Goal: Task Accomplishment & Management: Manage account settings

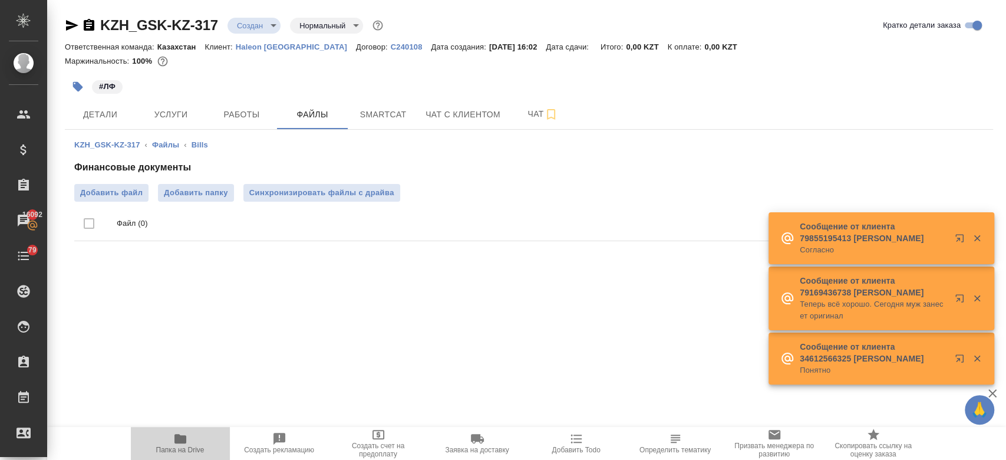
click at [176, 448] on span "Папка на Drive" at bounding box center [180, 450] width 48 height 8
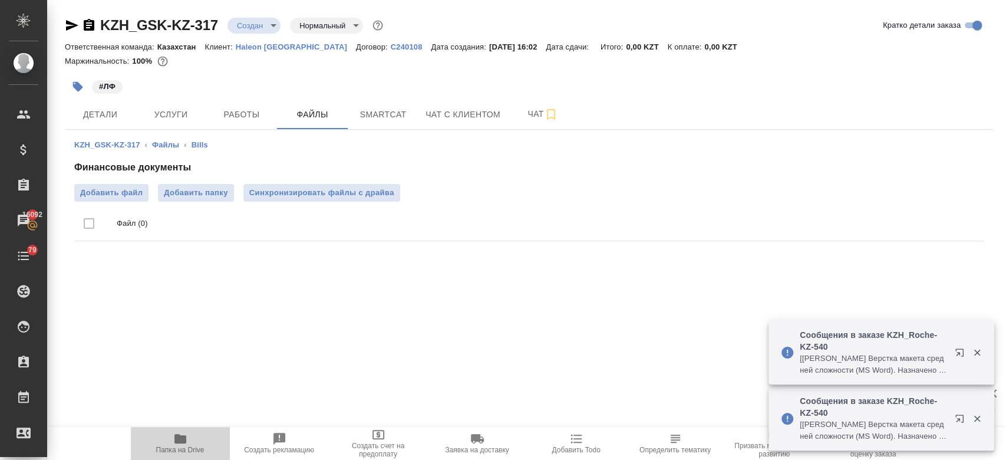
click at [161, 436] on span "Папка на Drive" at bounding box center [180, 442] width 85 height 22
click at [423, 70] on div at bounding box center [529, 70] width 928 height 2
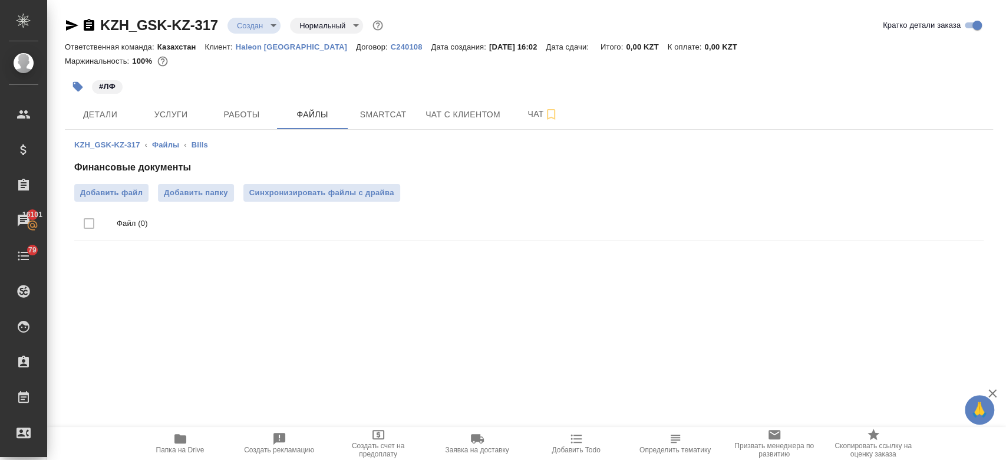
click at [486, 71] on div at bounding box center [529, 72] width 928 height 2
click at [497, 89] on div "#ЛФ" at bounding box center [374, 87] width 619 height 26
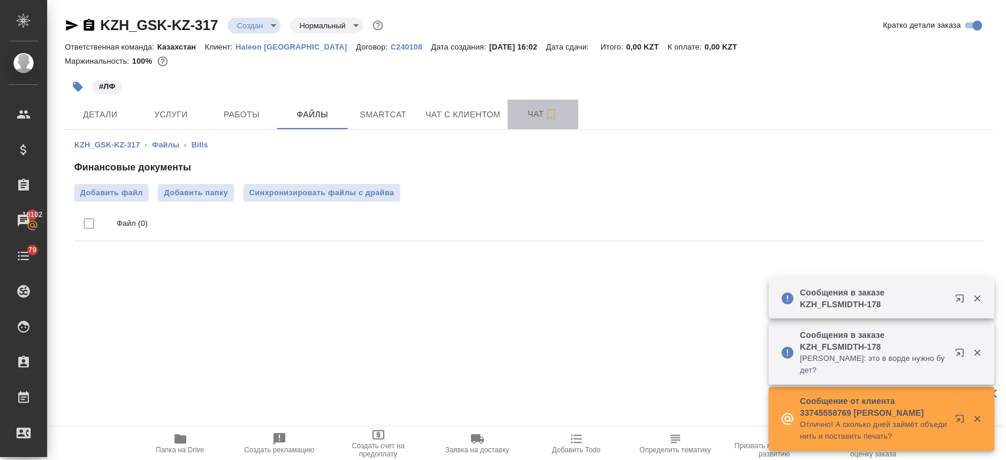
click at [509, 112] on button "Чат" at bounding box center [542, 114] width 71 height 29
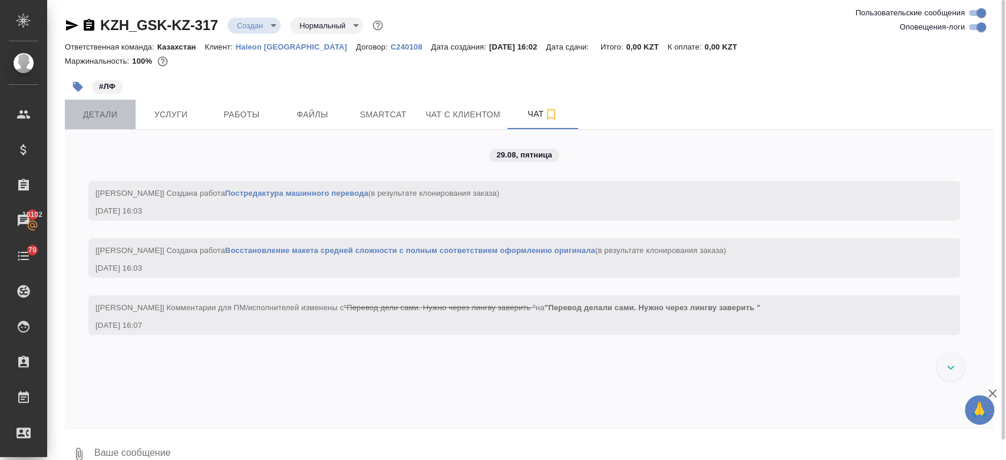
click at [108, 120] on span "Детали" at bounding box center [100, 114] width 57 height 15
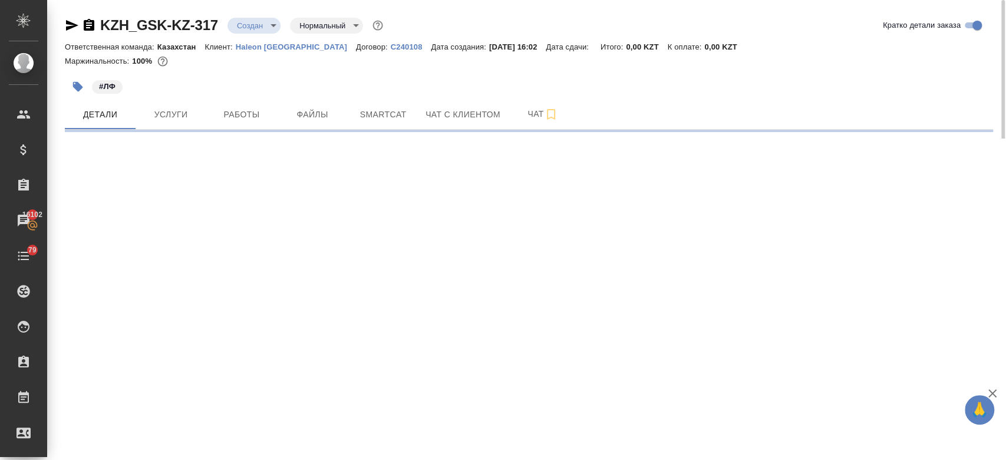
select select "RU"
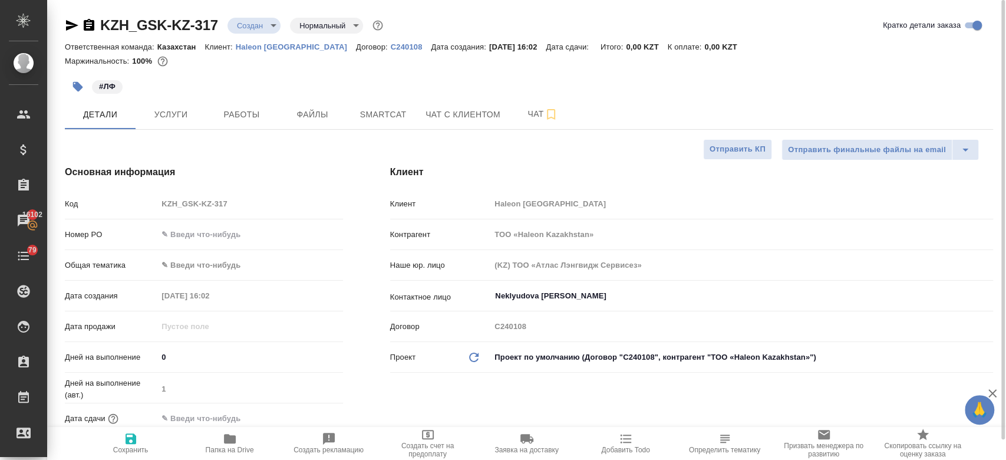
type textarea "x"
click at [337, 87] on div "#ЛФ" at bounding box center [374, 87] width 619 height 26
click at [263, 50] on p "Haleon Kazakhstan" at bounding box center [296, 46] width 120 height 9
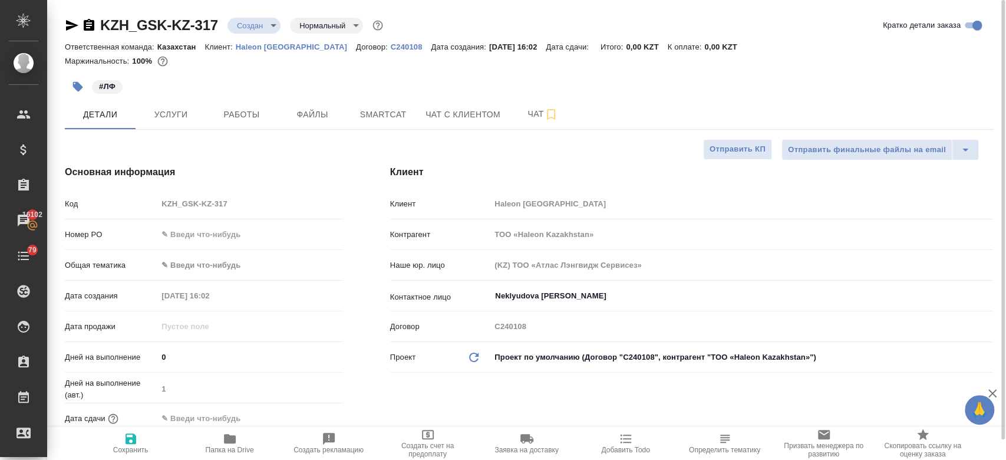
type textarea "x"
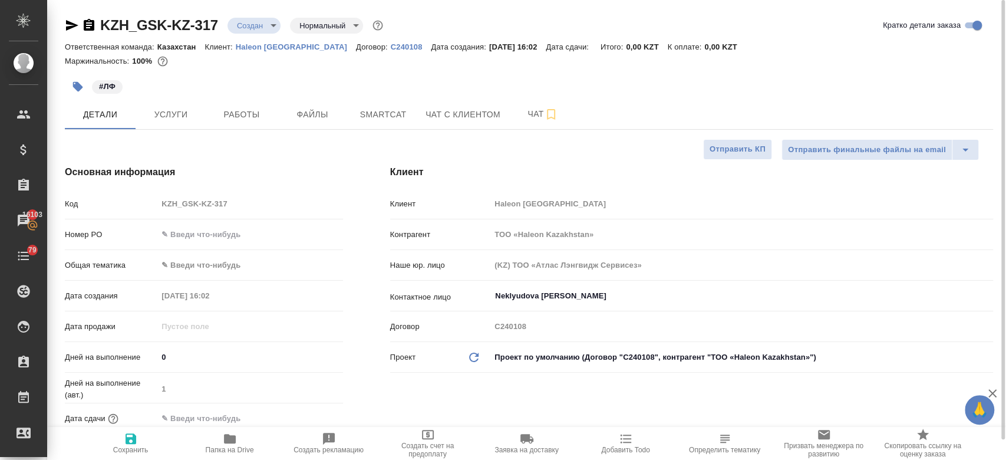
type textarea "x"
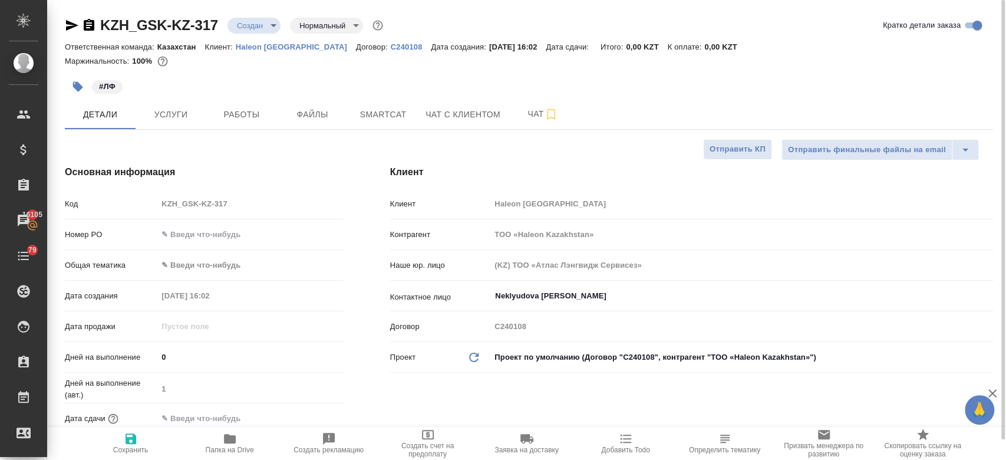
type textarea "x"
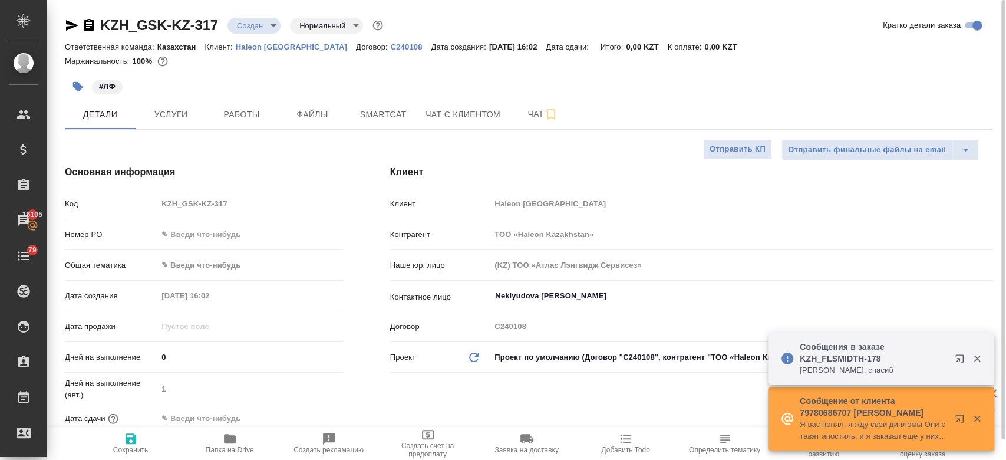
click at [256, 48] on p "Haleon Kazakhstan" at bounding box center [296, 46] width 120 height 9
type textarea "x"
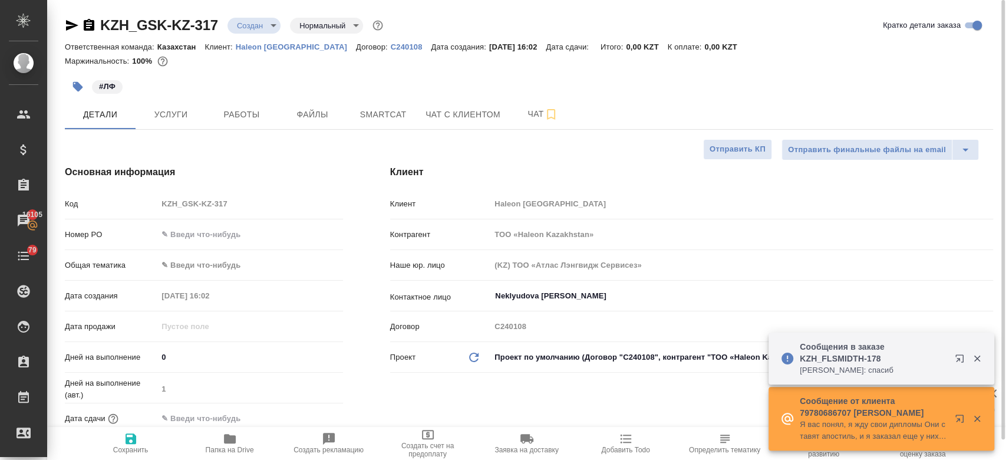
type textarea "x"
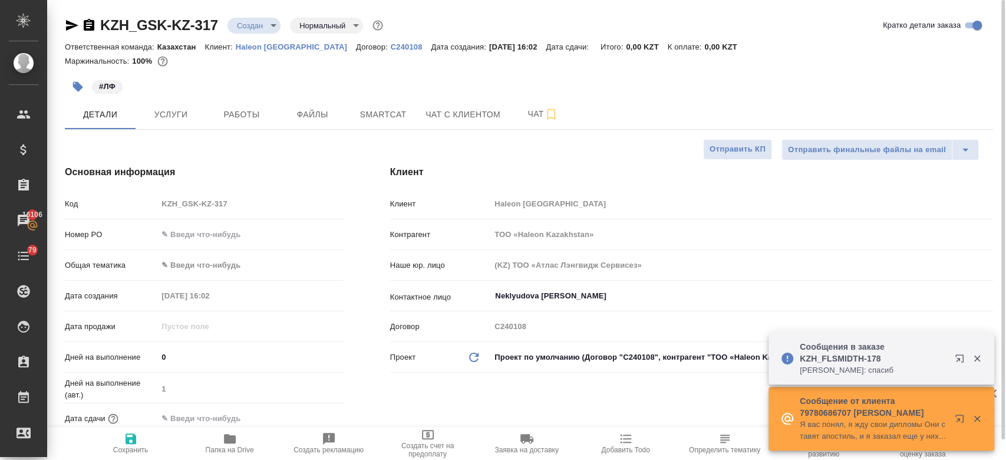
type textarea "x"
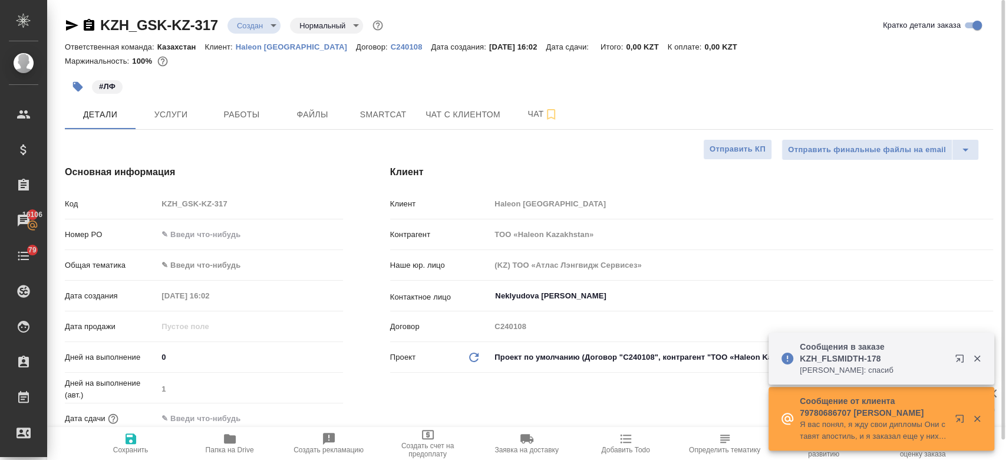
type textarea "x"
click at [233, 78] on div "#ЛФ" at bounding box center [374, 87] width 619 height 26
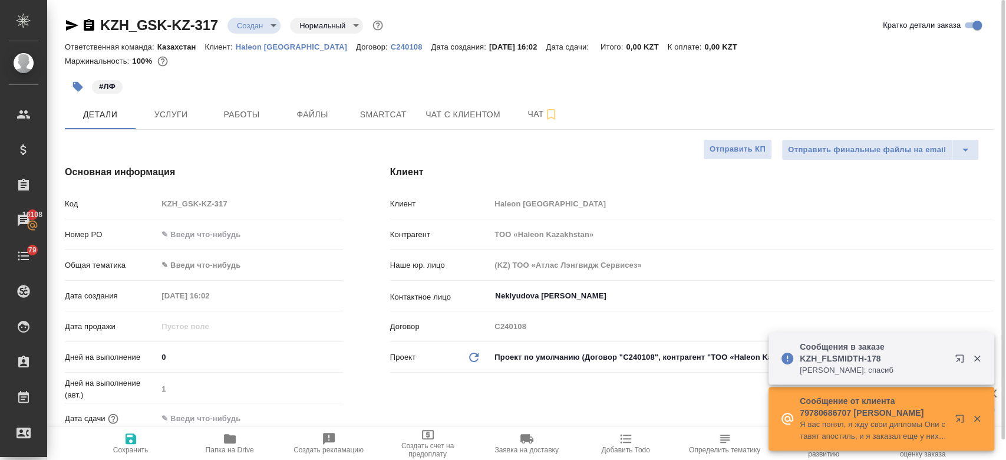
type textarea "x"
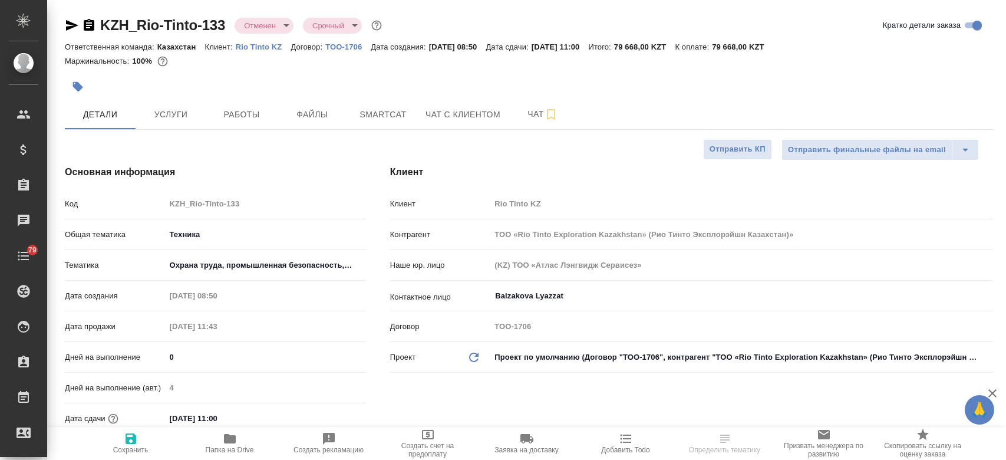
select select "RU"
type input "[PERSON_NAME]"
click at [252, 47] on p "Rio Tinto KZ" at bounding box center [263, 46] width 55 height 9
type input "ТОО «Rio Tinto Exploration Kazakhstan» (Рио Тинто Эксплорэйшн Казахстан)»"
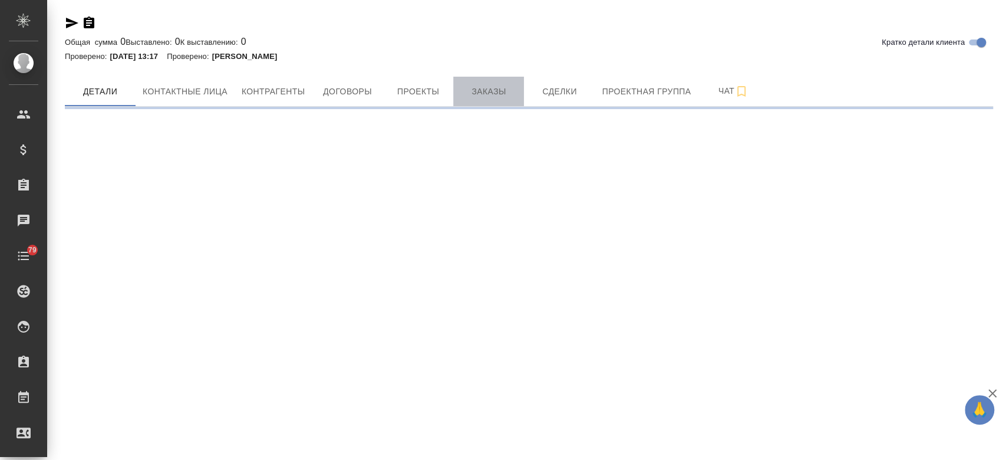
click at [470, 100] on button "Заказы" at bounding box center [488, 91] width 71 height 29
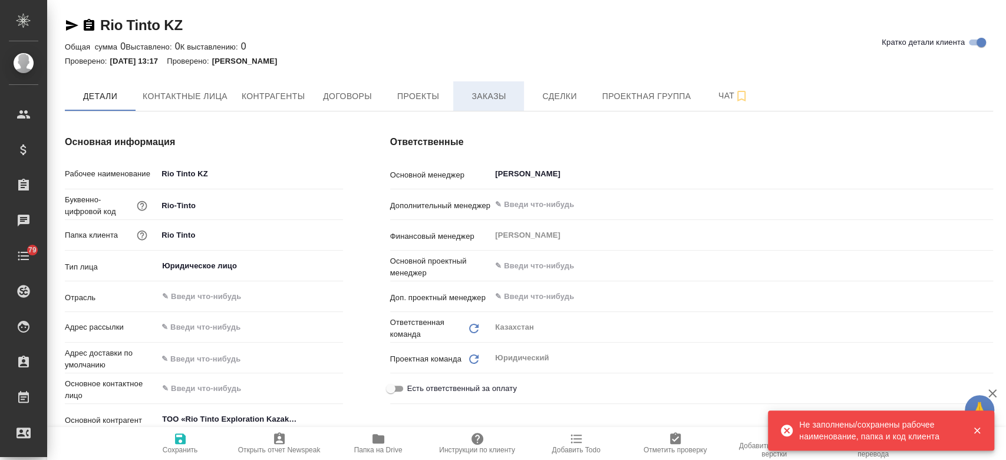
click at [470, 100] on span "Заказы" at bounding box center [488, 96] width 57 height 15
type input "ТОО «Rio Tinto Exploration Kazakhstan» (Рио Тинто Эксплорэйшн Казахстан)»"
type textarea "x"
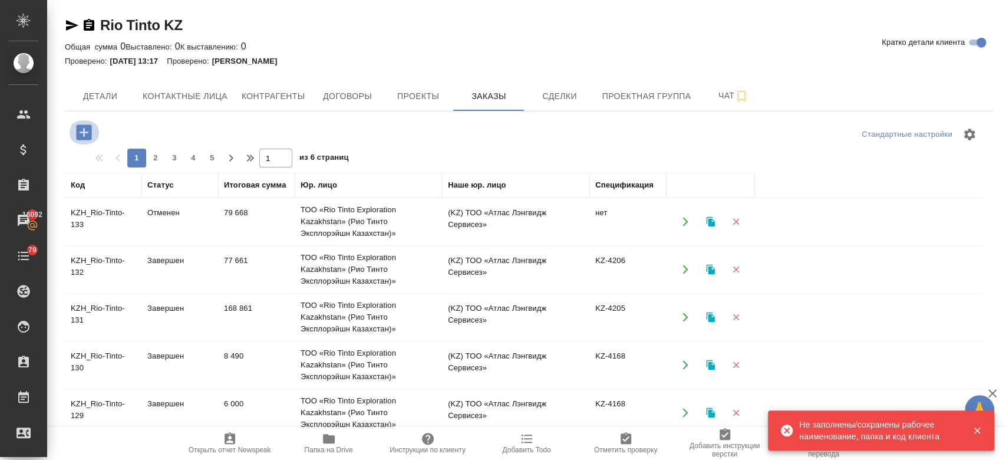
click at [88, 131] on icon "button" at bounding box center [84, 132] width 21 height 21
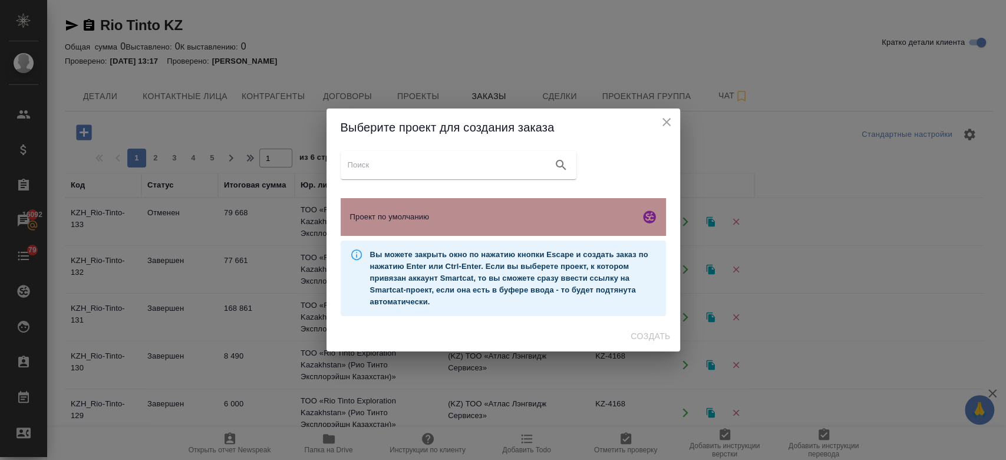
click at [460, 213] on span "Проект по умолчанию" at bounding box center [492, 217] width 285 height 12
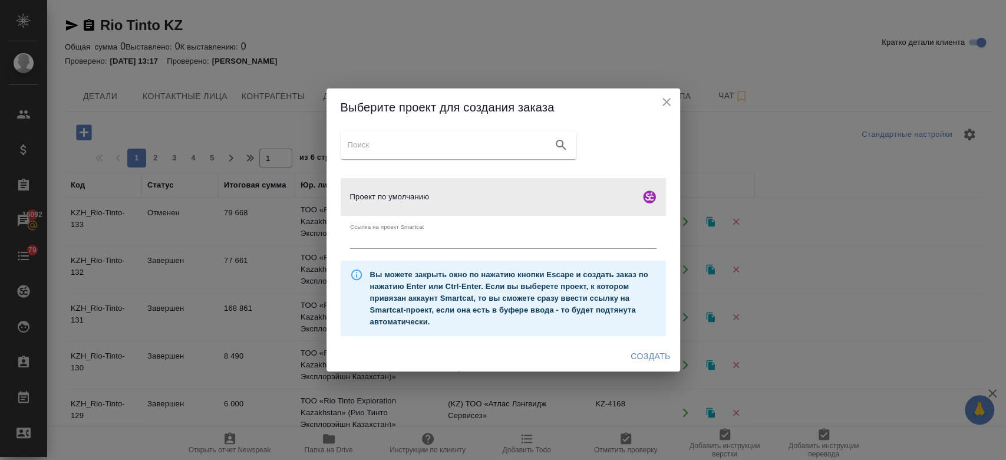
click at [654, 356] on span "Создать" at bounding box center [650, 356] width 39 height 15
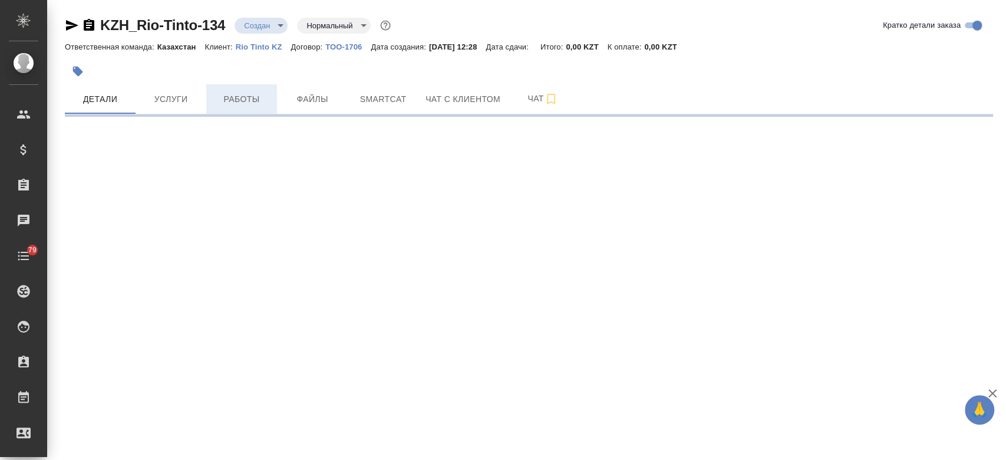
select select "RU"
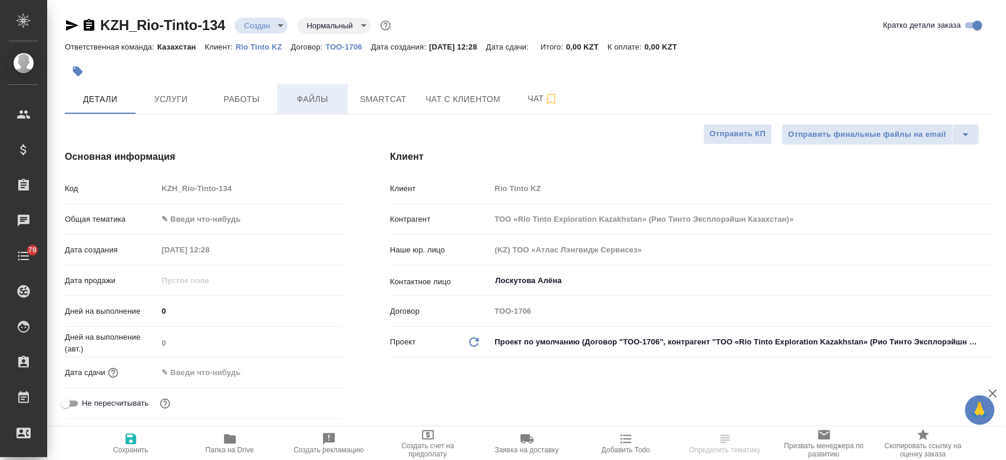
type textarea "x"
type input "ТОО «Rio Tinto Exploration Kazakhstan» (Рио Тинто Эксплорэйшн Казахстан)»"
type textarea "x"
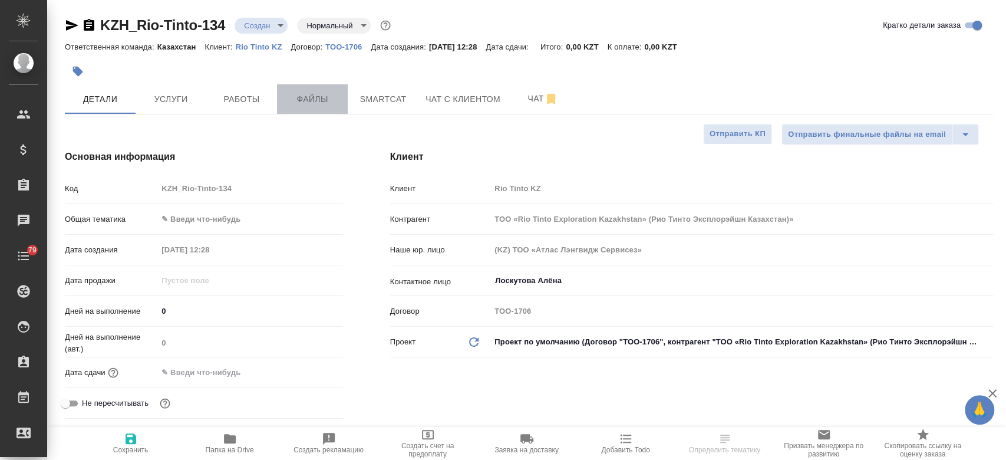
type textarea "x"
click at [310, 94] on span "Файлы" at bounding box center [312, 99] width 57 height 15
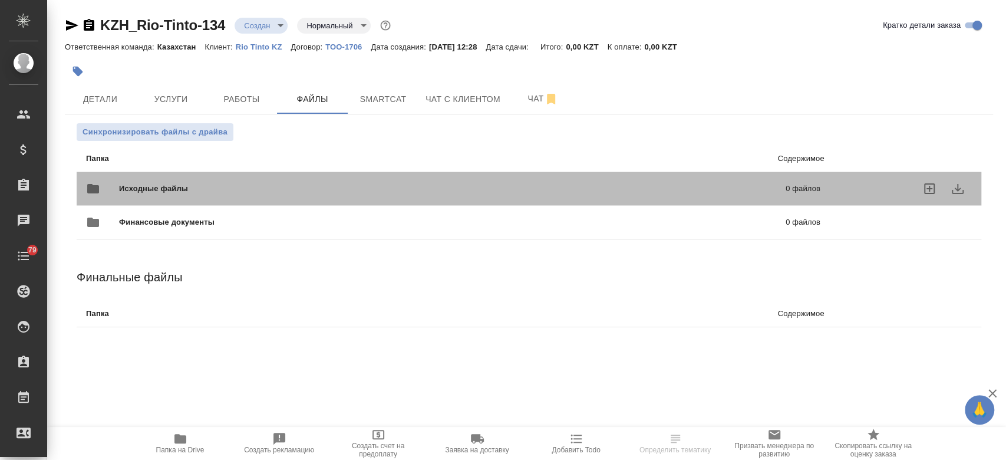
click at [222, 179] on div "Исходные файлы 0 файлов" at bounding box center [453, 188] width 734 height 28
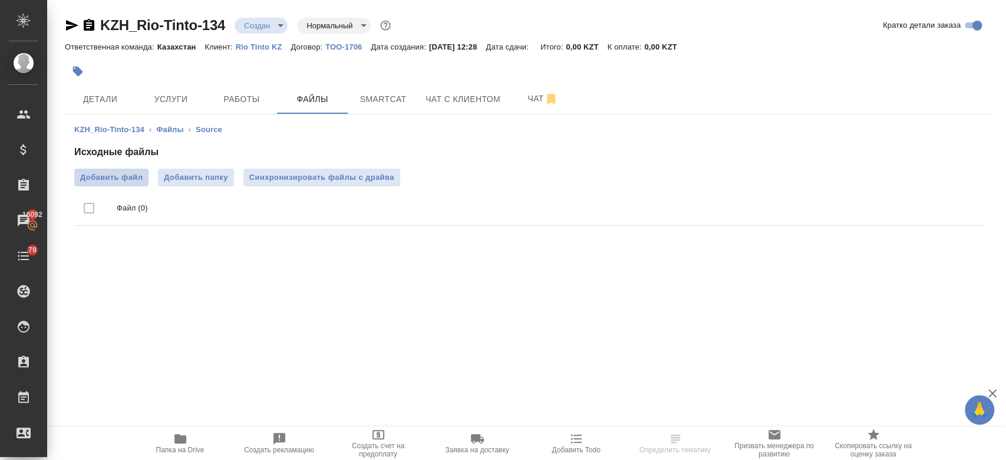
click at [109, 179] on span "Добавить файл" at bounding box center [111, 178] width 62 height 12
click at [0, 0] on input "Добавить файл" at bounding box center [0, 0] width 0 height 0
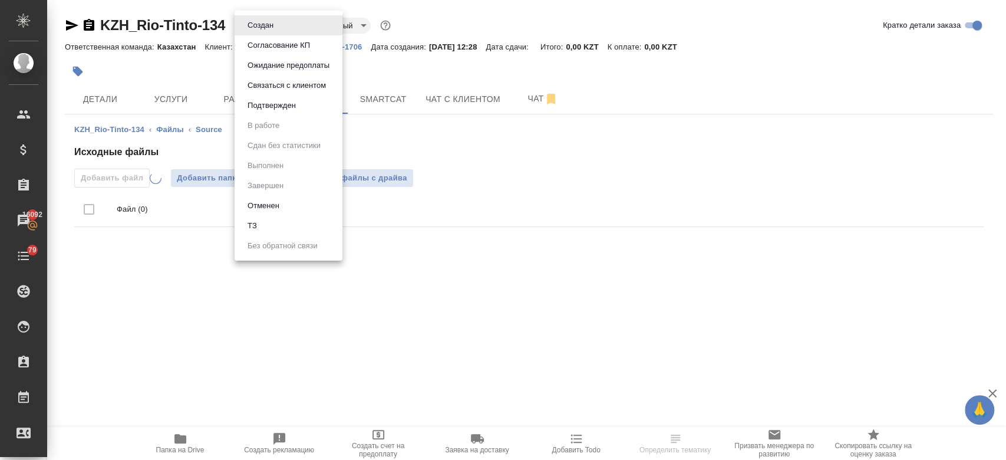
click at [280, 25] on body "🙏 .cls-1 fill:#fff; AWATERA Kosherbayeva Nazerke Клиенты Спецификации Заказы 16…" at bounding box center [503, 230] width 1006 height 460
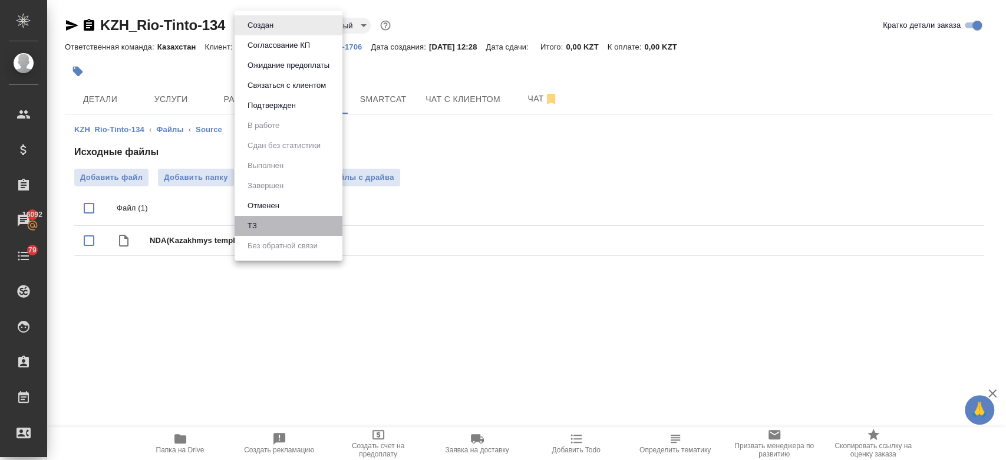
click at [287, 218] on li "ТЗ" at bounding box center [289, 226] width 108 height 20
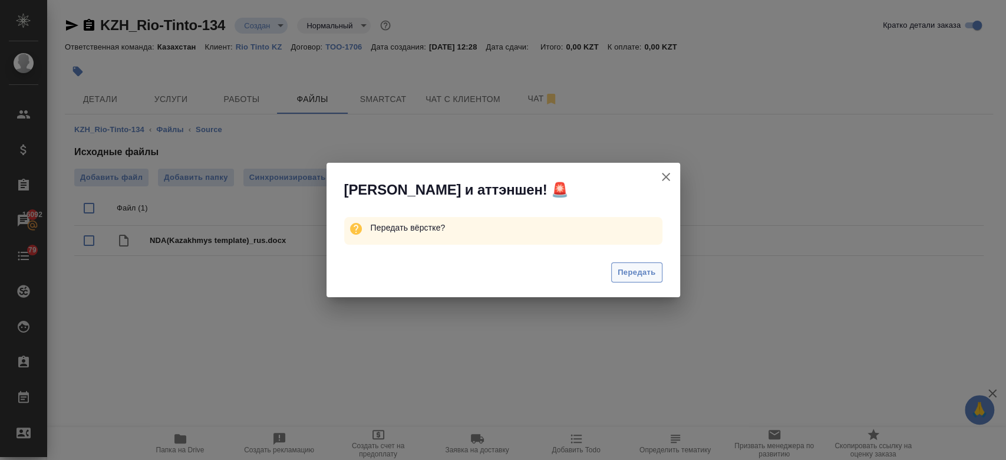
drag, startPoint x: 606, startPoint y: 262, endPoint x: 632, endPoint y: 272, distance: 27.0
click at [632, 272] on div "Передать" at bounding box center [504, 273] width 354 height 47
click at [632, 272] on span "Передать" at bounding box center [637, 273] width 38 height 14
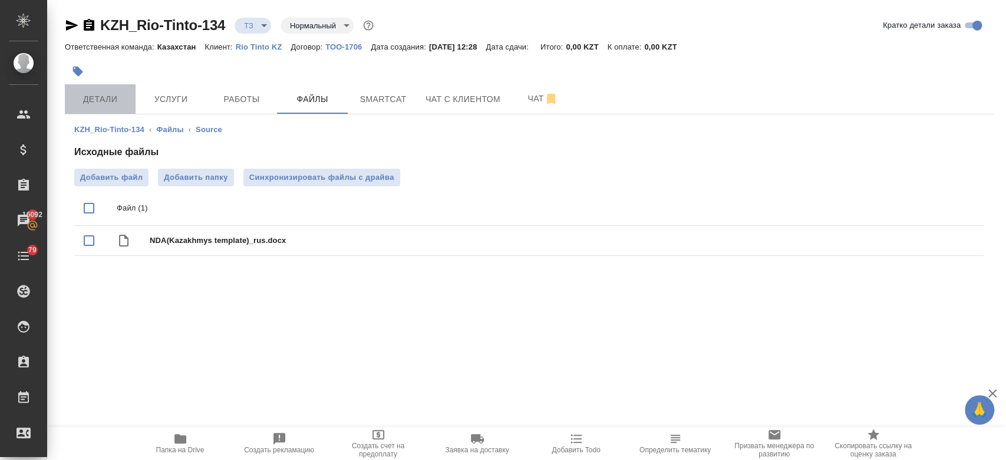
click at [118, 97] on span "Детали" at bounding box center [100, 99] width 57 height 15
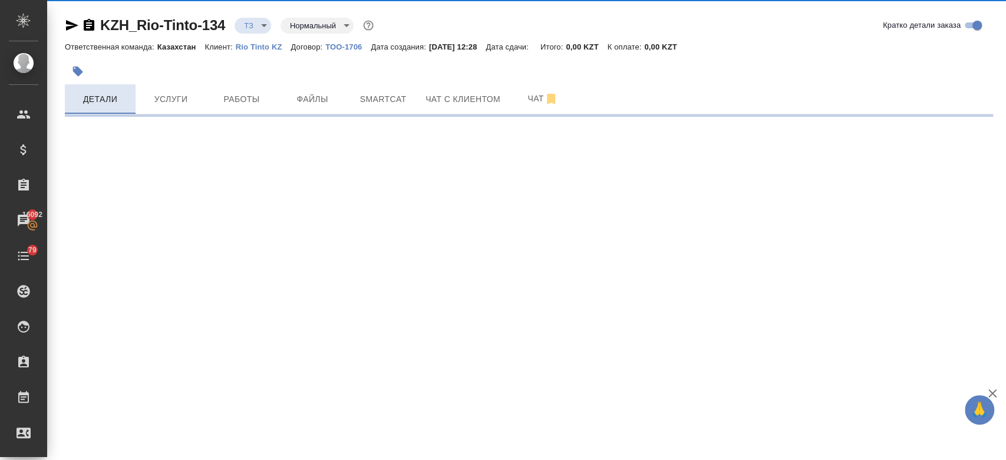
select select "RU"
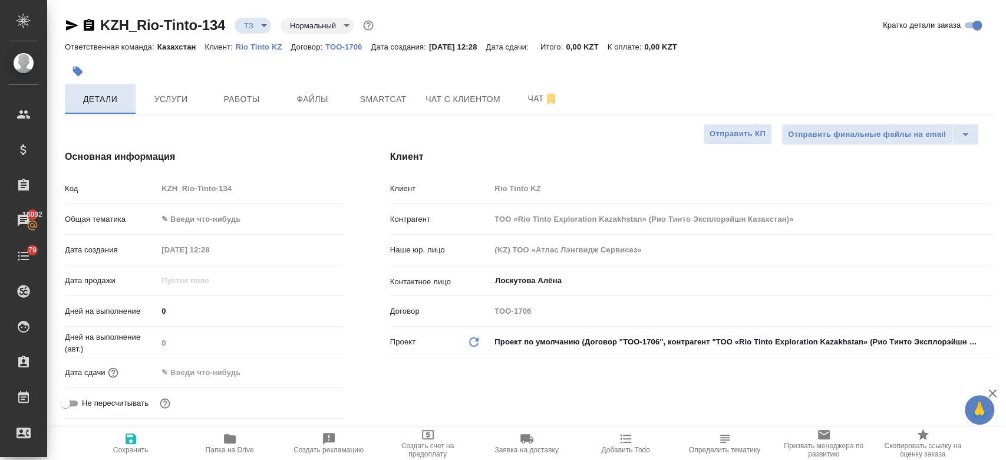
type textarea "x"
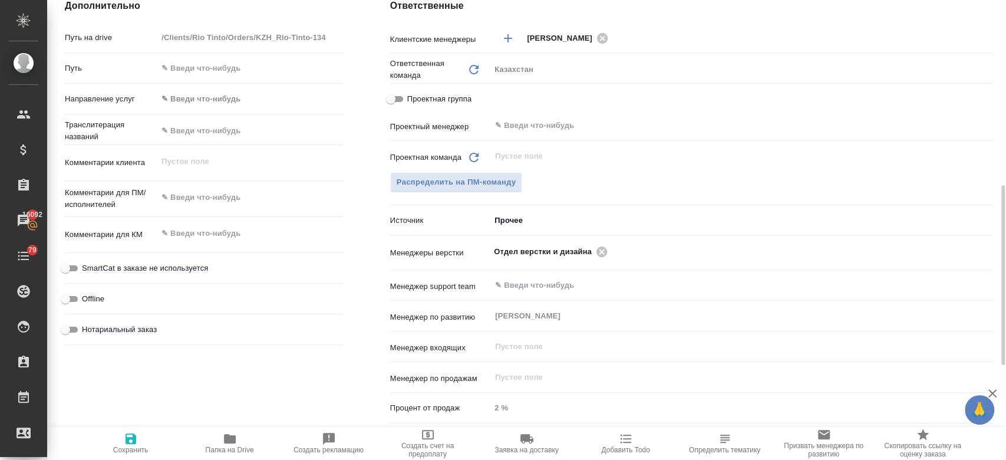
scroll to position [483, 0]
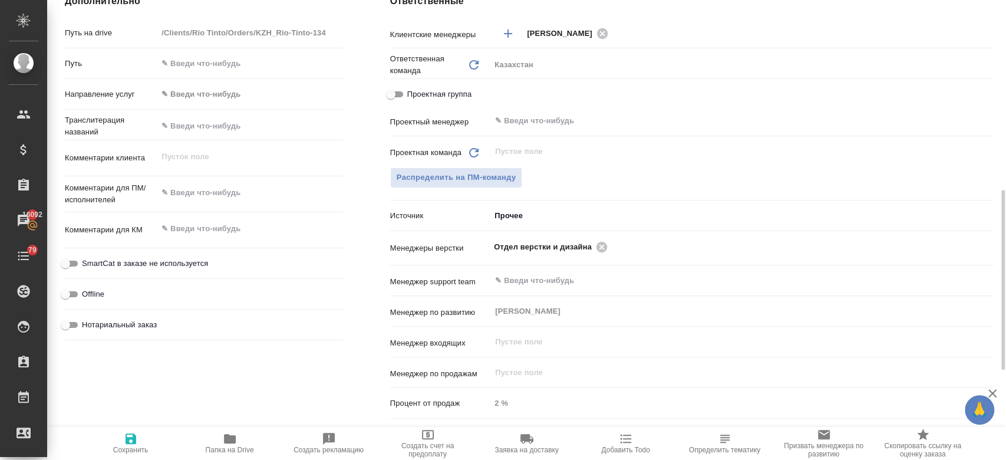
type textarea "x"
click at [197, 196] on textarea at bounding box center [250, 193] width 184 height 20
paste textarea "перевод на английский язык,"
type textarea "перевод на английский язык,"
type input "ТОО «Rio Tinto Exploration Kazakhstan» (Рио Тинто Эксплорэйшн Казахстан)»"
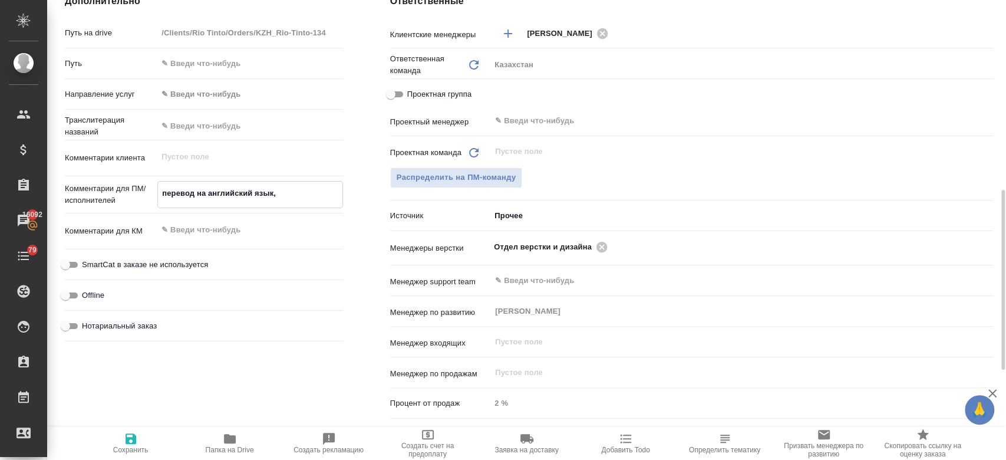
type textarea "x"
type textarea "перевод на английский язык,"
type textarea "x"
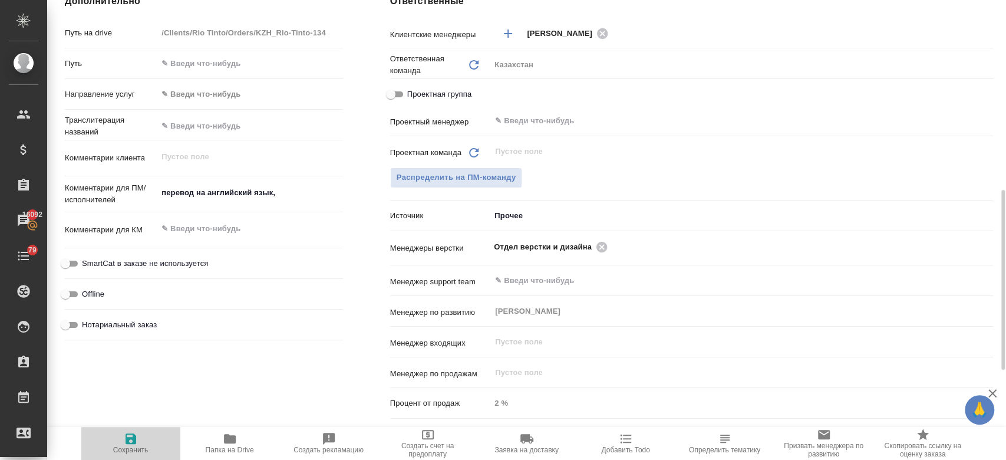
click at [145, 439] on span "Сохранить" at bounding box center [130, 442] width 85 height 22
type input "ТОО «Rio Tinto Exploration Kazakhstan» (Рио Тинто Эксплорэйшн Казахстан)»"
type textarea "x"
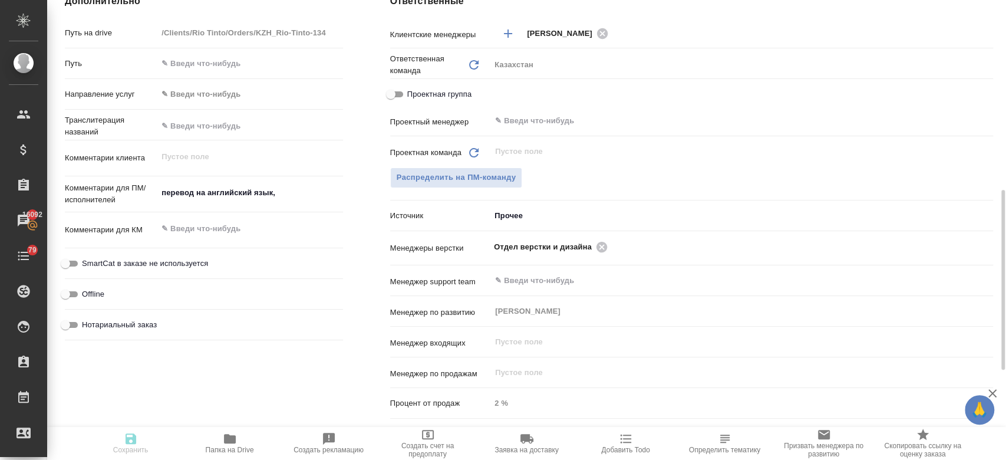
type input "ТОО «Rio Tinto Exploration Kazakhstan» (Рио Тинто Эксплорэйшн Казахстан)»"
type textarea "x"
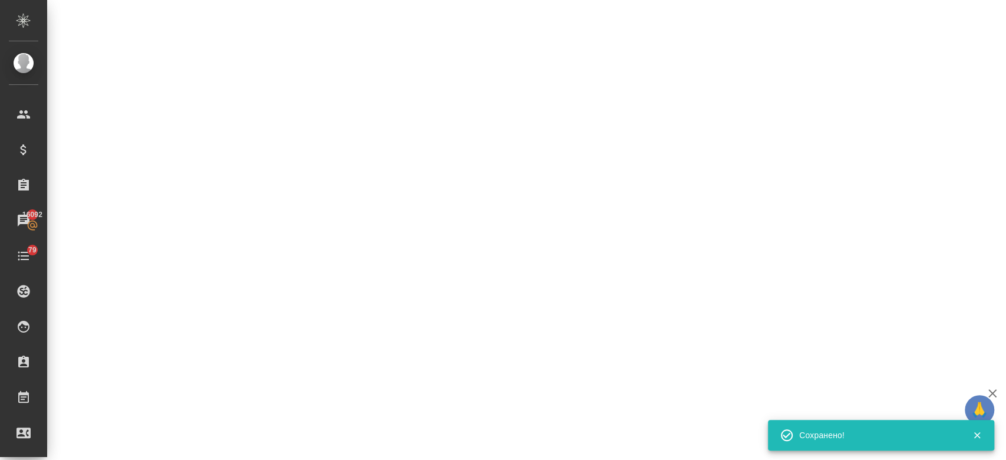
select select "RU"
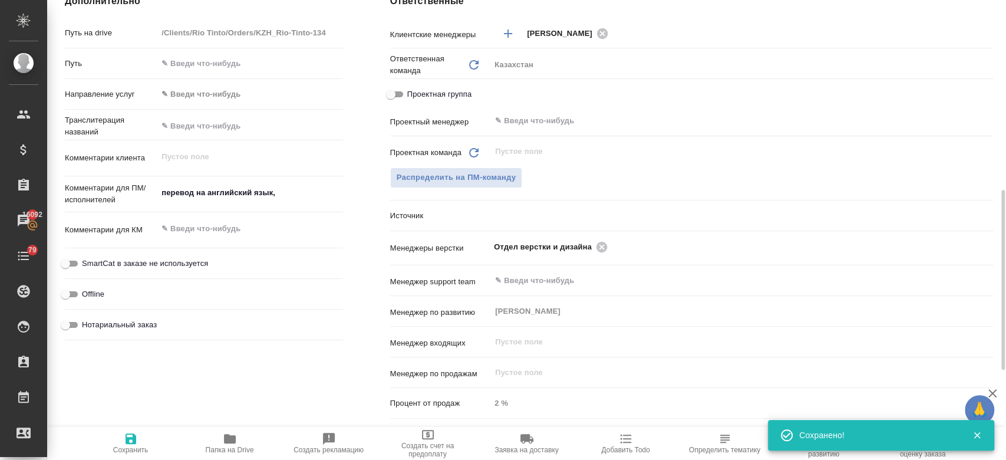
type textarea "x"
type input "ТОО «Rio Tinto Exploration Kazakhstan» (Рио Тинто Эксплорэйшн Казахстан)»"
type textarea "x"
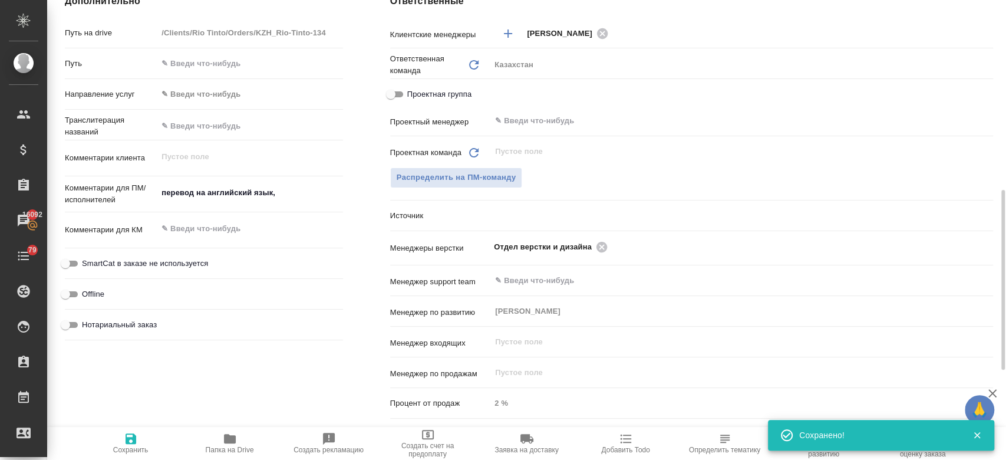
type textarea "x"
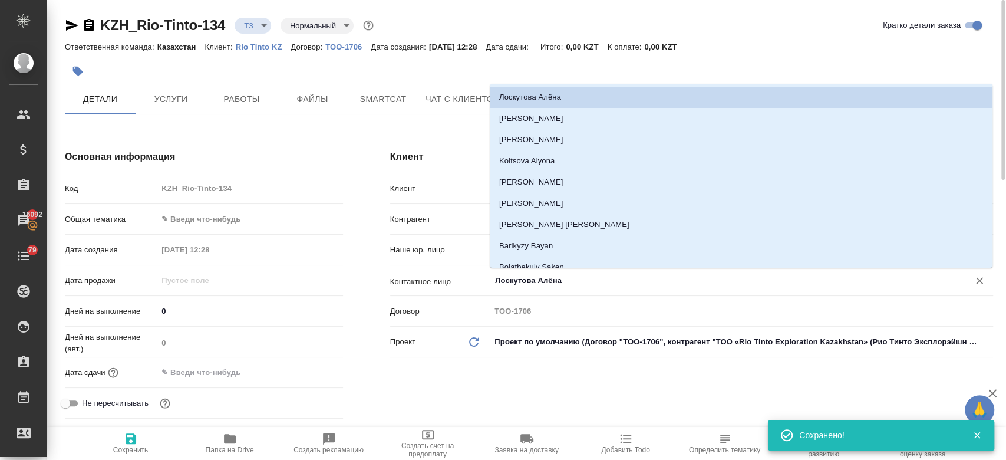
click at [545, 276] on input "Лоскутова Алёна" at bounding box center [722, 280] width 456 height 14
type input "ТОО «Rio Tinto Exploration Kazakhstan» (Рио Тинто Эксплорэйшн Казахстан)»"
type textarea "x"
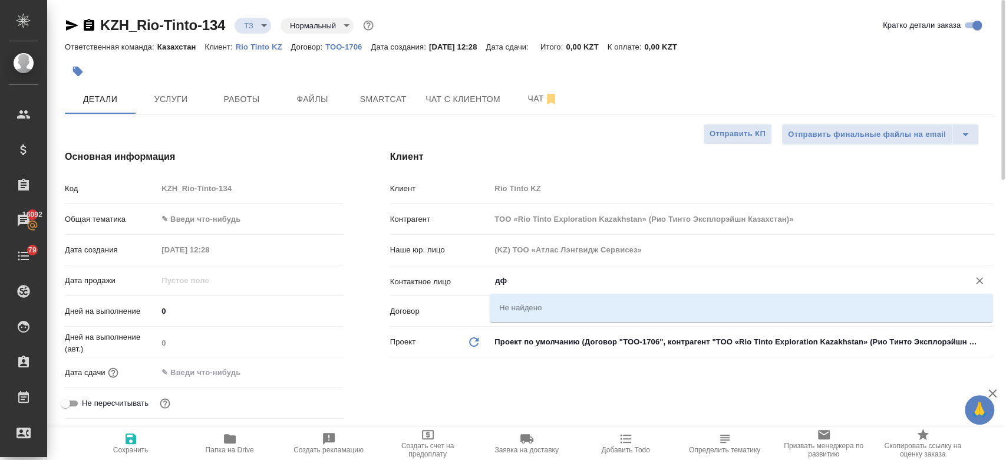
type input "д"
type input "ТОО «Rio Tinto Exploration Kazakhstan» (Рио Тинто Эксплорэйшн Казахстан)»"
type textarea "x"
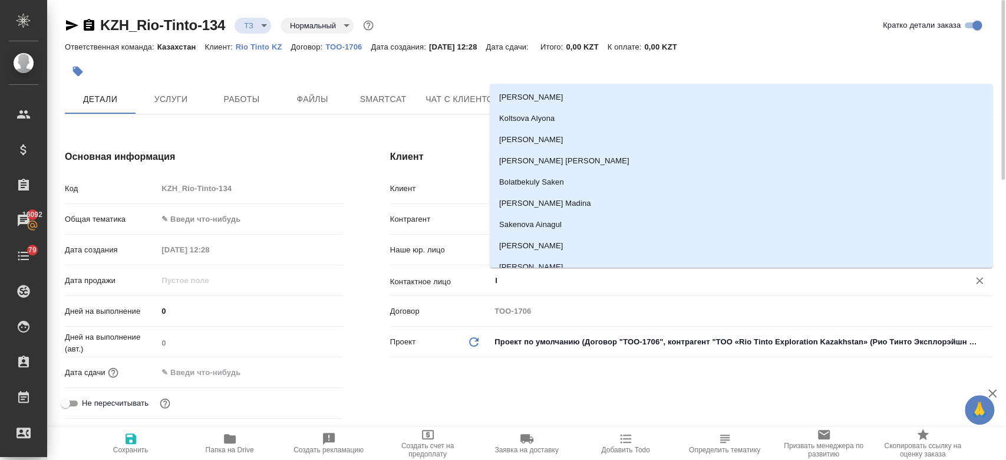
type input "ly"
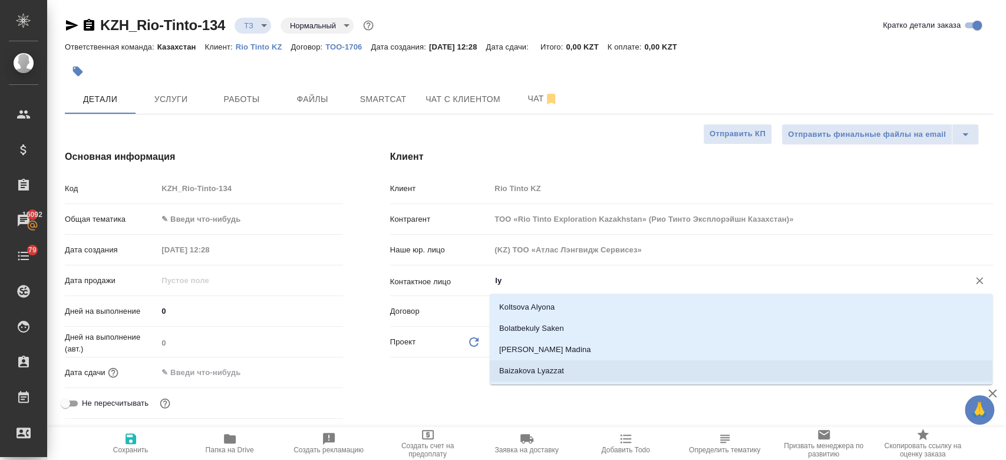
click at [537, 368] on li "Baizakova Lyazzat" at bounding box center [741, 370] width 503 height 21
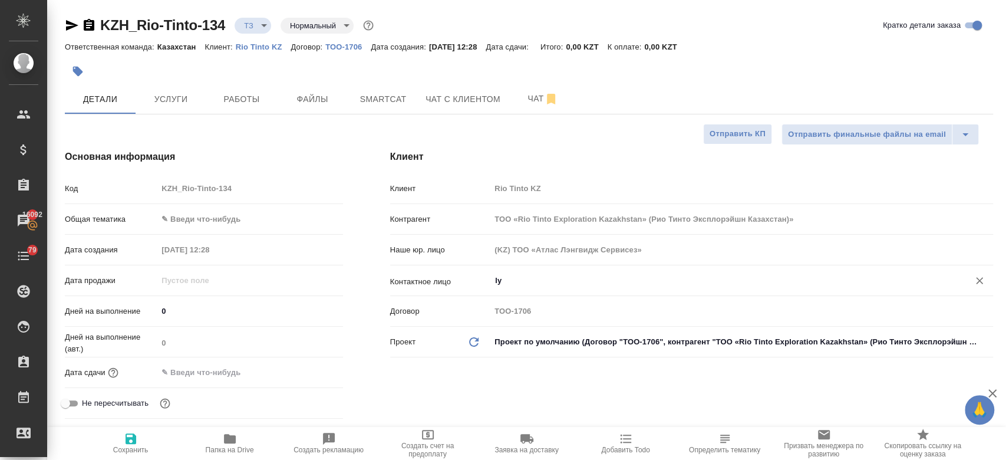
type input "ТОО «Rio Tinto Exploration Kazakhstan» (Рио Тинто Эксплорэйшн Казахстан)»"
type input "Baizakova Lyazzat"
type textarea "x"
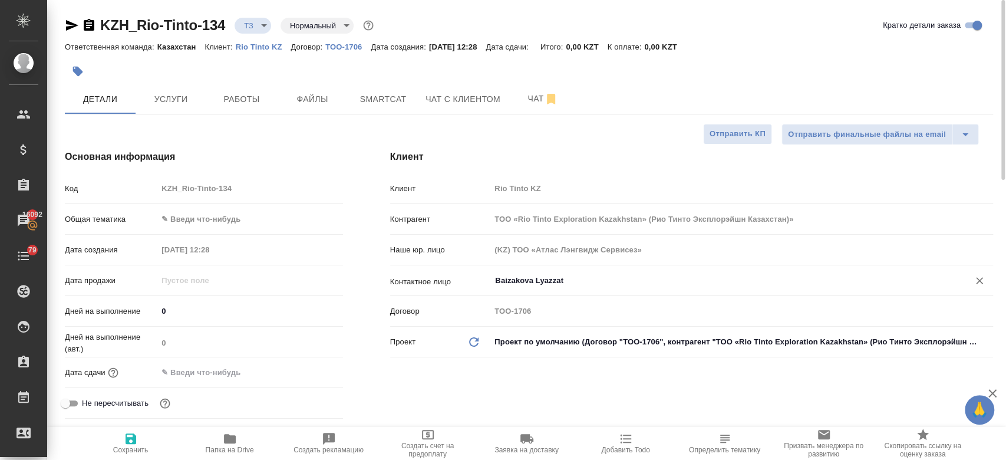
type input "Baizakova Lyazzat"
click at [119, 456] on button "Сохранить" at bounding box center [130, 443] width 99 height 33
type input "ТОО «Rio Tinto Exploration Kazakhstan» (Рио Тинто Эксплорэйшн Казахстан)»"
type textarea "x"
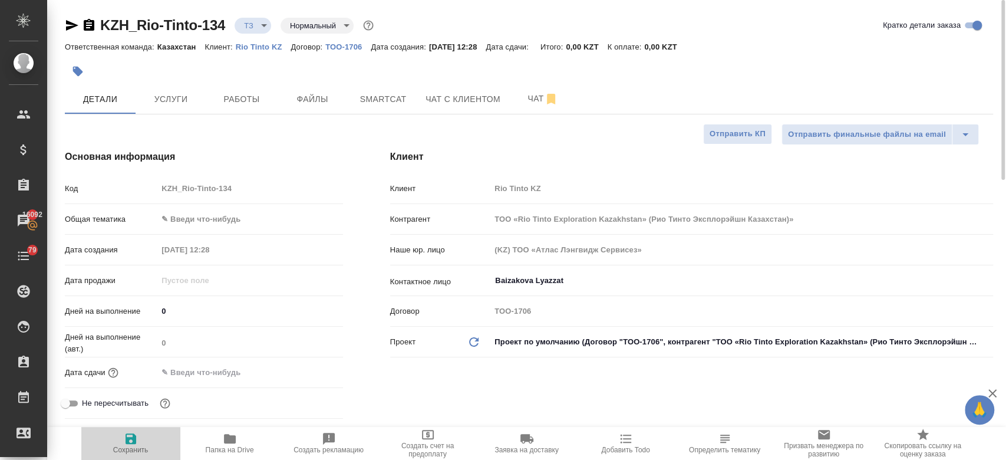
type textarea "x"
type input "ТОО «Rio Tinto Exploration Kazakhstan» (Рио Тинто Эксплорэйшн Казахстан)»"
type textarea "x"
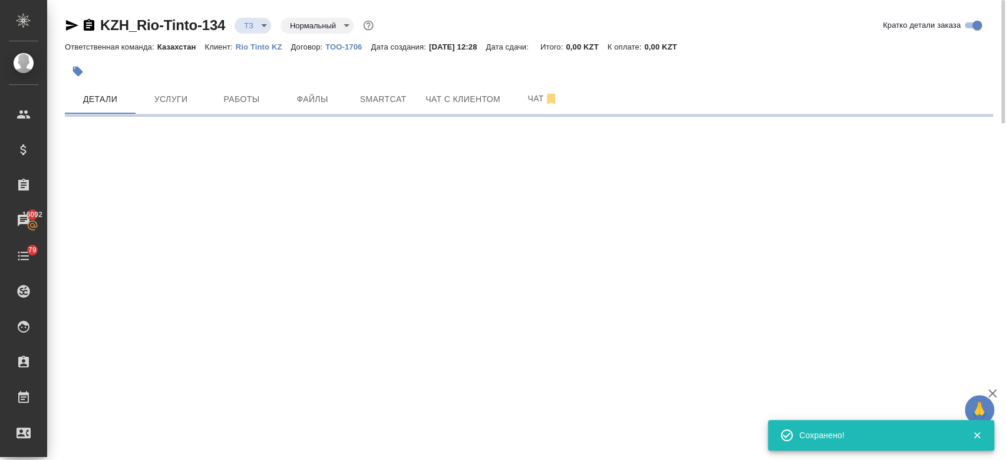
type input "holyTrinity"
select select "RU"
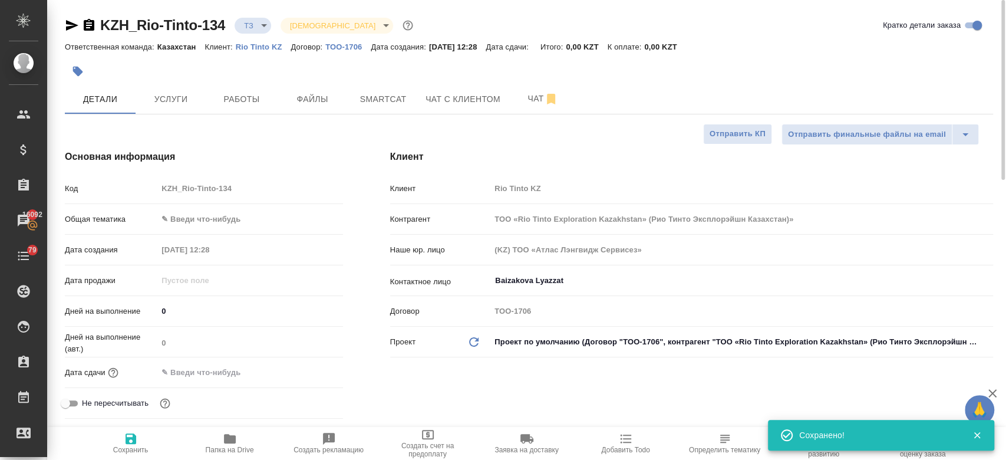
type textarea "x"
click at [190, 87] on button "Услуги" at bounding box center [171, 98] width 71 height 29
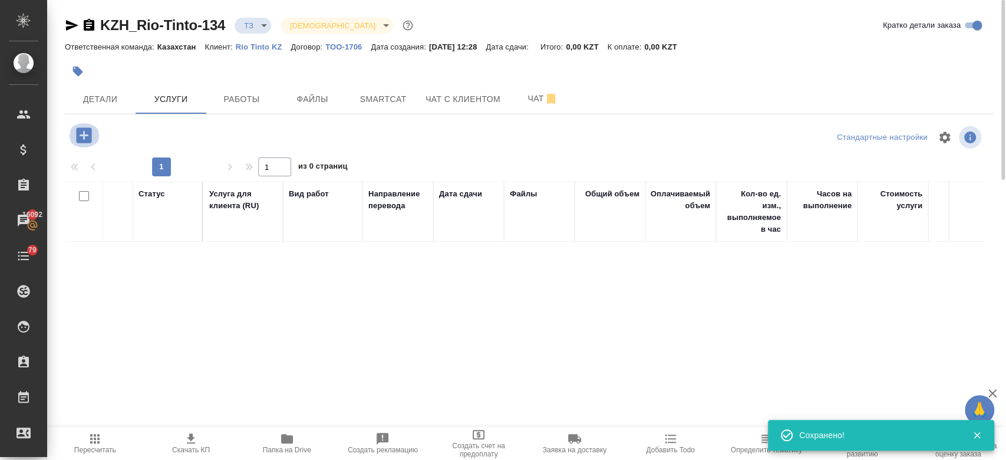
click at [86, 126] on icon "button" at bounding box center [84, 135] width 21 height 21
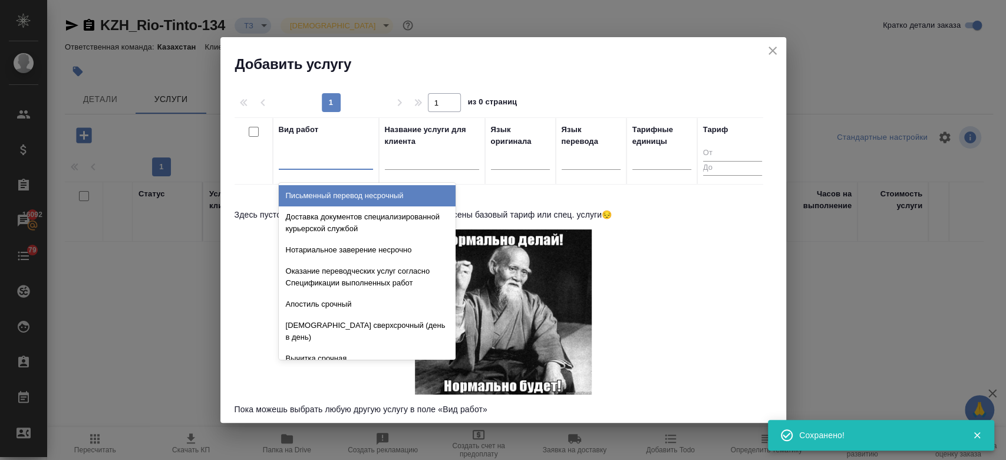
click at [319, 157] on div at bounding box center [326, 157] width 94 height 17
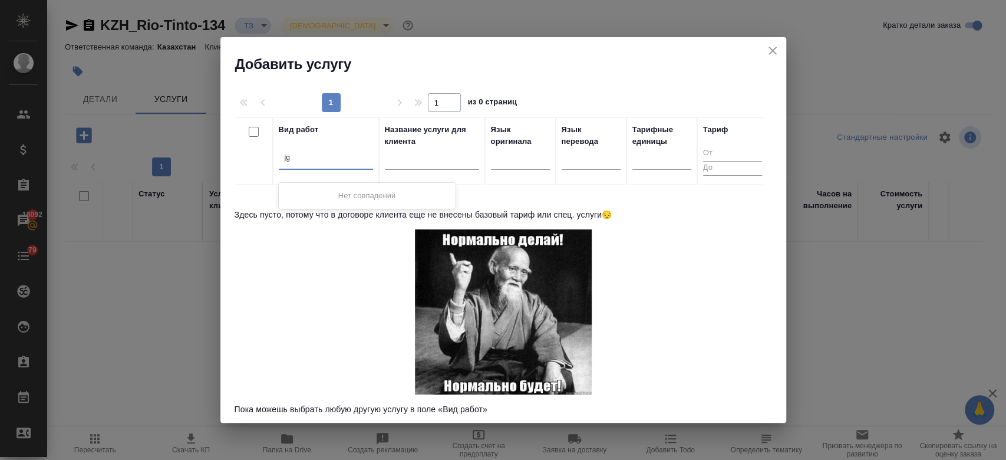
type input "j"
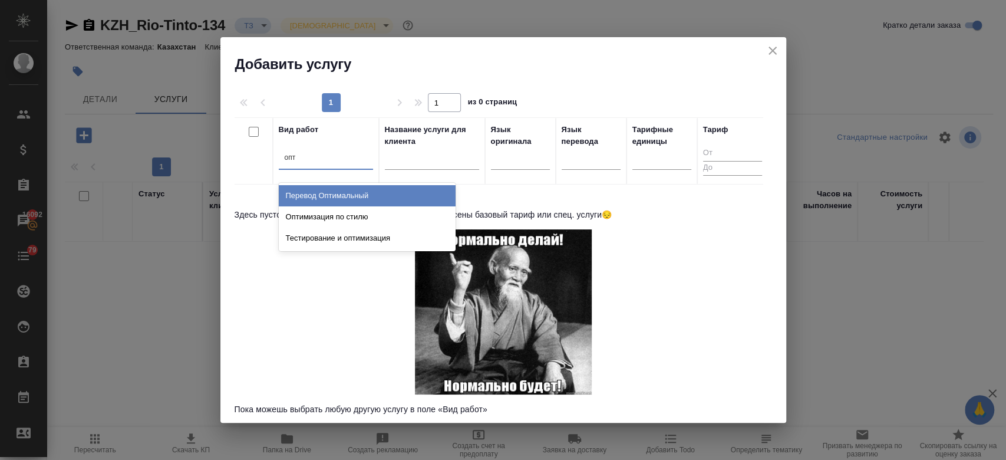
type input "опти"
click at [322, 191] on div "Перевод Оптимальный" at bounding box center [367, 195] width 177 height 21
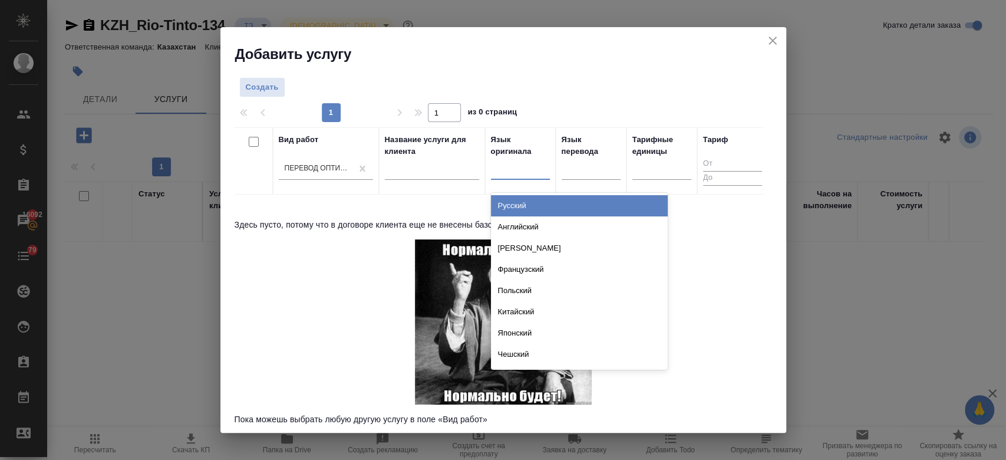
click at [533, 176] on div at bounding box center [520, 168] width 59 height 17
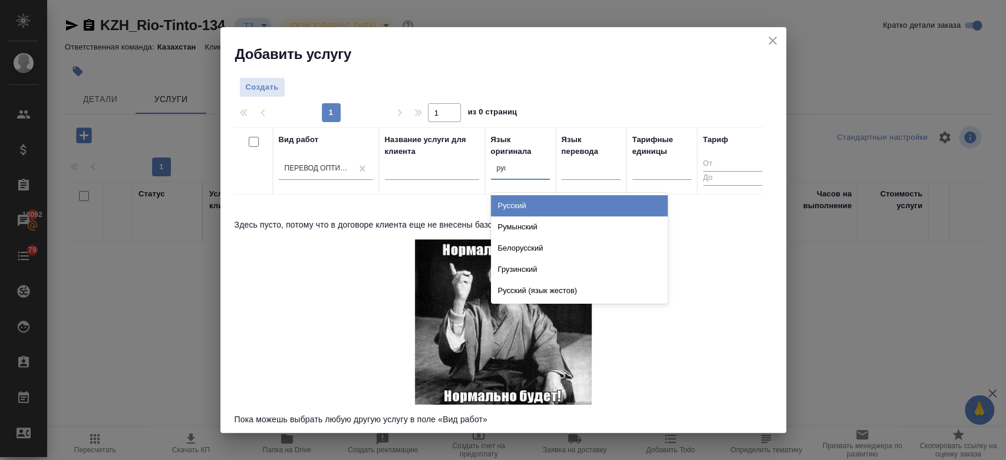
type input "русс"
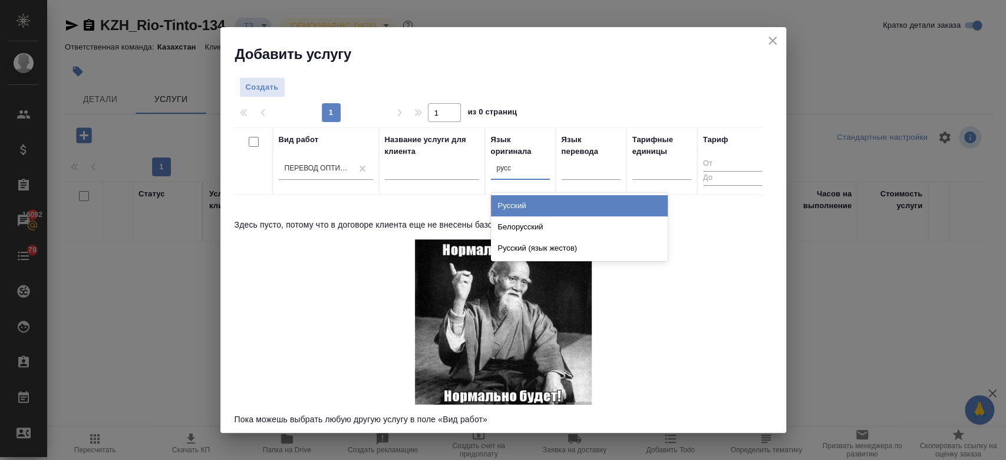
click at [507, 215] on div "Русский" at bounding box center [579, 205] width 177 height 21
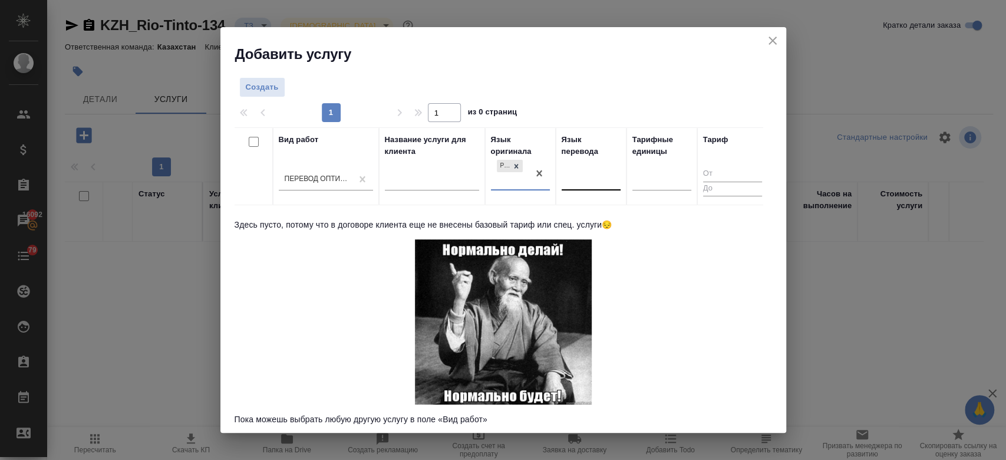
click at [582, 180] on div at bounding box center [591, 178] width 59 height 17
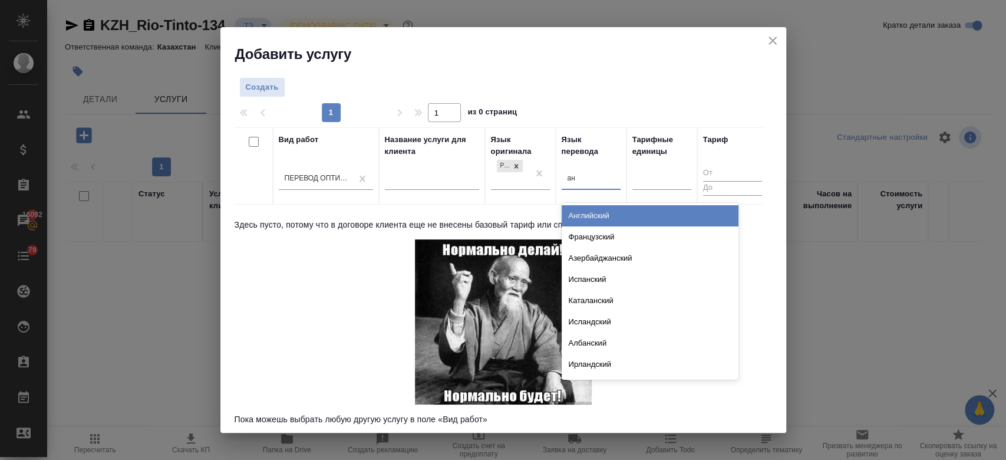
type input "анг"
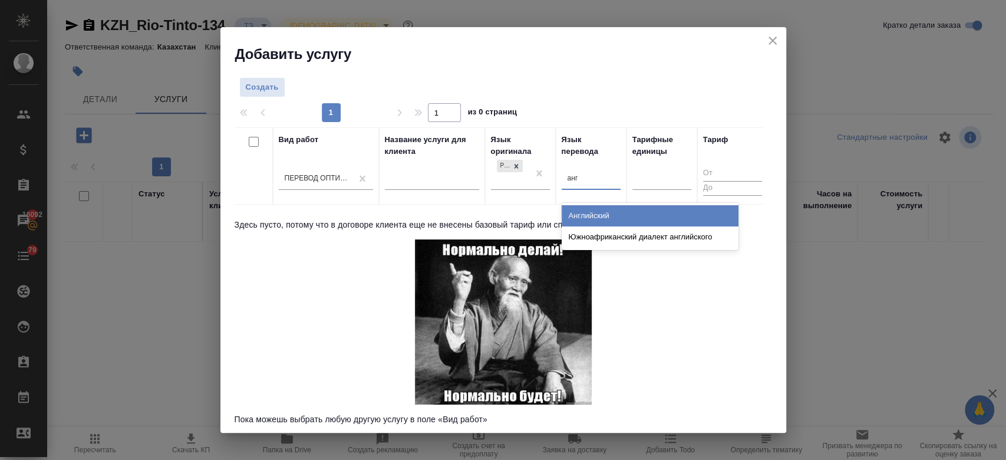
click at [584, 209] on div "Английский" at bounding box center [650, 215] width 177 height 21
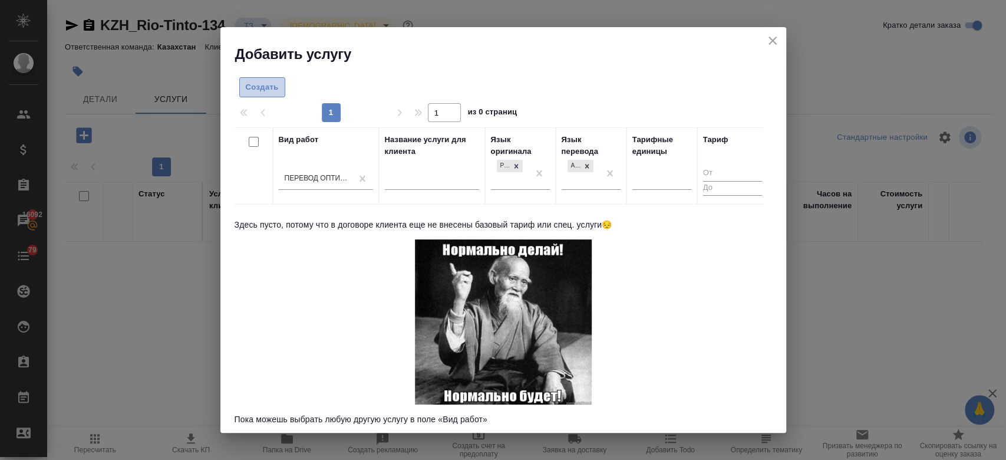
click at [264, 89] on span "Создать" at bounding box center [262, 88] width 33 height 14
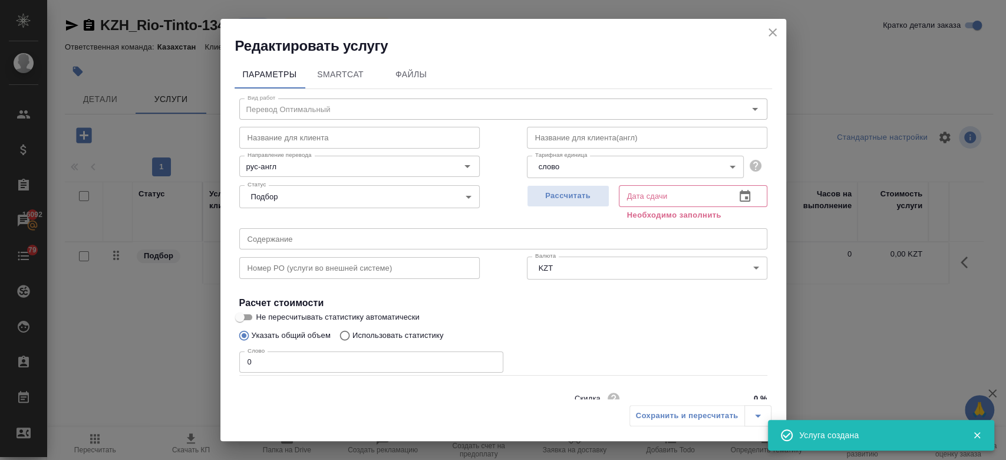
scroll to position [51, 0]
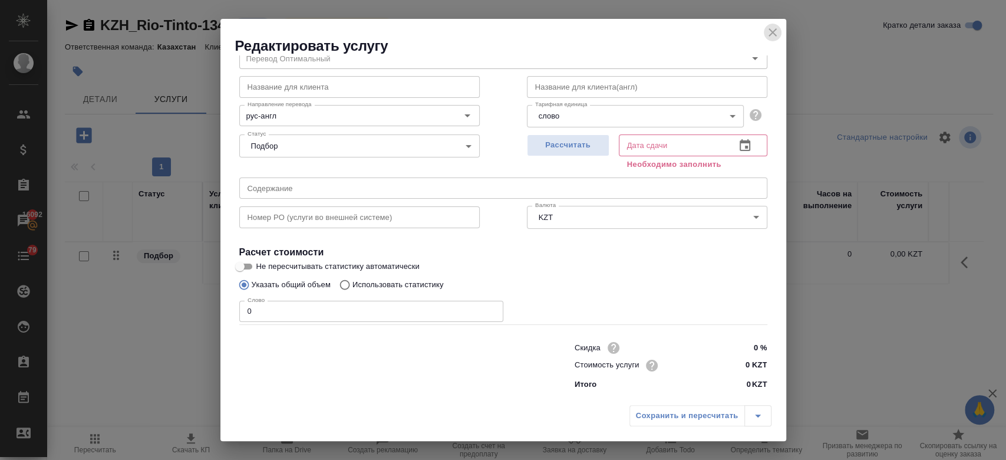
click at [773, 34] on icon "close" at bounding box center [773, 32] width 14 height 14
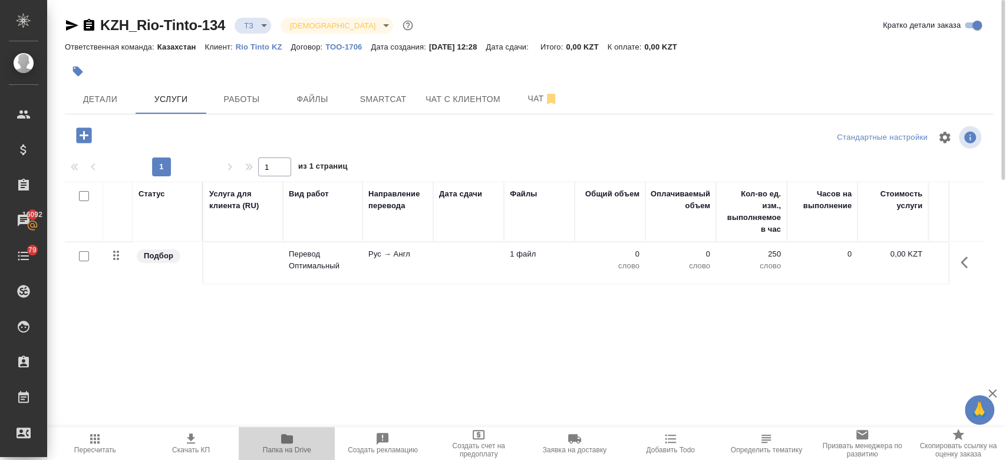
click at [285, 435] on icon "button" at bounding box center [287, 438] width 12 height 9
click at [83, 255] on input "checkbox" at bounding box center [84, 256] width 10 height 10
checkbox input "true"
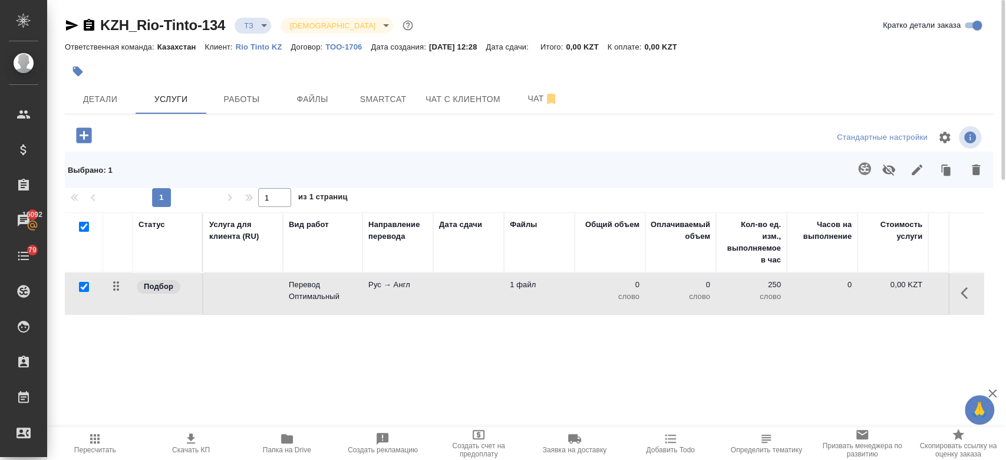
checkbox input "true"
click at [865, 160] on button "button" at bounding box center [864, 168] width 28 height 28
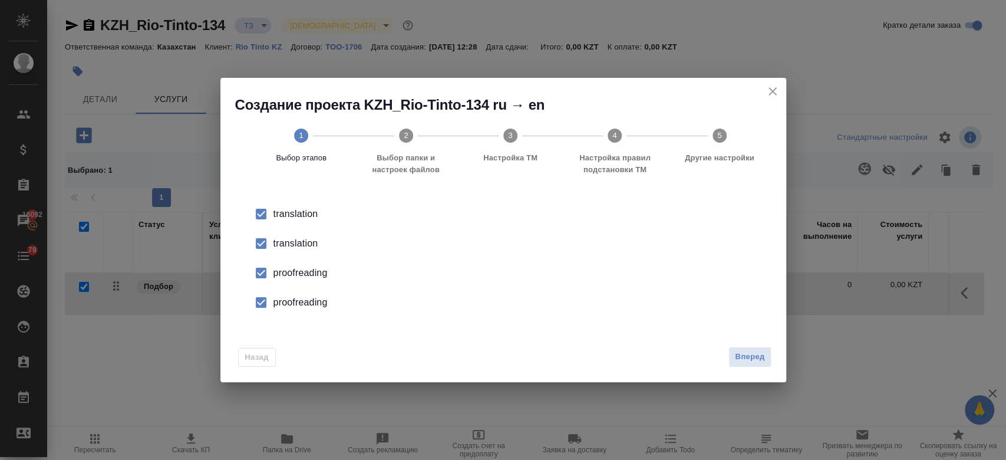
click at [293, 244] on div "translation" at bounding box center [515, 243] width 484 height 14
click at [295, 269] on div "proofreading" at bounding box center [515, 273] width 484 height 14
click at [300, 307] on div "proofreading" at bounding box center [515, 302] width 484 height 14
click at [763, 364] on button "Вперед" at bounding box center [749, 357] width 42 height 21
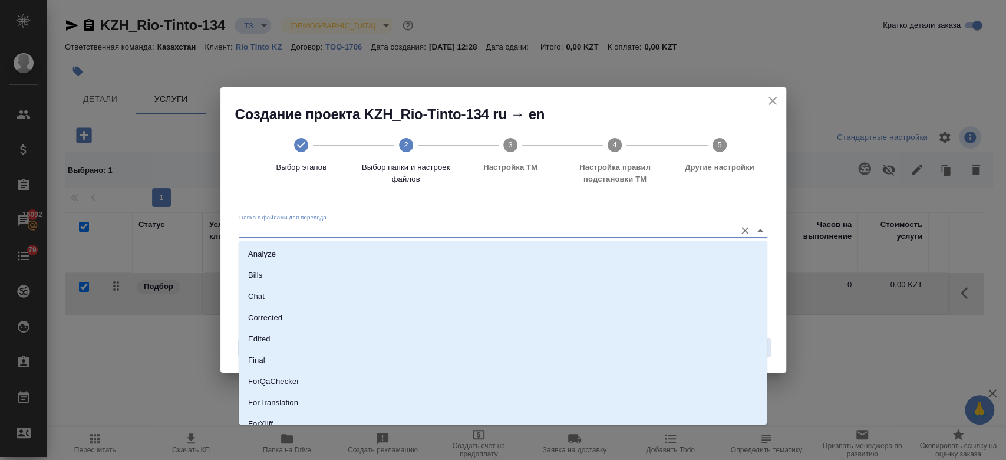
click at [618, 227] on input "Папка с файлами для перевода" at bounding box center [484, 230] width 490 height 14
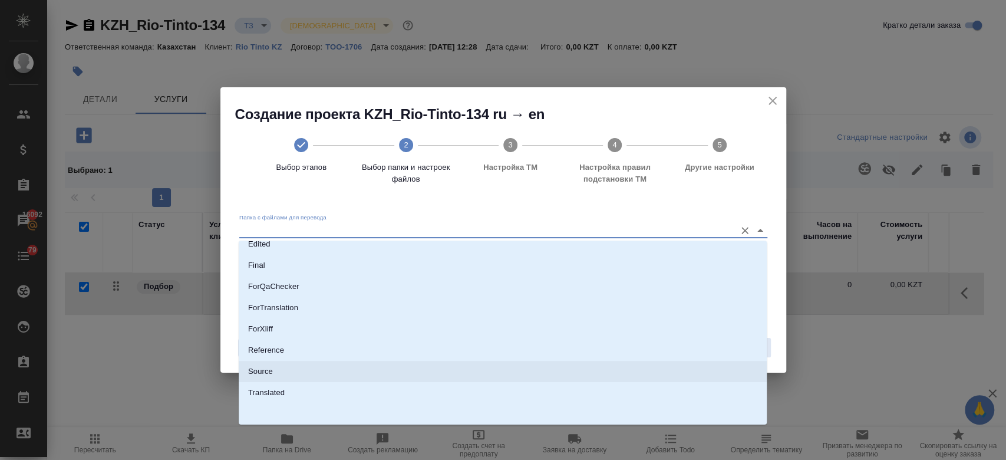
click at [474, 369] on li "Source" at bounding box center [503, 371] width 528 height 21
type input "Source"
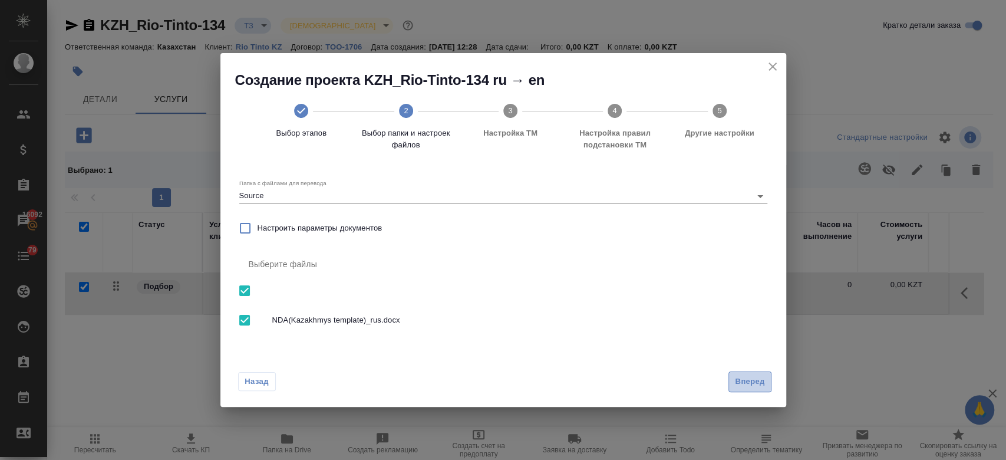
click at [741, 381] on span "Вперед" at bounding box center [749, 382] width 29 height 14
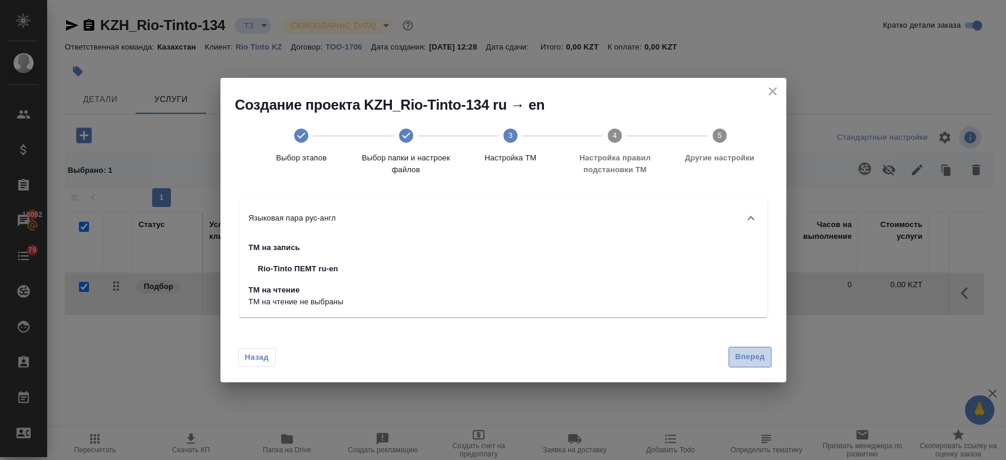
click at [731, 365] on button "Вперед" at bounding box center [749, 357] width 42 height 21
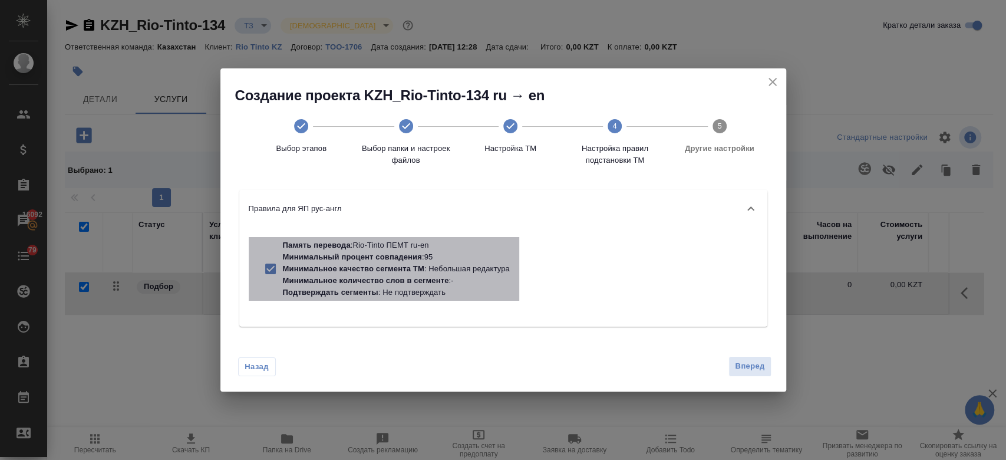
click at [424, 283] on p "Минимальное количество слов в сегменте" at bounding box center [366, 280] width 166 height 9
checkbox input "false"
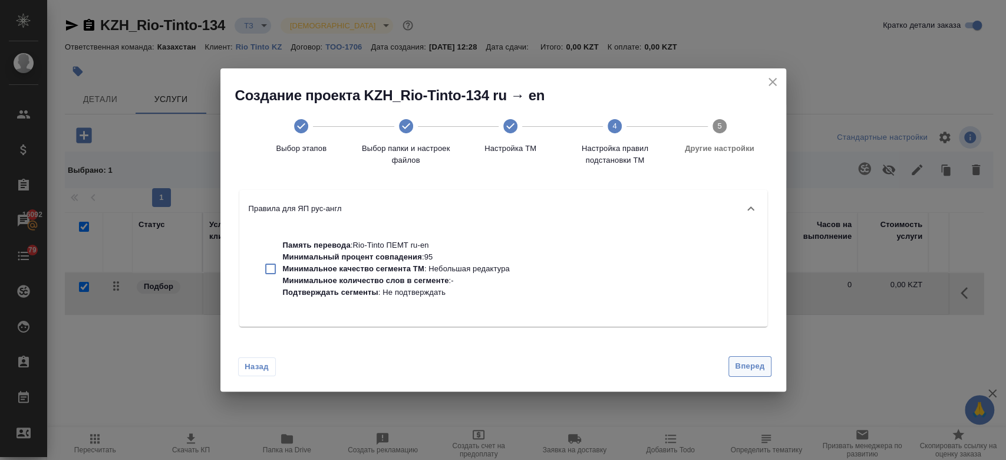
click at [757, 367] on span "Вперед" at bounding box center [749, 367] width 29 height 14
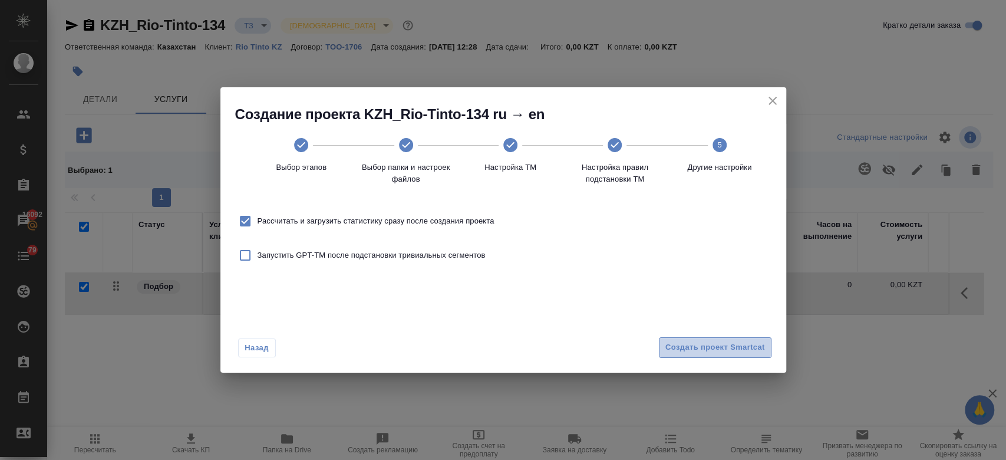
click at [719, 340] on button "Создать проект Smartcat" at bounding box center [715, 347] width 113 height 21
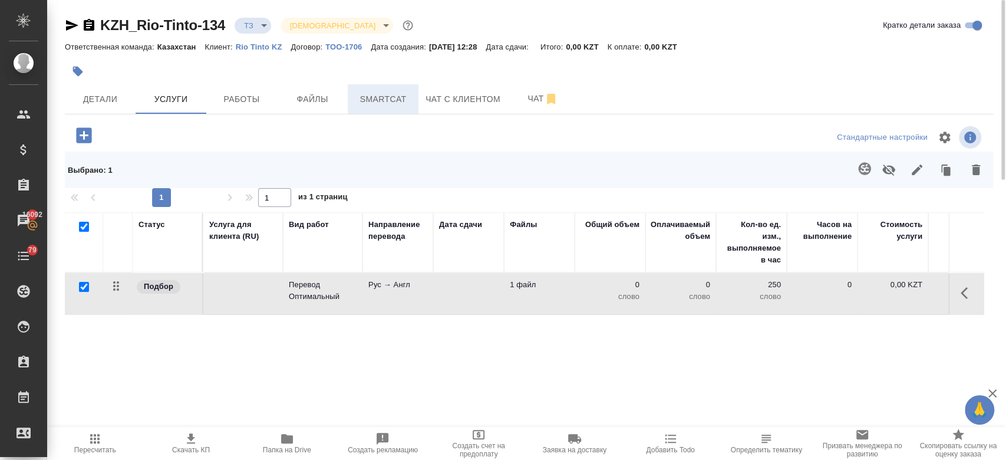
click at [358, 88] on button "Smartcat" at bounding box center [383, 98] width 71 height 29
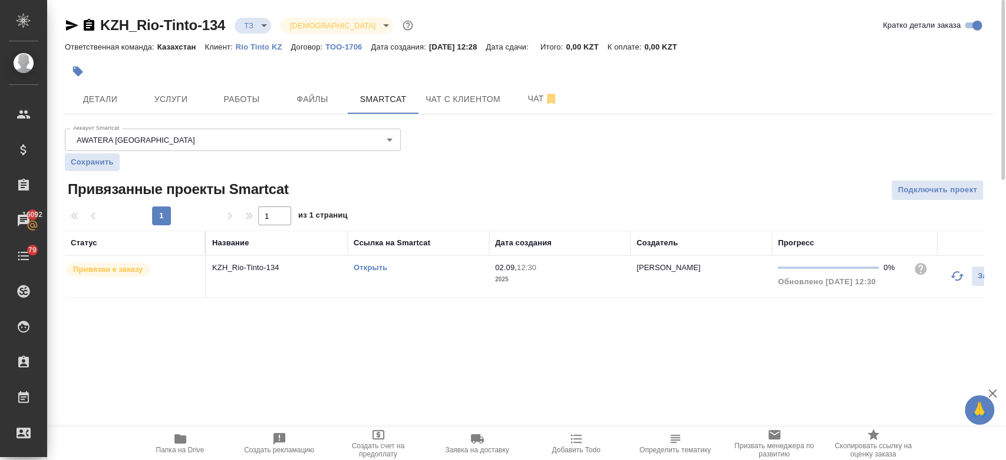
click at [368, 267] on link "Открыть" at bounding box center [371, 267] width 34 height 9
click at [198, 436] on span "Папка на Drive" at bounding box center [180, 442] width 85 height 22
click at [163, 97] on span "Услуги" at bounding box center [171, 99] width 57 height 15
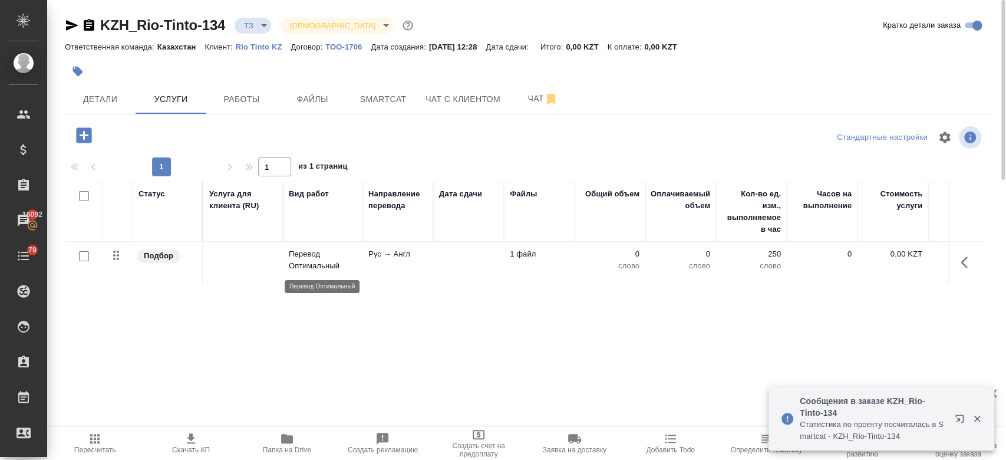
click at [311, 271] on p "Перевод Оптимальный" at bounding box center [323, 260] width 68 height 24
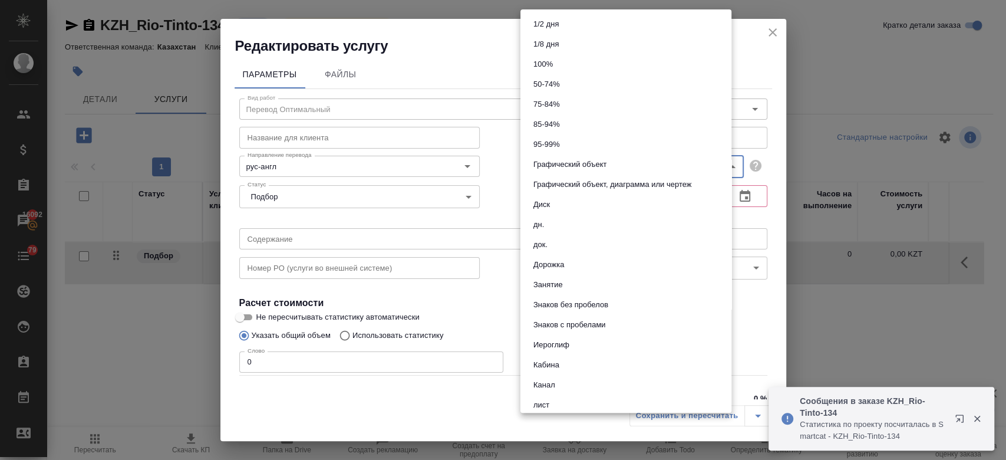
click at [715, 164] on body "🙏 .cls-1 fill:#fff; AWATERA Kosherbayeva Nazerke Клиенты Спецификации Заказы 16…" at bounding box center [503, 230] width 1006 height 460
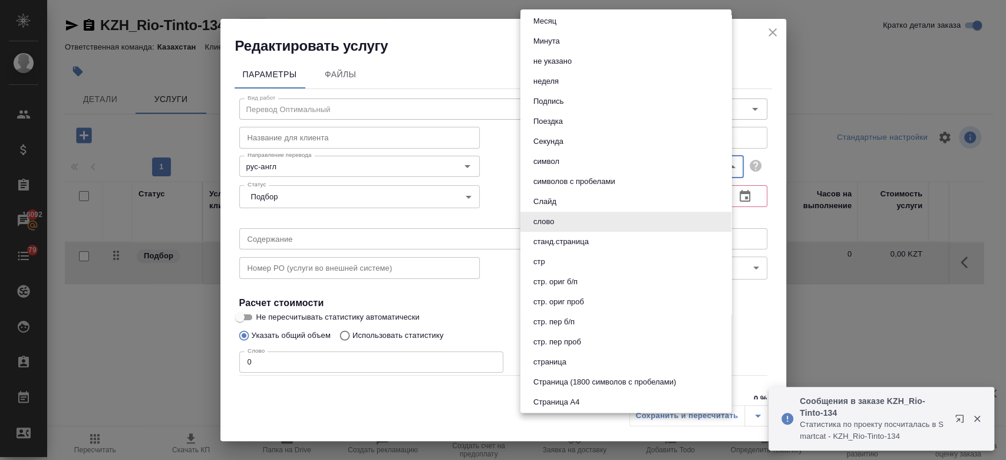
scroll to position [443, 0]
click at [587, 163] on li "символ" at bounding box center [625, 162] width 211 height 20
type input "5a8b1489cc6b4906c91bfd8e"
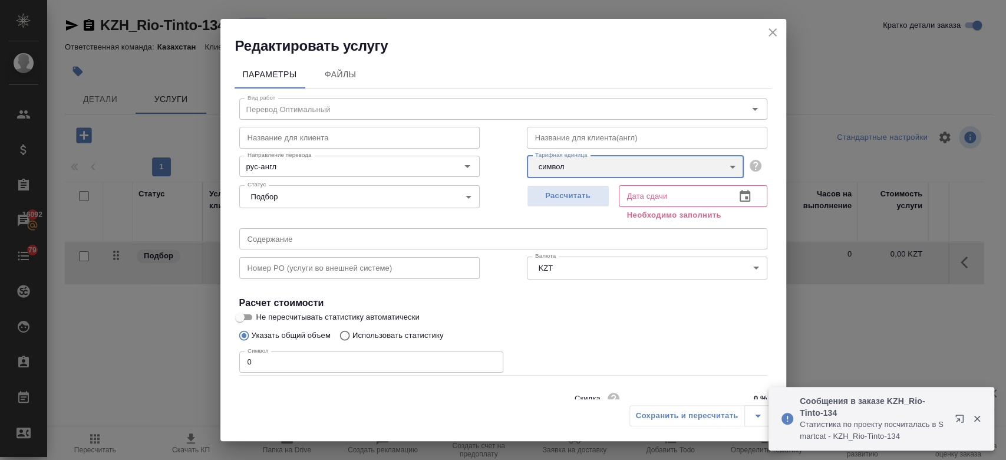
scroll to position [51, 0]
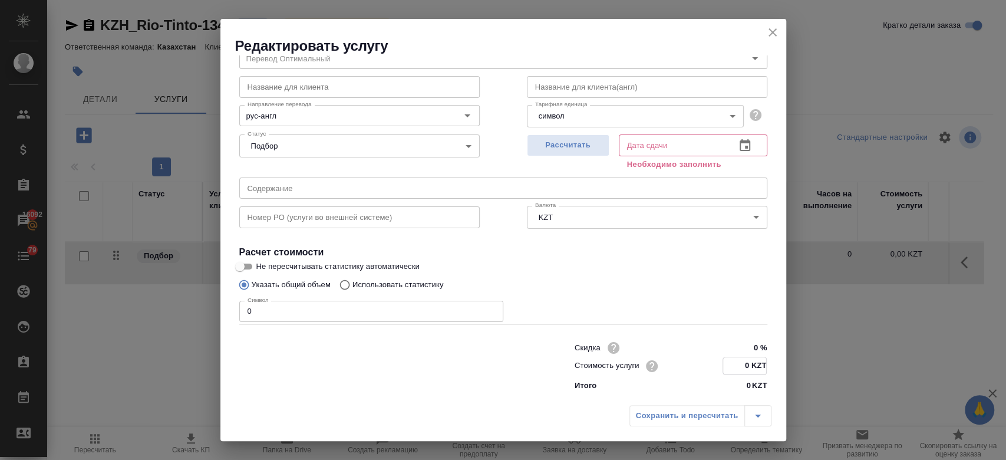
click at [738, 370] on input "0 KZT" at bounding box center [744, 365] width 43 height 17
type input "2850 KZT"
click at [573, 149] on span "Рассчитать" at bounding box center [568, 145] width 70 height 14
type input "02.09.2025 12:32"
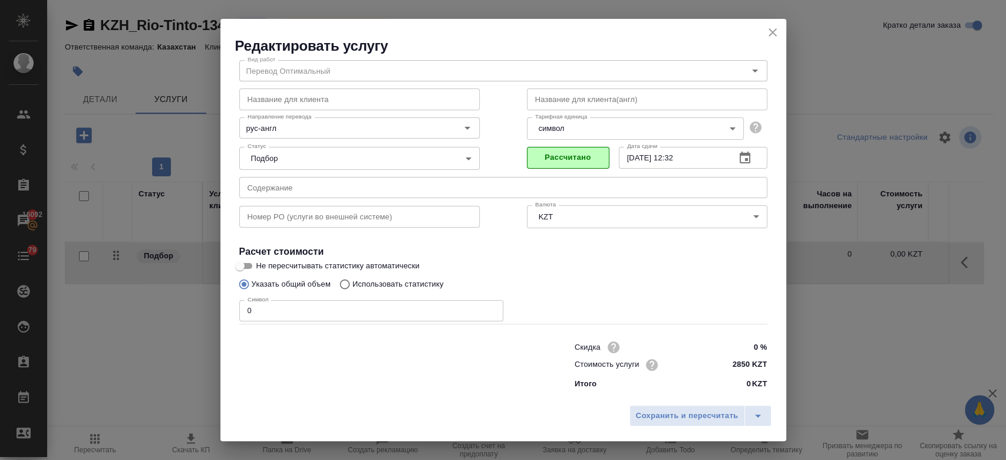
scroll to position [38, 0]
click at [682, 423] on button "Сохранить и пересчитать" at bounding box center [687, 415] width 116 height 21
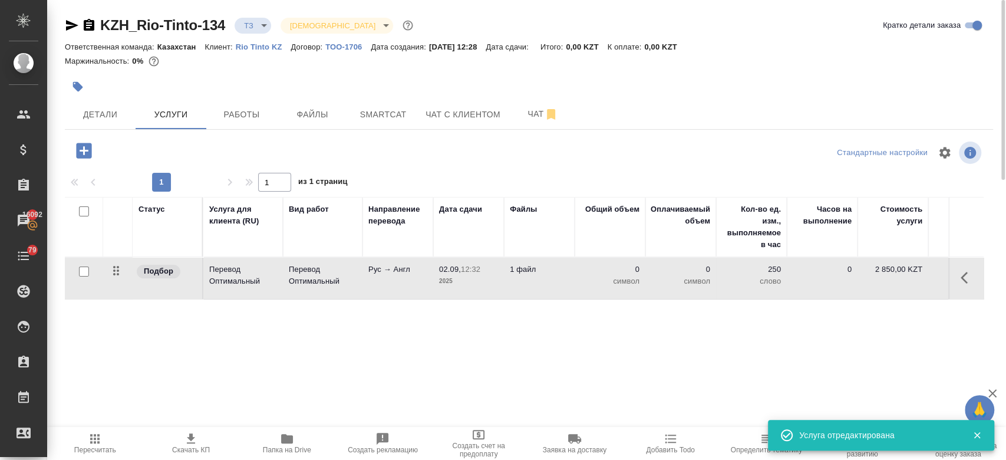
click at [434, 287] on td "02.09, 12:32 2025" at bounding box center [468, 278] width 71 height 41
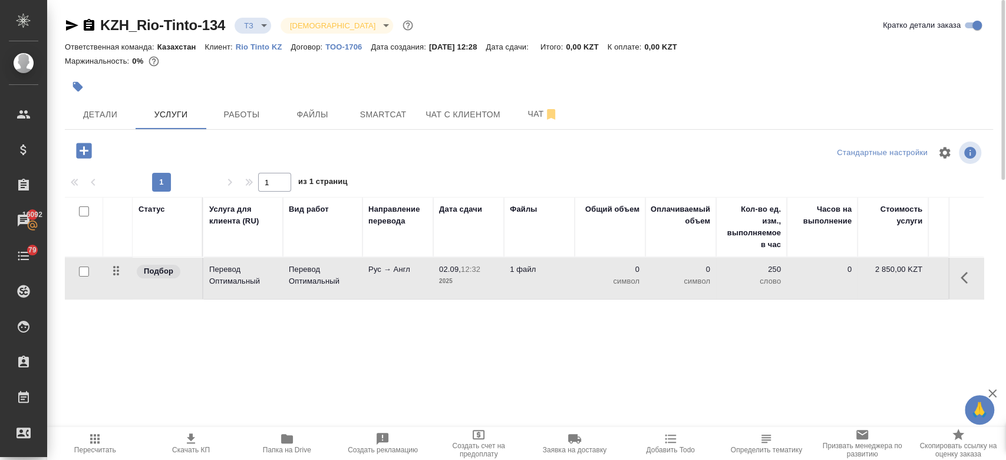
click at [434, 287] on td "02.09, 12:32 2025" at bounding box center [468, 278] width 71 height 41
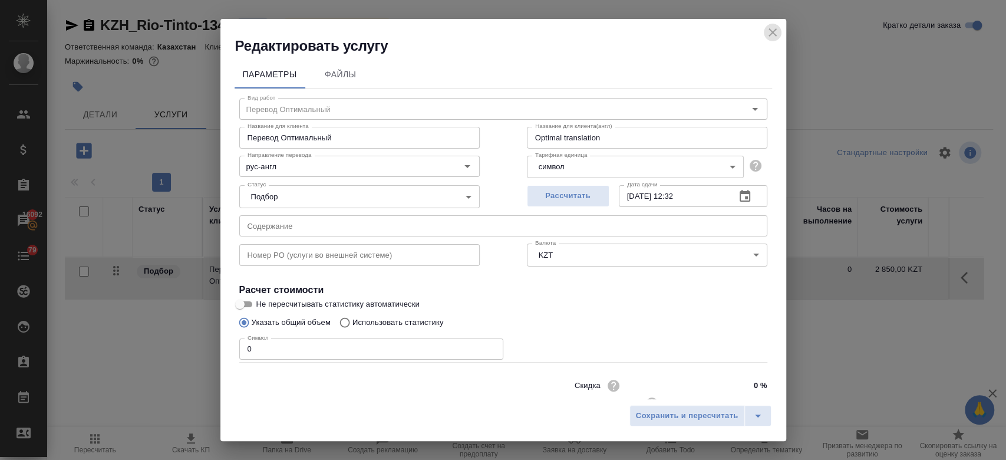
click at [772, 35] on icon "close" at bounding box center [773, 32] width 14 height 14
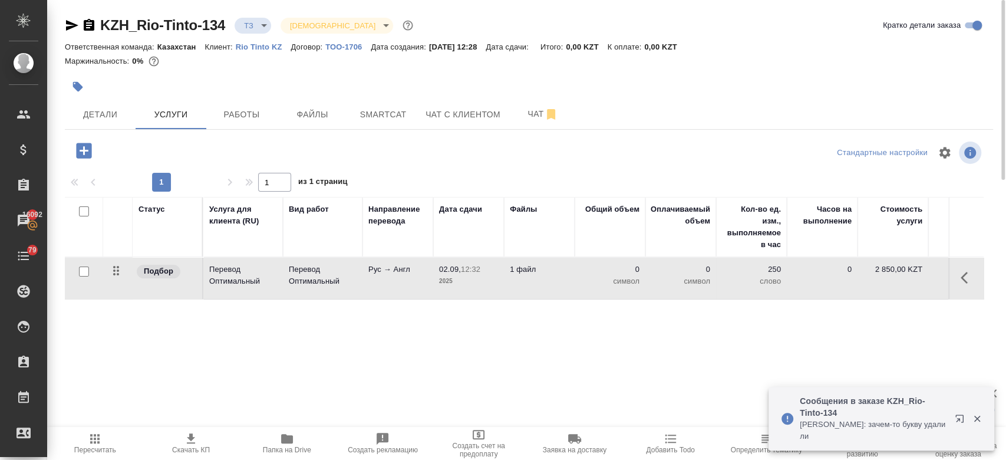
click at [302, 262] on td "Перевод Оптимальный" at bounding box center [323, 278] width 80 height 41
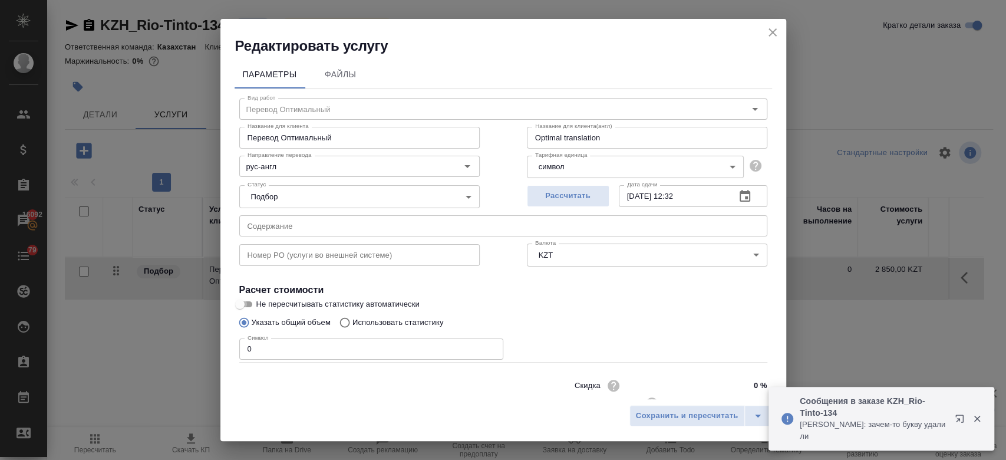
click at [243, 305] on input "Не пересчитывать статистику автоматически" at bounding box center [240, 304] width 42 height 14
checkbox input "true"
click at [271, 345] on input "0" at bounding box center [371, 348] width 264 height 21
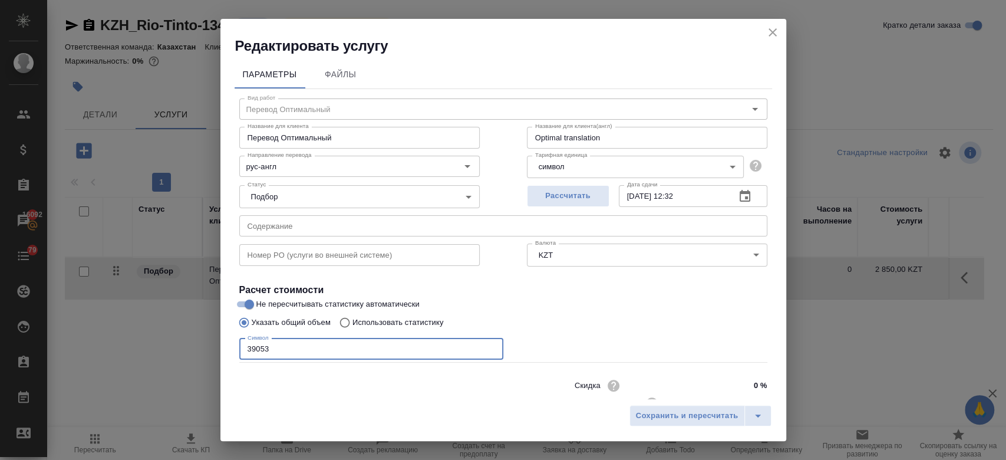
type input "39053"
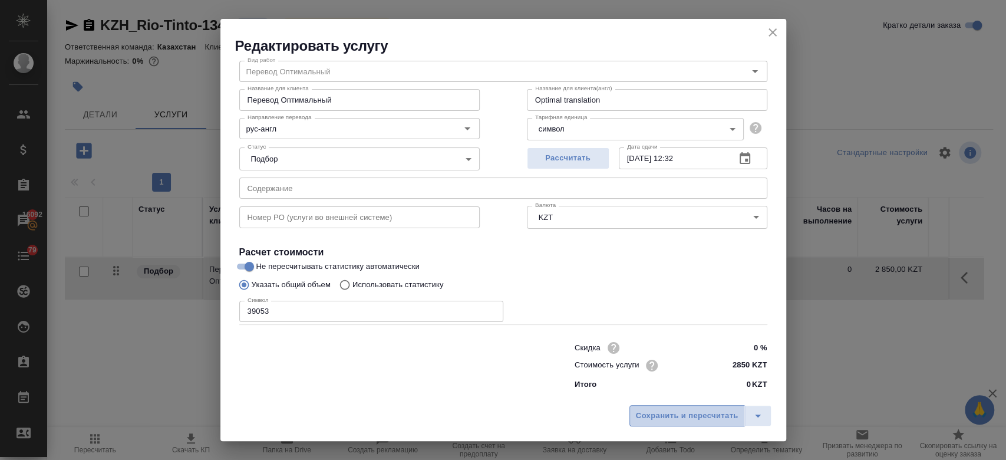
click at [665, 422] on span "Сохранить и пересчитать" at bounding box center [687, 416] width 103 height 14
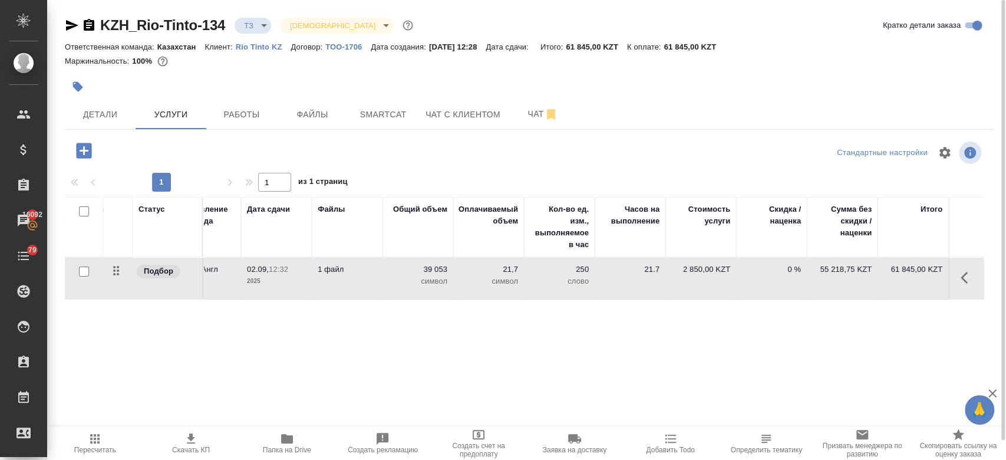
scroll to position [0, 0]
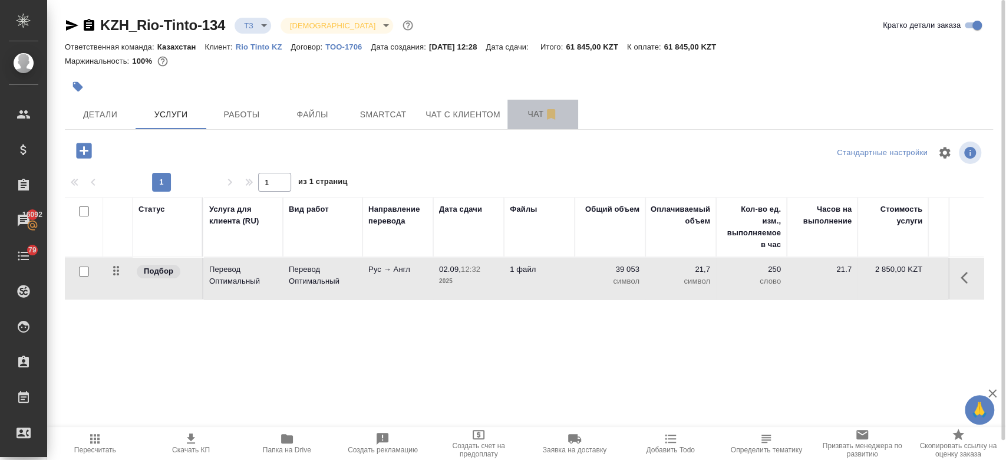
click at [526, 121] on button "Чат" at bounding box center [542, 114] width 71 height 29
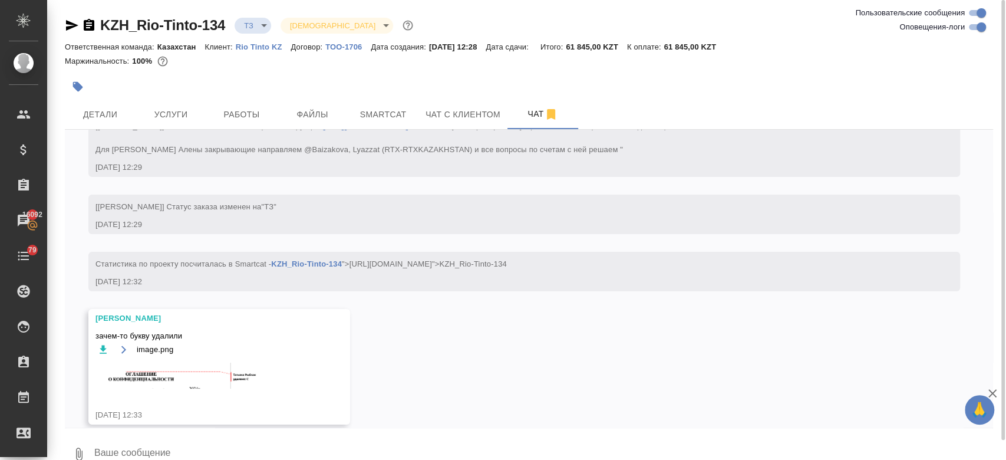
scroll to position [93, 0]
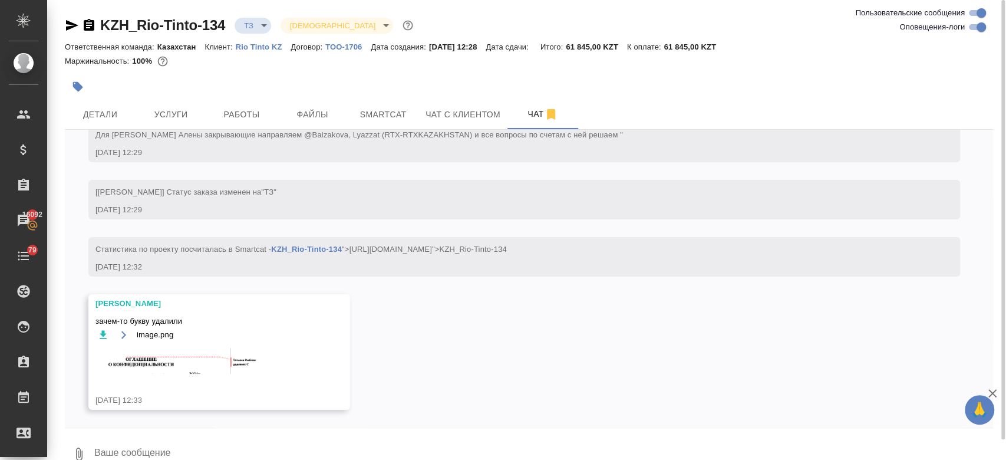
click at [206, 365] on img at bounding box center [183, 361] width 177 height 26
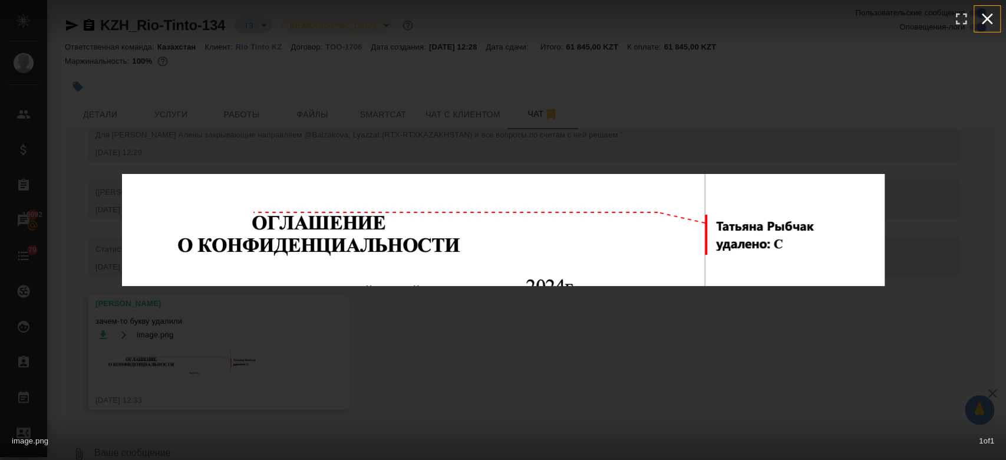
click at [992, 17] on icon "button" at bounding box center [987, 18] width 19 height 19
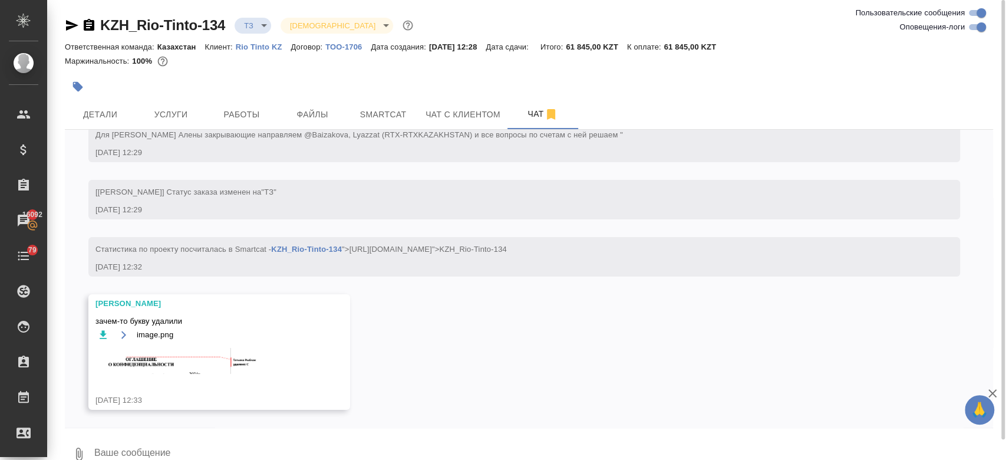
click at [183, 452] on textarea at bounding box center [543, 454] width 900 height 40
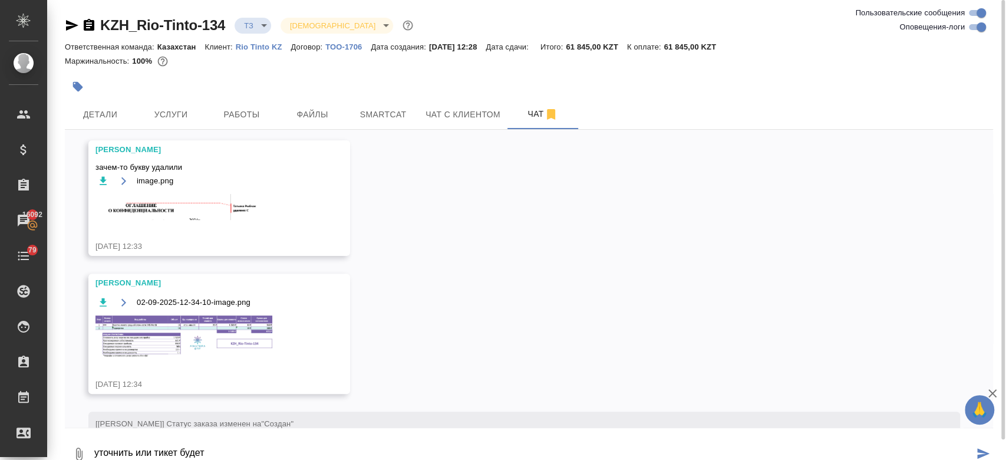
scroll to position [245, 0]
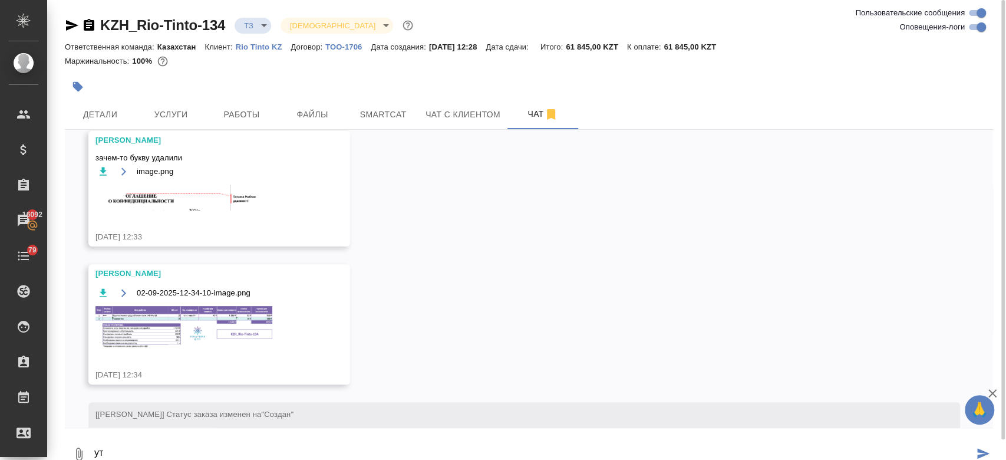
type textarea "у"
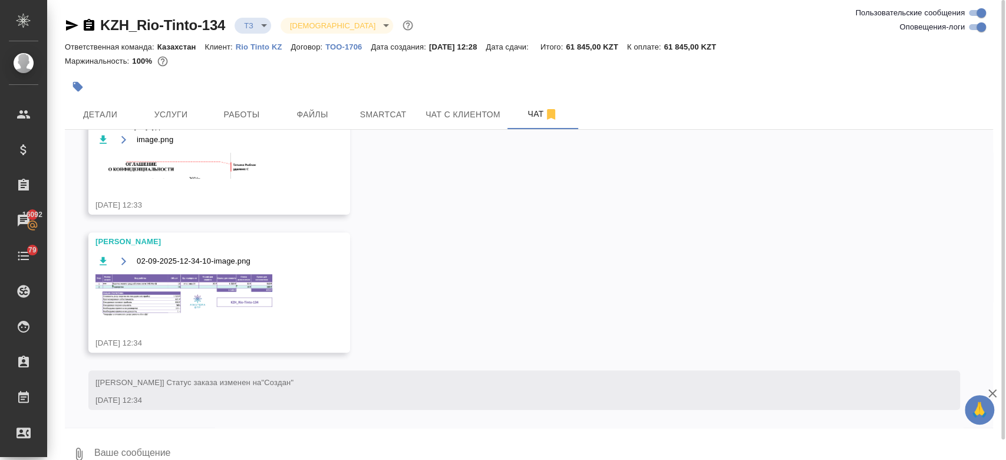
click at [227, 304] on img at bounding box center [183, 295] width 177 height 42
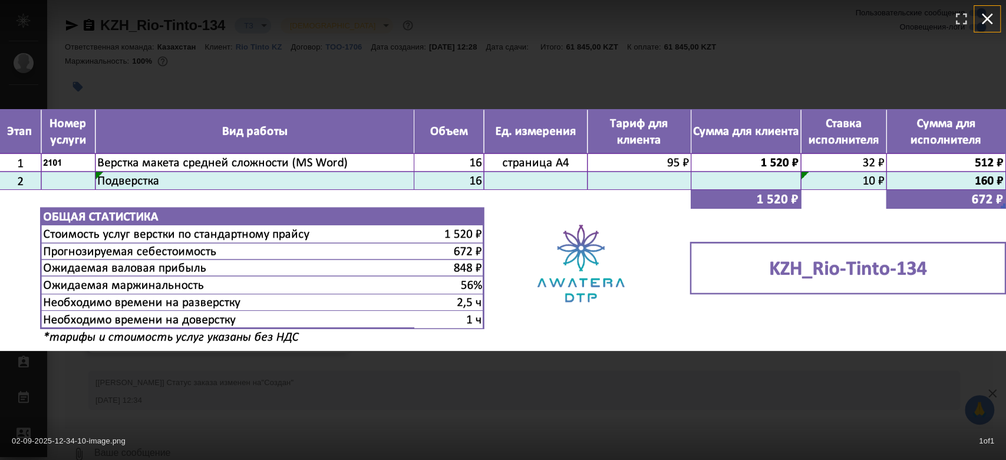
click at [992, 20] on icon "button" at bounding box center [987, 18] width 19 height 19
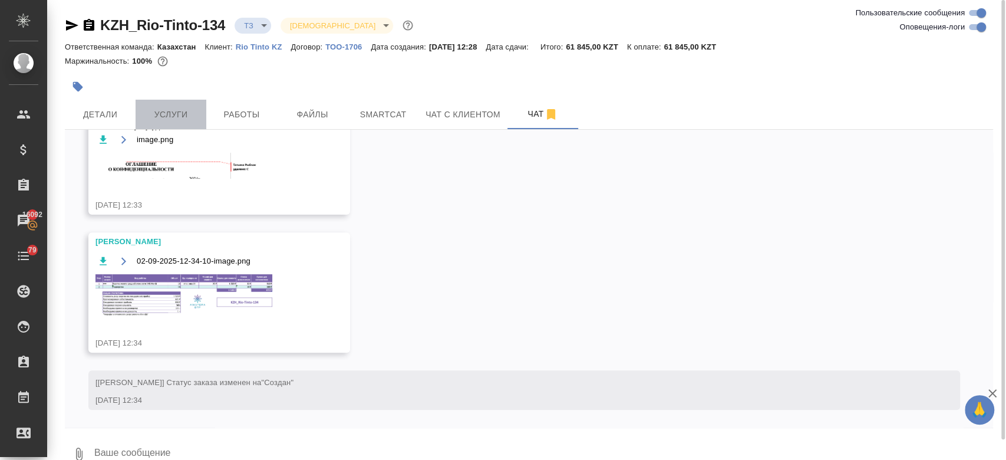
click at [164, 118] on span "Услуги" at bounding box center [171, 114] width 57 height 15
click at [107, 120] on div "KZH_Rio-Tinto-134 ТЗ tz Святая троица holyTrinity Ответственная команда: Казахс…" at bounding box center [528, 240] width 941 height 481
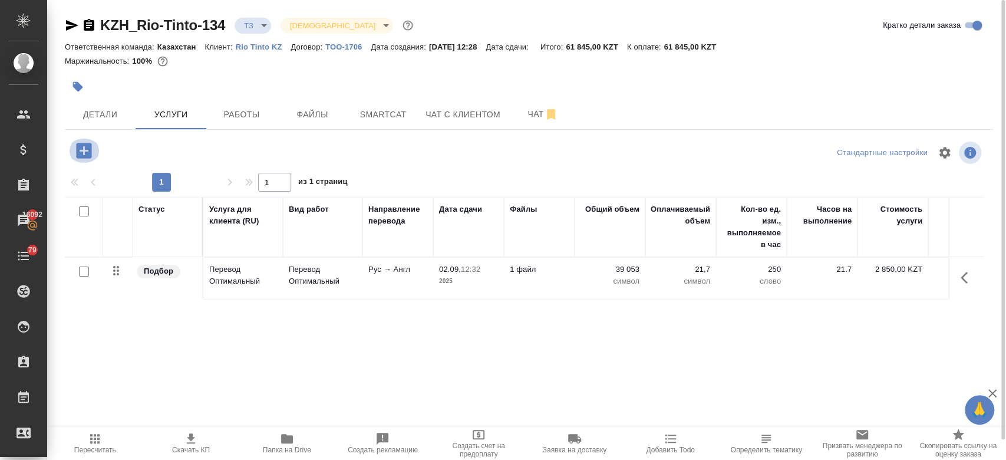
click at [90, 144] on icon "button" at bounding box center [83, 150] width 15 height 15
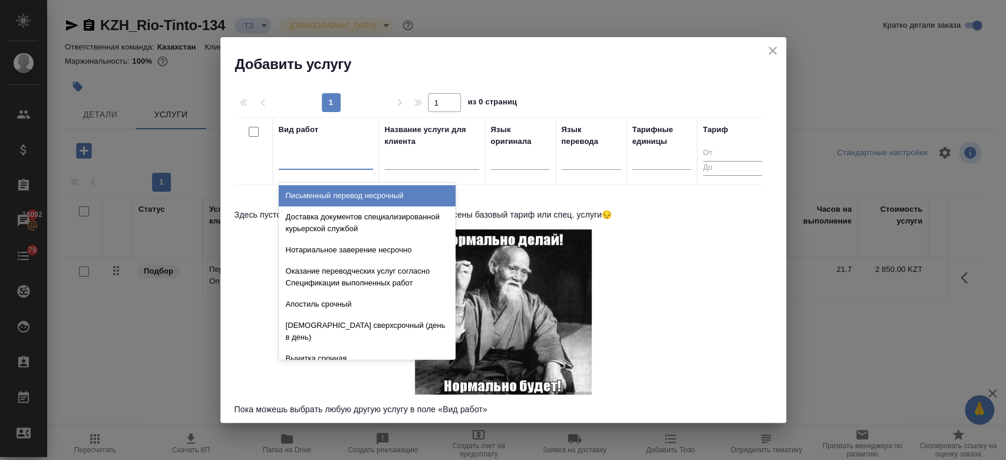
click at [318, 160] on div at bounding box center [326, 157] width 94 height 17
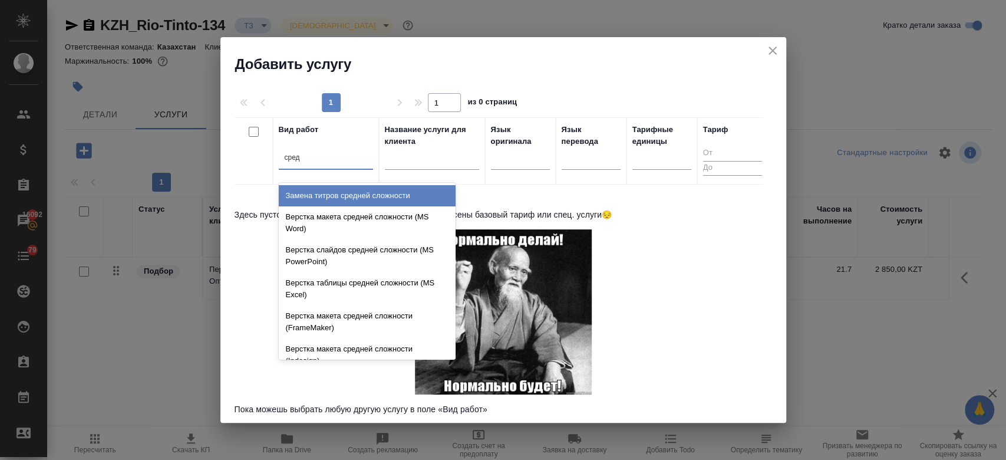
type input "средн"
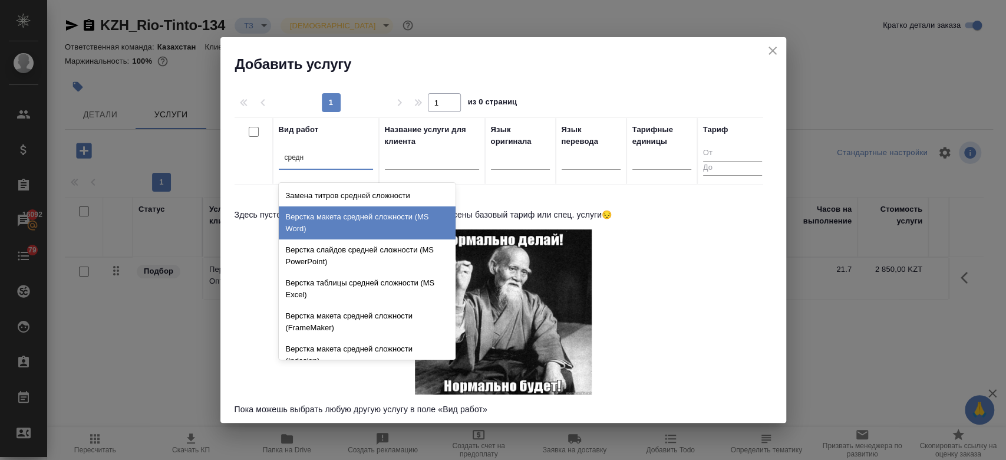
click at [344, 231] on div "Верстка макета средней сложности (MS Word)" at bounding box center [367, 222] width 177 height 33
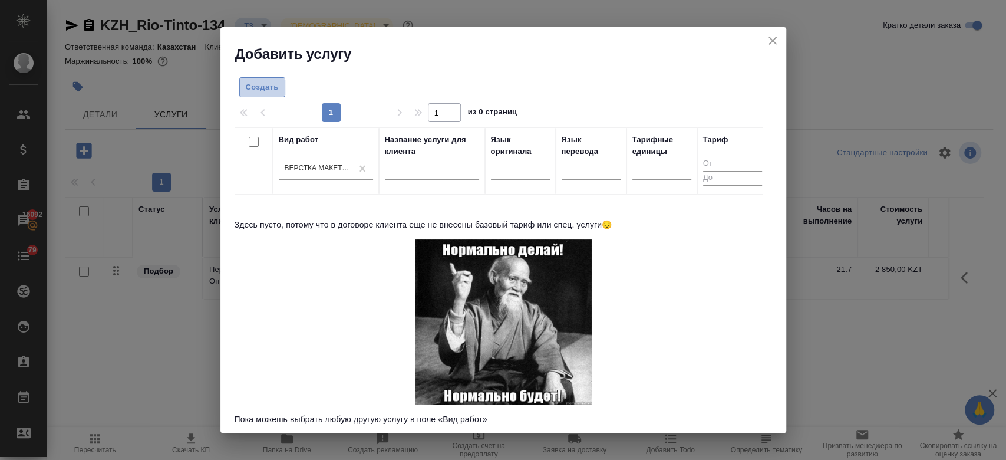
click at [266, 96] on button "Создать" at bounding box center [262, 87] width 46 height 21
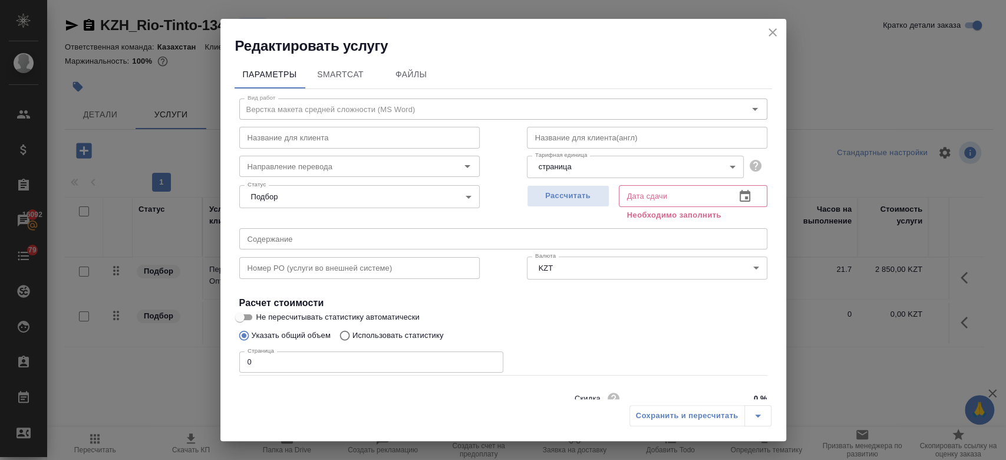
scroll to position [51, 0]
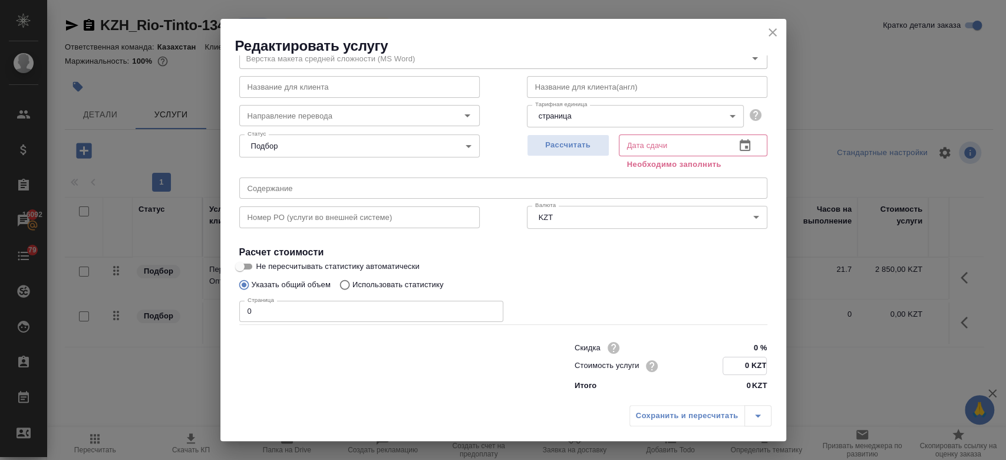
click at [747, 370] on input "0 KZT" at bounding box center [744, 365] width 43 height 17
type input "225 KZT"
click at [321, 311] on input "0" at bounding box center [371, 311] width 264 height 21
type input "16"
click at [589, 281] on div "Указать общий объем Использовать статистику" at bounding box center [503, 284] width 528 height 22
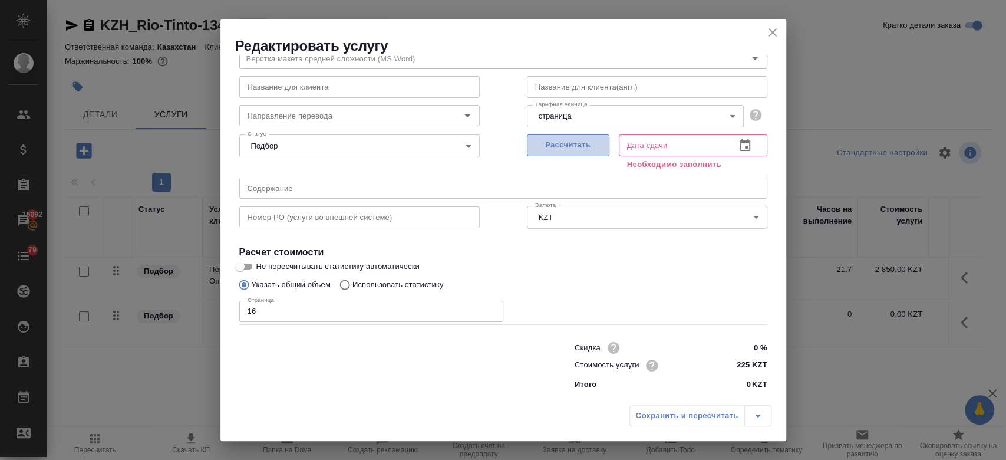
click at [559, 146] on span "Рассчитать" at bounding box center [568, 145] width 70 height 14
type input "02.09.2025 13:54"
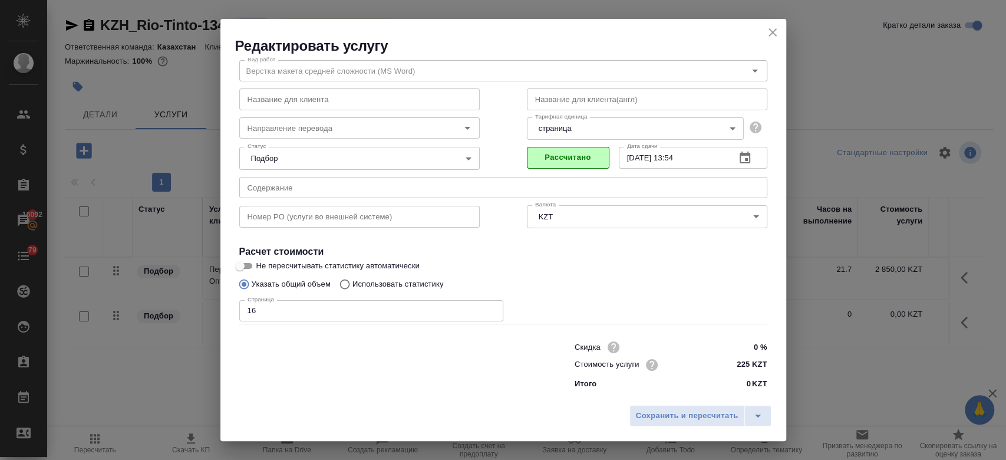
scroll to position [38, 0]
click at [655, 406] on button "Сохранить и пересчитать" at bounding box center [687, 415] width 116 height 21
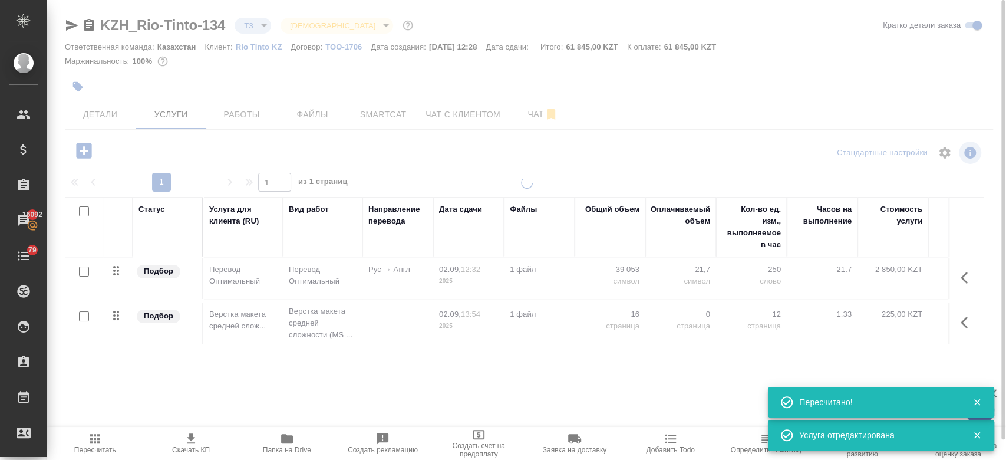
type input "new"
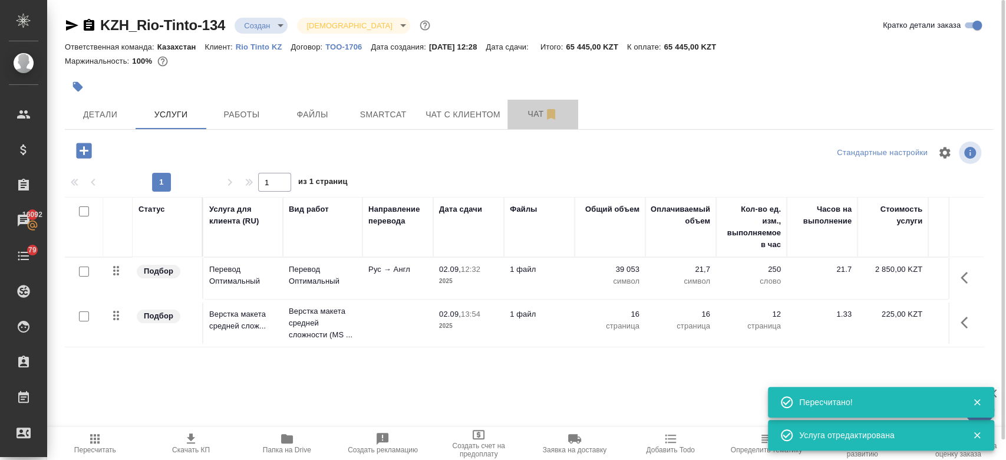
click at [535, 126] on button "Чат" at bounding box center [542, 114] width 71 height 29
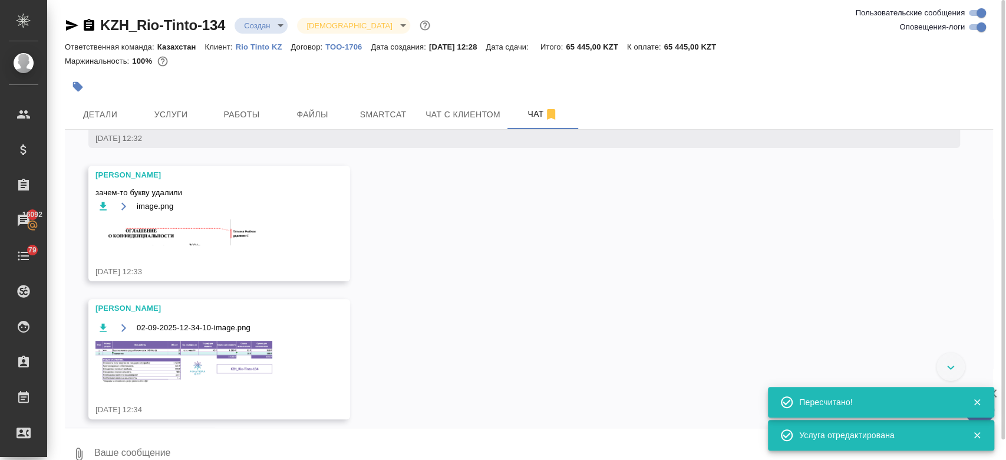
scroll to position [288, 0]
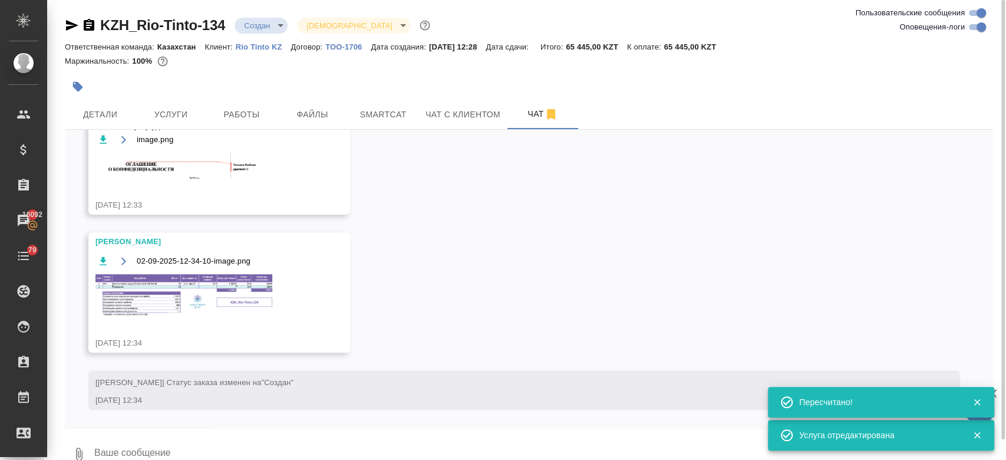
click at [236, 281] on img at bounding box center [183, 295] width 177 height 42
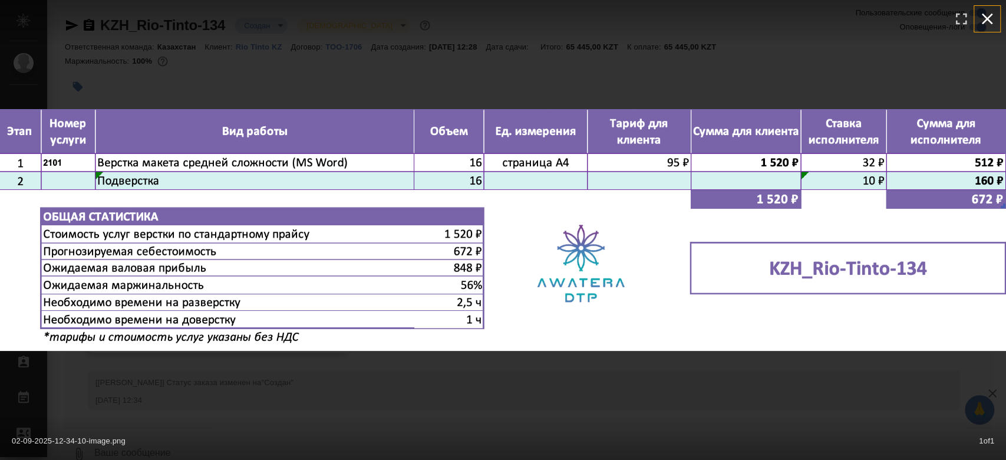
click at [995, 14] on icon "button" at bounding box center [987, 18] width 19 height 19
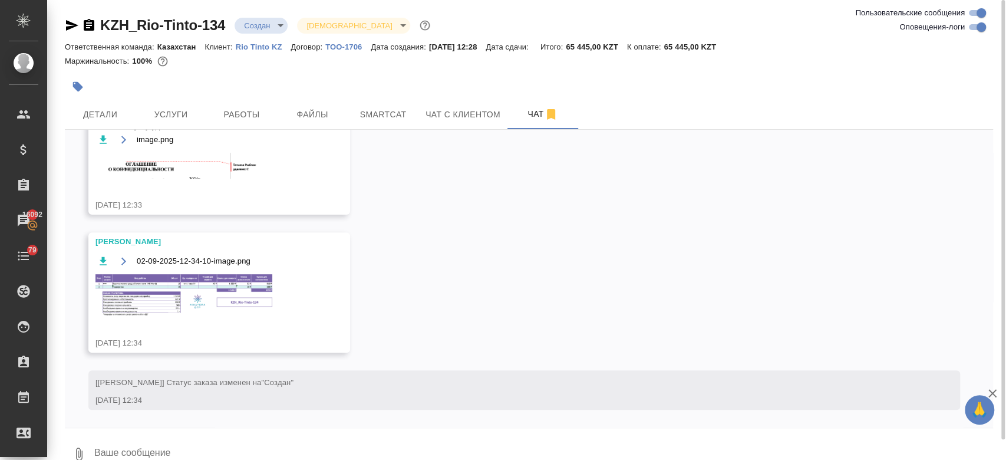
click at [166, 129] on hr at bounding box center [529, 129] width 928 height 1
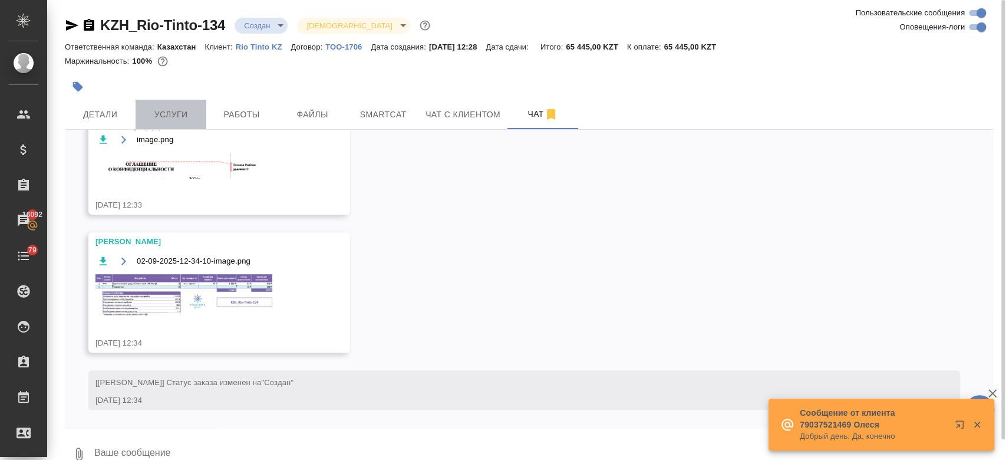
click at [179, 108] on span "Услуги" at bounding box center [171, 114] width 57 height 15
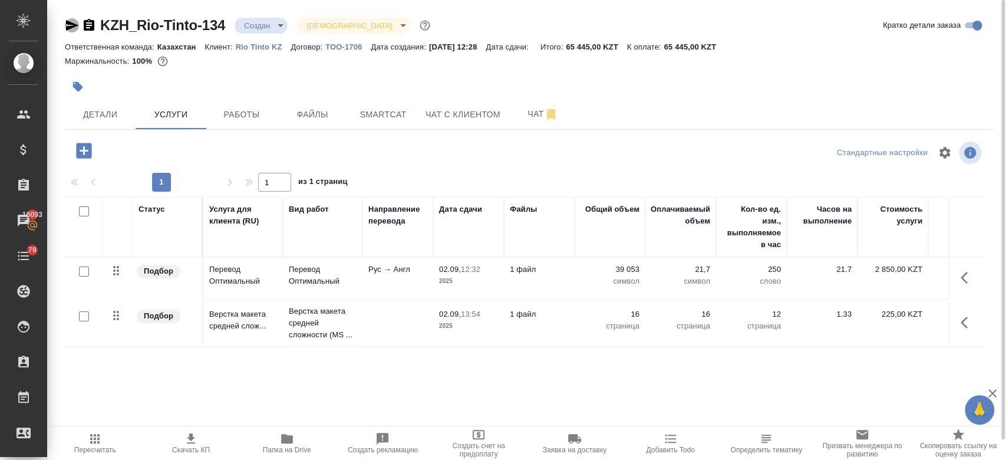
click at [68, 22] on icon "button" at bounding box center [72, 25] width 12 height 11
click at [370, 97] on div at bounding box center [374, 87] width 619 height 26
click at [83, 116] on span "Детали" at bounding box center [100, 114] width 57 height 15
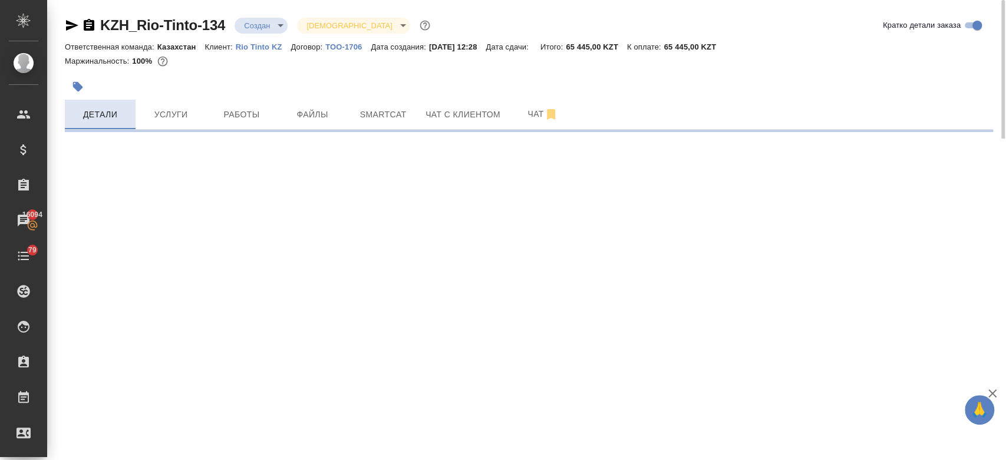
select select "RU"
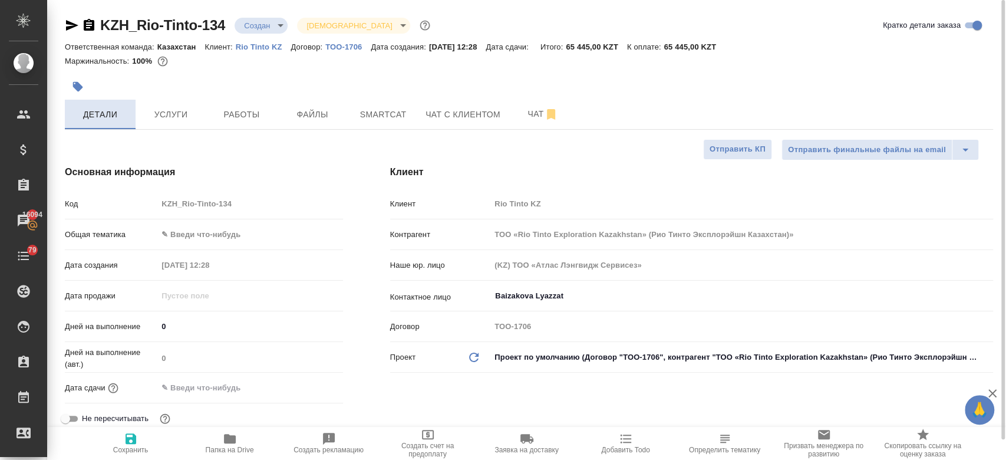
type textarea "x"
click at [526, 68] on div "Маржинальность: 100%" at bounding box center [529, 61] width 928 height 15
type input "ТОО «Rio Tinto Exploration Kazakhstan» (Рио Тинто Эксплорэйшн Казахстан)»"
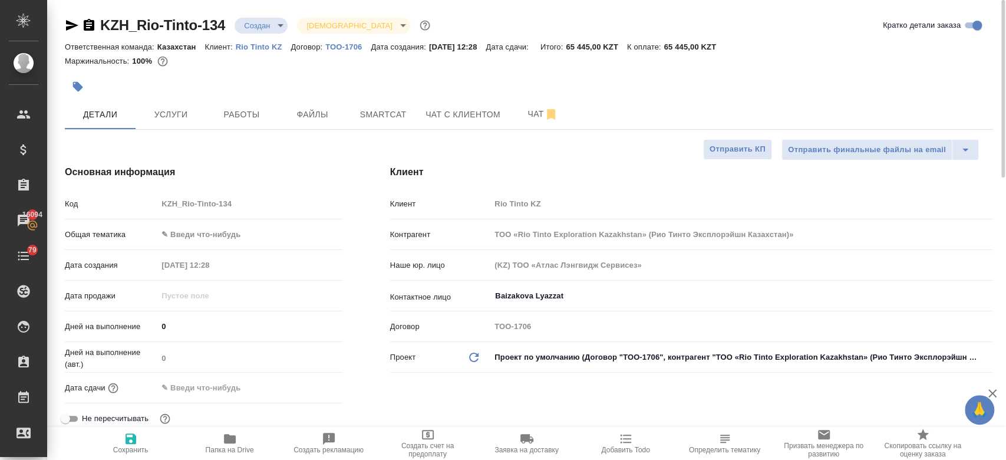
type textarea "x"
type input "ТОО «Rio Tinto Exploration Kazakhstan» (Рио Тинто Эксплорэйшн Казахстан)»"
type textarea "x"
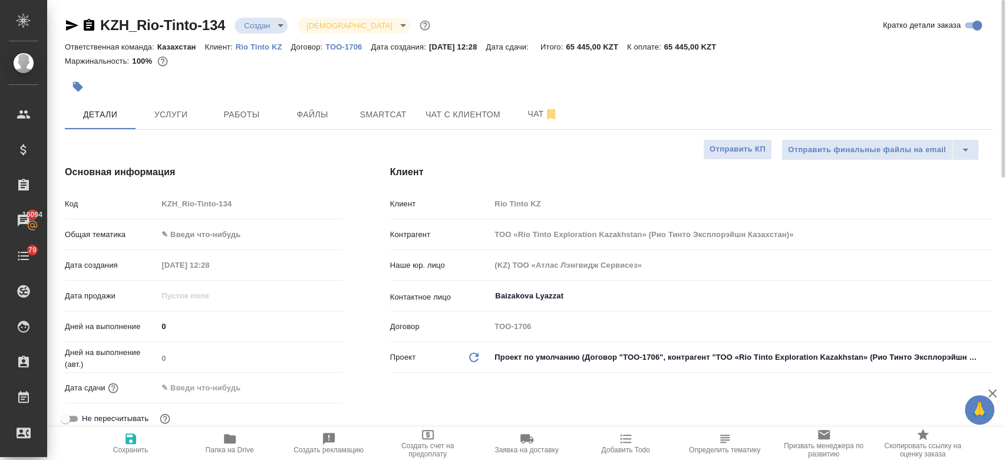
type textarea "x"
type input "ТОО «Rio Tinto Exploration Kazakhstan» (Рио Тинто Эксплорэйшн Казахстан)»"
type textarea "x"
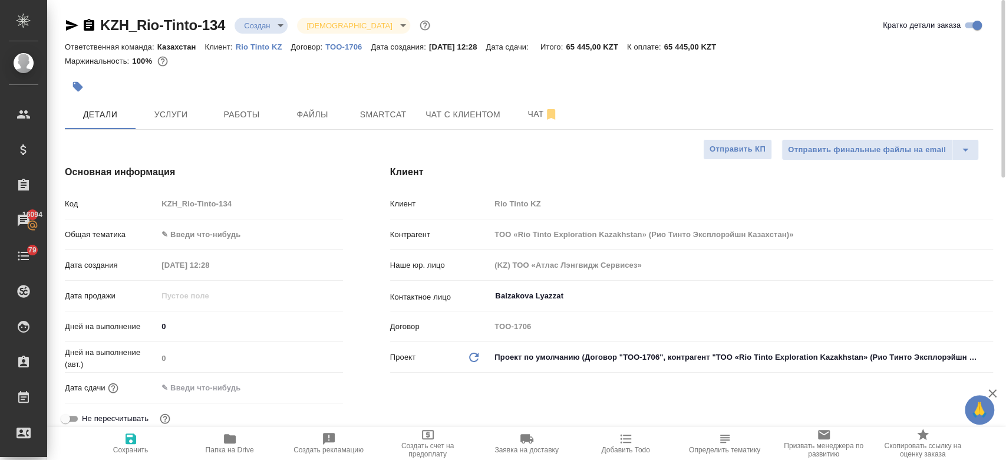
type textarea "x"
type input "ТОО «Rio Tinto Exploration Kazakhstan» (Рио Тинто Эксплорэйшн Казахстан)»"
type textarea "x"
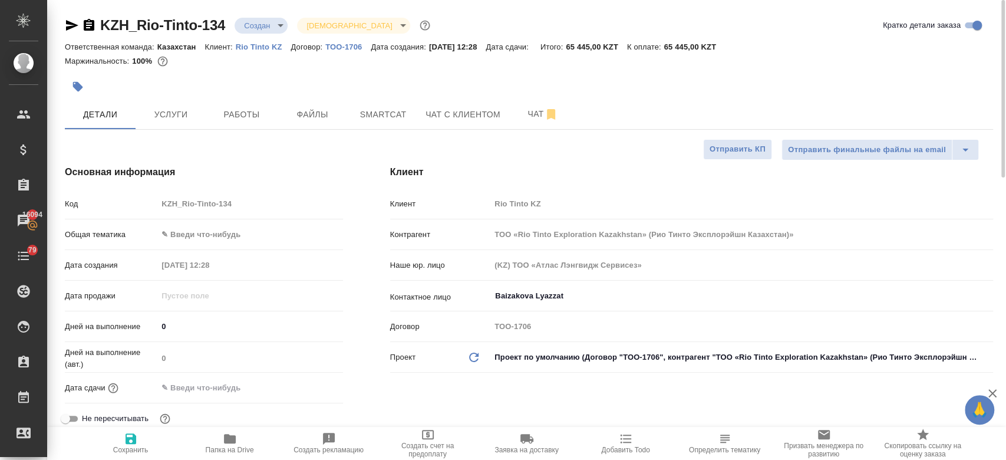
type input "ТОО «Rio Tinto Exploration Kazakhstan» (Рио Тинто Эксплорэйшн Казахстан)»"
type textarea "x"
type input "ТОО «Rio Tinto Exploration Kazakhstan» (Рио Тинто Эксплорэйшн Казахстан)»"
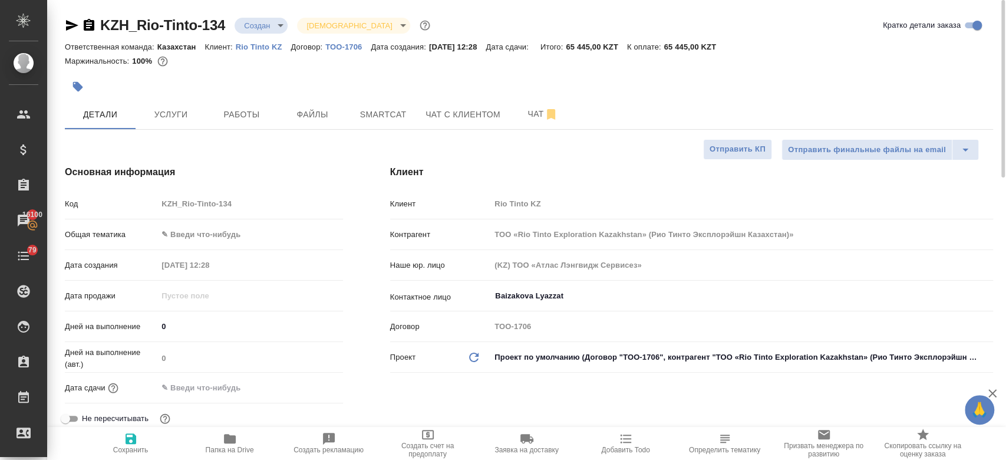
type textarea "x"
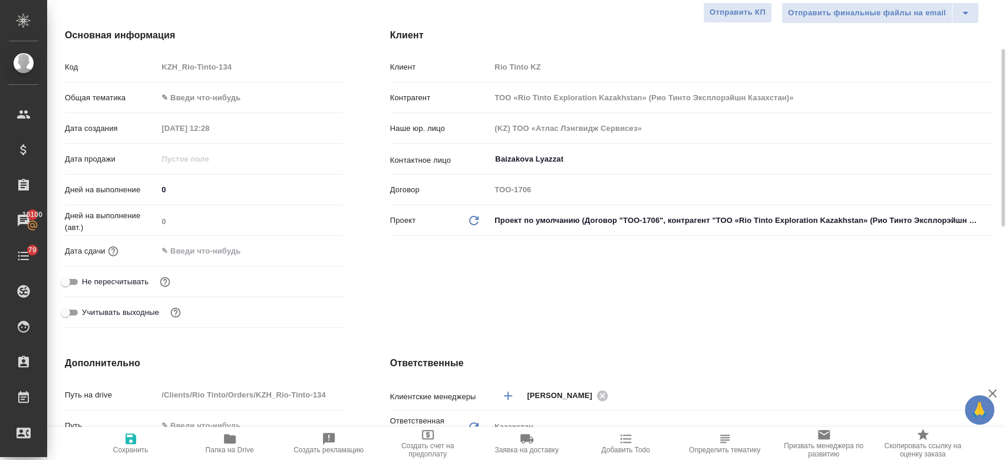
scroll to position [141, 0]
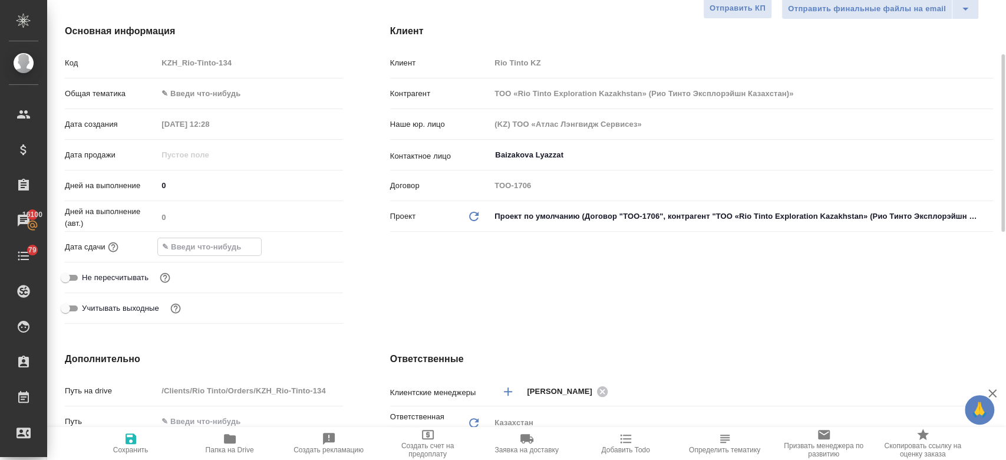
click at [207, 246] on input "text" at bounding box center [209, 246] width 103 height 17
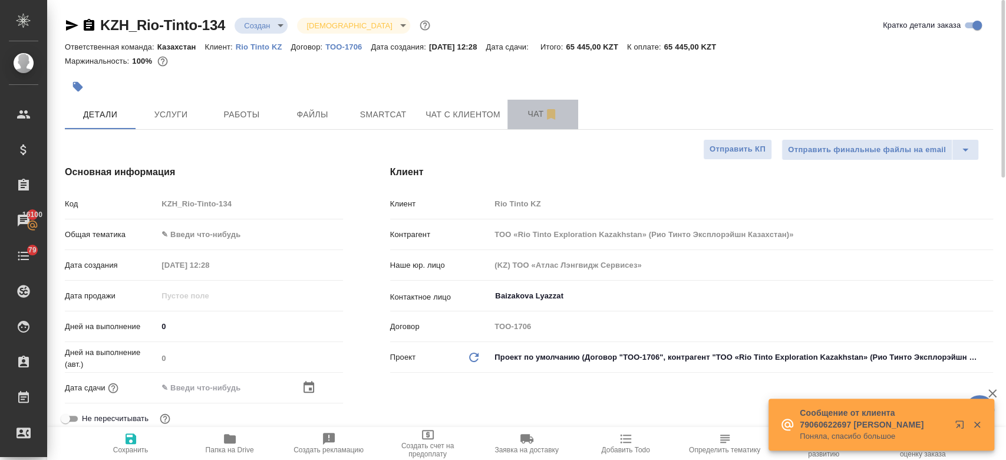
click at [515, 108] on span "Чат" at bounding box center [543, 114] width 57 height 15
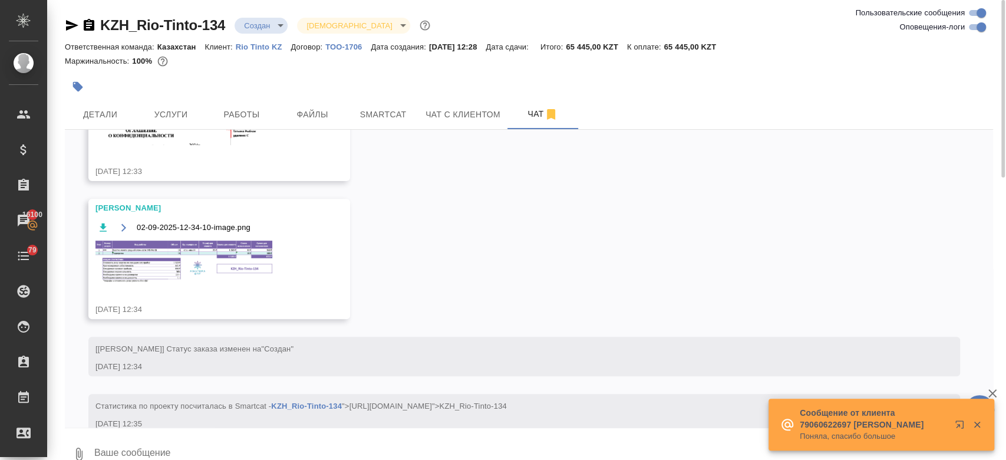
scroll to position [345, 0]
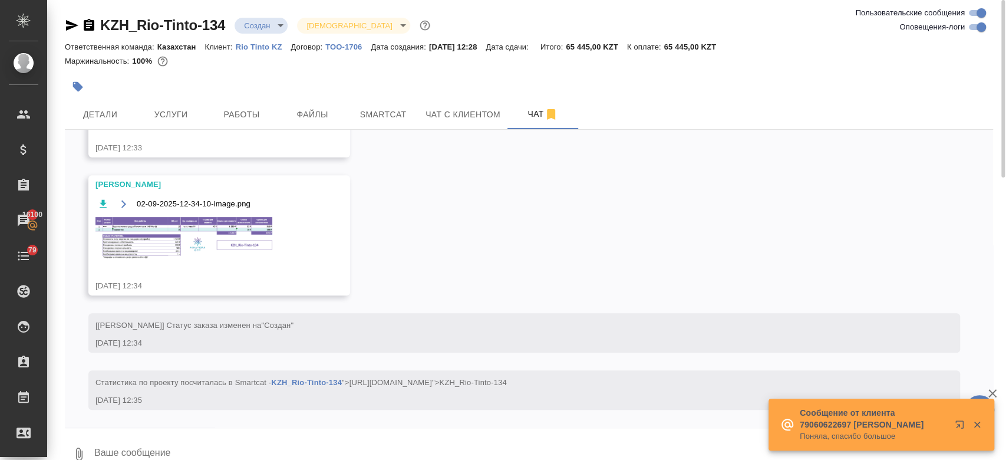
click at [187, 255] on img at bounding box center [183, 238] width 177 height 42
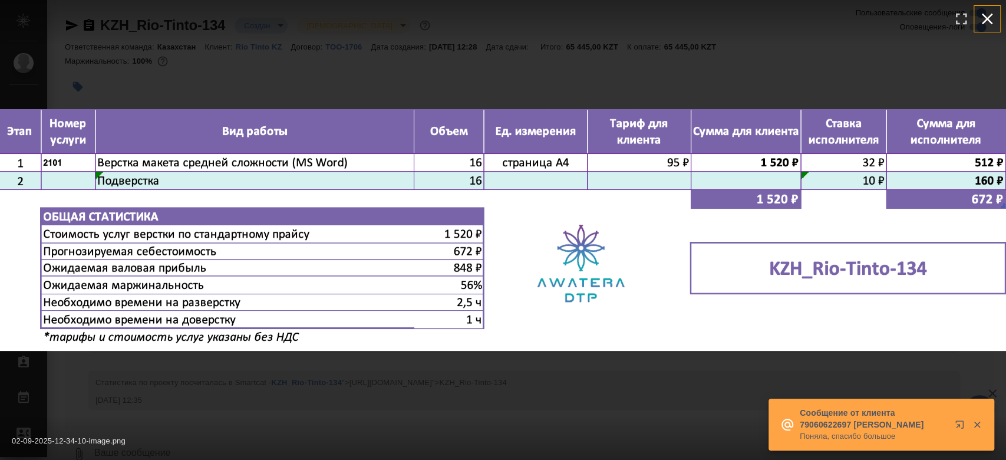
click at [991, 9] on icon "button" at bounding box center [987, 18] width 19 height 19
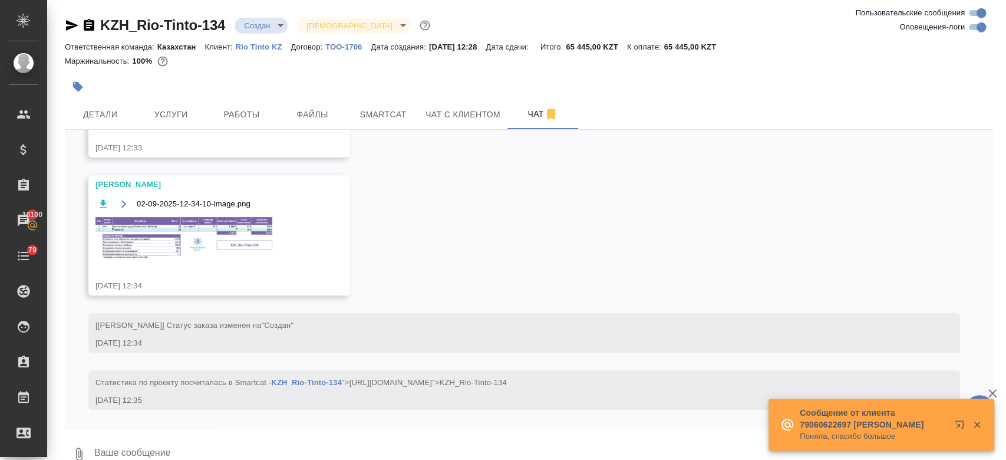
click at [991, 459] on div "02-09-2025-12-34-10-image.png 1 of 1" at bounding box center [503, 460] width 1006 height 0
click at [108, 105] on button "Детали" at bounding box center [100, 114] width 71 height 29
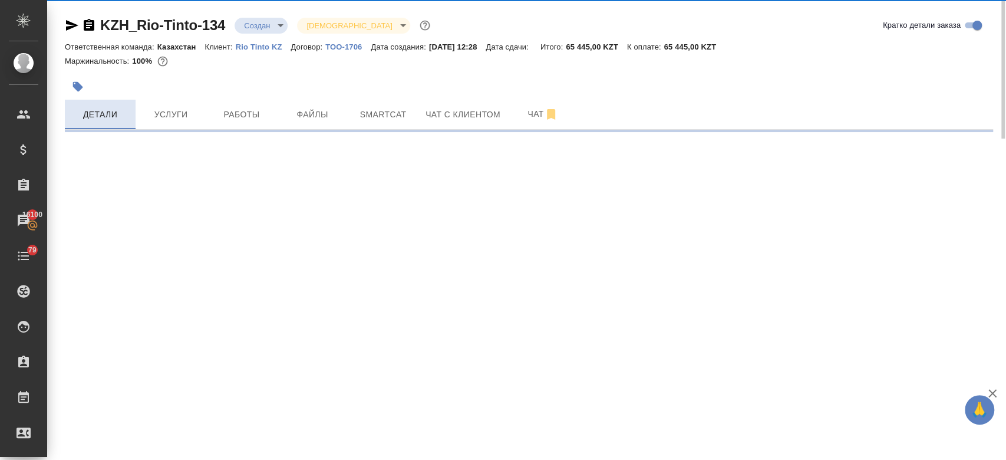
select select "RU"
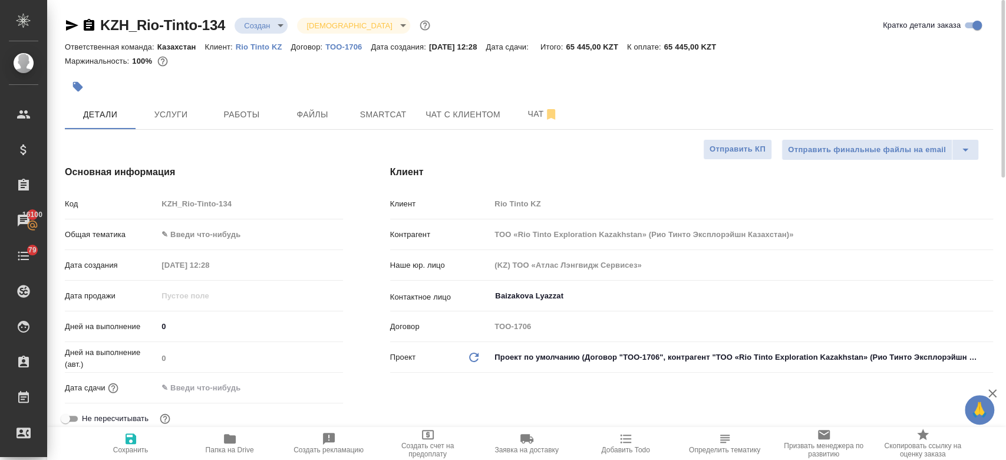
type textarea "x"
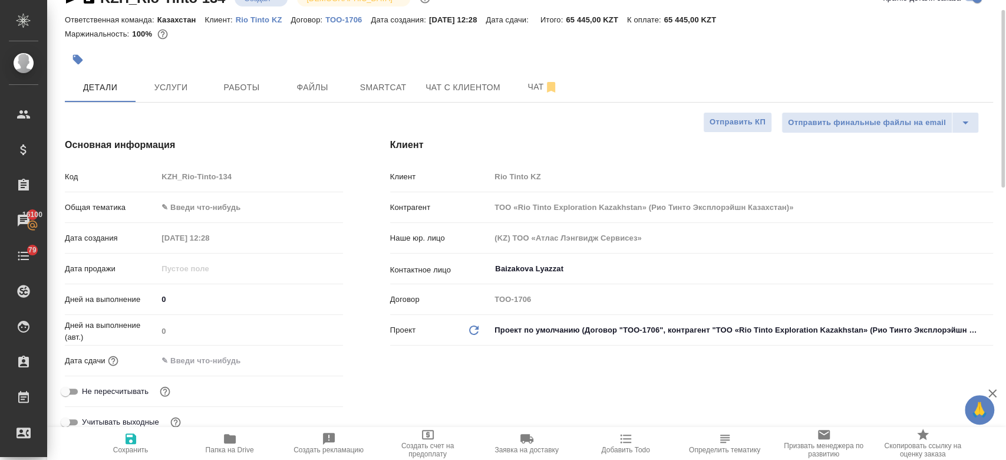
scroll to position [29, 0]
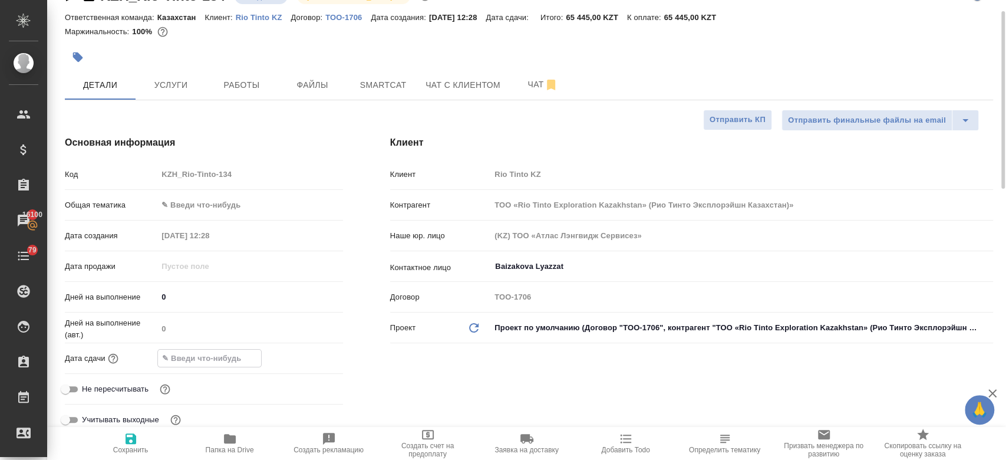
click at [211, 353] on input "text" at bounding box center [209, 357] width 103 height 17
click at [314, 352] on icon "button" at bounding box center [309, 357] width 11 height 12
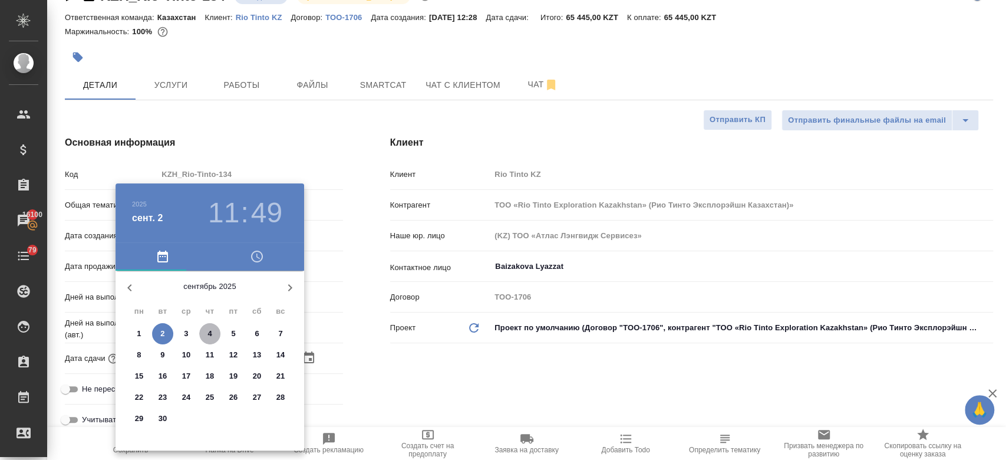
click at [212, 333] on span "4" at bounding box center [209, 334] width 21 height 12
type input "04.09.2025 11:49"
type input "ТОО «Rio Tinto Exploration Kazakhstan» (Рио Тинто Эксплорэйшн Казахстан)»"
type textarea "x"
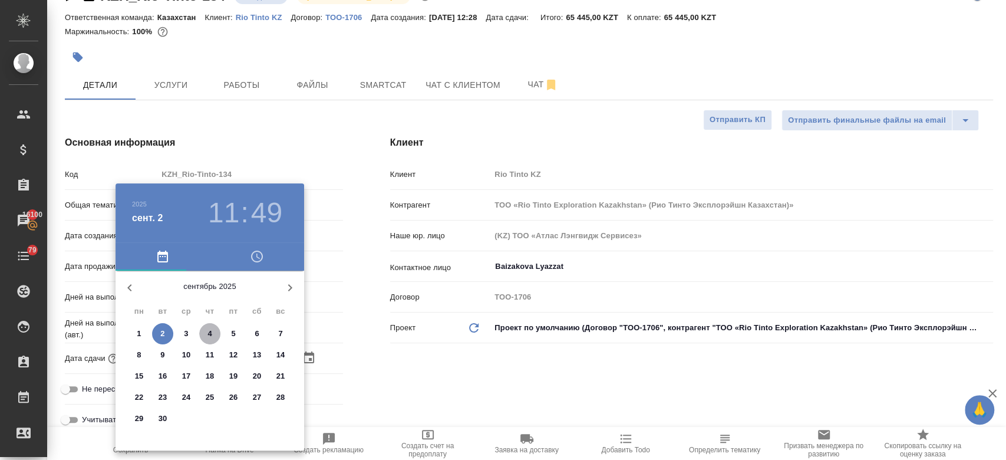
type textarea "x"
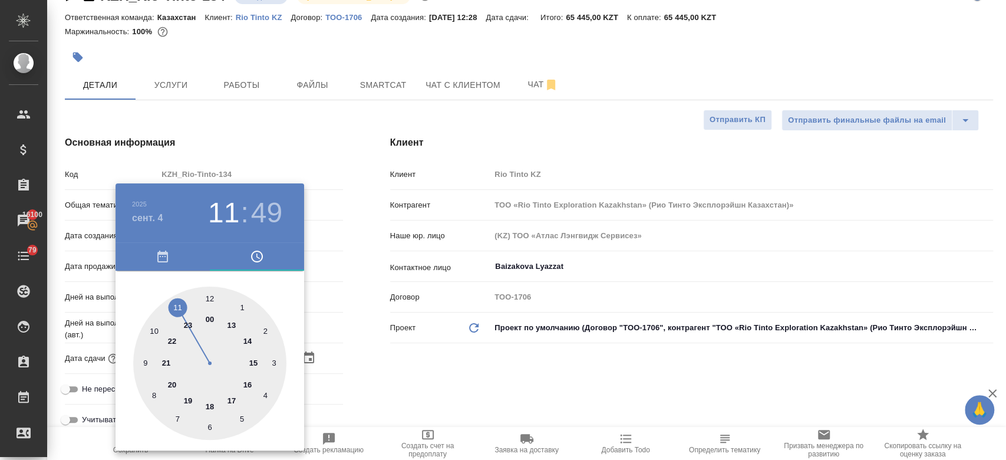
click at [248, 381] on div at bounding box center [209, 362] width 153 height 153
type input "04.09.2025 16:49"
type input "ТОО «Rio Tinto Exploration Kazakhstan» (Рио Тинто Эксплорэйшн Казахстан)»"
type textarea "x"
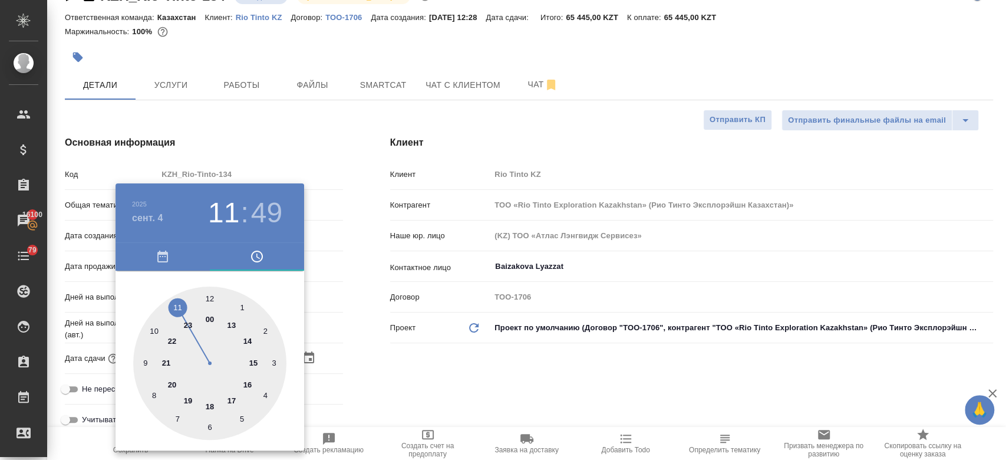
type textarea "x"
click at [207, 299] on div at bounding box center [209, 362] width 153 height 153
type input "04.09.2025 16:00"
type input "ТОО «Rio Tinto Exploration Kazakhstan» (Рио Тинто Эксплорэйшн Казахстан)»"
type textarea "x"
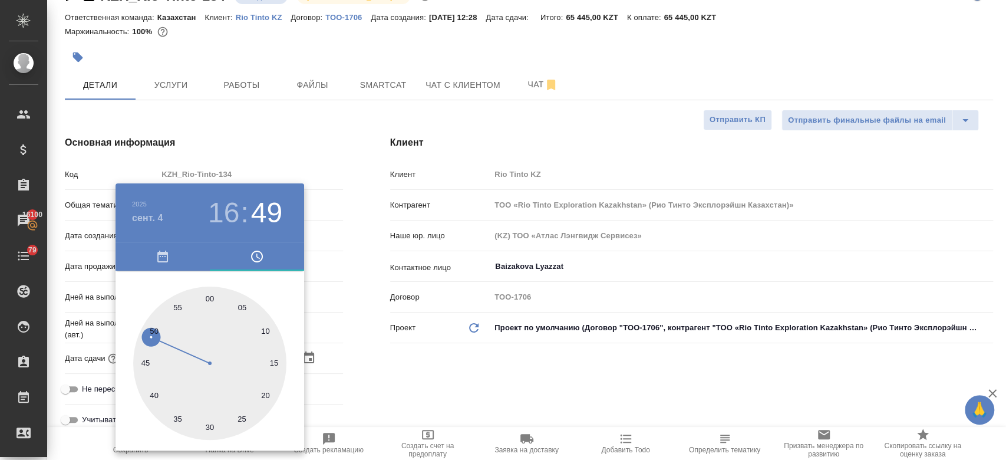
type textarea "x"
click at [416, 362] on div at bounding box center [503, 230] width 1006 height 460
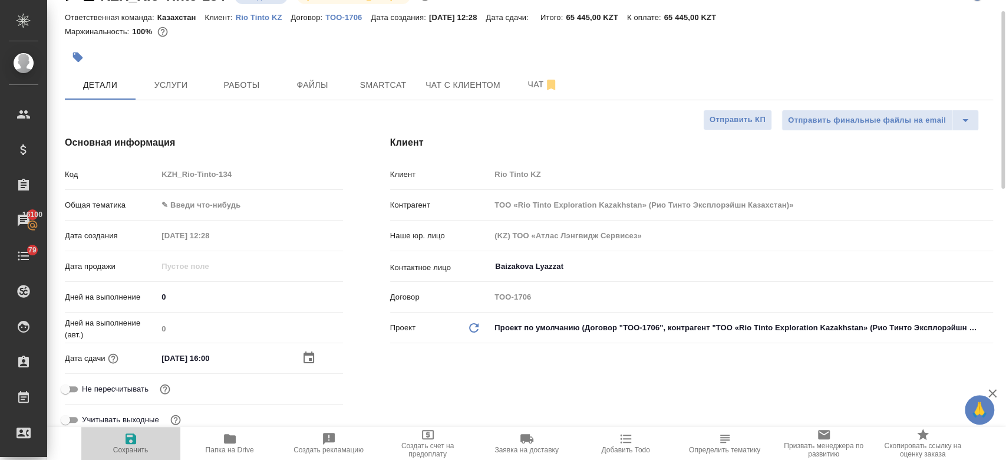
click at [132, 438] on icon "button" at bounding box center [131, 438] width 11 height 11
type input "ТОО «Rio Tinto Exploration Kazakhstan» (Рио Тинто Эксплорэйшн Казахстан)»"
type textarea "x"
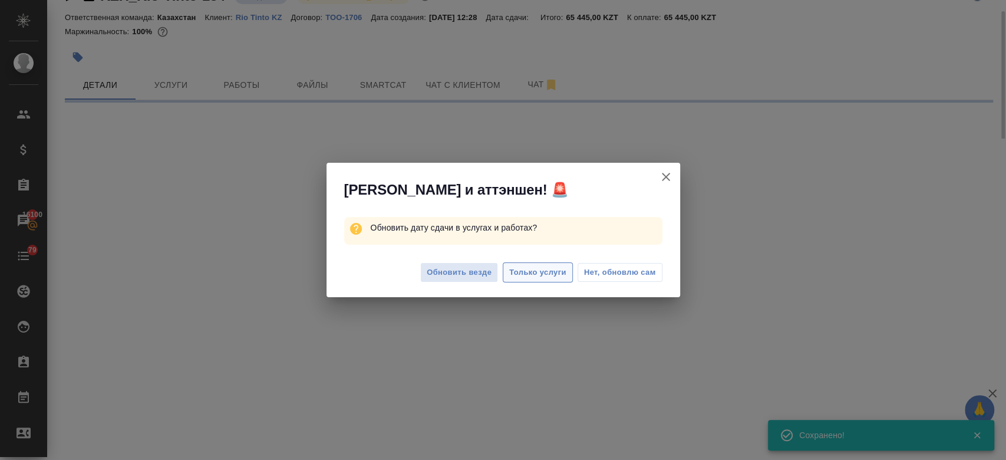
select select "RU"
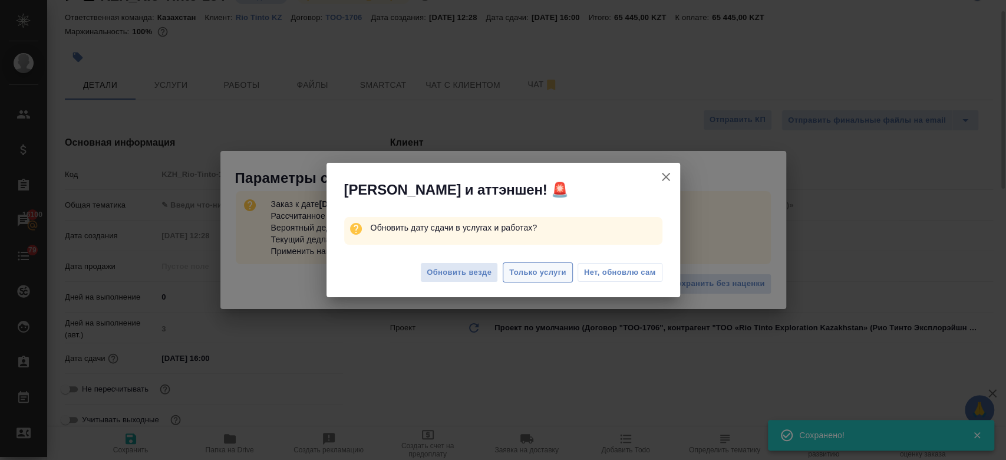
type textarea "x"
click at [529, 271] on span "Только услуги" at bounding box center [537, 273] width 57 height 14
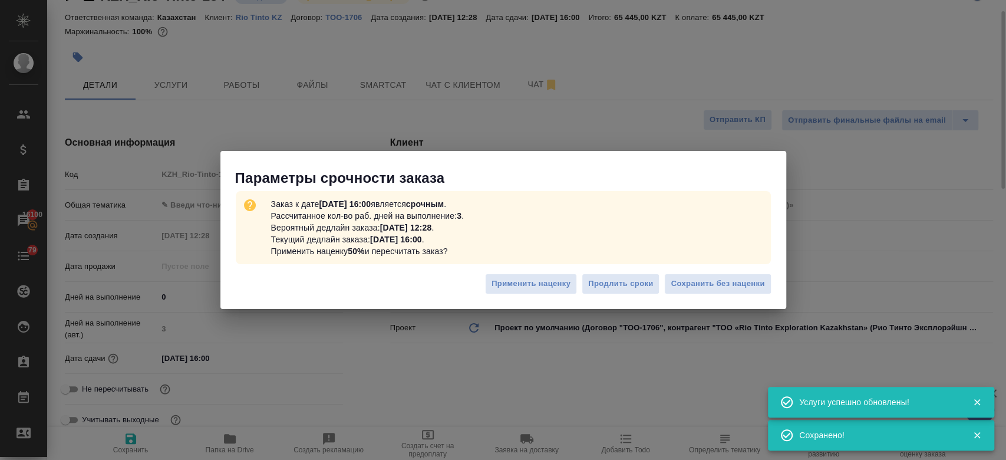
type input "ТОО «Rio Tinto Exploration Kazakhstan» (Рио Тинто Эксплорэйшн Казахстан)»"
type textarea "x"
click at [725, 289] on span "Сохранить без наценки" at bounding box center [718, 284] width 94 height 14
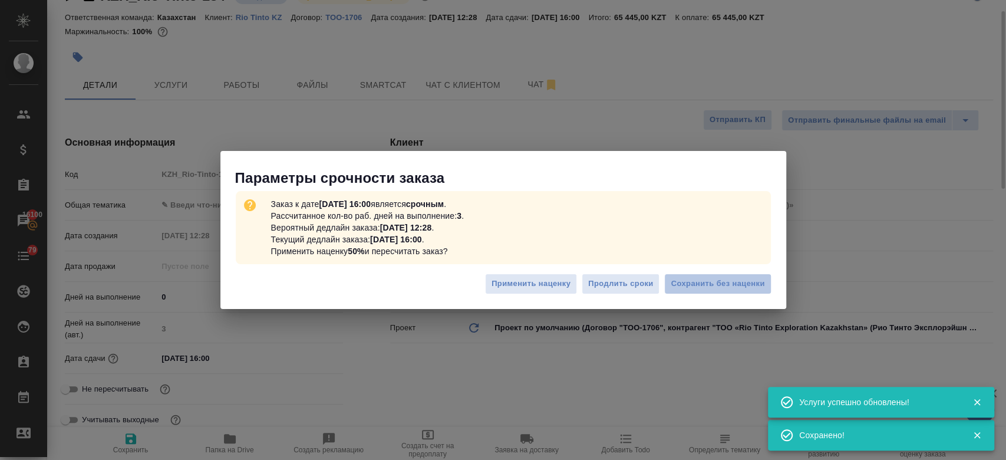
type input "ТОО «Rio Tinto Exploration Kazakhstan» (Рио Тинто Эксплорэйшн Казахстан)»"
type textarea "x"
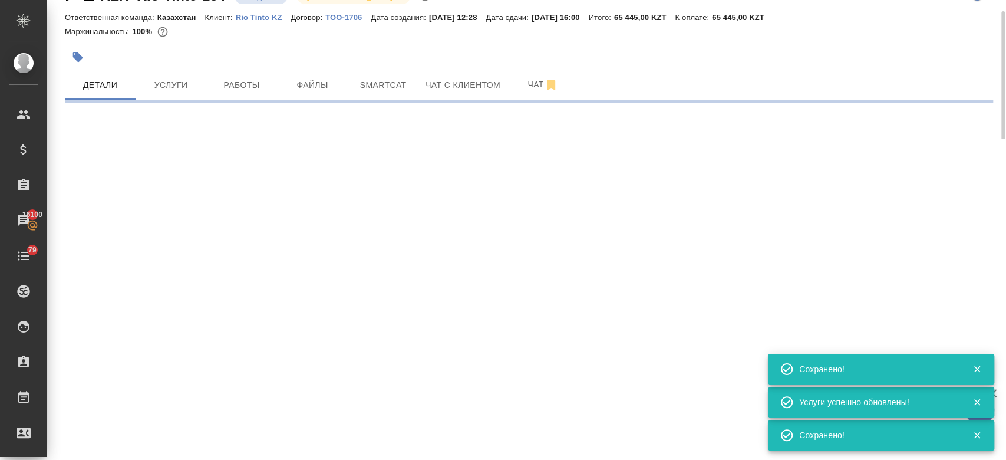
type input "urgent"
select select "RU"
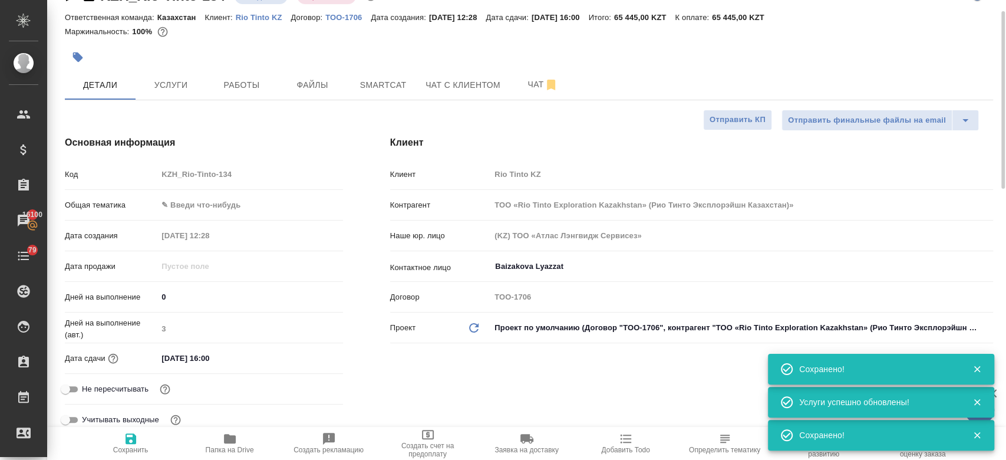
type textarea "x"
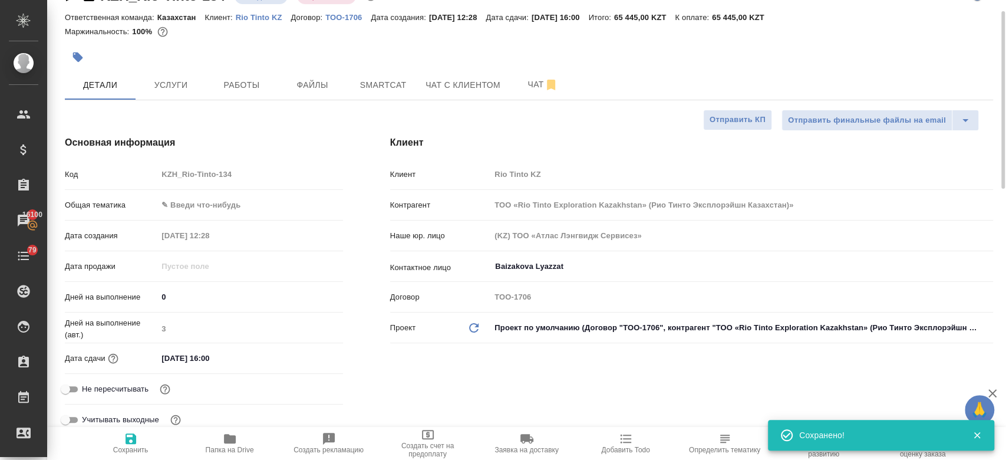
scroll to position [0, 0]
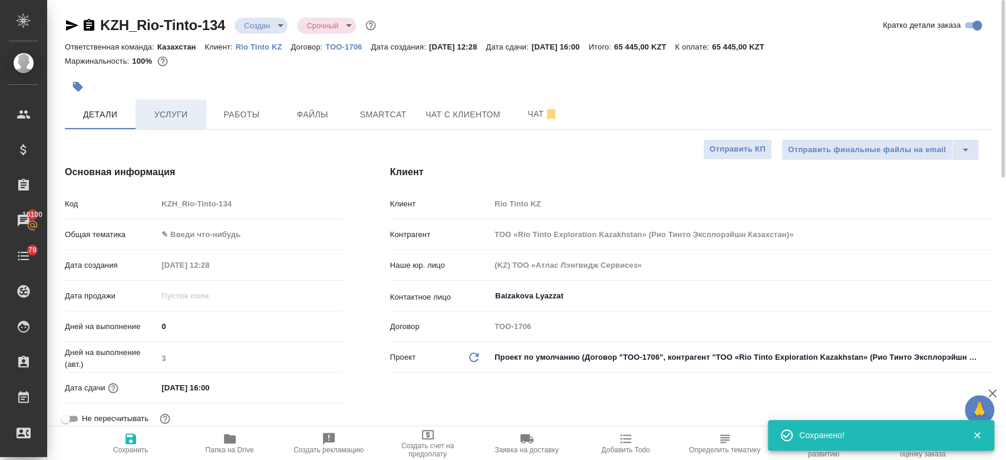
click at [167, 116] on span "Услуги" at bounding box center [171, 114] width 57 height 15
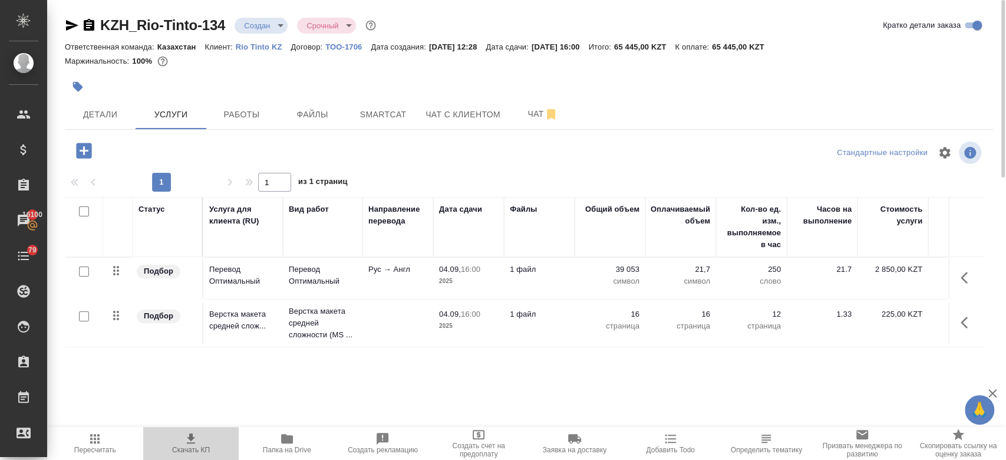
click at [192, 436] on icon "button" at bounding box center [191, 438] width 8 height 10
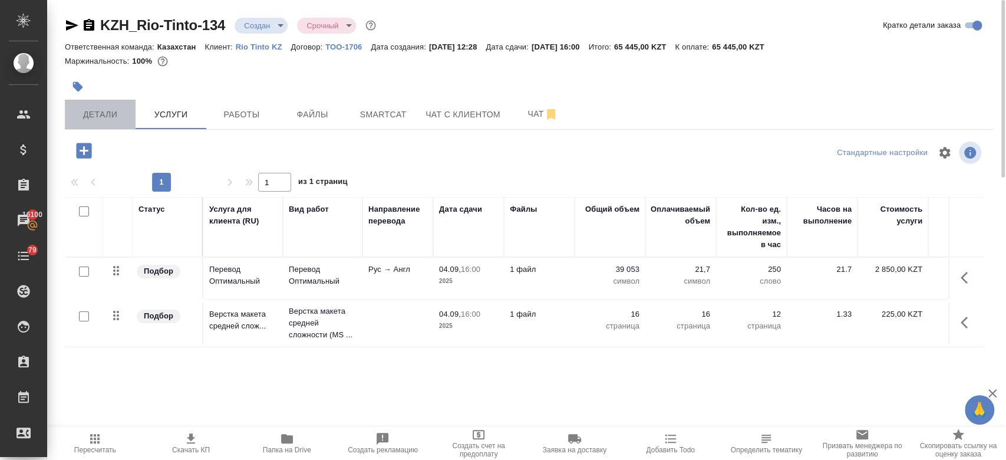
click at [104, 113] on span "Детали" at bounding box center [100, 114] width 57 height 15
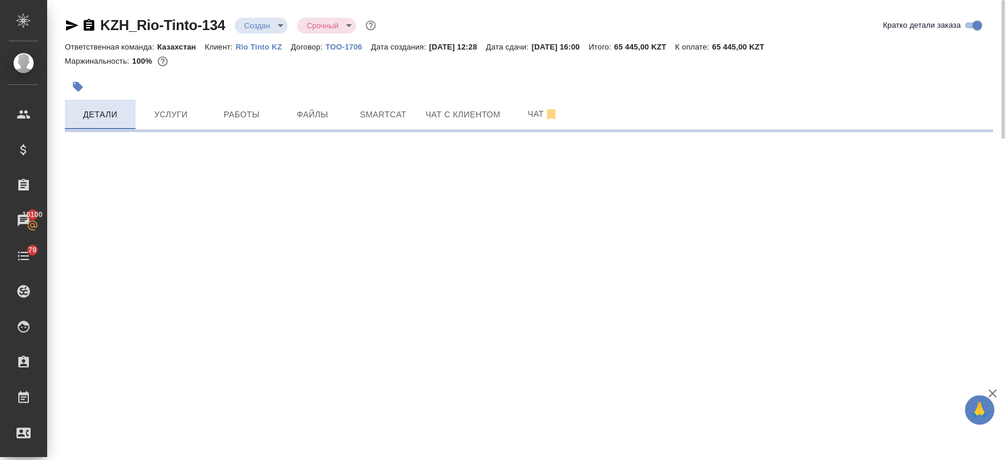
select select "RU"
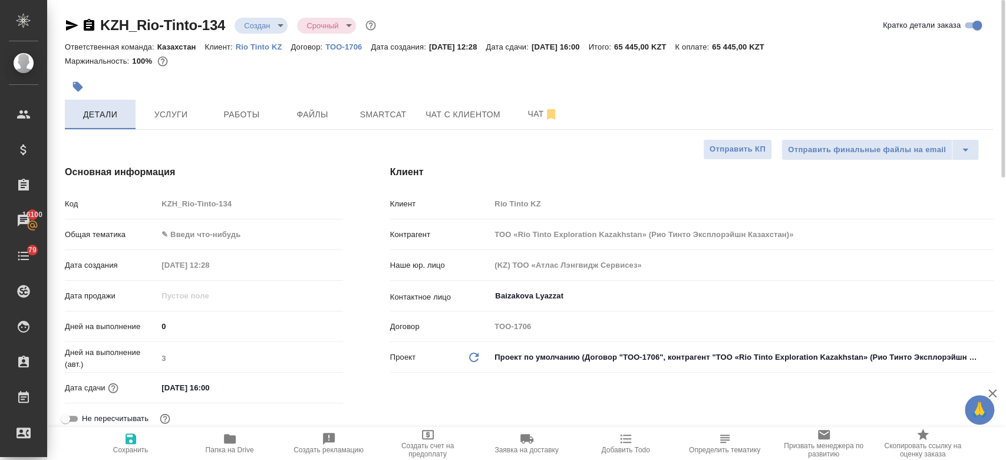
type textarea "x"
type input "ТОО «Rio Tinto Exploration Kazakhstan» (Рио Тинто Эксплорэйшн Казахстан)»"
type textarea "x"
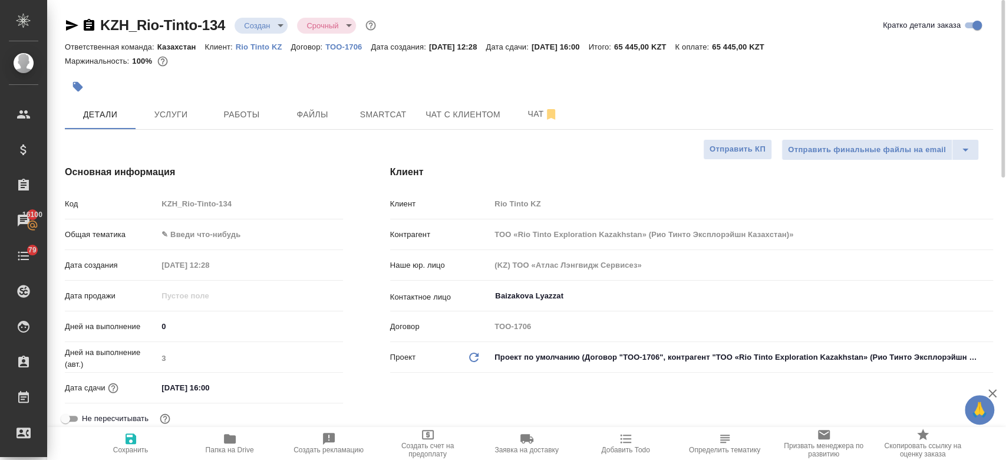
type textarea "x"
type input "ТОО «Rio Tinto Exploration Kazakhstan» (Рио Тинто Эксплорэйшн Казахстан)»"
type textarea "x"
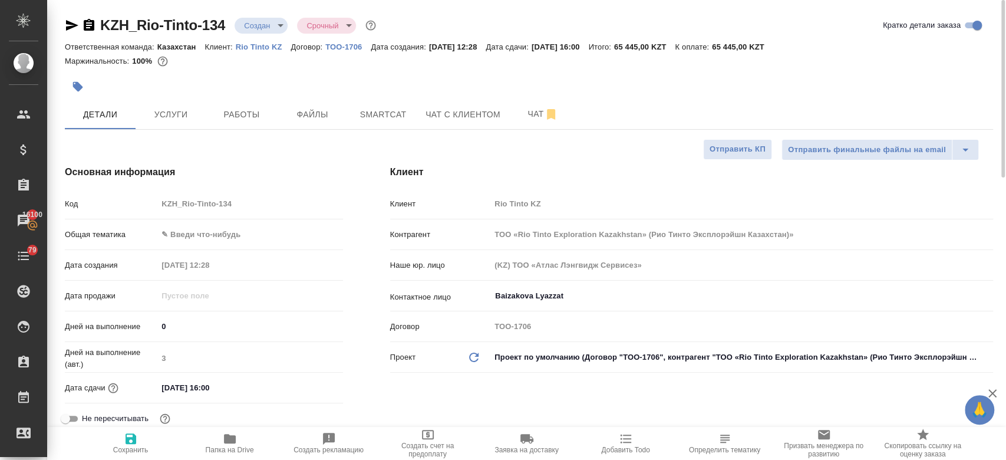
type textarea "x"
type input "ТОО «Rio Tinto Exploration Kazakhstan» (Рио Тинто Эксплорэйшн Казахстан)»"
type textarea "x"
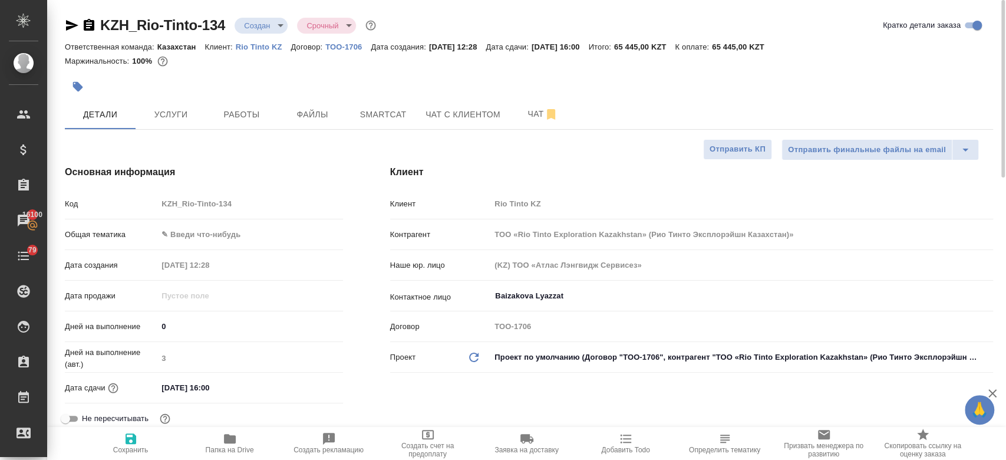
type input "ТОО «Rio Tinto Exploration Kazakhstan» (Рио Тинто Эксплорэйшн Казахстан)»"
type textarea "x"
click at [529, 122] on button "Чат" at bounding box center [542, 114] width 71 height 29
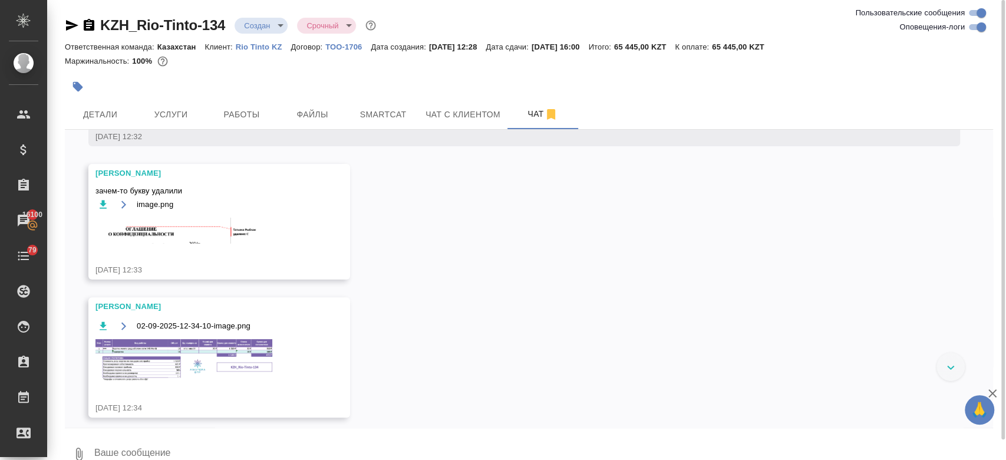
scroll to position [212, 0]
click at [205, 244] on img at bounding box center [183, 231] width 177 height 26
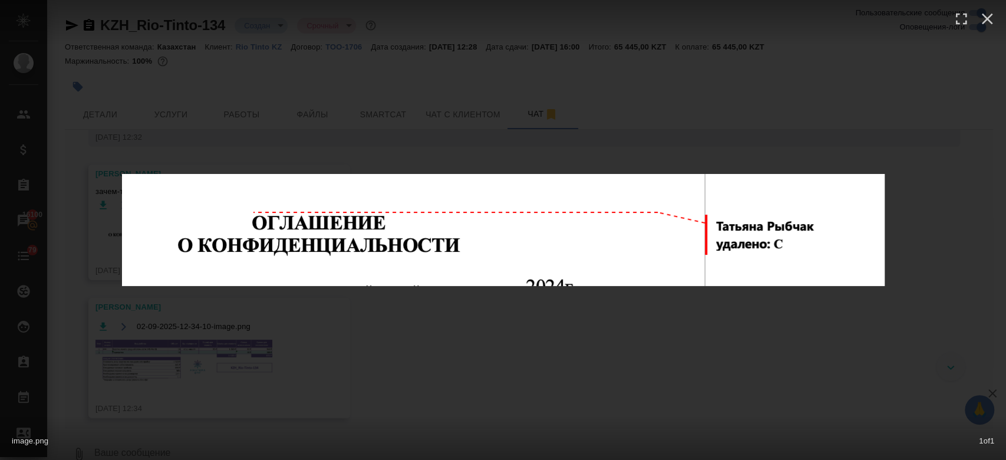
click at [463, 80] on div "image.png 1 of 1" at bounding box center [503, 230] width 1006 height 460
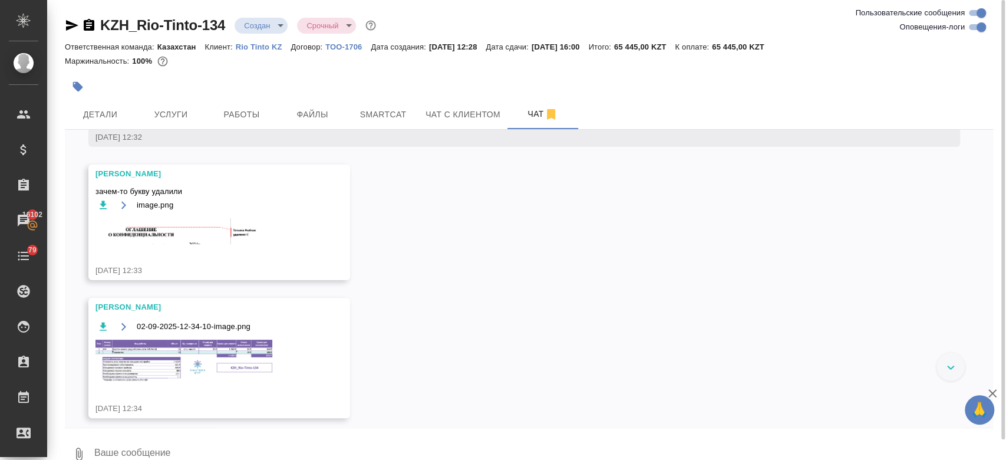
click at [306, 92] on div at bounding box center [374, 87] width 619 height 26
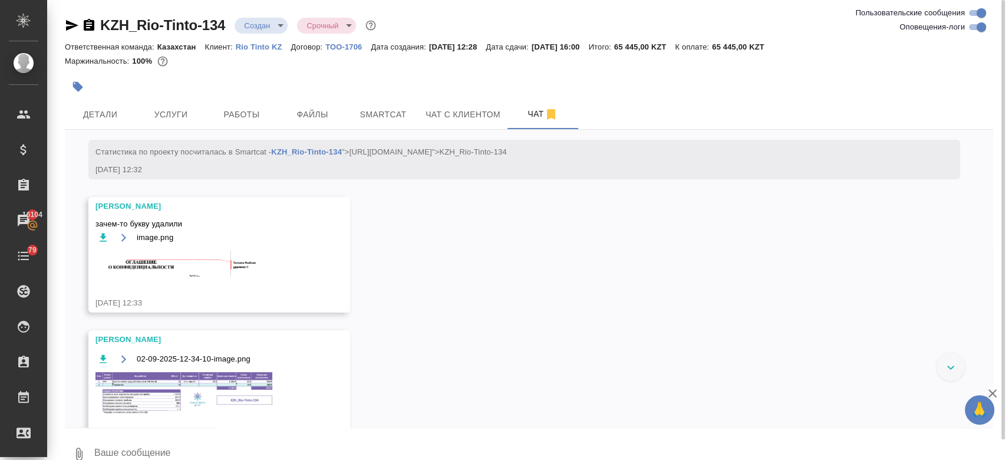
scroll to position [345, 0]
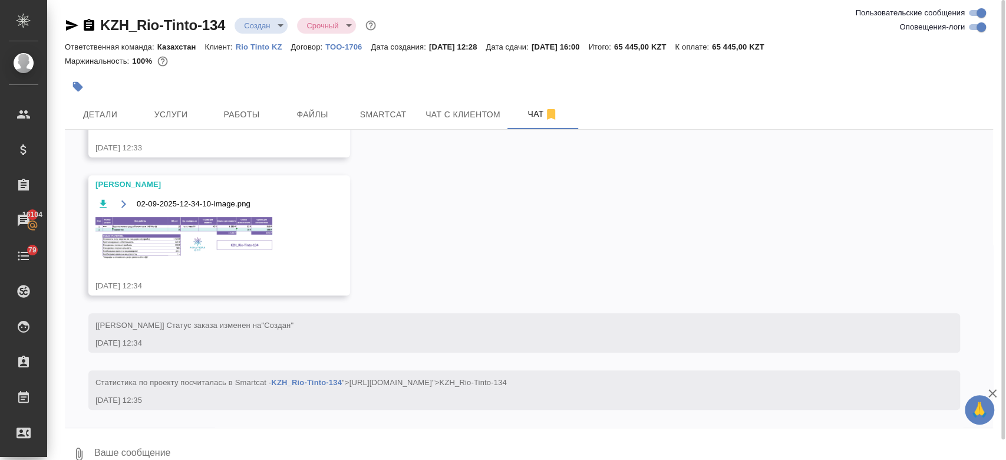
click at [351, 82] on div at bounding box center [374, 87] width 619 height 26
click at [85, 116] on span "Детали" at bounding box center [100, 114] width 57 height 15
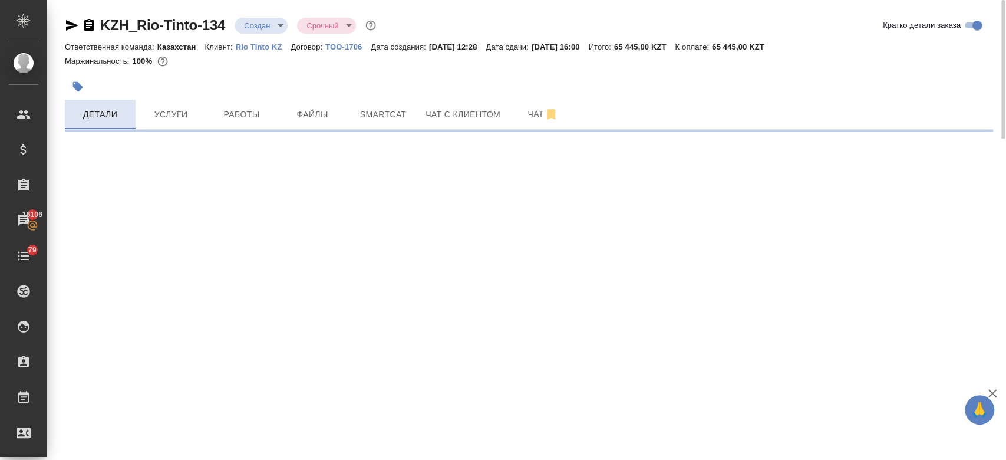
select select "RU"
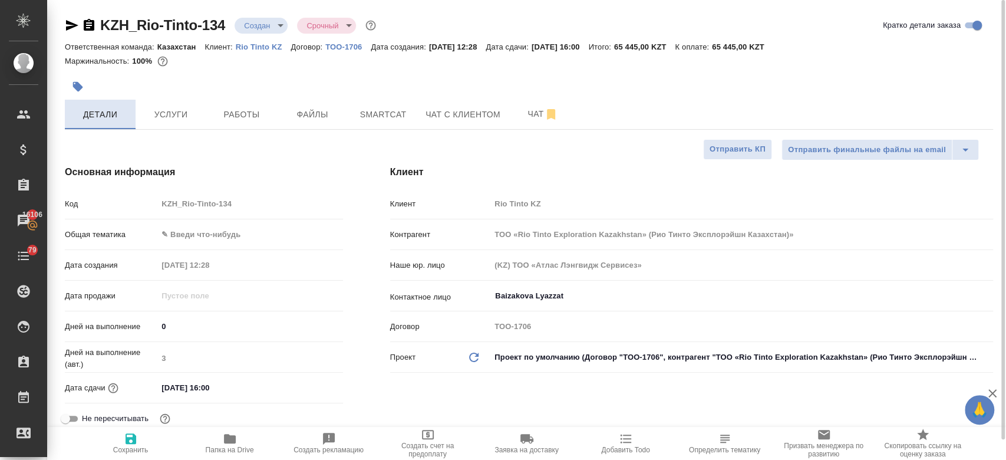
type textarea "x"
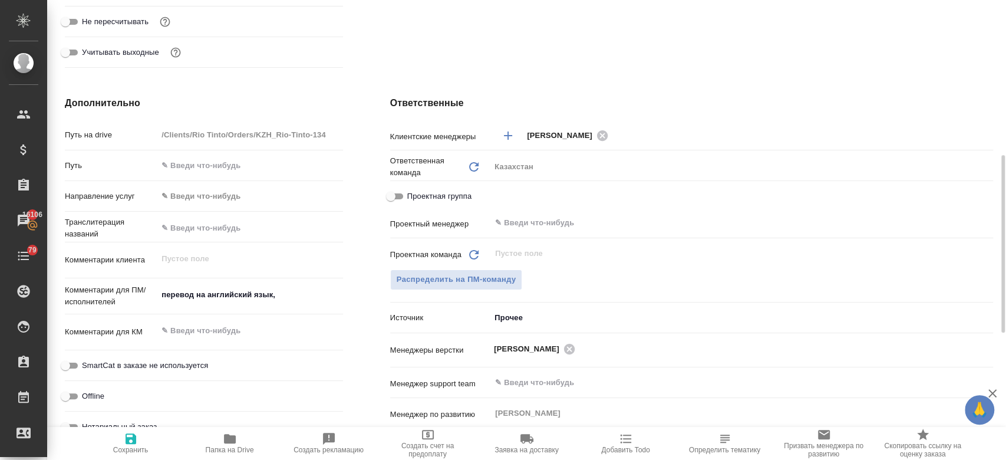
scroll to position [398, 0]
click at [453, 281] on span "Распределить на ПМ-команду" at bounding box center [457, 279] width 120 height 14
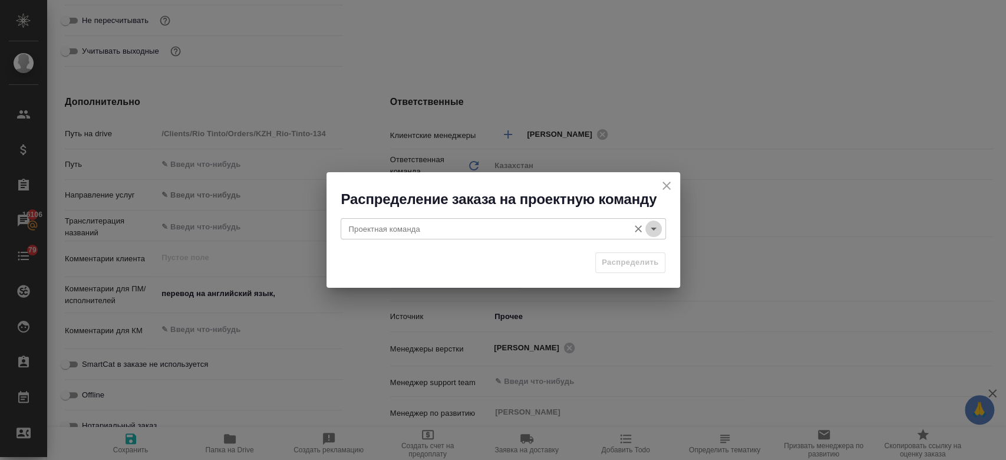
click at [654, 232] on icon "Open" at bounding box center [654, 229] width 14 height 14
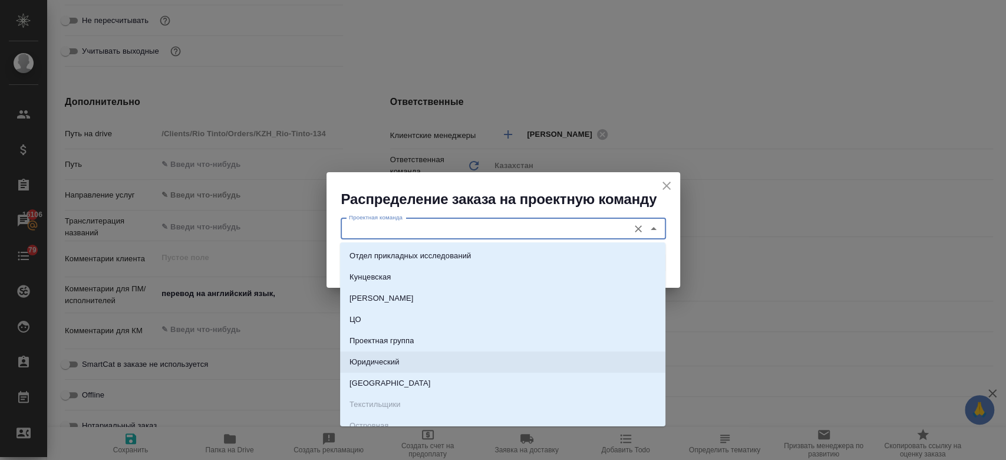
click at [457, 365] on li "Юридический" at bounding box center [502, 361] width 325 height 21
type input "Юридический"
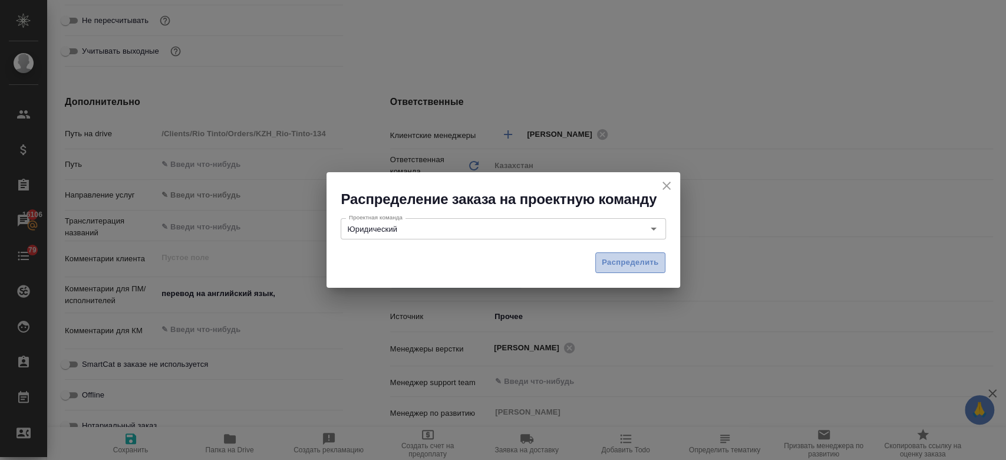
click at [632, 258] on span "Распределить" at bounding box center [630, 263] width 57 height 14
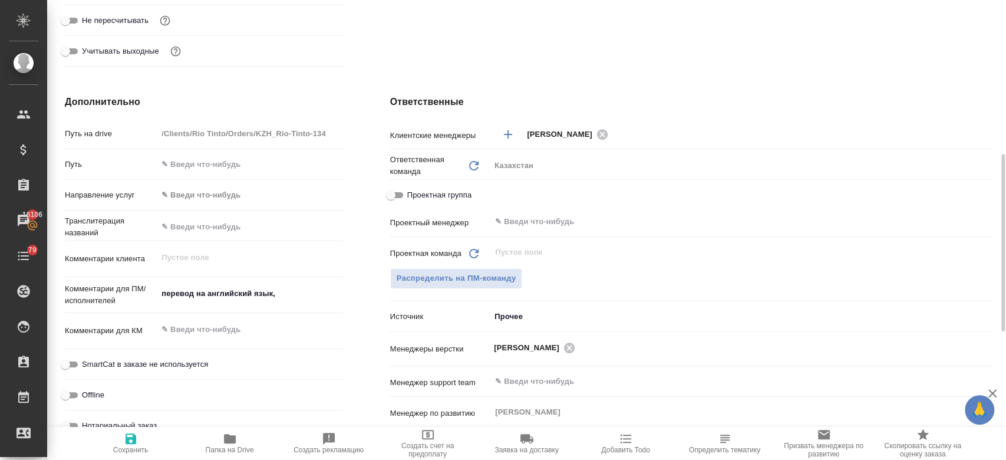
type input "ТОО «Rio Tinto Exploration Kazakhstan» (Рио Тинто Эксплорэйшн Казахстан)»"
type textarea "x"
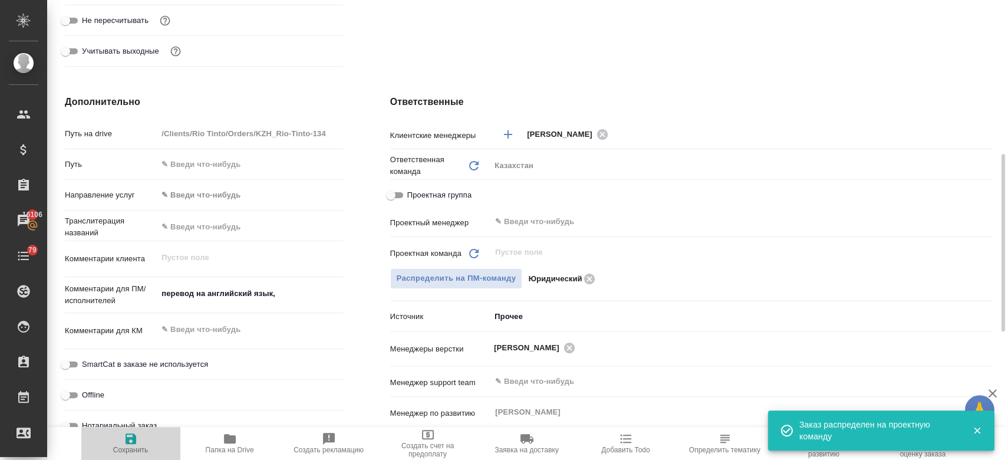
click at [139, 445] on span "Сохранить" at bounding box center [130, 442] width 85 height 22
type input "ТОО «Rio Tinto Exploration Kazakhstan» (Рио Тинто Эксплорэйшн Казахстан)»"
type textarea "x"
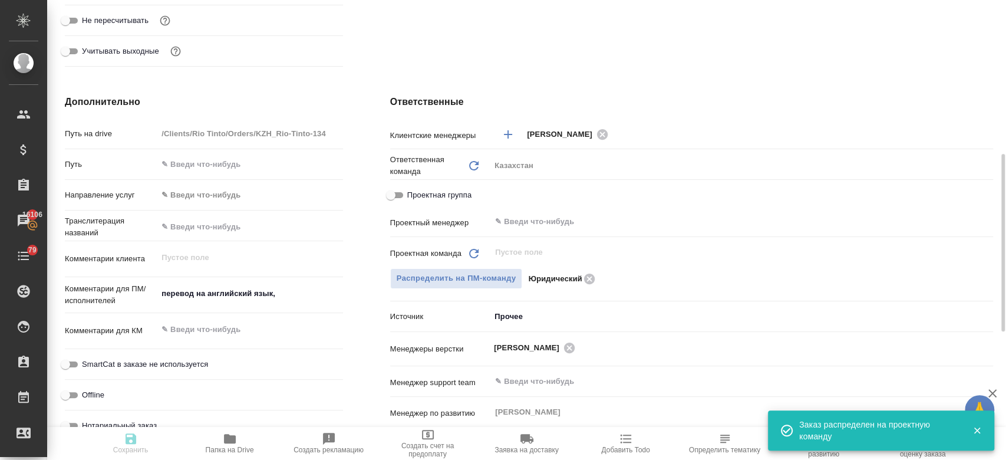
type input "ТОО «Rio Tinto Exploration Kazakhstan» (Рио Тинто Эксплорэйшн Казахстан)»"
type textarea "x"
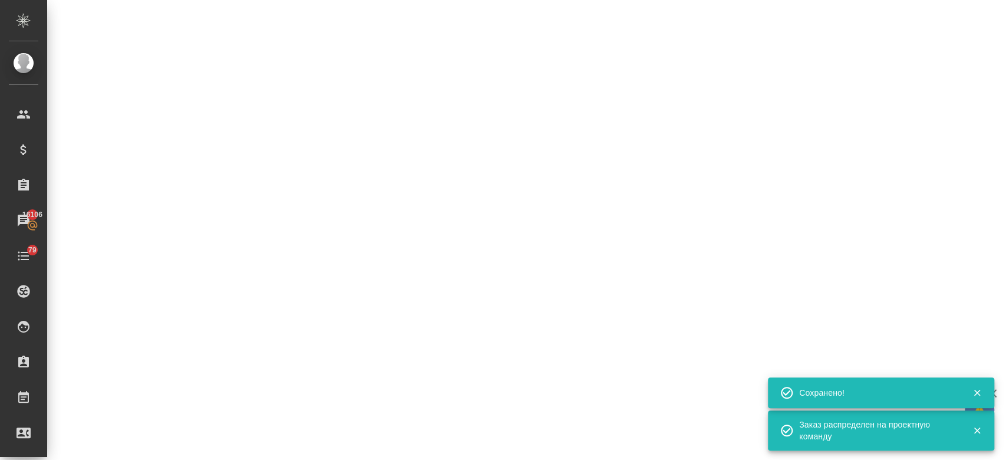
select select "RU"
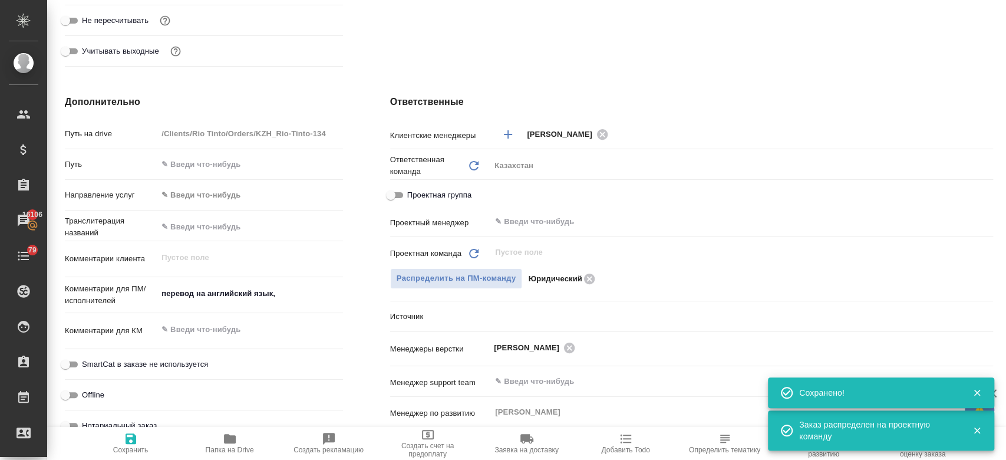
type textarea "x"
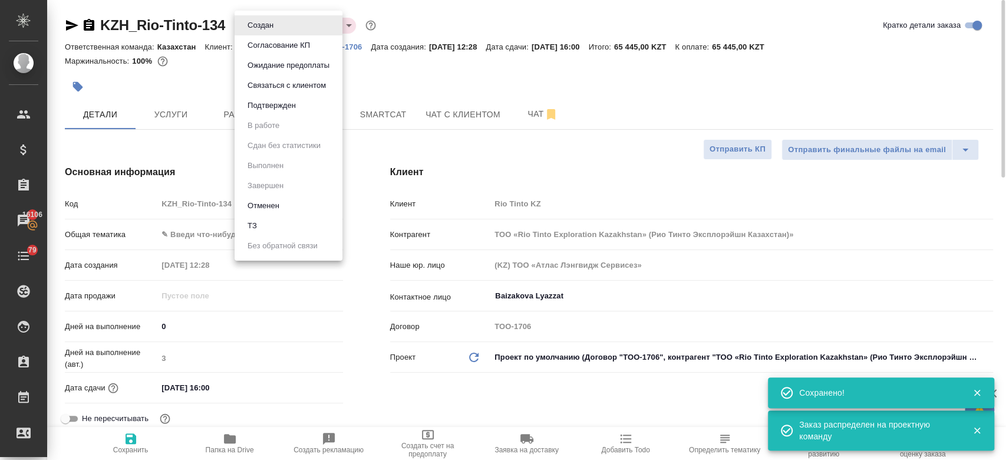
click at [259, 19] on body "🙏 .cls-1 fill:#fff; AWATERA Kosherbayeva Nazerke Клиенты Спецификации Заказы 16…" at bounding box center [503, 230] width 1006 height 460
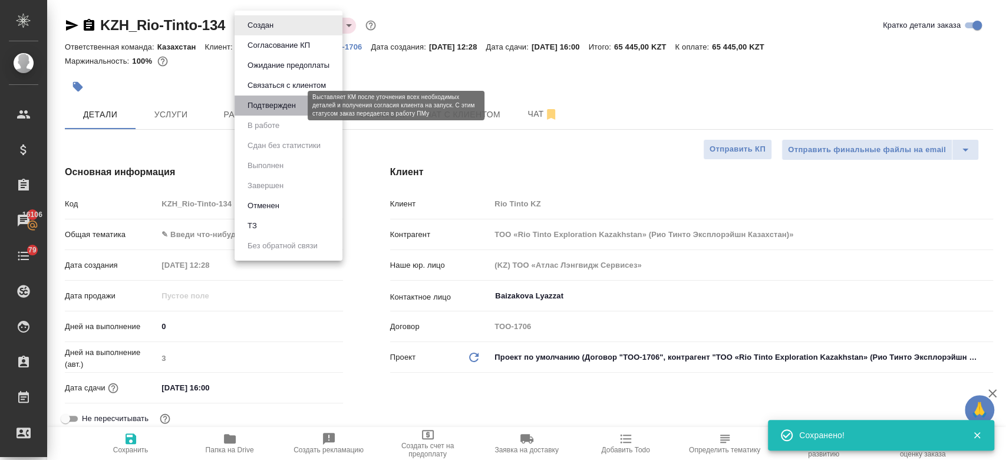
click at [282, 109] on button "Подтвержден" at bounding box center [271, 105] width 55 height 13
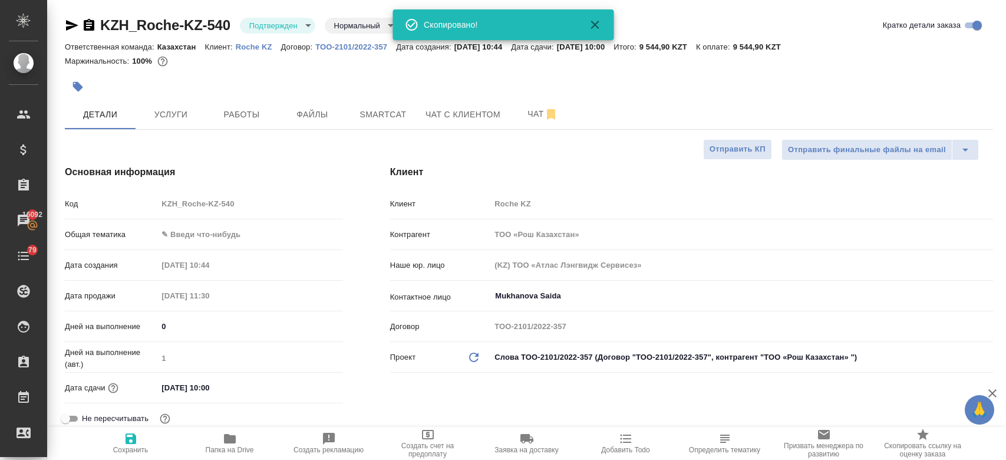
select select "RU"
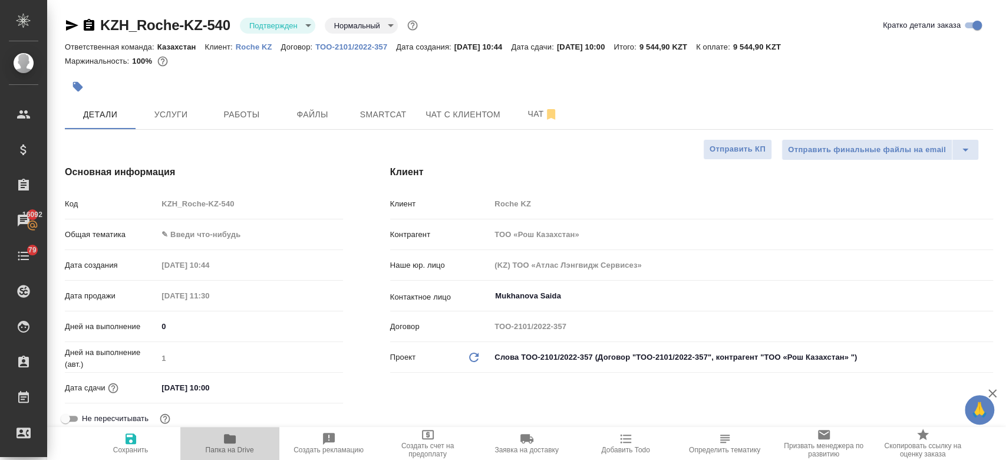
click at [229, 439] on icon "button" at bounding box center [230, 438] width 12 height 9
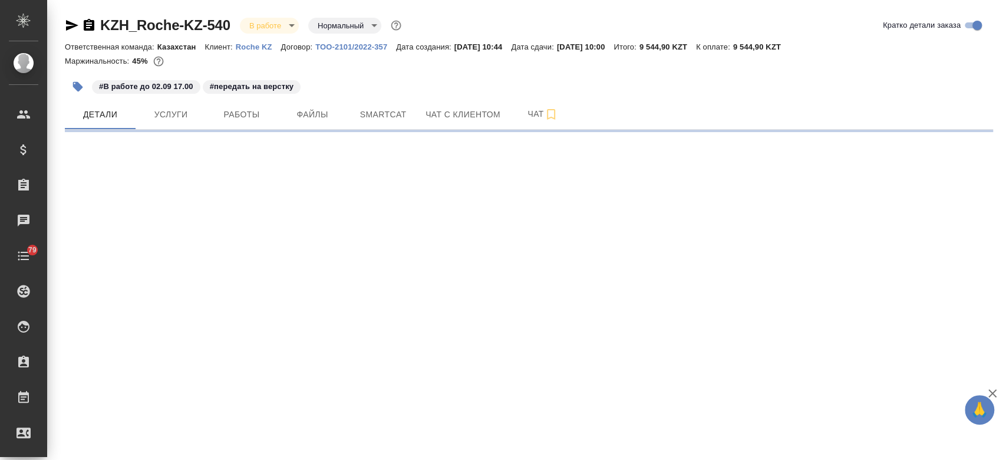
select select "RU"
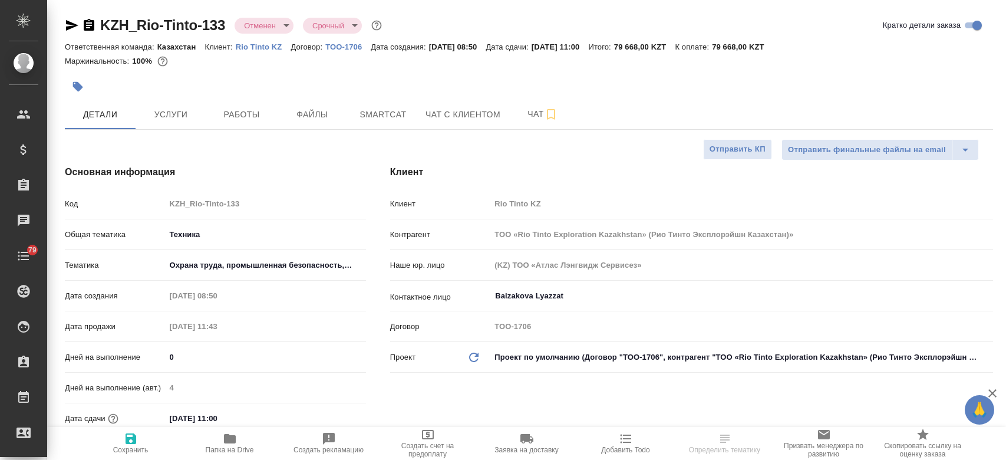
select select "RU"
click at [189, 117] on span "Услуги" at bounding box center [171, 114] width 57 height 15
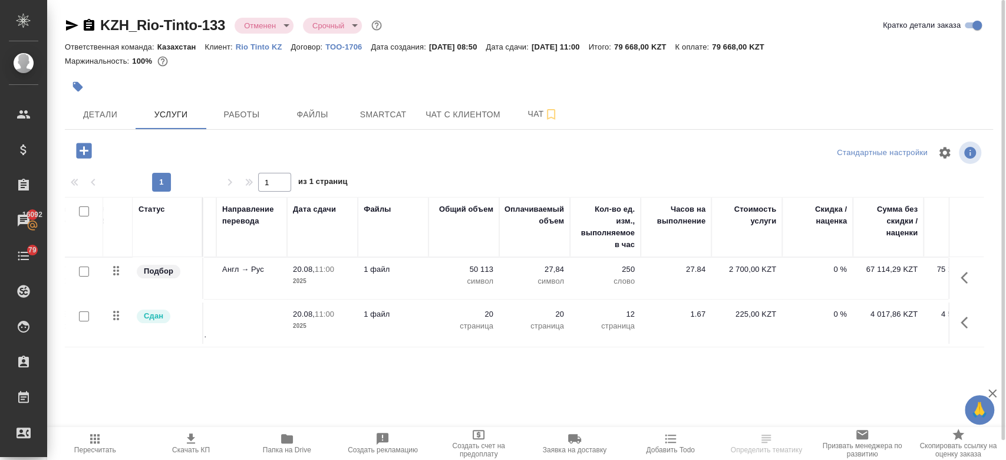
scroll to position [0, 147]
click at [320, 275] on p "2025" at bounding box center [321, 281] width 59 height 12
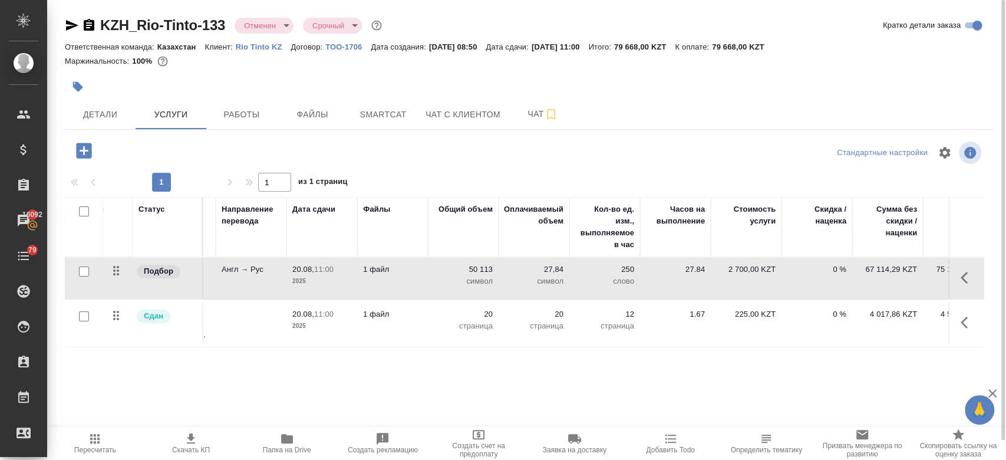
click at [320, 275] on p "2025" at bounding box center [321, 281] width 59 height 12
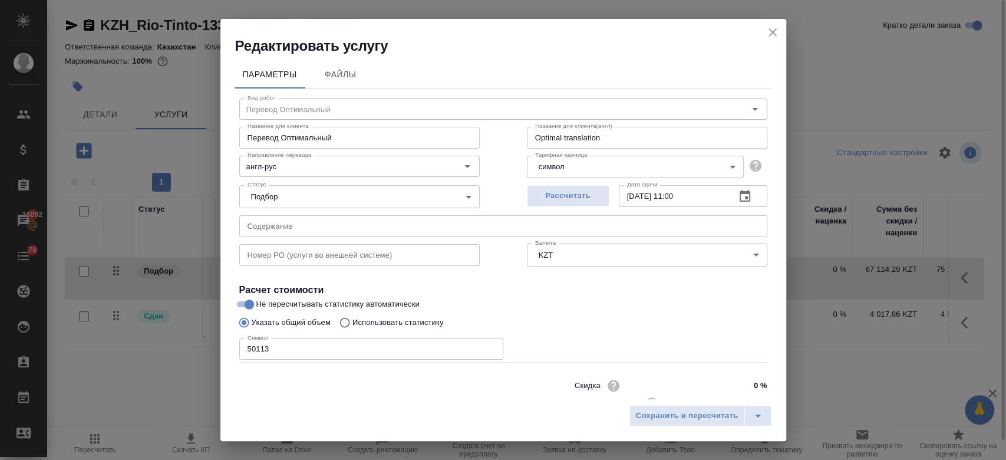
scroll to position [38, 0]
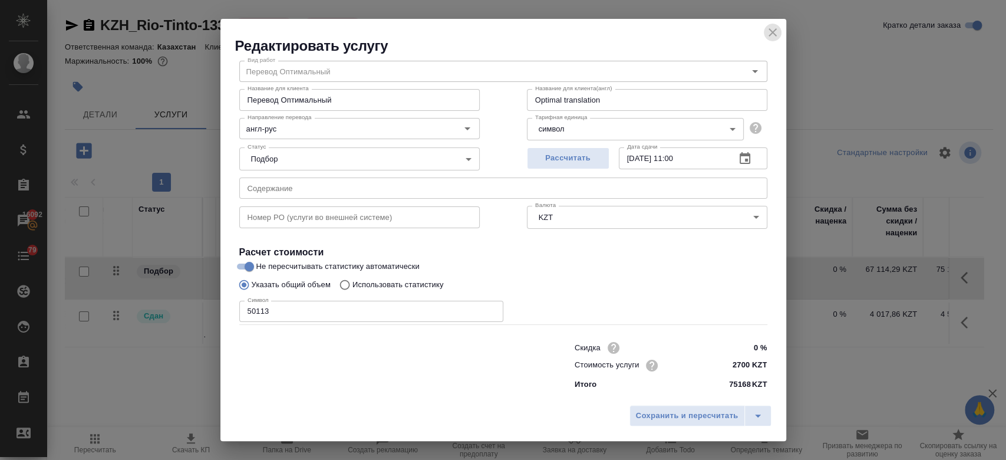
click at [773, 27] on icon "close" at bounding box center [773, 32] width 14 height 14
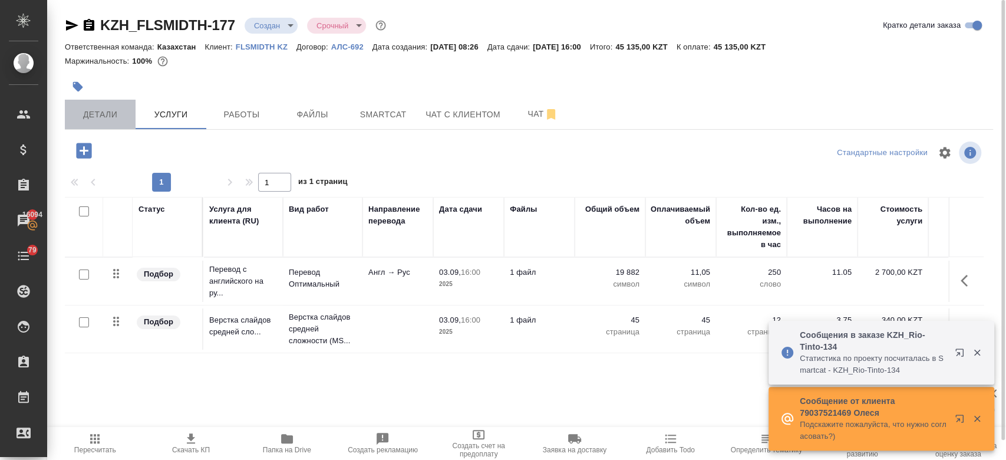
click at [107, 117] on span "Детали" at bounding box center [100, 114] width 57 height 15
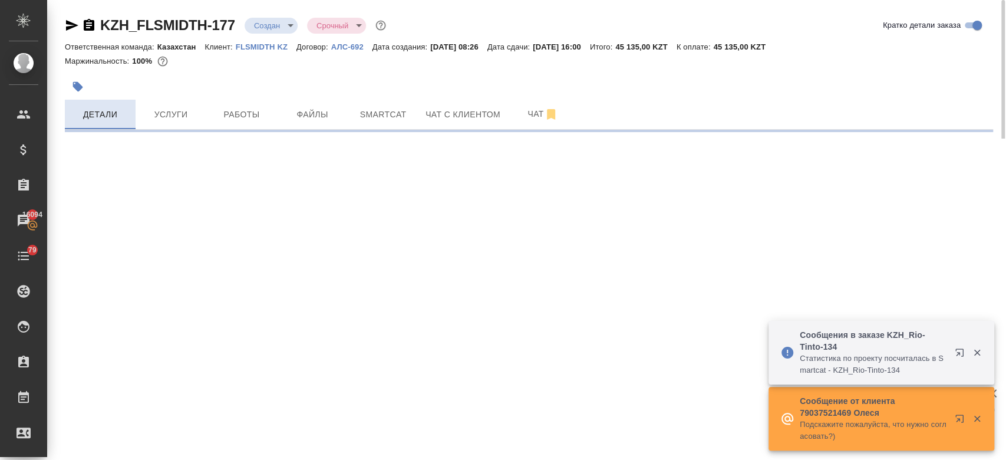
select select "RU"
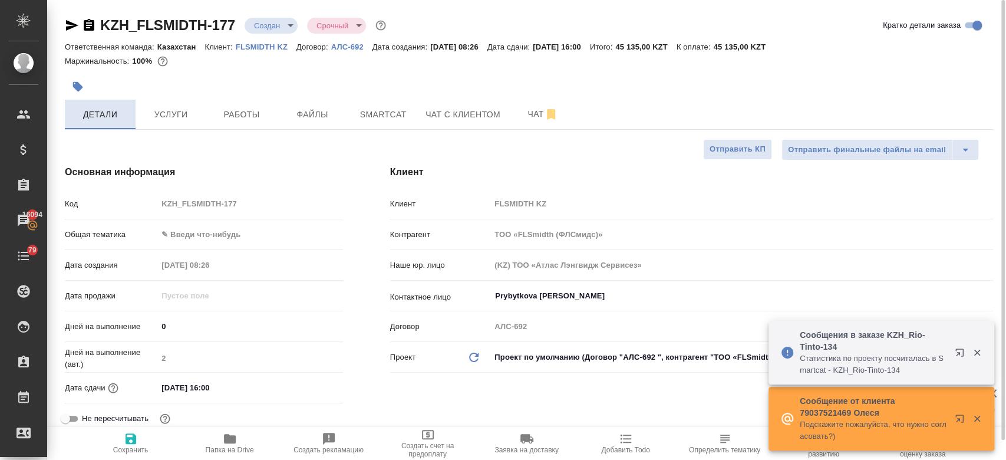
type textarea "x"
click at [419, 71] on div at bounding box center [529, 72] width 928 height 2
type textarea "x"
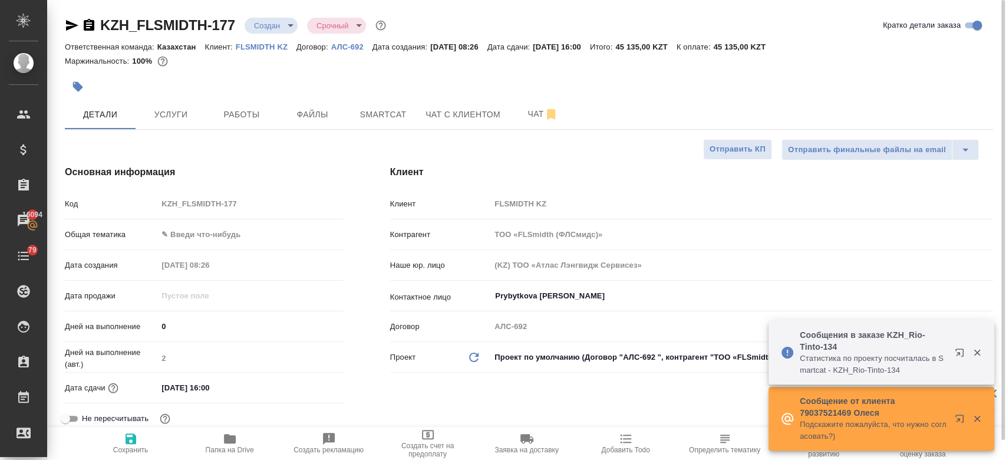
type textarea "x"
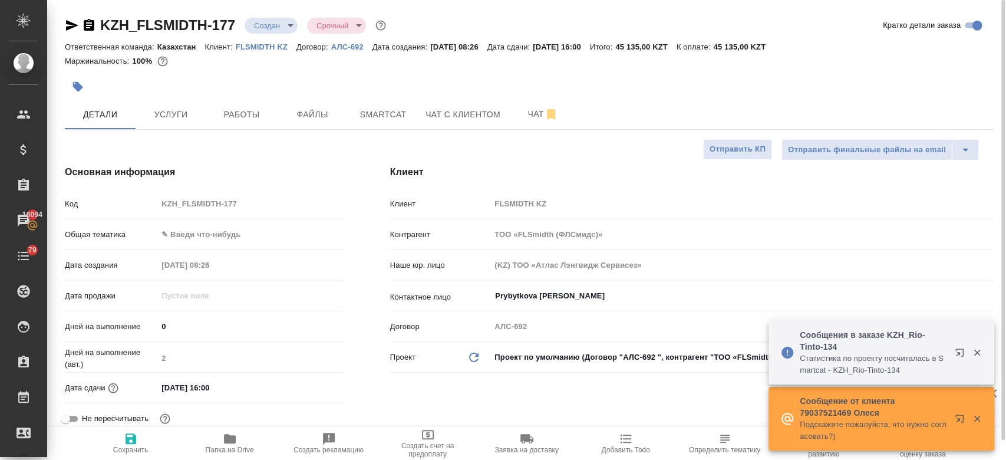
click at [275, 48] on p "FLSMIDTH KZ" at bounding box center [266, 46] width 61 height 9
type textarea "x"
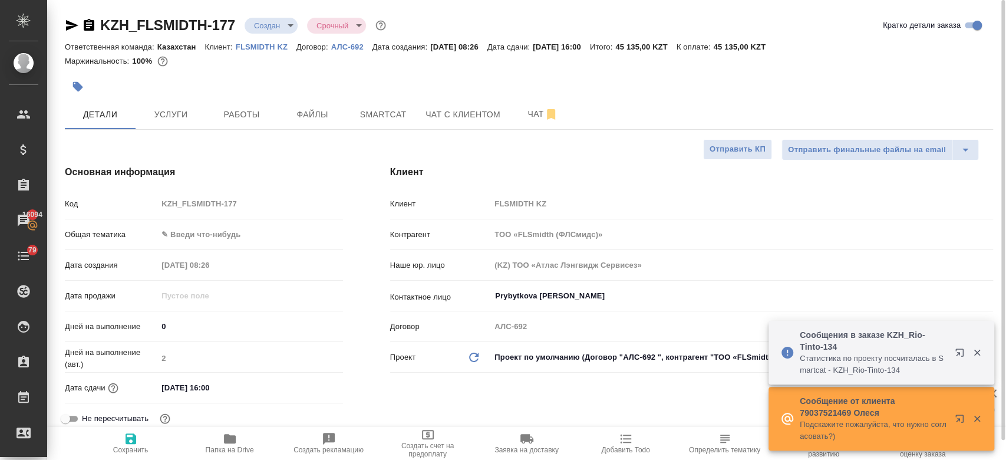
type textarea "x"
click at [187, 107] on span "Услуги" at bounding box center [171, 114] width 57 height 15
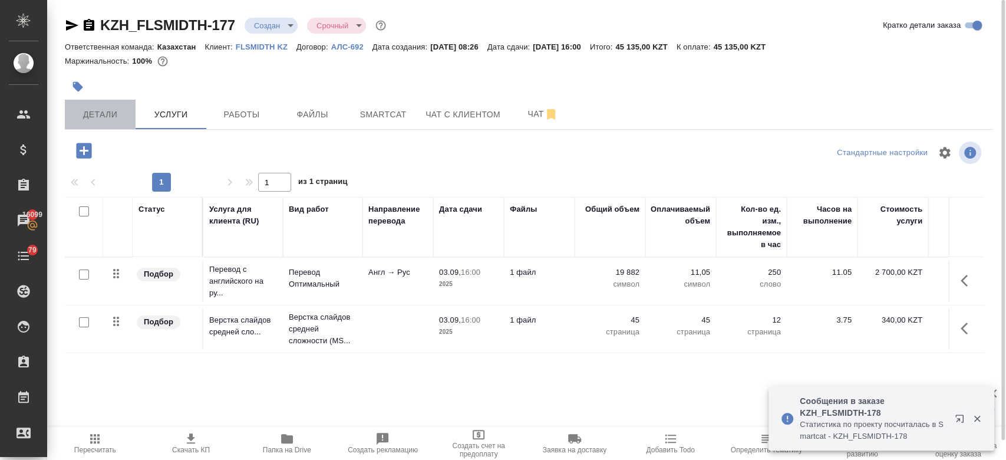
click at [108, 116] on span "Детали" at bounding box center [100, 114] width 57 height 15
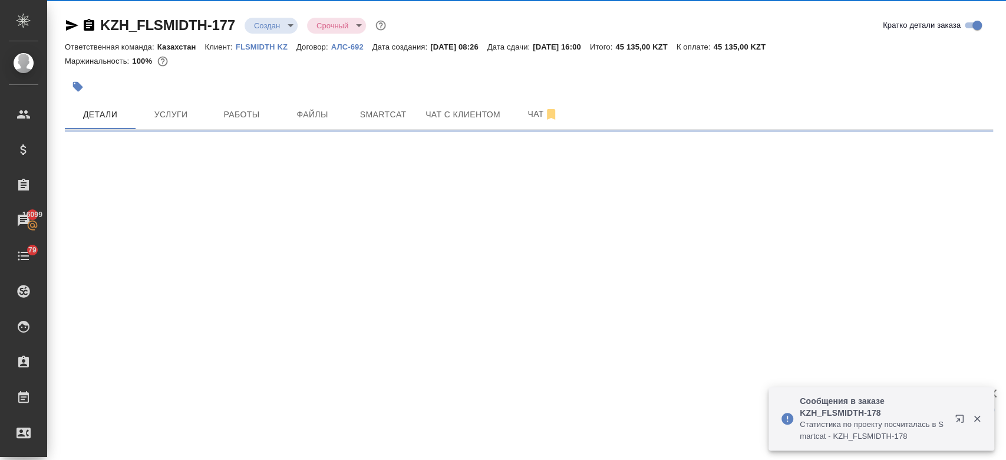
select select "RU"
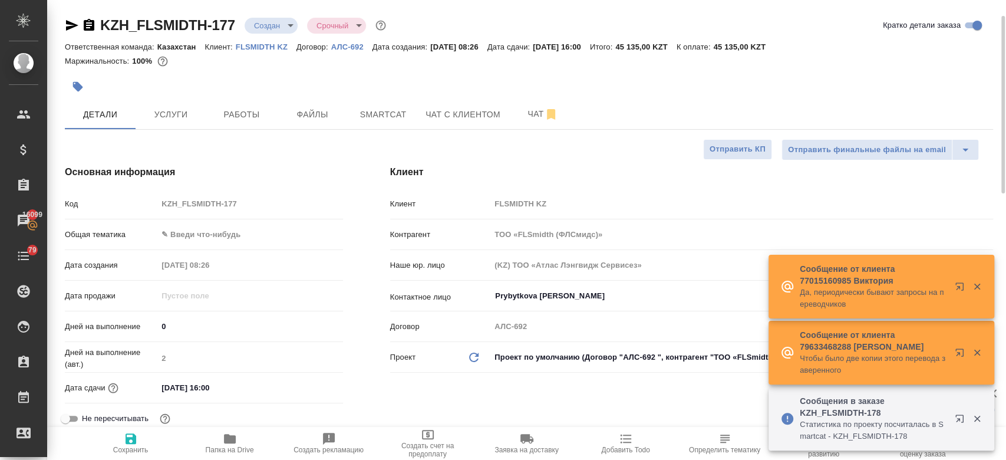
type textarea "x"
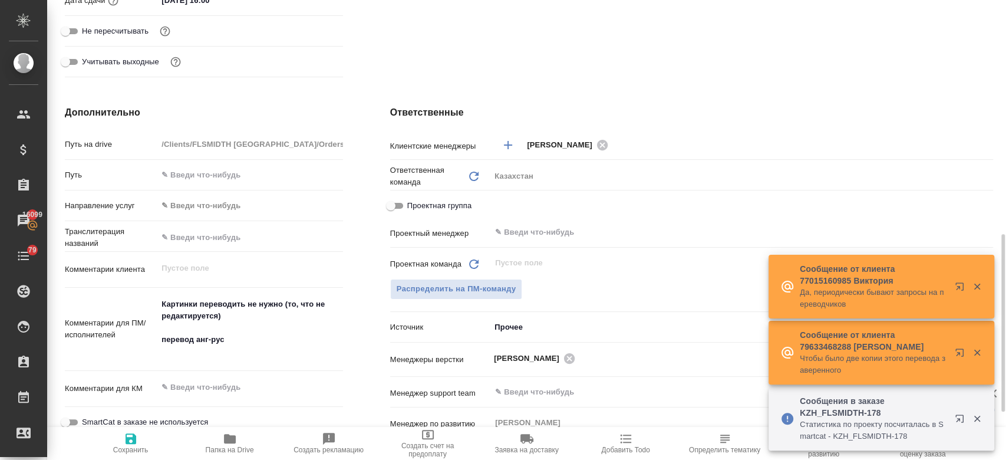
scroll to position [450, 0]
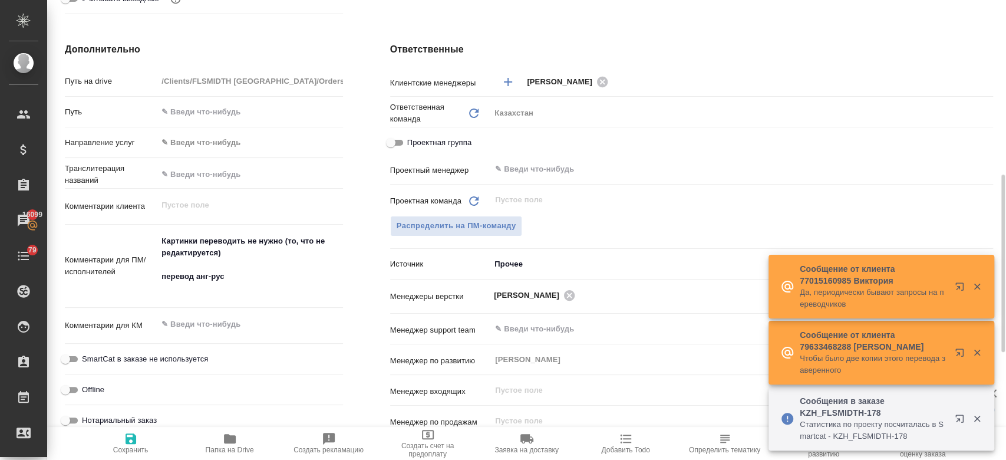
click at [472, 214] on div "Проектная команда Обновить ​ Распределить на ПМ-команду" at bounding box center [691, 221] width 603 height 64
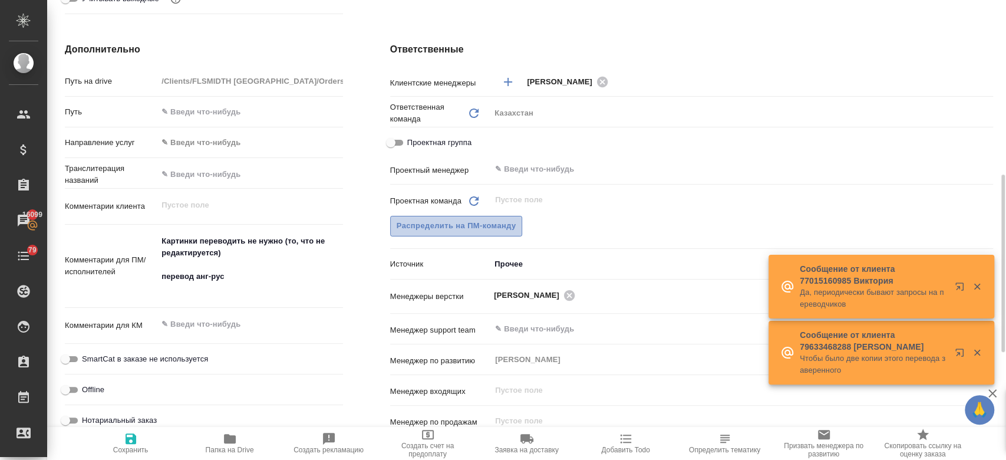
click at [472, 222] on span "Распределить на ПМ-команду" at bounding box center [457, 226] width 120 height 14
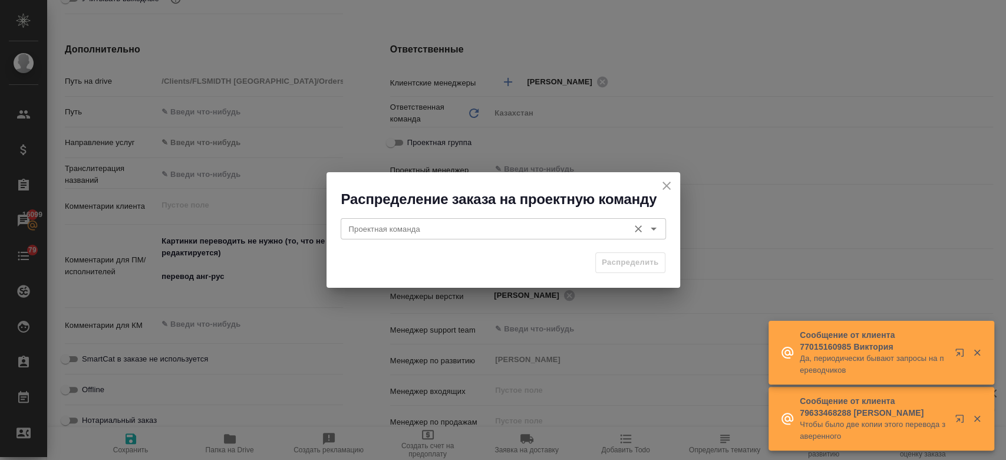
click at [653, 221] on button "Open" at bounding box center [653, 228] width 17 height 17
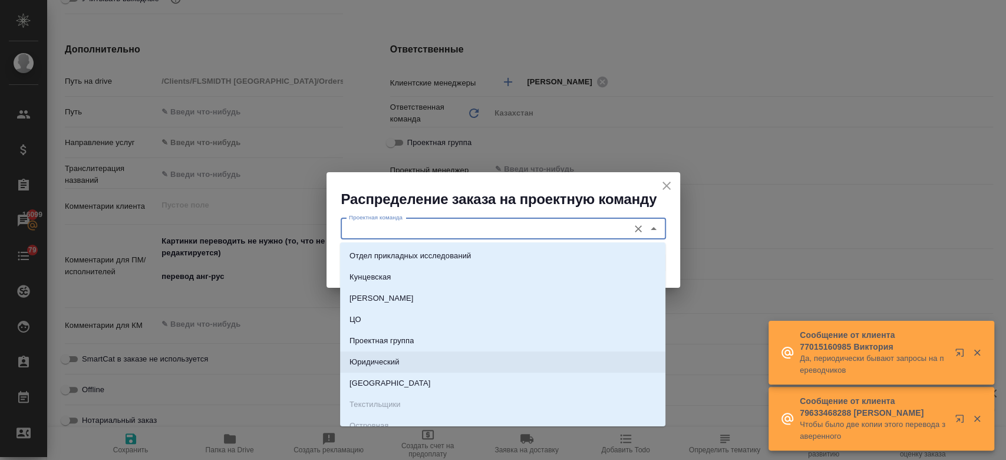
click at [476, 365] on li "Юридический" at bounding box center [502, 361] width 325 height 21
type input "Юридический"
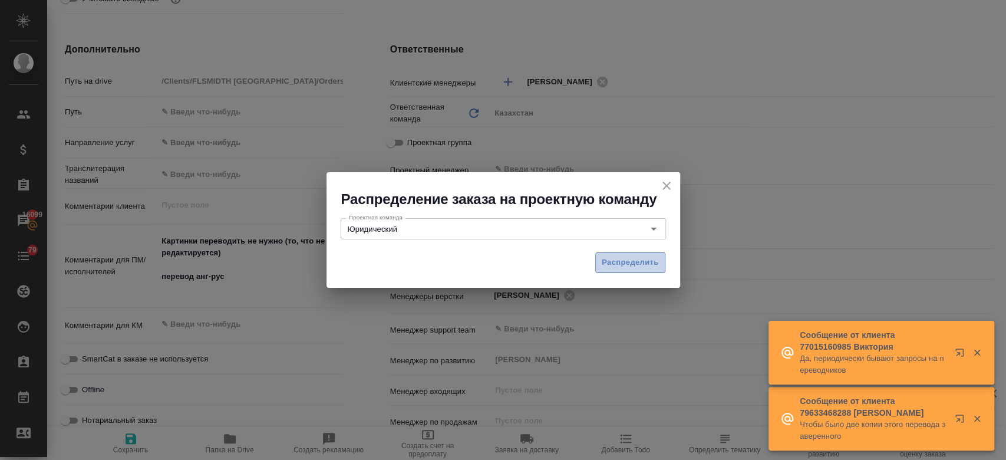
click at [643, 259] on span "Распределить" at bounding box center [630, 263] width 57 height 14
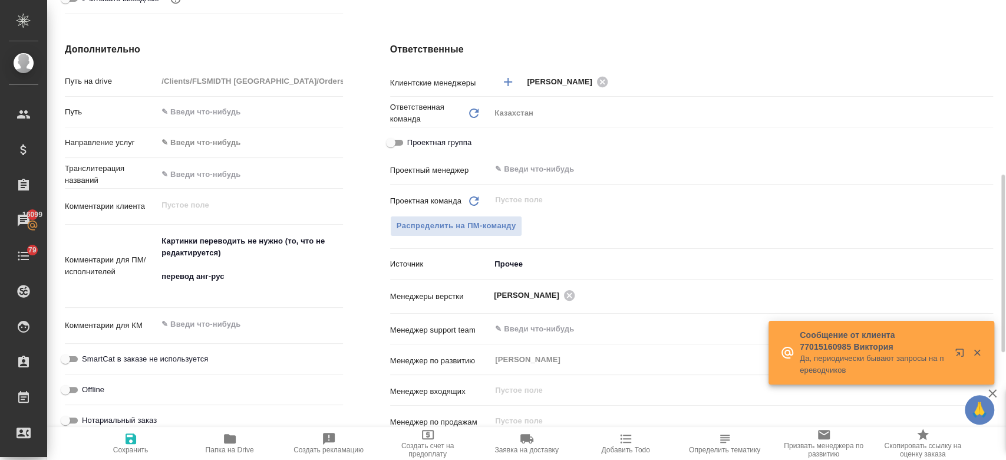
type textarea "x"
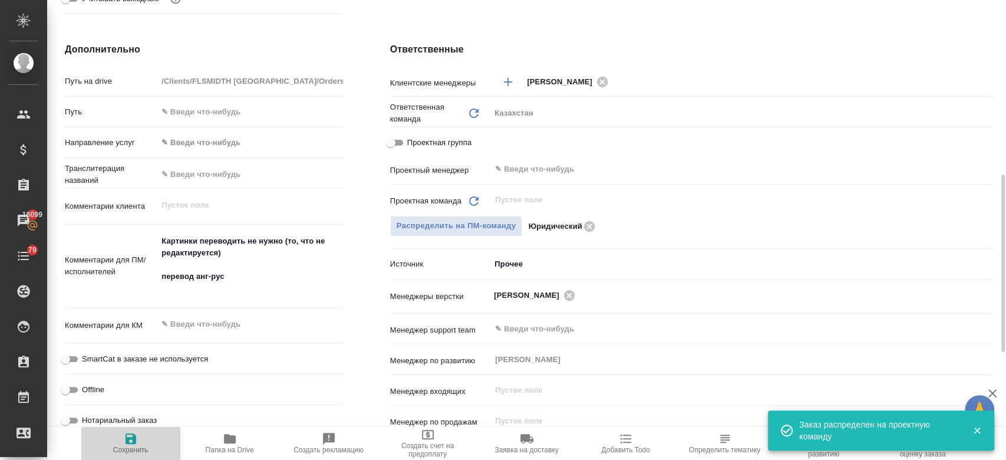
click at [118, 433] on span "Сохранить" at bounding box center [130, 442] width 85 height 22
type textarea "x"
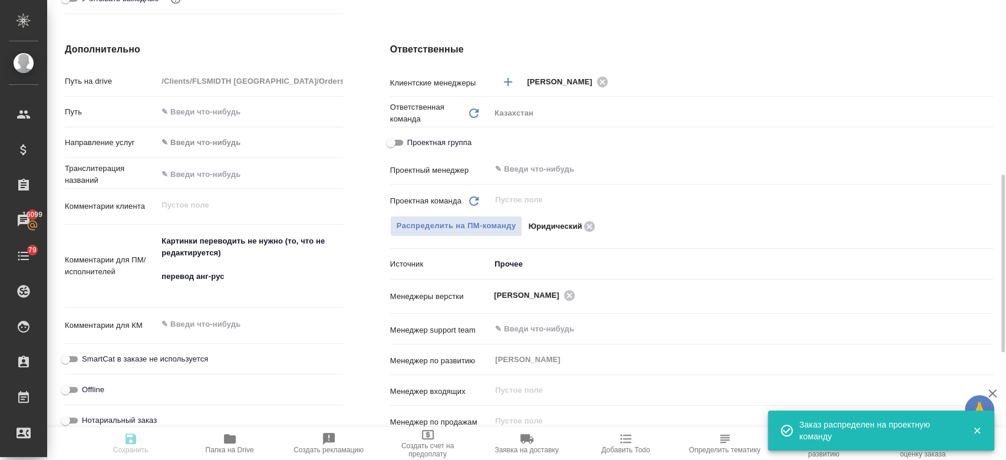
type textarea "x"
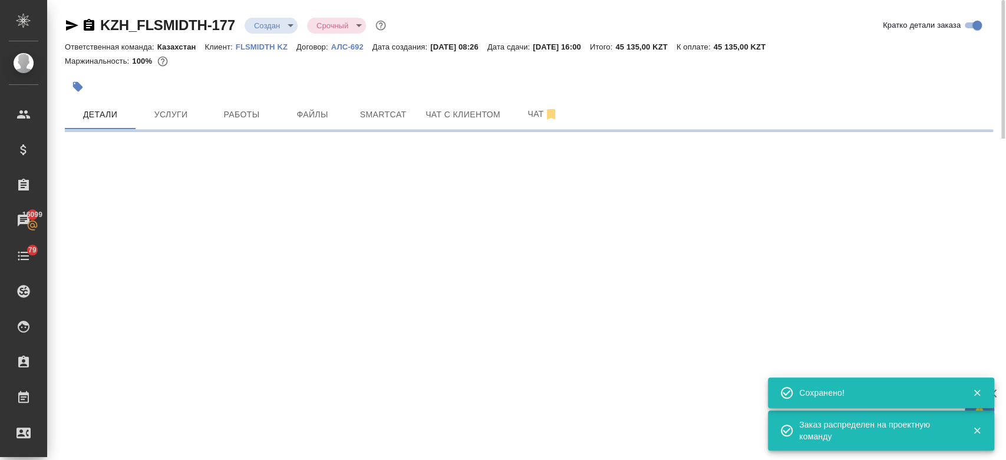
select select "RU"
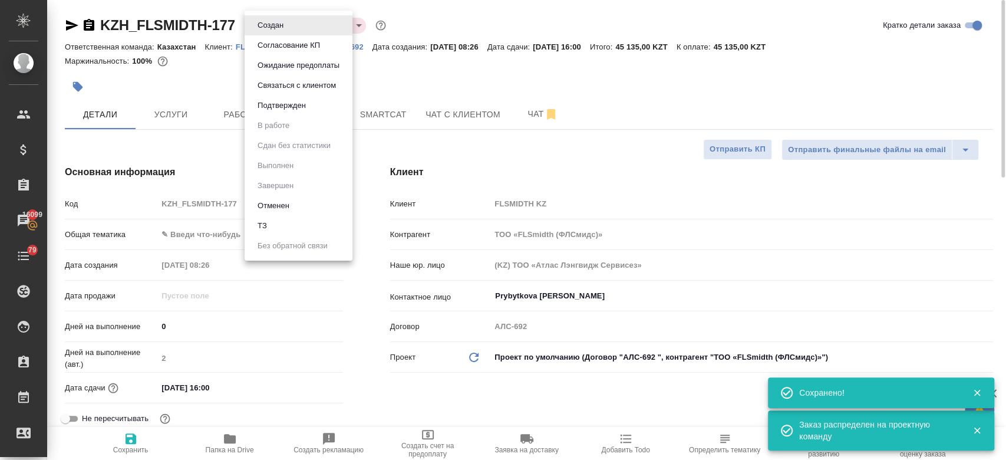
click at [263, 27] on body "🙏 .cls-1 fill:#fff; AWATERA Kosherbayeva Nazerke Клиенты Спецификации Заказы 16…" at bounding box center [503, 230] width 1006 height 460
type textarea "x"
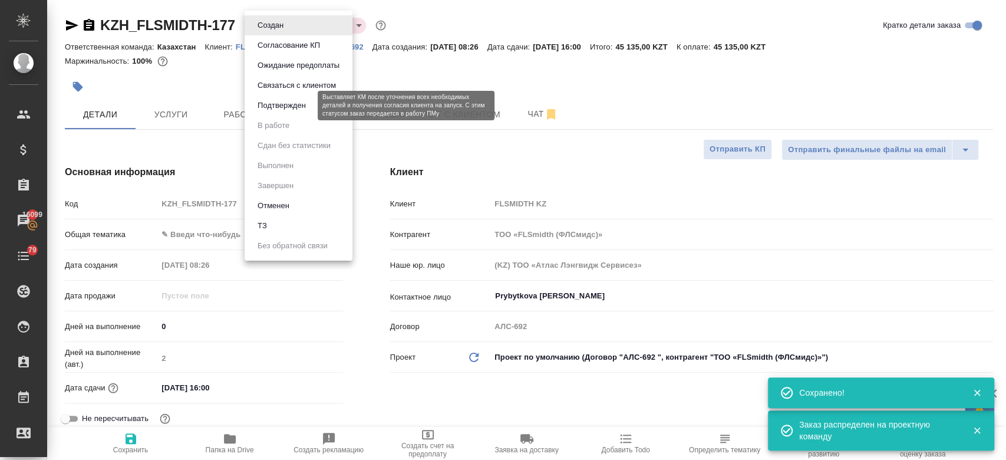
click at [262, 108] on button "Подтвержден" at bounding box center [281, 105] width 55 height 13
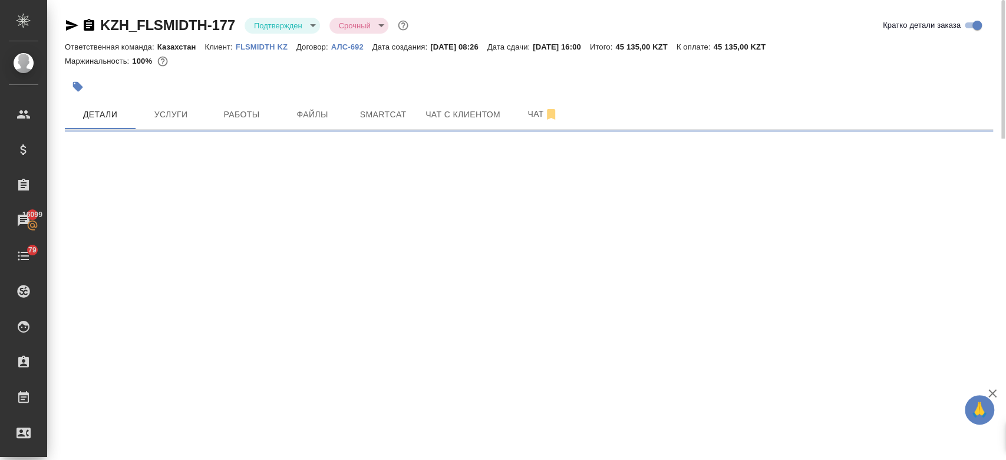
select select "RU"
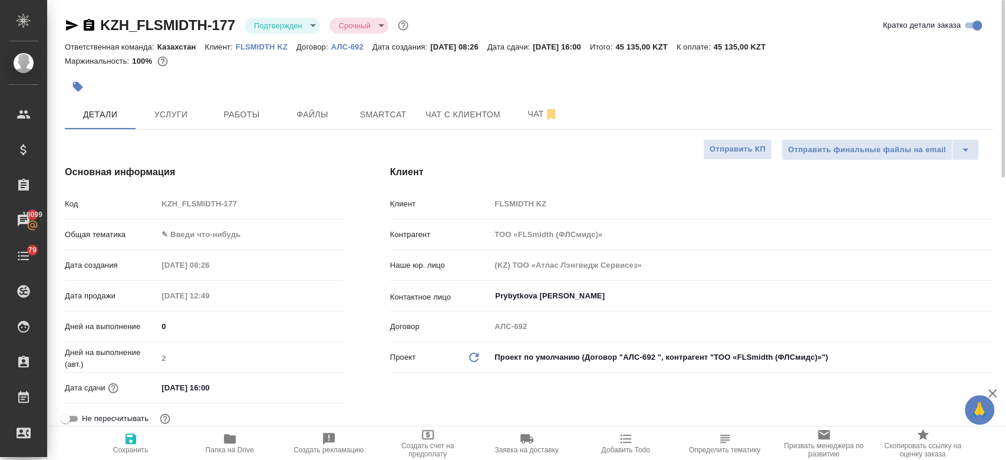
type textarea "x"
click at [70, 24] on icon "button" at bounding box center [72, 25] width 12 height 11
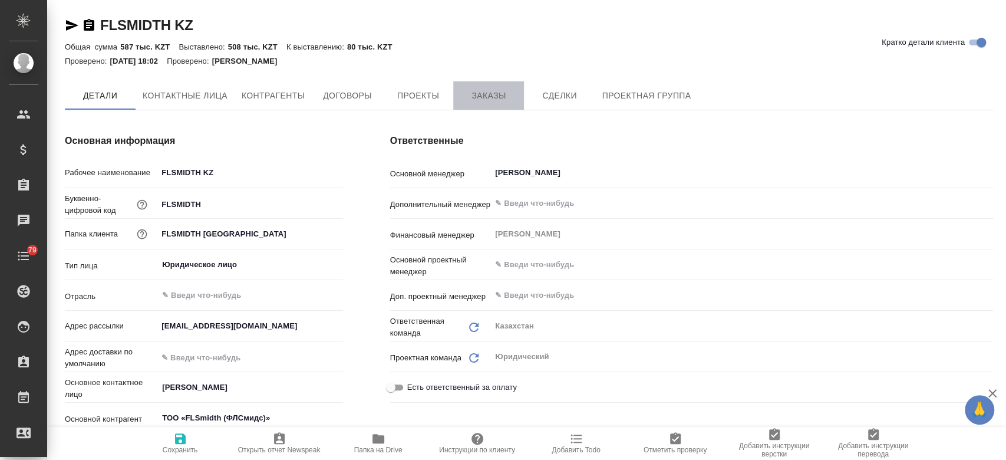
click at [488, 93] on span "Заказы" at bounding box center [488, 95] width 57 height 15
type textarea "x"
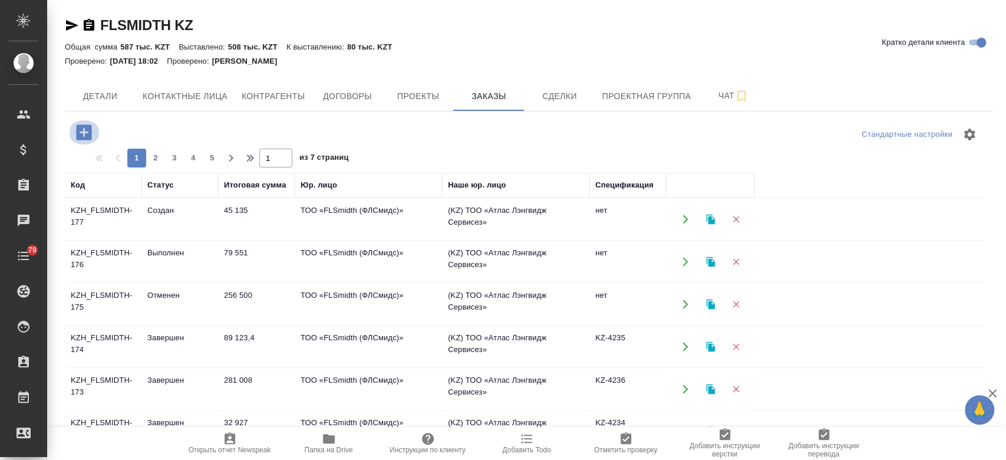
click at [82, 132] on icon "button" at bounding box center [84, 132] width 21 height 21
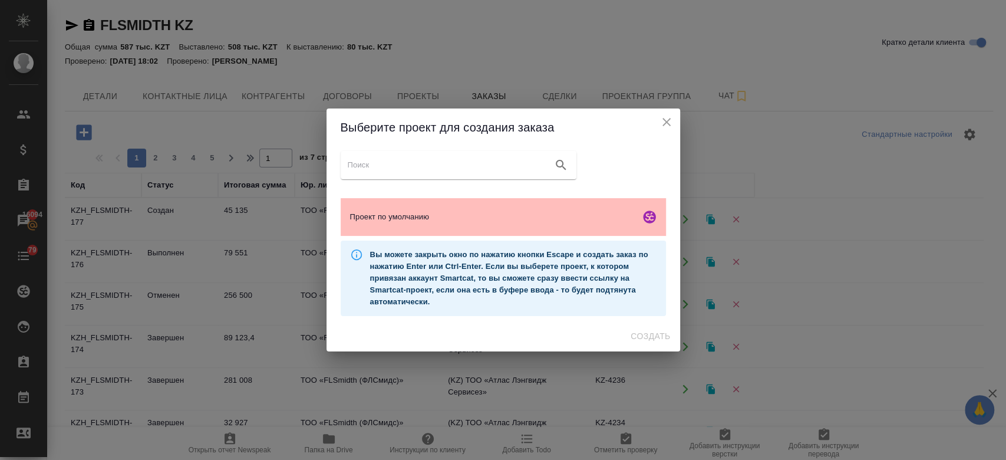
click at [426, 220] on span "Проект по умолчанию" at bounding box center [492, 217] width 285 height 12
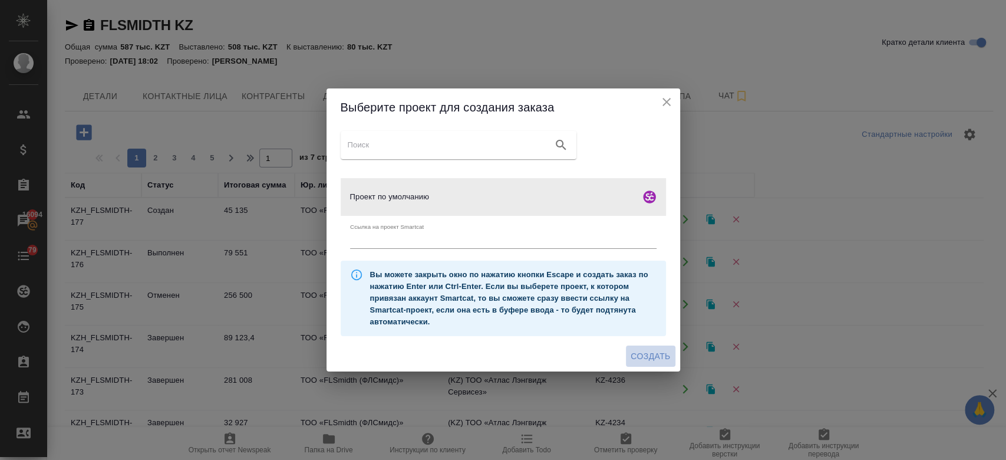
click at [653, 356] on span "Создать" at bounding box center [650, 356] width 39 height 15
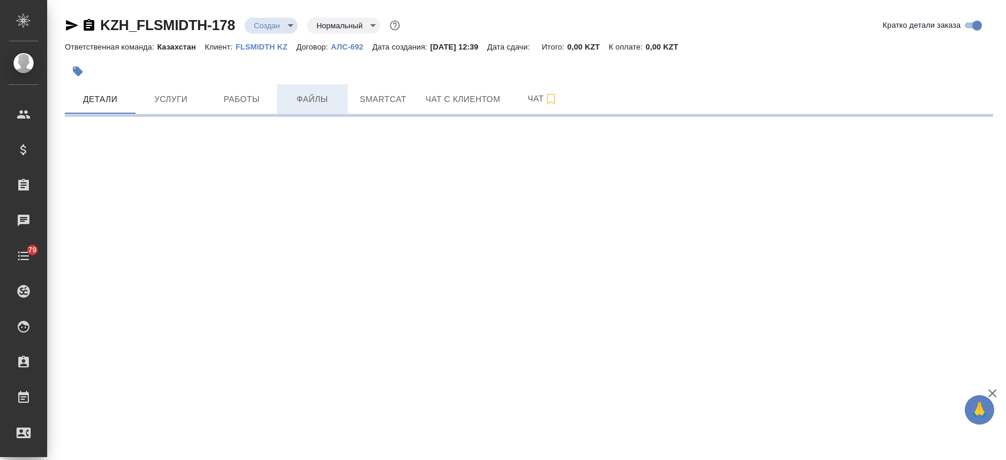
select select "RU"
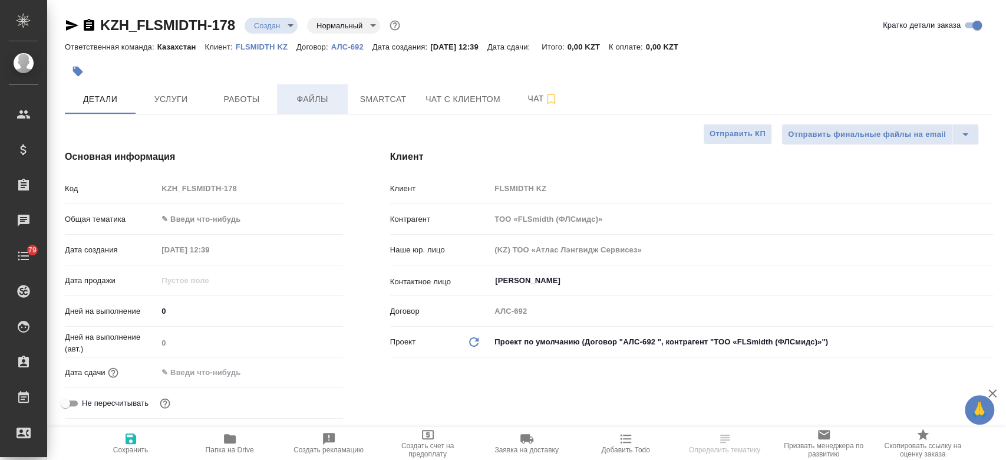
type textarea "x"
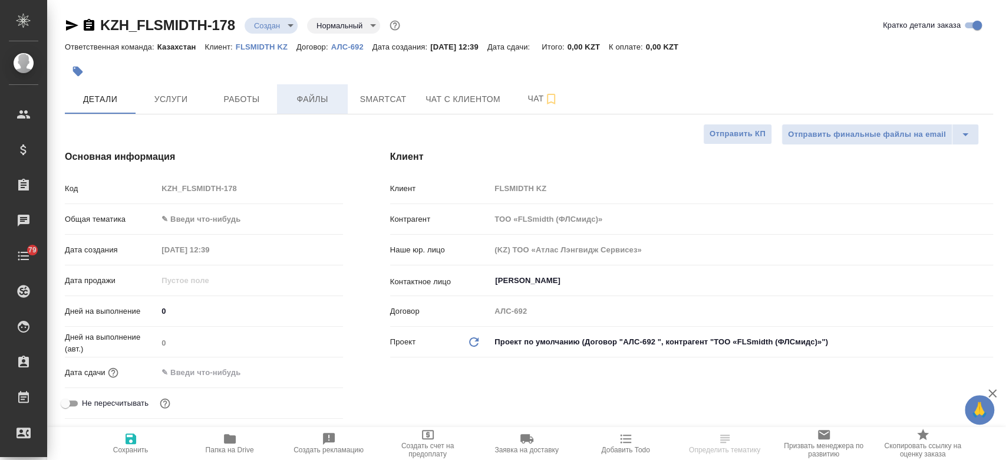
type textarea "x"
click at [314, 107] on button "Файлы" at bounding box center [312, 98] width 71 height 29
type textarea "x"
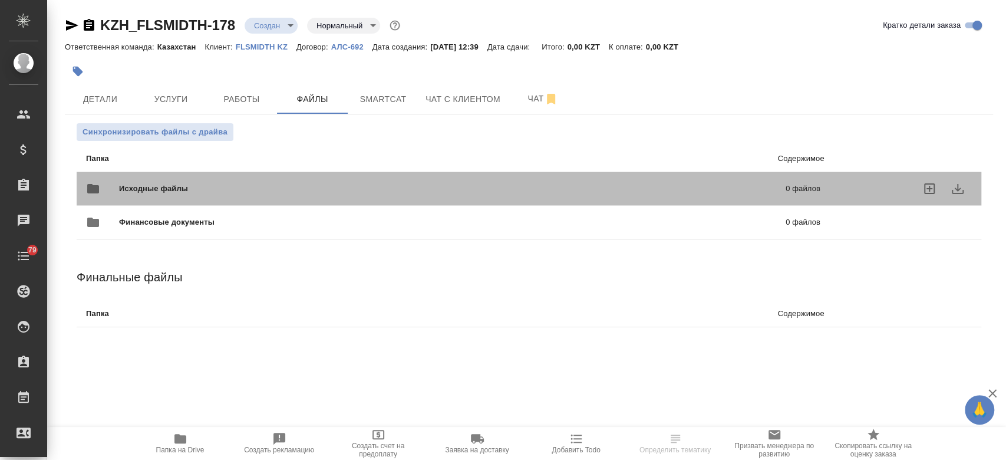
click at [191, 180] on div "Исходные файлы 0 файлов" at bounding box center [453, 188] width 734 height 28
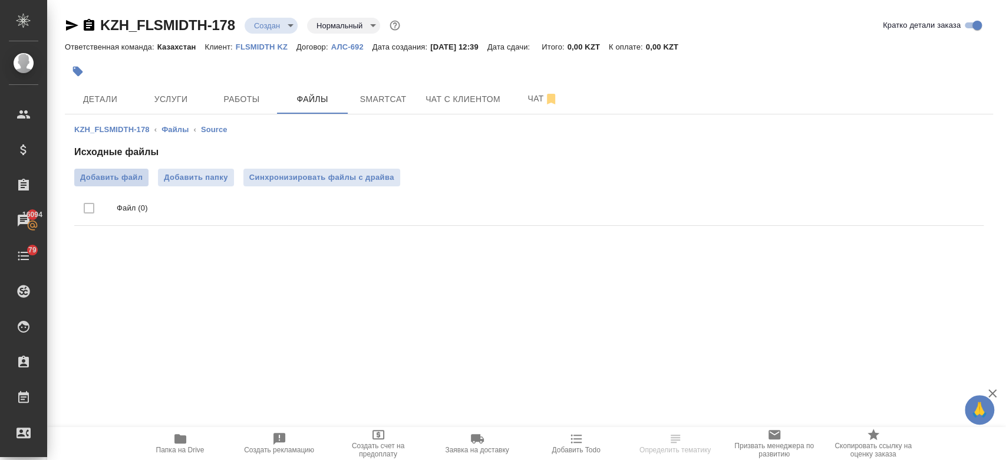
click at [113, 179] on span "Добавить файл" at bounding box center [111, 178] width 62 height 12
click at [0, 0] on input "Добавить файл" at bounding box center [0, 0] width 0 height 0
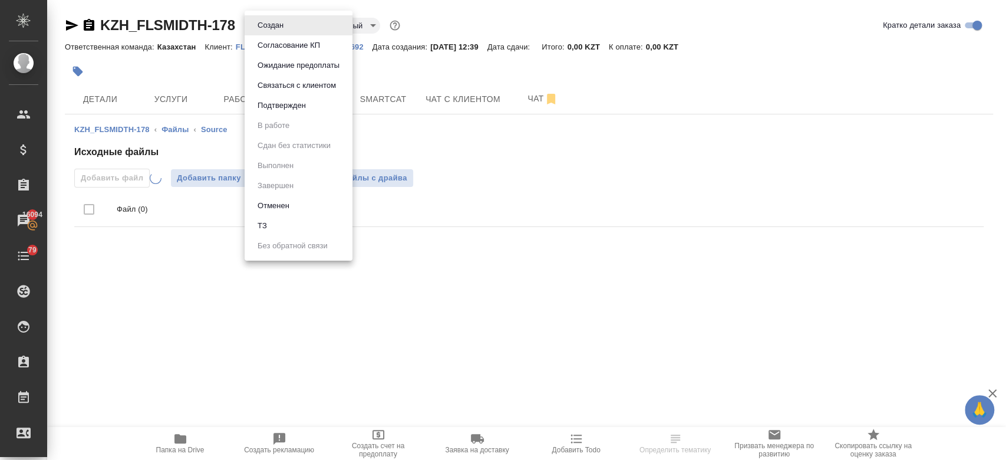
click at [274, 17] on body "🙏 .cls-1 fill:#fff; AWATERA Kosherbayeva Nazerke Клиенты Спецификации Заказы 16…" at bounding box center [503, 230] width 1006 height 460
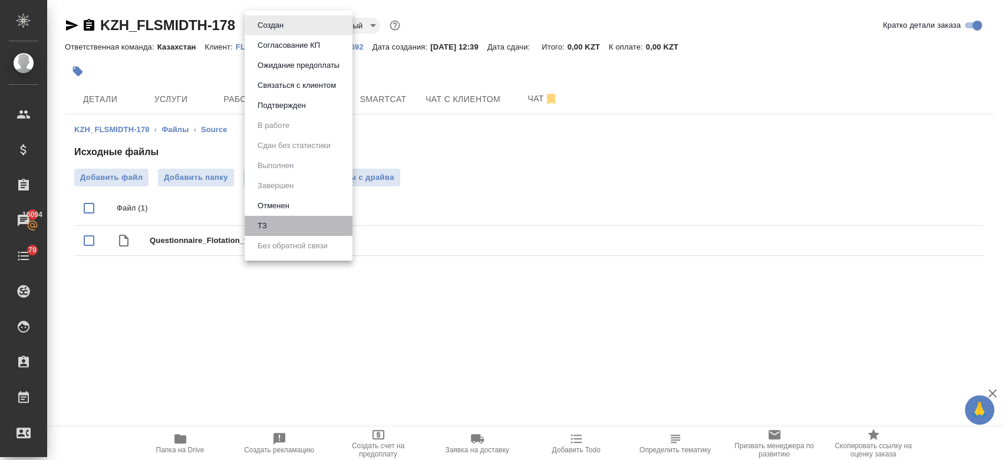
click at [273, 220] on li "ТЗ" at bounding box center [299, 226] width 108 height 20
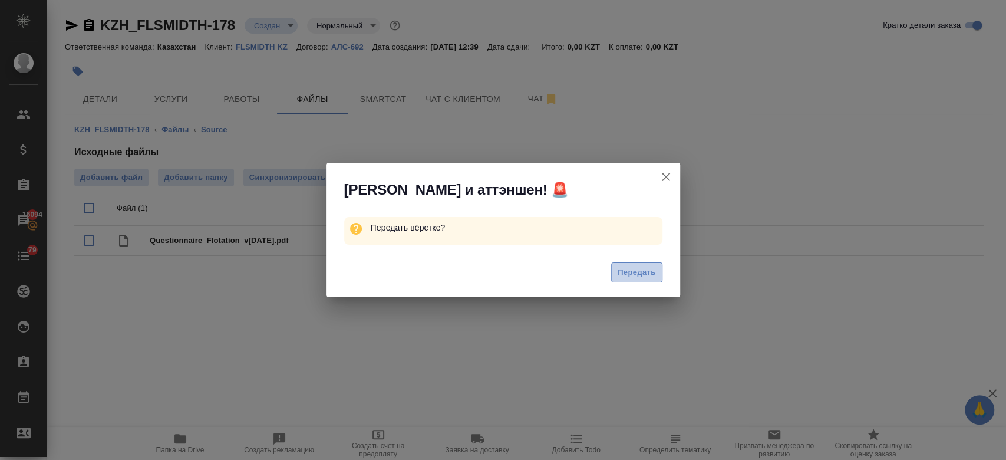
click at [659, 272] on button "Передать" at bounding box center [636, 272] width 51 height 21
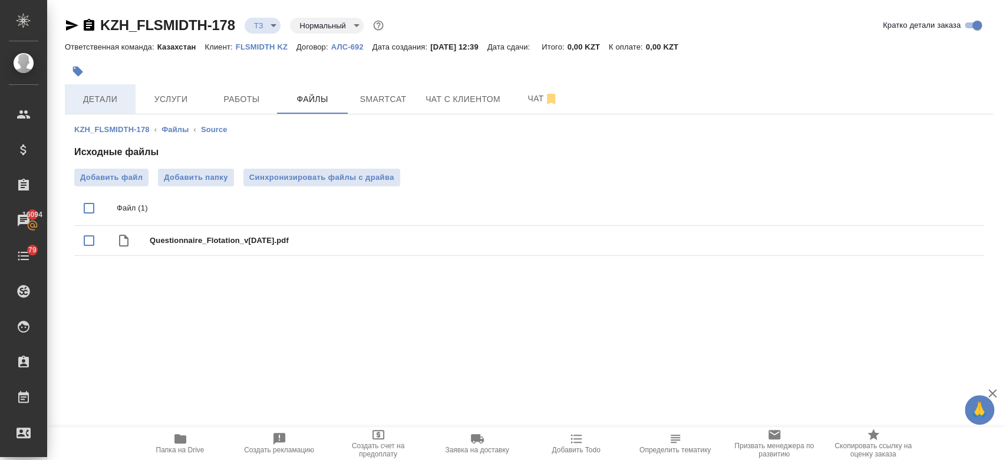
click at [104, 90] on button "Детали" at bounding box center [100, 98] width 71 height 29
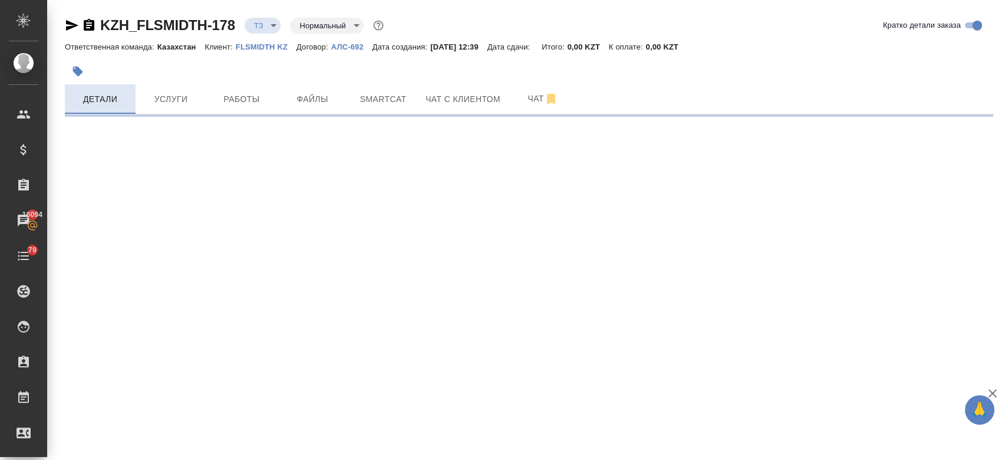
select select "RU"
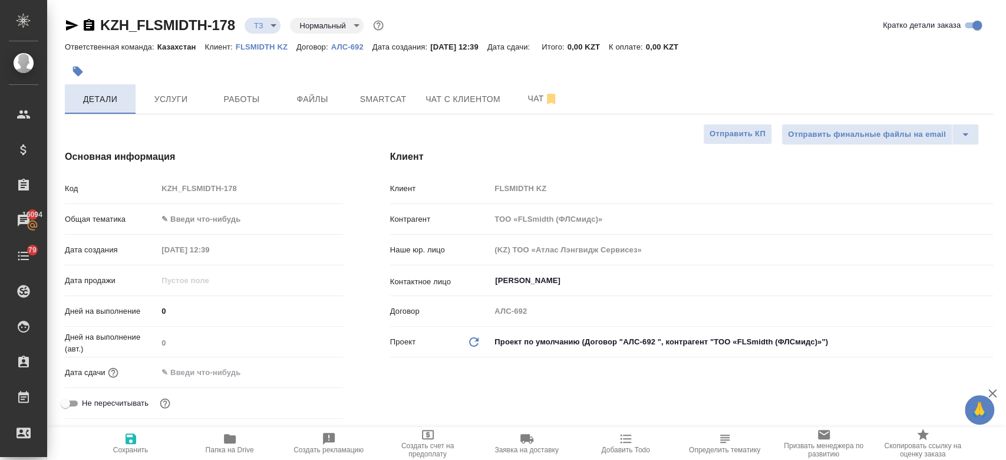
type textarea "x"
click at [314, 102] on span "Файлы" at bounding box center [312, 99] width 57 height 15
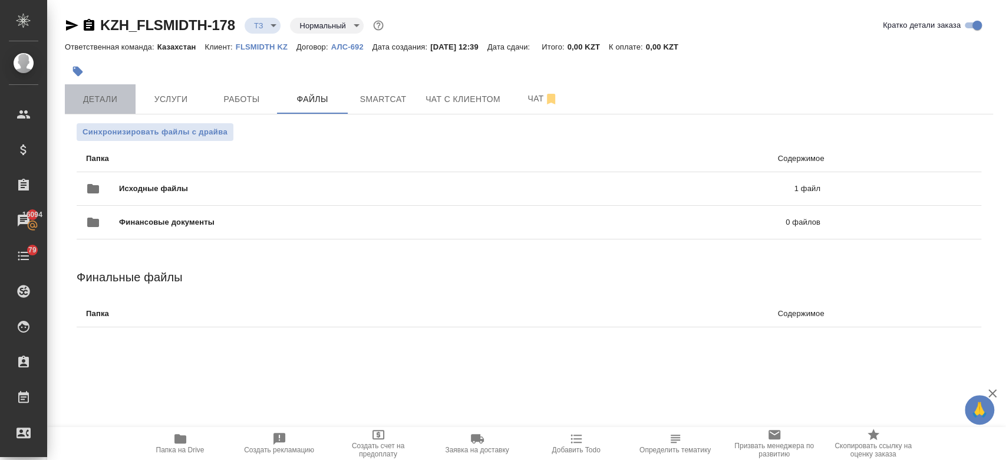
click at [83, 104] on span "Детали" at bounding box center [100, 99] width 57 height 15
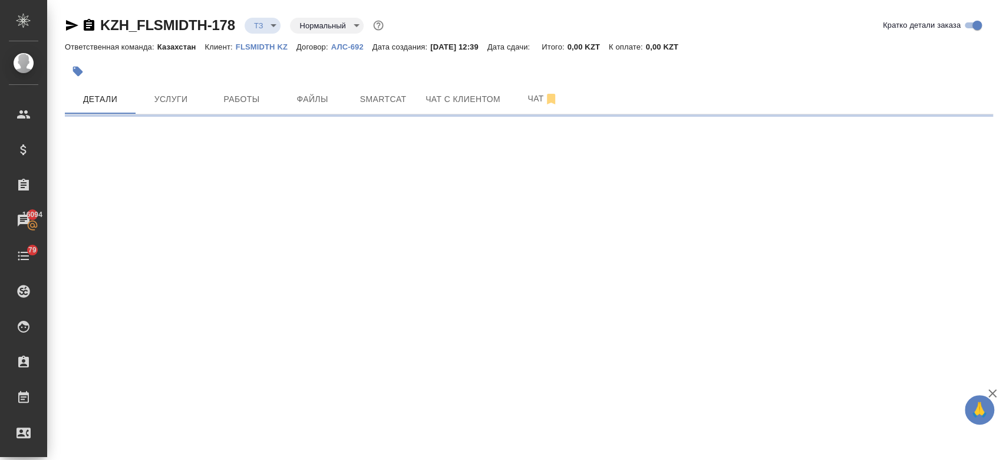
select select "RU"
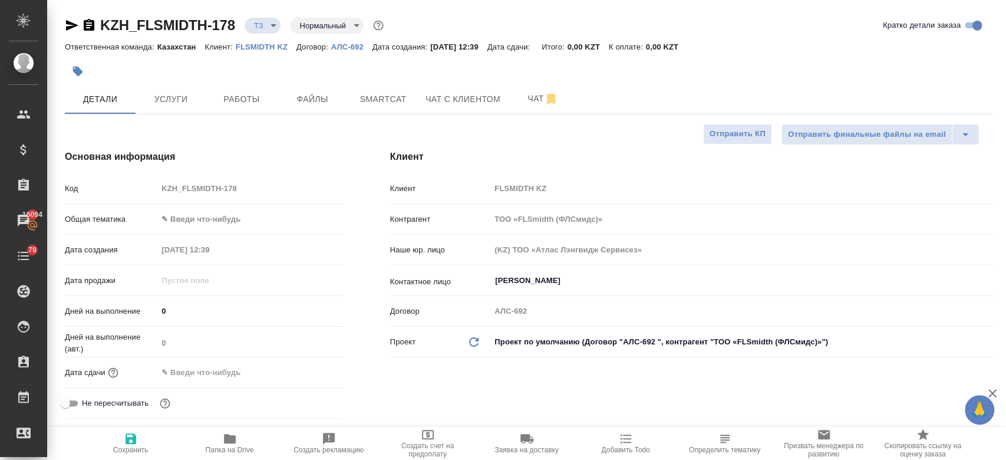
type textarea "x"
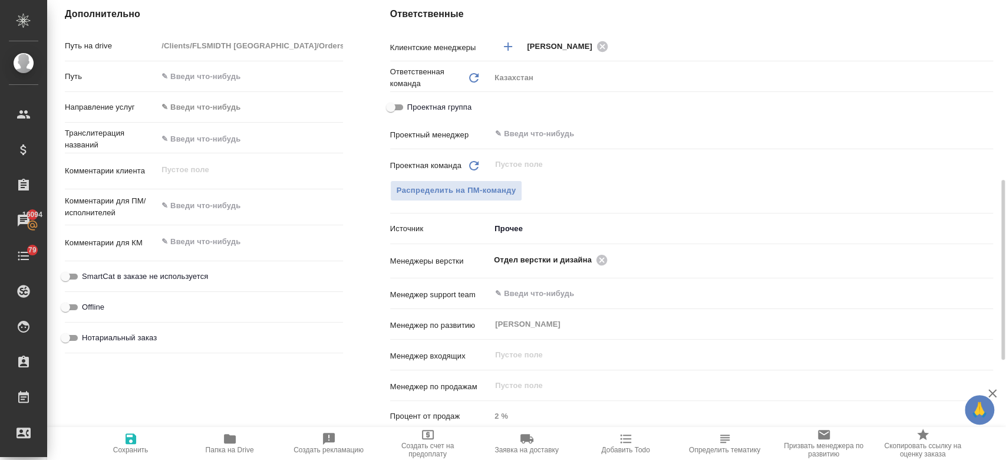
scroll to position [472, 0]
type textarea "x"
click at [207, 207] on textarea at bounding box center [250, 204] width 184 height 20
type textarea "пере"
type textarea "x"
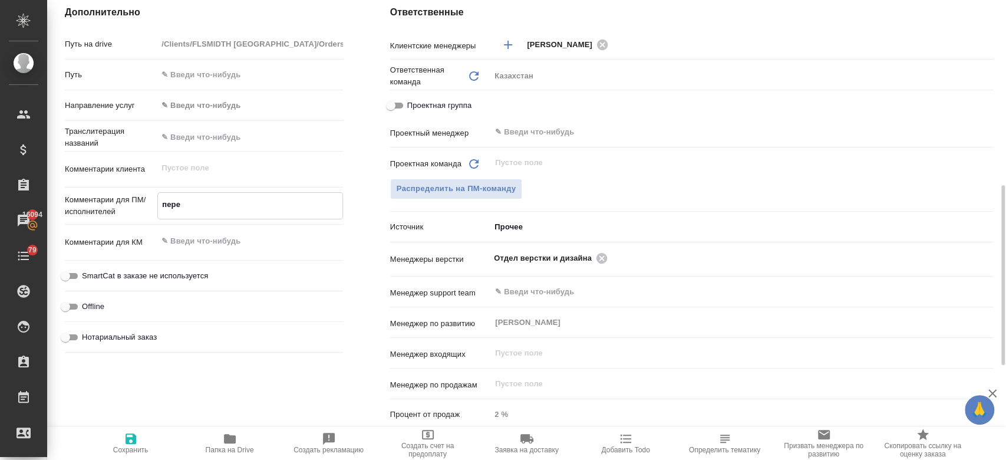
type textarea "x"
type textarea "перев"
type textarea "x"
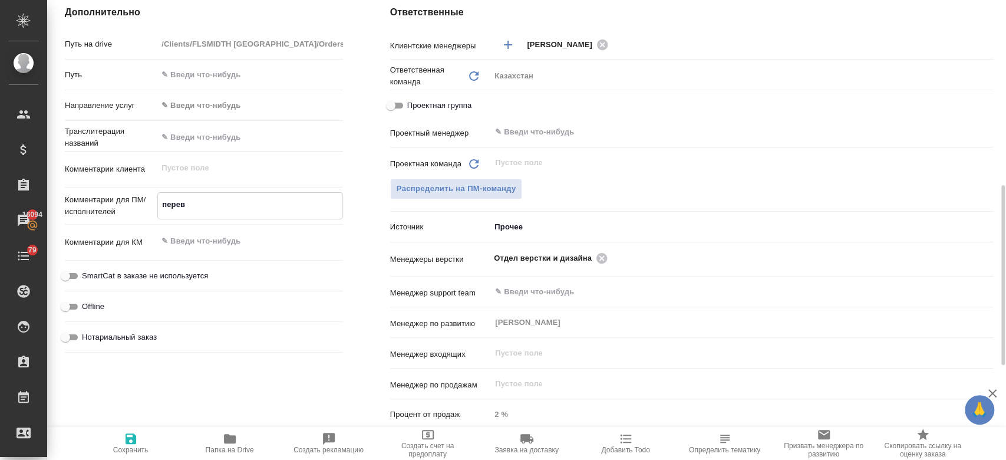
type textarea "x"
type textarea "перево"
type textarea "x"
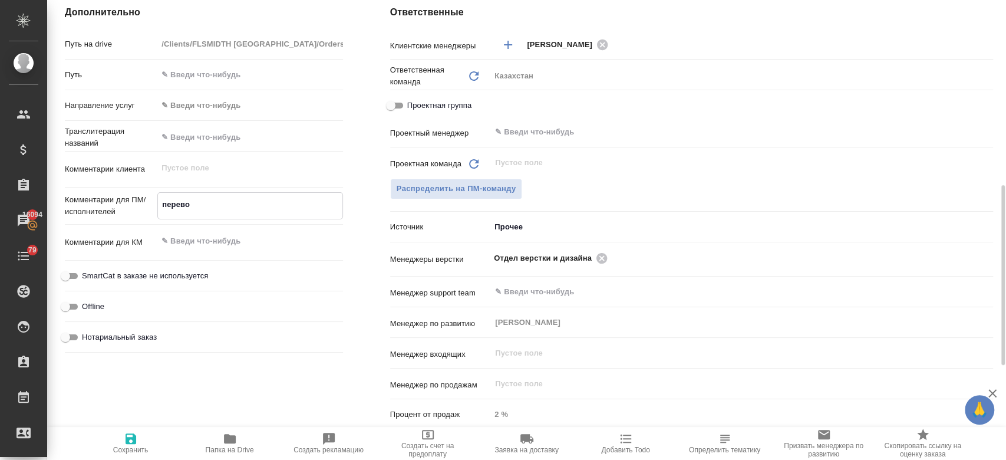
type textarea "перевод"
type textarea "x"
type textarea "перевод"
type textarea "x"
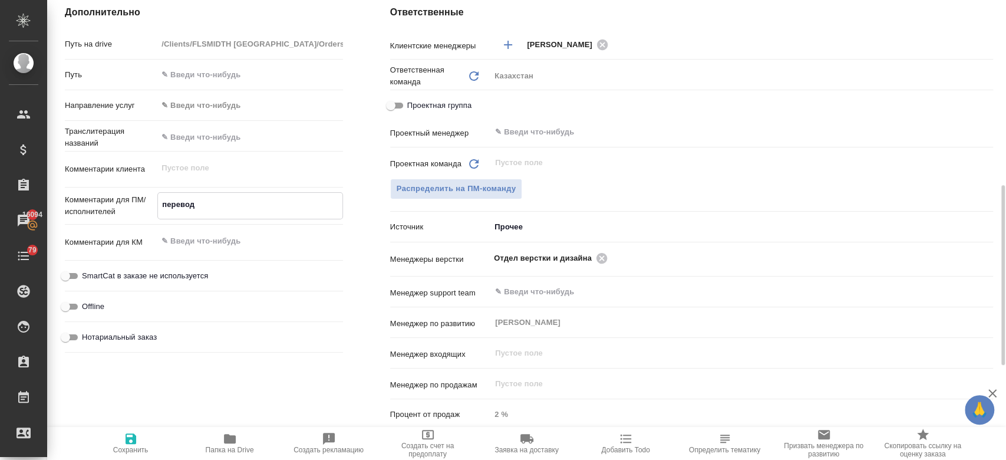
type textarea "перевод а"
type textarea "x"
type textarea "перевод аг"
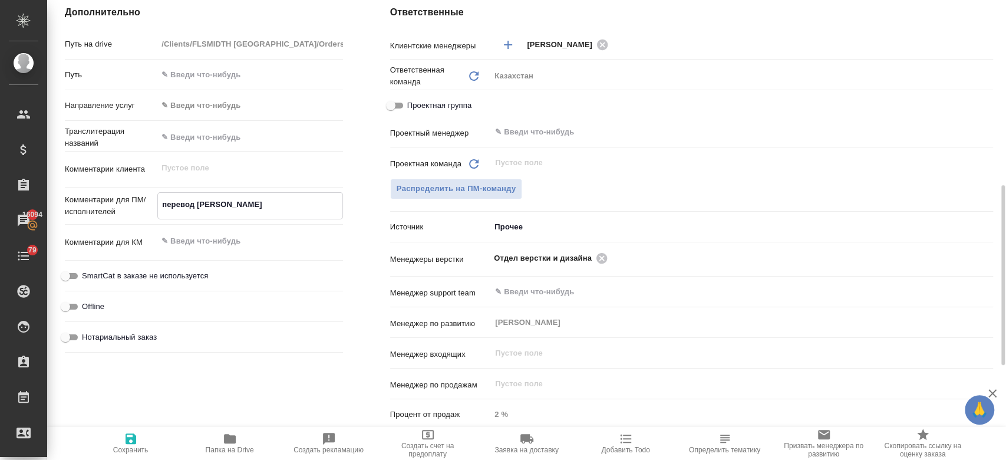
type textarea "x"
type textarea "перевод а"
type textarea "x"
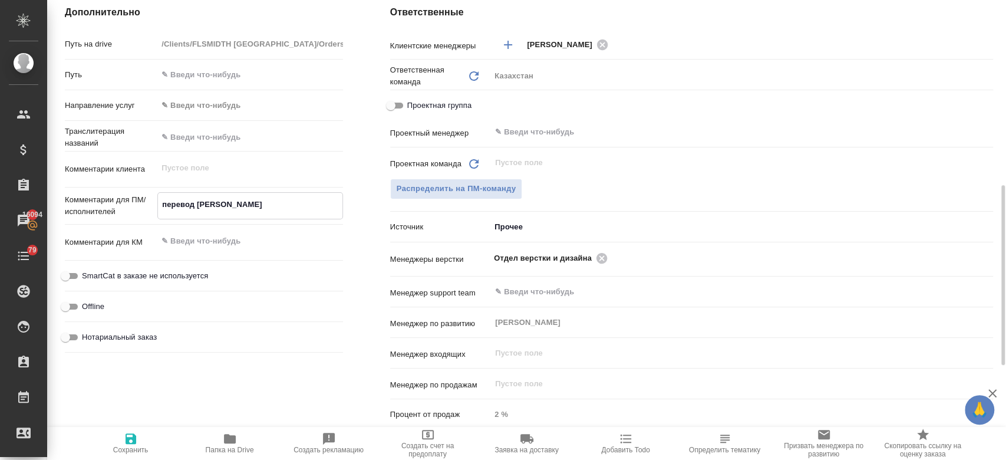
type textarea "x"
type textarea "перевод ан"
type textarea "x"
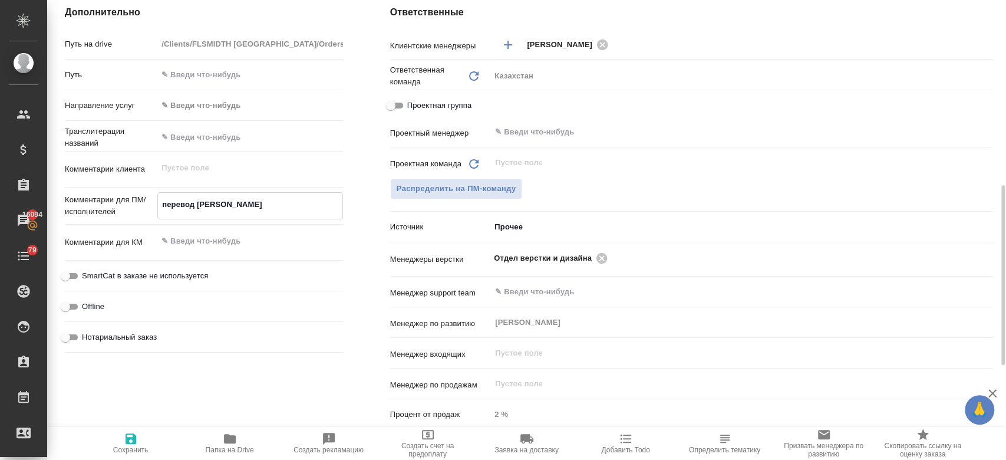
type textarea "x"
type textarea "перевод анг"
type textarea "x"
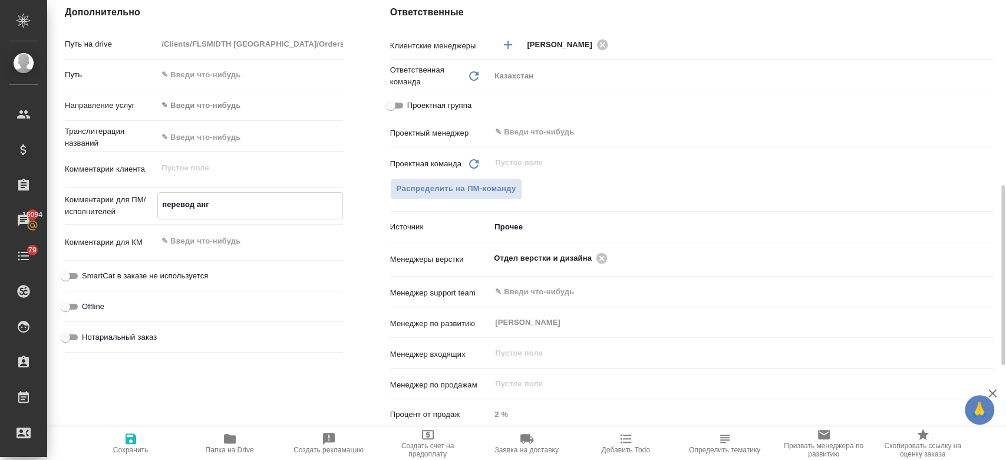
type textarea "перевод анг-"
type textarea "x"
type textarea "перевод анг-р"
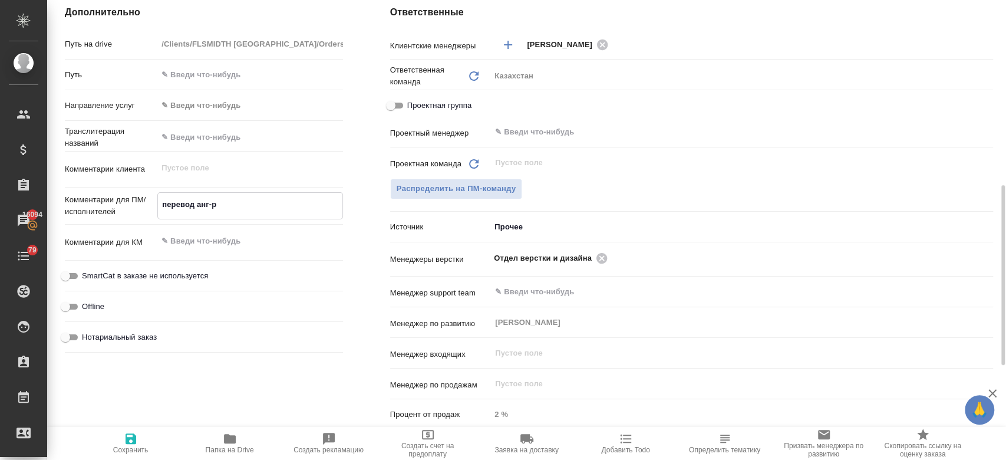
type textarea "x"
type textarea "перевод анг-ру"
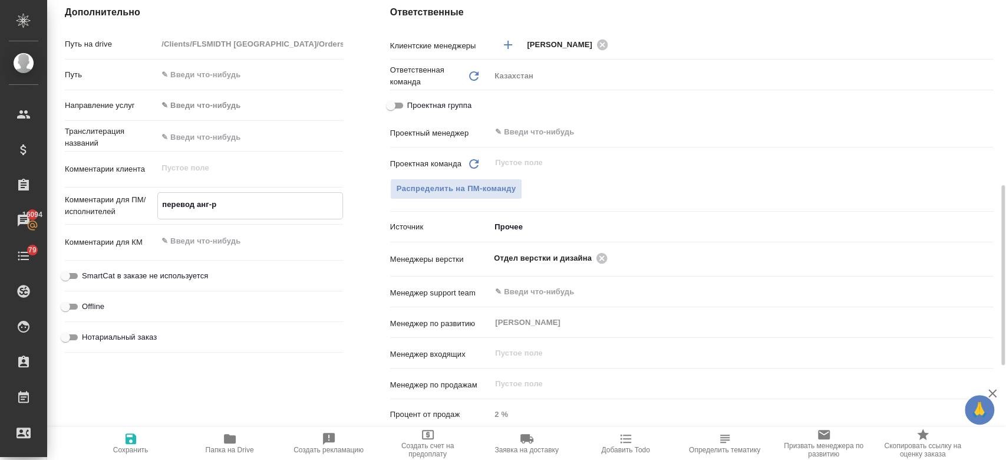
type textarea "x"
type textarea "перевод анг-рус"
type textarea "x"
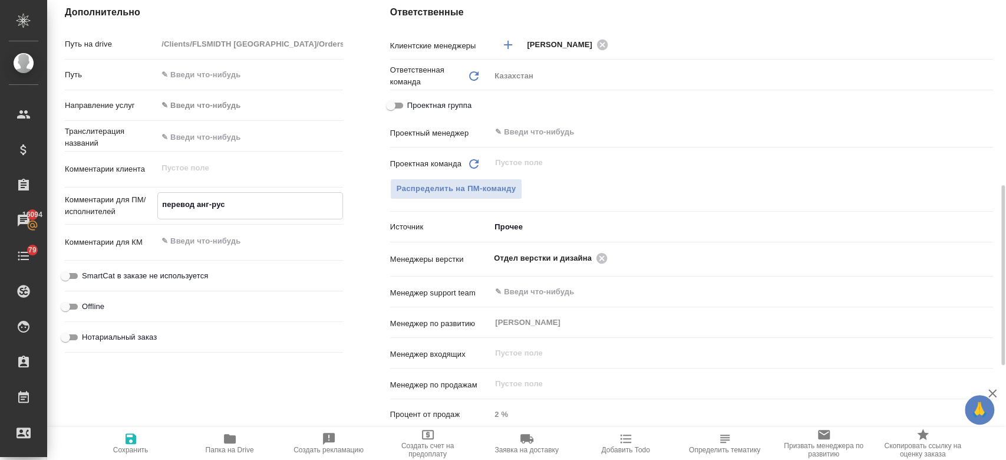
type textarea "x"
type textarea "перевод анг-рус"
type textarea "x"
click at [112, 450] on span "Сохранить" at bounding box center [130, 442] width 85 height 22
type textarea "x"
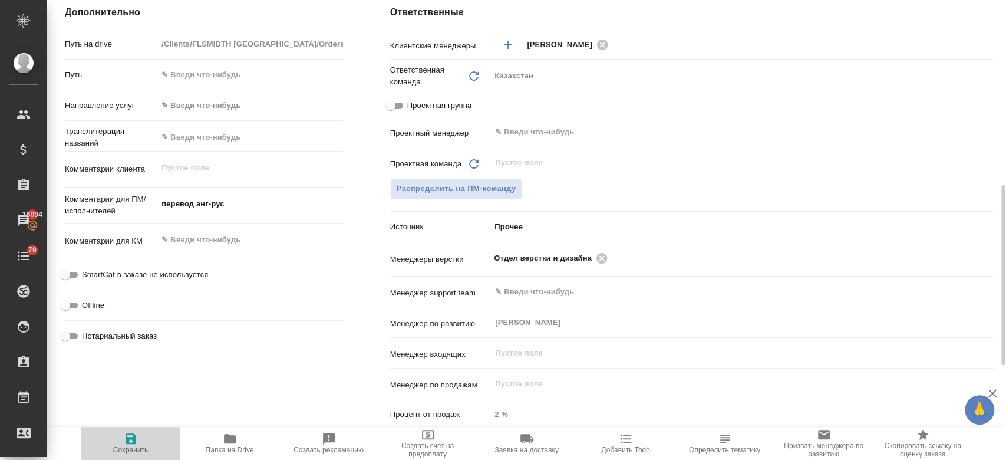
type textarea "x"
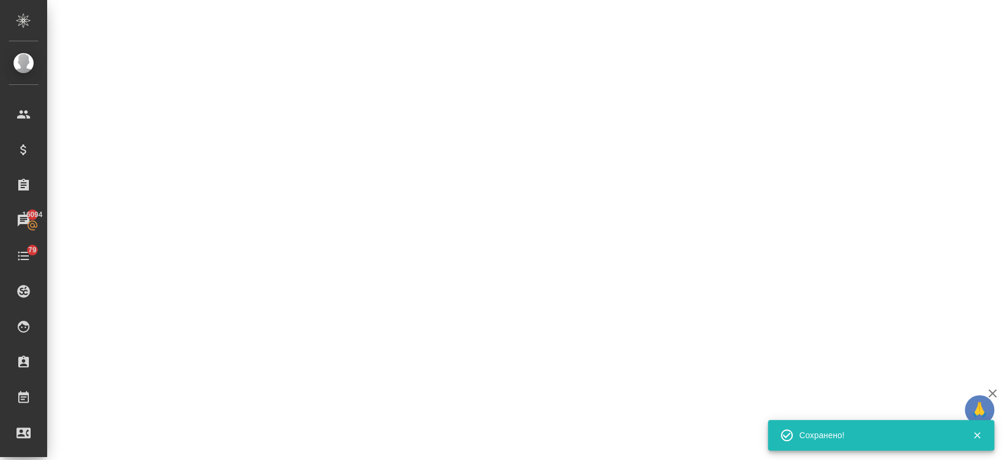
select select "RU"
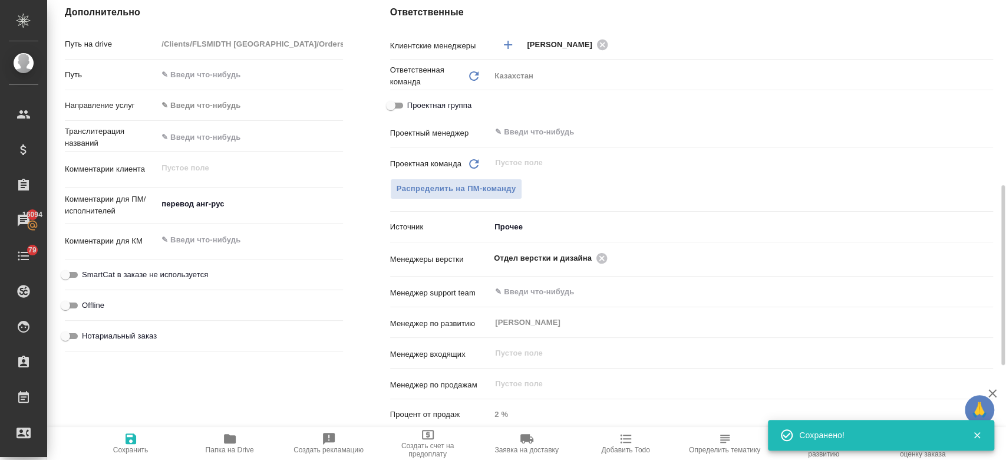
type textarea "x"
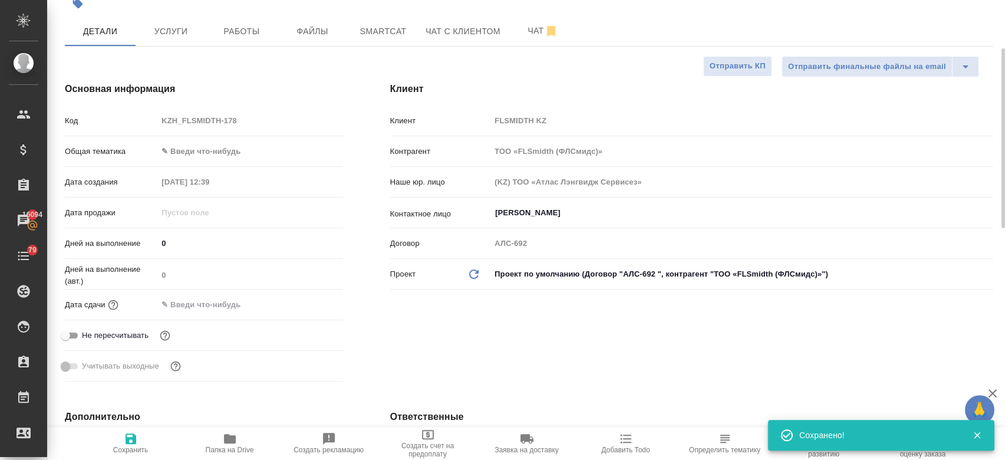
scroll to position [23, 0]
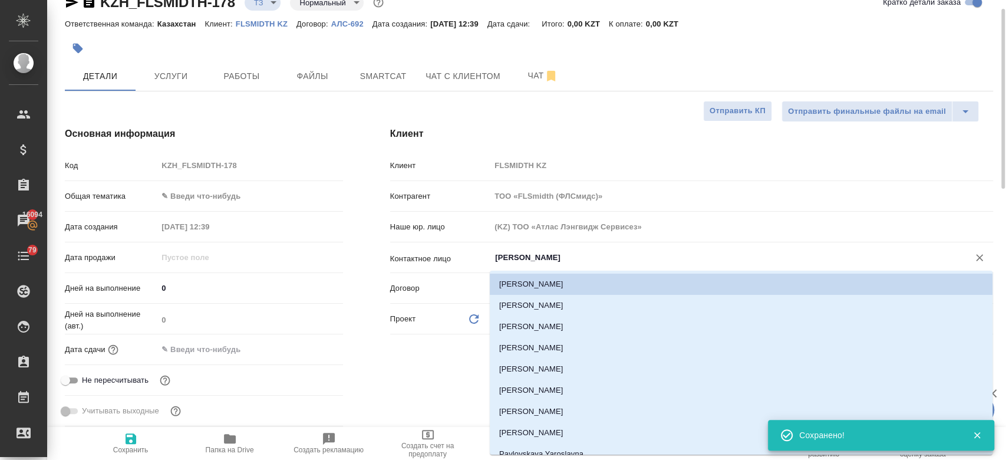
click at [537, 256] on input "Бондарева Анна" at bounding box center [722, 257] width 456 height 14
type textarea "x"
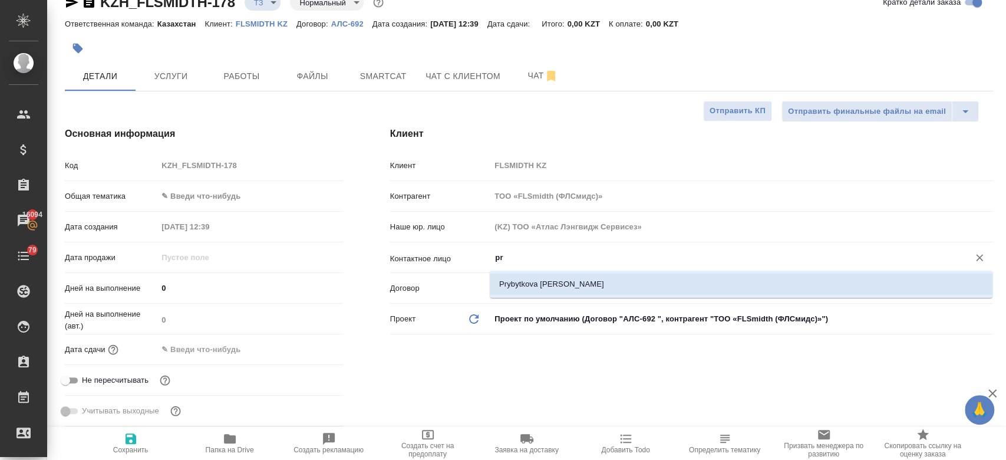
click at [518, 280] on li "Prybytkova Anna" at bounding box center [741, 283] width 503 height 21
type input "Prybytkova Anna"
type textarea "x"
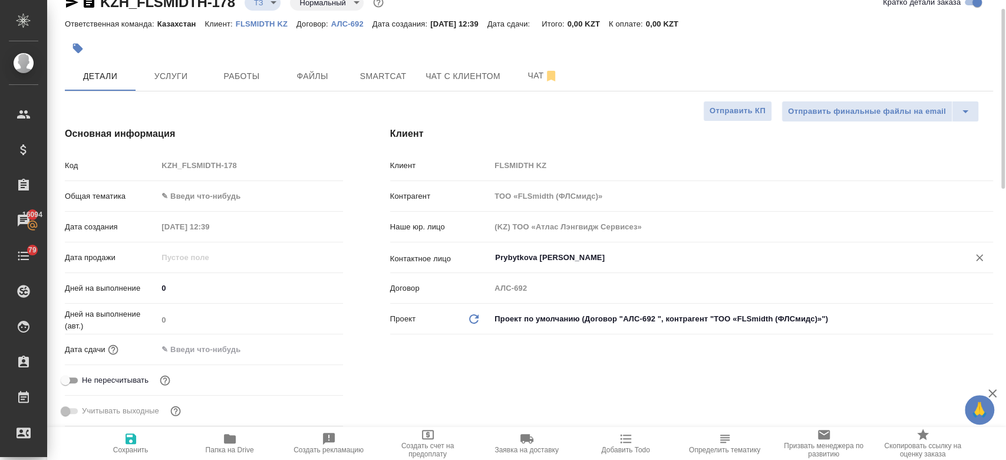
type input "Prybytkova Anna"
click at [137, 451] on span "Сохранить" at bounding box center [130, 450] width 35 height 8
type textarea "x"
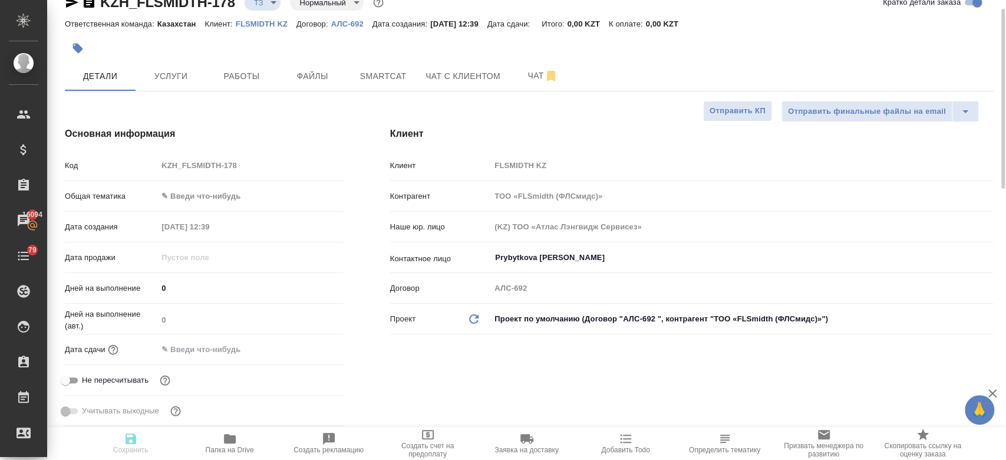
type textarea "x"
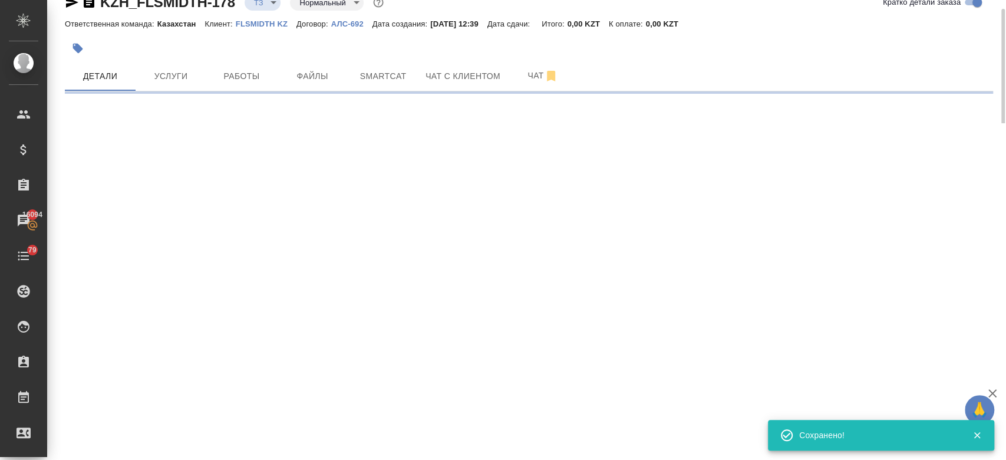
select select "RU"
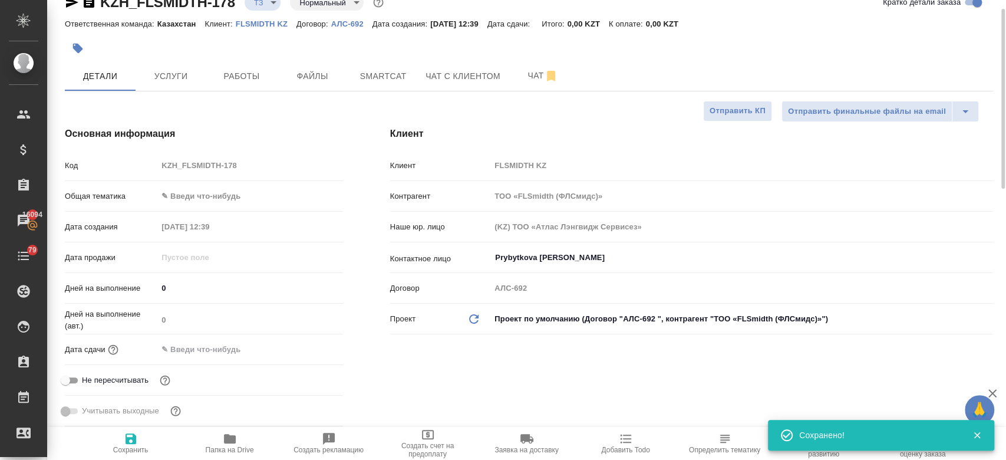
type textarea "x"
click at [191, 88] on button "Услуги" at bounding box center [171, 75] width 71 height 29
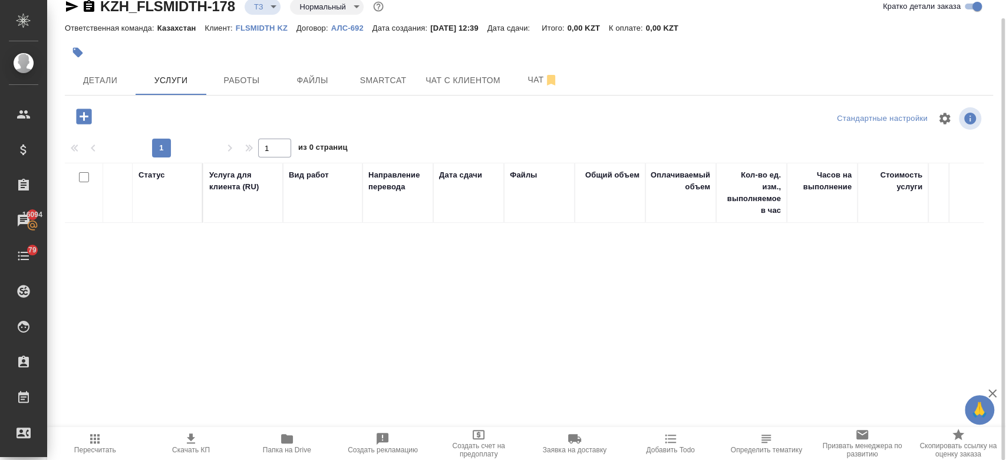
scroll to position [19, 0]
click at [79, 117] on icon "button" at bounding box center [83, 115] width 15 height 15
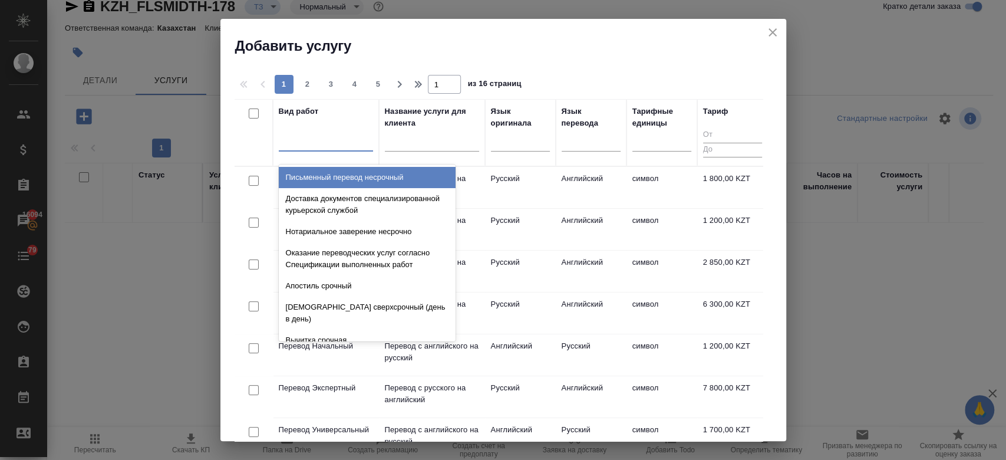
click at [335, 142] on div at bounding box center [326, 139] width 94 height 17
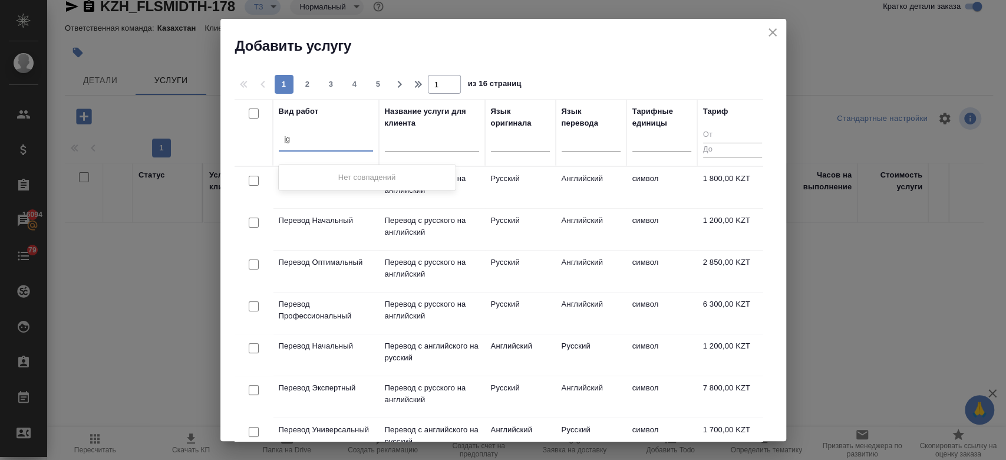
type input "j"
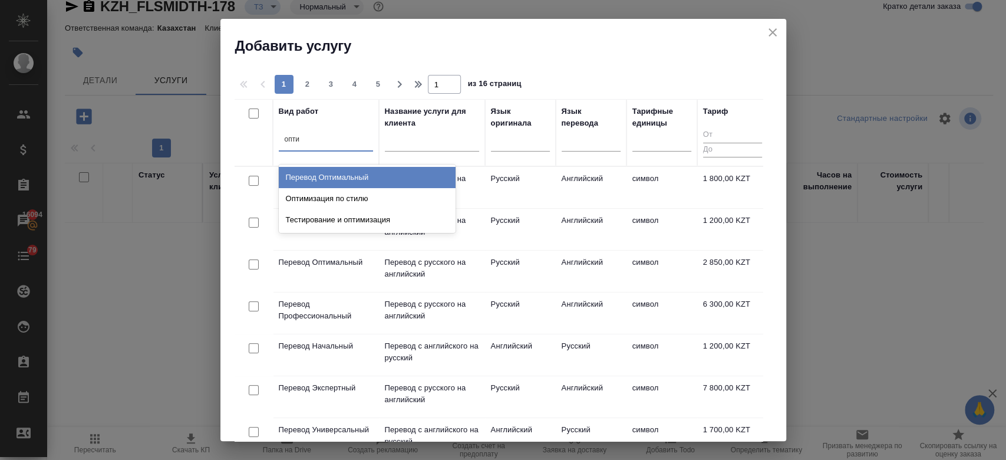
type input "оптим"
click at [338, 177] on div "Перевод Оптимальный" at bounding box center [367, 177] width 177 height 21
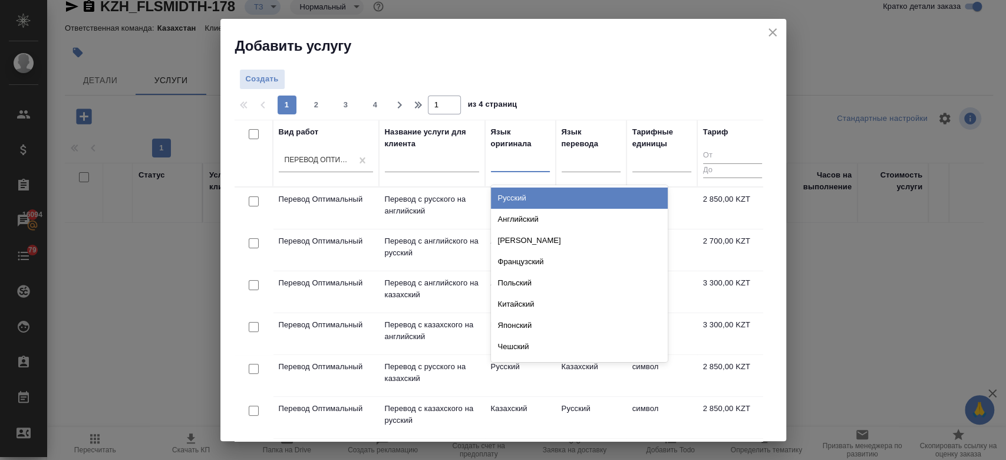
click at [510, 153] on div at bounding box center [520, 159] width 59 height 17
type input "анг"
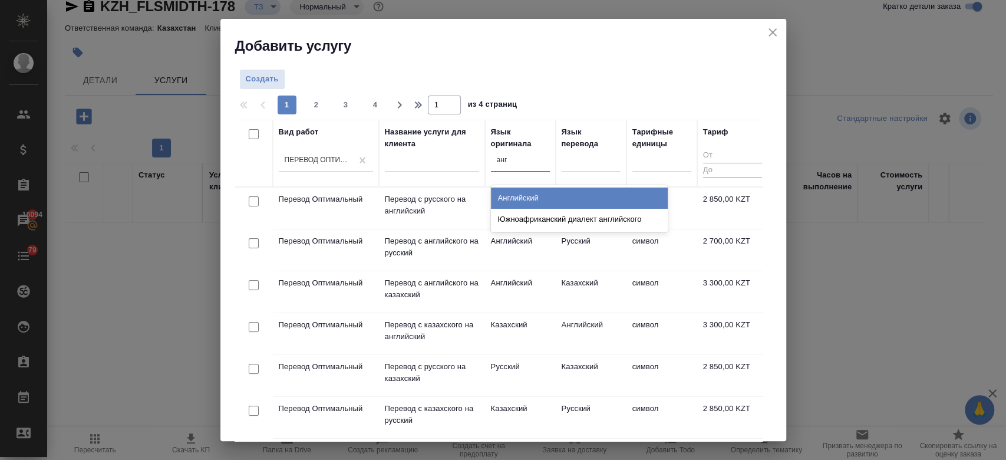
click at [514, 191] on div "Английский" at bounding box center [579, 197] width 177 height 21
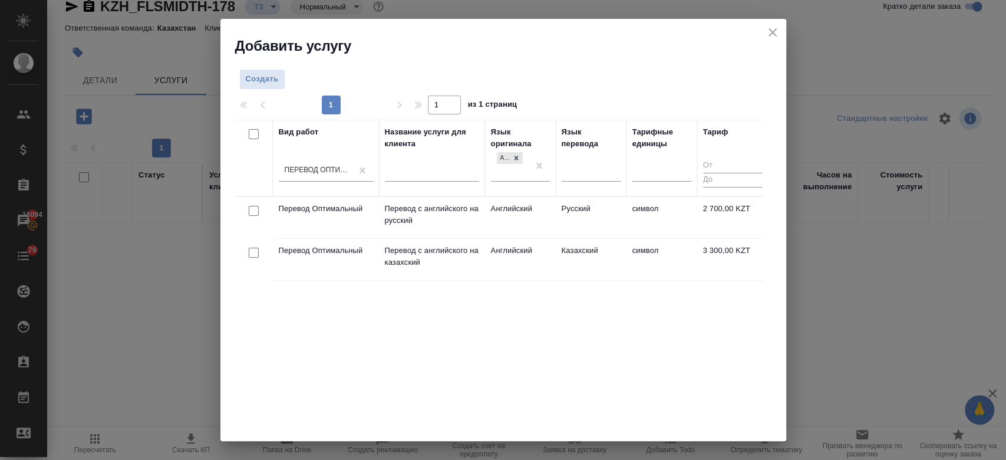
click at [601, 153] on div "Язык перевода" at bounding box center [591, 158] width 59 height 64
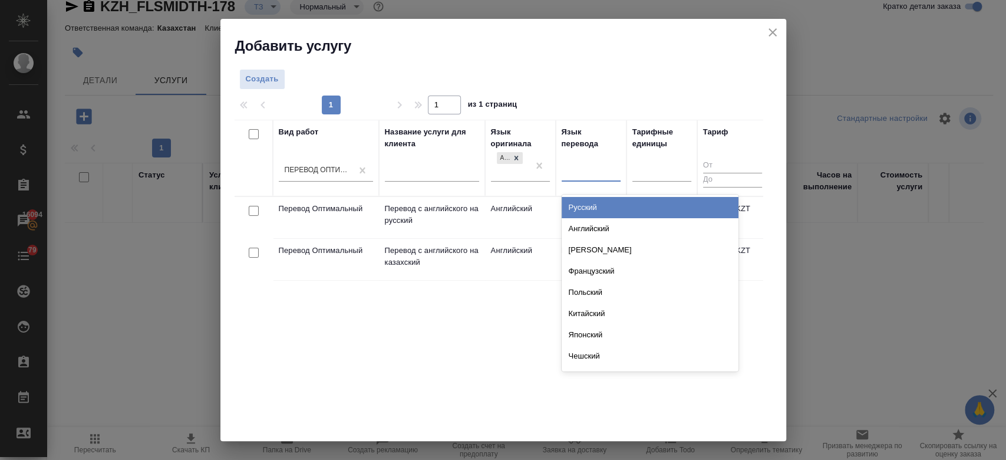
click at [587, 172] on div at bounding box center [591, 169] width 59 height 17
type input "рус"
click at [587, 205] on div "Русский" at bounding box center [650, 207] width 177 height 21
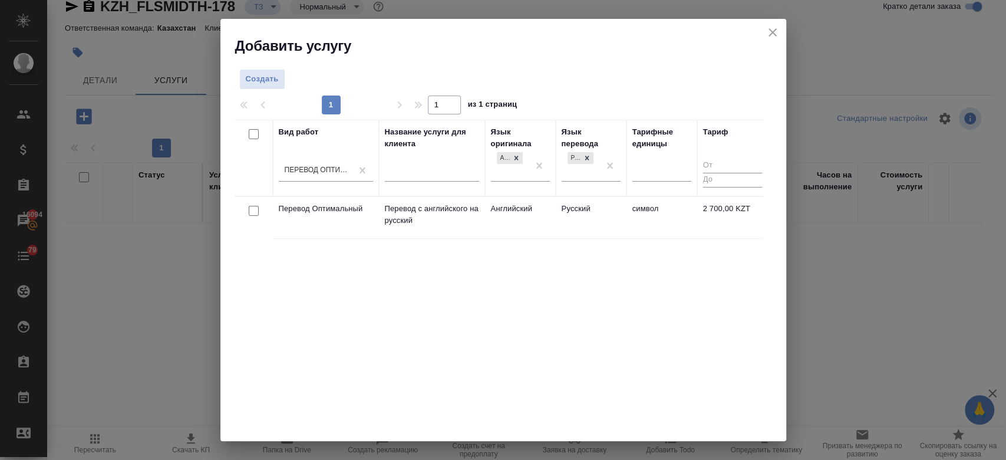
click at [587, 205] on td "Русский" at bounding box center [591, 217] width 71 height 41
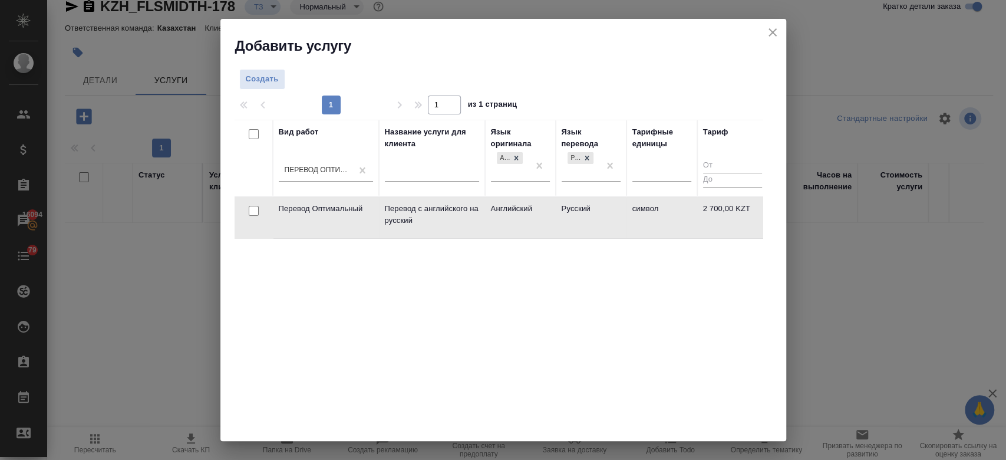
click at [587, 205] on td "Русский" at bounding box center [591, 217] width 71 height 41
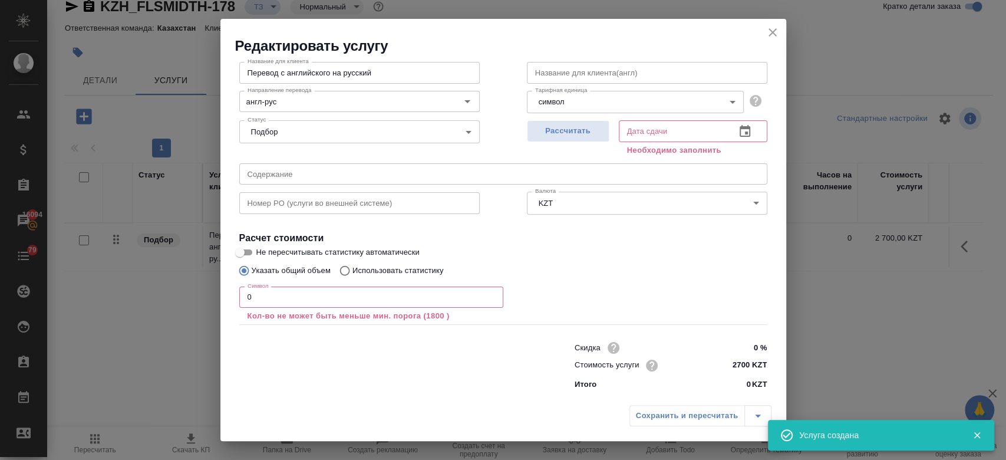
scroll to position [0, 0]
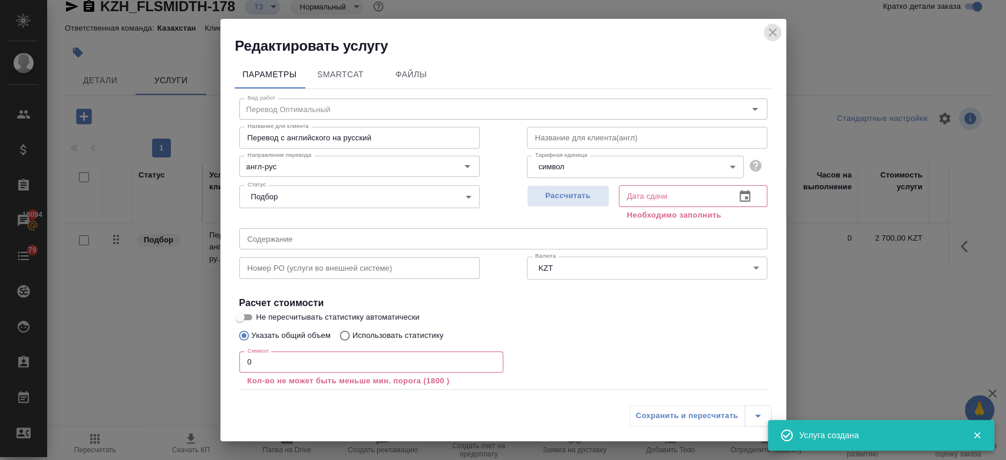
click at [771, 27] on icon "close" at bounding box center [773, 32] width 14 height 14
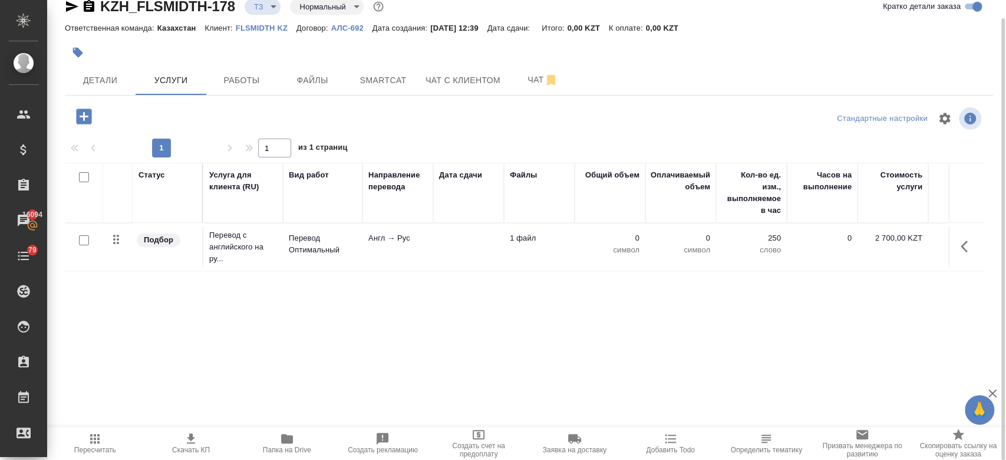
click at [81, 248] on div at bounding box center [84, 240] width 27 height 17
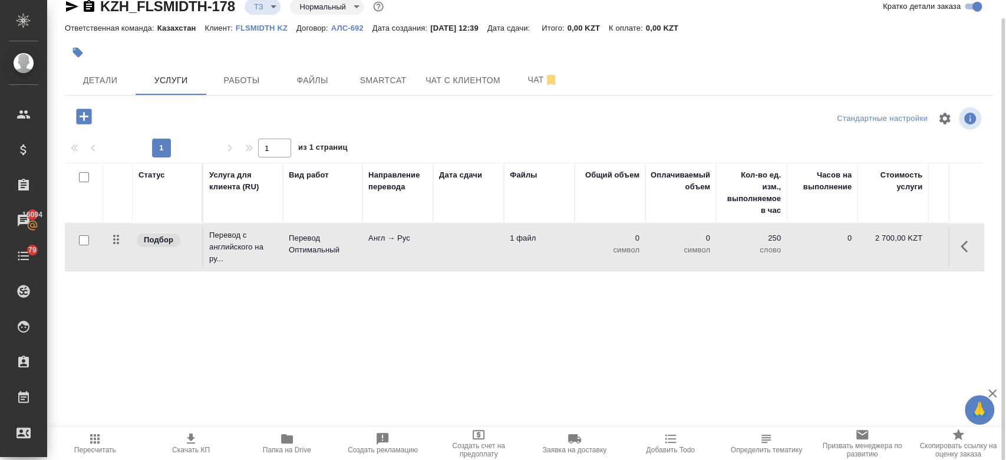
click at [80, 243] on input "checkbox" at bounding box center [84, 240] width 10 height 10
checkbox input "true"
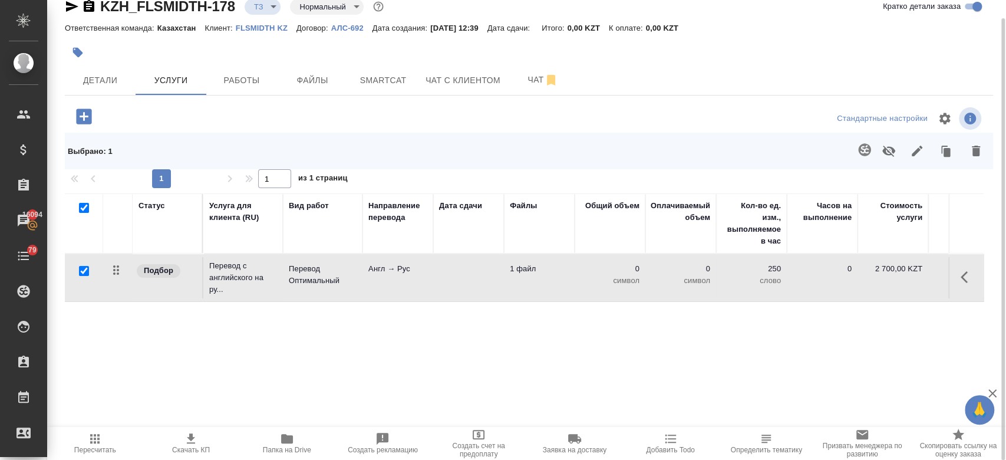
click at [863, 149] on icon "button" at bounding box center [865, 150] width 14 height 14
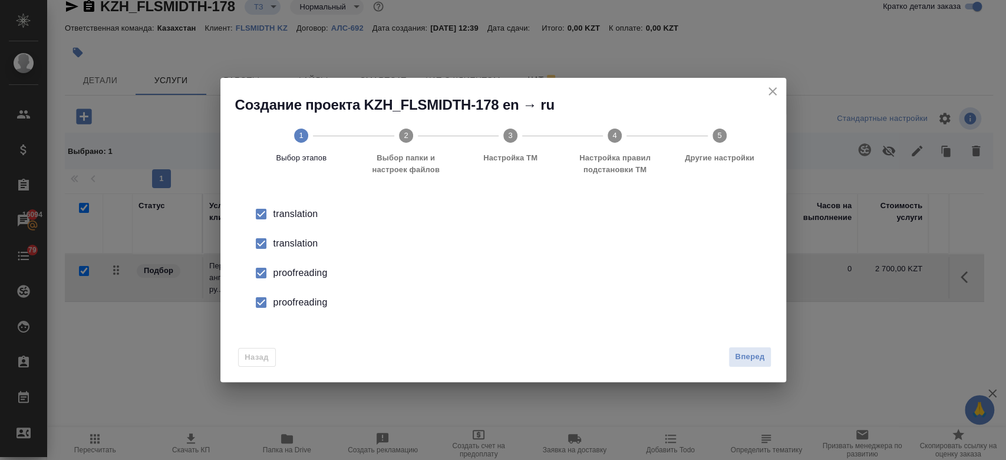
click at [309, 242] on div "translation" at bounding box center [515, 243] width 484 height 14
click at [309, 275] on div "proofreading" at bounding box center [515, 273] width 484 height 14
click at [308, 299] on div "proofreading" at bounding box center [515, 302] width 484 height 14
click at [756, 345] on div "Назад Вперед" at bounding box center [503, 354] width 566 height 55
click at [756, 349] on button "Вперед" at bounding box center [749, 357] width 42 height 21
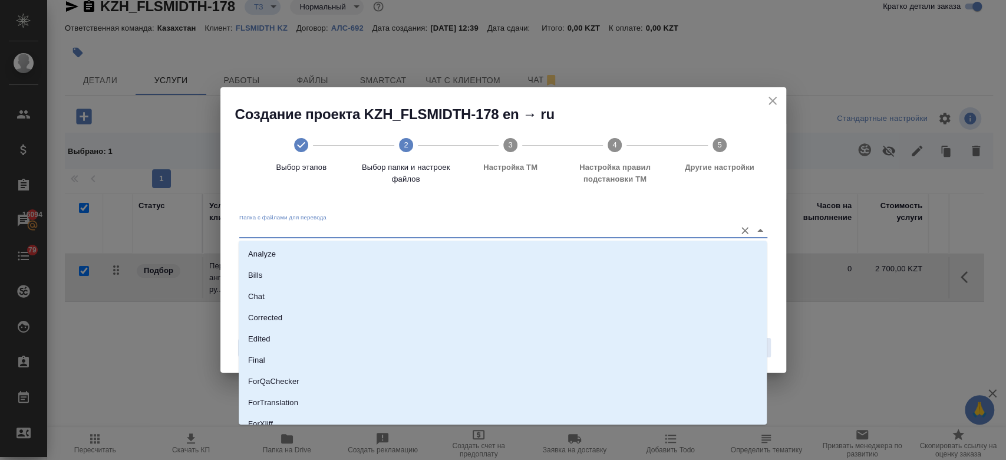
click at [541, 228] on input "Папка с файлами для перевода" at bounding box center [484, 230] width 490 height 14
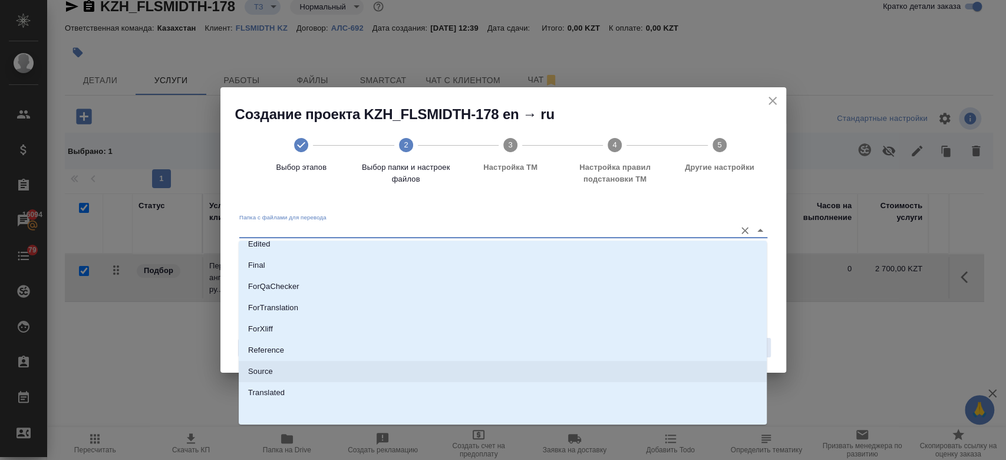
click at [443, 371] on li "Source" at bounding box center [503, 371] width 528 height 21
type input "Source"
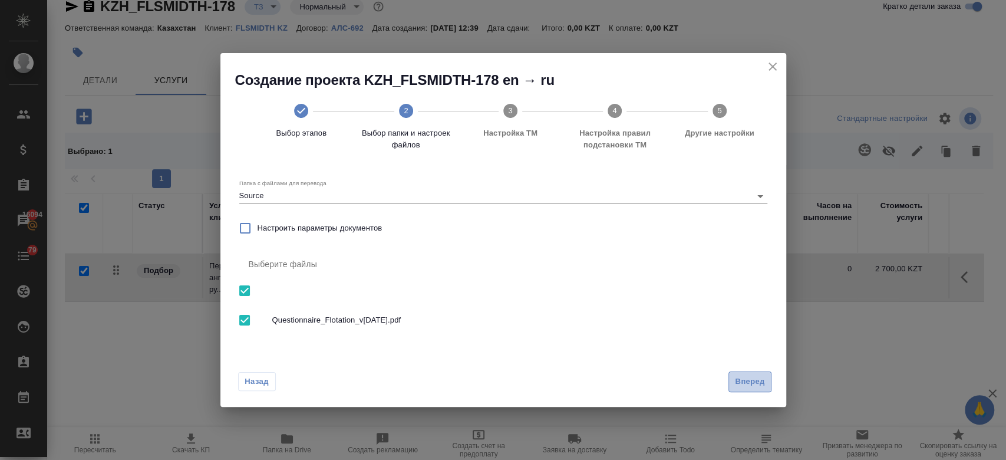
click at [754, 381] on span "Вперед" at bounding box center [749, 382] width 29 height 14
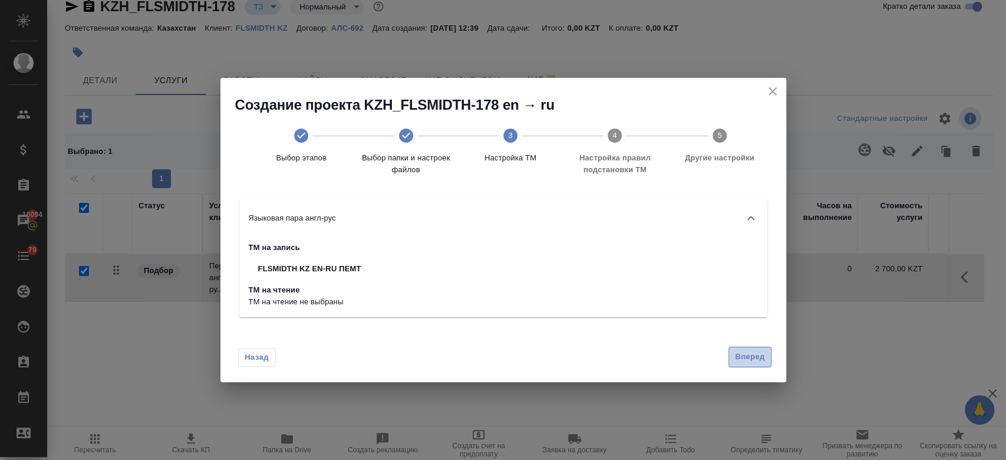
click at [745, 364] on button "Вперед" at bounding box center [749, 357] width 42 height 21
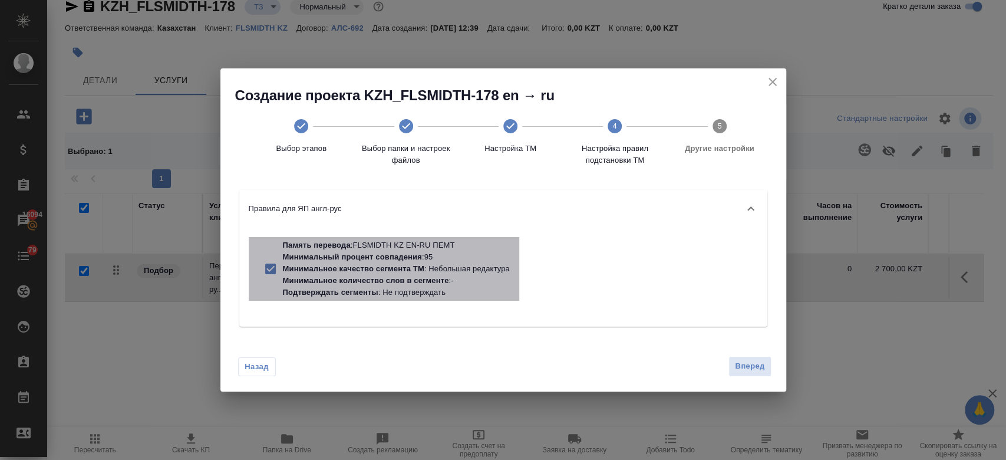
click at [456, 273] on p "Минимальное качество сегмента ТМ : Небольшая редактура" at bounding box center [396, 269] width 227 height 12
checkbox input "false"
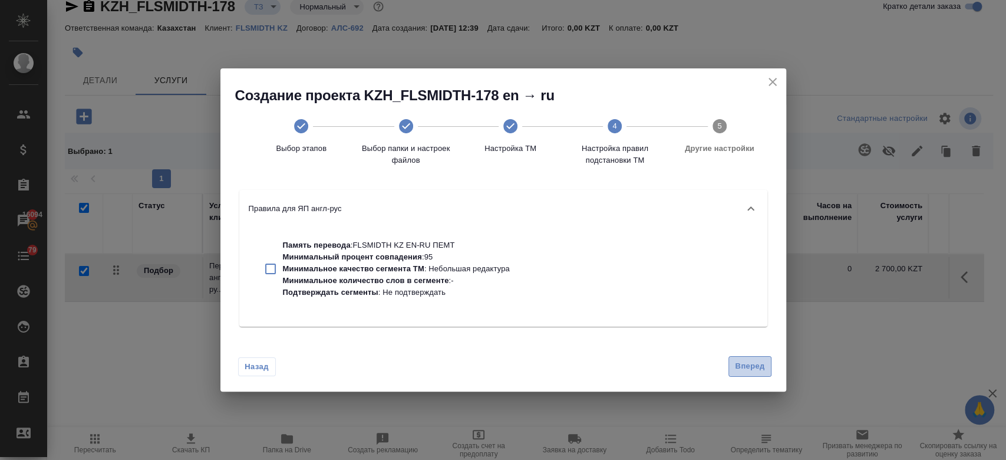
click at [759, 366] on span "Вперед" at bounding box center [749, 367] width 29 height 14
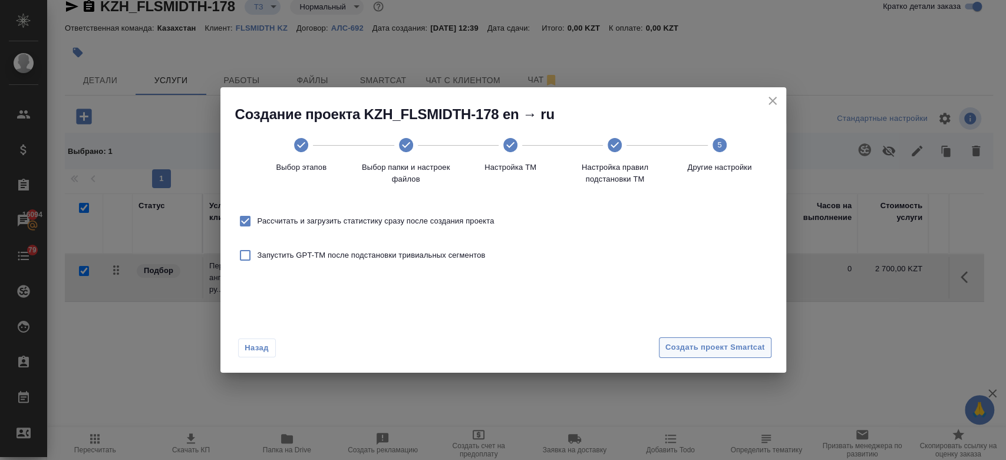
click at [715, 348] on span "Создать проект Smartcat" at bounding box center [715, 348] width 100 height 14
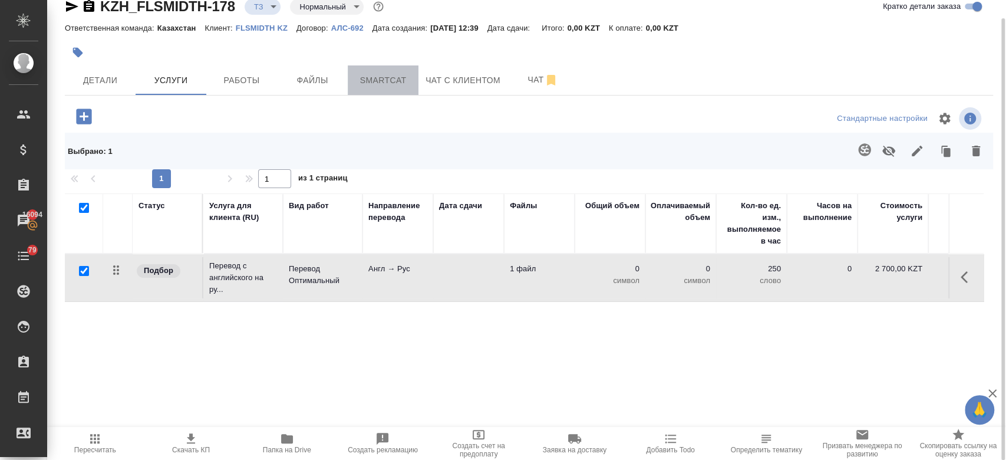
click at [372, 78] on span "Smartcat" at bounding box center [383, 80] width 57 height 15
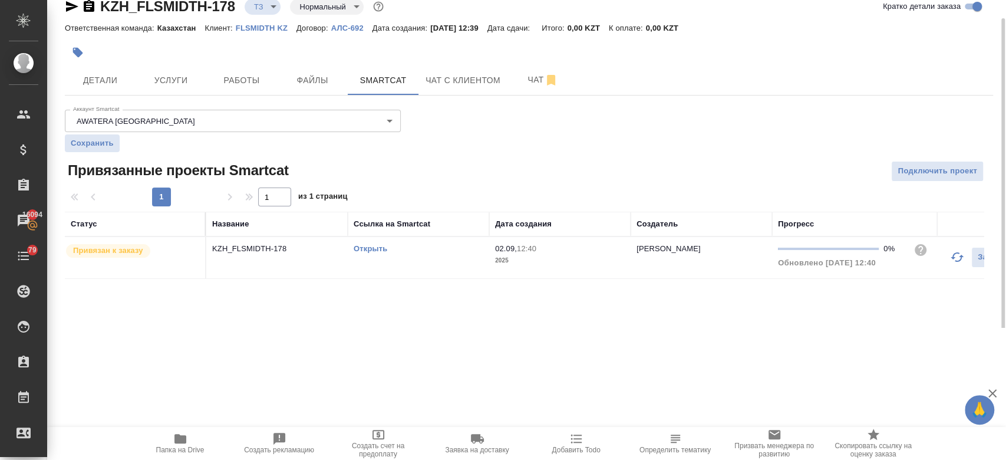
click at [373, 248] on link "Открыть" at bounding box center [371, 248] width 34 height 9
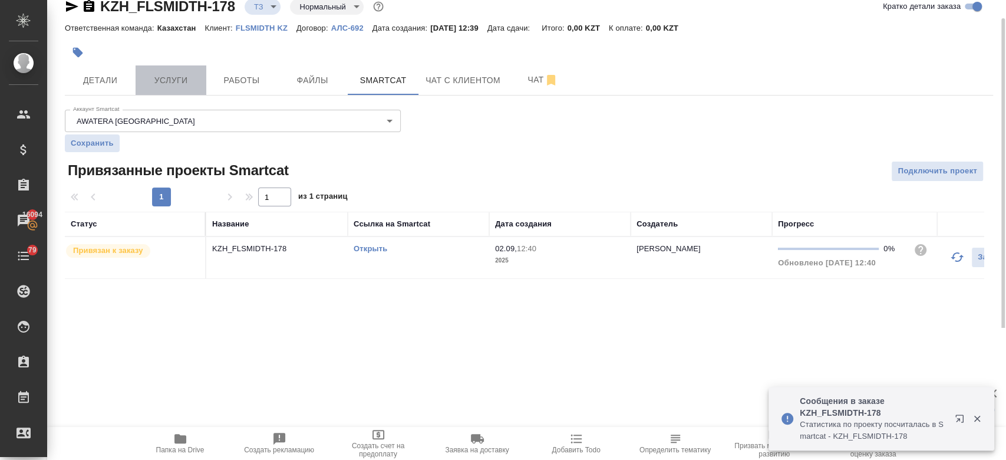
click at [193, 78] on span "Услуги" at bounding box center [171, 80] width 57 height 15
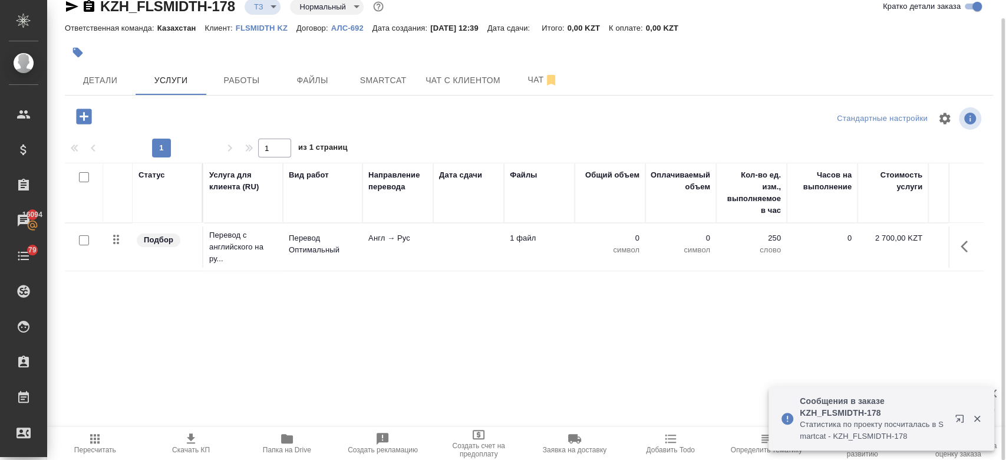
click at [398, 260] on td "Англ → Рус" at bounding box center [397, 246] width 71 height 41
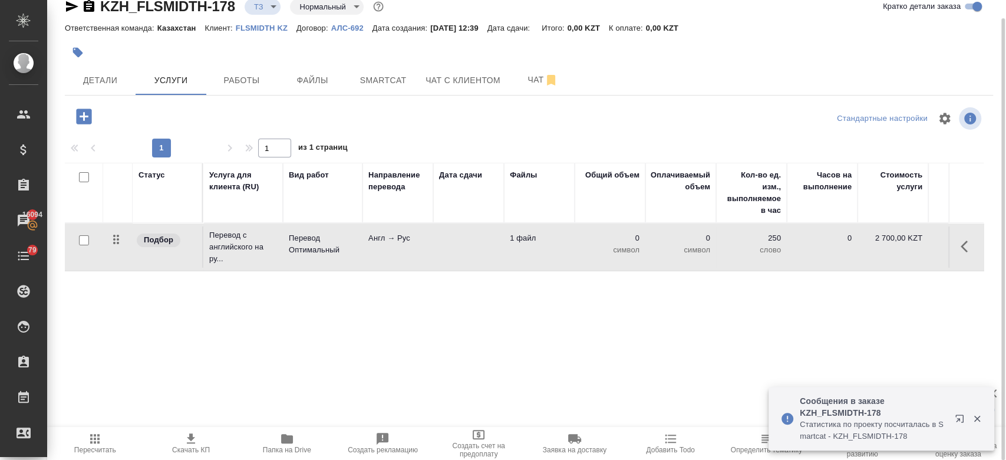
click at [398, 260] on td "Англ → Рус" at bounding box center [397, 246] width 71 height 41
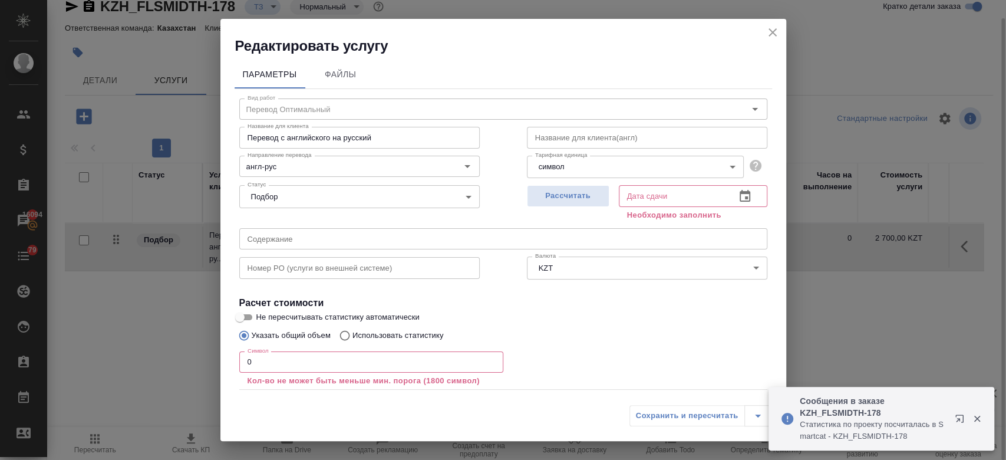
scroll to position [65, 0]
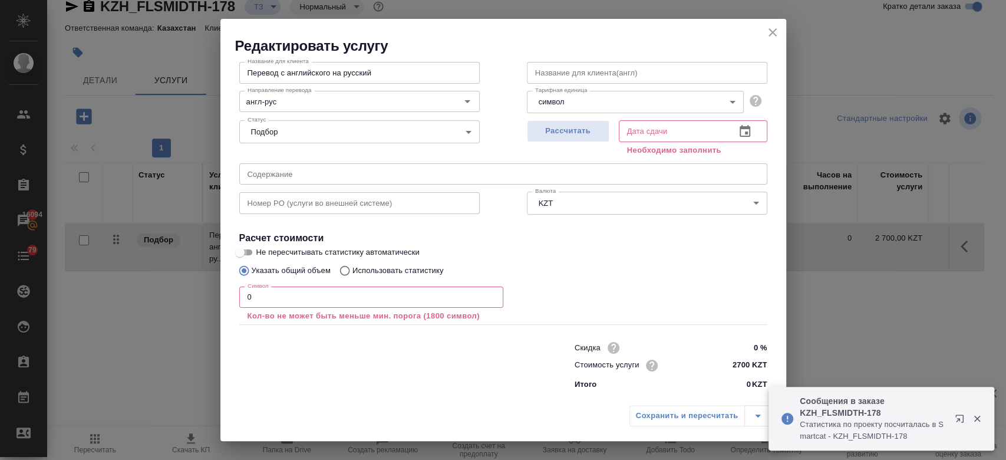
click at [245, 252] on input "Не пересчитывать статистику автоматически" at bounding box center [240, 252] width 42 height 14
checkbox input "true"
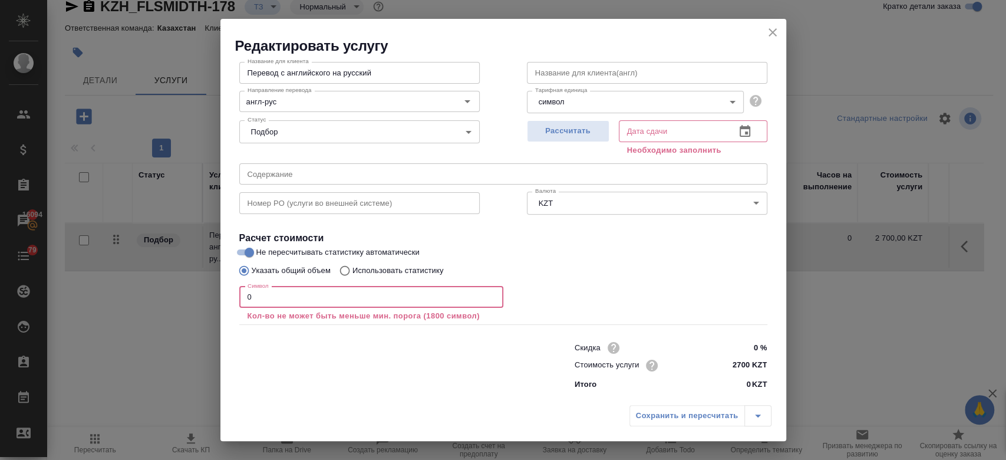
click at [277, 302] on input "0" at bounding box center [371, 296] width 264 height 21
type input "1379"
click at [559, 131] on span "Рассчитать" at bounding box center [568, 131] width 70 height 14
type input "02.09.2025 13:27"
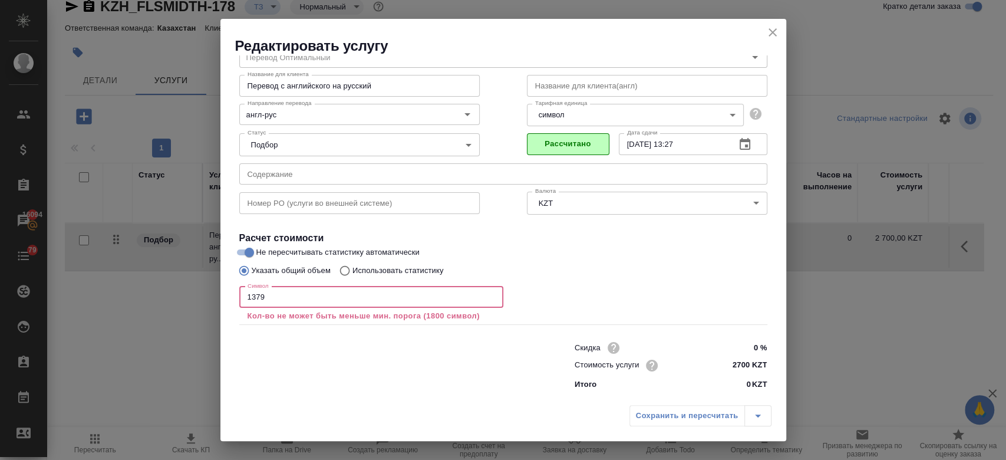
click at [316, 297] on input "1379" at bounding box center [371, 296] width 264 height 21
click at [651, 262] on div "Указать общий объем Использовать статистику" at bounding box center [503, 270] width 528 height 22
click at [335, 292] on input "1379" at bounding box center [371, 296] width 264 height 21
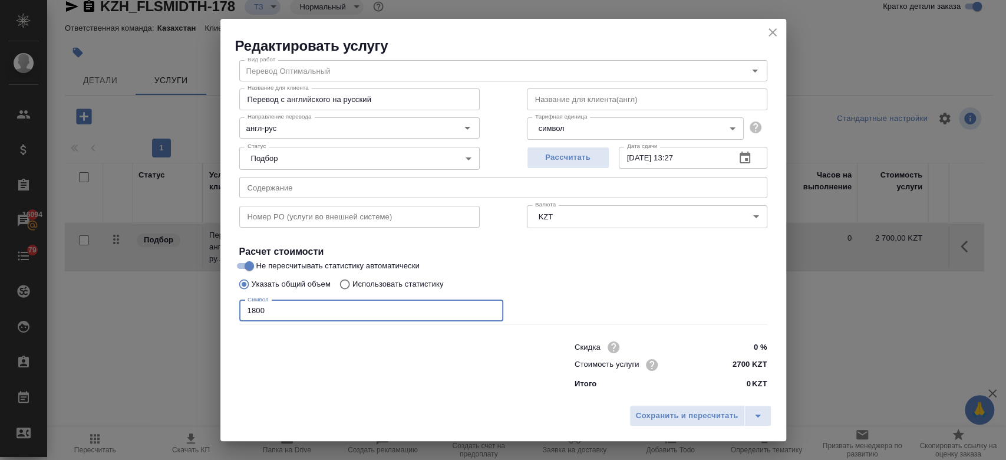
scroll to position [38, 0]
type input "1800"
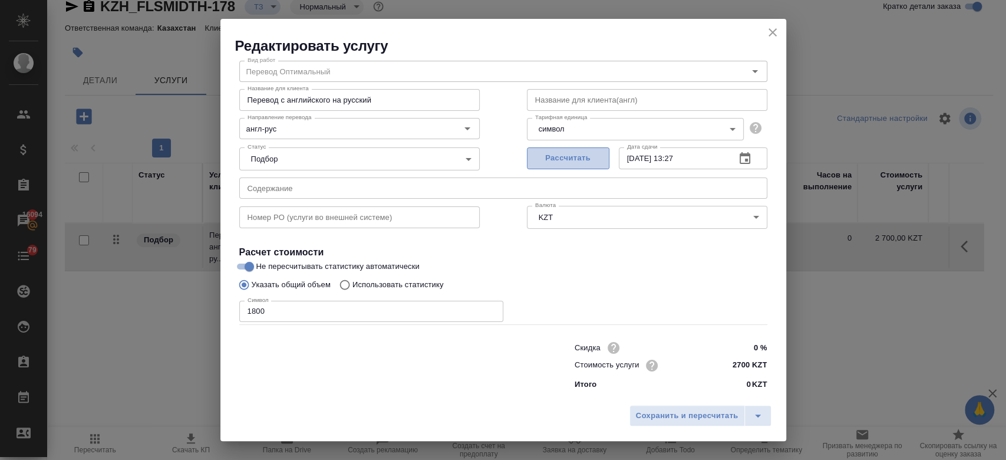
click at [585, 157] on span "Рассчитать" at bounding box center [568, 158] width 70 height 14
type input "02.09.2025 13:41"
click at [667, 410] on span "Сохранить и пересчитать" at bounding box center [687, 416] width 103 height 14
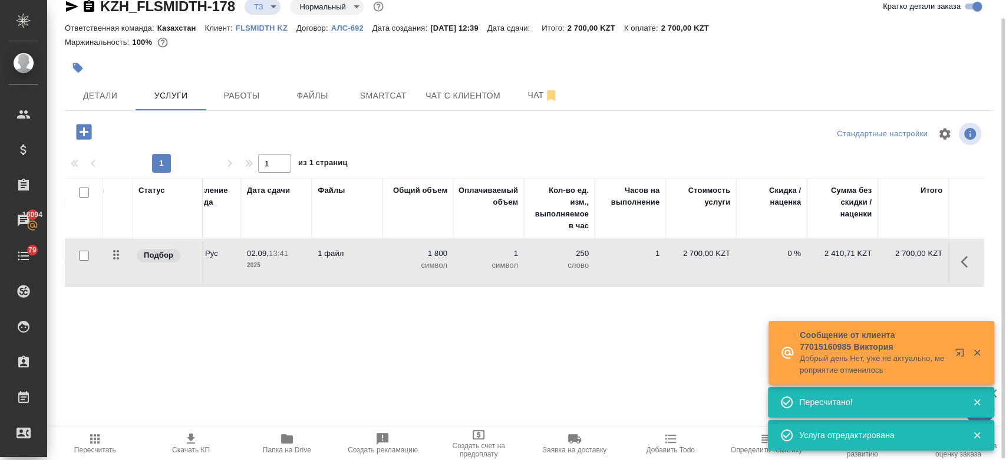
scroll to position [0, 0]
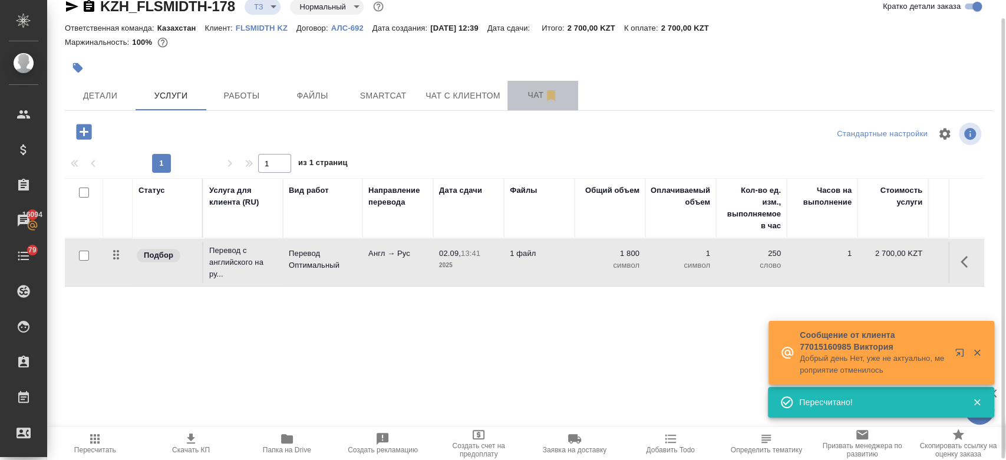
click at [537, 99] on span "Чат" at bounding box center [543, 95] width 57 height 15
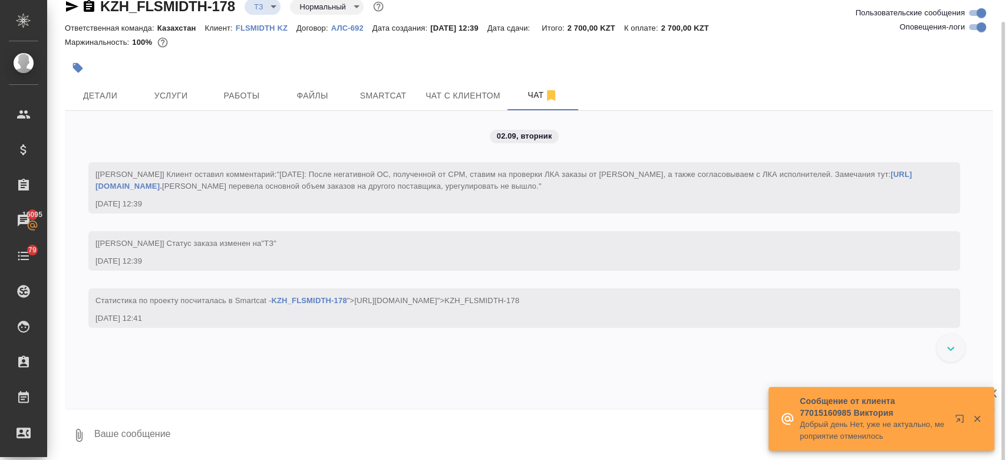
scroll to position [21, 0]
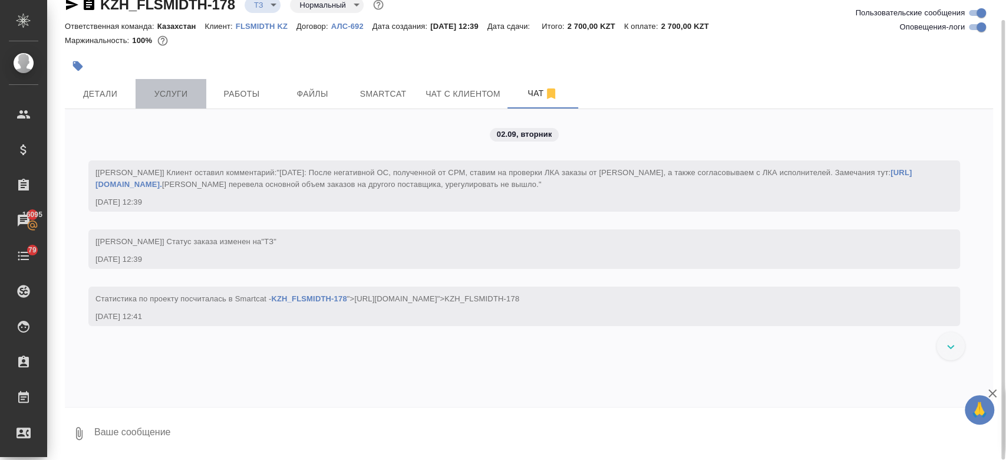
click at [164, 88] on span "Услуги" at bounding box center [171, 94] width 57 height 15
click at [222, 47] on div "Маржинальность: 100%" at bounding box center [529, 40] width 928 height 15
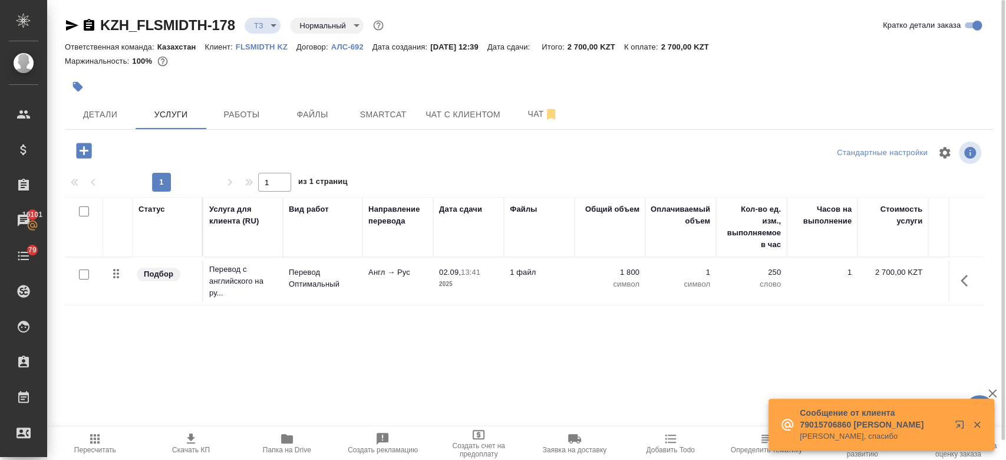
click at [625, 62] on div "Маржинальность: 100%" at bounding box center [529, 61] width 928 height 15
click at [595, 74] on div at bounding box center [374, 87] width 619 height 26
click at [536, 107] on span "Чат" at bounding box center [543, 114] width 57 height 15
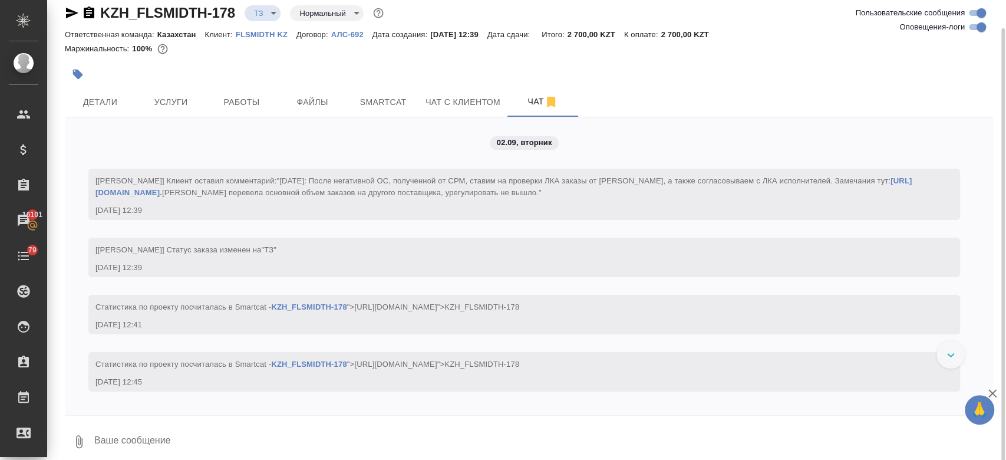
scroll to position [21, 0]
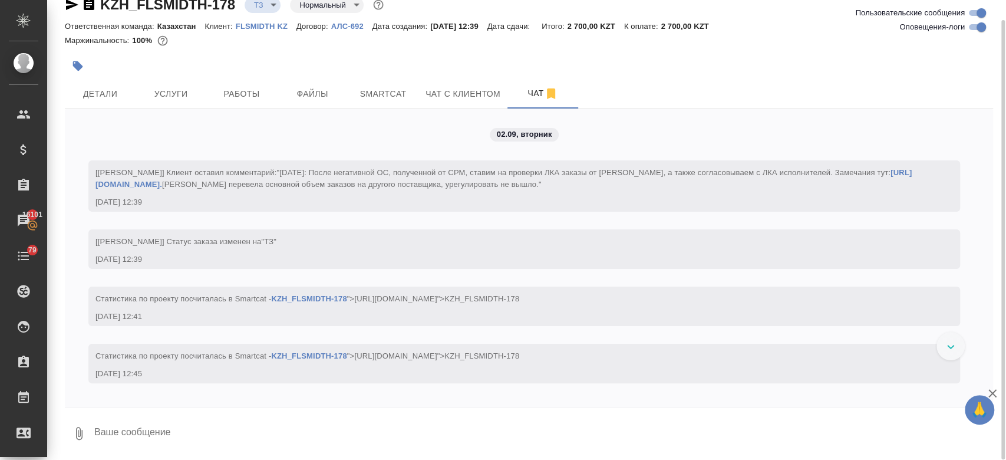
click at [430, 55] on div at bounding box center [374, 66] width 619 height 26
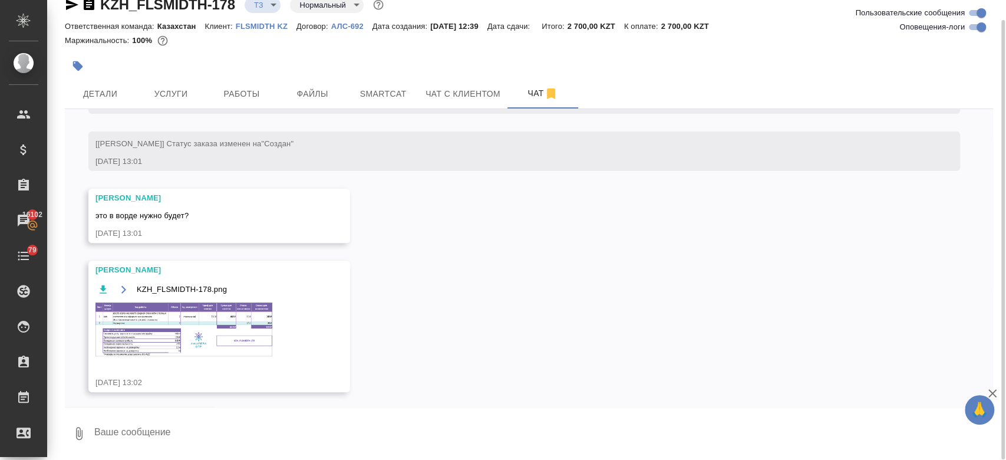
scroll to position [272, 0]
click at [235, 319] on img at bounding box center [183, 327] width 177 height 54
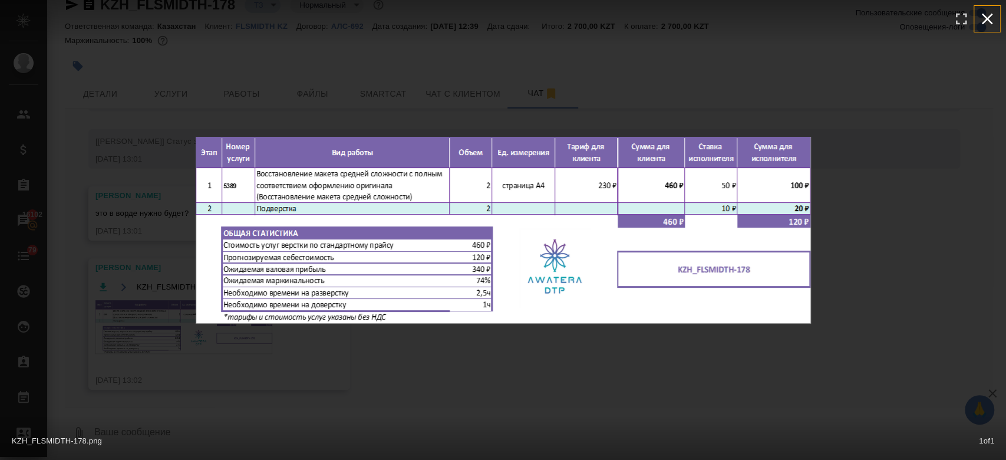
click at [995, 9] on icon "button" at bounding box center [987, 18] width 19 height 19
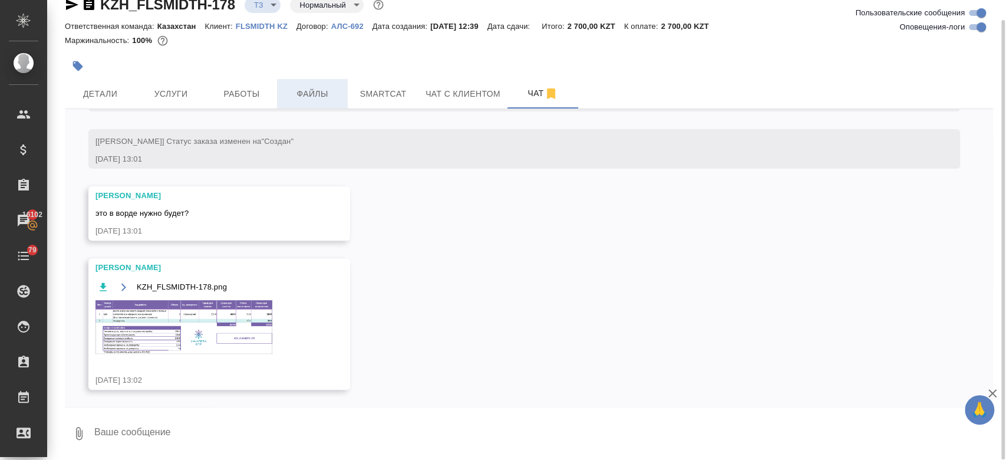
click at [307, 93] on span "Файлы" at bounding box center [312, 94] width 57 height 15
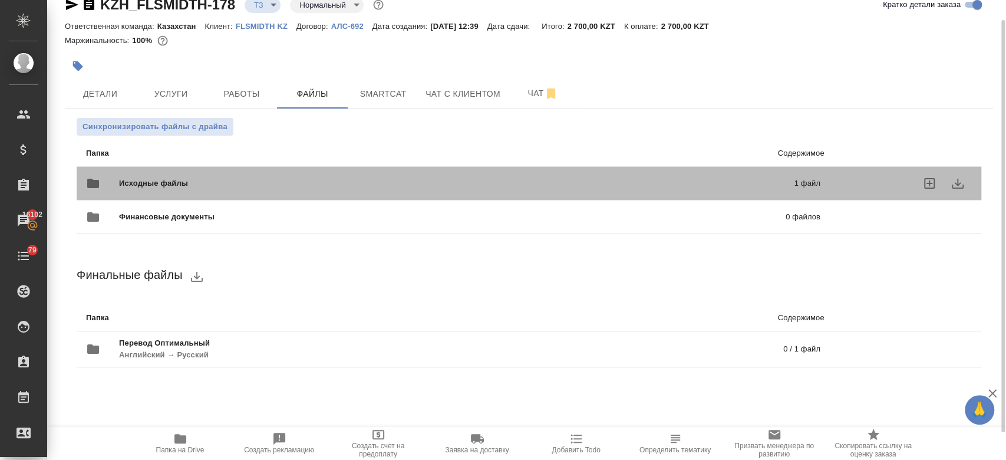
click at [273, 190] on div "Исходные файлы 1 файл" at bounding box center [453, 183] width 734 height 28
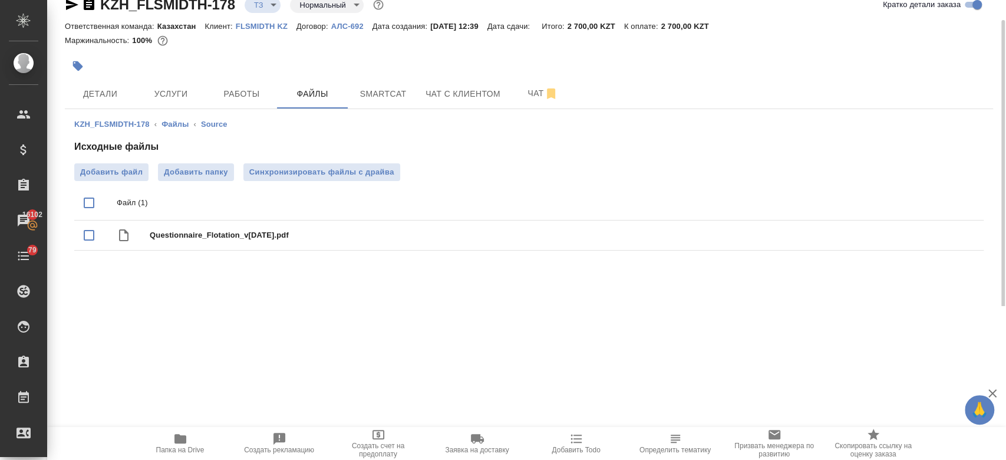
click at [316, 68] on div at bounding box center [374, 66] width 619 height 26
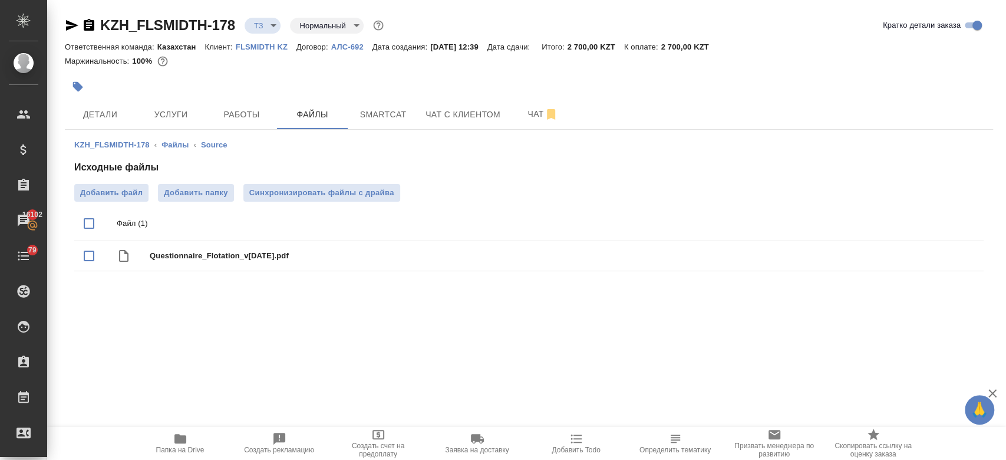
click at [454, 92] on div at bounding box center [374, 87] width 619 height 26
click at [519, 125] on button "Чат" at bounding box center [542, 114] width 71 height 29
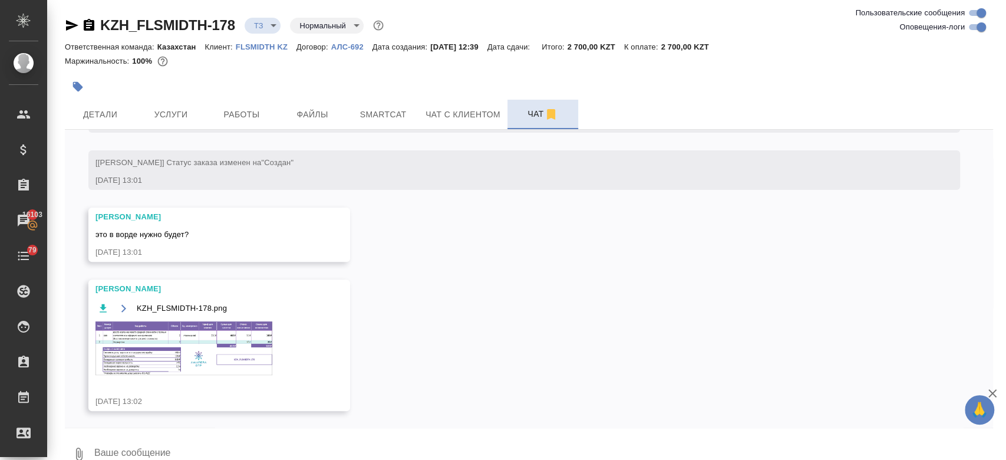
scroll to position [272, 0]
click at [94, 124] on button "Детали" at bounding box center [100, 114] width 71 height 29
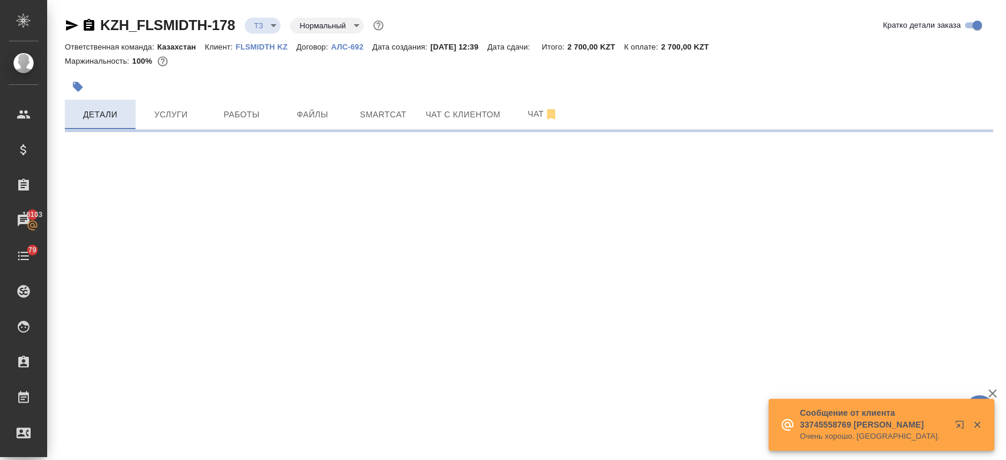
select select "RU"
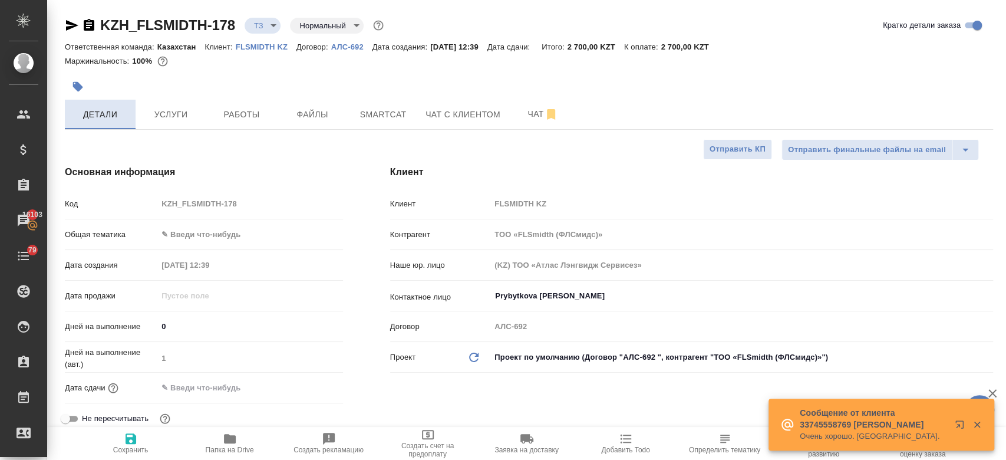
type textarea "x"
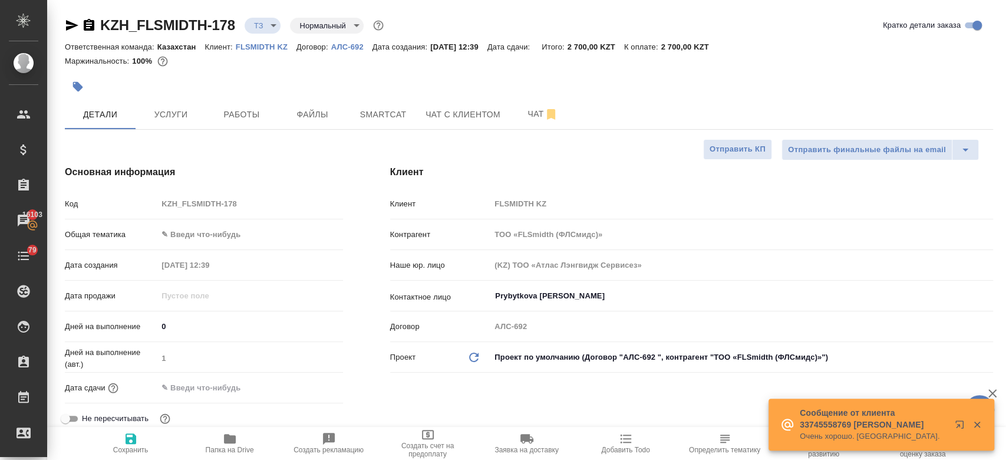
type textarea "x"
click at [533, 117] on span "Чат" at bounding box center [543, 114] width 57 height 15
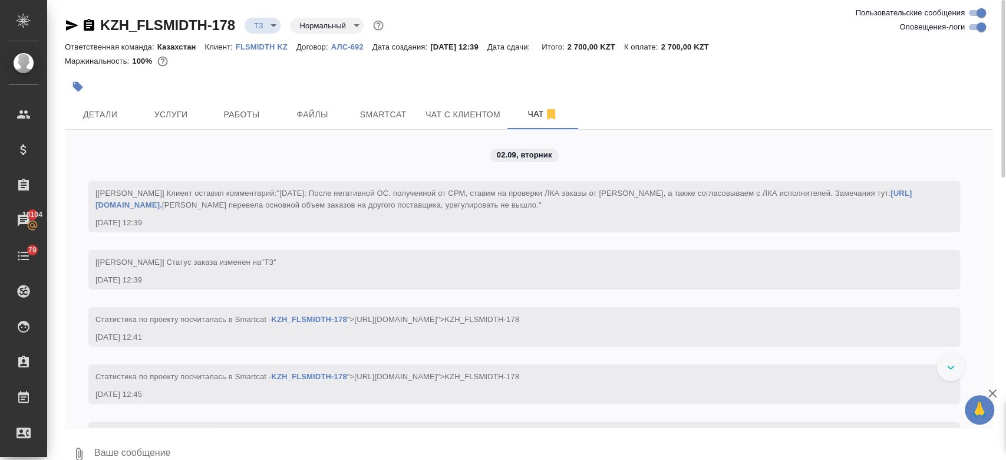
scroll to position [272, 0]
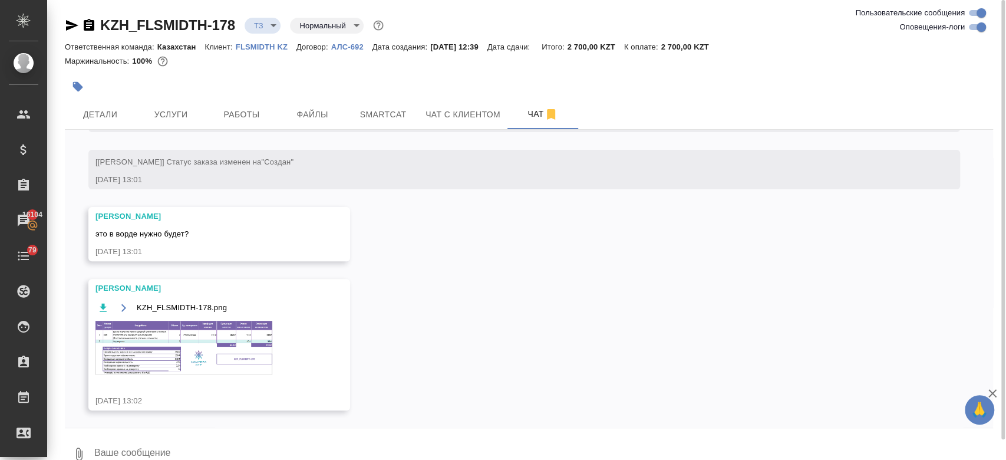
click at [181, 441] on textarea at bounding box center [543, 454] width 900 height 40
type textarea "e"
type textarea "уточню"
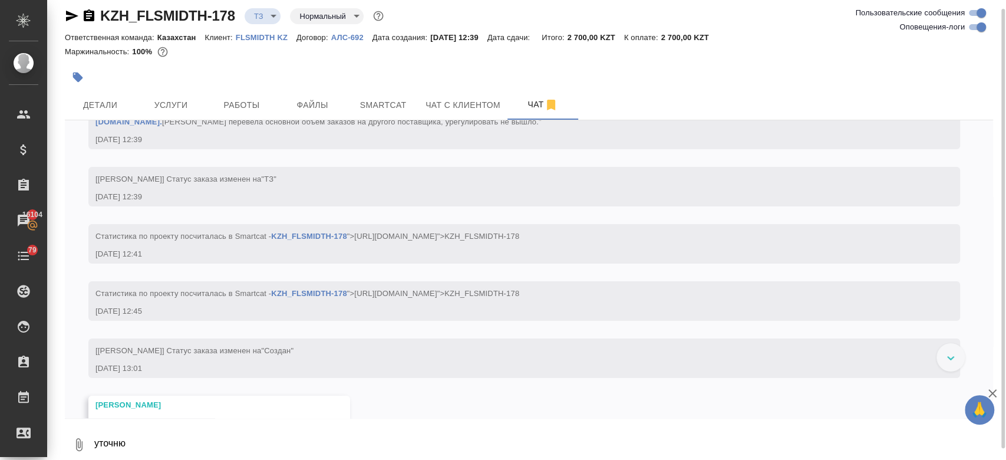
scroll to position [0, 0]
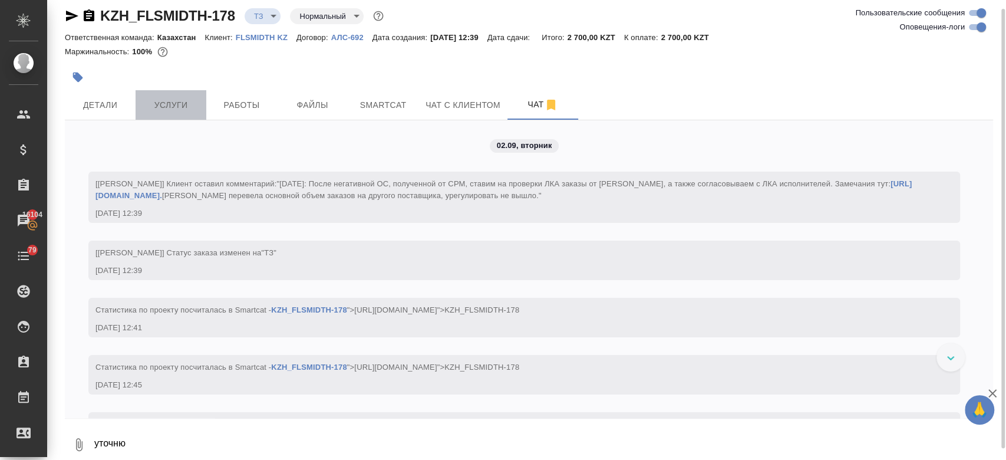
click at [176, 92] on button "Услуги" at bounding box center [171, 104] width 71 height 29
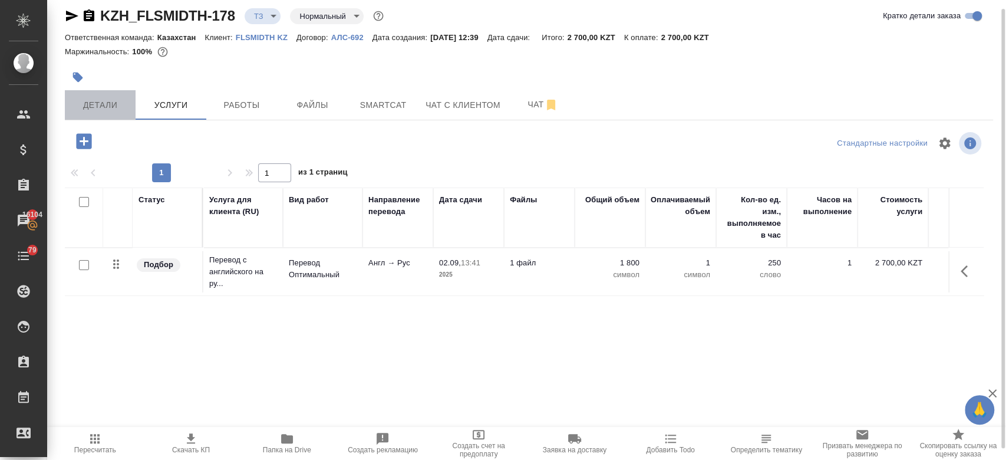
click at [107, 103] on span "Детали" at bounding box center [100, 105] width 57 height 15
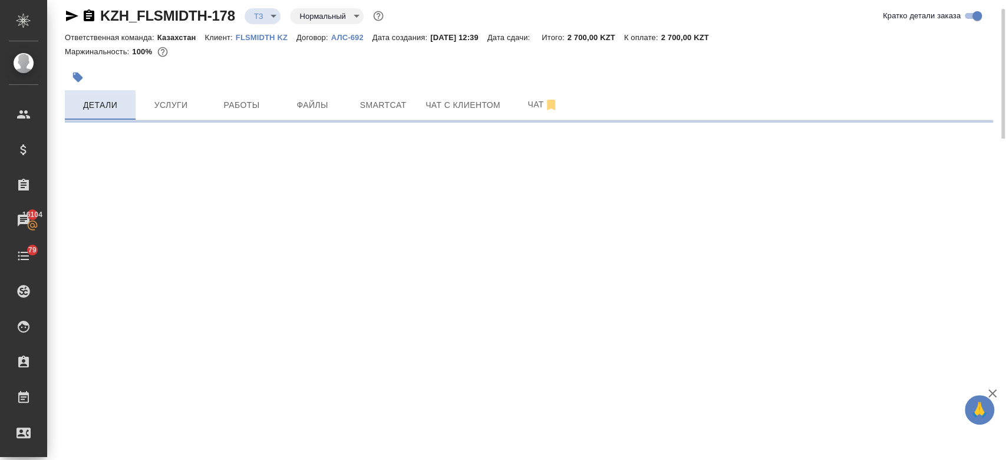
select select "RU"
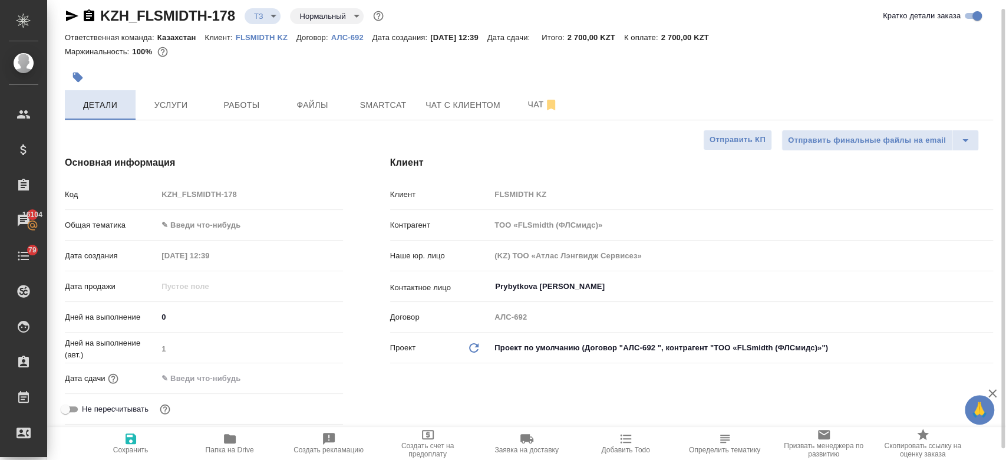
type textarea "x"
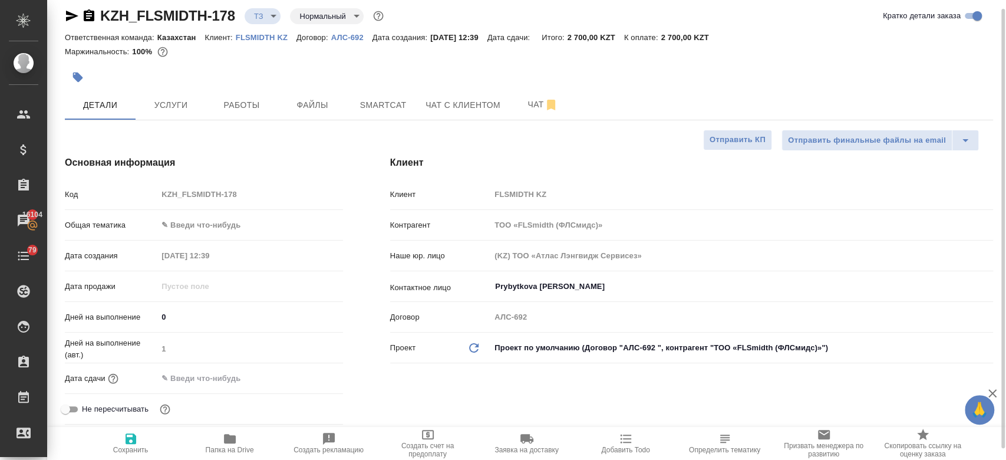
type textarea "x"
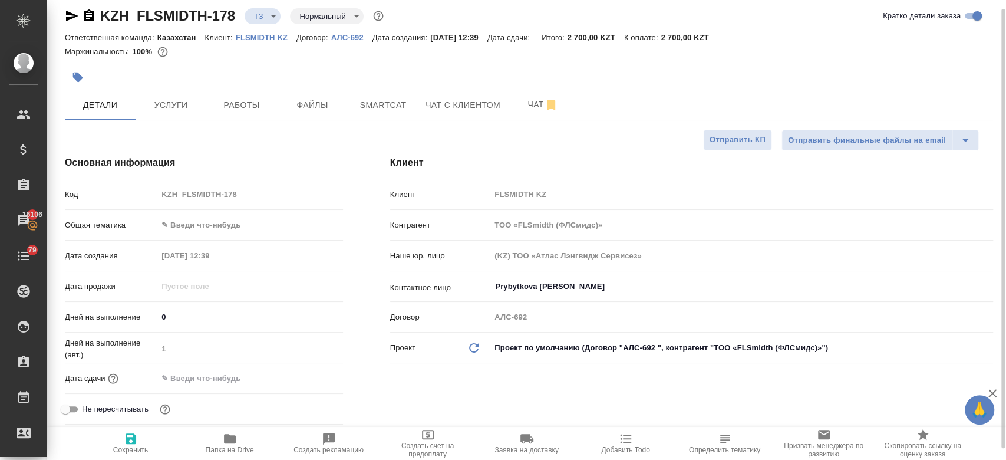
type textarea "x"
click at [525, 105] on span "Чат" at bounding box center [543, 104] width 57 height 15
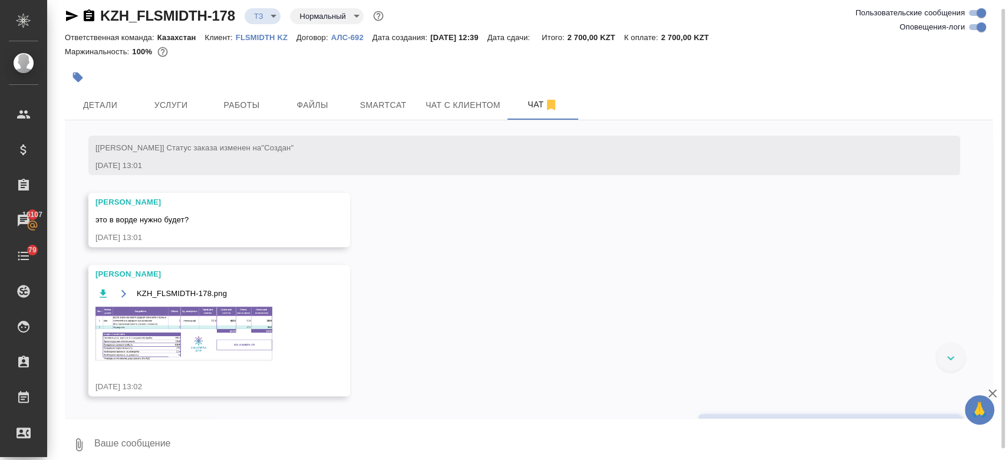
scroll to position [401, 0]
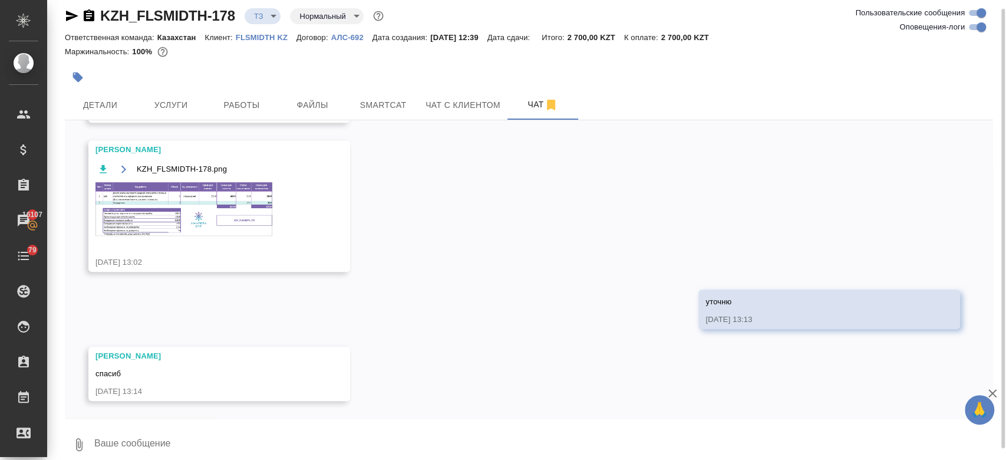
click at [199, 422] on div at bounding box center [529, 421] width 928 height 6
click at [199, 428] on textarea at bounding box center [543, 444] width 900 height 40
paste textarea "Можно в ворде."
type textarea "Можно в ворде."
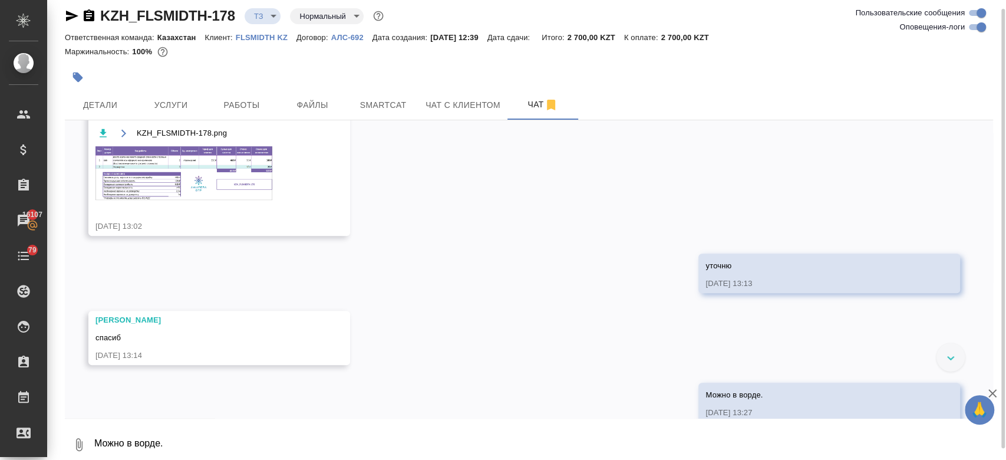
scroll to position [457, 0]
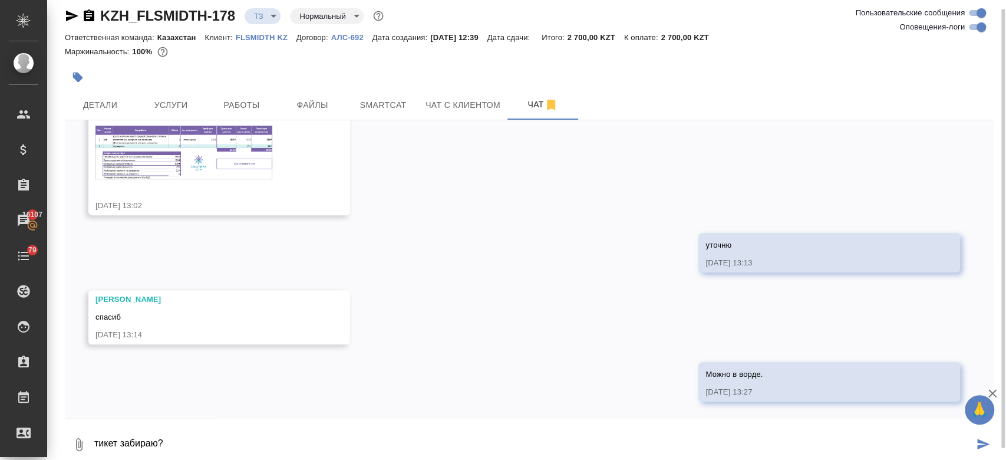
type textarea "тикет забираю?"
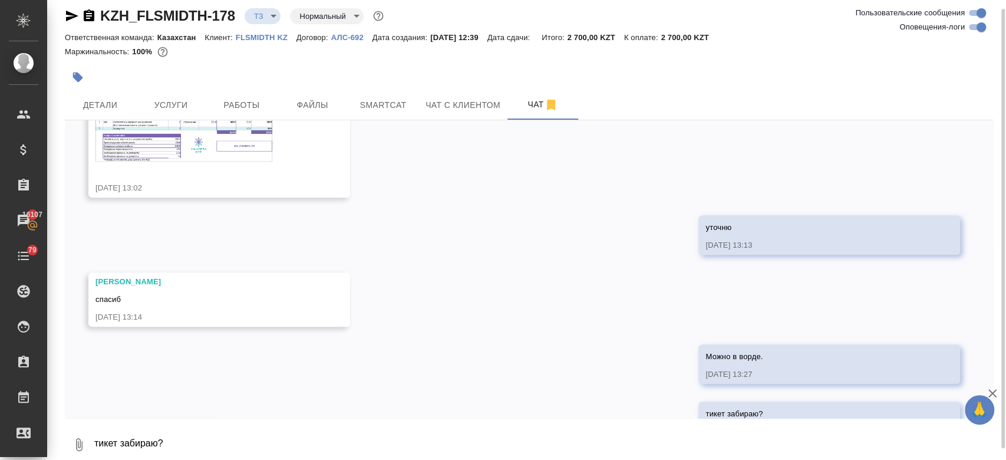
scroll to position [515, 0]
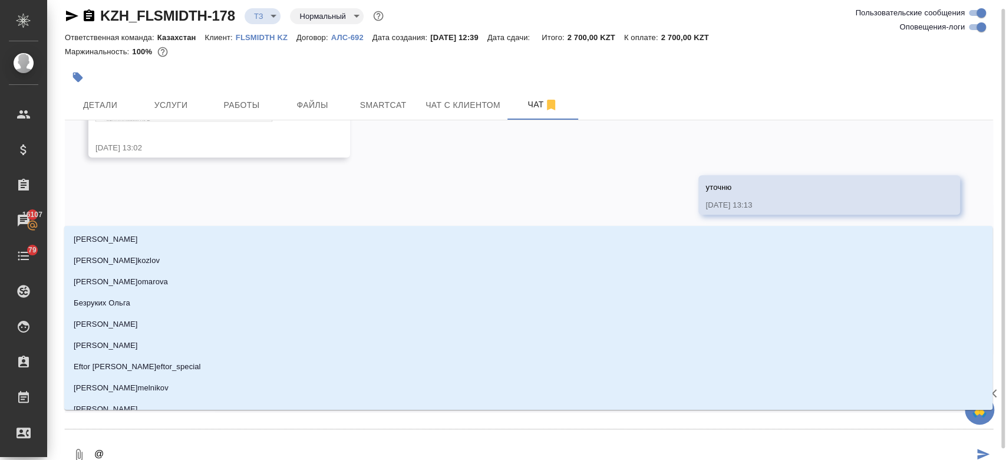
type textarea "@о"
type input "о"
type textarea "@ок"
type input "ок"
type textarea "@окс"
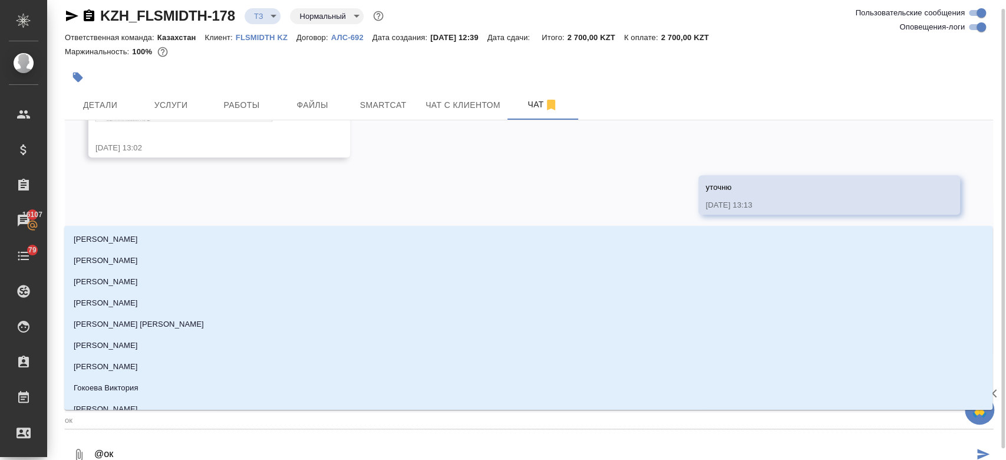
type input "окс"
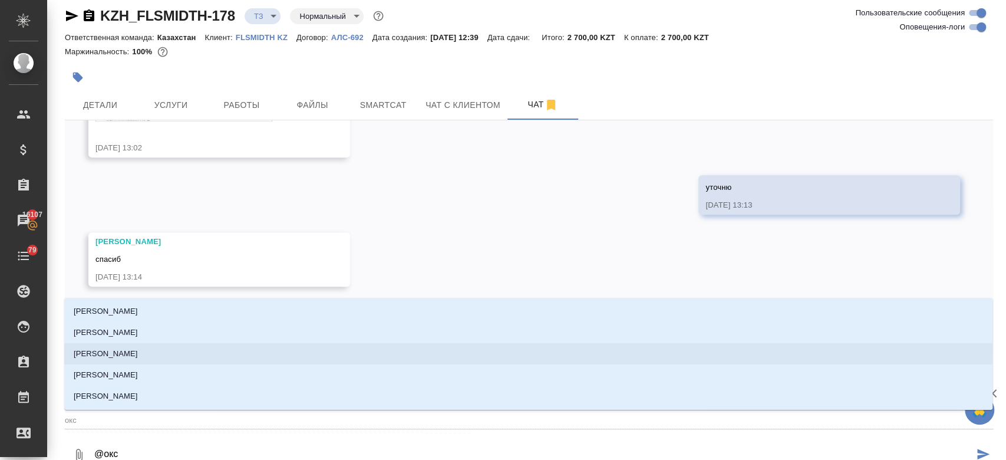
click at [187, 349] on li "[PERSON_NAME] [PERSON_NAME]" at bounding box center [528, 353] width 928 height 21
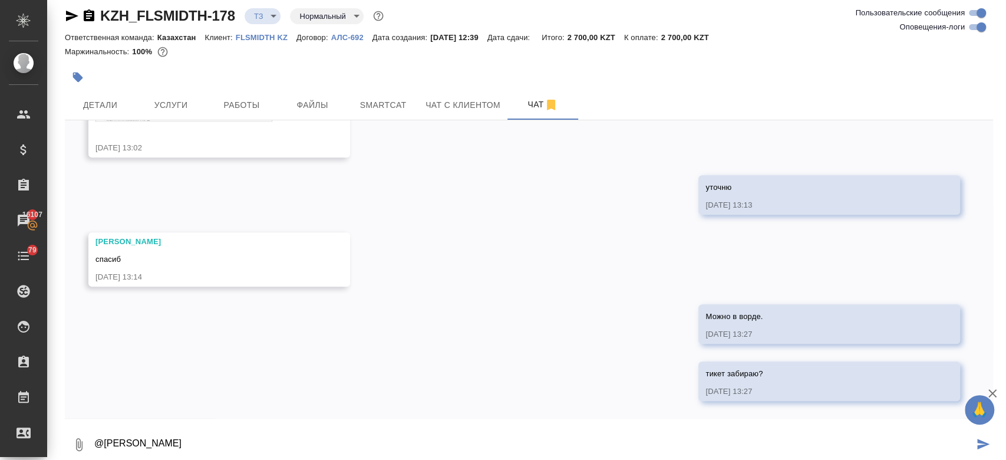
type textarea "@Оксютович Ирина"
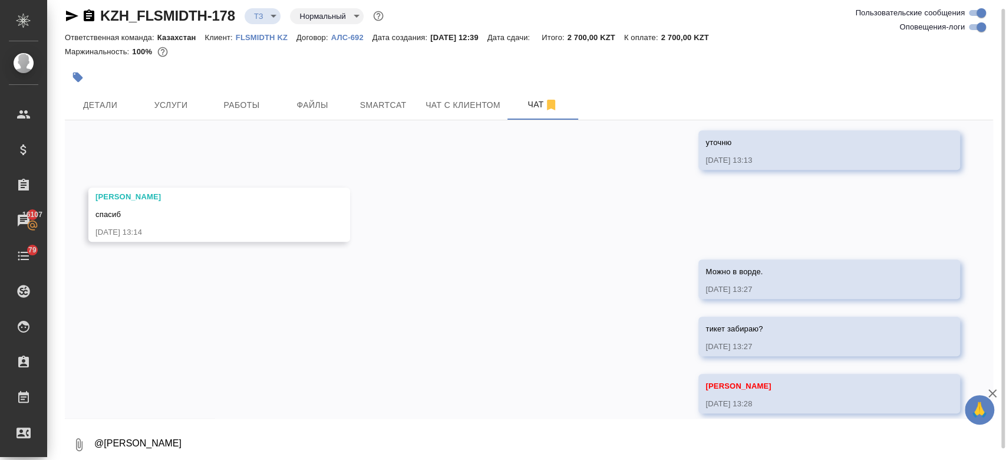
scroll to position [572, 0]
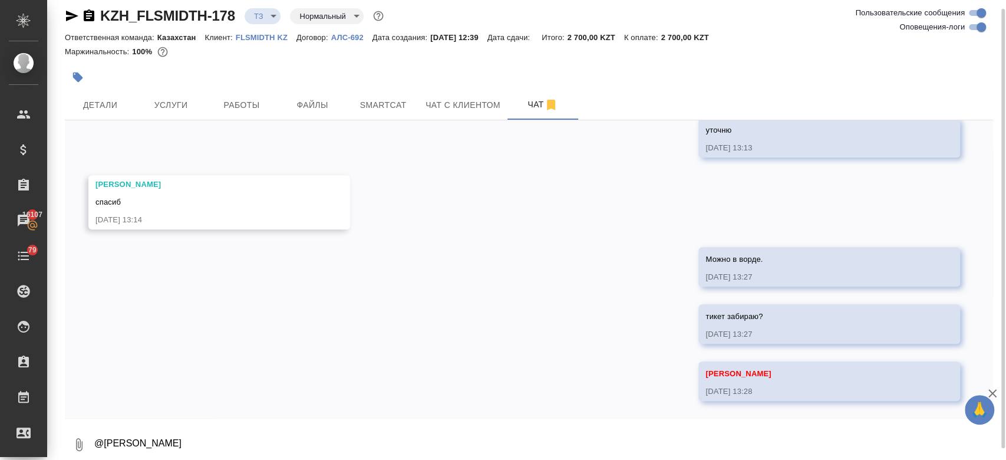
click at [328, 56] on div "Маржинальность: 100%" at bounding box center [529, 51] width 928 height 15
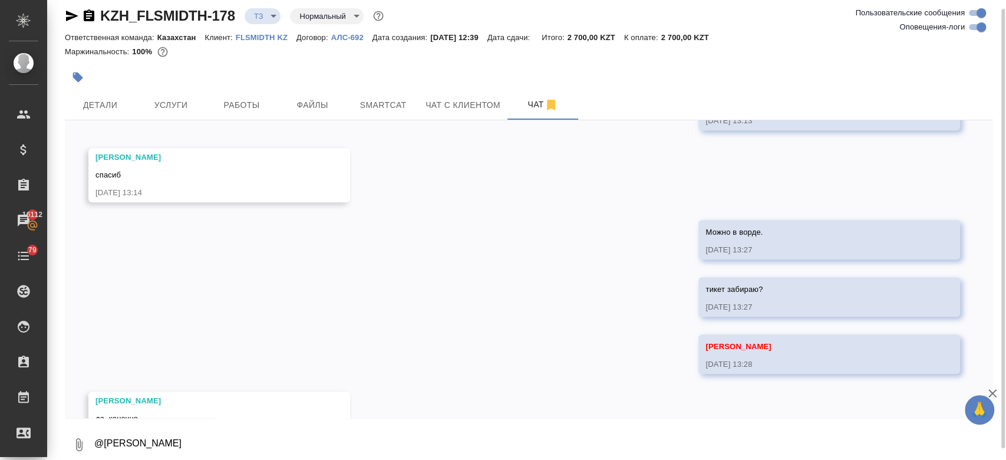
scroll to position [644, 0]
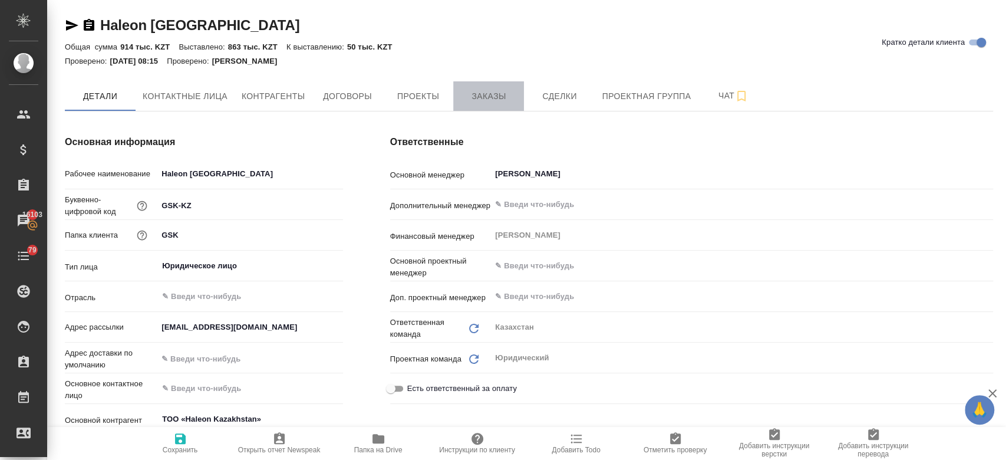
click at [490, 100] on span "Заказы" at bounding box center [488, 96] width 57 height 15
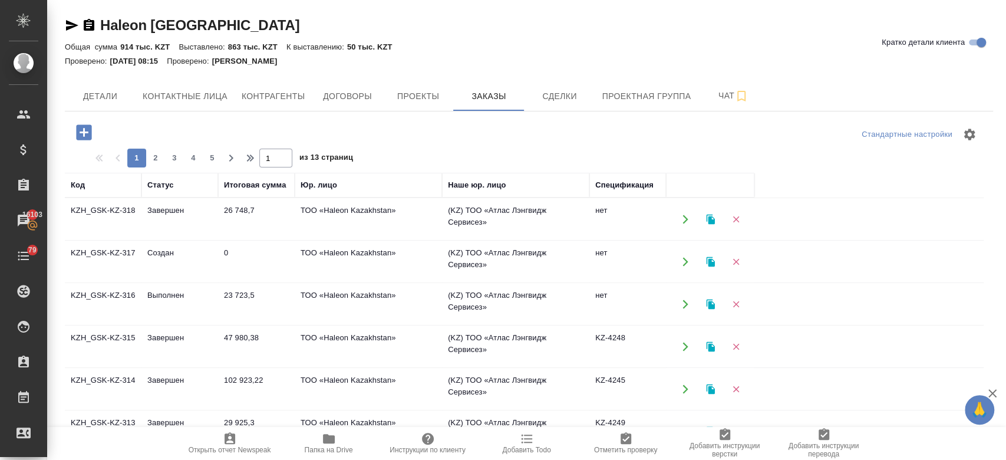
click at [159, 258] on td "Создан" at bounding box center [179, 261] width 77 height 41
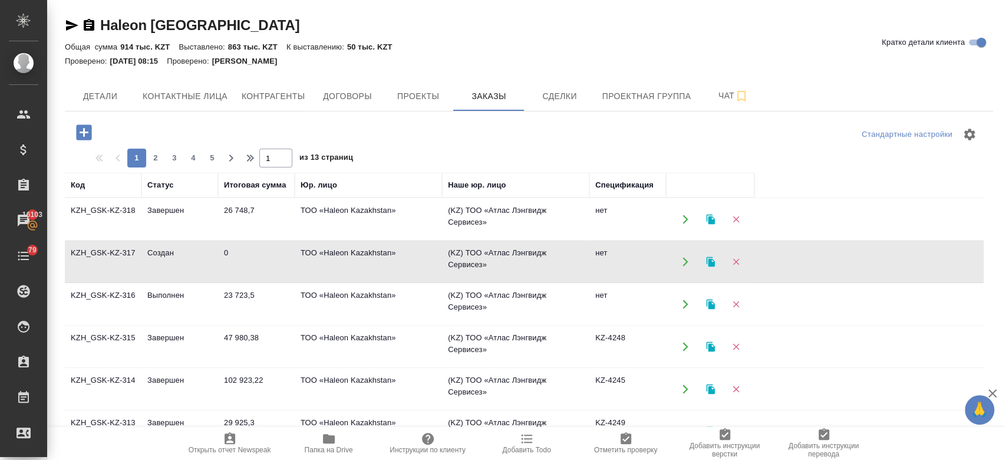
click at [159, 258] on td "Создан" at bounding box center [179, 261] width 77 height 41
click at [89, 123] on icon "button" at bounding box center [84, 132] width 21 height 21
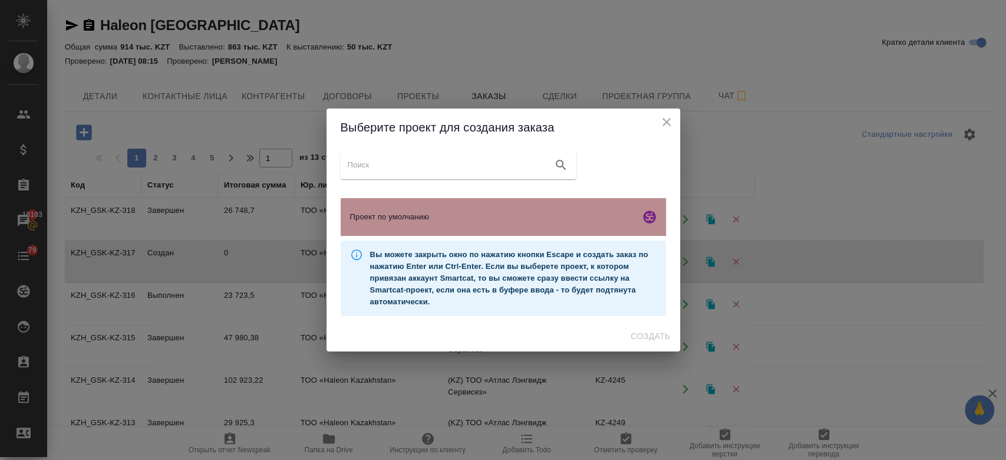
click at [460, 226] on div "Проект по умолчанию" at bounding box center [503, 217] width 325 height 38
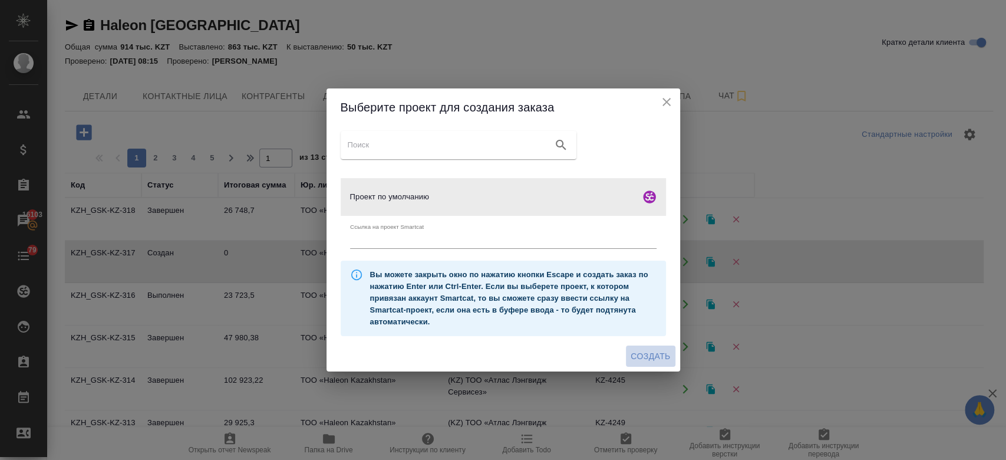
click at [647, 351] on span "Создать" at bounding box center [650, 356] width 39 height 15
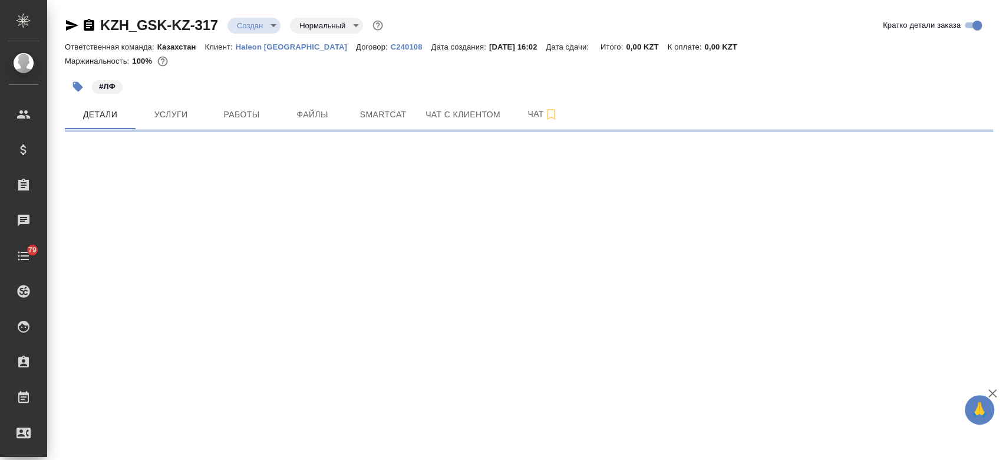
select select "RU"
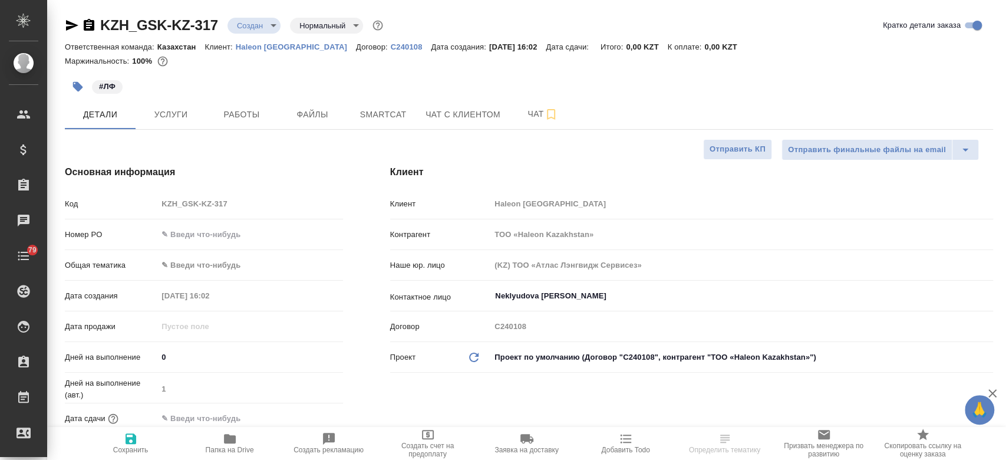
type textarea "x"
click at [493, 82] on div "#ЛФ" at bounding box center [374, 87] width 619 height 26
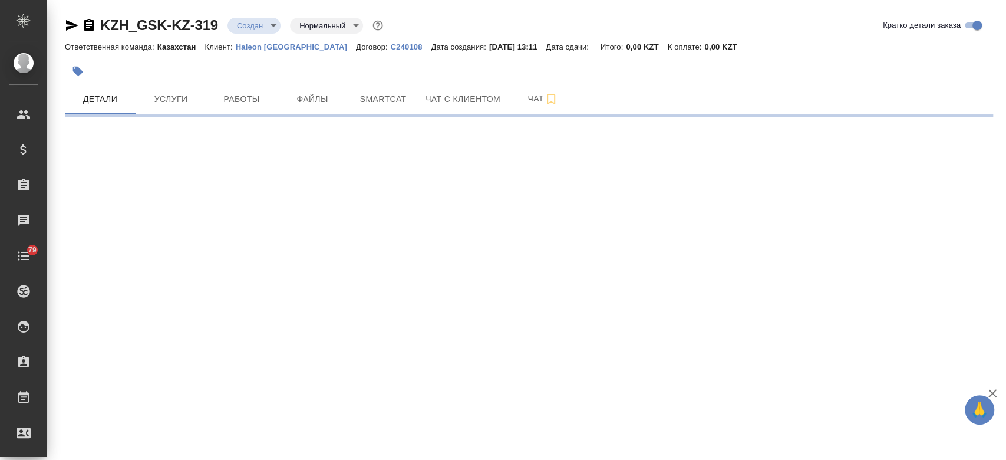
select select "RU"
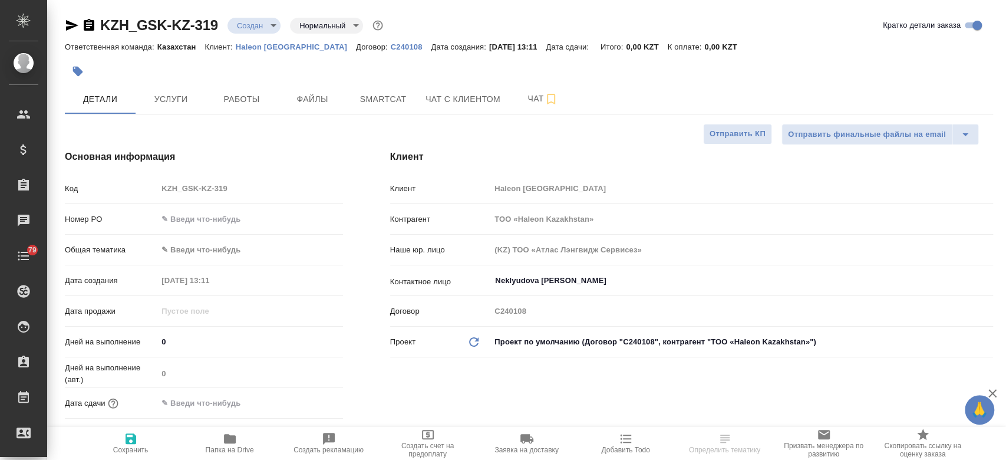
type textarea "x"
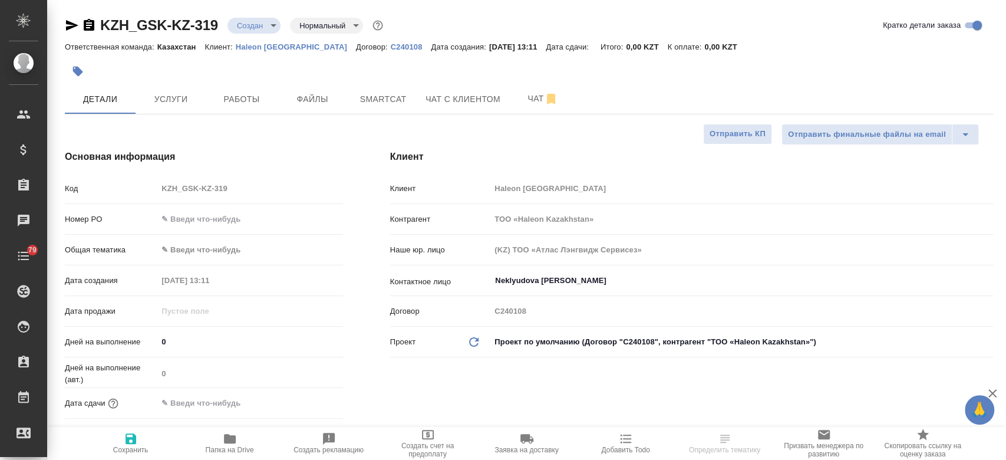
type textarea "x"
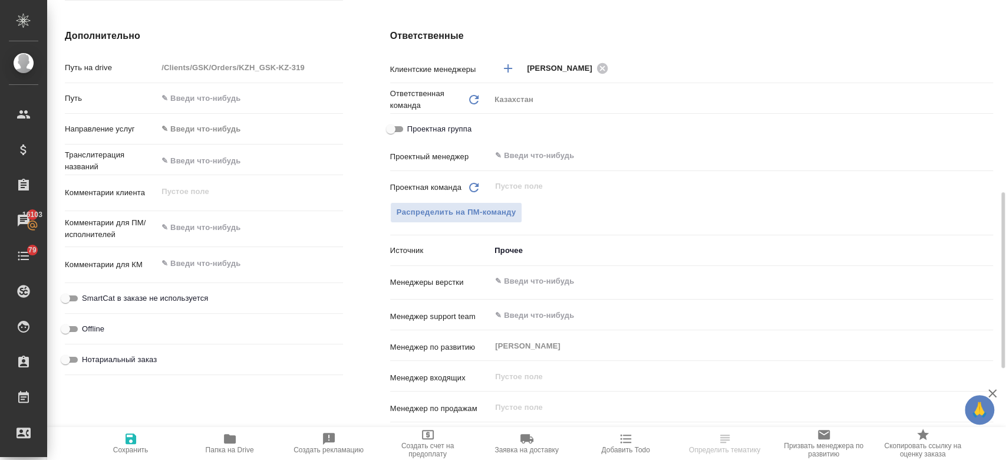
scroll to position [486, 0]
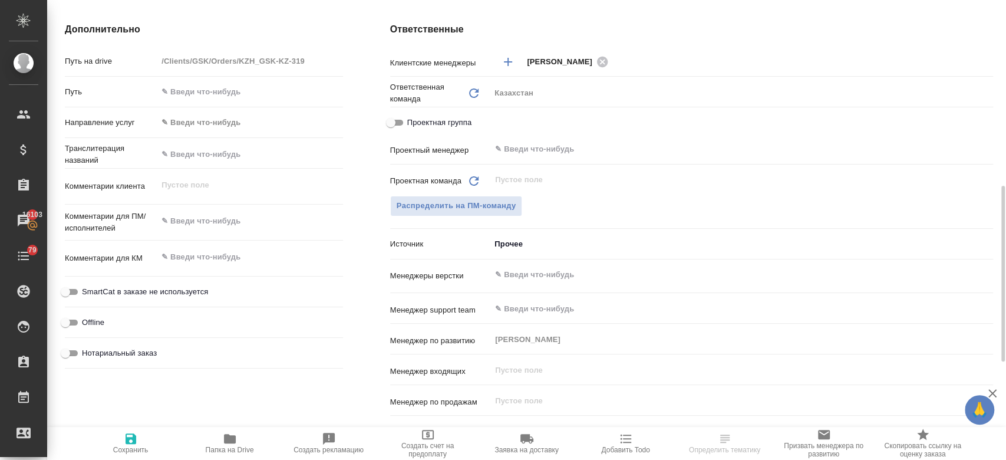
type textarea "x"
click at [232, 224] on textarea at bounding box center [250, 222] width 184 height 20
paste textarea "Все страницы перевести? Со второй начиная?"
type textarea "Все страницы перевести? Со второй начиная?"
type textarea "x"
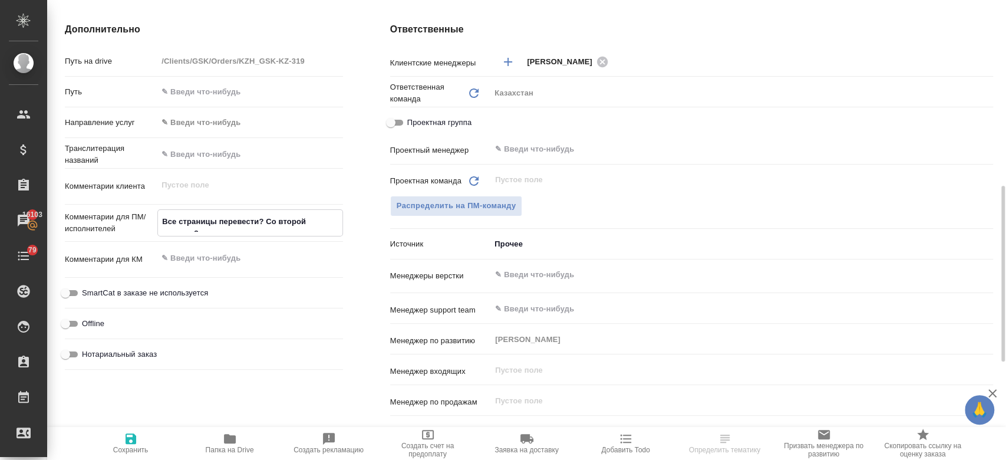
type textarea "x"
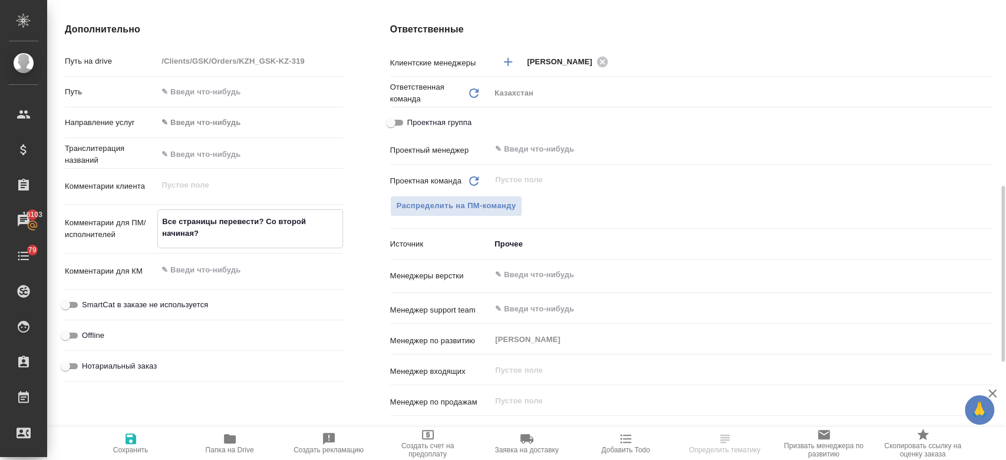
click at [262, 223] on textarea "Все страницы перевести? Со второй начиная?" at bounding box center [250, 228] width 184 height 32
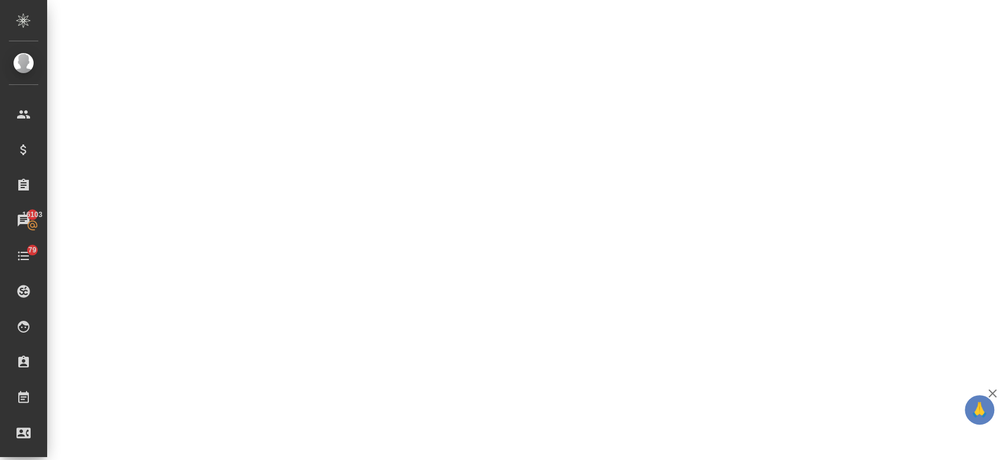
select select "RU"
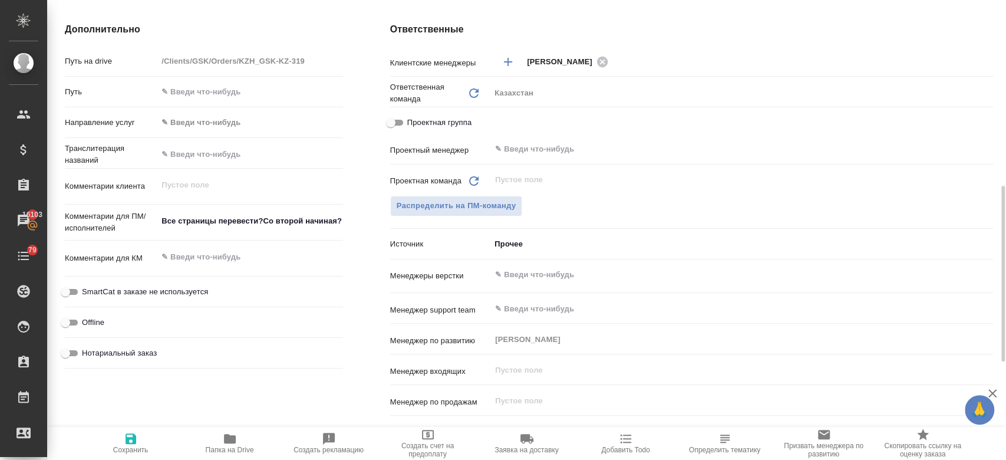
type textarea "x"
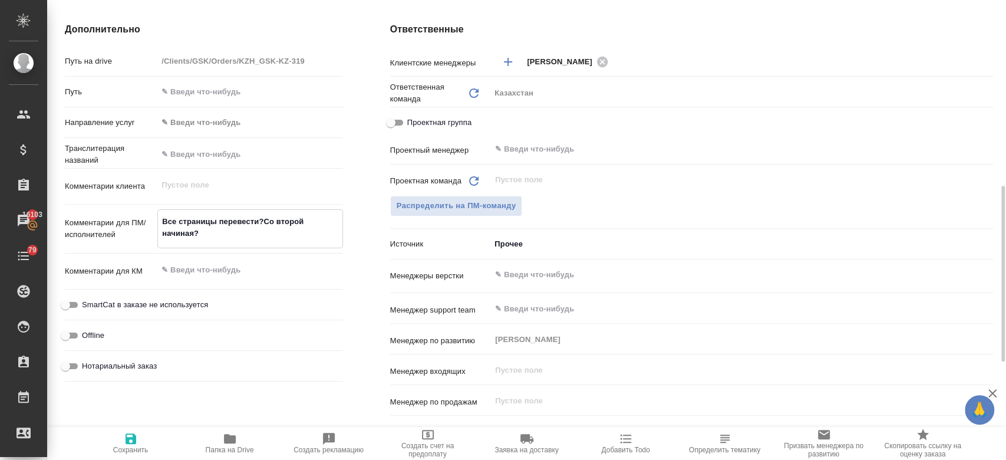
click at [269, 225] on textarea "Все страницы перевести?Со второй начиная?" at bounding box center [250, 228] width 184 height 32
click at [263, 220] on textarea "Все страницы перевести?Со второй начиная?" at bounding box center [250, 228] width 184 height 32
type textarea "Все страницы перевестиСо второй начиная?"
type textarea "x"
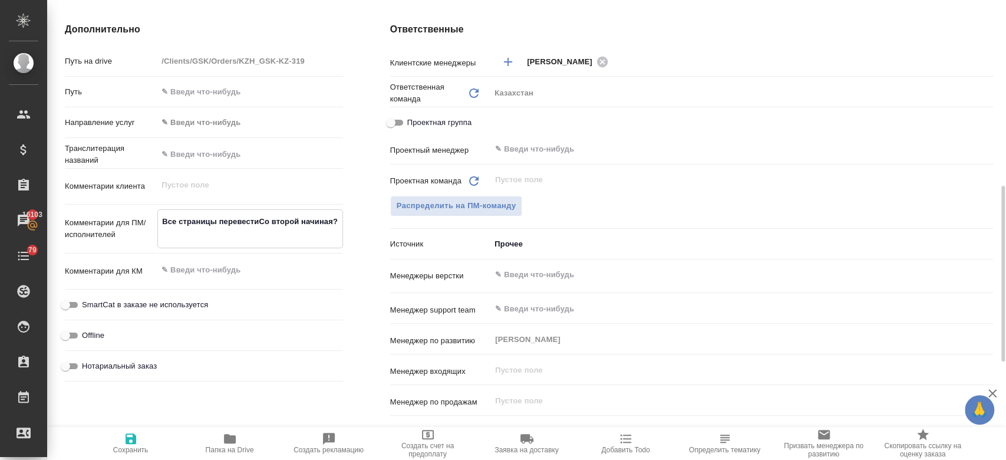
type textarea "x"
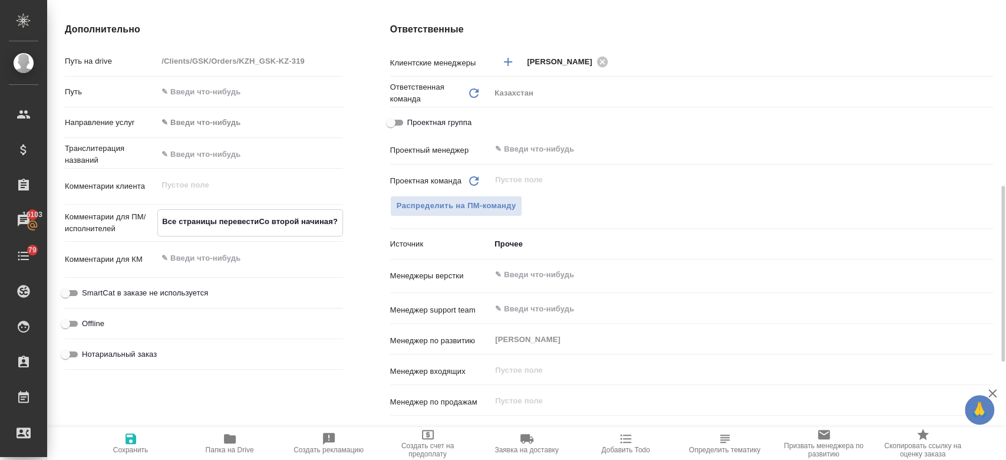
type textarea "Все страницы перевести/Со второй начиная?"
type textarea "x"
type textarea "Все страницы перевести/ Со второй начиная?"
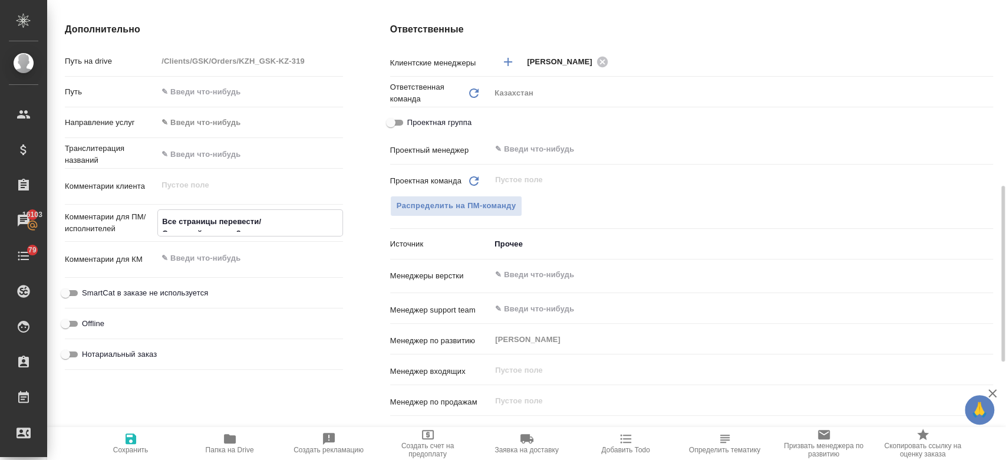
type textarea "x"
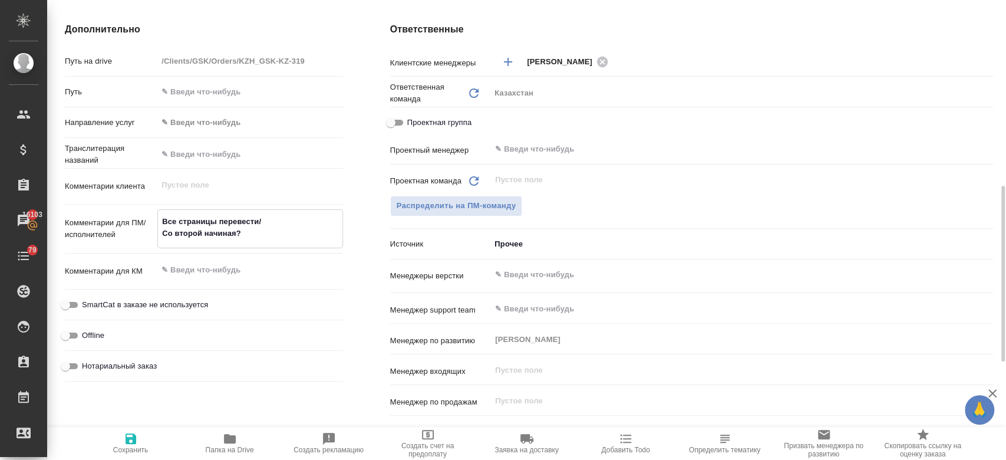
click at [272, 226] on textarea "Все страницы перевести/ Со второй начиная?" at bounding box center [250, 228] width 184 height 32
click at [253, 231] on textarea "Все страницы перевести/ Со второй начиная?" at bounding box center [250, 228] width 184 height 32
type textarea "Все страницы перевести/ Со второй начиная"
type textarea "x"
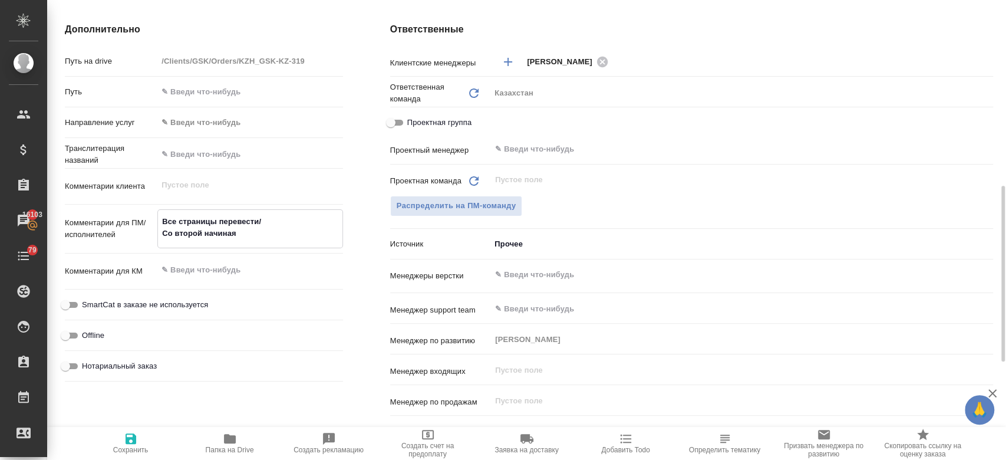
type textarea "x"
type textarea "Все страницы перевести/ Со второй начиная/"
type textarea "x"
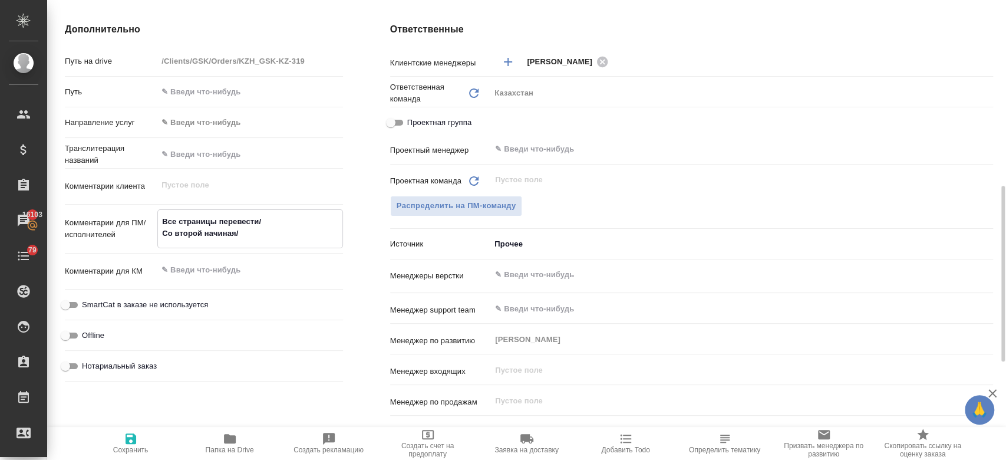
type textarea "Все страницы перевести/ Со второй начиная/"
type textarea "x"
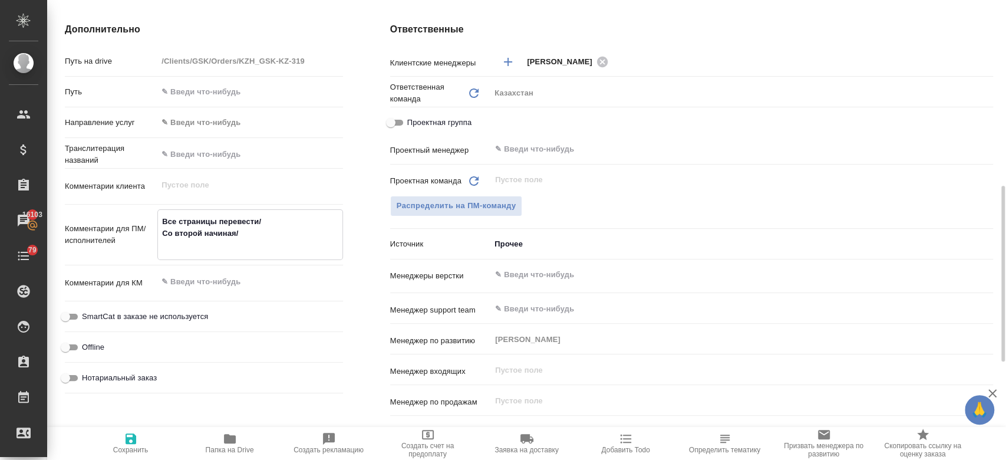
type textarea "Все страницы перевести/ Со второй начиная/"
type textarea "x"
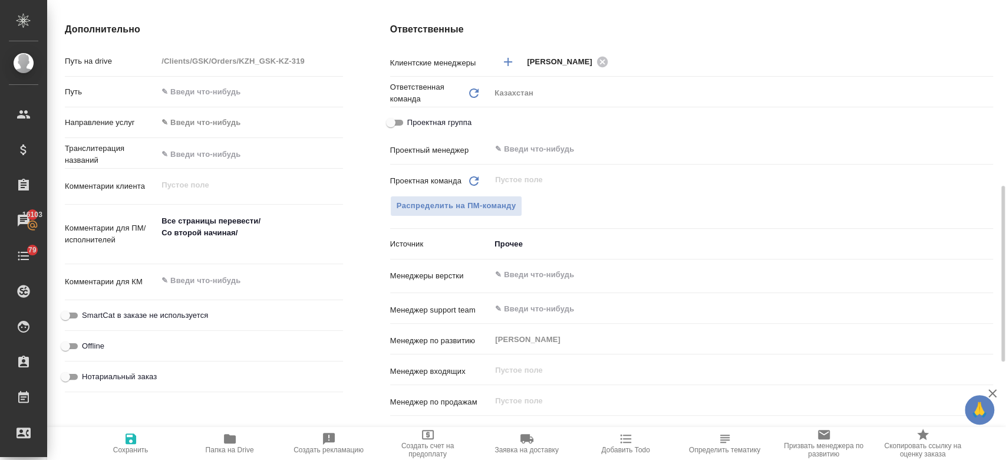
type textarea "x"
type textarea "Все страницы перевести/ Со второй начиная/ g"
type textarea "x"
type textarea "Все страницы перевести/ Со второй начиная/ gt"
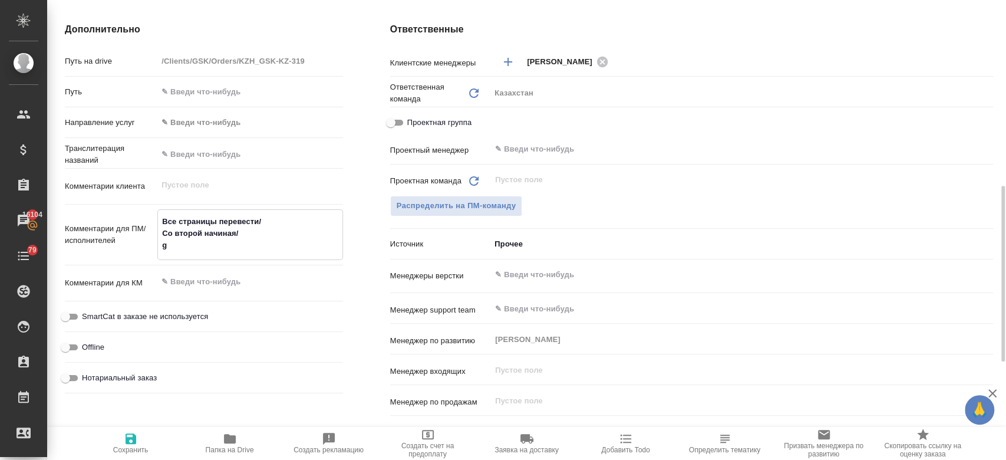
type textarea "x"
type textarea "Все страницы перевести/ Со второй начиная/ gtht"
type textarea "x"
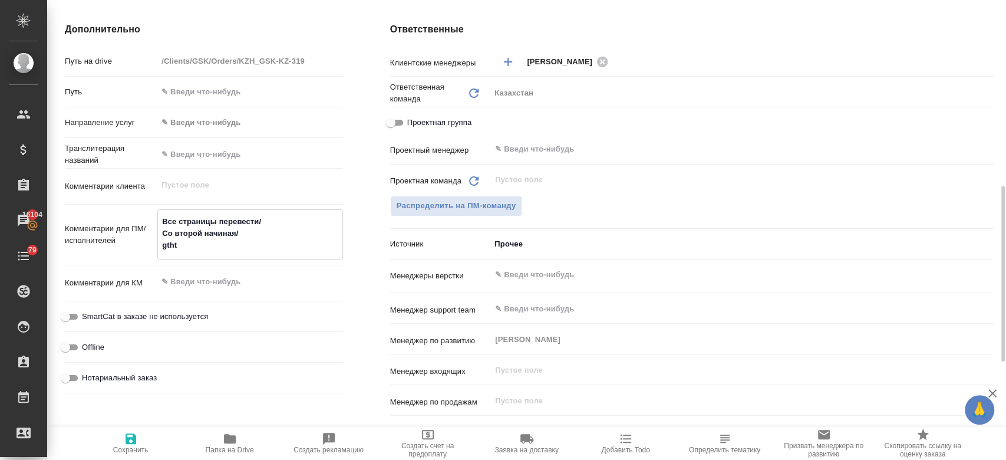
type textarea "x"
type textarea "Все страницы перевести/ Со второй начиная/ gth"
type textarea "x"
type textarea "Все страницы перевести/ Со второй начиная/ gt"
type textarea "x"
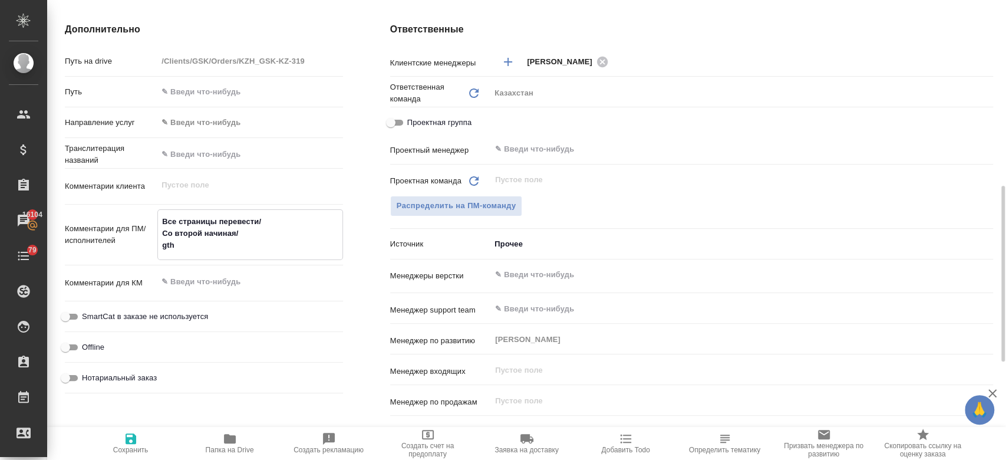
type textarea "x"
type textarea "Все страницы перевести/ Со второй начиная/ g"
type textarea "x"
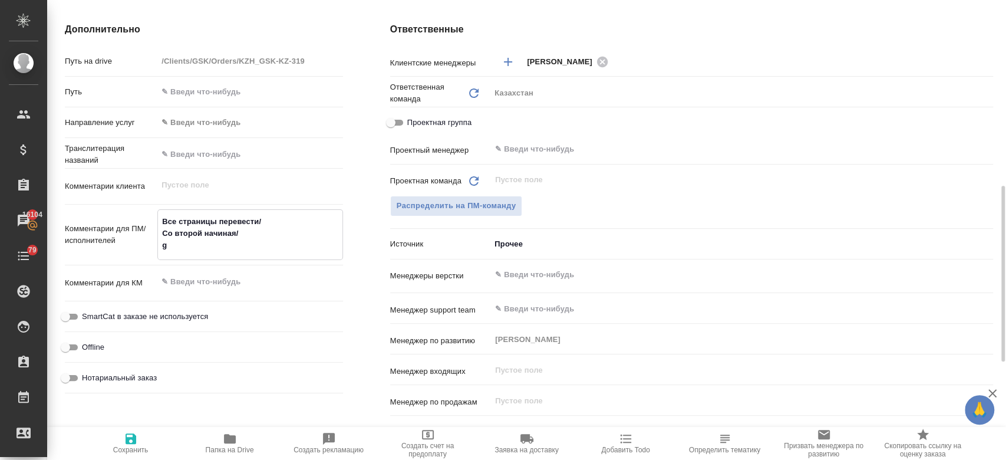
type textarea "Все страницы перевести/ Со второй начиная/"
type textarea "x"
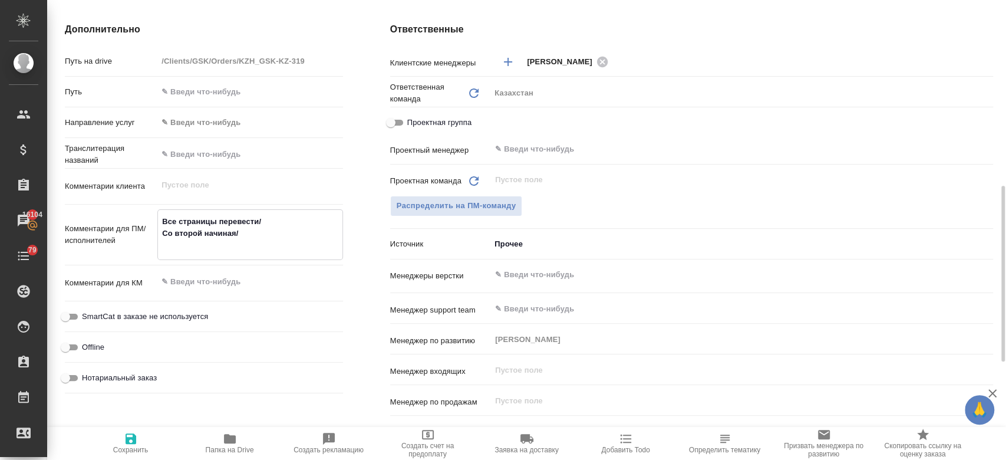
type textarea "Все страницы перевести/ Со второй начиная/"
type textarea "x"
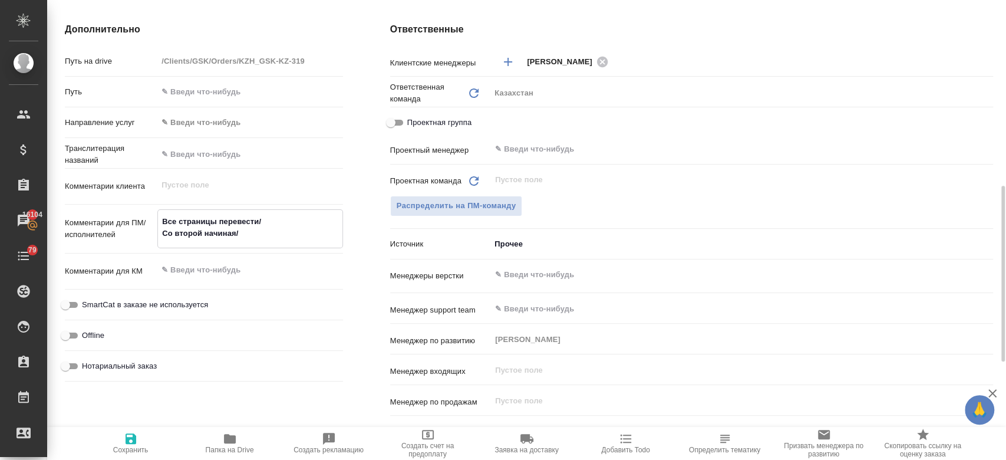
type textarea "Все страницы перевести/ Со второй начиная/g"
type textarea "x"
type textarea "Все страницы перевести/ Со второй начиная/gt"
type textarea "x"
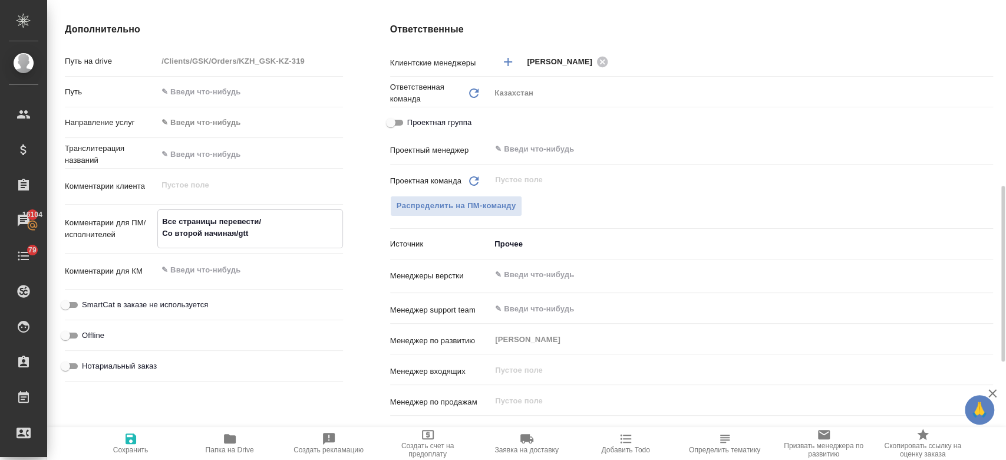
type textarea "Все страницы перевести/ Со второй начиная/gtth"
type textarea "x"
type textarea "Все страницы перевести/ Со второй начиная/gtt"
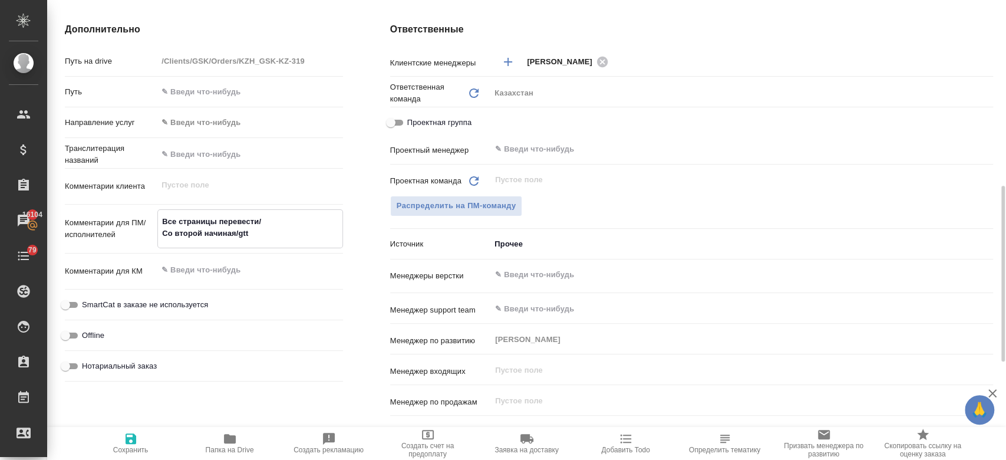
type textarea "x"
type textarea "Все страницы перевести/ Со второй начиная/gt"
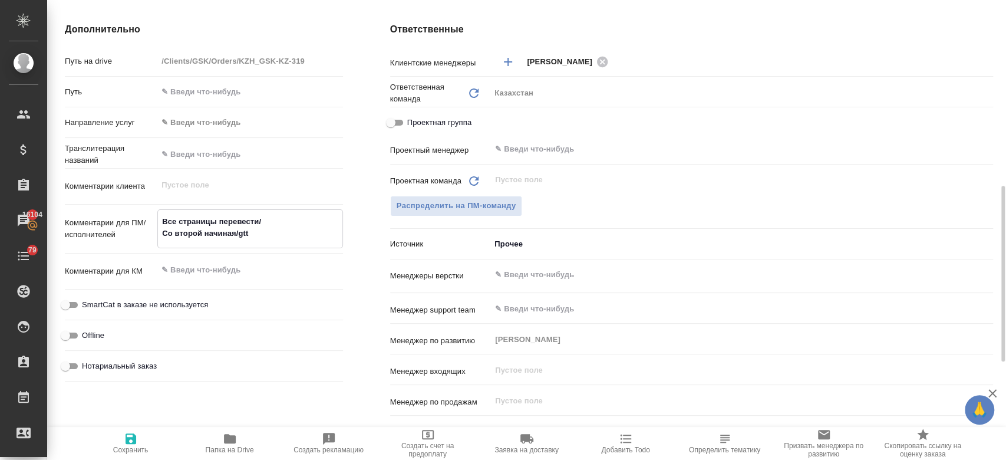
type textarea "x"
type textarea "Все страницы перевести/ Со второй начиная/g"
type textarea "x"
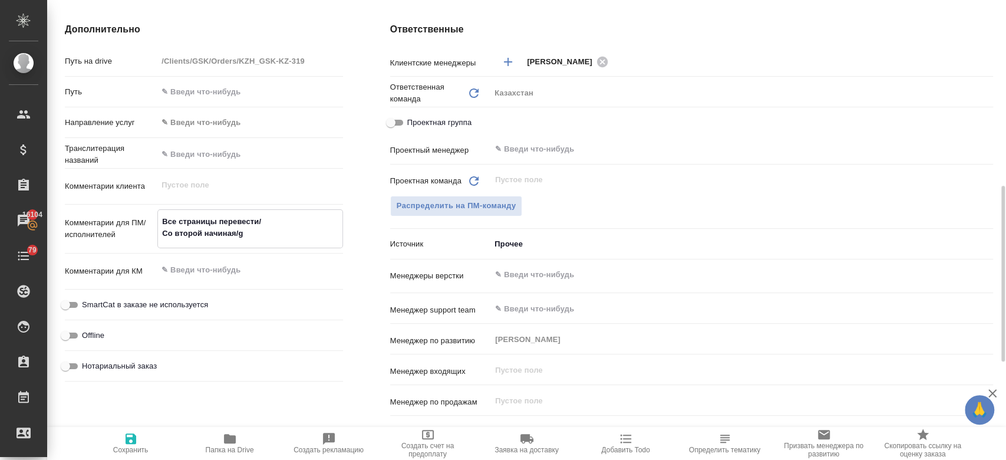
type textarea "x"
type textarea "Все страницы перевести/ Со второй начиная/"
type textarea "x"
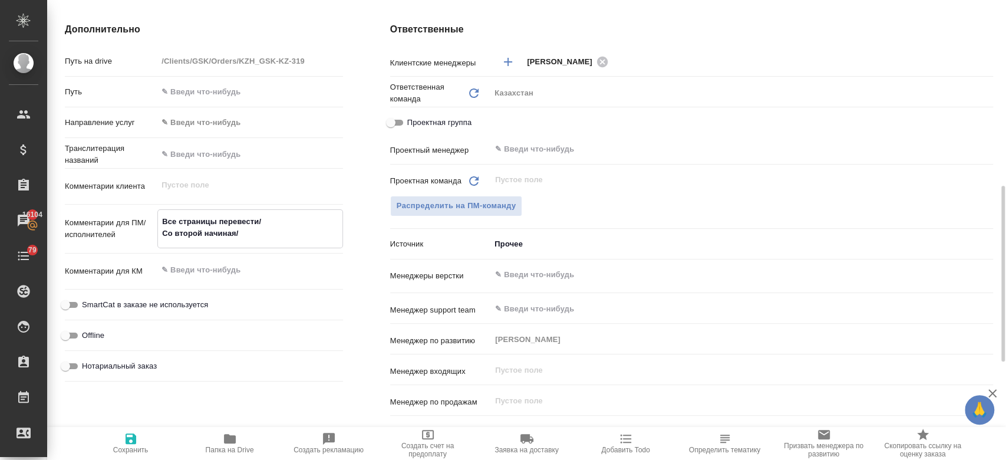
type textarea "Все страницы перевести/ Со второй начиная"
type textarea "x"
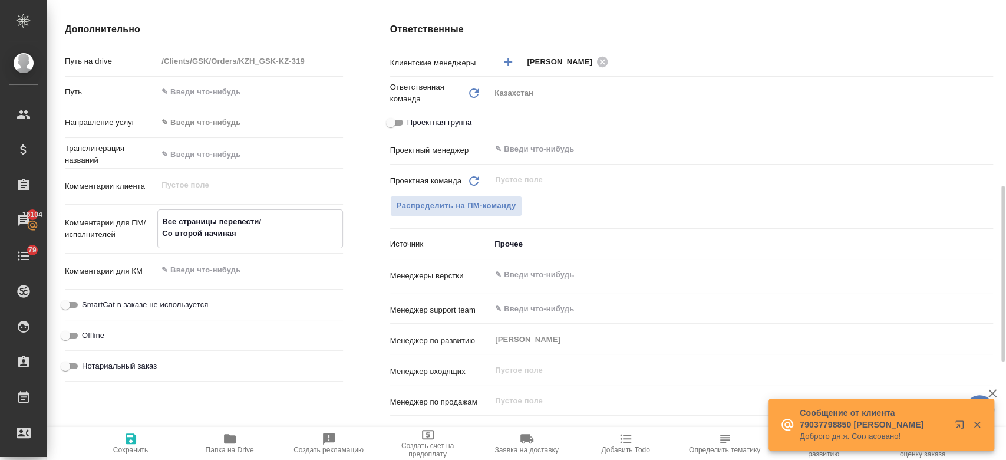
type textarea "Все страницы перевести/ Со второй начиная/"
type textarea "x"
type textarea "Все страницы перевести/ Со второй начиная"
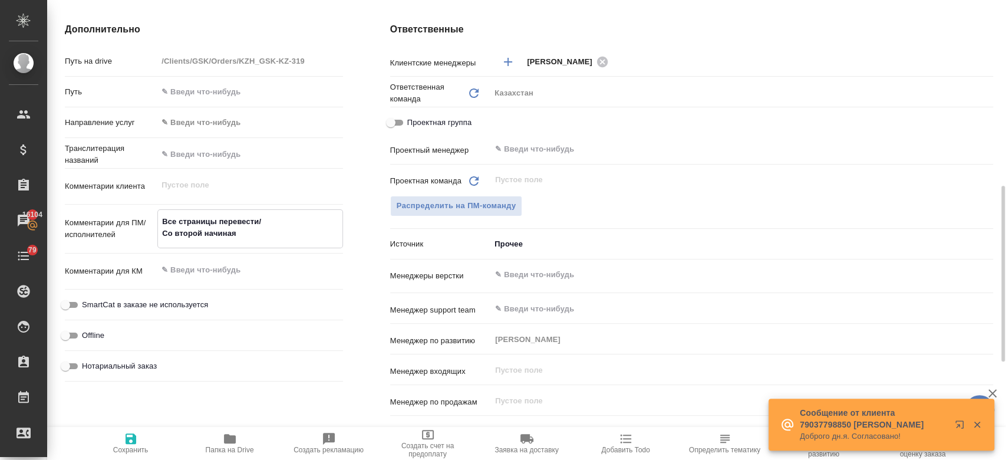
type textarea "x"
type textarea "Все страницы перевести/ Со второй начиная."
type textarea "x"
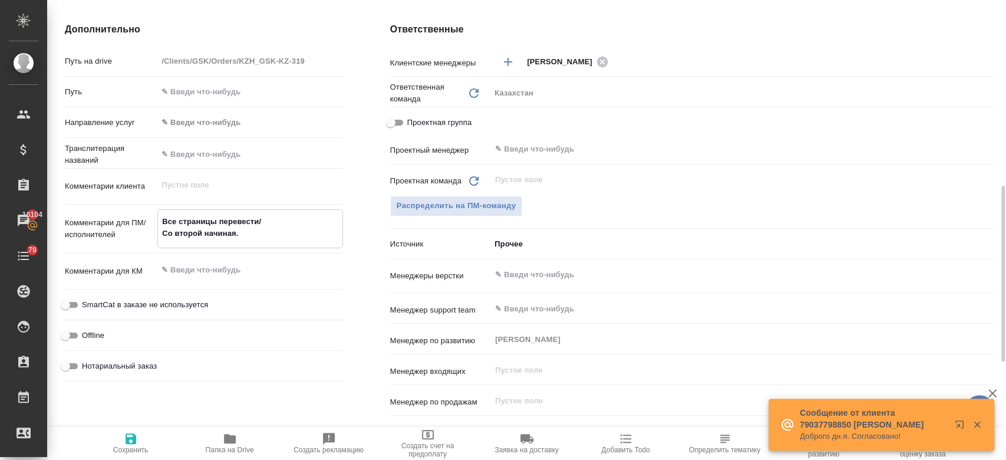
type textarea "x"
type textarea "Все страницы перевести/ Со второй начиная."
type textarea "x"
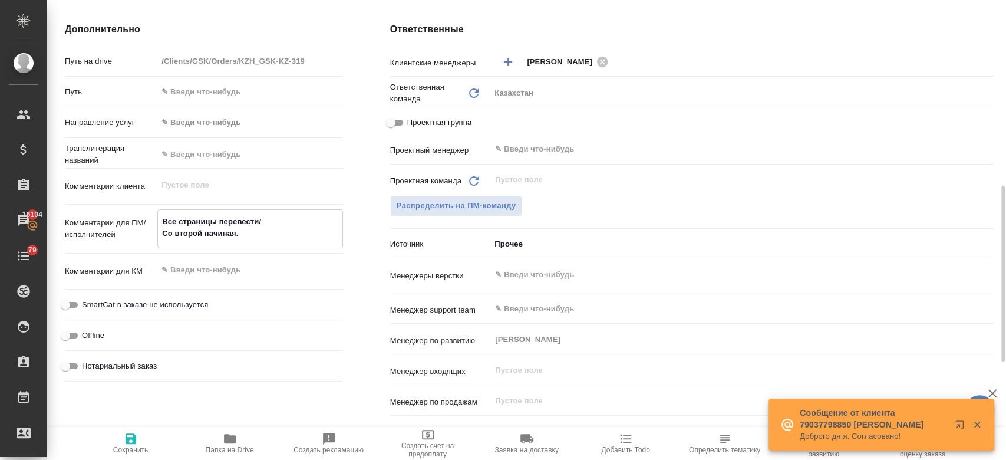
type textarea "x"
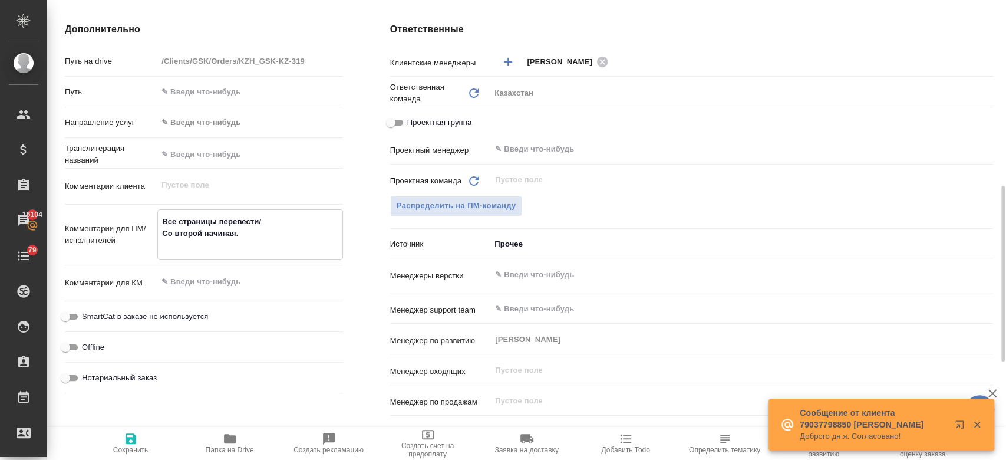
type textarea "Все страницы перевести/ Со второй начиная. п"
type textarea "x"
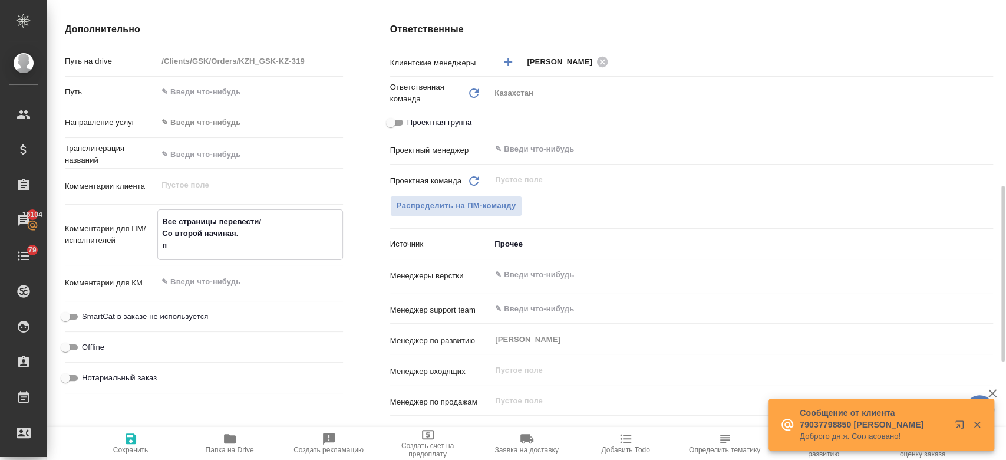
type textarea "Все страницы перевести/ Со второй начиная. пе"
type textarea "x"
type textarea "Все страницы перевести/ Со второй начиная. пере"
type textarea "x"
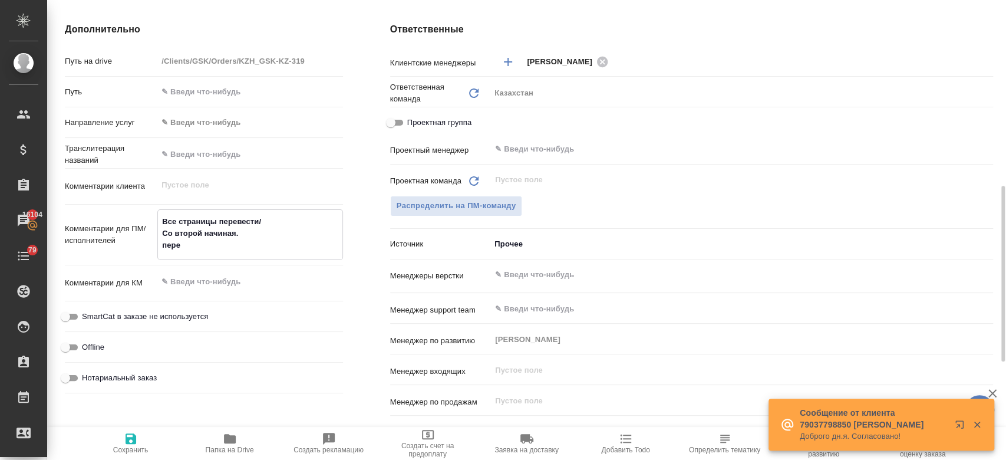
type textarea "x"
type textarea "Все страницы перевести/ Со второй начиная. перево"
type textarea "x"
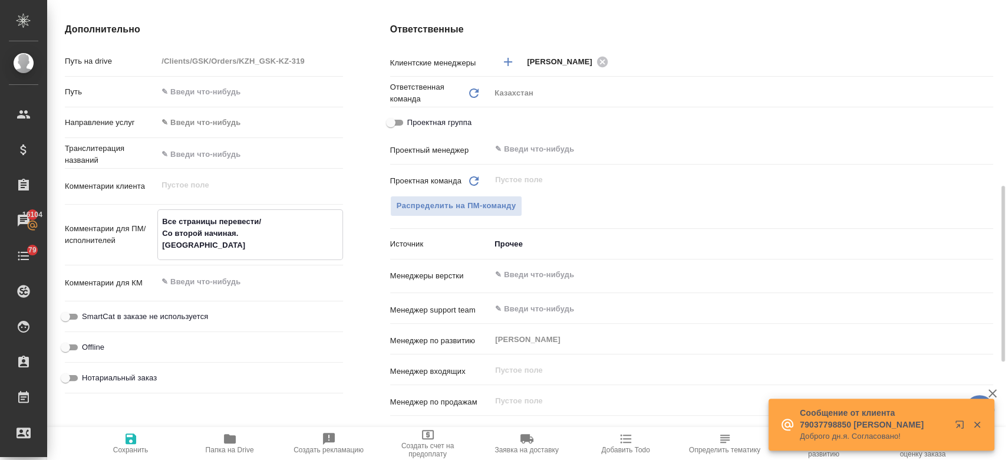
type textarea "x"
type textarea "Все страницы перевести/ Со второй начиная. перевод"
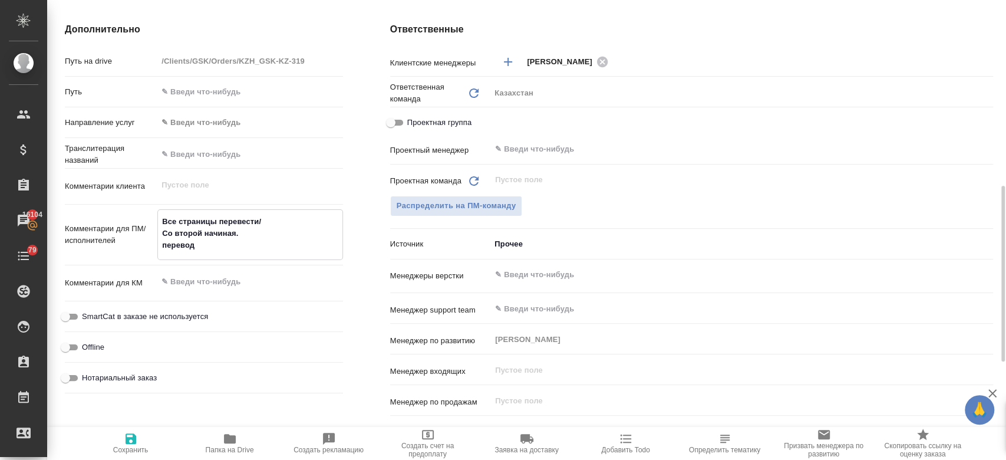
type textarea "x"
type textarea "Все страницы перевести/ Со второй начиная. перевод"
type textarea "x"
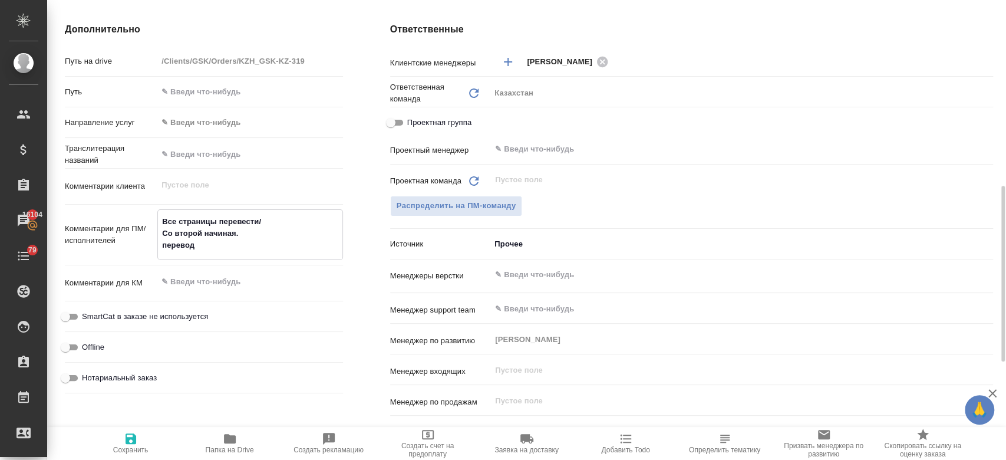
type textarea "x"
type textarea "Все страницы перевести/ Со второй начиная. перевод а"
type textarea "x"
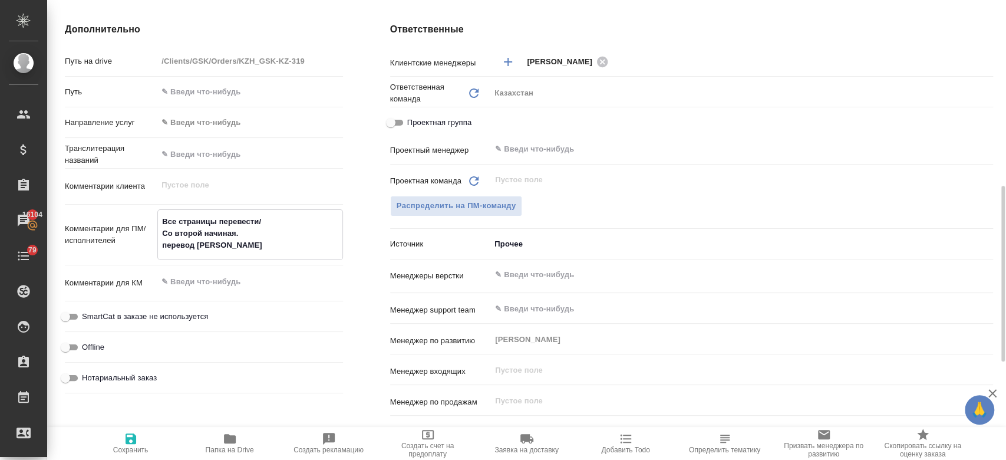
type textarea "x"
type textarea "Все страницы перевести/ Со второй начиная. перевод ан"
type textarea "x"
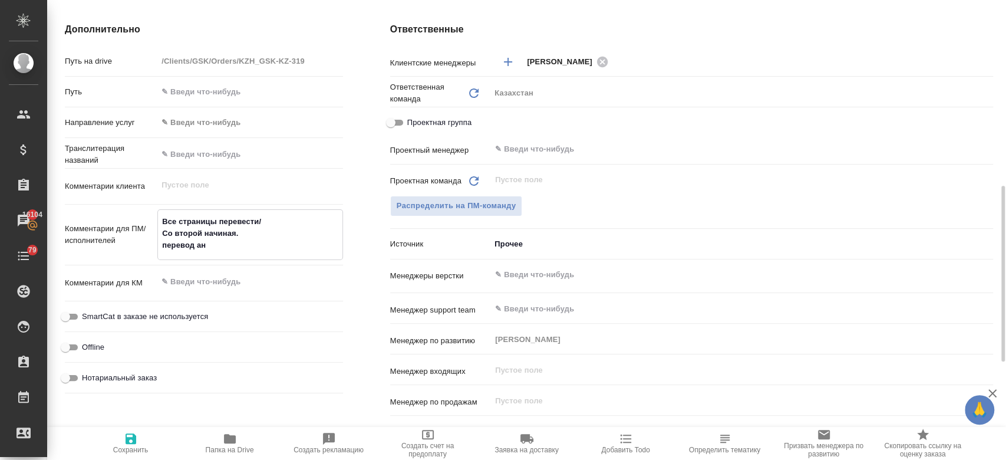
type textarea "Все страницы перевести/ Со второй начиная. перевод анг"
type textarea "x"
type textarea "Все страницы перевести/ Со второй начиная. перевод анг-"
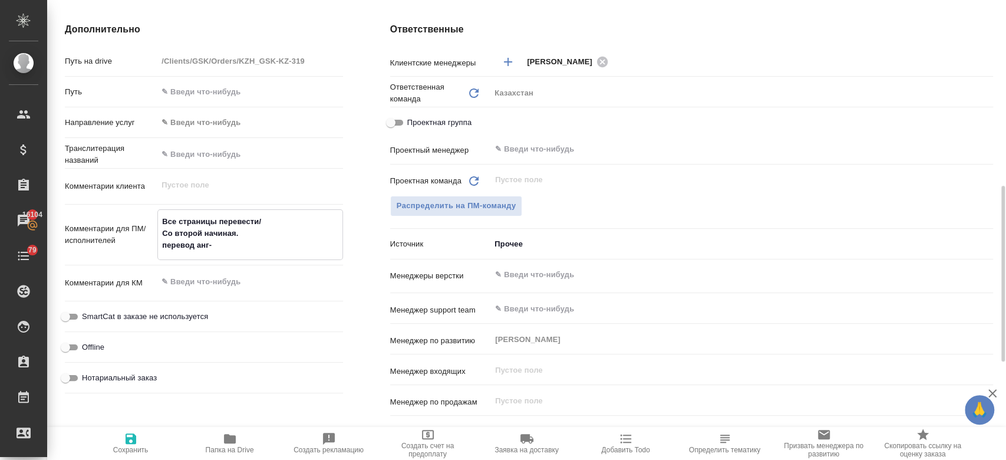
type textarea "x"
type textarea "Все страницы перевести/ Со второй начиная. перевод анг-р"
type textarea "x"
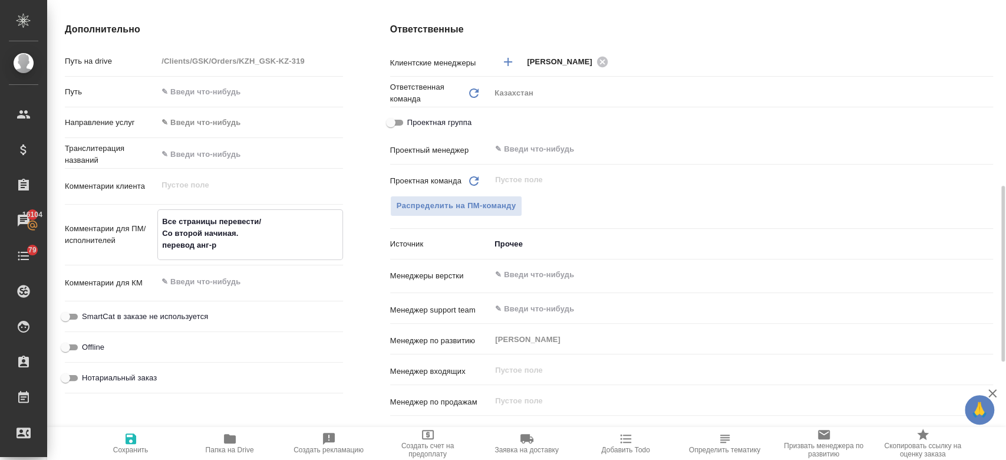
type textarea "x"
type textarea "Все страницы перевести/ Со второй начиная. перевод анг-ру"
type textarea "x"
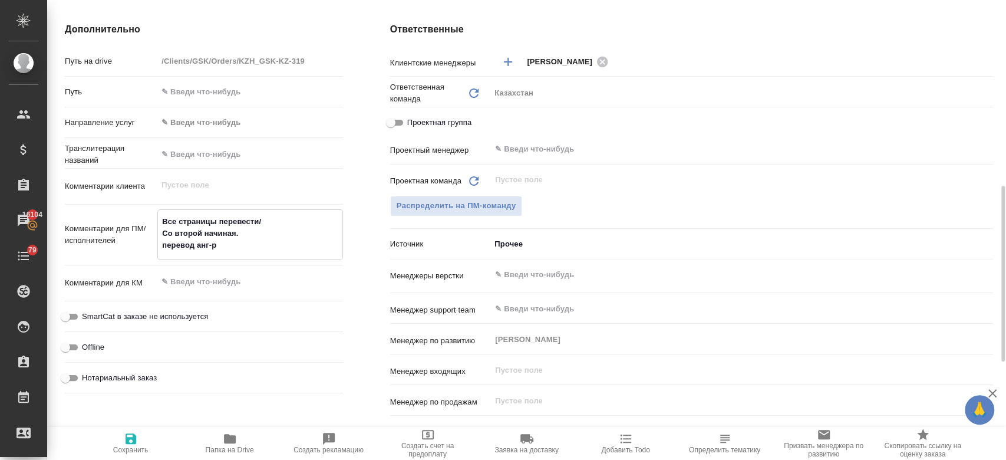
type textarea "x"
type textarea "Все страницы перевести/ Со второй начиная. перевод анг-рус"
type textarea "x"
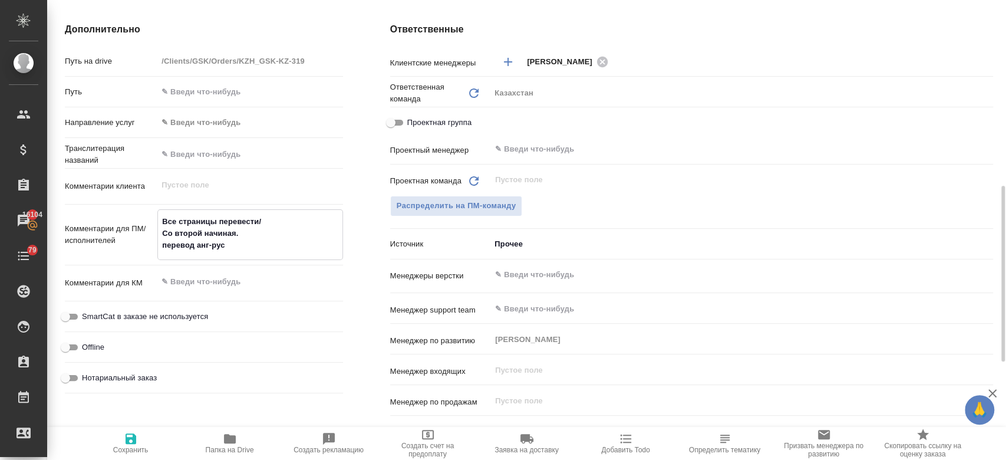
type textarea "Все страницы перевести/ Со второй начиная. перевод анг-рус"
type textarea "x"
click at [126, 443] on icon "button" at bounding box center [131, 438] width 11 height 11
type textarea "x"
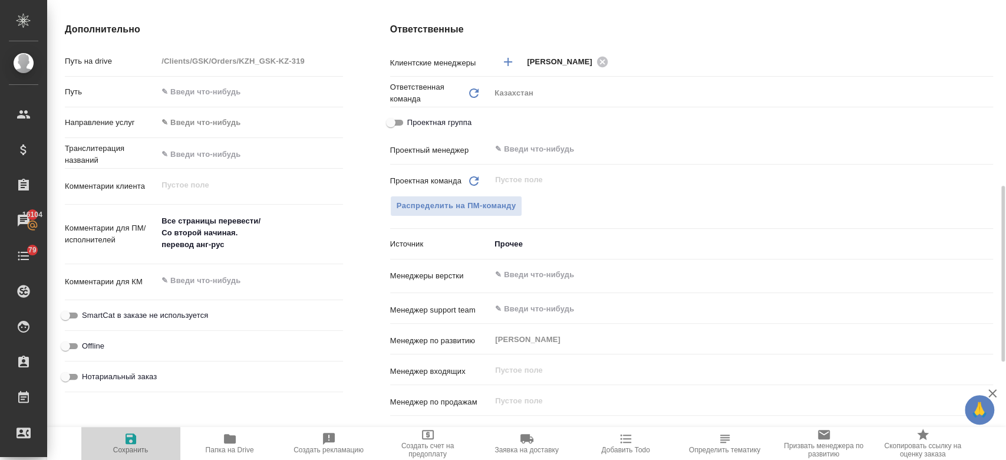
type textarea "x"
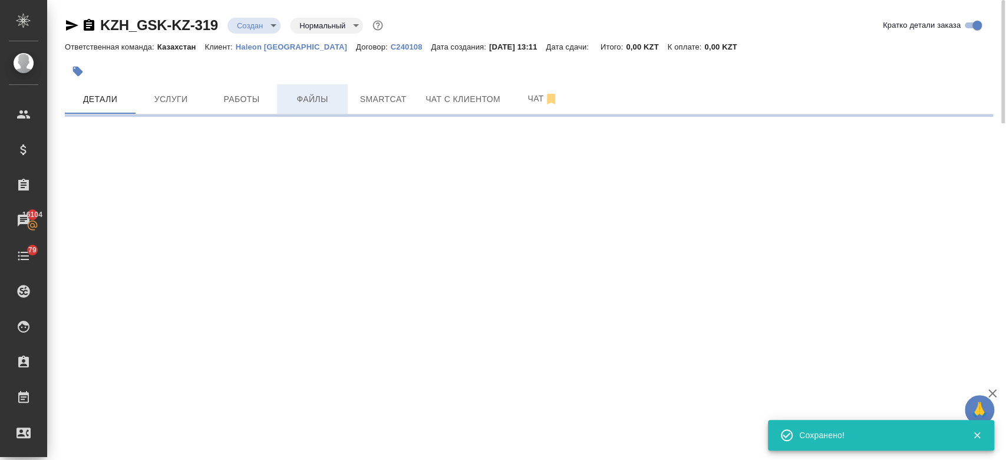
select select "RU"
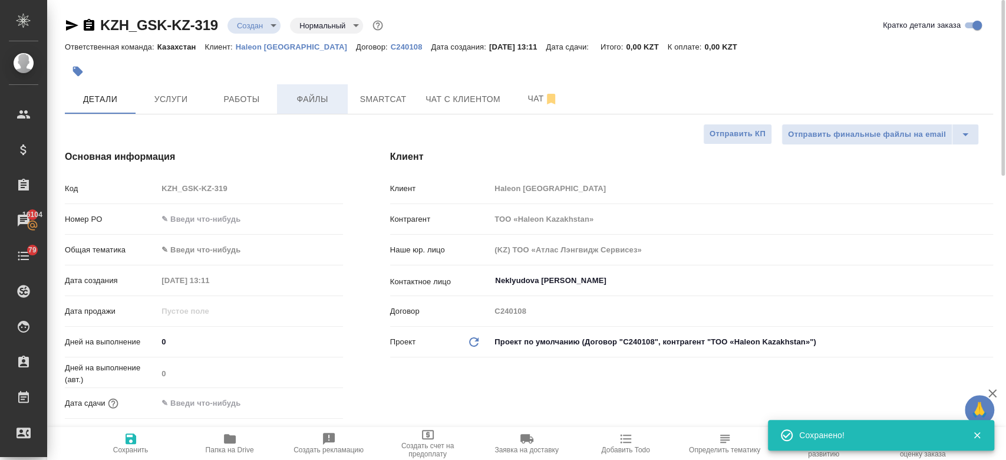
type textarea "x"
click at [322, 106] on span "Файлы" at bounding box center [312, 99] width 57 height 15
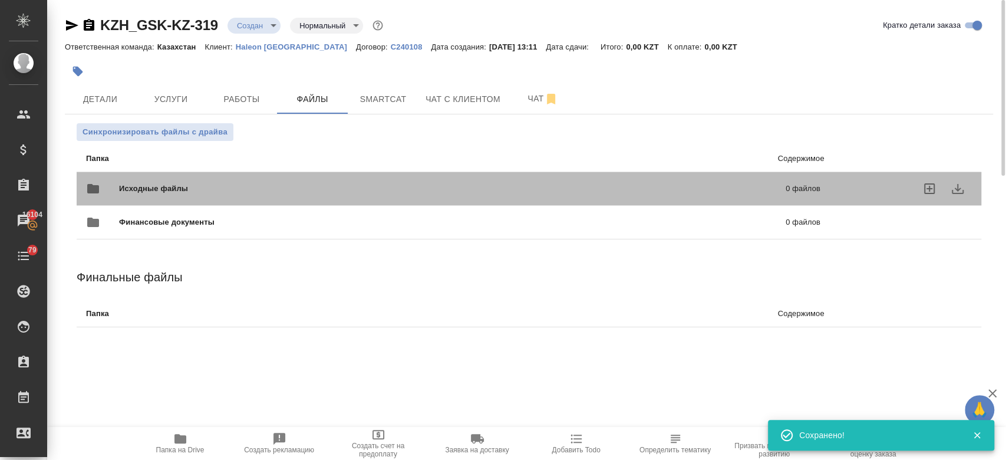
click at [215, 182] on div "Исходные файлы 0 файлов" at bounding box center [453, 188] width 734 height 28
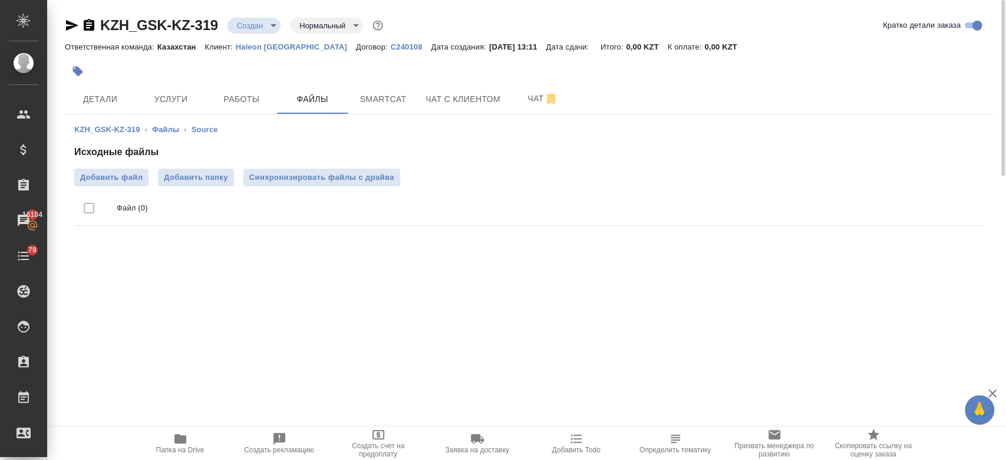
click at [129, 167] on div "Исходные файлы Добавить файл Добавить папку Синхронизировать файлы с драйва Фай…" at bounding box center [528, 187] width 909 height 85
click at [127, 177] on span "Добавить файл" at bounding box center [111, 178] width 62 height 12
click at [0, 0] on input "Добавить файл" at bounding box center [0, 0] width 0 height 0
click at [114, 176] on span "Добавить файл" at bounding box center [111, 178] width 62 height 12
click at [0, 0] on input "Добавить файл" at bounding box center [0, 0] width 0 height 0
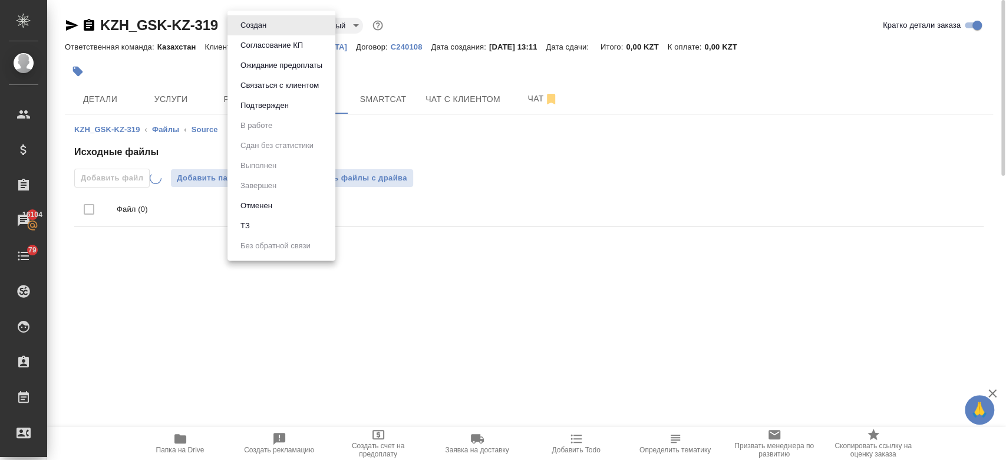
click at [259, 32] on body "🙏 .cls-1 fill:#fff; AWATERA Kosherbayeva Nazerke Клиенты Спецификации Заказы 16…" at bounding box center [503, 230] width 1006 height 460
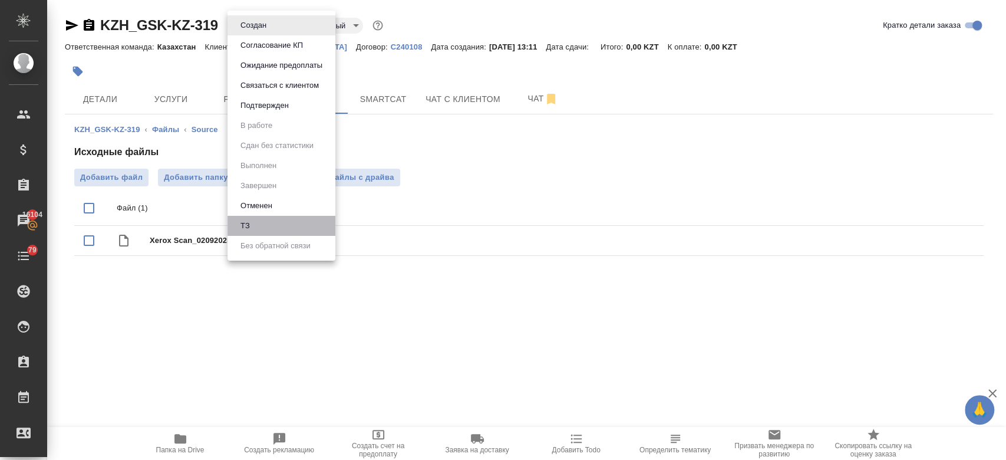
click at [247, 233] on li "ТЗ" at bounding box center [281, 226] width 108 height 20
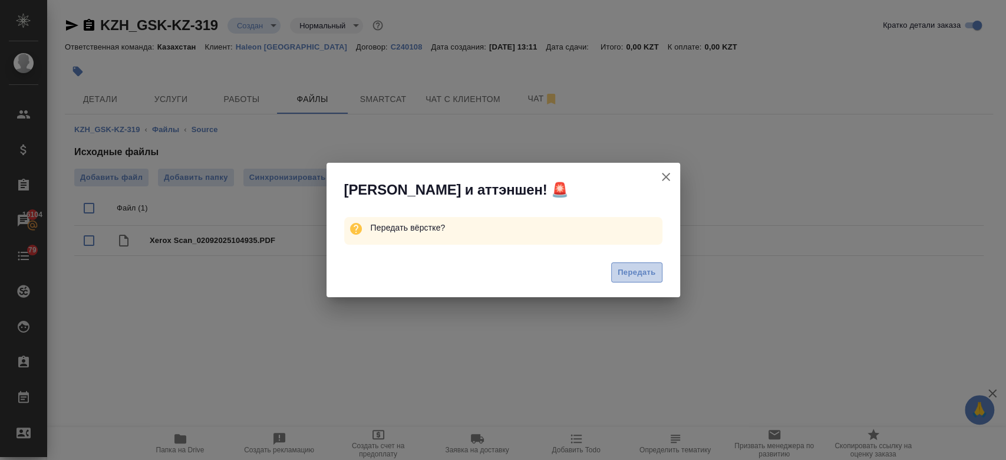
click at [631, 271] on span "Передать" at bounding box center [637, 273] width 38 height 14
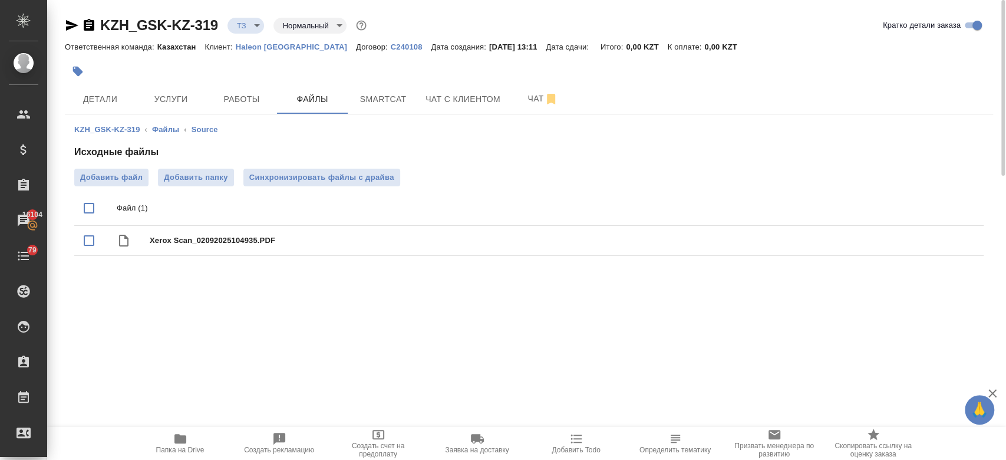
click at [431, 69] on div at bounding box center [374, 71] width 619 height 26
click at [517, 104] on span "Чат" at bounding box center [543, 98] width 57 height 15
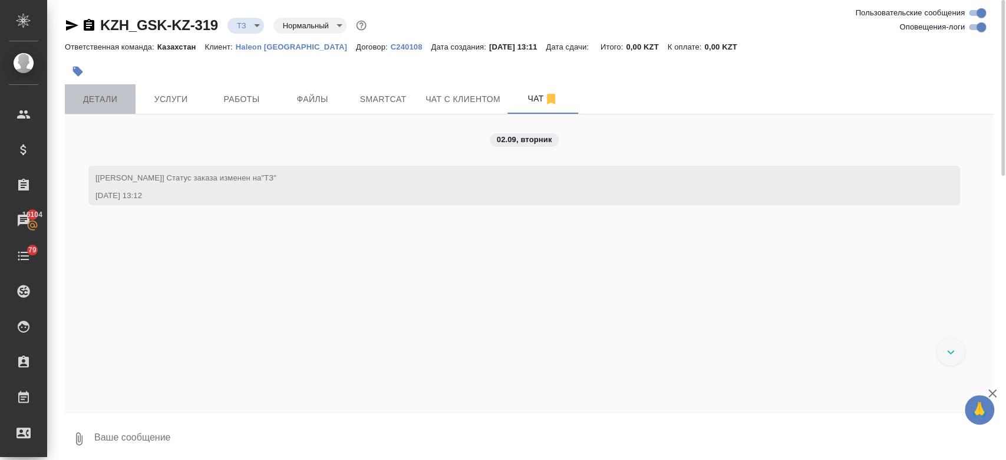
click at [116, 100] on span "Детали" at bounding box center [100, 99] width 57 height 15
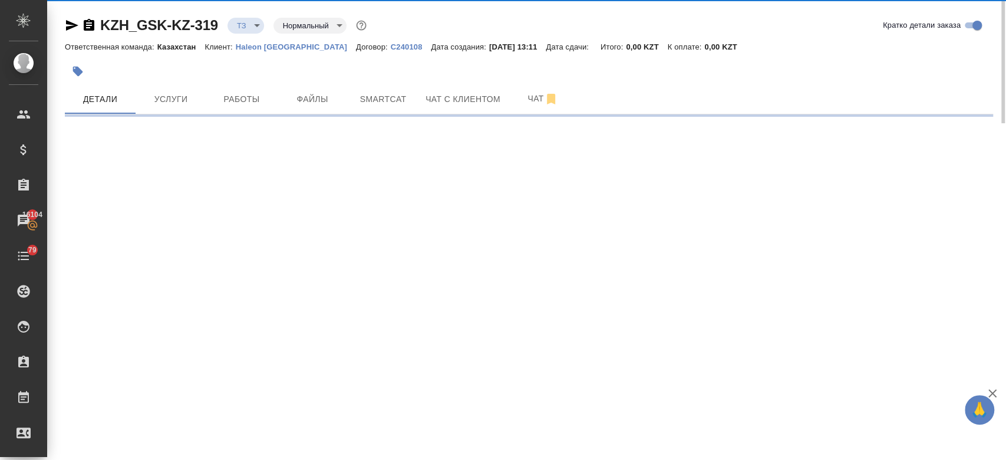
select select "RU"
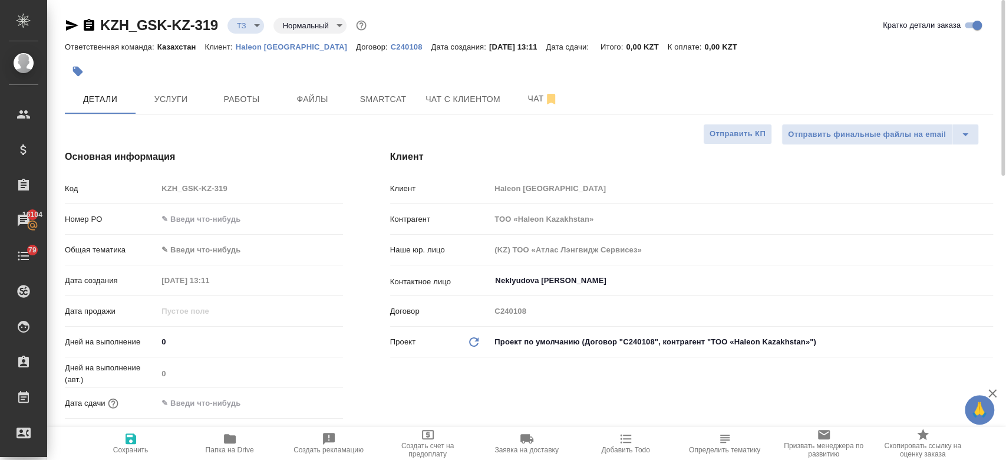
type textarea "x"
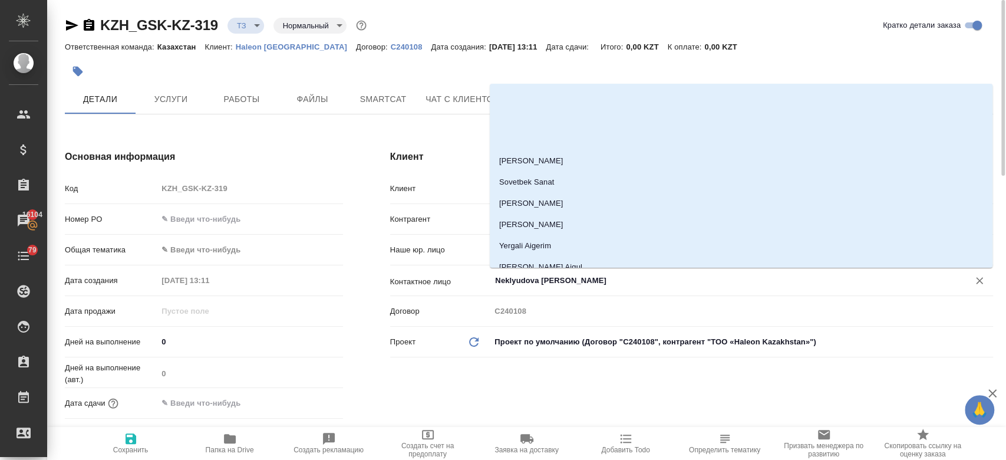
click at [526, 275] on input "Neklyudova Yuliya" at bounding box center [722, 280] width 456 height 14
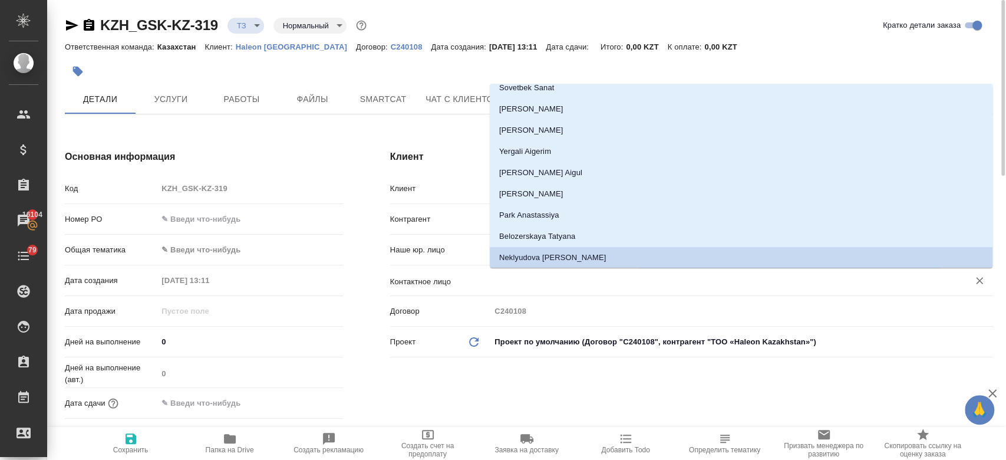
type textarea "x"
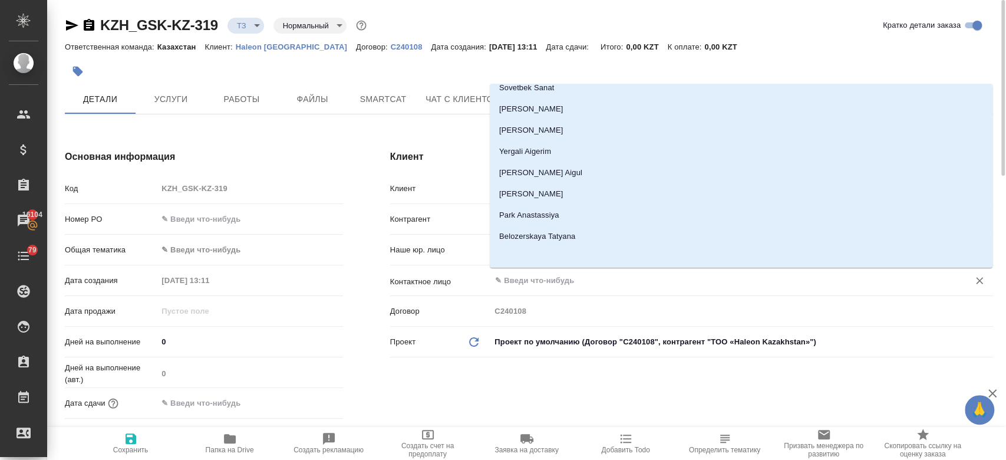
scroll to position [0, 0]
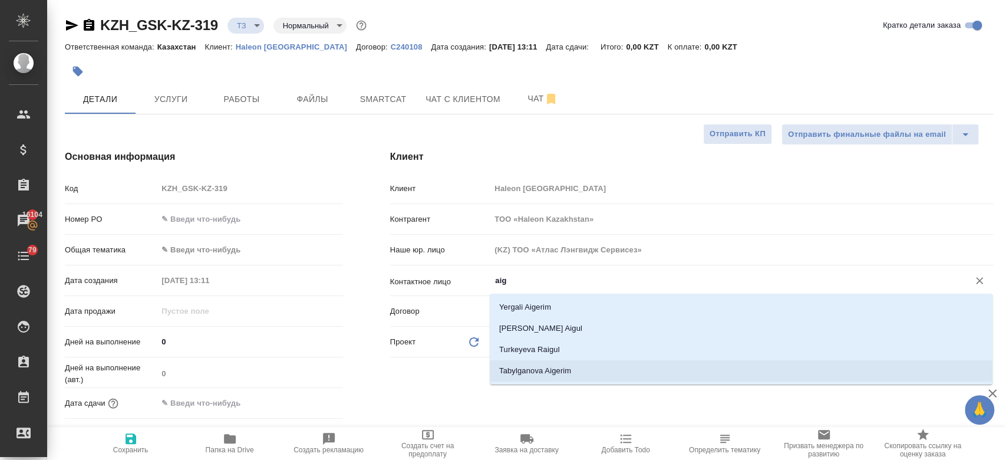
click at [537, 370] on li "Tabylganova Aigerim" at bounding box center [741, 370] width 503 height 21
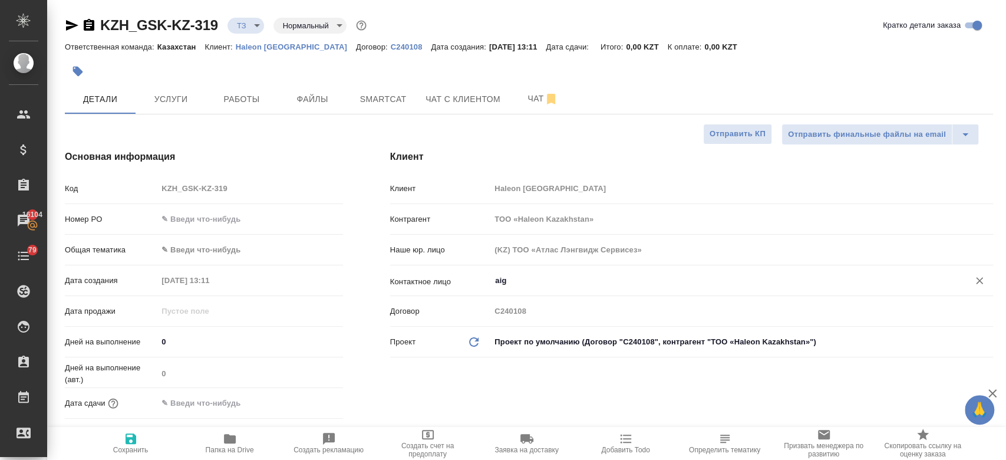
type input "Tabylganova Aigerim"
type textarea "x"
type input "Tabylganova Aigerim"
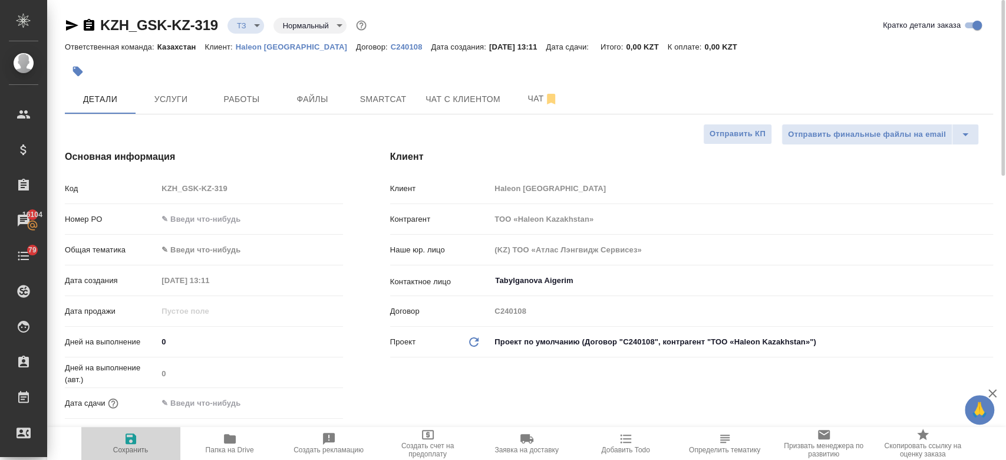
click at [132, 441] on icon "button" at bounding box center [131, 438] width 11 height 11
type textarea "x"
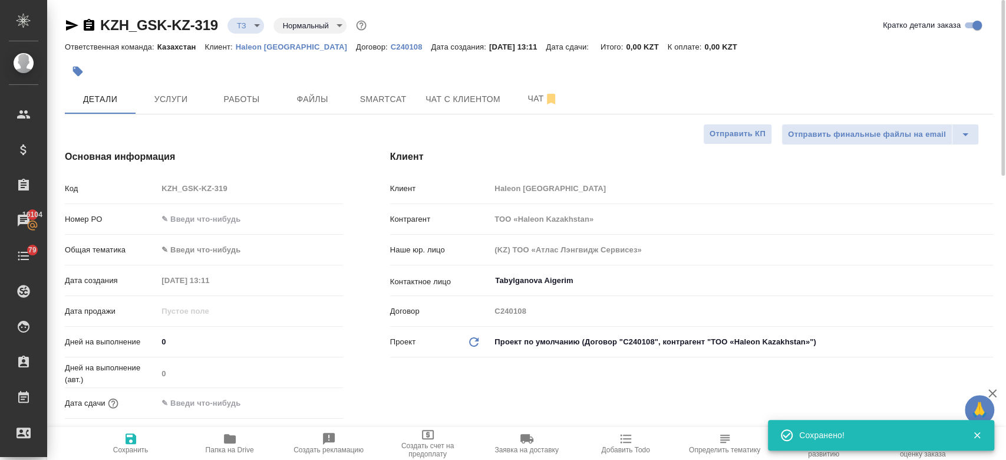
click at [341, 83] on div at bounding box center [374, 71] width 619 height 26
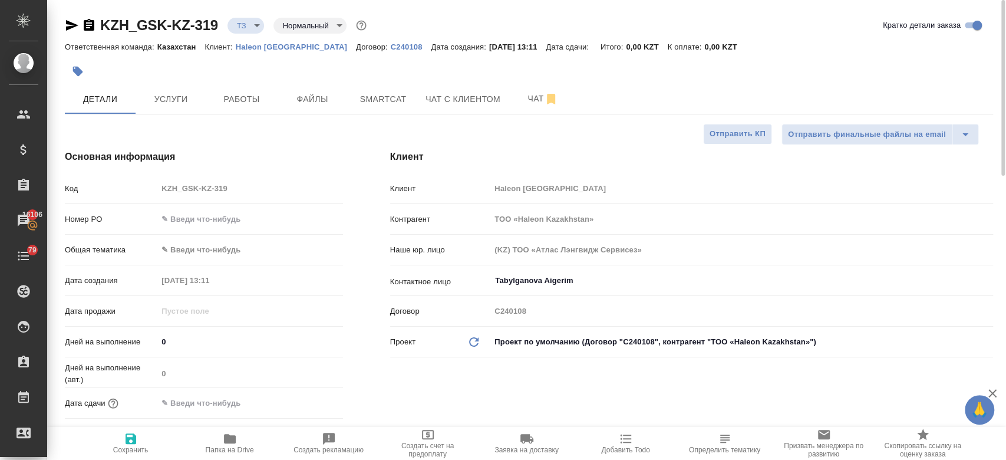
click at [371, 81] on div at bounding box center [374, 71] width 619 height 26
click at [533, 90] on button "Чат" at bounding box center [542, 98] width 71 height 29
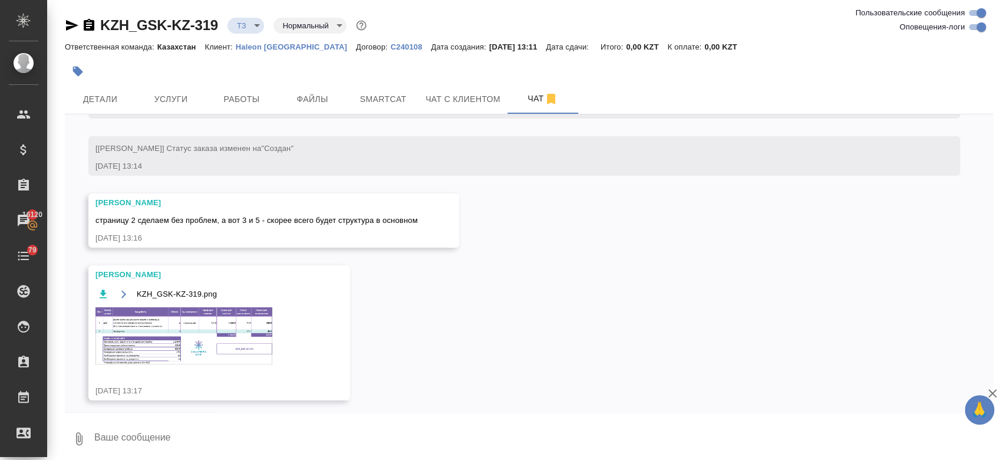
scroll to position [92, 0]
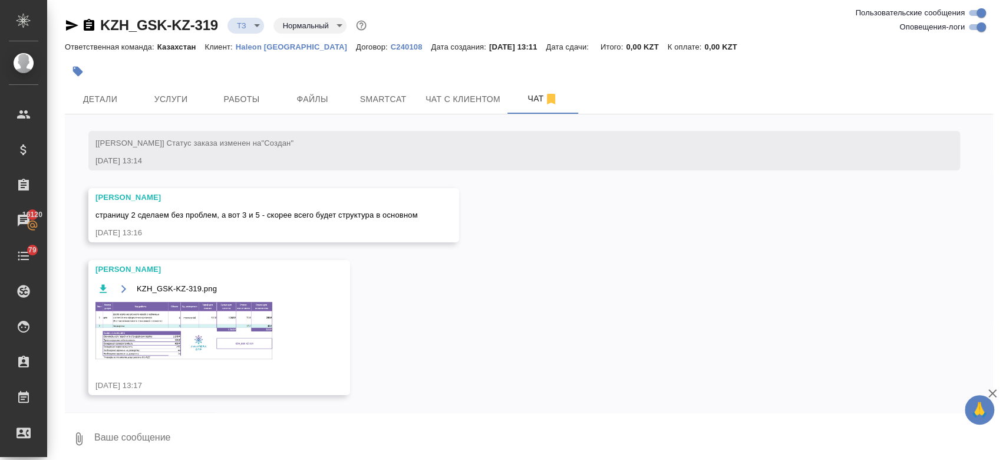
click at [203, 339] on img at bounding box center [183, 330] width 177 height 57
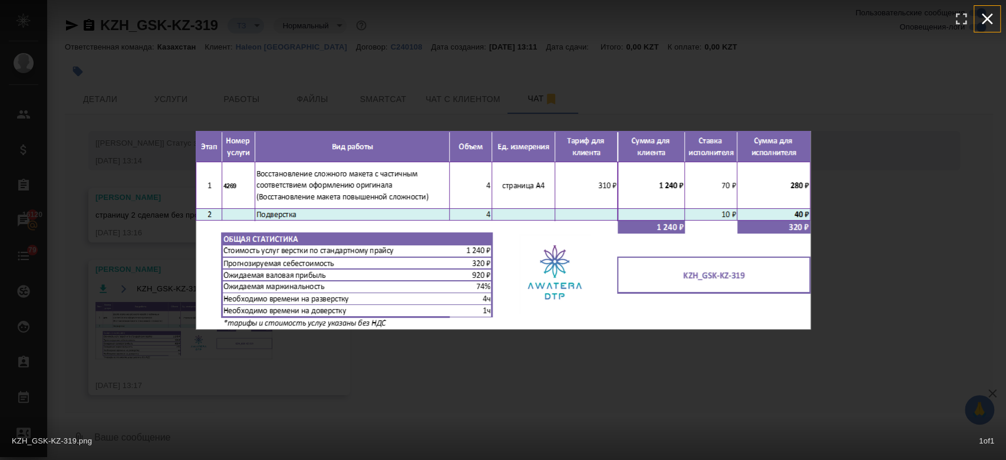
click at [988, 20] on icon "button" at bounding box center [987, 19] width 11 height 11
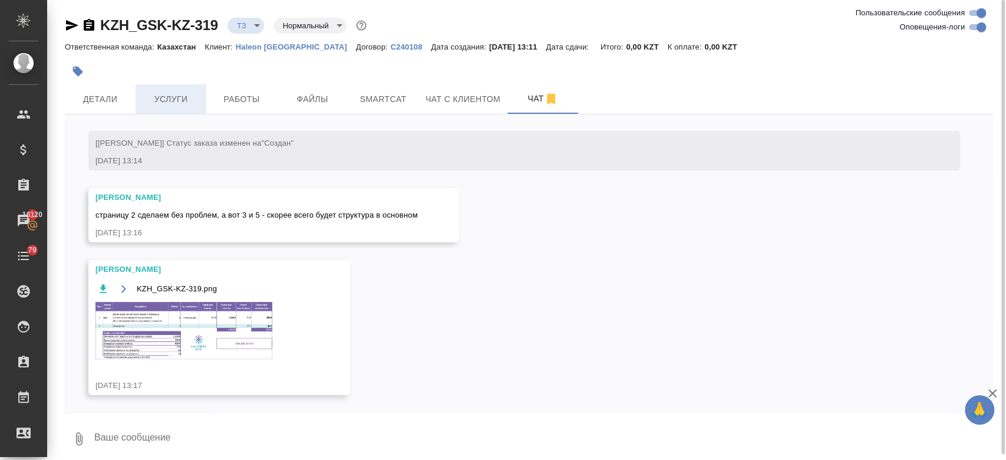
click at [174, 93] on span "Услуги" at bounding box center [171, 99] width 57 height 15
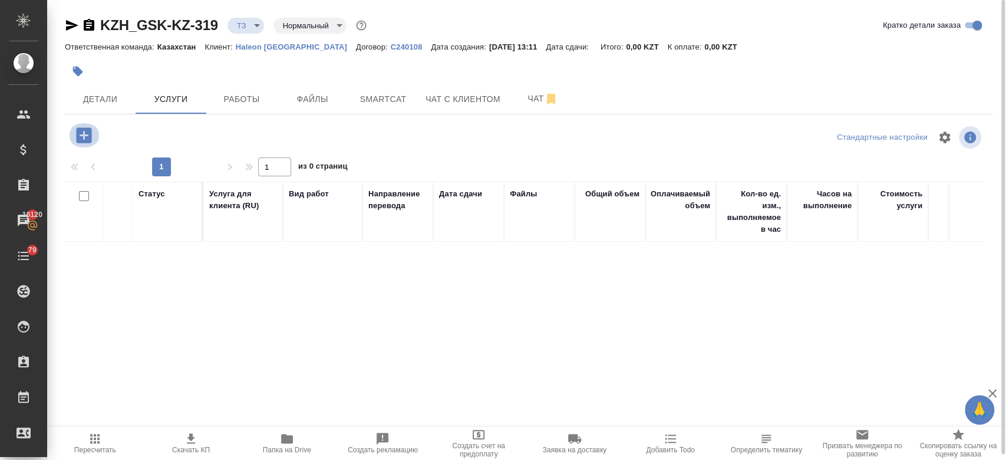
click at [85, 132] on icon "button" at bounding box center [83, 134] width 15 height 15
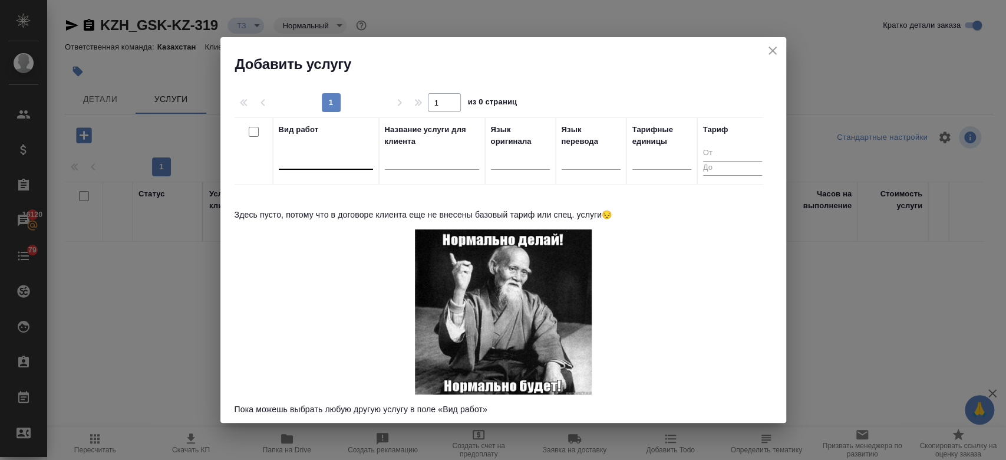
click at [330, 155] on div at bounding box center [326, 157] width 94 height 17
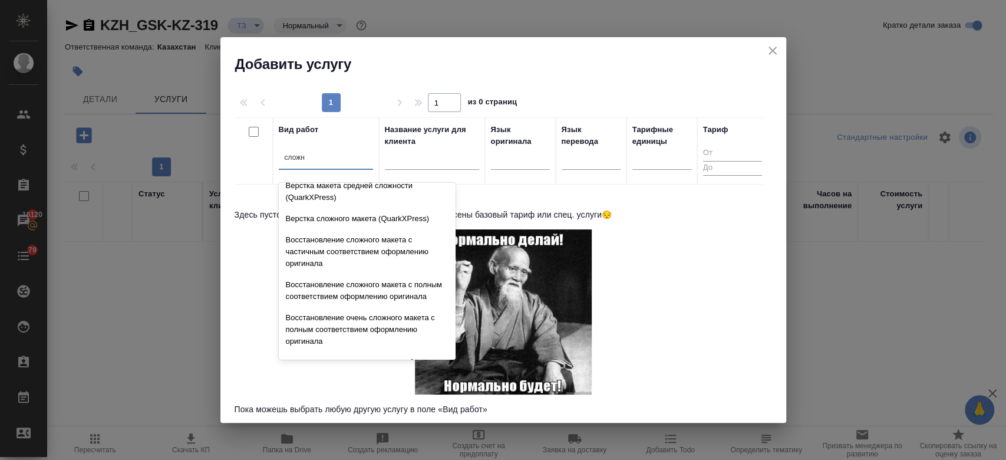
scroll to position [305, 0]
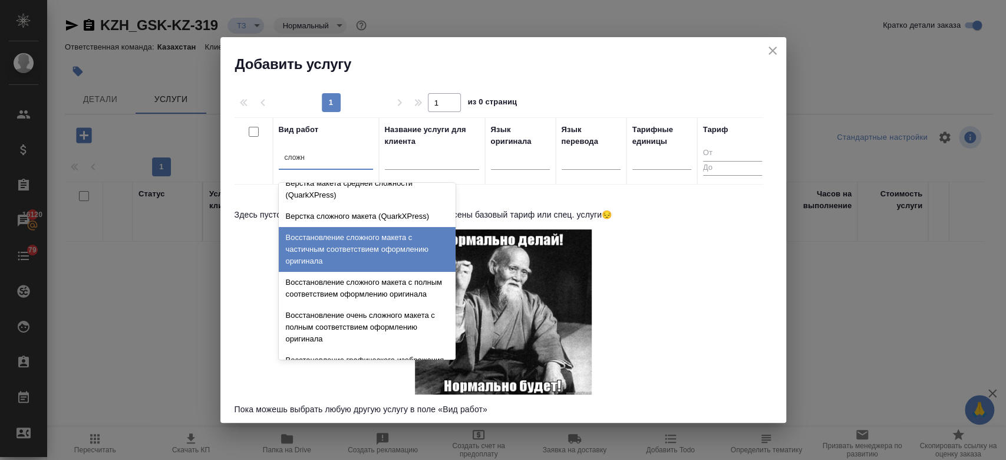
click at [360, 252] on div "Восстановление сложного макета с частичным соответствием оформлению оригинала" at bounding box center [367, 249] width 177 height 45
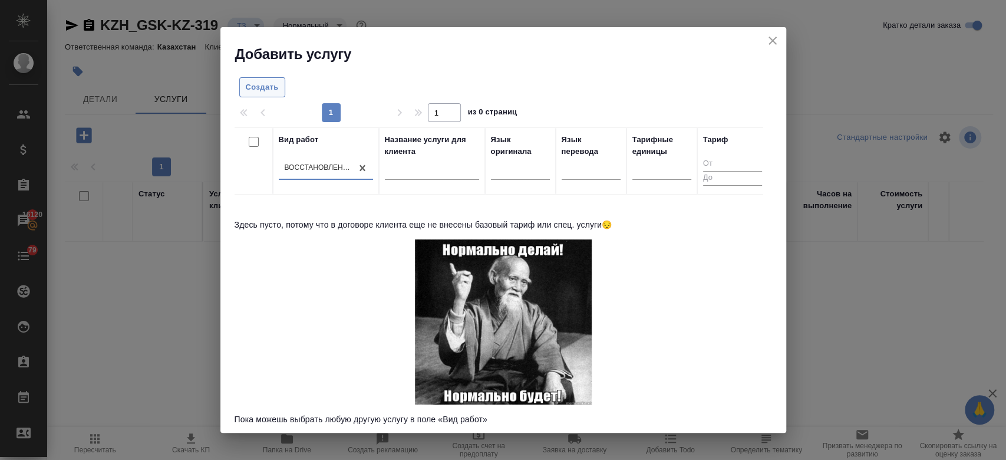
click at [258, 86] on span "Создать" at bounding box center [262, 88] width 33 height 14
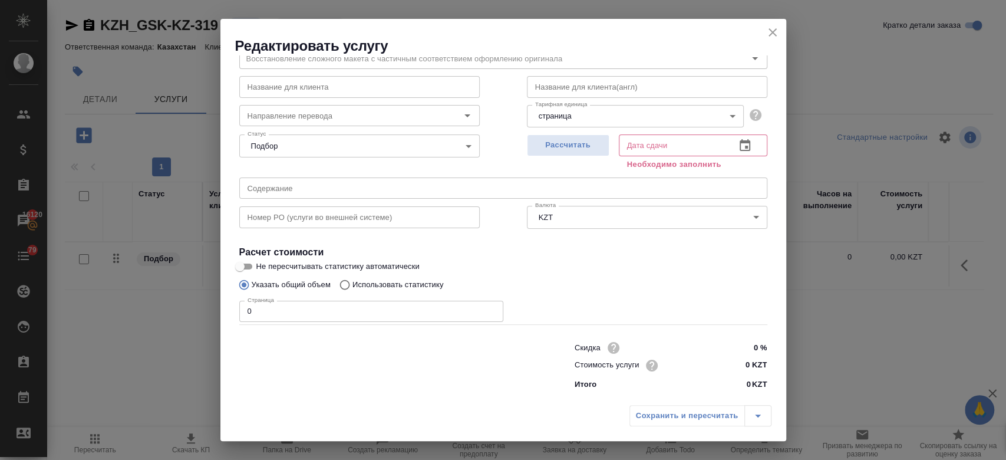
scroll to position [0, 0]
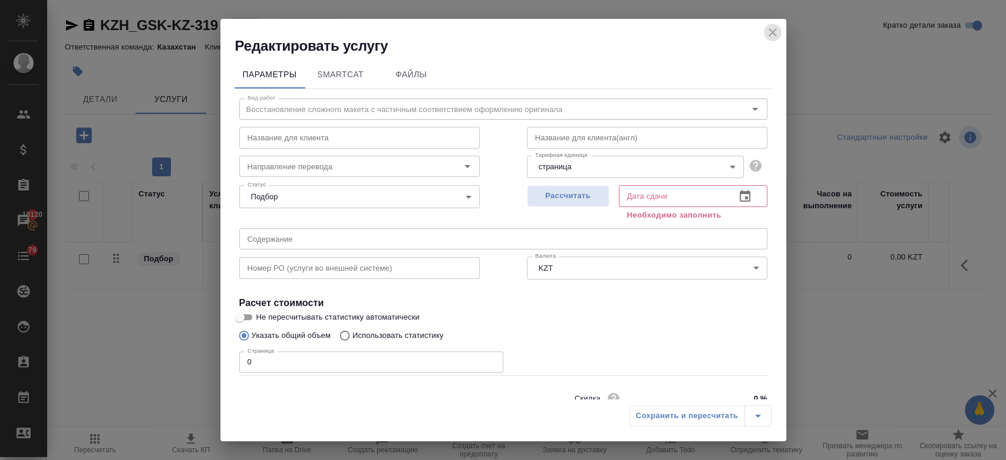
click at [766, 35] on icon "close" at bounding box center [773, 32] width 14 height 14
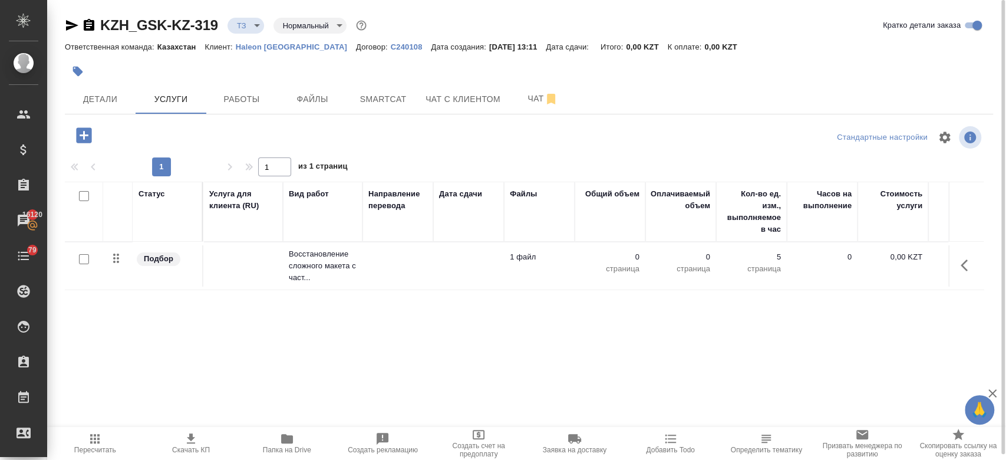
click at [284, 265] on td "Восстановление сложного макета с част..." at bounding box center [323, 265] width 80 height 47
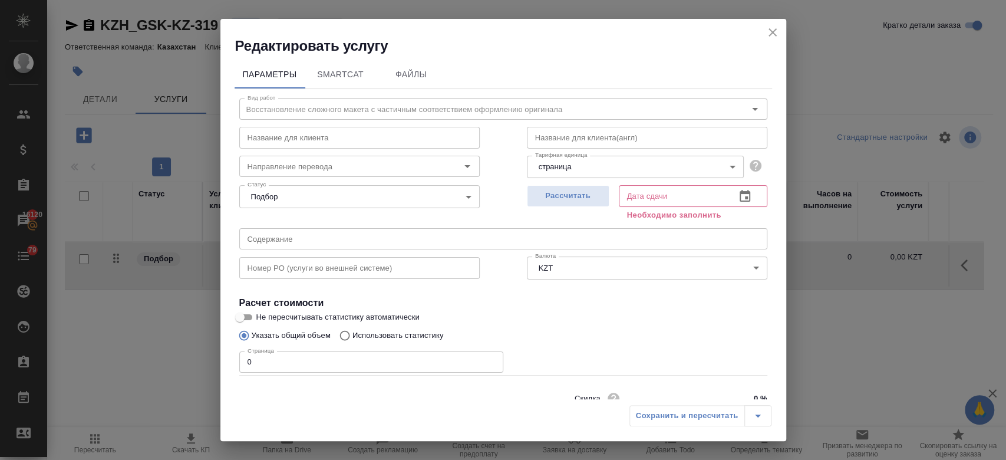
scroll to position [51, 0]
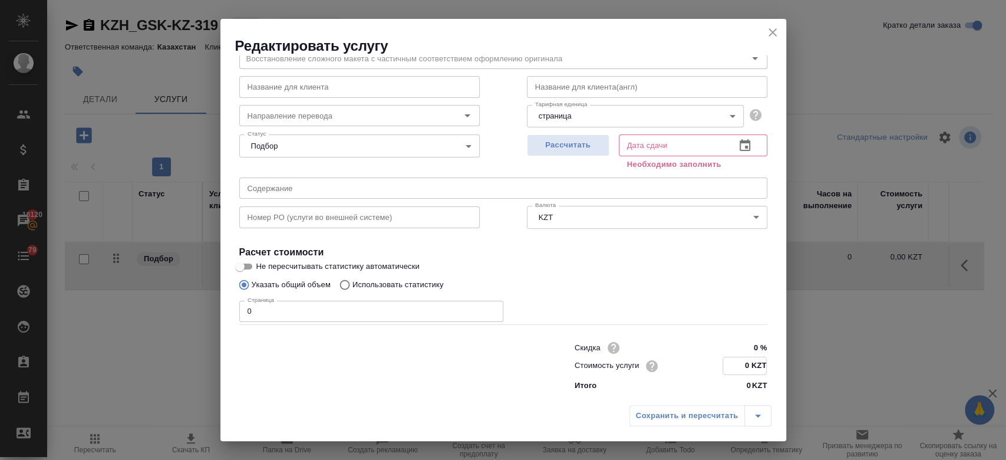
click at [740, 364] on input "0 KZT" at bounding box center [744, 365] width 43 height 17
click at [577, 137] on button "Рассчитать" at bounding box center [568, 145] width 83 height 22
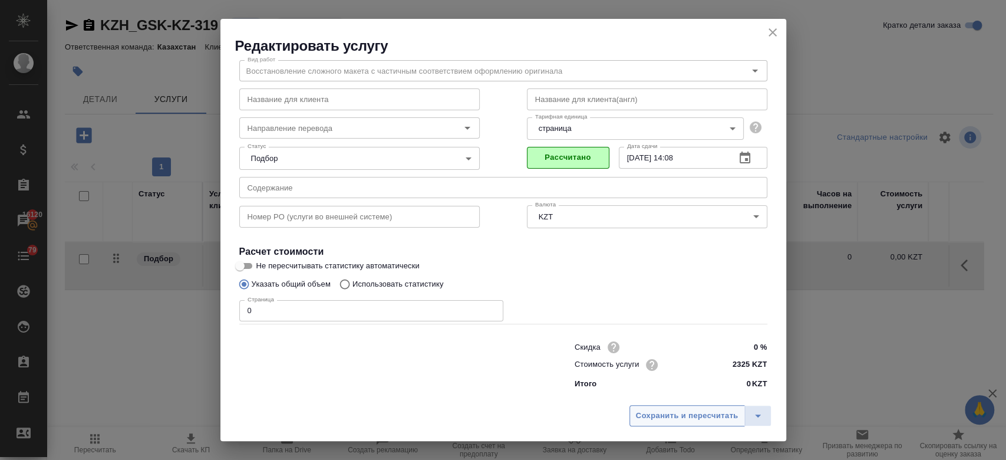
scroll to position [38, 0]
click at [670, 417] on span "Сохранить и пересчитать" at bounding box center [687, 416] width 103 height 14
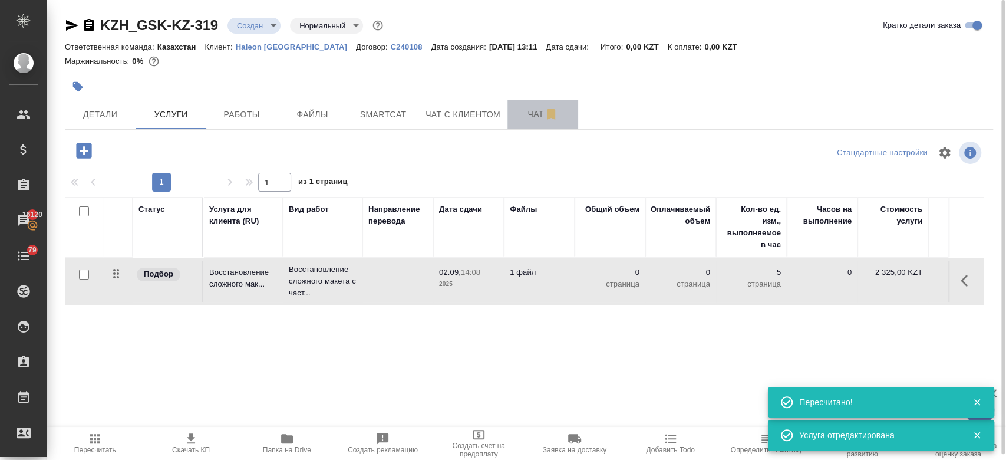
click at [533, 109] on span "Чат" at bounding box center [543, 114] width 57 height 15
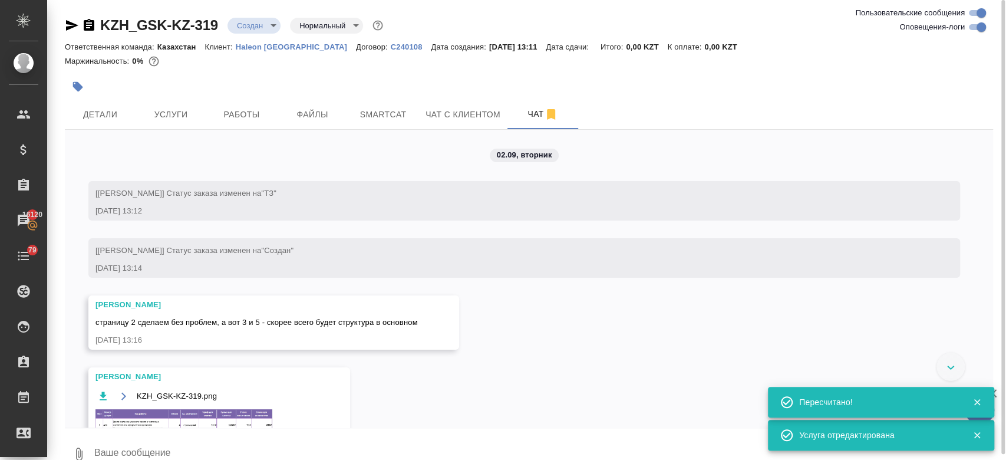
scroll to position [92, 0]
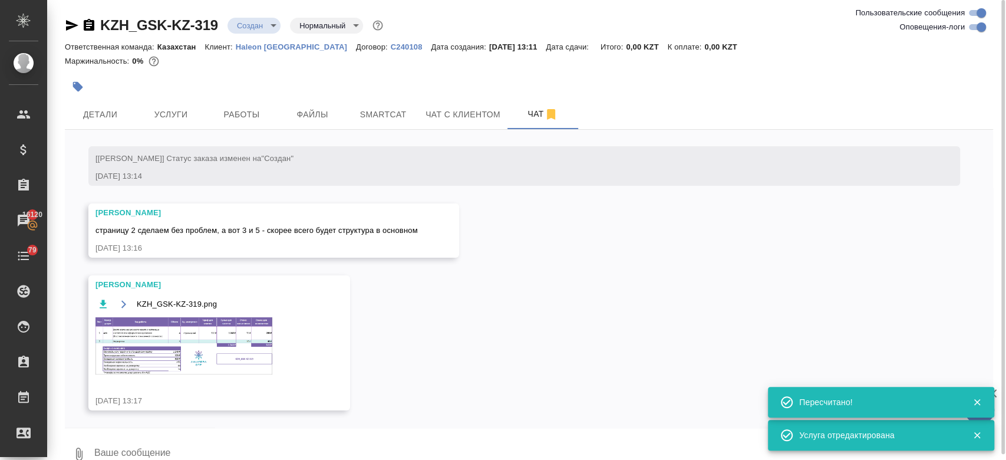
click at [255, 323] on img at bounding box center [183, 345] width 177 height 57
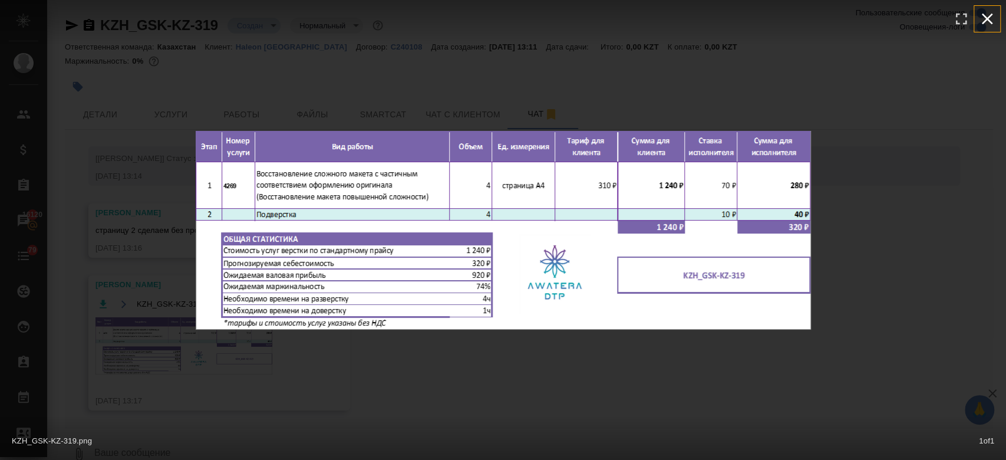
click at [986, 14] on icon "button" at bounding box center [987, 18] width 19 height 19
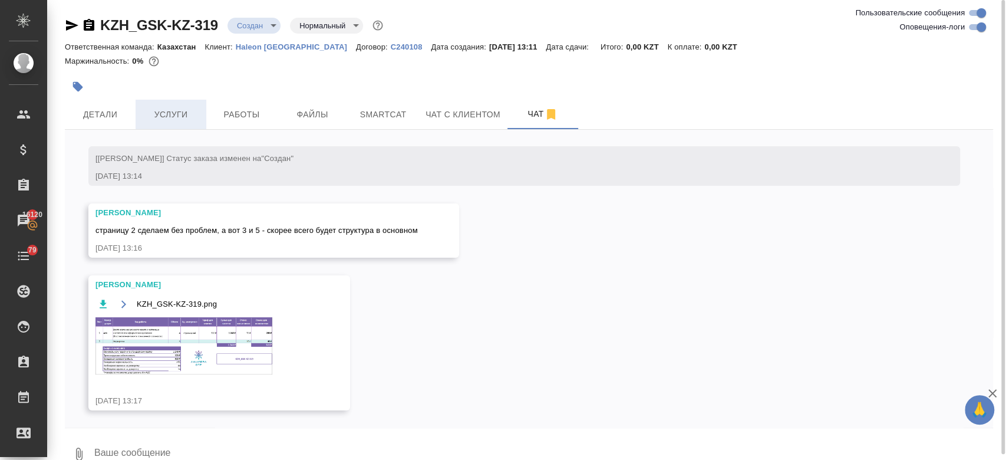
click at [183, 103] on button "Услуги" at bounding box center [171, 114] width 71 height 29
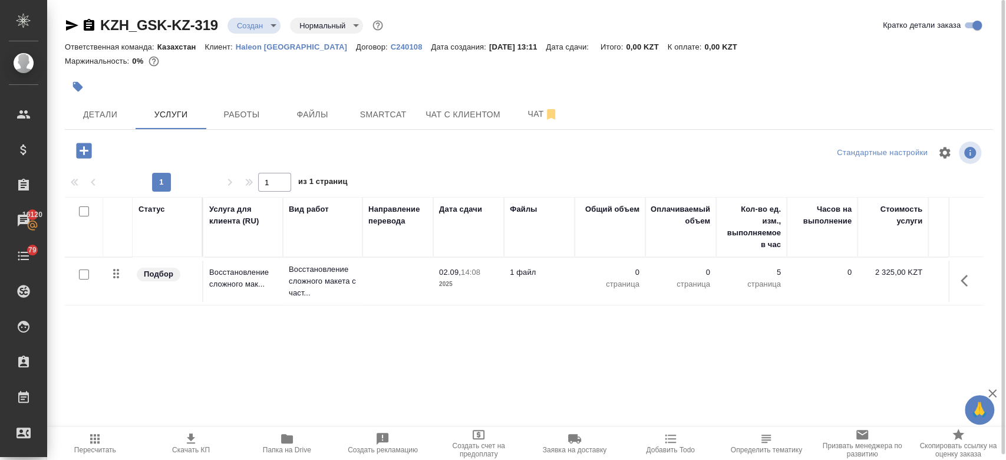
click at [239, 290] on td "Восстановление сложного мак..." at bounding box center [243, 280] width 80 height 41
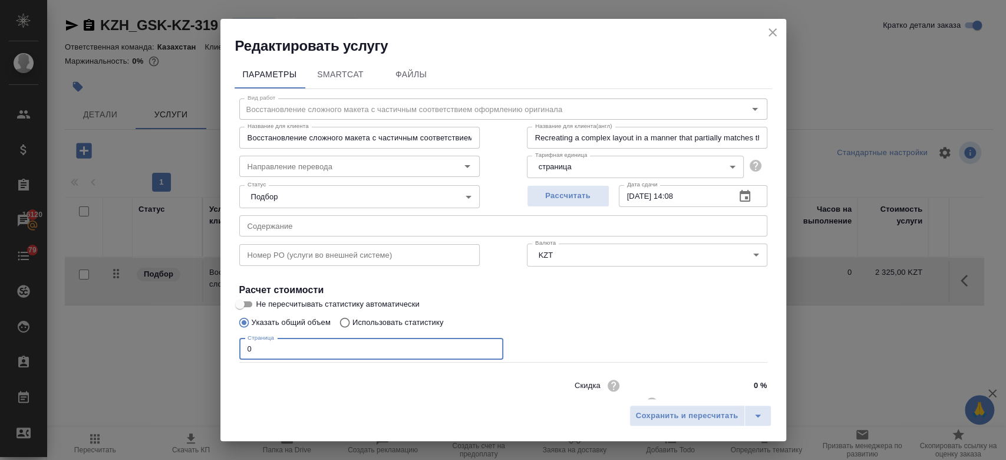
click at [276, 347] on input "0" at bounding box center [371, 348] width 264 height 21
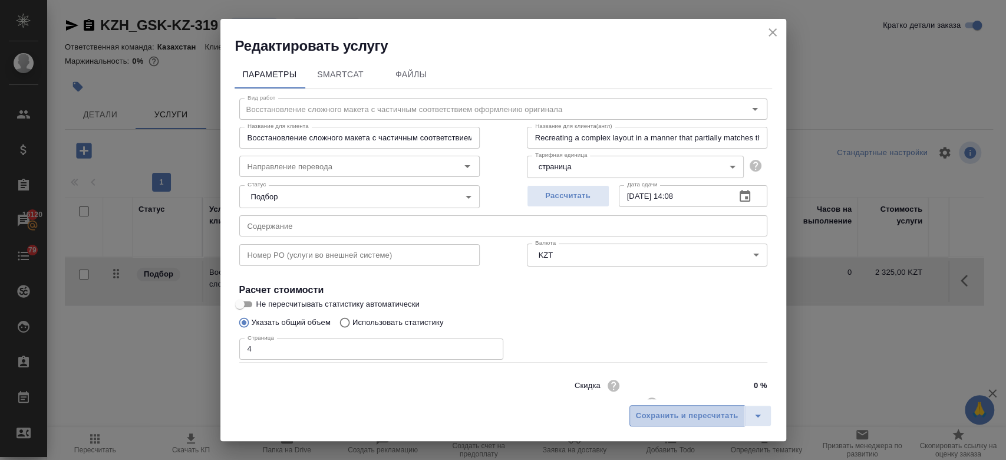
click at [664, 414] on span "Сохранить и пересчитать" at bounding box center [687, 416] width 103 height 14
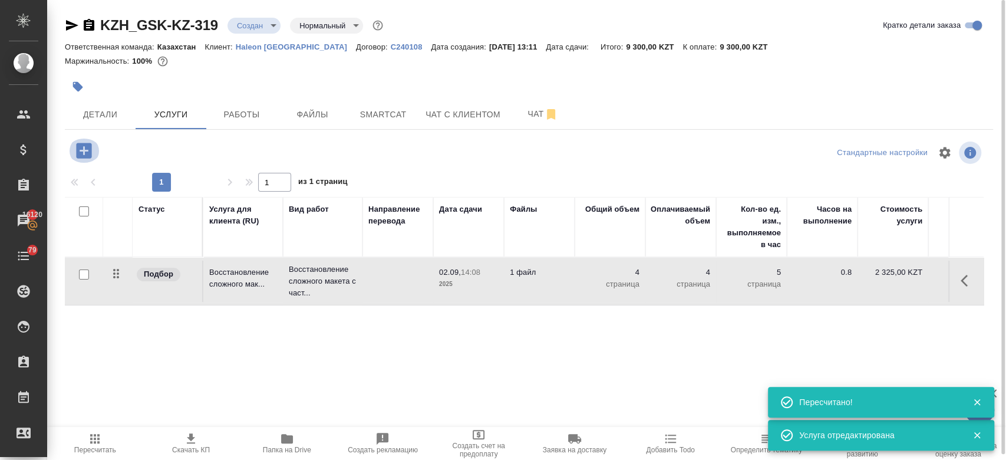
click at [91, 151] on icon "button" at bounding box center [83, 150] width 15 height 15
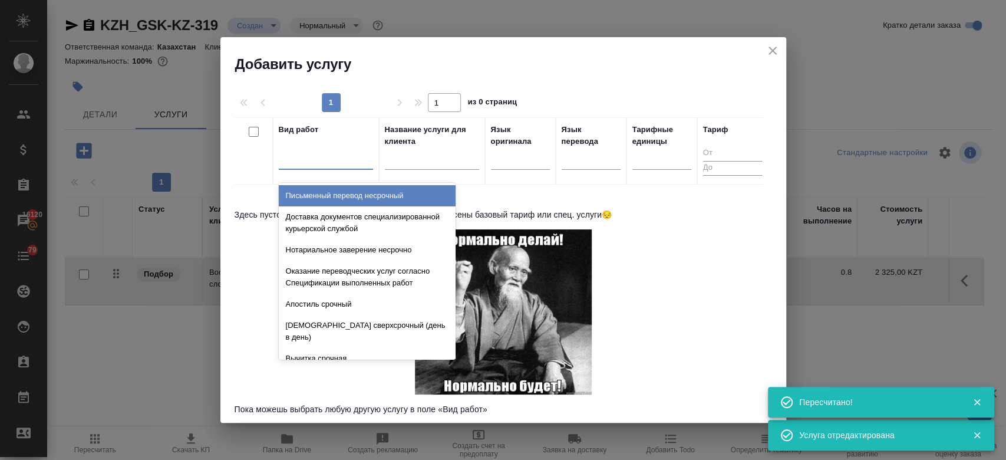
click at [335, 155] on div at bounding box center [326, 157] width 94 height 17
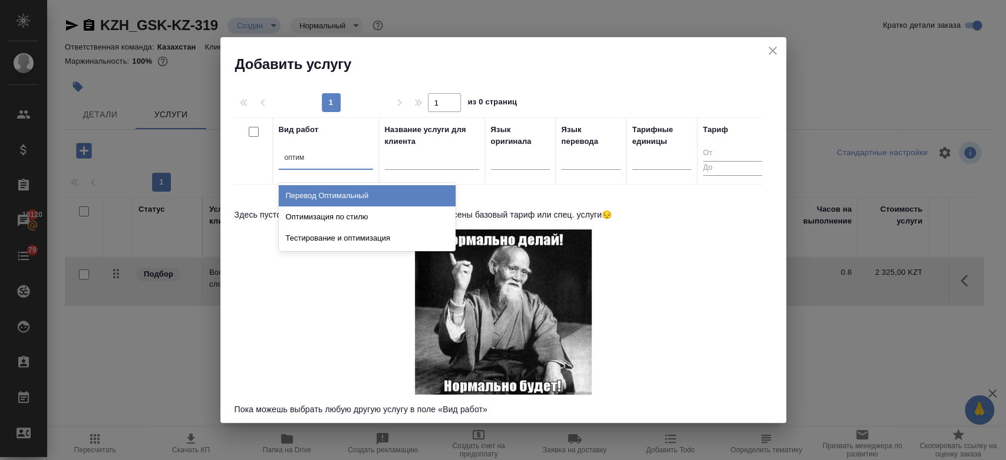
click at [344, 194] on div "Перевод Оптимальный" at bounding box center [367, 195] width 177 height 21
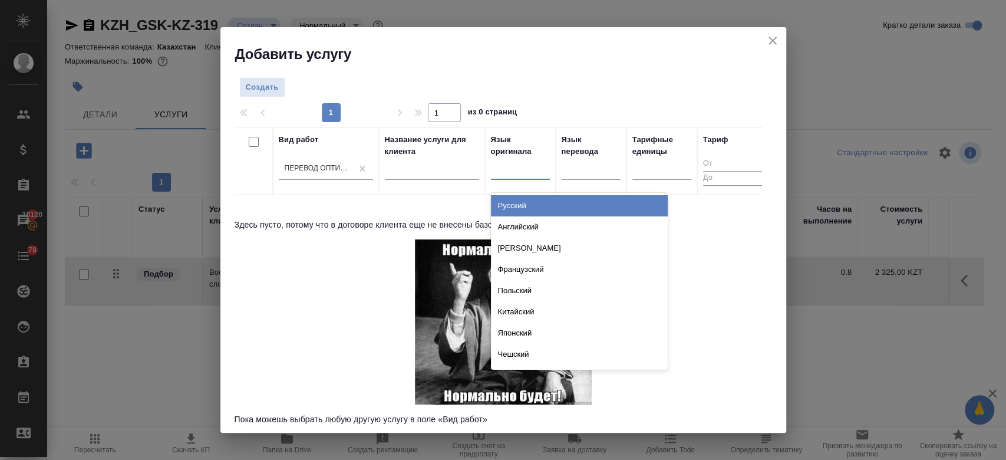
click at [522, 167] on div at bounding box center [520, 168] width 59 height 17
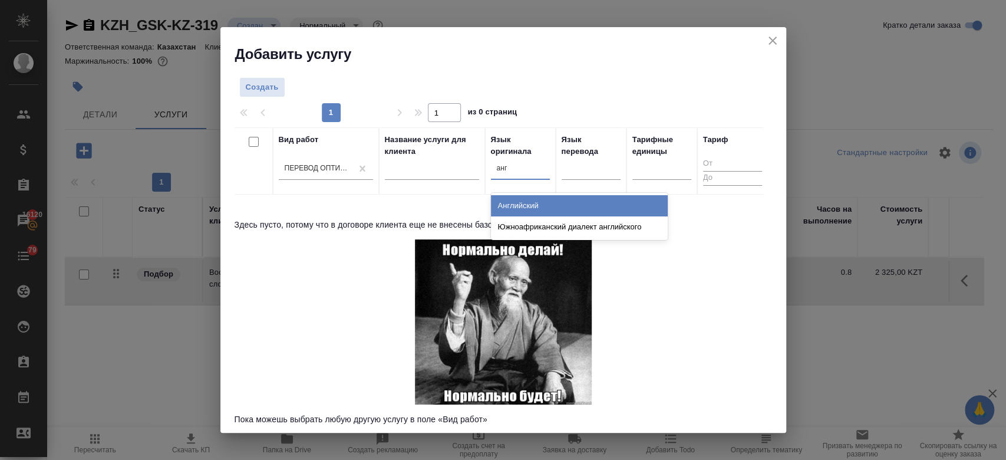
click at [533, 200] on div "Английский" at bounding box center [579, 205] width 177 height 21
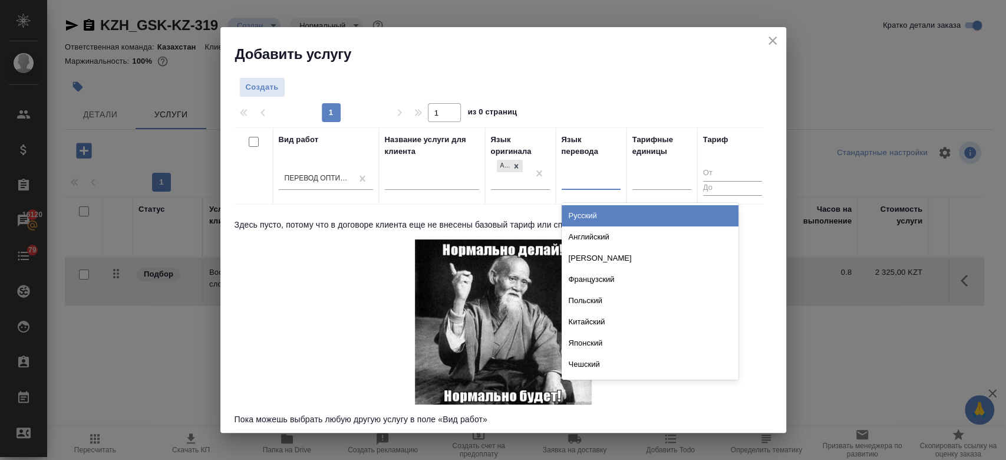
click at [586, 184] on div at bounding box center [591, 178] width 59 height 17
click at [585, 212] on div "Русский" at bounding box center [650, 215] width 177 height 21
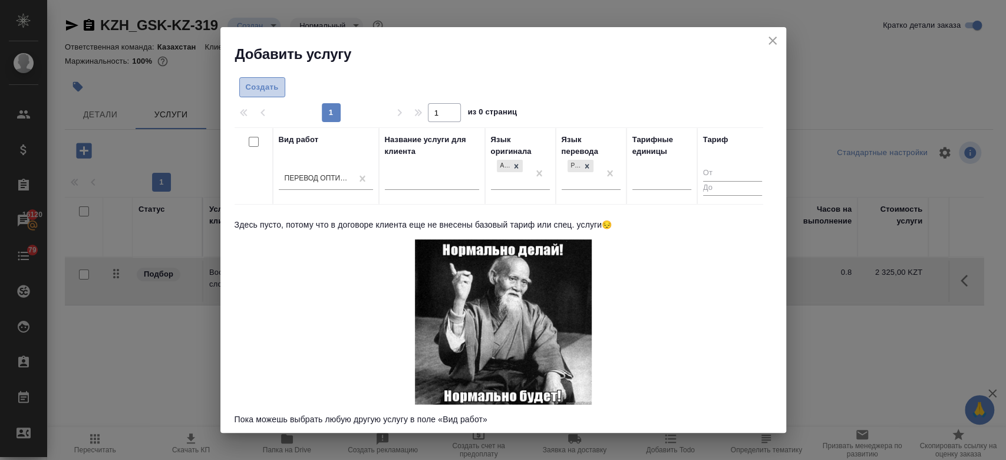
click at [248, 85] on span "Создать" at bounding box center [262, 88] width 33 height 14
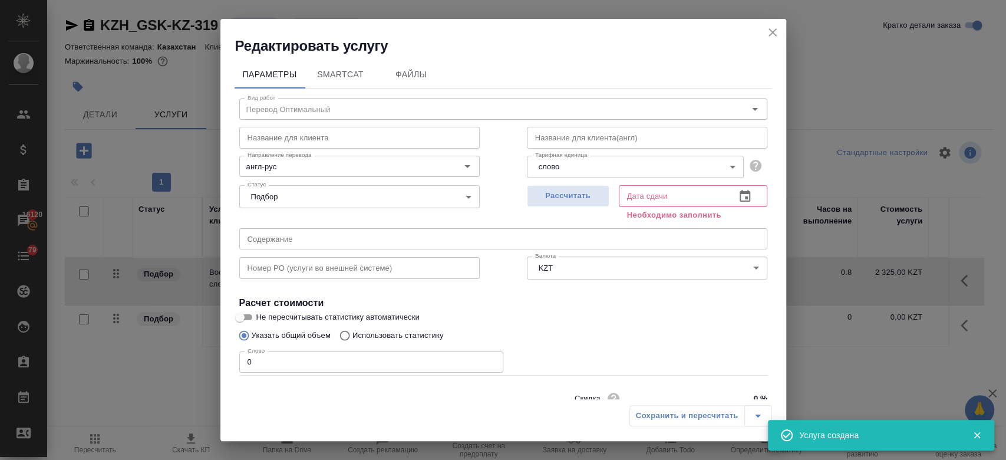
scroll to position [51, 0]
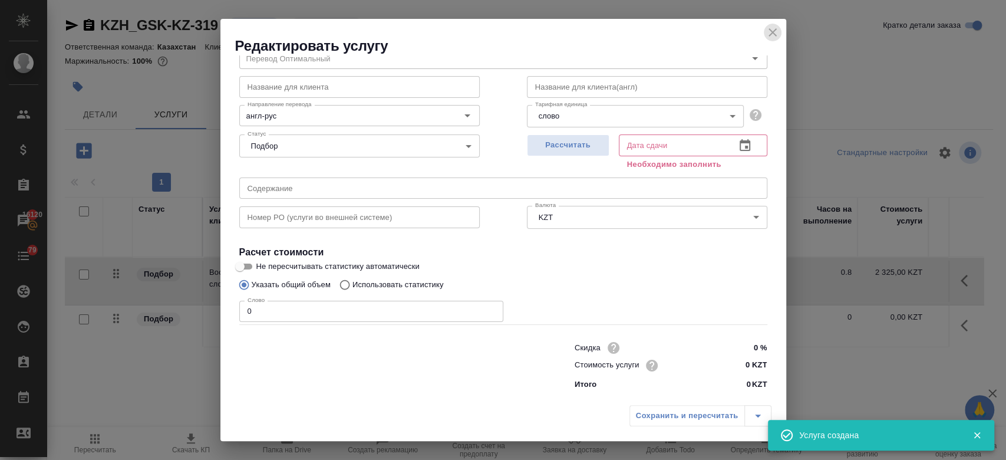
click at [774, 36] on icon "close" at bounding box center [773, 32] width 14 height 14
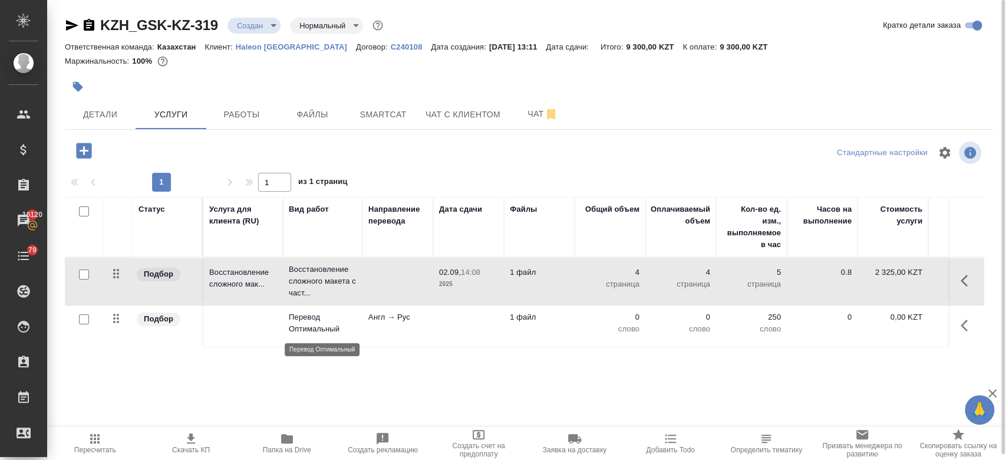
click at [295, 326] on p "Перевод Оптимальный" at bounding box center [323, 323] width 68 height 24
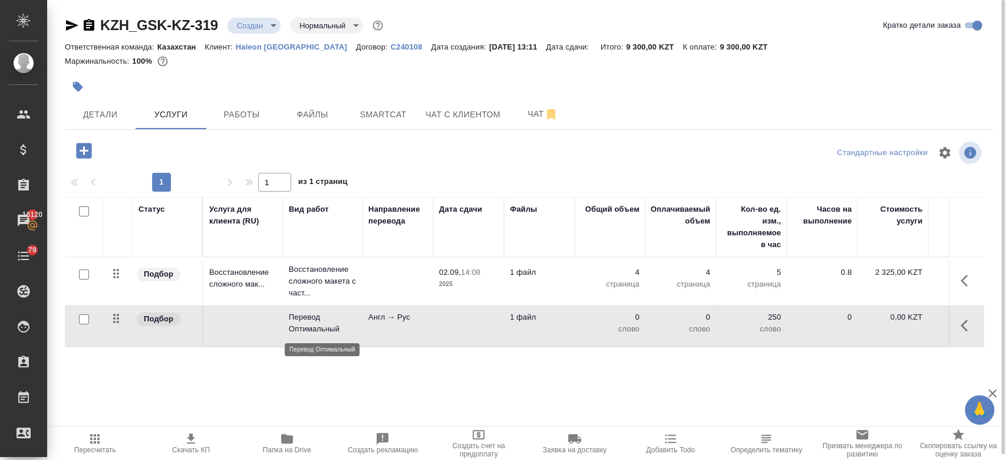
click at [295, 326] on p "Перевод Оптимальный" at bounding box center [323, 323] width 68 height 24
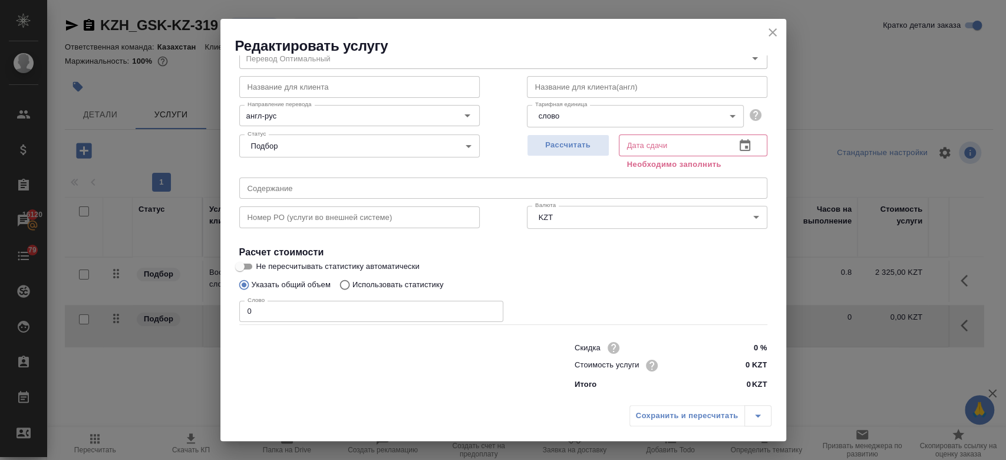
click at [742, 368] on input "0 KZT" at bounding box center [745, 365] width 44 height 17
click at [687, 298] on div "Слово 0 Слово" at bounding box center [503, 310] width 528 height 28
click at [566, 149] on span "Рассчитать" at bounding box center [568, 145] width 70 height 14
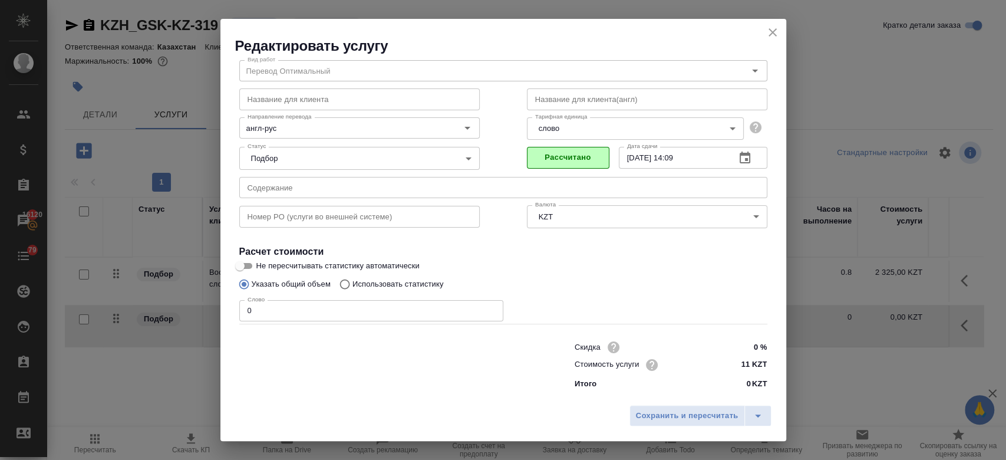
scroll to position [38, 0]
click at [678, 417] on span "Сохранить и пересчитать" at bounding box center [687, 416] width 103 height 14
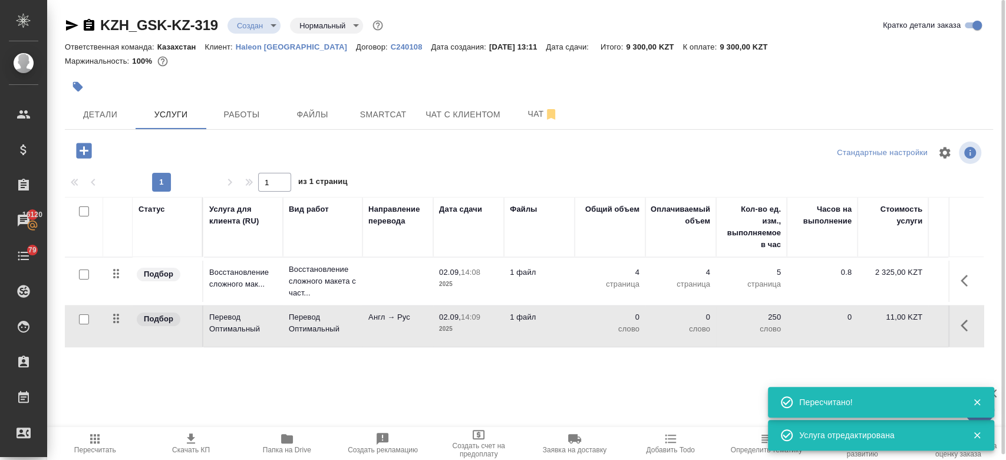
click at [81, 316] on input "checkbox" at bounding box center [84, 319] width 10 height 10
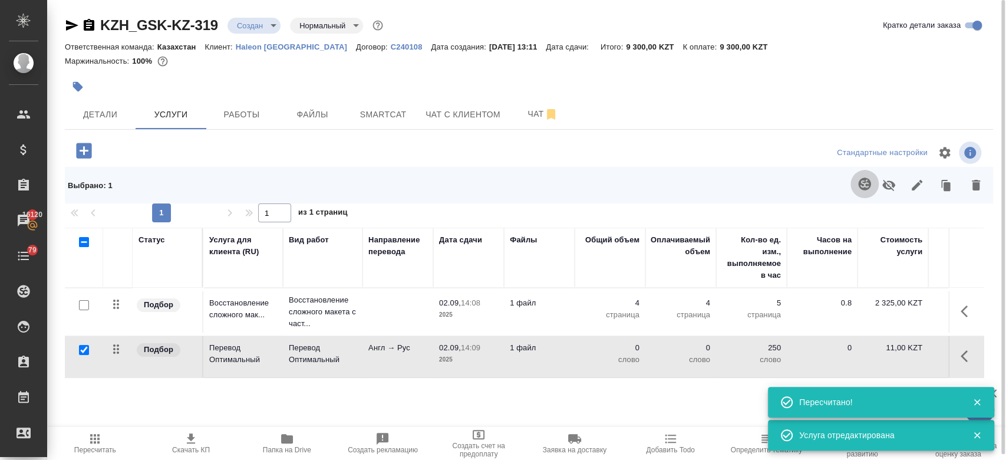
click at [866, 181] on icon "button" at bounding box center [864, 183] width 12 height 12
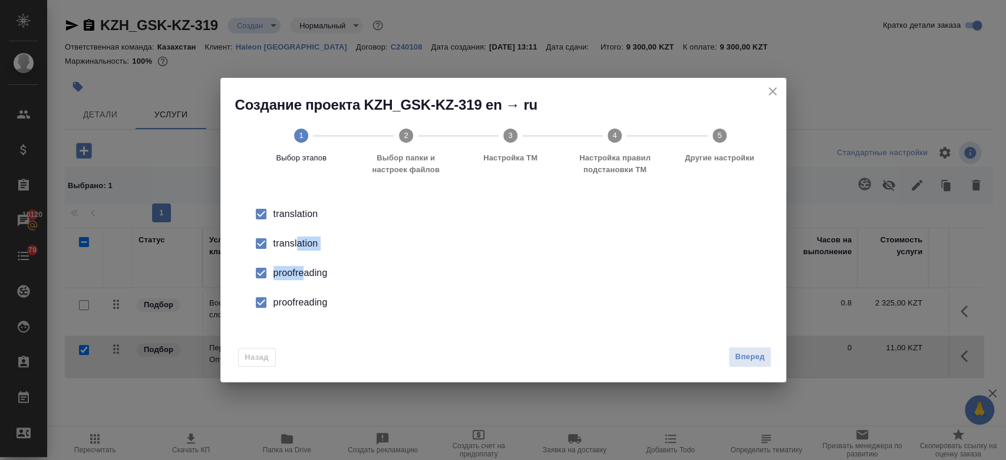
drag, startPoint x: 296, startPoint y: 246, endPoint x: 302, endPoint y: 281, distance: 34.7
click at [302, 281] on ul "translation translation proofreading proofreading" at bounding box center [503, 258] width 528 height 118
click at [302, 281] on li "proofreading" at bounding box center [503, 272] width 528 height 29
drag, startPoint x: 263, startPoint y: 245, endPoint x: 261, endPoint y: 304, distance: 58.4
click at [261, 304] on ul "translation translation proofreading proofreading" at bounding box center [503, 258] width 528 height 118
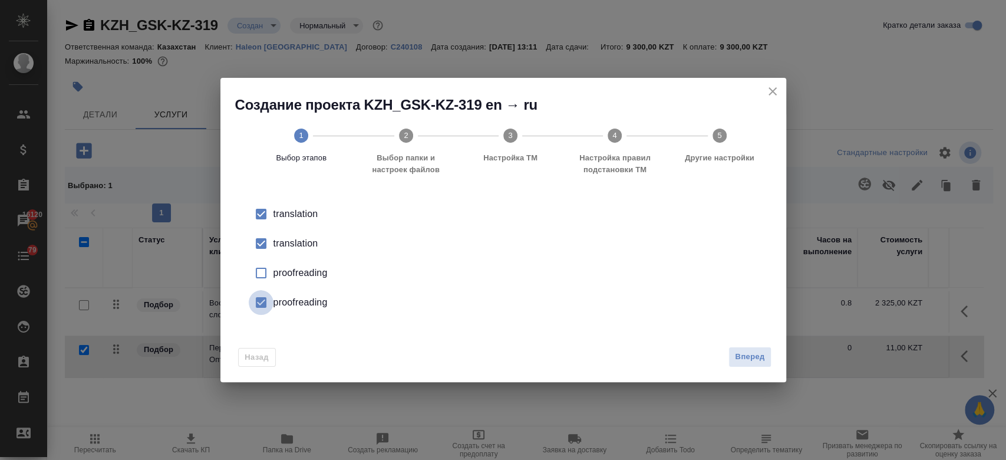
click at [261, 304] on input "checkbox" at bounding box center [261, 302] width 25 height 25
click at [262, 238] on input "checkbox" at bounding box center [261, 243] width 25 height 25
click at [748, 361] on span "Вперед" at bounding box center [749, 357] width 29 height 14
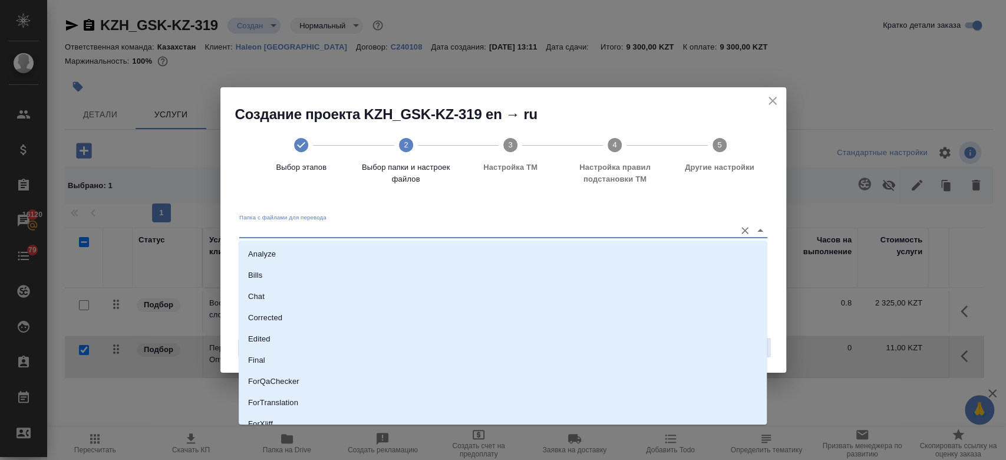
click at [638, 233] on input "Папка с файлами для перевода" at bounding box center [484, 230] width 490 height 14
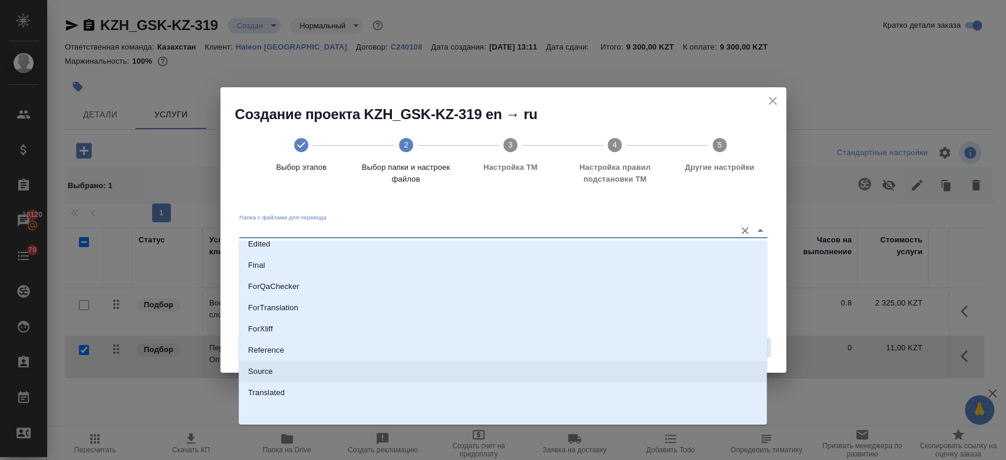
click at [461, 380] on li "Source" at bounding box center [503, 371] width 528 height 21
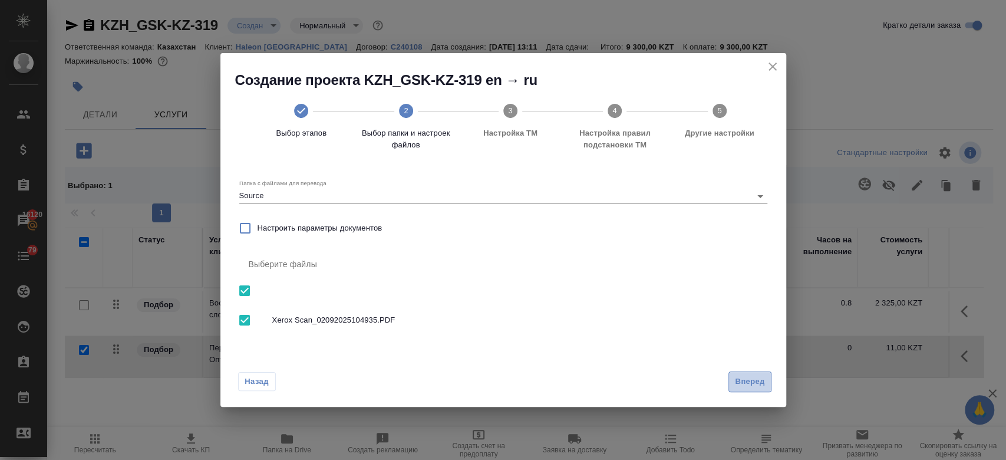
click at [767, 385] on button "Вперед" at bounding box center [749, 381] width 42 height 21
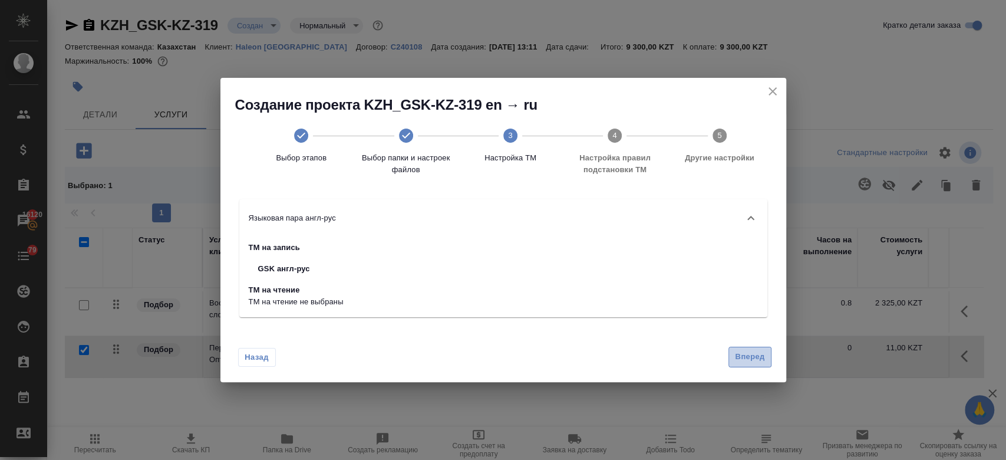
click at [759, 347] on button "Вперед" at bounding box center [749, 357] width 42 height 21
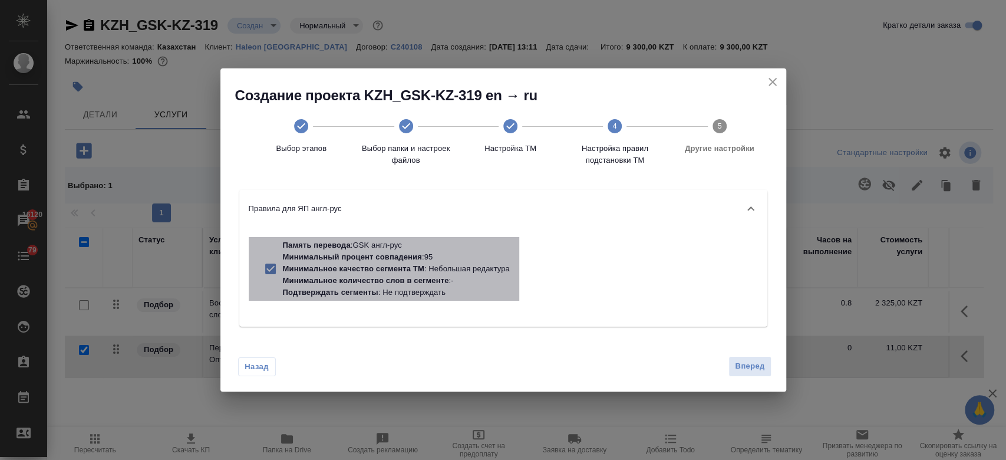
click at [434, 292] on p "Подтверждать сегменты : Не подтверждать" at bounding box center [396, 292] width 227 height 12
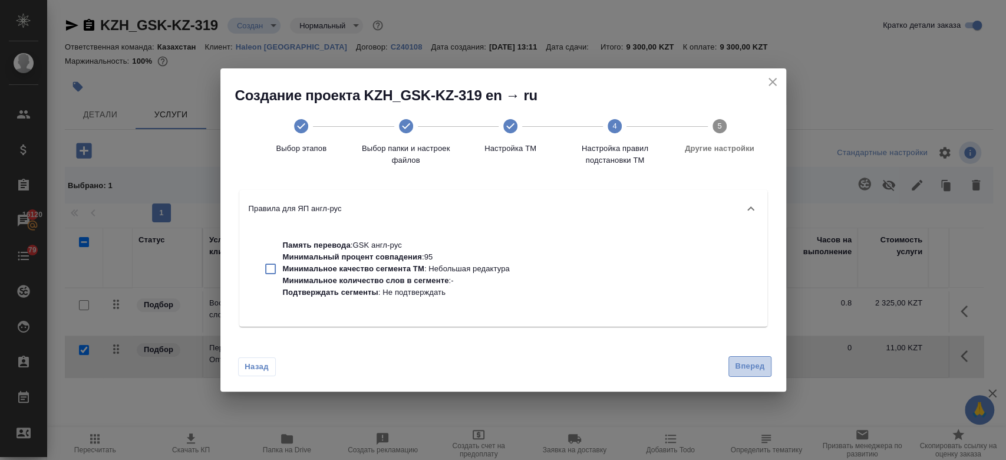
click at [754, 361] on span "Вперед" at bounding box center [749, 367] width 29 height 14
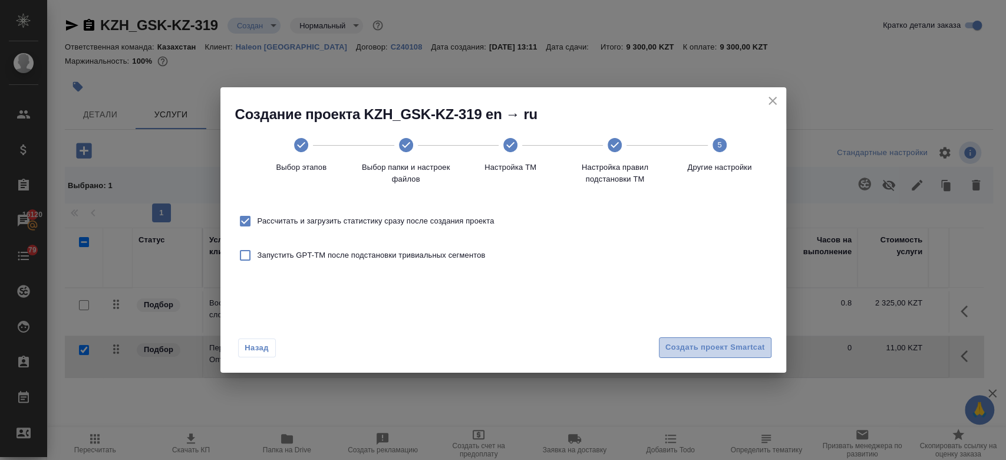
click at [691, 349] on span "Создать проект Smartcat" at bounding box center [715, 348] width 100 height 14
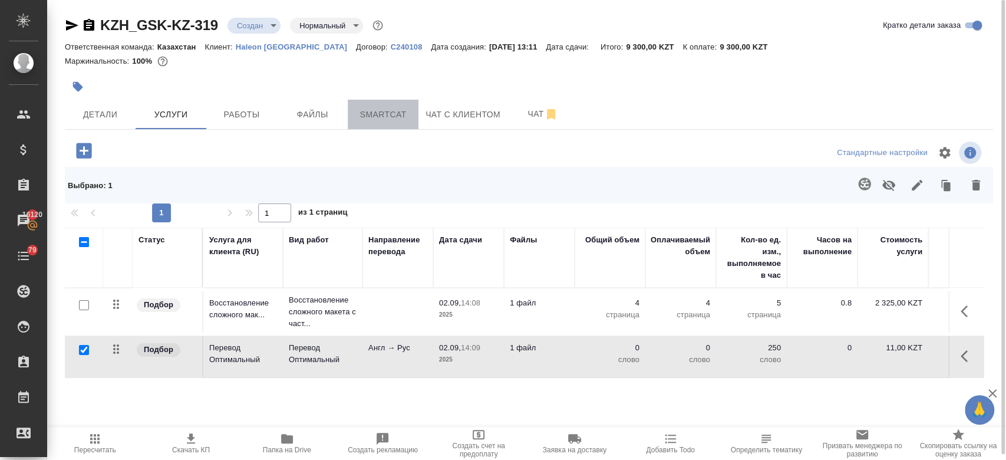
click at [360, 111] on span "Smartcat" at bounding box center [383, 114] width 57 height 15
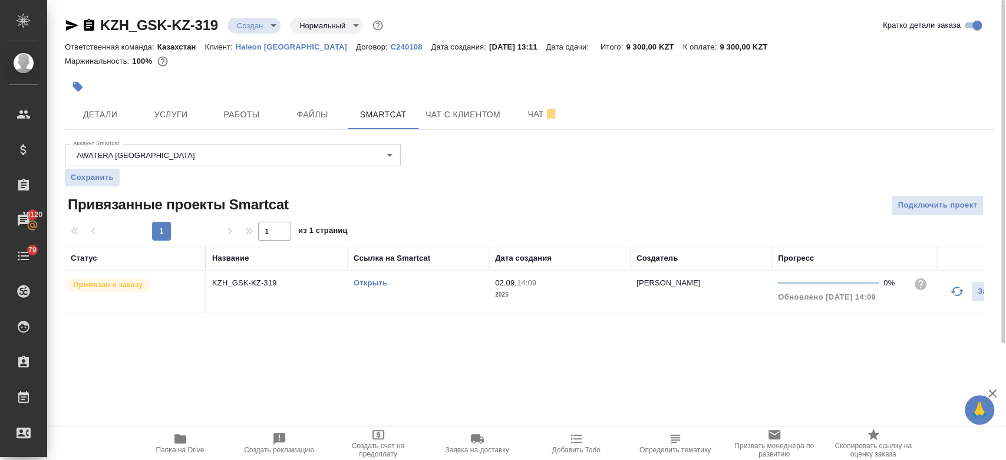
click at [354, 284] on link "Открыть" at bounding box center [371, 282] width 34 height 9
click at [71, 21] on icon "button" at bounding box center [72, 25] width 14 height 14
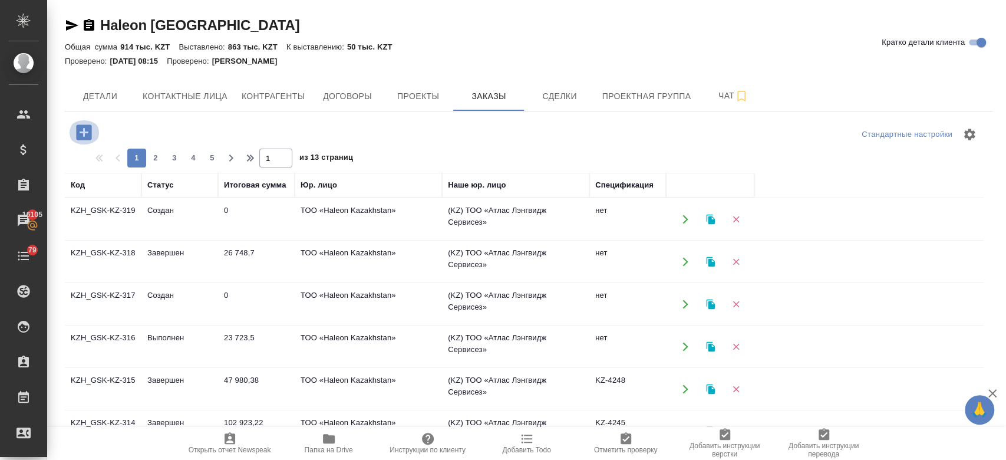
click at [85, 133] on icon "button" at bounding box center [83, 131] width 15 height 15
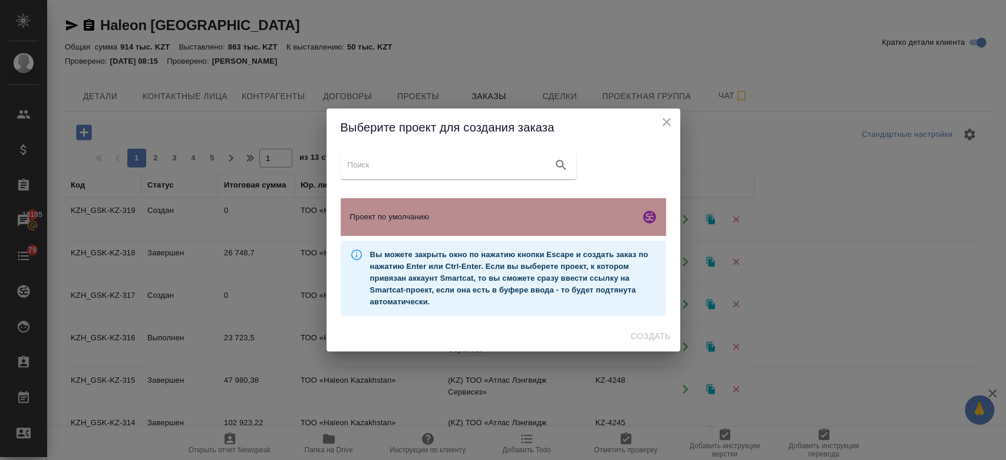
click at [459, 223] on div "Проект по умолчанию" at bounding box center [503, 217] width 325 height 38
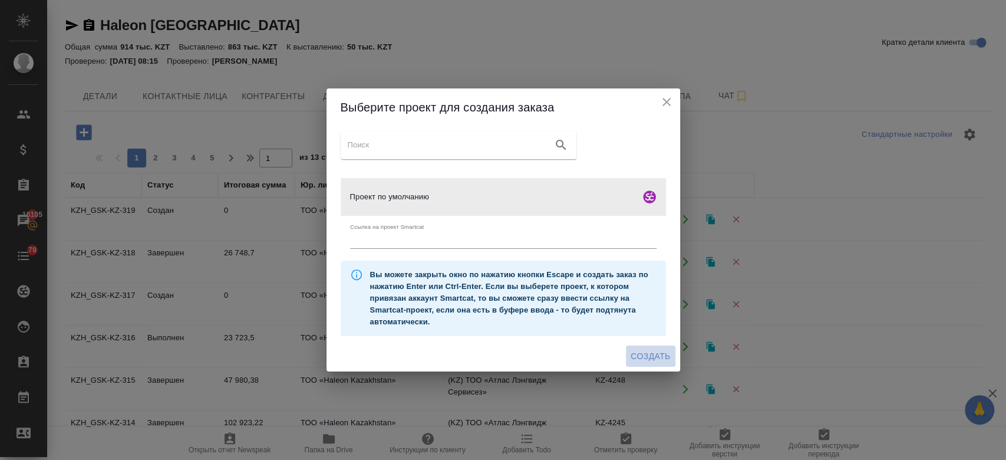
click at [652, 358] on span "Создать" at bounding box center [650, 356] width 39 height 15
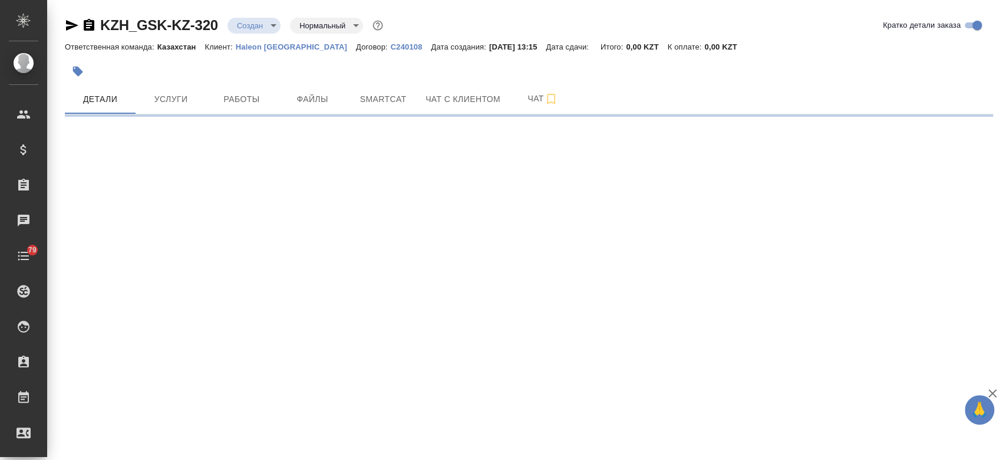
select select "RU"
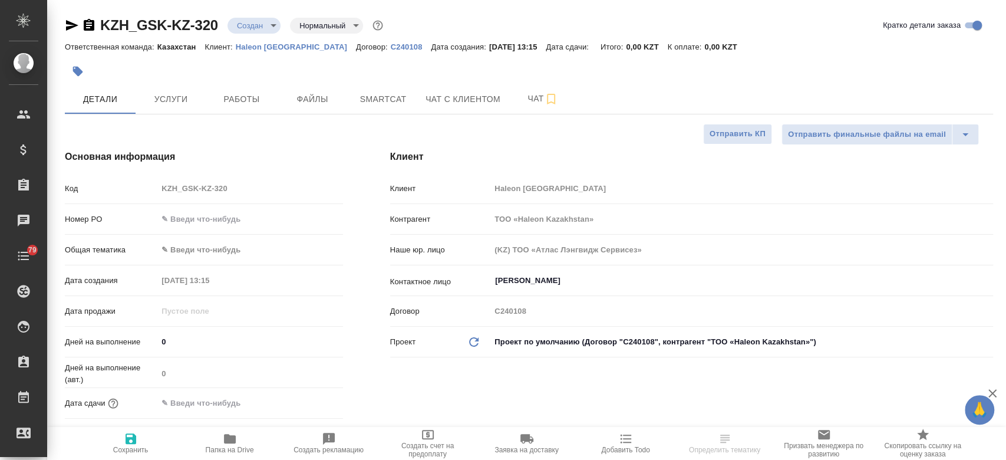
type textarea "x"
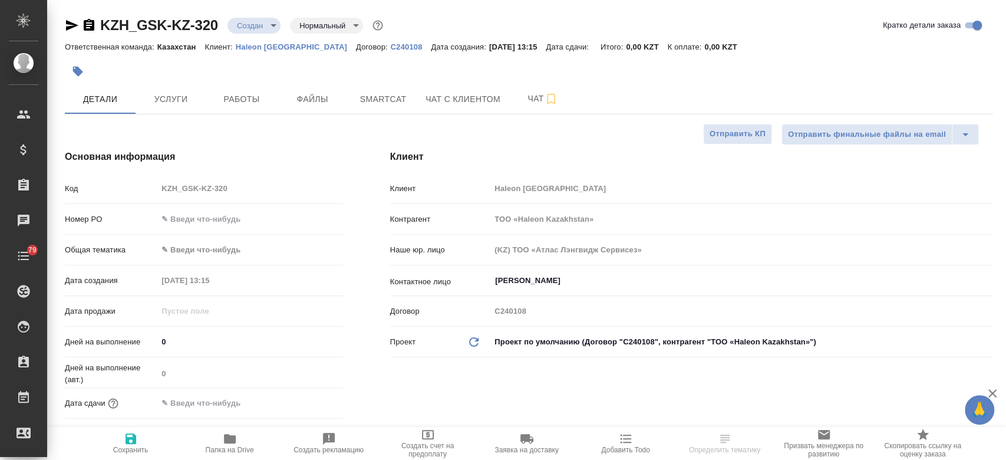
type textarea "x"
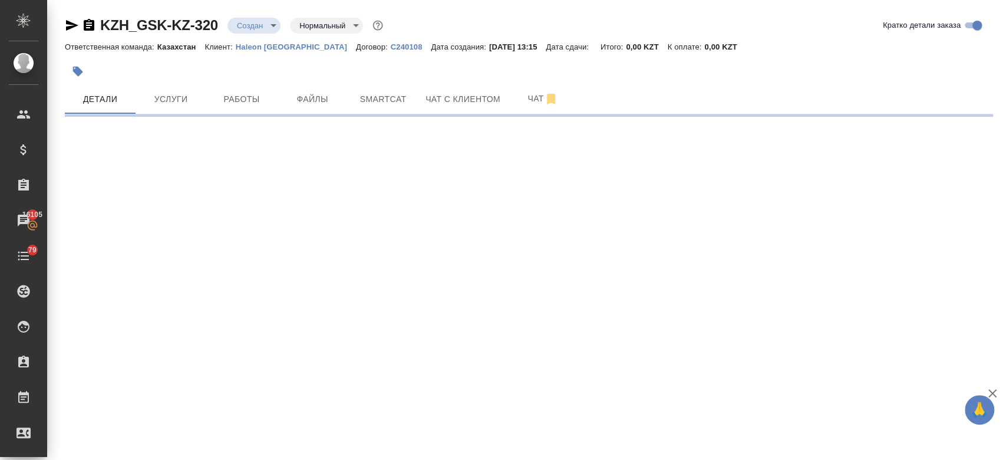
select select "RU"
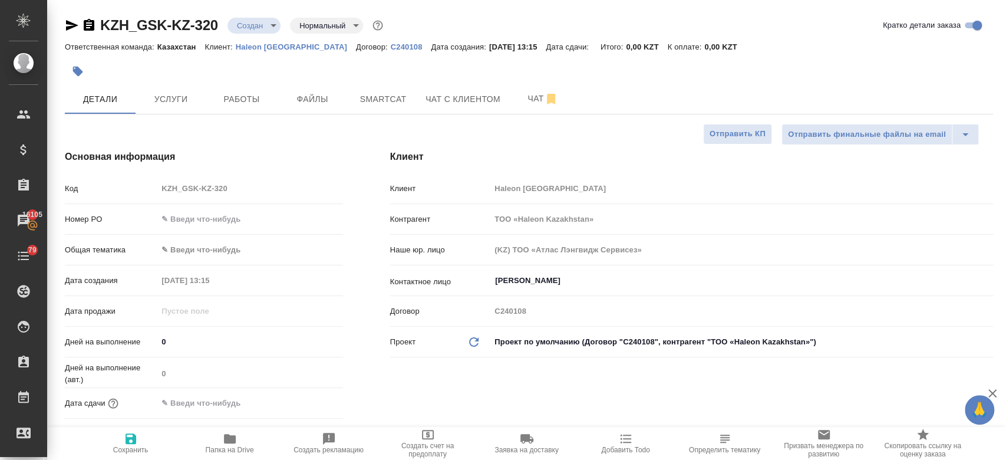
type textarea "x"
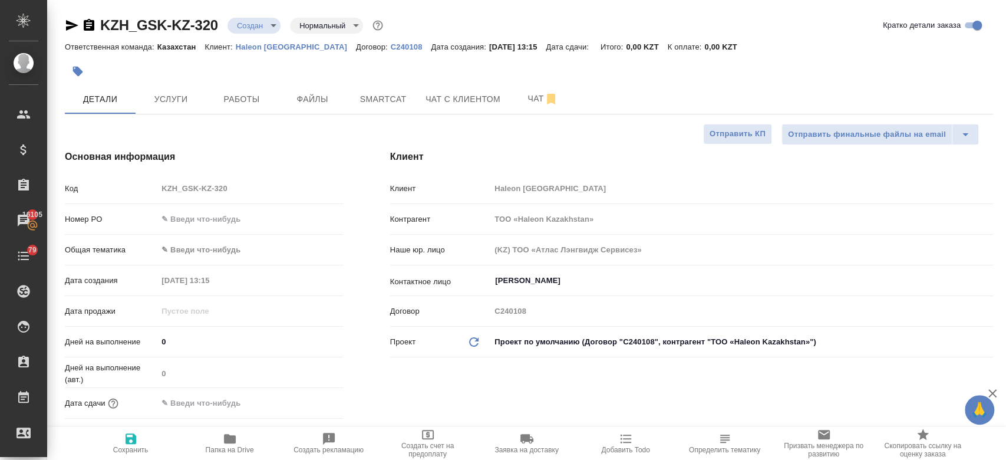
type textarea "x"
click at [304, 97] on span "Файлы" at bounding box center [312, 99] width 57 height 15
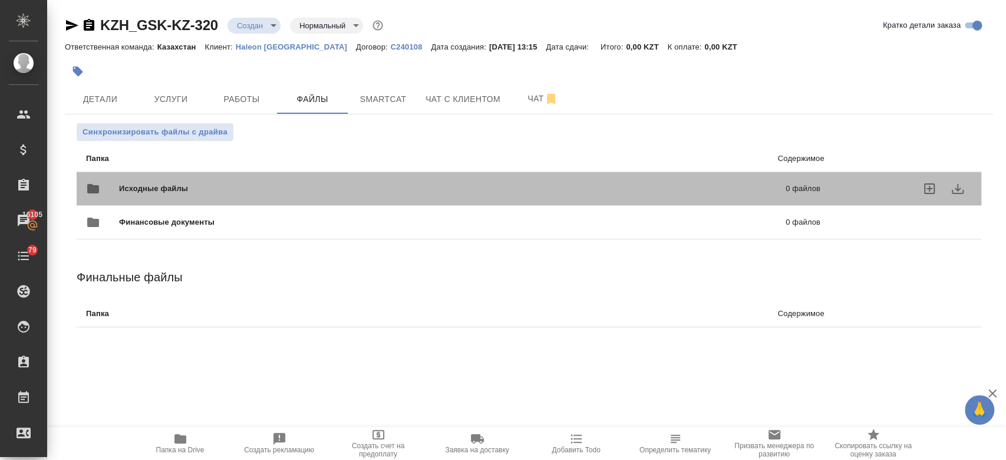
click at [147, 182] on div "Исходные файлы 0 файлов" at bounding box center [453, 188] width 734 height 28
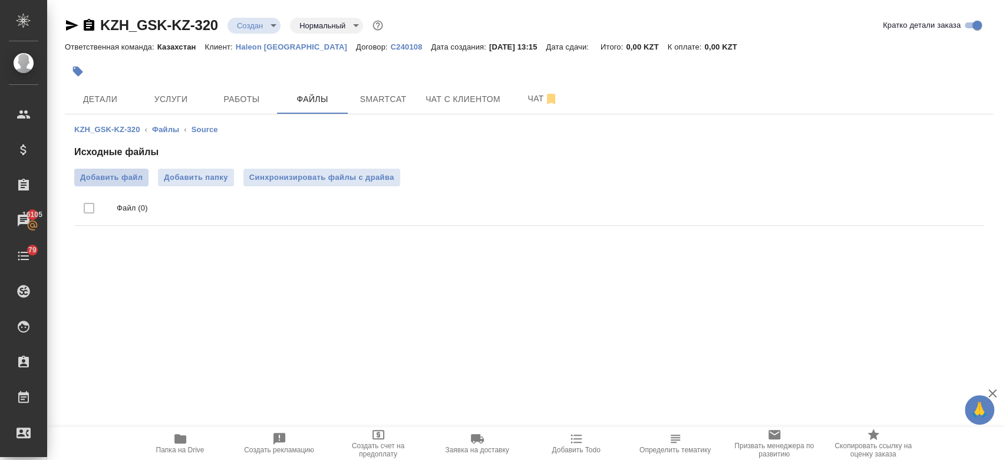
click at [109, 183] on label "Добавить файл" at bounding box center [111, 178] width 74 height 18
click at [0, 0] on input "Добавить файл" at bounding box center [0, 0] width 0 height 0
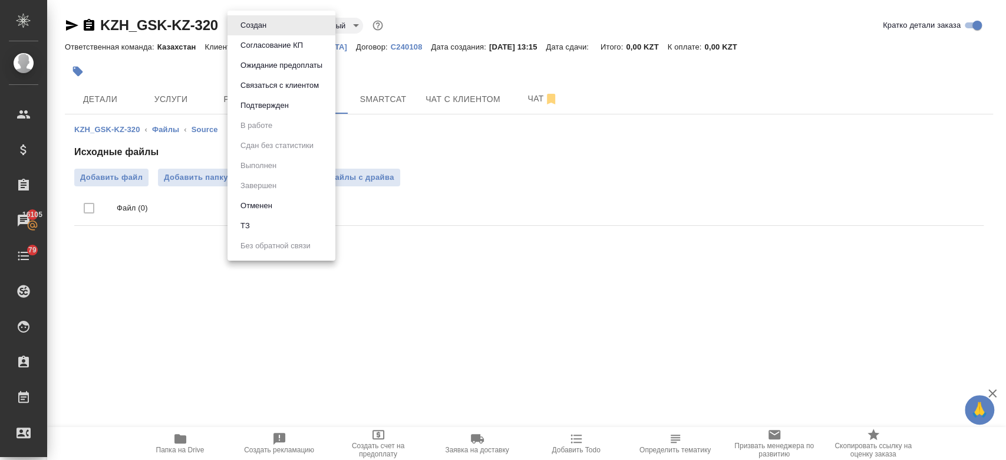
click at [256, 30] on body "🙏 .cls-1 fill:#fff; AWATERA Kosherbayeva Nazerke Клиенты Спецификации Заказы 16…" at bounding box center [503, 230] width 1006 height 460
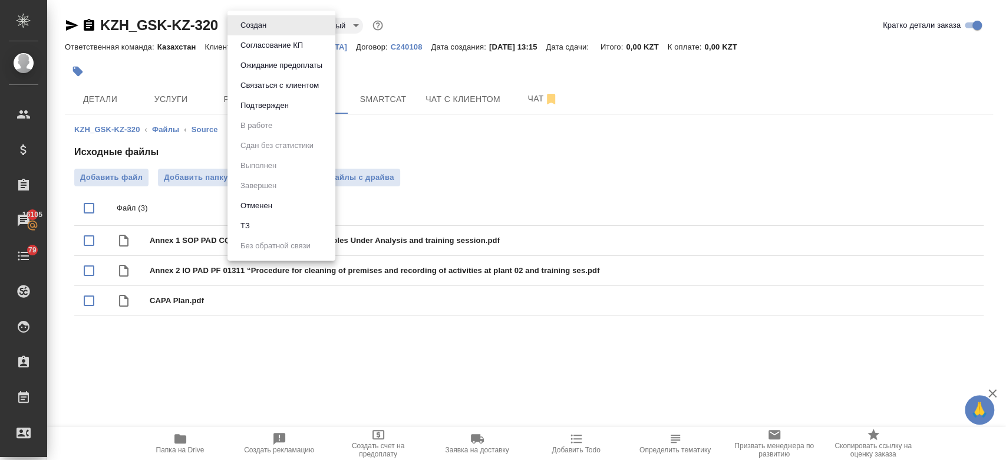
click at [459, 67] on div at bounding box center [503, 230] width 1006 height 460
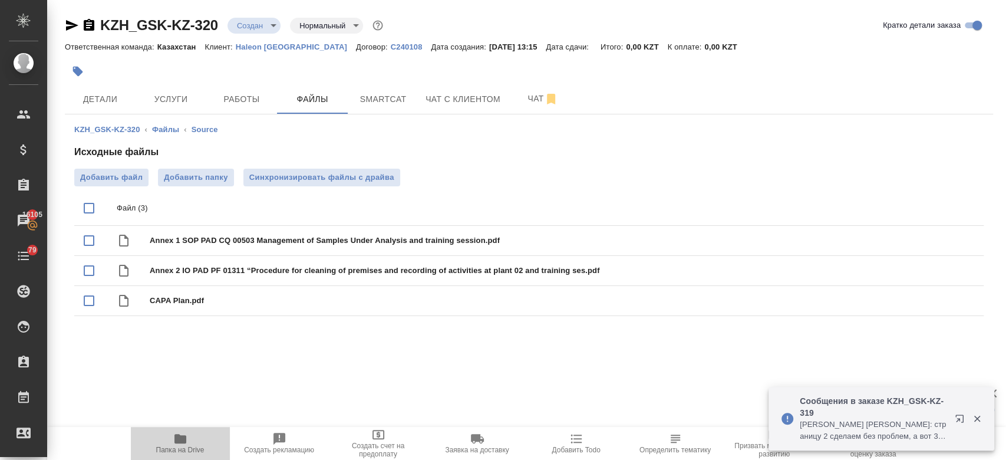
click at [176, 435] on icon "button" at bounding box center [180, 438] width 12 height 9
click at [78, 103] on span "Детали" at bounding box center [100, 99] width 57 height 15
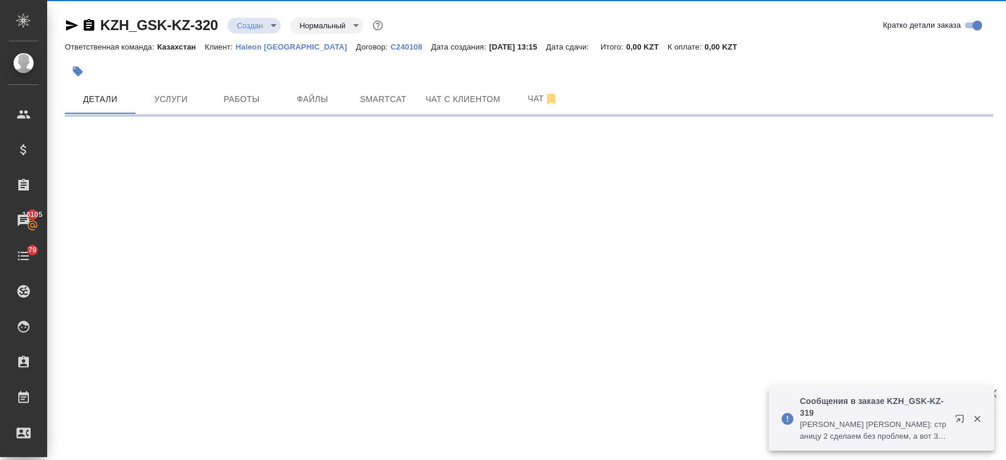
select select "RU"
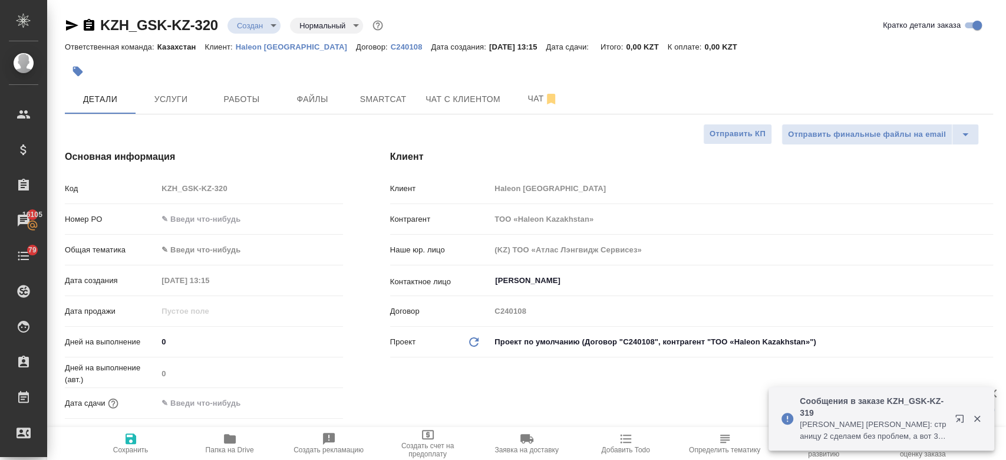
type textarea "x"
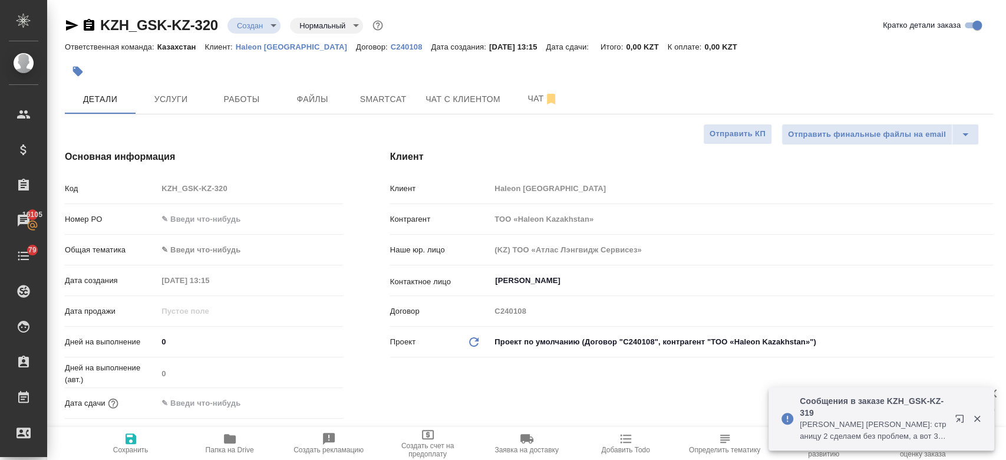
type textarea "x"
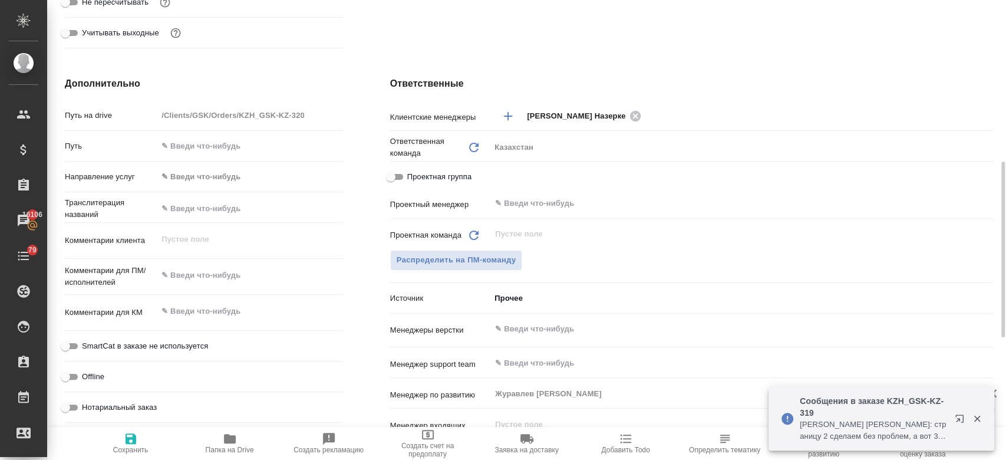
scroll to position [433, 0]
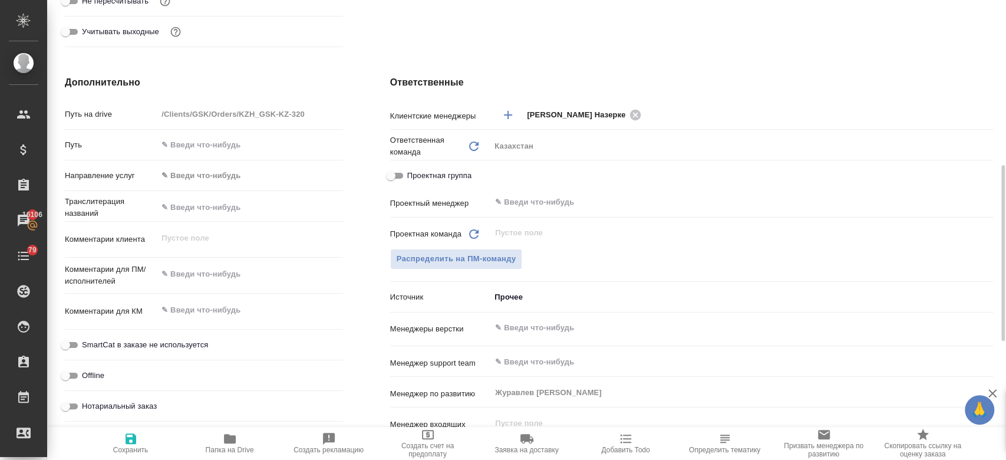
click at [219, 285] on div "x" at bounding box center [249, 275] width 185 height 26
type textarea "x"
paste textarea "Необходимо на русский. [PERSON_NAME] plan дублируется, я отправляю ворд версию …"
type textarea "Необходимо на русский. [PERSON_NAME] plan дублируется, я отправляю ворд версию …"
type textarea "x"
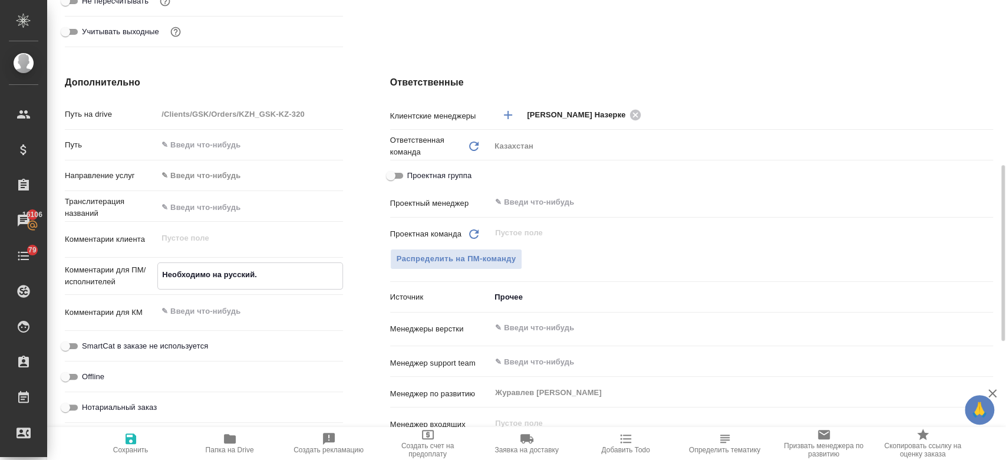
type textarea "x"
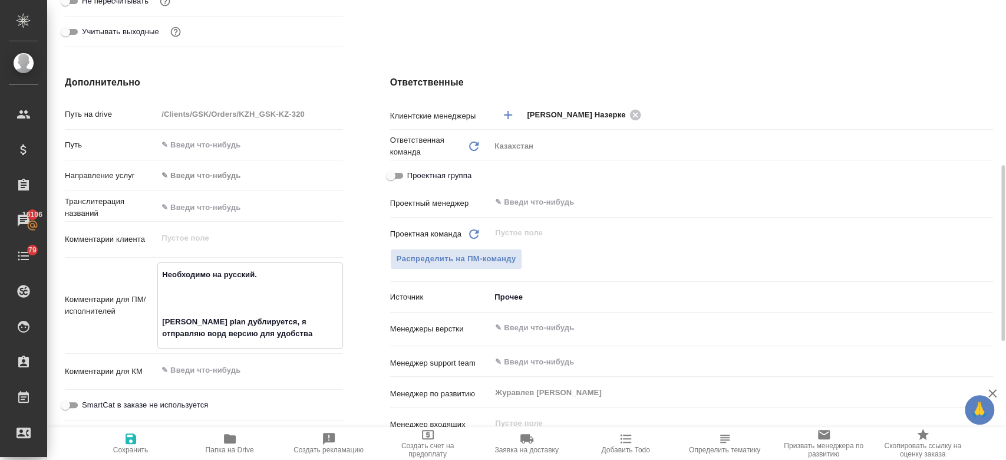
type textarea "Необходимо на русский. [PERSON_NAME] plan дублируется, я отправляю ворд версию …"
type textarea "x"
type textarea "Необходимо на русский. [PERSON_NAME] plan дублируется, я отправляю ворд версию …"
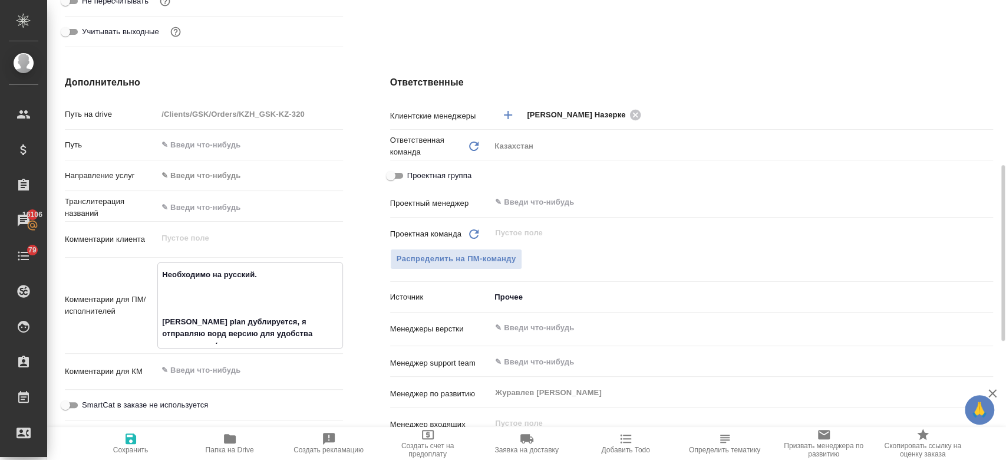
type textarea "x"
type textarea "Необходимо на русский. [PERSON_NAME] plan дублируется, я отправляю ворд версию …"
type textarea "x"
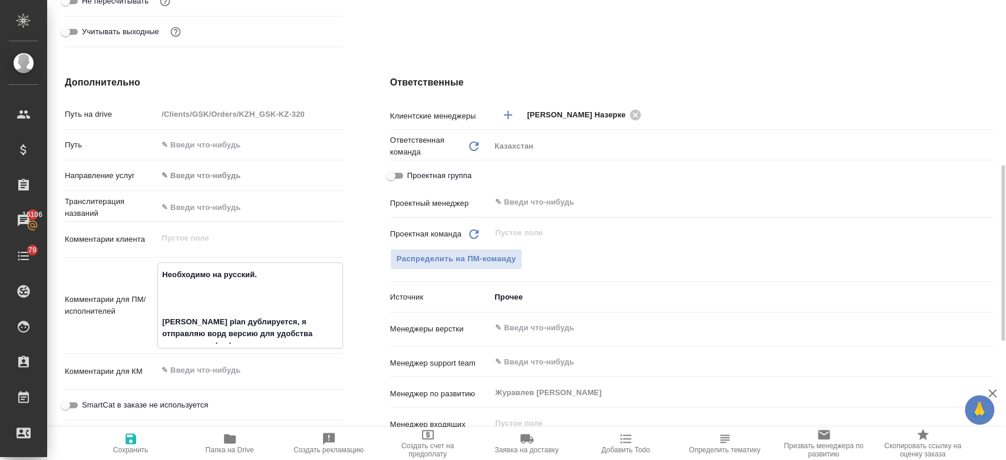
type textarea "x"
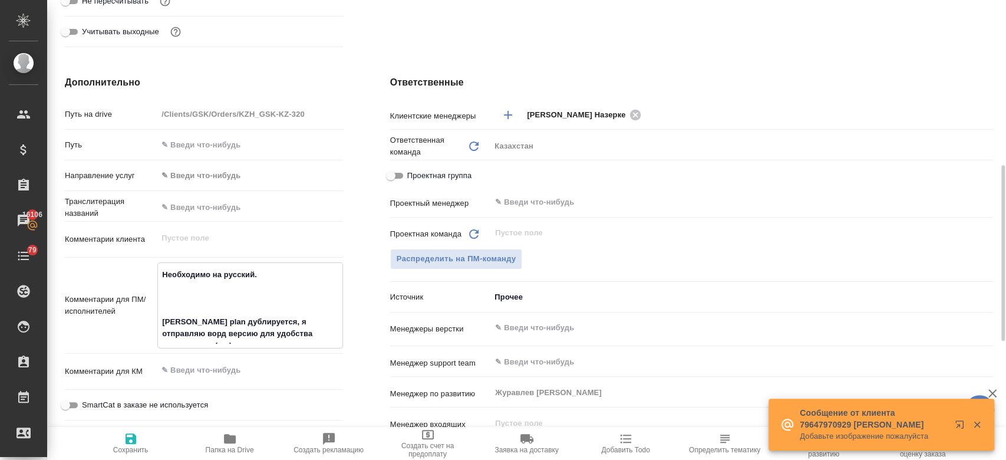
type textarea "Необходимо на русский. [PERSON_NAME] plan дублируется, я отправляю ворд версию …"
type textarea "x"
type textarea "Необходимо на русский. [PERSON_NAME] plan дублируется, я отправляю ворд версию …"
type textarea "x"
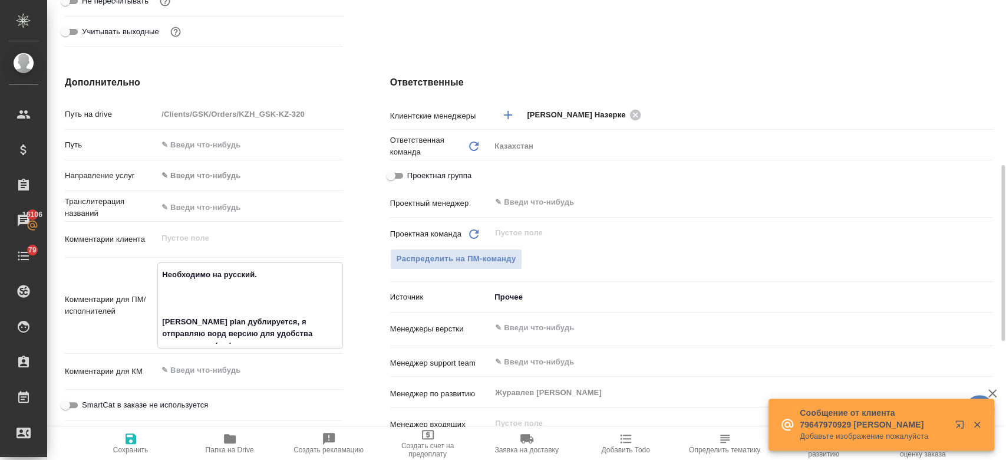
type textarea "Необходимо на русский. [PERSON_NAME] plan дублируется, я отправляю ворд версию …"
type textarea "x"
type textarea "Необходимо на русский. [PERSON_NAME] plan дублируется, я отправляю ворд версию …"
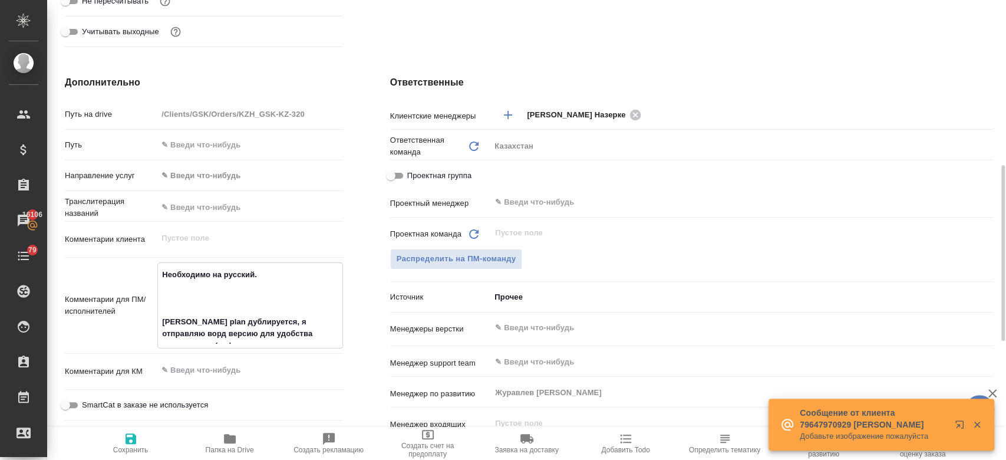
type textarea "x"
type textarea "Необходимо на русский. [PERSON_NAME] plan дублируется, я отправляю ворд версию …"
type textarea "x"
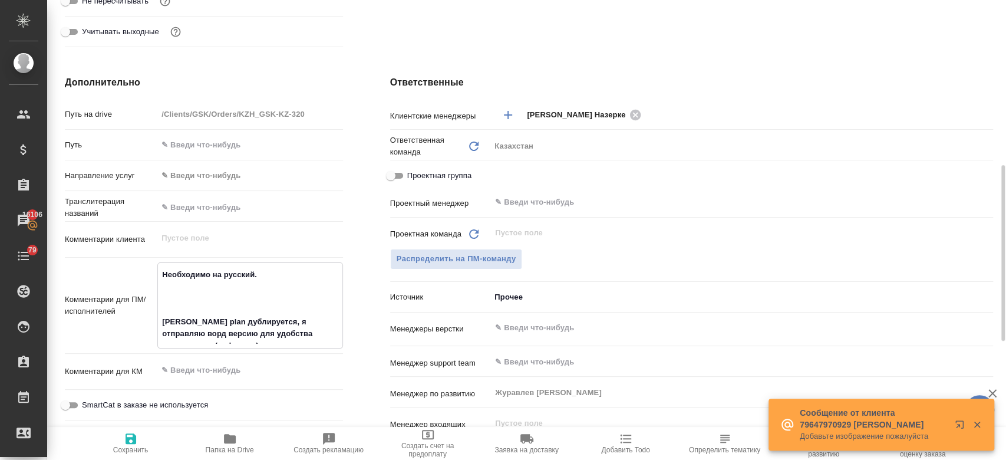
type textarea "x"
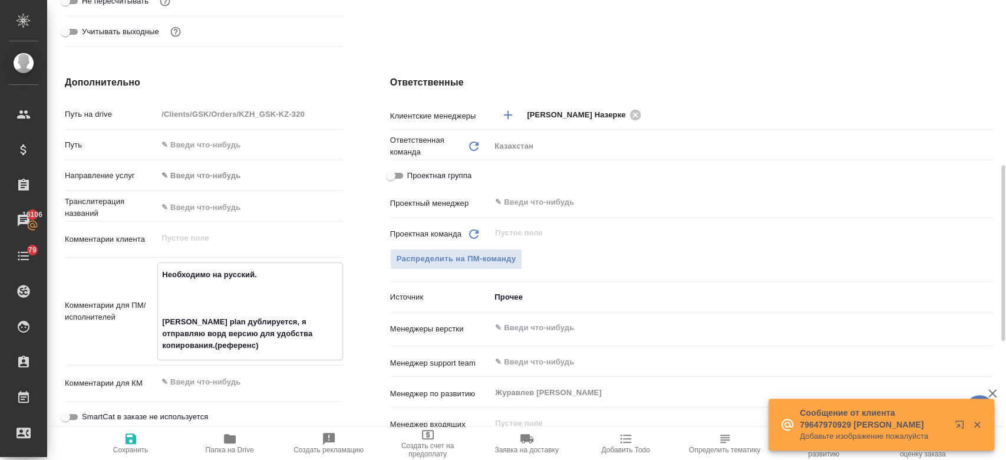
type textarea "Необходимо на русский. [PERSON_NAME] plan дублируется, я отправляю ворд версию …"
type textarea "x"
click at [136, 441] on icon "button" at bounding box center [131, 438] width 11 height 11
type textarea "x"
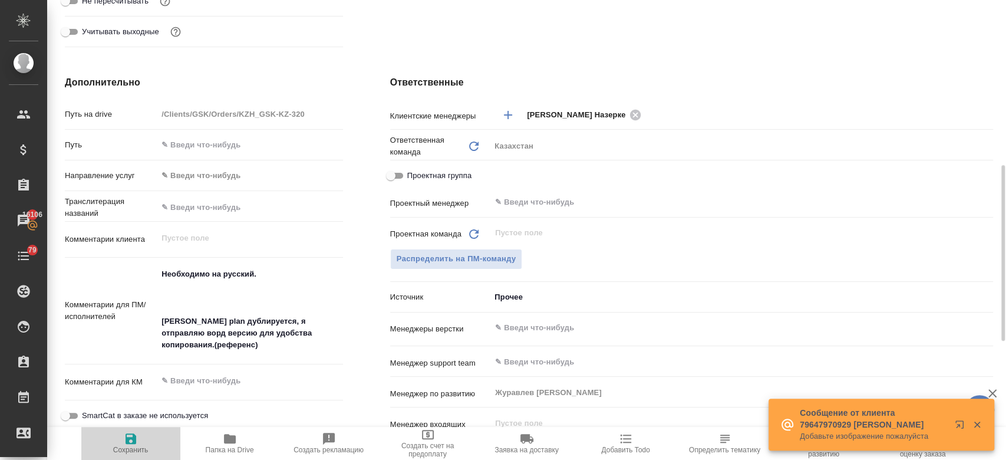
type textarea "x"
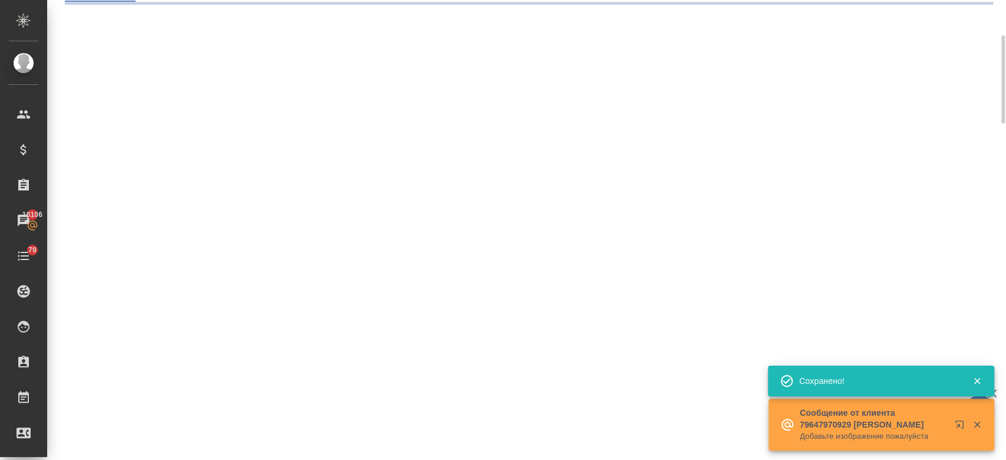
scroll to position [107, 0]
select select "RU"
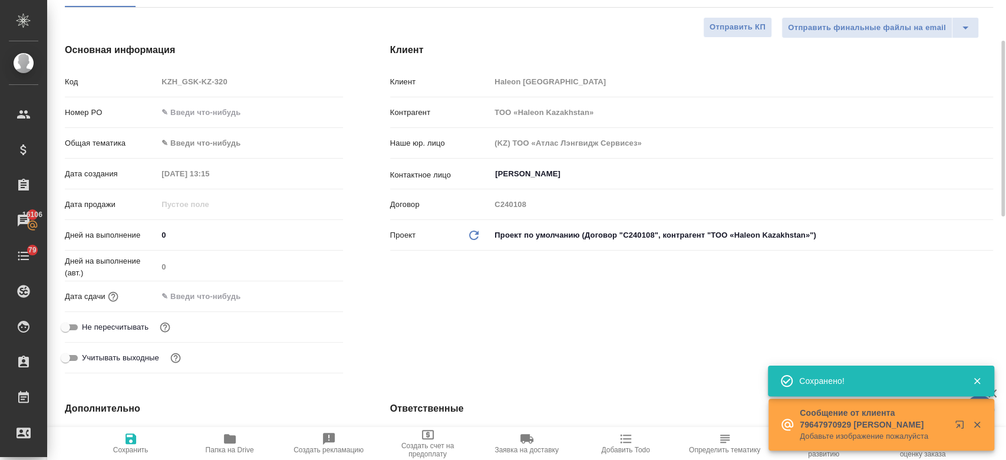
type textarea "x"
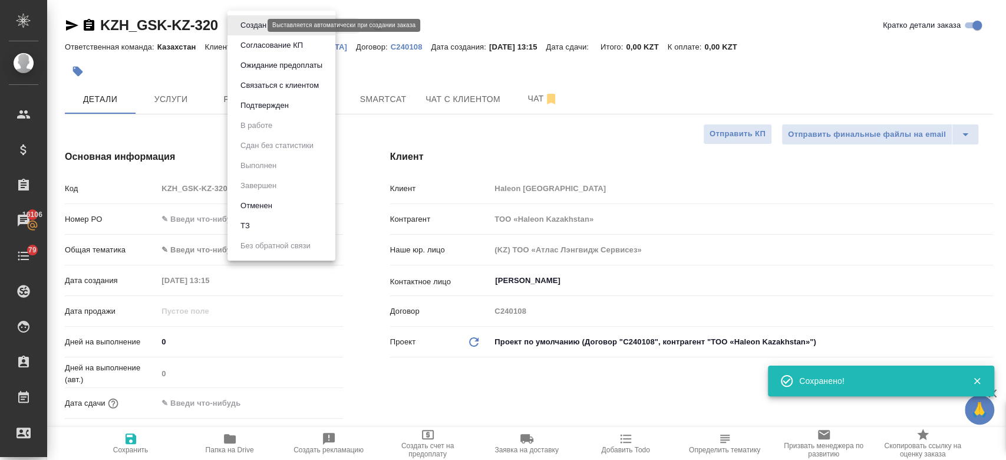
click at [256, 22] on body "🙏 .cls-1 fill:#fff; AWATERA Kosherbayeva Nazerke Клиенты Спецификации Заказы 16…" at bounding box center [503, 230] width 1006 height 460
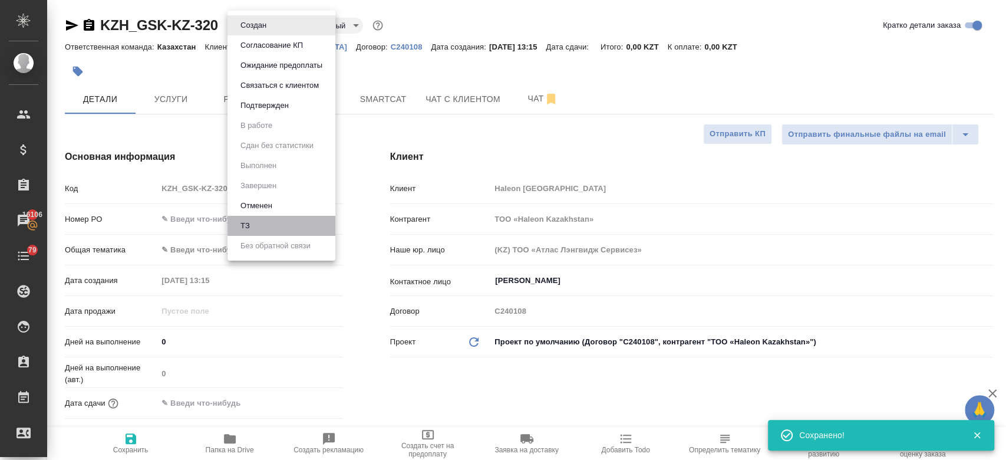
click at [276, 224] on li "ТЗ" at bounding box center [281, 226] width 108 height 20
type textarea "x"
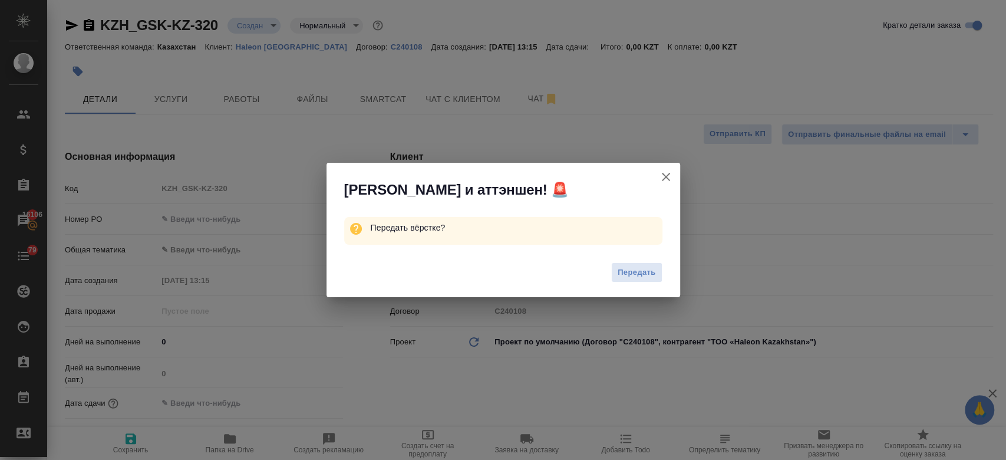
click at [638, 282] on div "Передать" at bounding box center [504, 273] width 354 height 47
click at [637, 272] on span "Передать" at bounding box center [637, 273] width 38 height 14
type textarea "x"
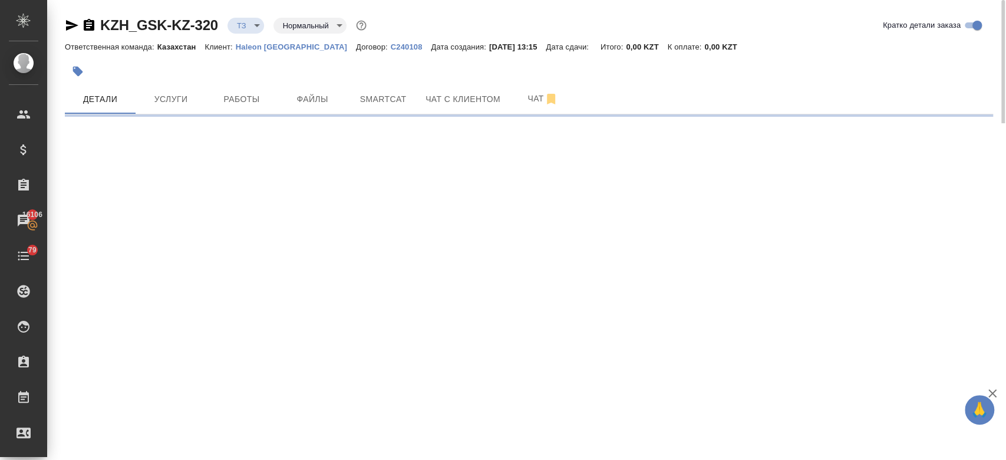
select select "RU"
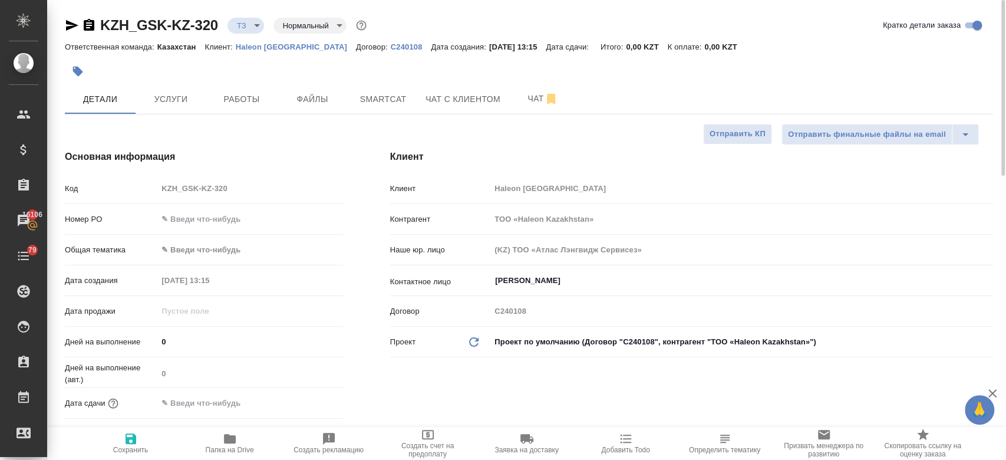
type textarea "x"
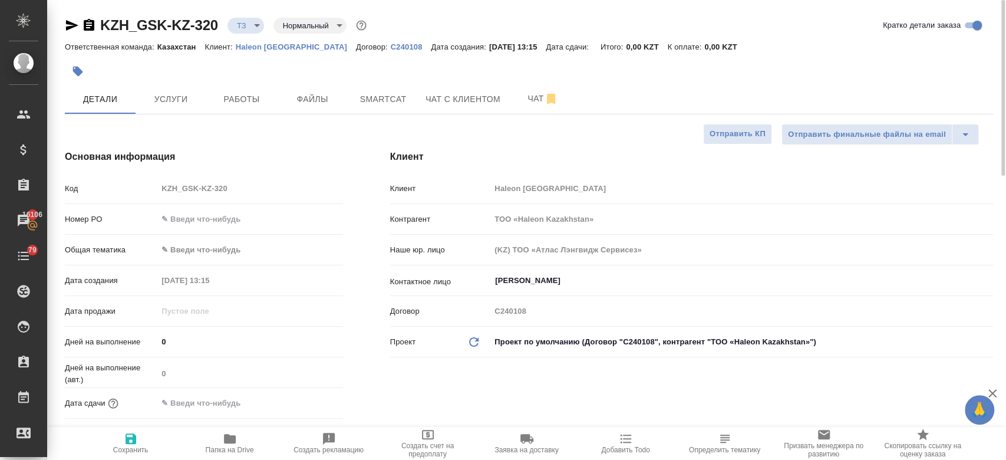
type textarea "x"
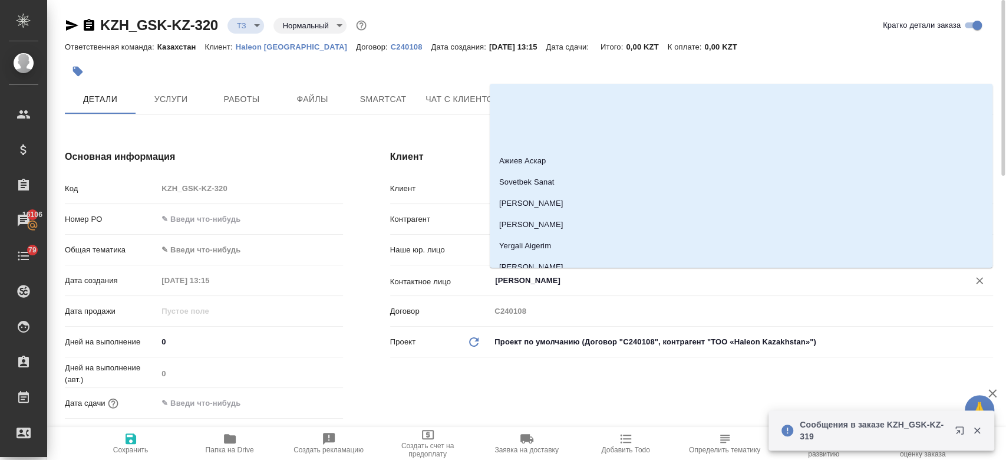
click at [529, 279] on input "[PERSON_NAME]" at bounding box center [722, 280] width 456 height 14
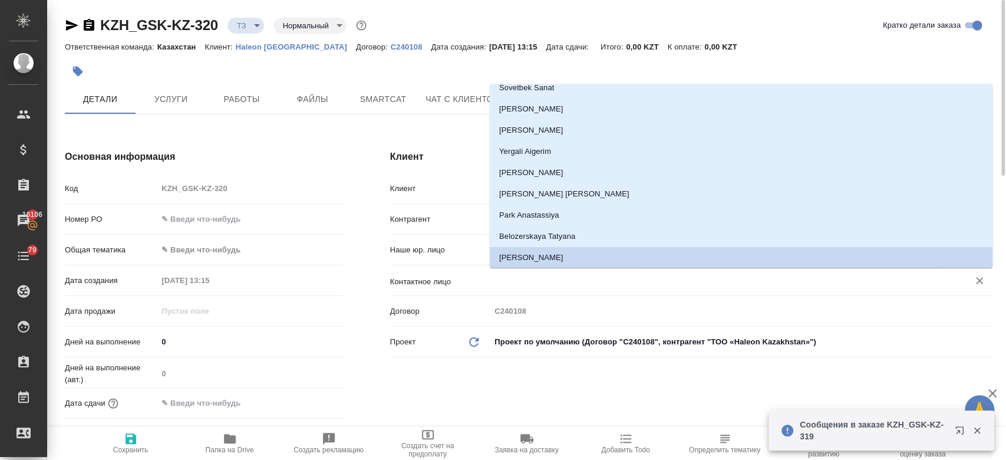
type textarea "x"
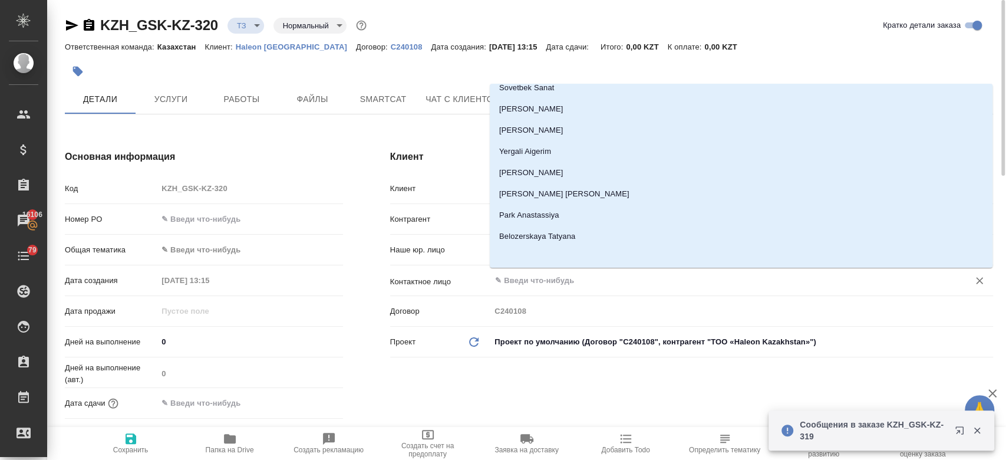
scroll to position [0, 0]
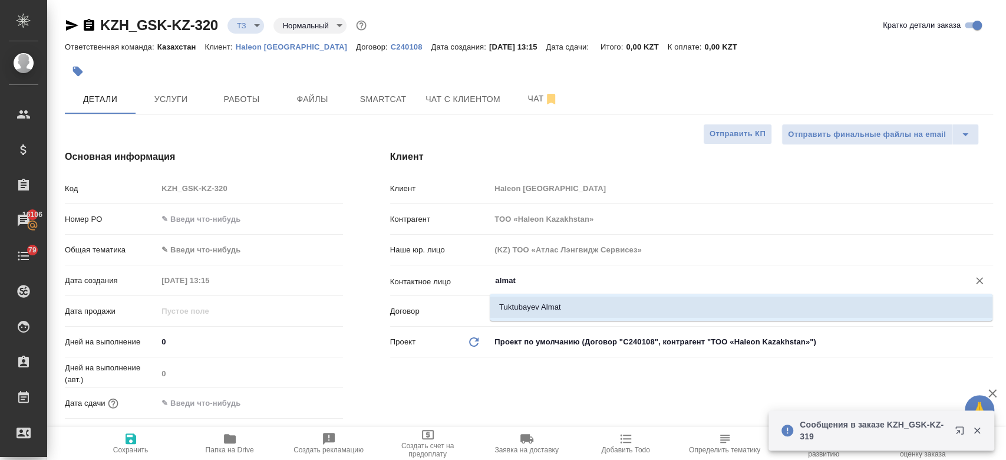
click at [530, 309] on li "Tuktubayev Almat" at bounding box center [741, 306] width 503 height 21
type input "Tuktubayev Almat"
type textarea "x"
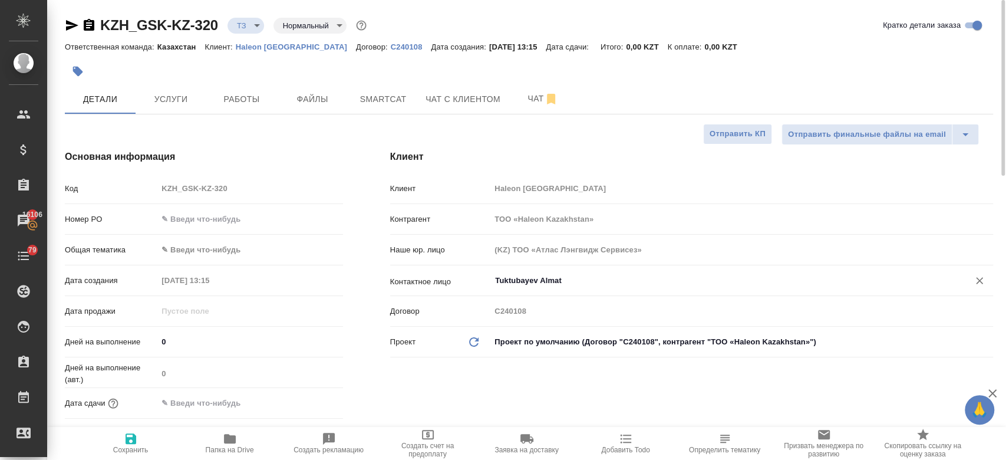
type input "Tuktubayev Almat"
click at [128, 437] on icon "button" at bounding box center [131, 438] width 11 height 11
type textarea "x"
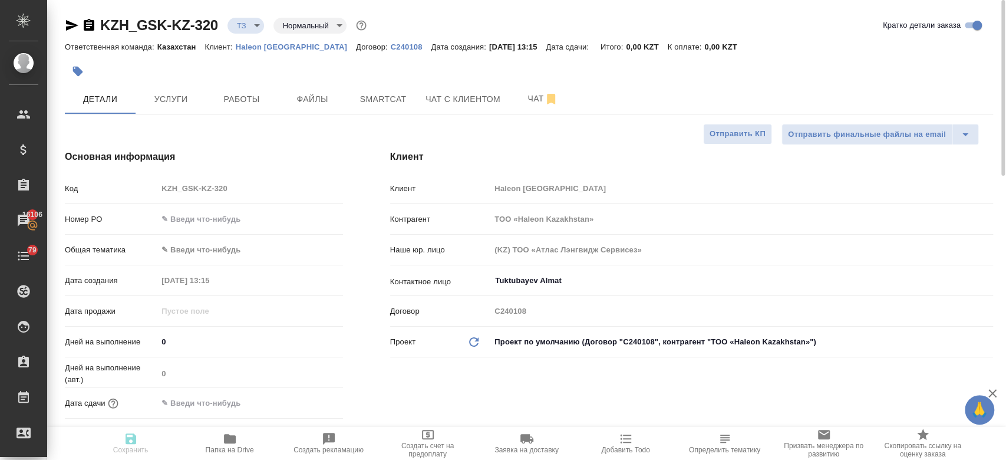
type textarea "x"
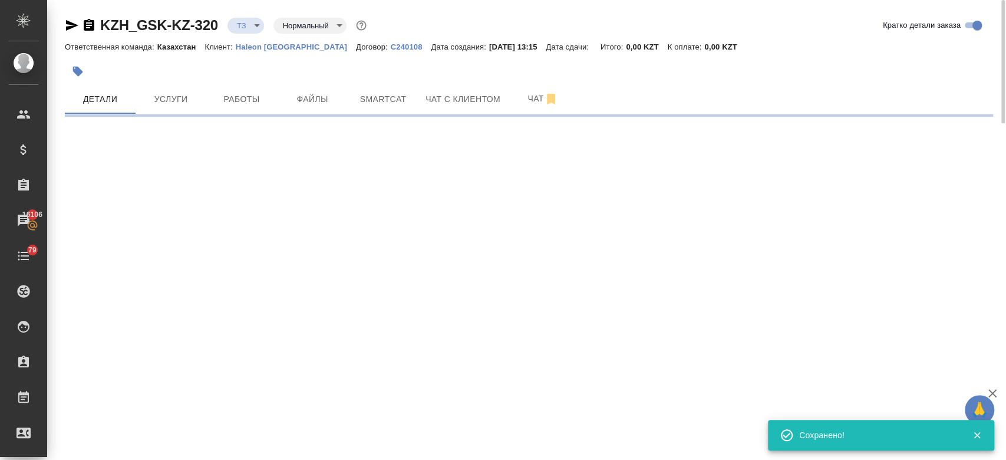
click at [338, 64] on div at bounding box center [374, 71] width 619 height 26
select select "RU"
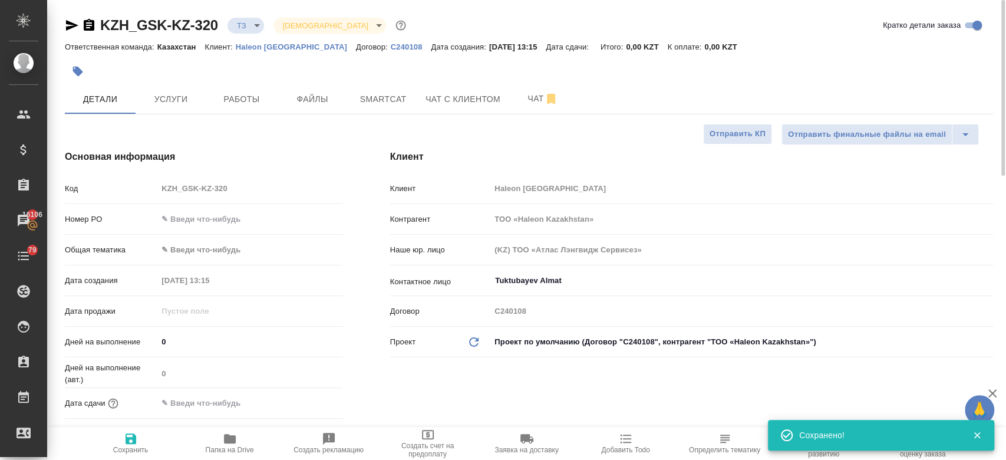
type input "holyTrinity"
type textarea "x"
click at [408, 74] on div at bounding box center [374, 71] width 619 height 26
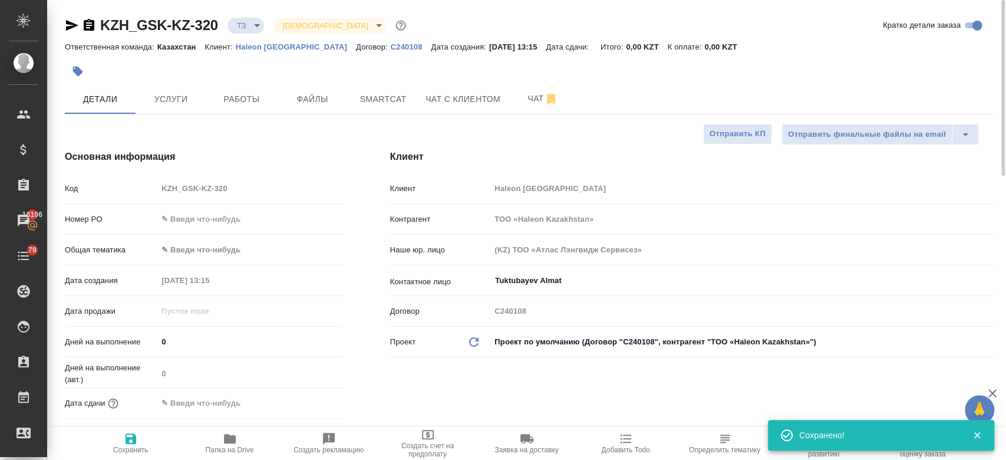
type textarea "x"
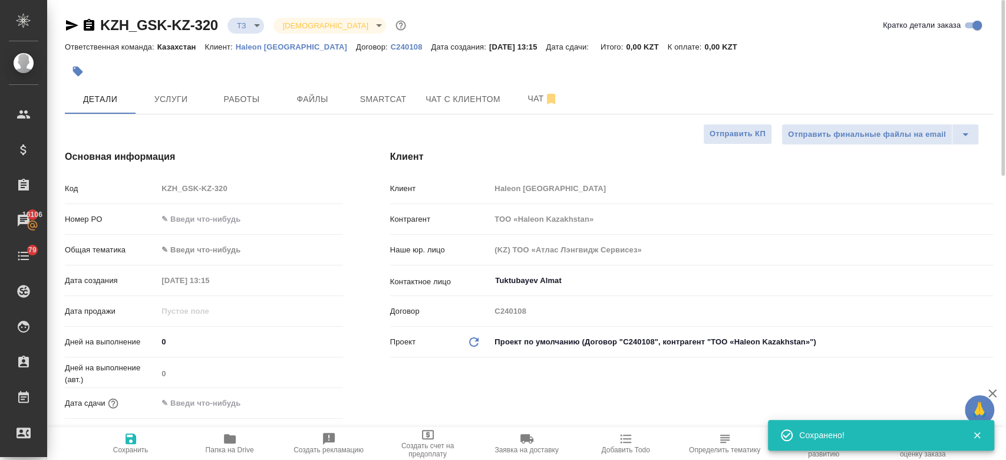
type textarea "x"
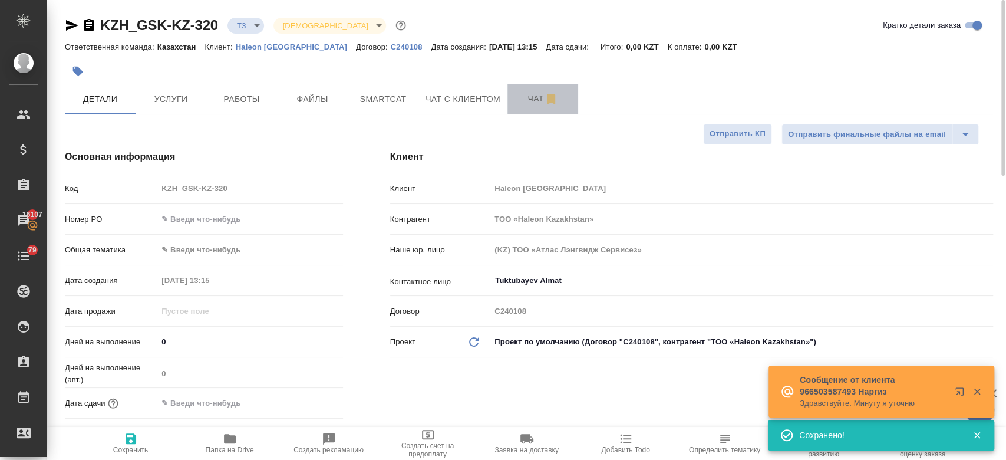
click at [522, 106] on button "Чат" at bounding box center [542, 98] width 71 height 29
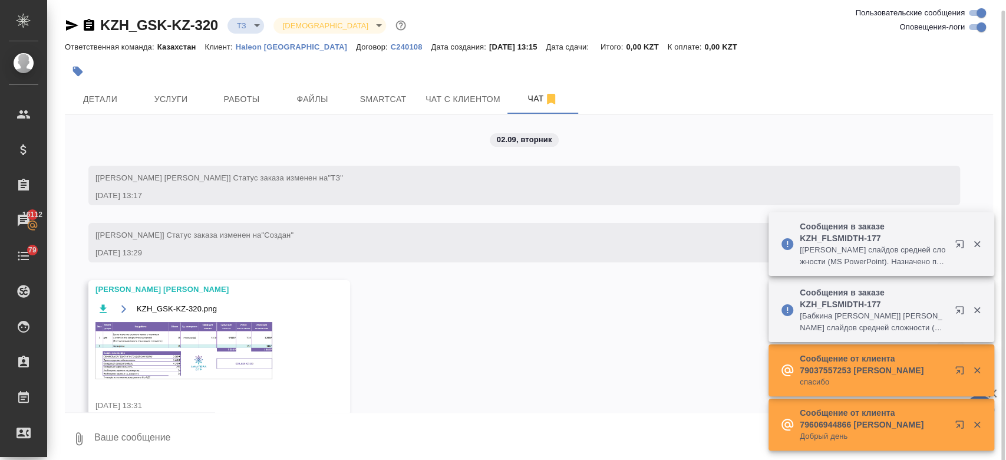
scroll to position [5, 0]
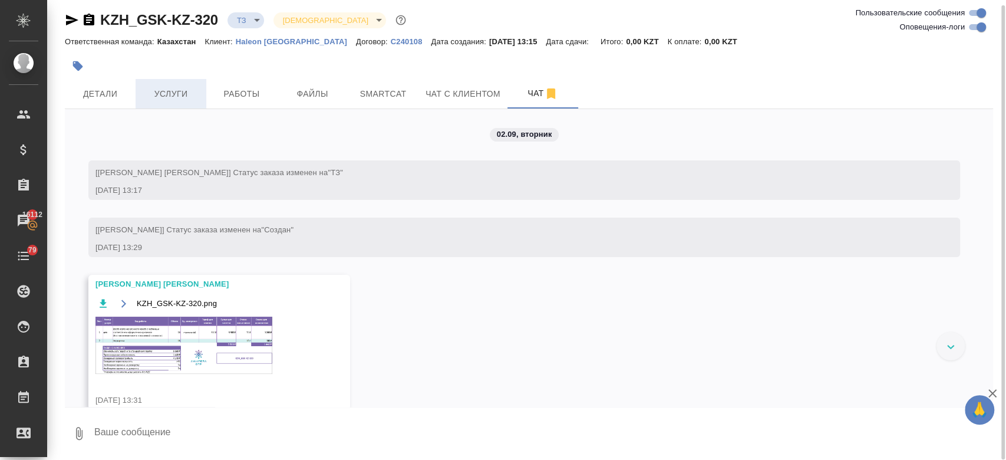
click at [196, 94] on span "Услуги" at bounding box center [171, 94] width 57 height 15
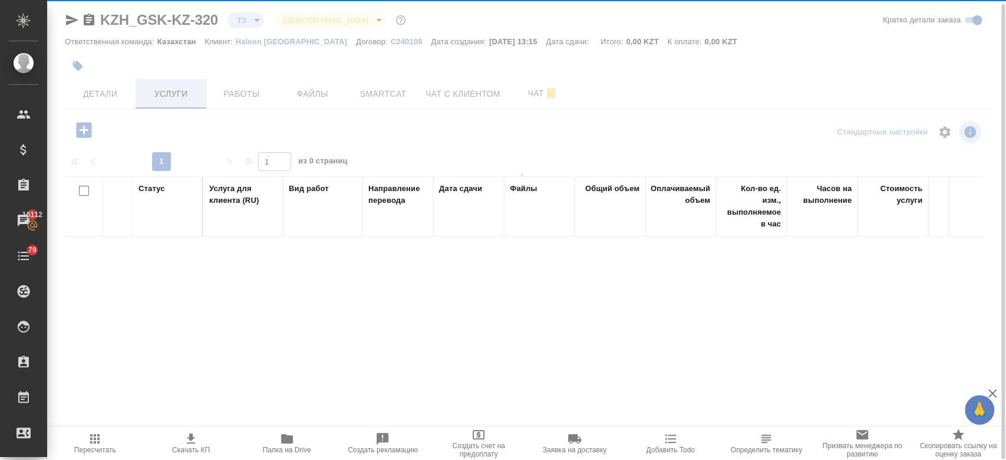
scroll to position [5, 0]
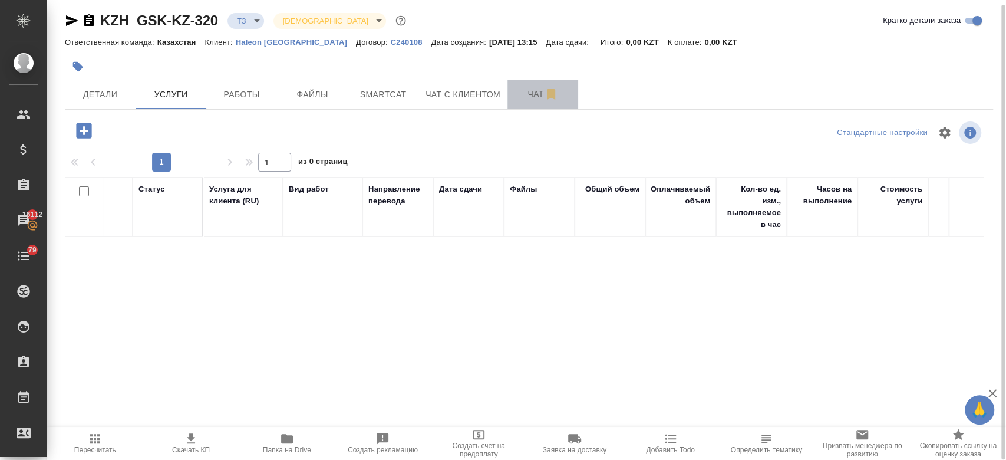
click at [533, 93] on span "Чат" at bounding box center [543, 94] width 57 height 15
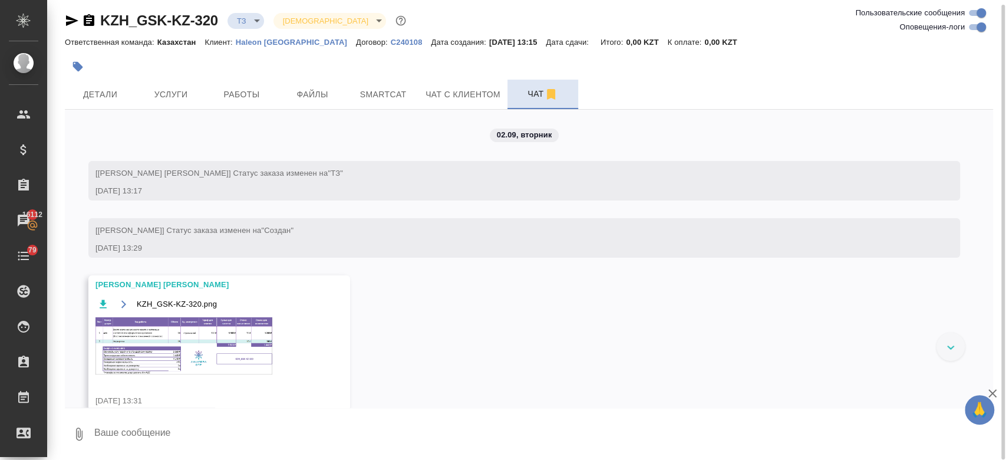
scroll to position [19, 0]
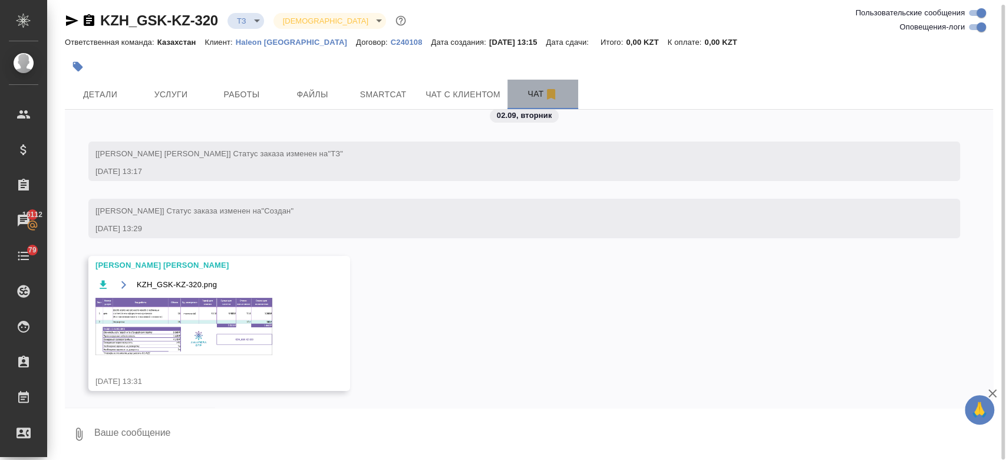
click at [526, 95] on span "Чат" at bounding box center [543, 94] width 57 height 15
click at [226, 335] on img at bounding box center [183, 326] width 177 height 57
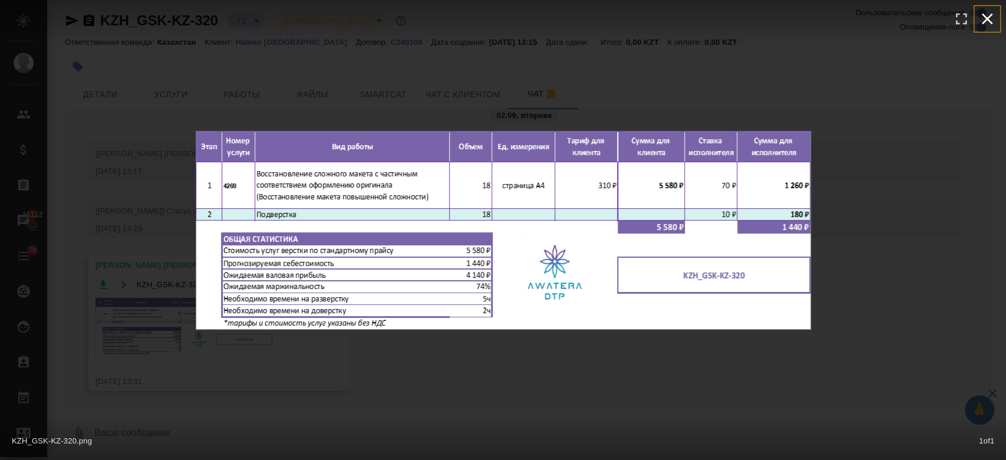
click at [991, 22] on icon "button" at bounding box center [987, 18] width 19 height 19
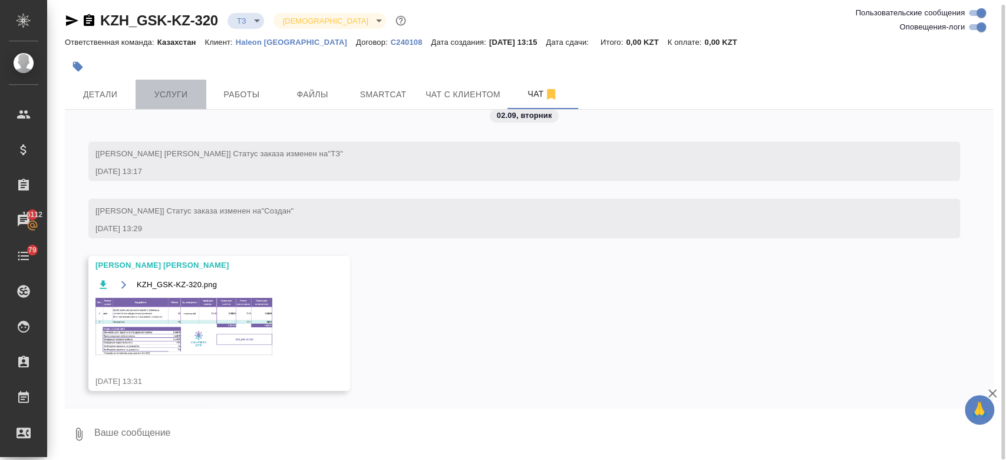
click at [179, 90] on span "Услуги" at bounding box center [171, 94] width 57 height 15
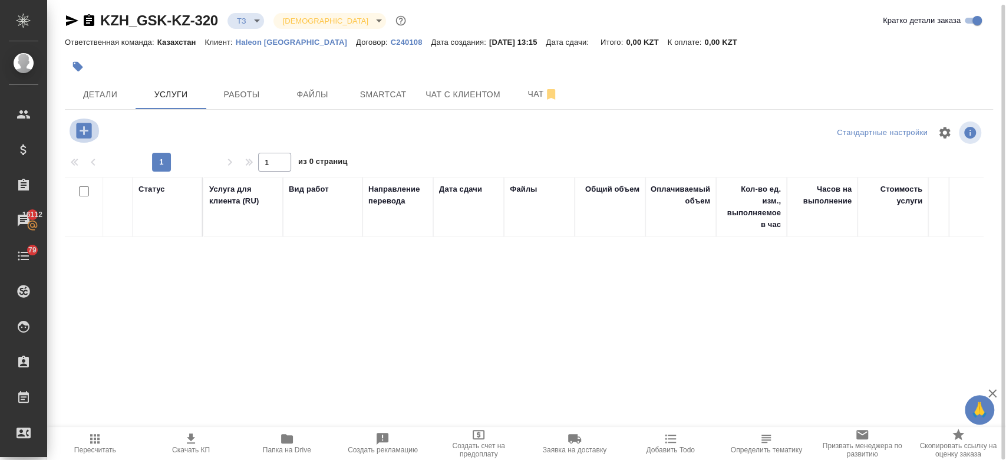
click at [92, 134] on icon "button" at bounding box center [84, 130] width 21 height 21
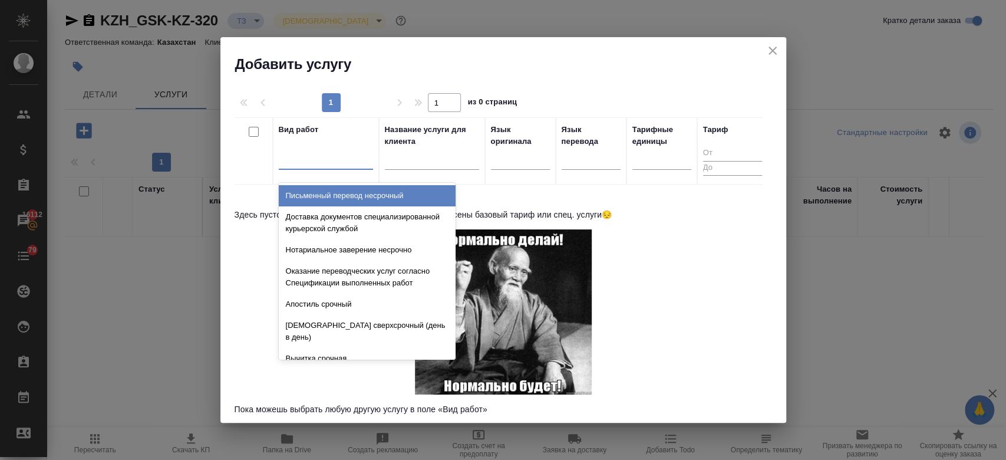
click at [326, 151] on div at bounding box center [326, 157] width 94 height 17
type input "сложн"
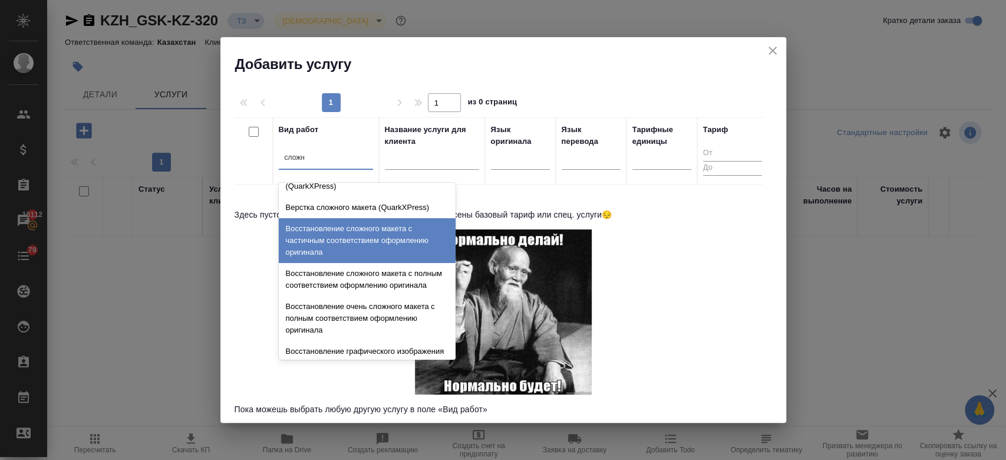
scroll to position [319, 0]
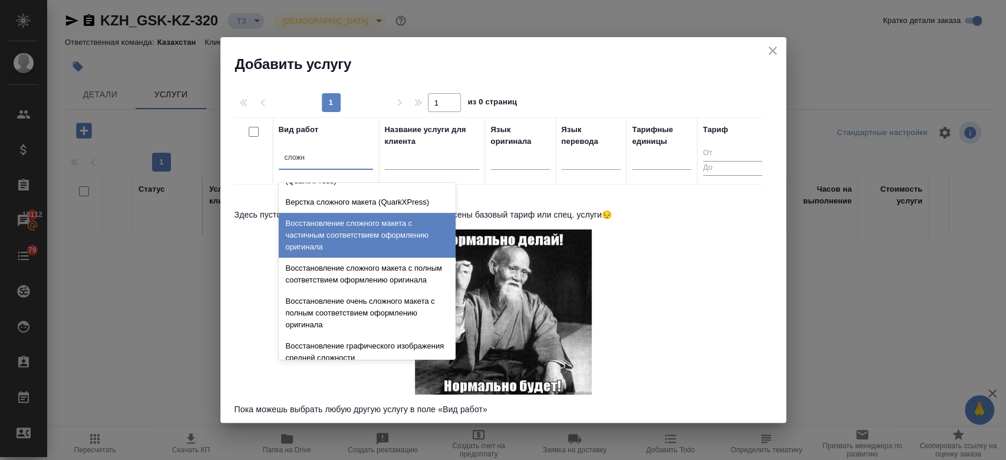
click at [338, 236] on div "Восстановление сложного макета с частичным соответствием оформлению оригинала" at bounding box center [367, 235] width 177 height 45
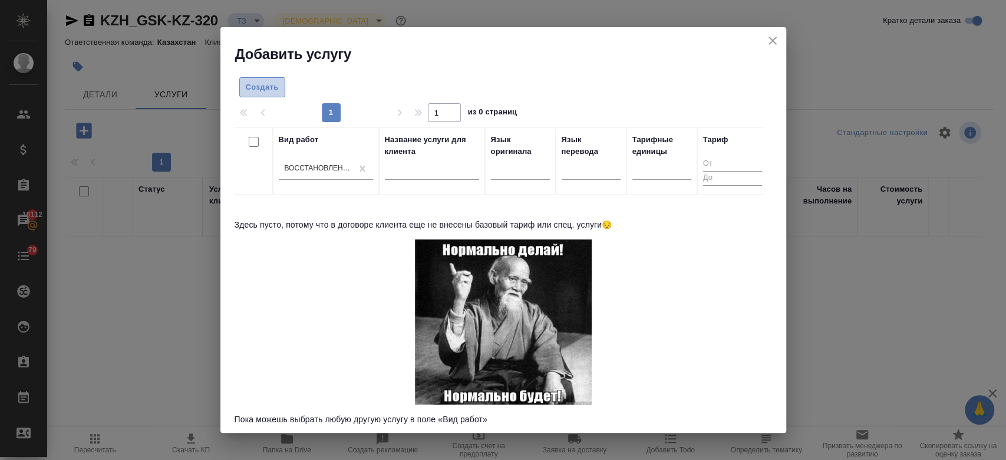
click at [243, 88] on button "Создать" at bounding box center [262, 87] width 46 height 21
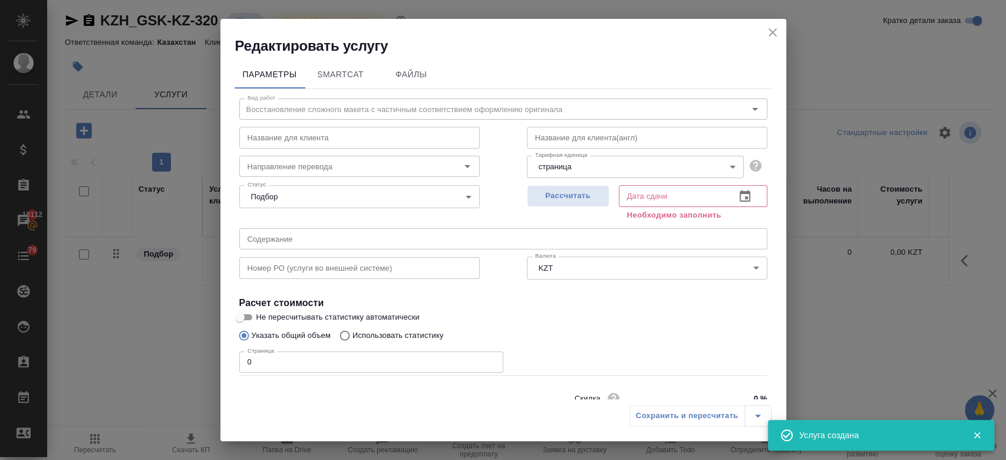
click at [773, 30] on icon "close" at bounding box center [773, 32] width 14 height 14
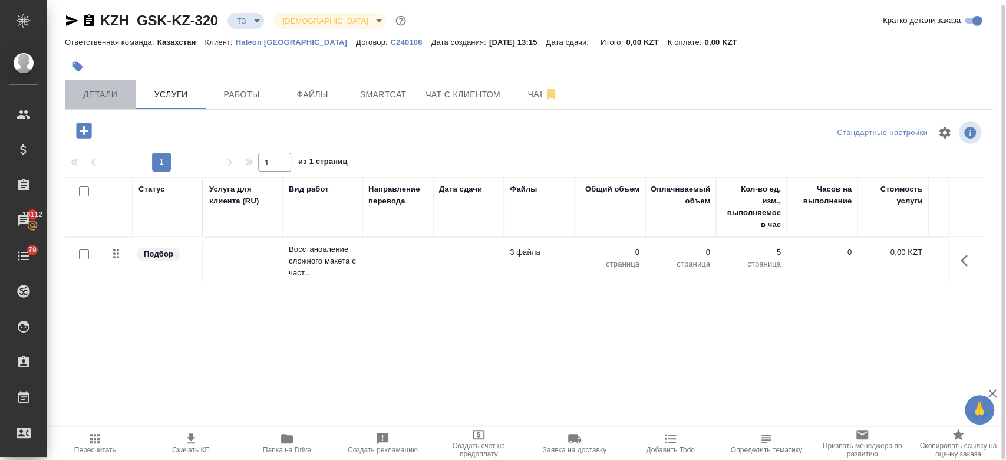
click at [121, 84] on button "Детали" at bounding box center [100, 94] width 71 height 29
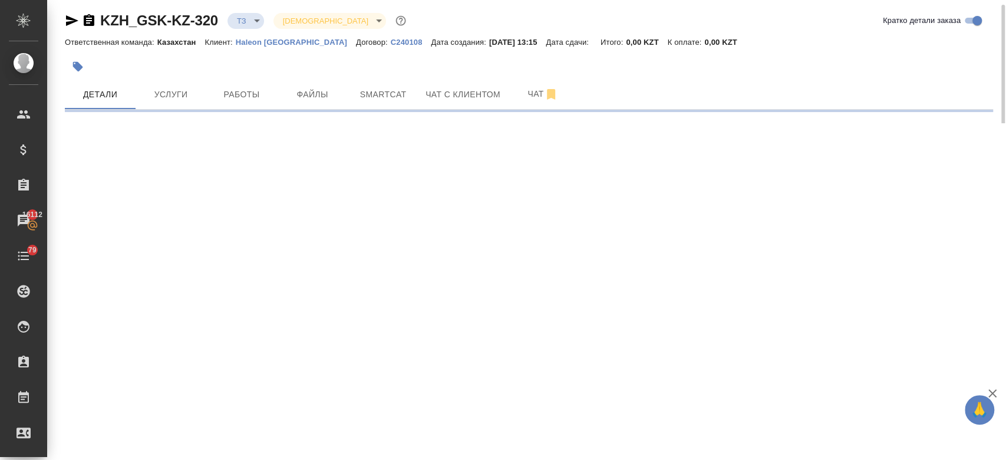
select select "RU"
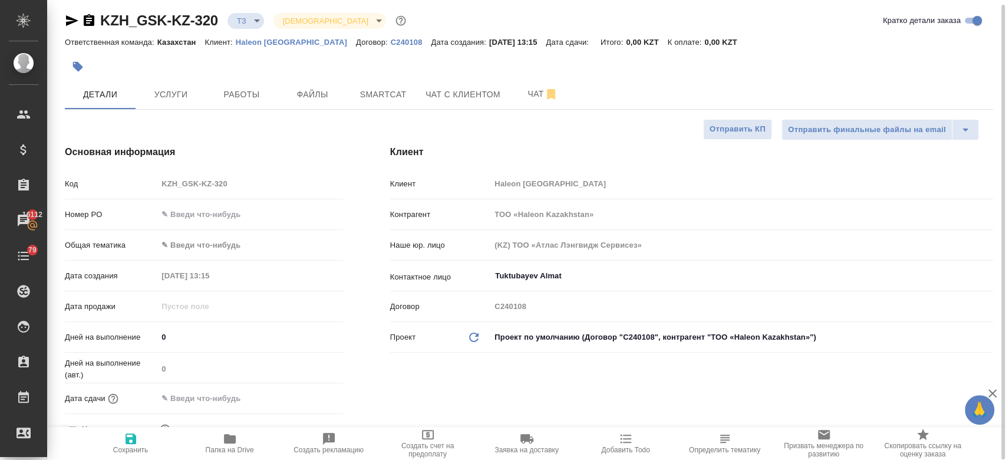
type textarea "x"
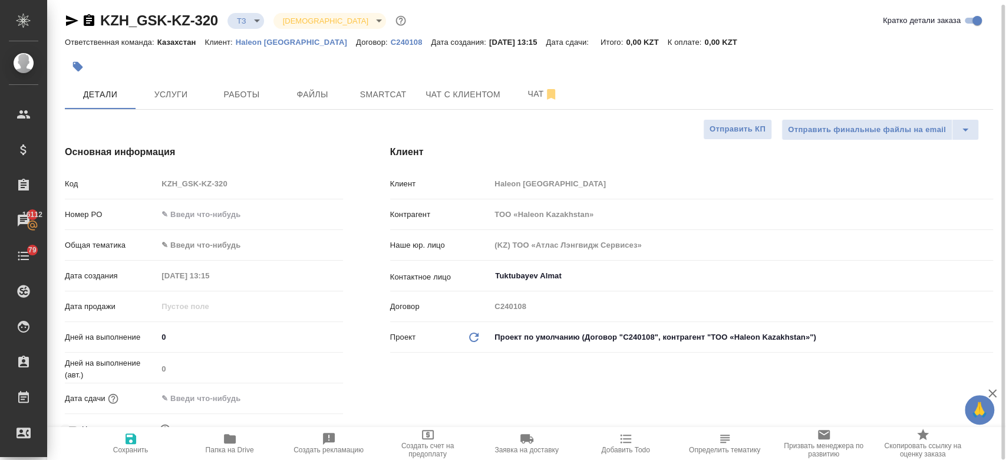
type textarea "x"
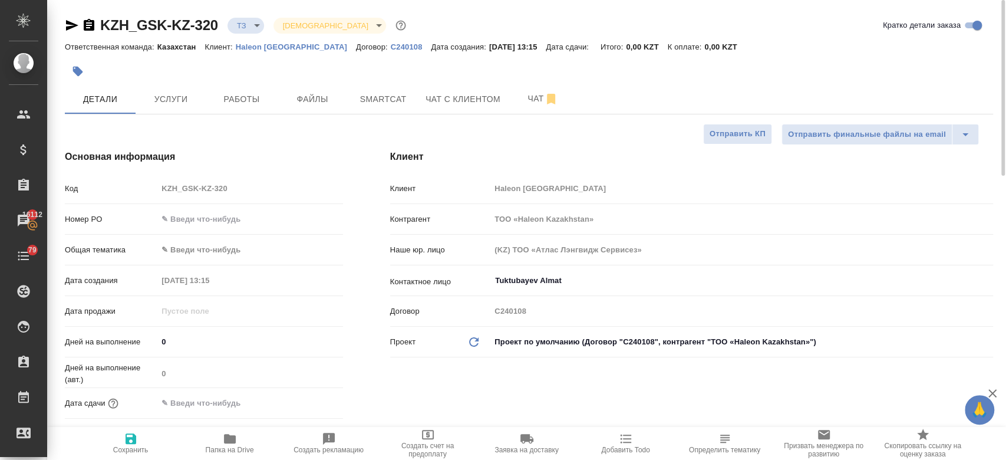
type textarea "x"
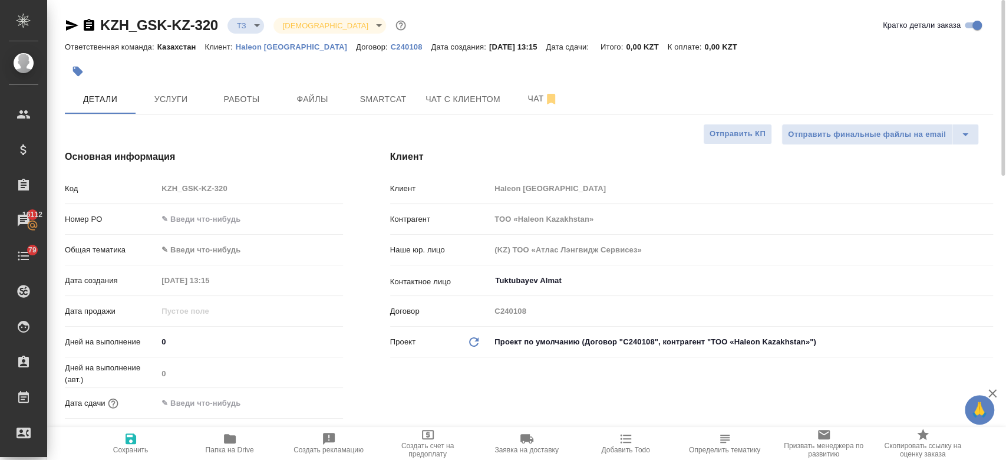
type textarea "x"
click at [169, 98] on span "Услуги" at bounding box center [171, 99] width 57 height 15
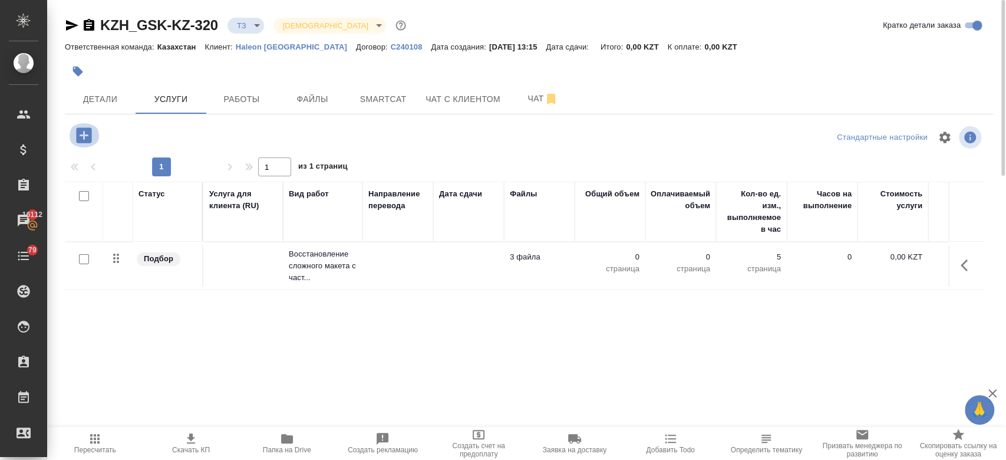
click at [90, 136] on icon "button" at bounding box center [83, 134] width 15 height 15
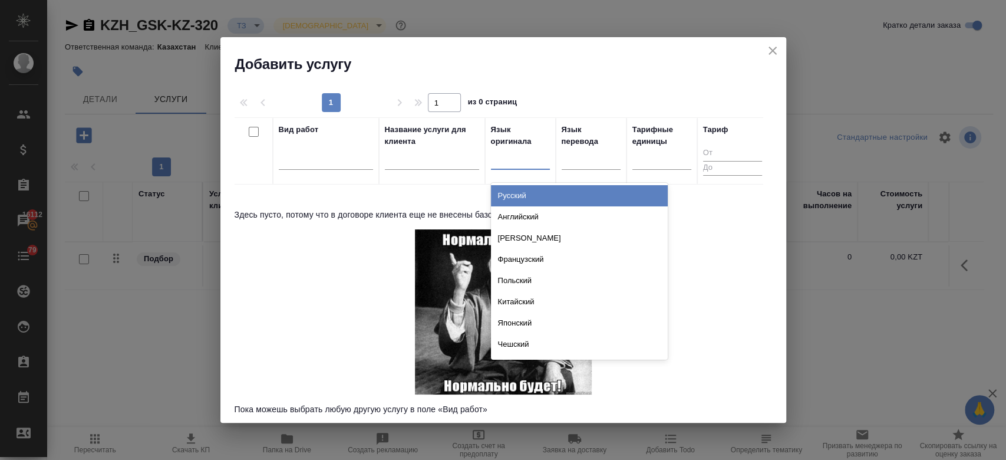
click at [521, 163] on div at bounding box center [520, 157] width 59 height 17
type input "анг"
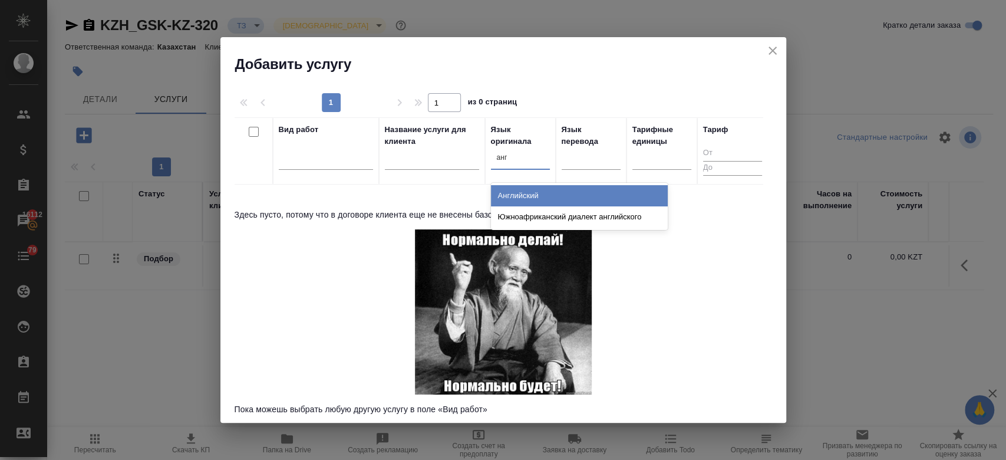
click at [522, 186] on div "Английский" at bounding box center [579, 195] width 177 height 21
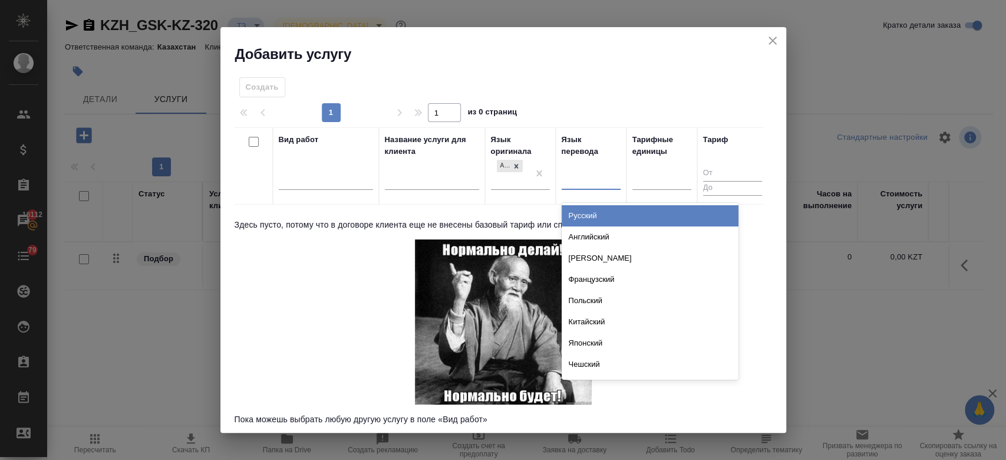
click at [588, 177] on div at bounding box center [591, 178] width 59 height 17
type input "рус"
click at [583, 212] on div "Русский" at bounding box center [650, 215] width 177 height 21
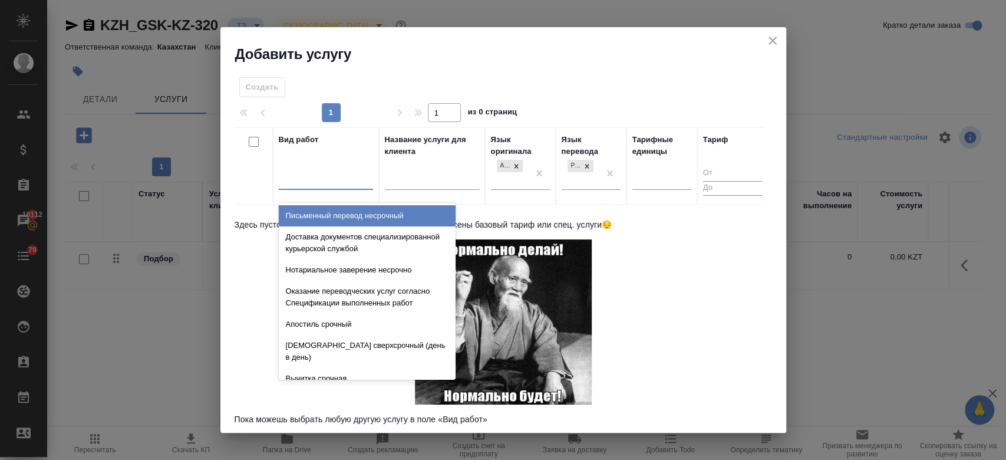
click at [351, 178] on div at bounding box center [326, 178] width 94 height 17
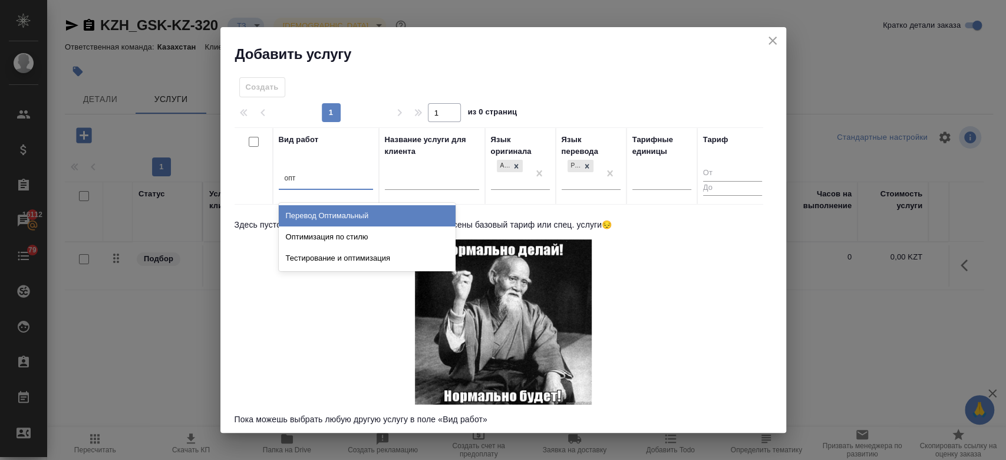
type input "опти"
click at [359, 222] on div "Перевод Оптимальный" at bounding box center [367, 215] width 177 height 21
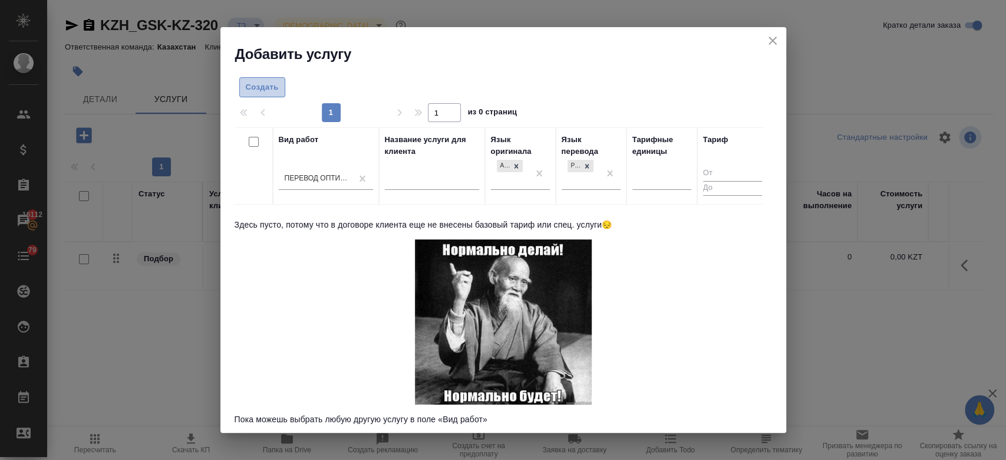
click at [264, 97] on button "Создать" at bounding box center [262, 87] width 46 height 21
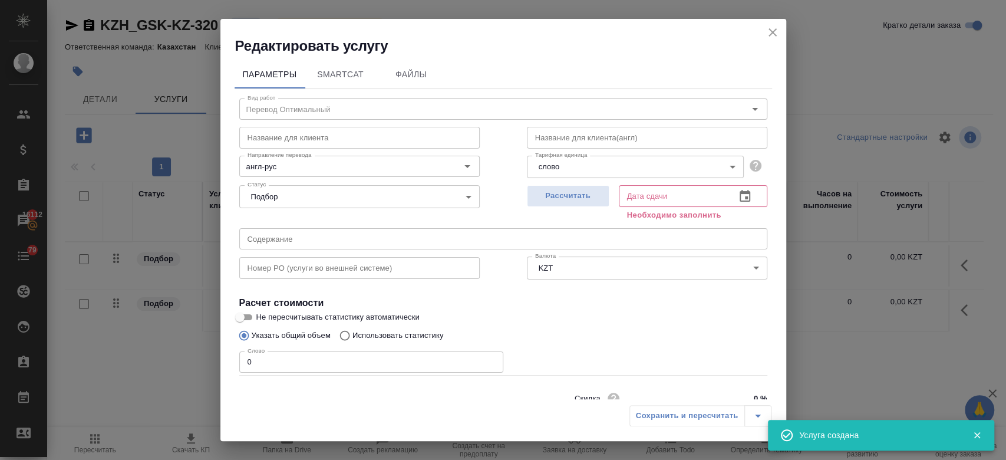
scroll to position [51, 0]
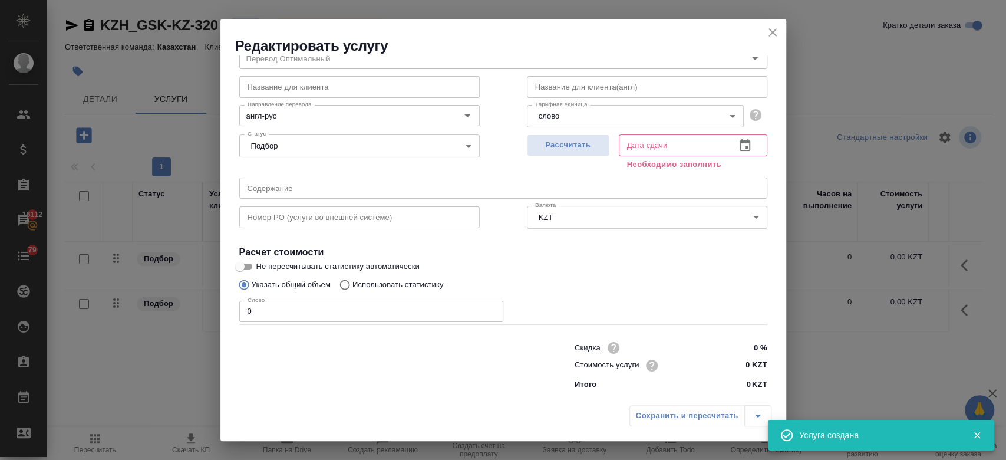
click at [741, 365] on input "0 KZT" at bounding box center [745, 365] width 44 height 17
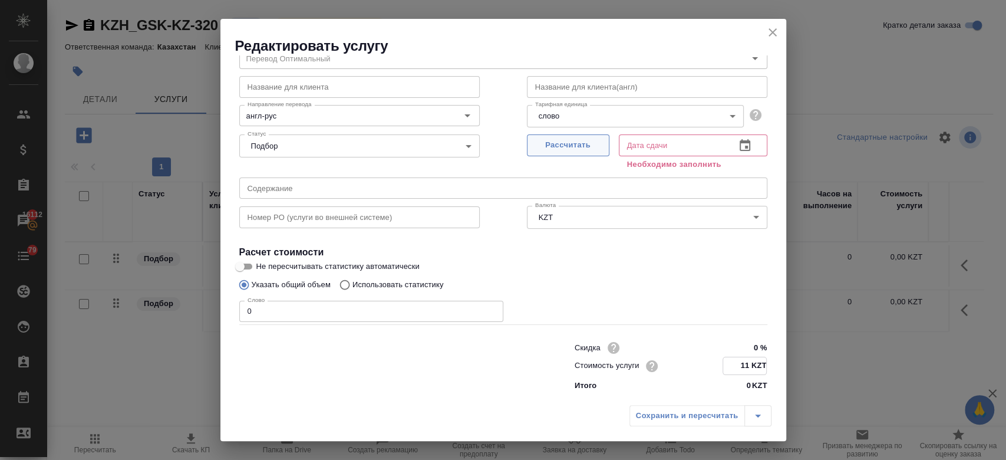
type input "11 KZT"
click at [559, 137] on button "Рассчитать" at bounding box center [568, 145] width 83 height 22
type input "02.09.2025 13:54"
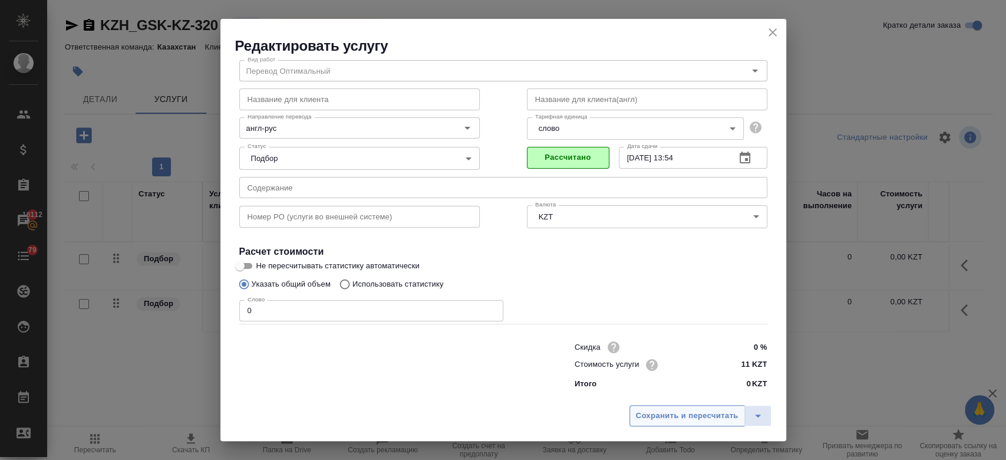
scroll to position [38, 0]
click at [647, 414] on span "Сохранить и пересчитать" at bounding box center [687, 416] width 103 height 14
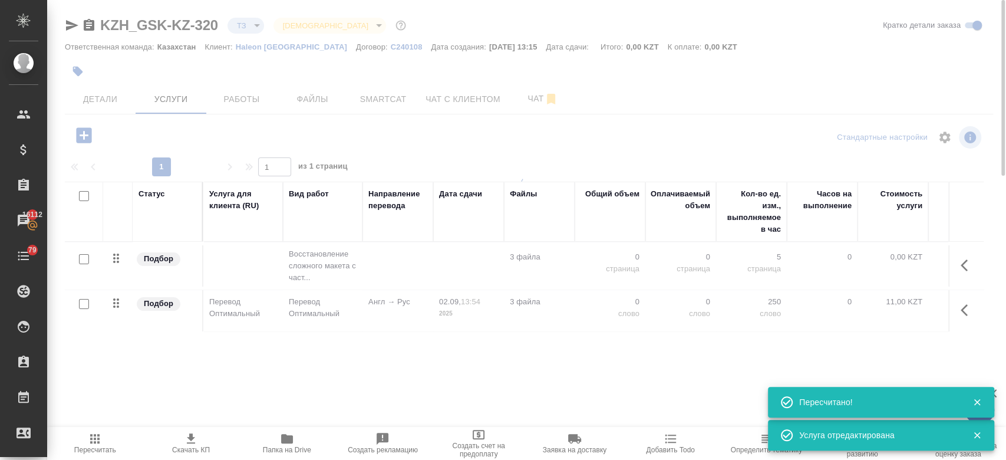
type input "new"
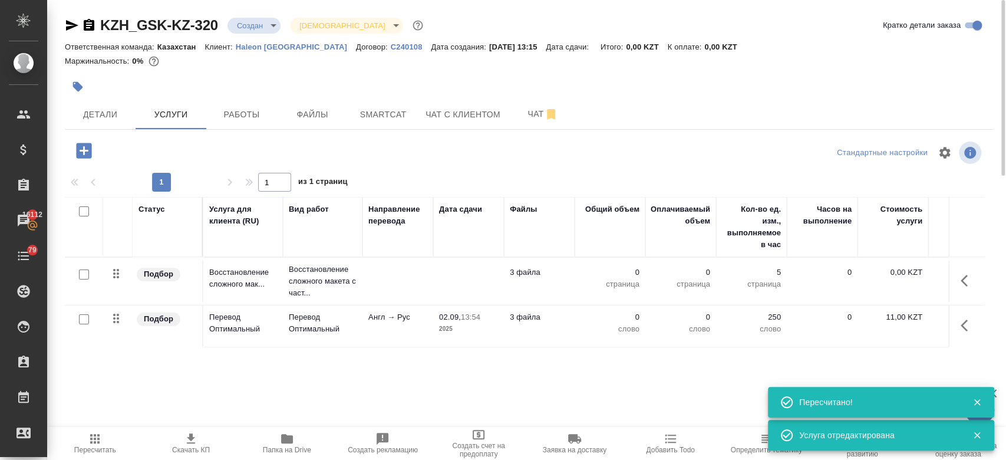
click at [81, 301] on td at bounding box center [84, 280] width 38 height 41
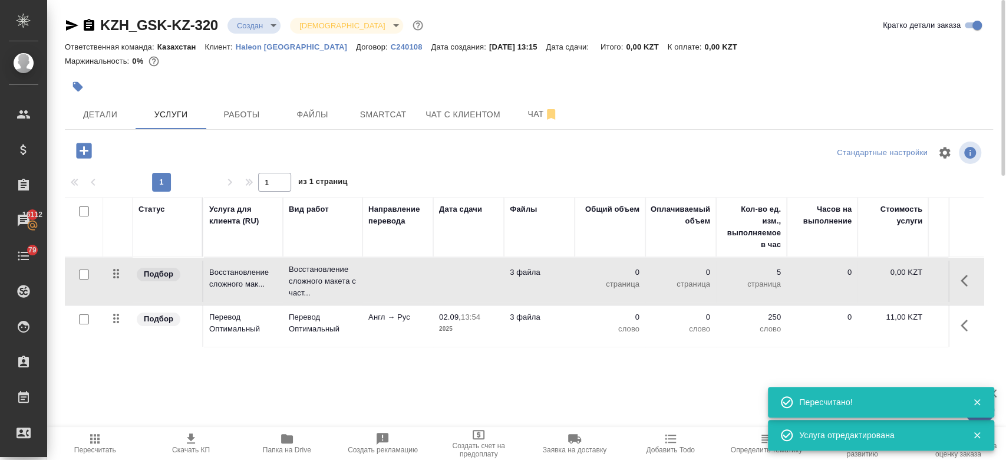
click at [85, 320] on input "checkbox" at bounding box center [84, 319] width 10 height 10
checkbox input "true"
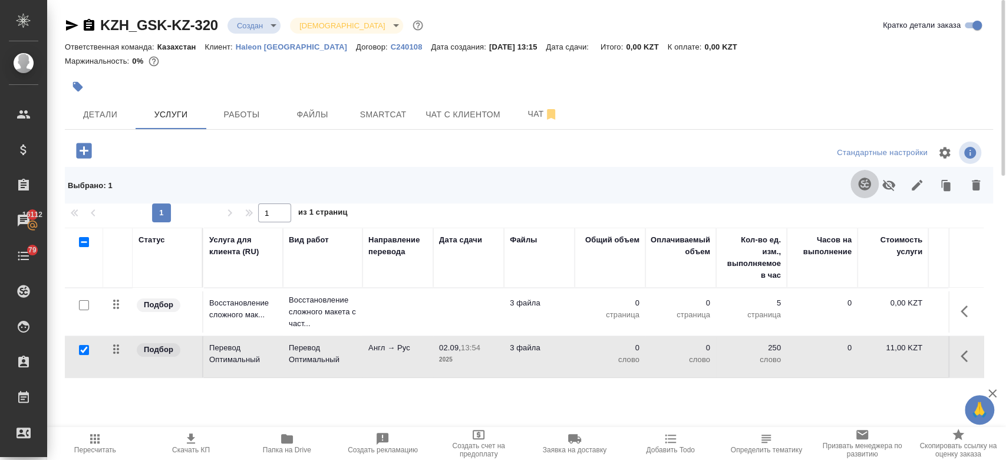
click at [868, 189] on icon "button" at bounding box center [865, 184] width 14 height 14
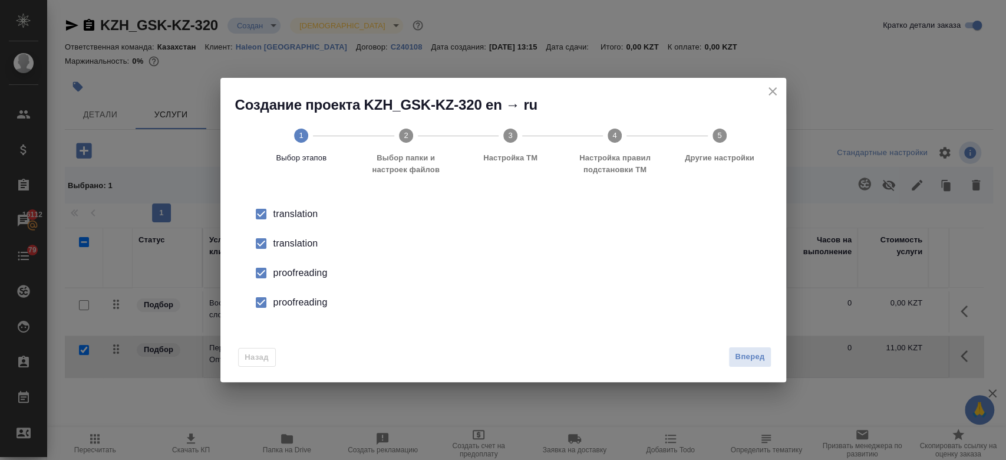
click at [305, 248] on div "translation" at bounding box center [515, 243] width 484 height 14
click at [307, 269] on div "proofreading" at bounding box center [515, 273] width 484 height 14
click at [318, 296] on div "proofreading" at bounding box center [515, 302] width 484 height 14
click at [734, 363] on button "Вперед" at bounding box center [749, 357] width 42 height 21
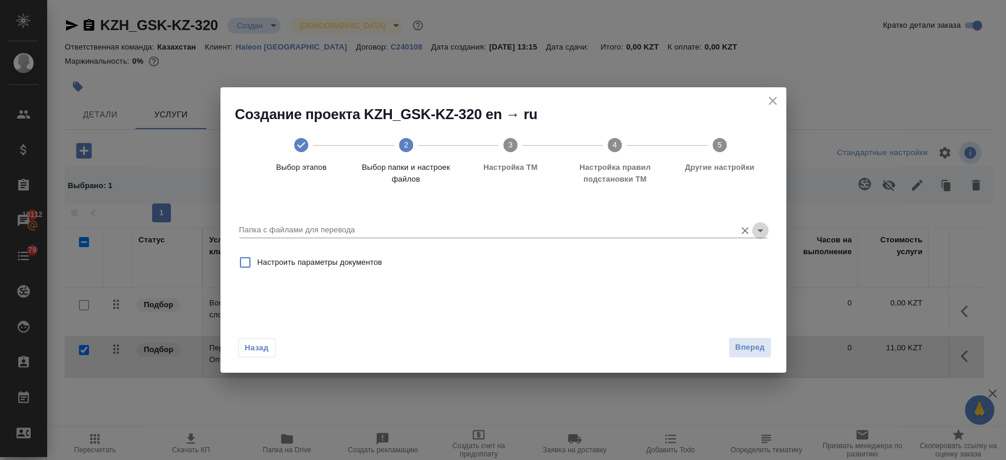
click at [761, 230] on icon "Open" at bounding box center [760, 230] width 6 height 3
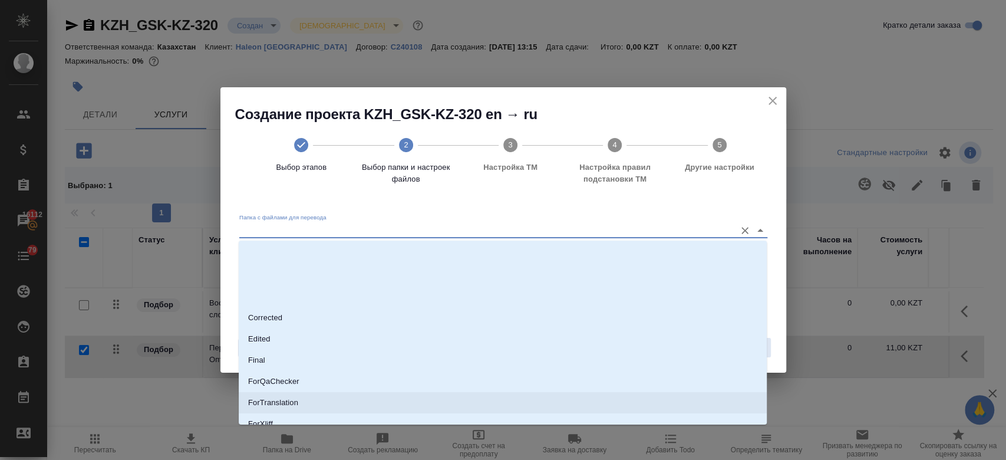
scroll to position [95, 0]
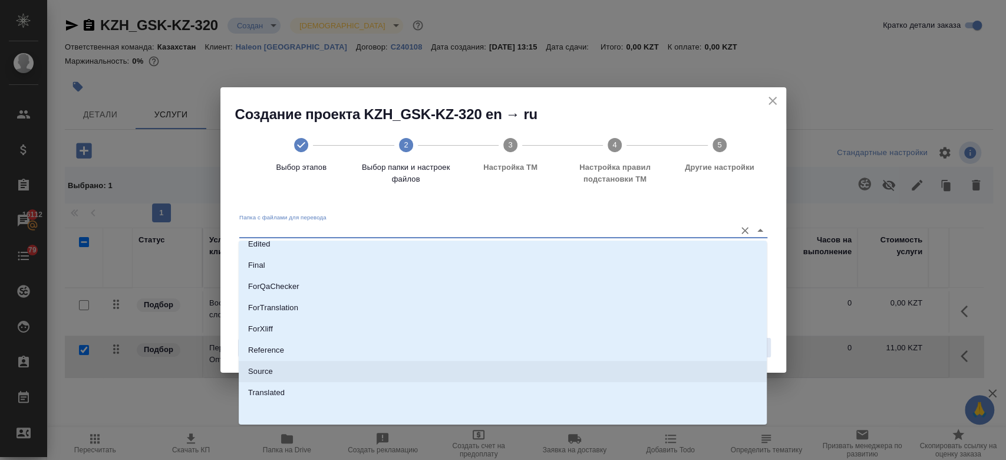
click at [288, 374] on li "Source" at bounding box center [503, 371] width 528 height 21
type input "Source"
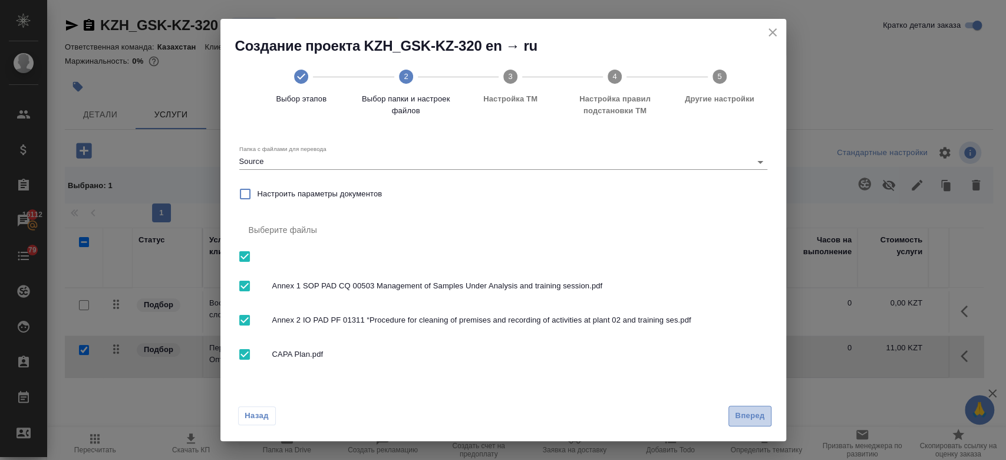
click at [748, 417] on span "Вперед" at bounding box center [749, 416] width 29 height 14
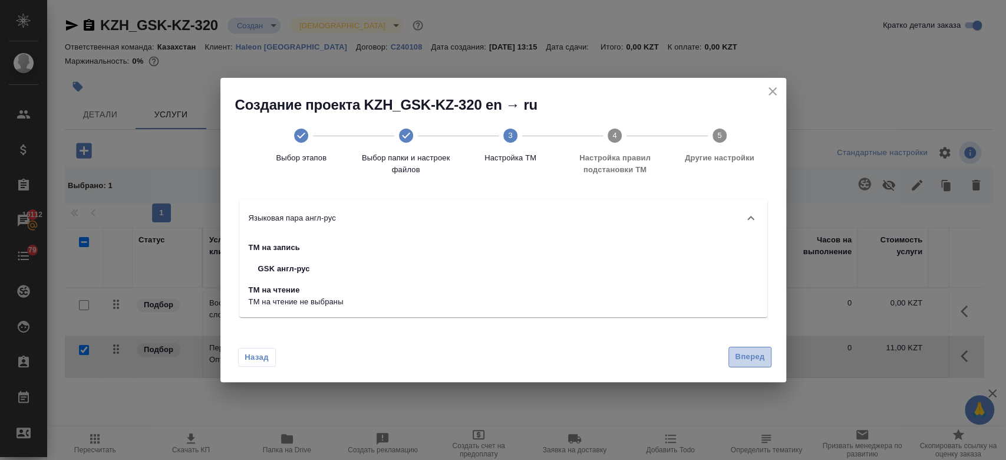
click at [750, 361] on span "Вперед" at bounding box center [749, 357] width 29 height 14
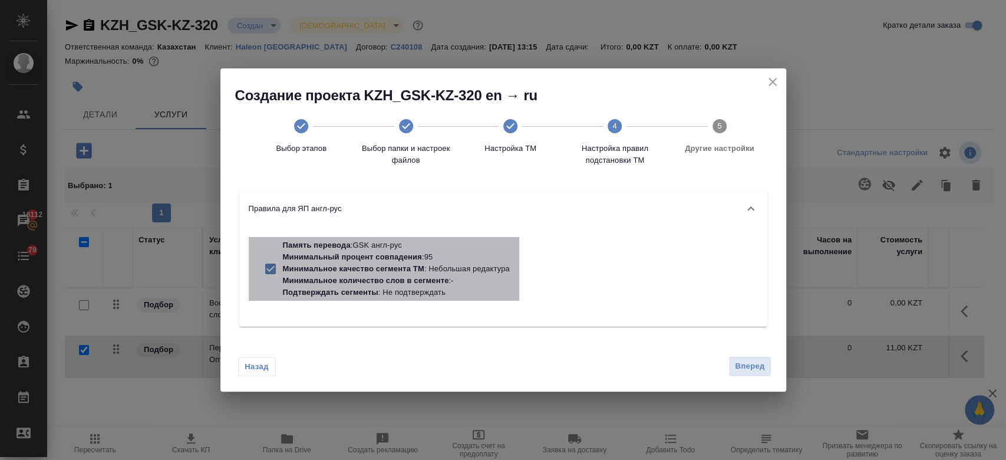
click at [387, 280] on p "Минимальное количество слов в сегменте" at bounding box center [366, 280] width 166 height 9
checkbox input "false"
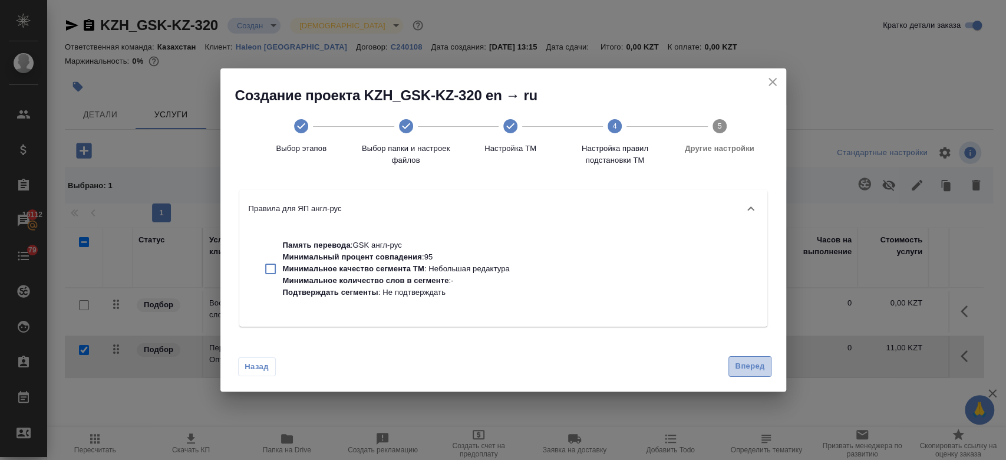
click at [759, 368] on span "Вперед" at bounding box center [749, 367] width 29 height 14
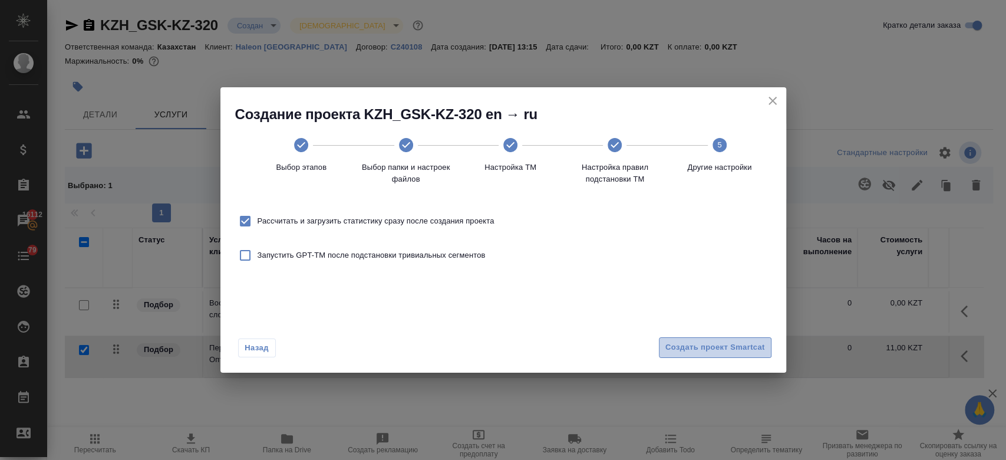
click at [725, 349] on span "Создать проект Smartcat" at bounding box center [715, 348] width 100 height 14
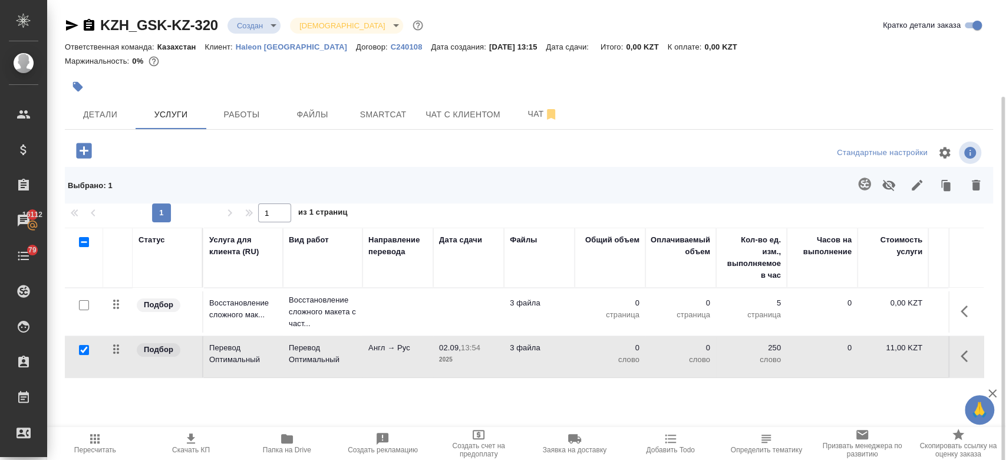
scroll to position [51, 0]
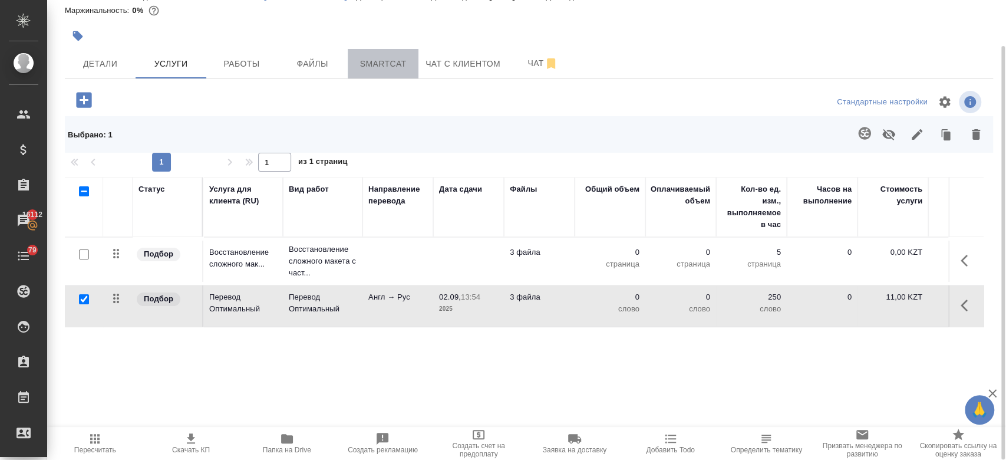
click at [394, 69] on span "Smartcat" at bounding box center [383, 64] width 57 height 15
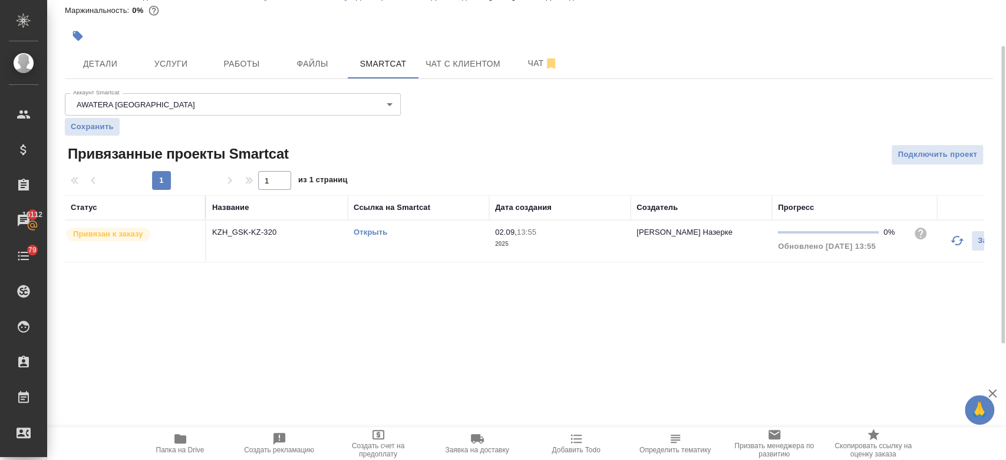
click at [365, 230] on link "Открыть" at bounding box center [371, 231] width 34 height 9
click at [165, 72] on button "Услуги" at bounding box center [171, 63] width 71 height 29
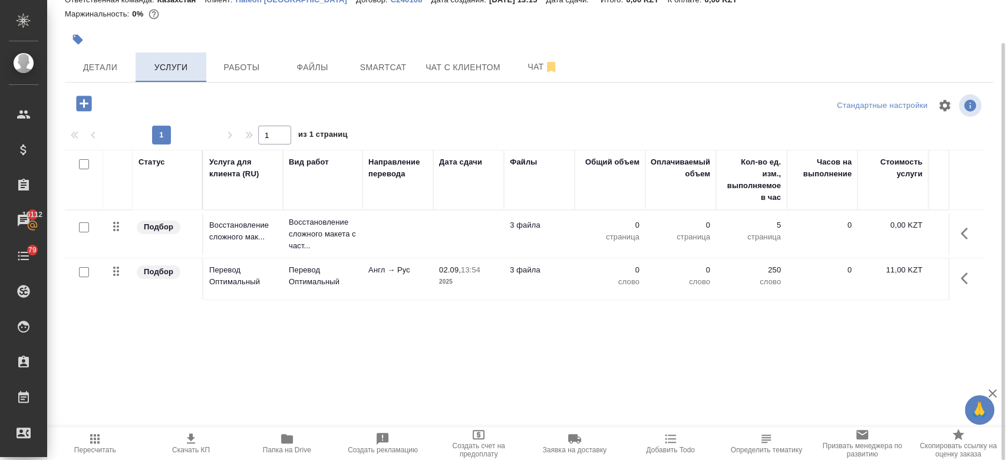
scroll to position [47, 0]
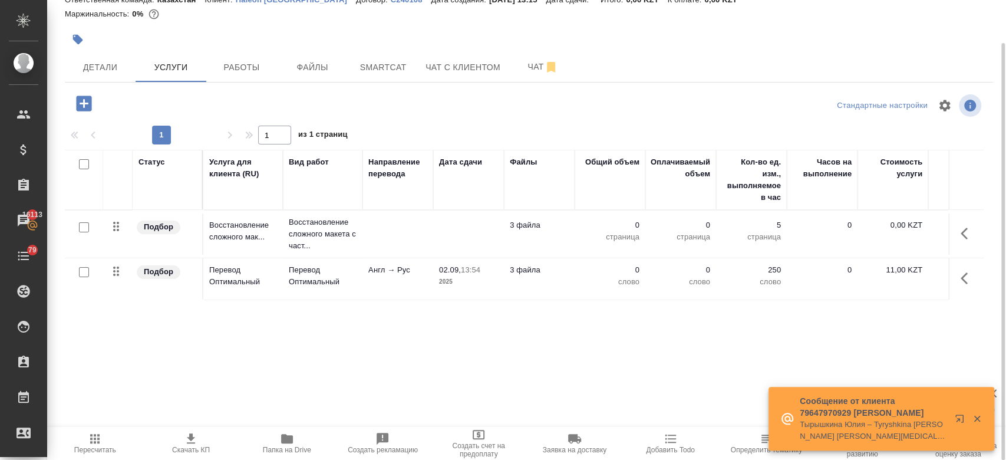
click at [382, 229] on td at bounding box center [397, 233] width 71 height 41
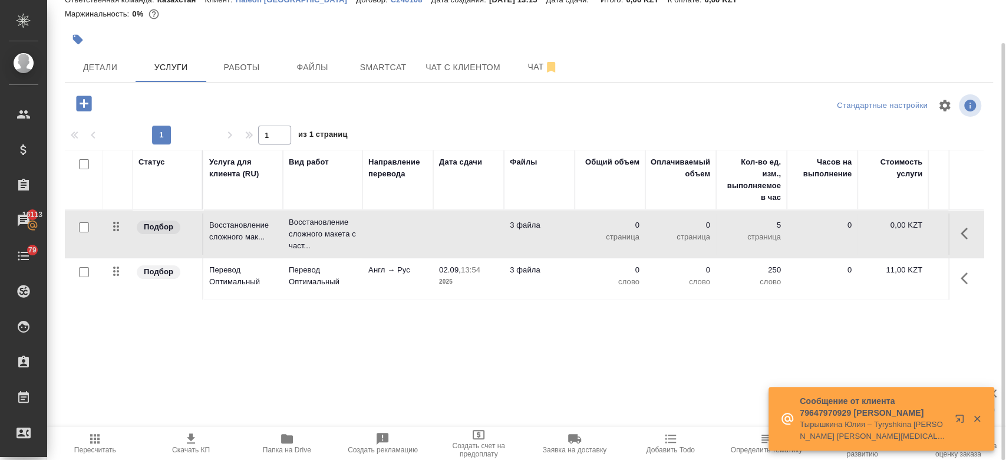
click at [382, 229] on td at bounding box center [397, 233] width 71 height 41
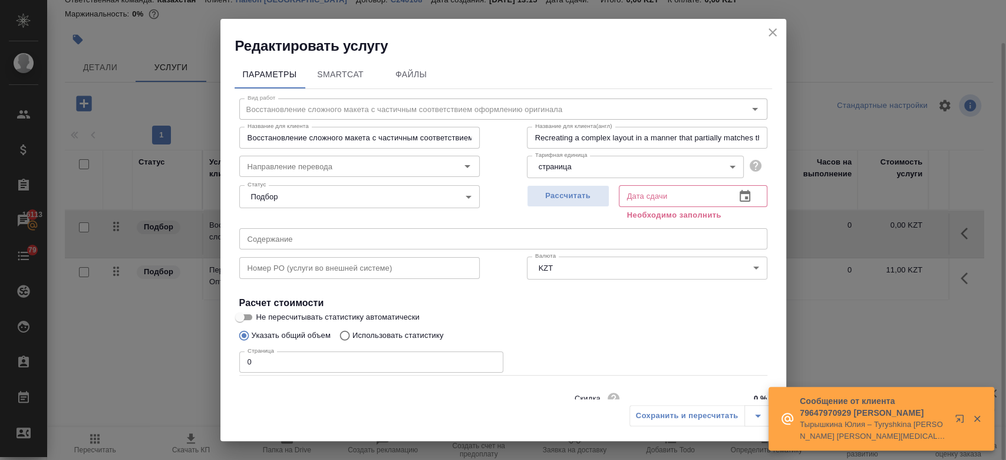
scroll to position [51, 0]
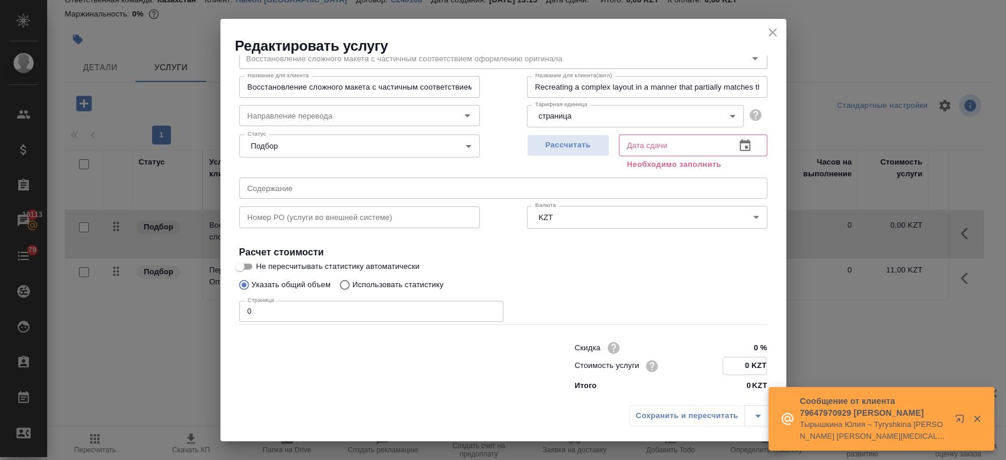
click at [742, 362] on input "0 KZT" at bounding box center [744, 365] width 43 height 17
type input "2325 KZT"
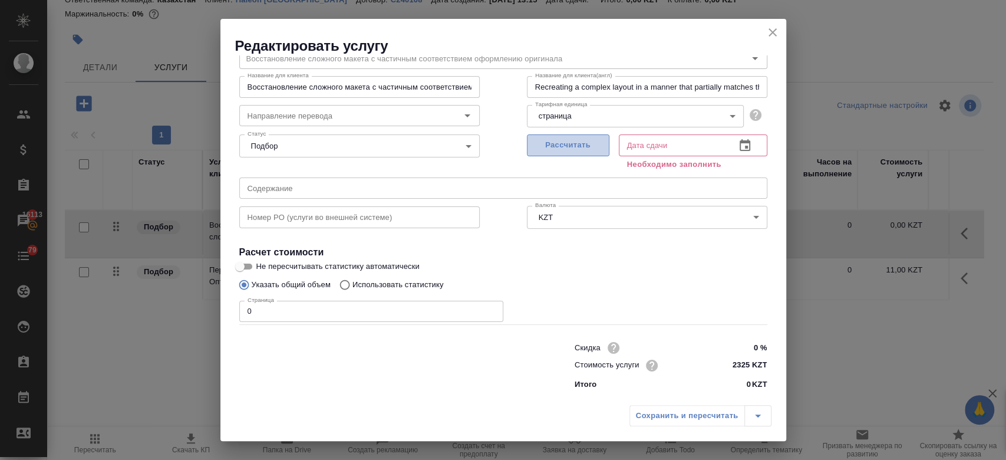
click at [572, 143] on span "Рассчитать" at bounding box center [568, 145] width 70 height 14
type input "02.09.2025 13:56"
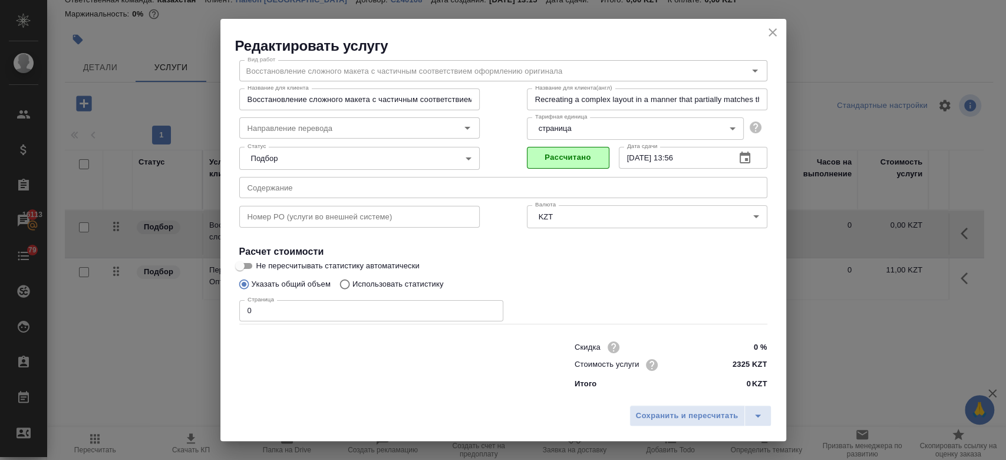
scroll to position [38, 0]
click at [660, 406] on button "Сохранить и пересчитать" at bounding box center [687, 415] width 116 height 21
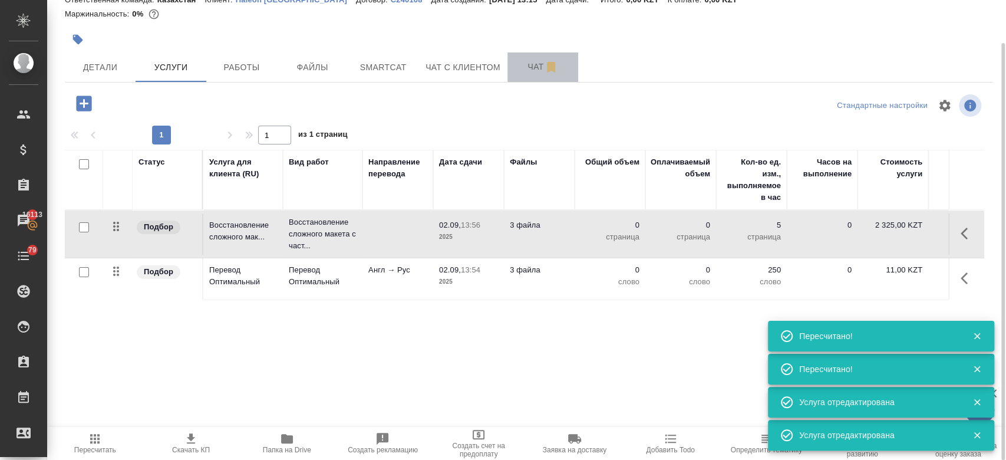
click at [526, 68] on span "Чат" at bounding box center [543, 67] width 57 height 15
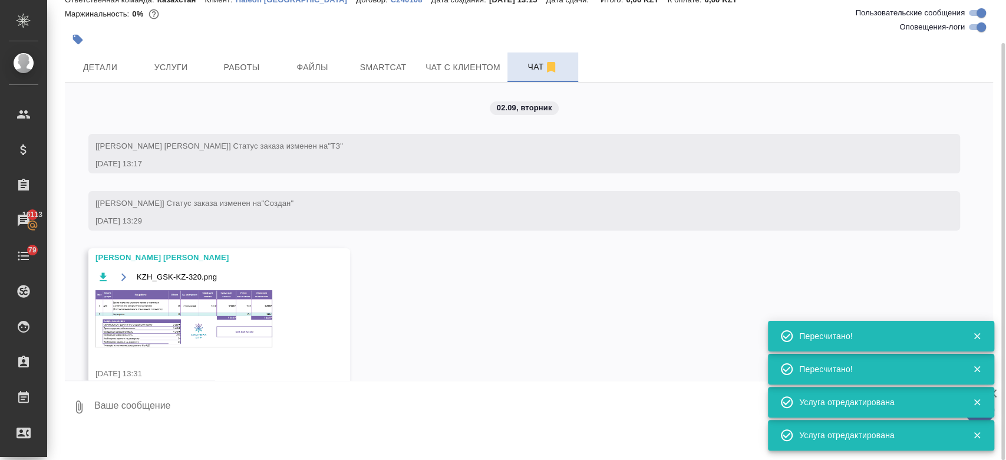
scroll to position [19, 0]
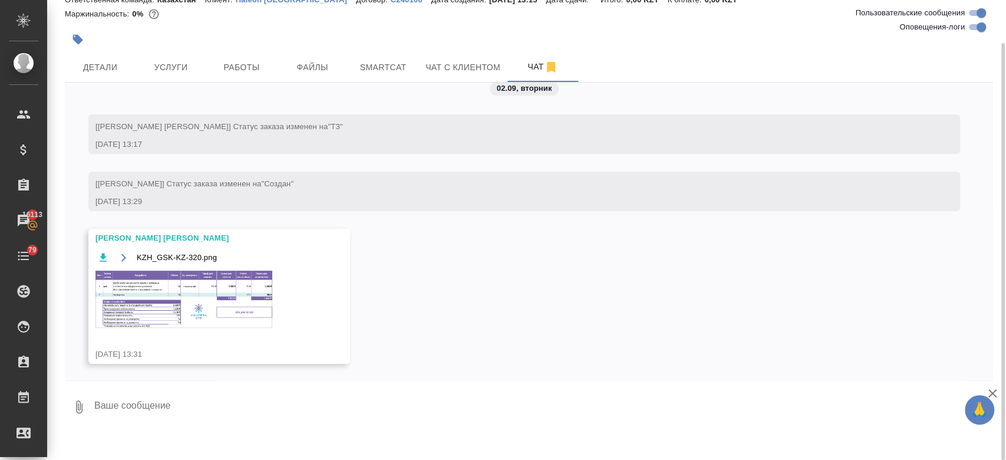
click at [246, 279] on img at bounding box center [183, 299] width 177 height 57
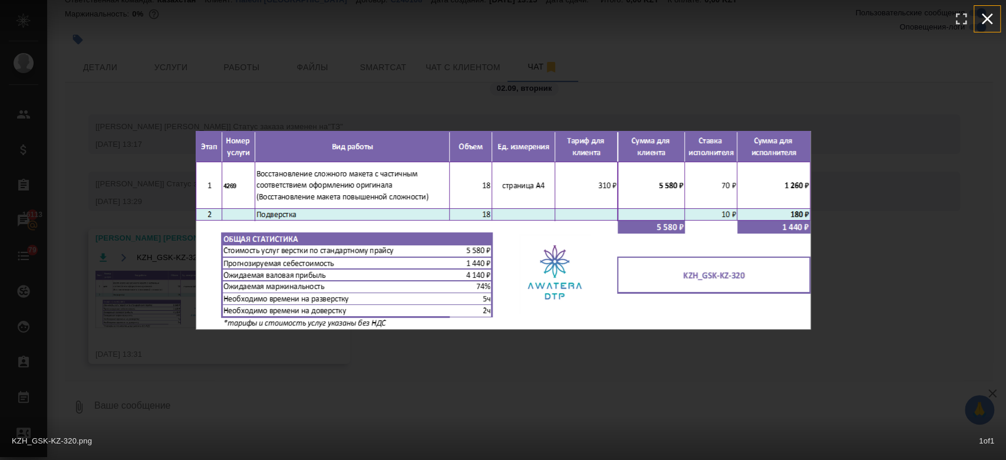
click at [985, 20] on icon "button" at bounding box center [987, 19] width 11 height 11
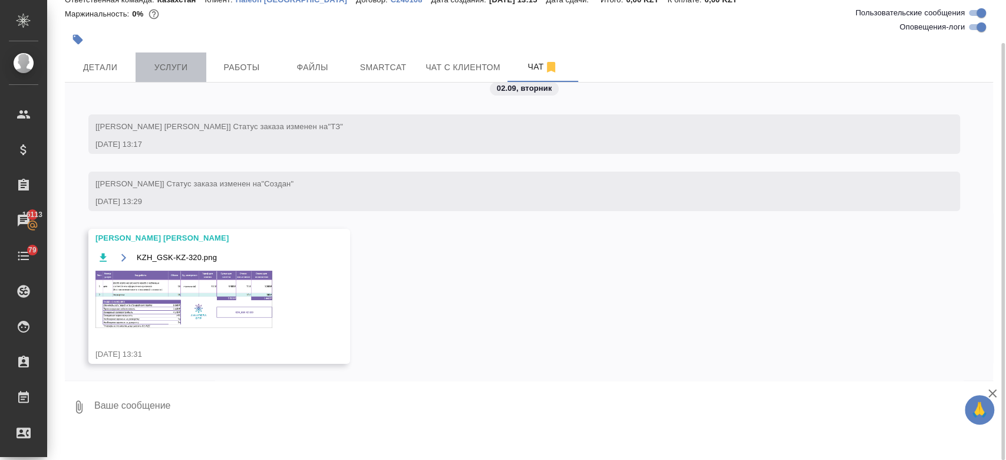
click at [176, 61] on span "Услуги" at bounding box center [171, 67] width 57 height 15
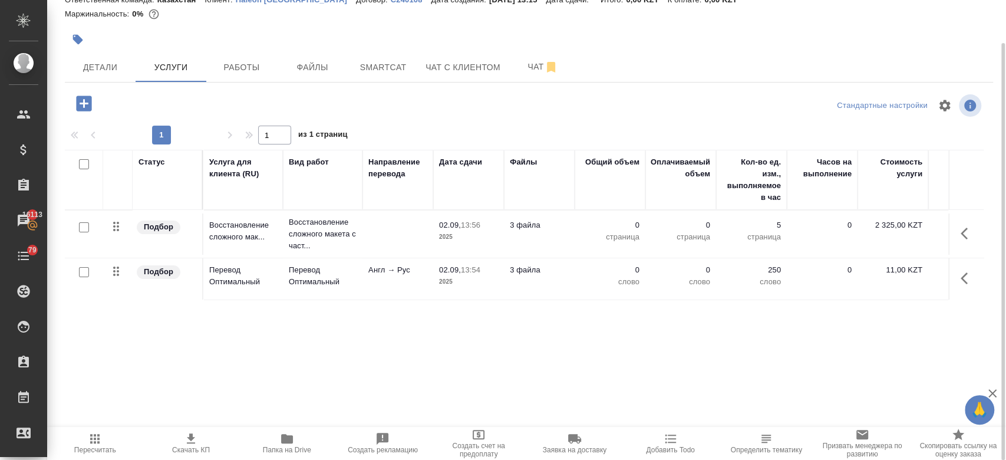
click at [441, 232] on p "2025" at bounding box center [468, 237] width 59 height 12
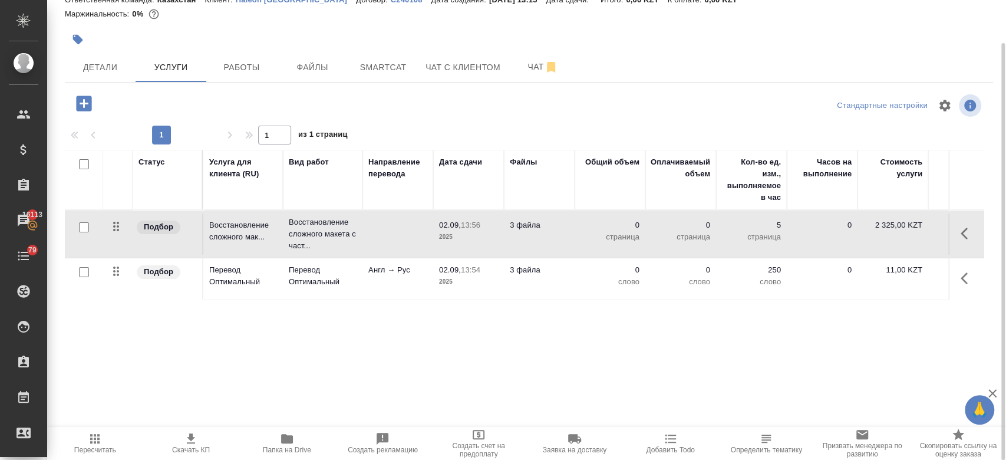
click at [441, 232] on p "2025" at bounding box center [468, 237] width 59 height 12
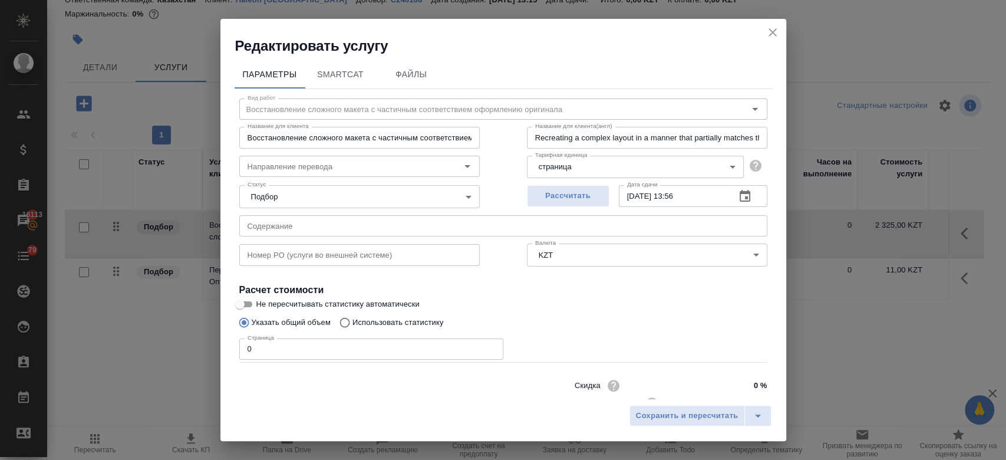
click at [358, 352] on input "0" at bounding box center [371, 348] width 264 height 21
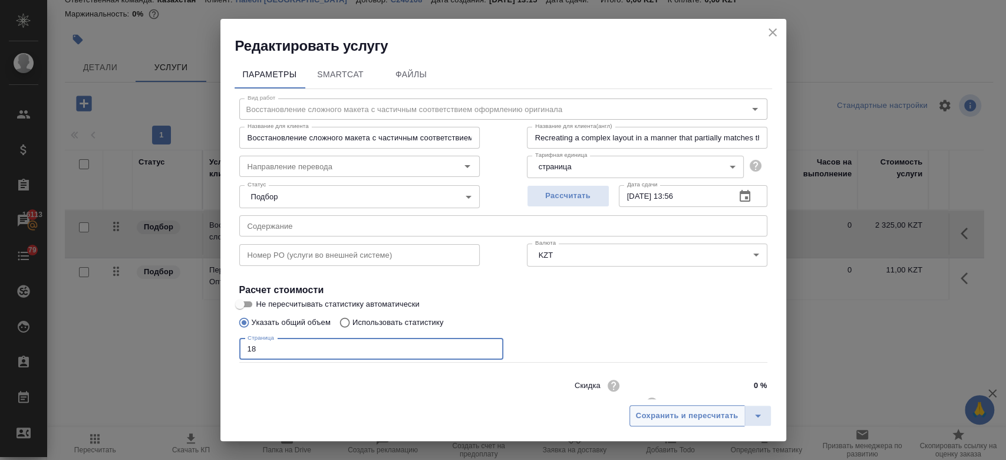
type input "18"
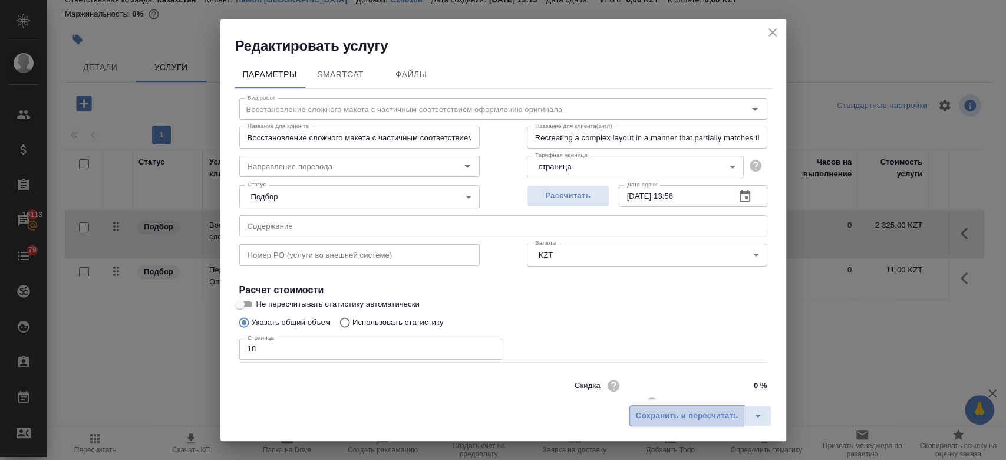
click at [672, 417] on span "Сохранить и пересчитать" at bounding box center [687, 416] width 103 height 14
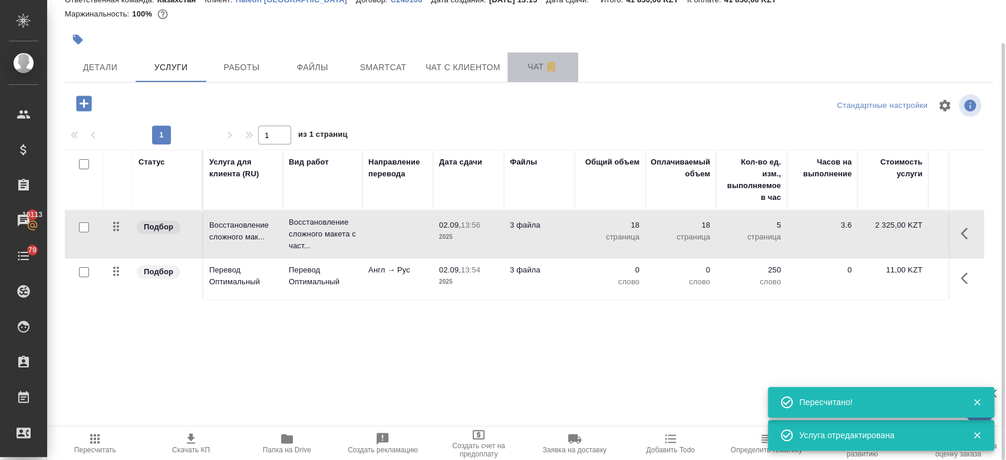
click at [525, 68] on span "Чат" at bounding box center [543, 67] width 57 height 15
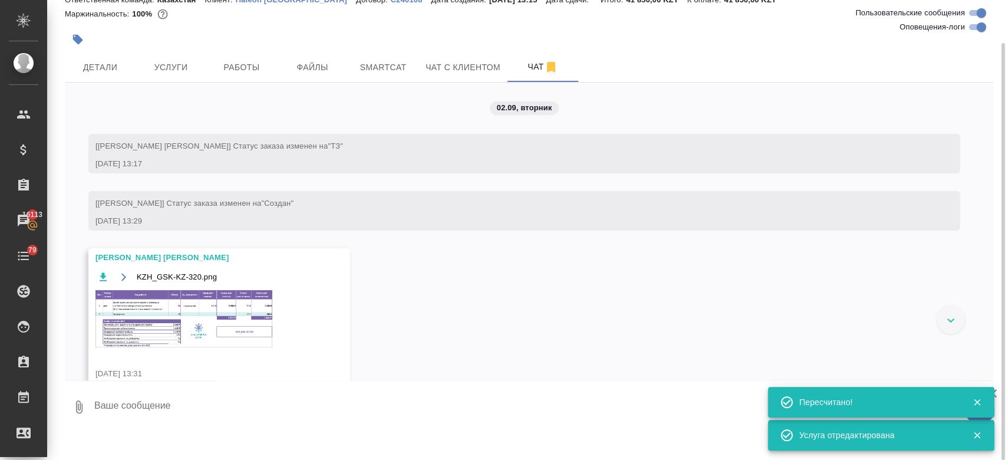
scroll to position [19, 0]
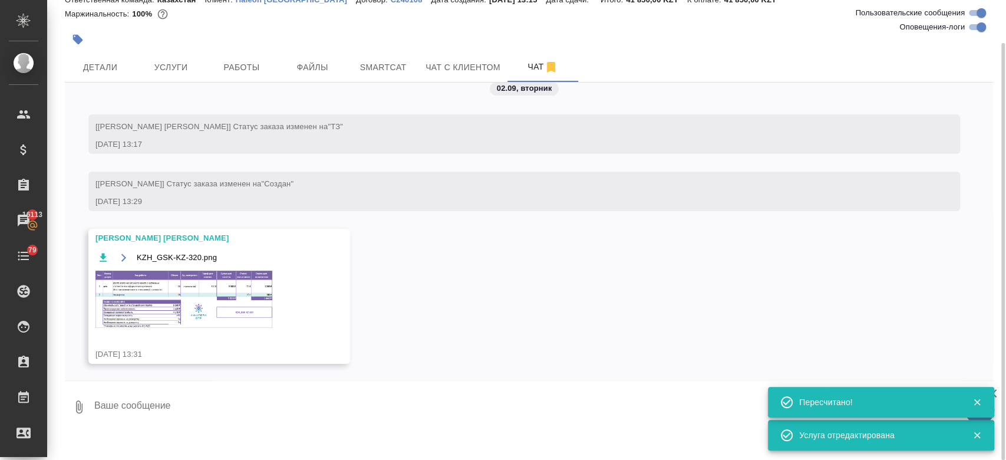
click at [271, 291] on img at bounding box center [183, 299] width 177 height 57
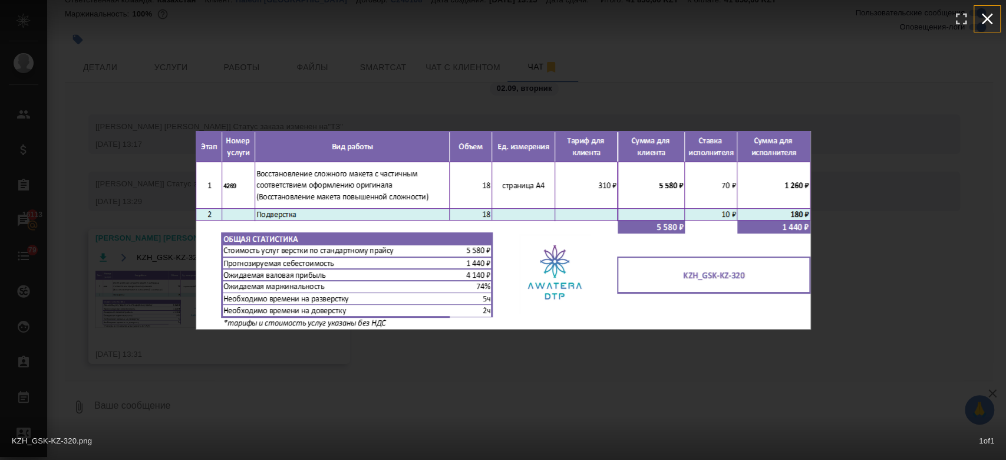
click at [992, 17] on icon "button" at bounding box center [987, 18] width 19 height 19
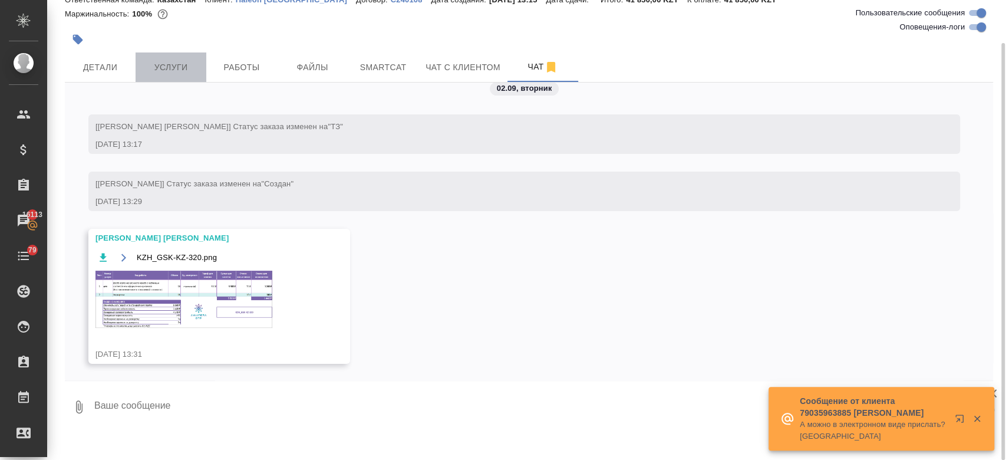
click at [169, 54] on button "Услуги" at bounding box center [171, 66] width 71 height 29
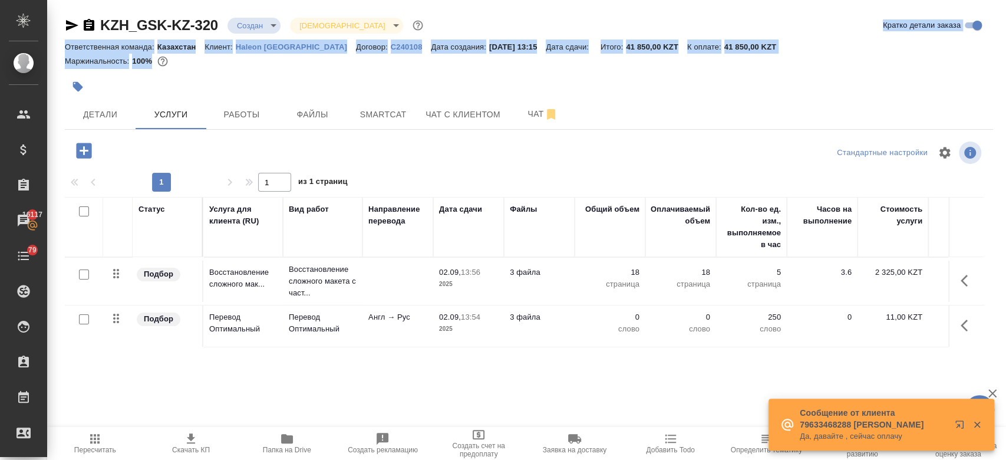
drag, startPoint x: 525, startPoint y: 54, endPoint x: 677, endPoint y: -68, distance: 194.9
click at [677, 0] on html "🙏 .cls-1 fill:#fff; AWATERA Kosherbayeva Nazerke Клиенты Спецификации Заказы 16…" at bounding box center [503, 230] width 1006 height 460
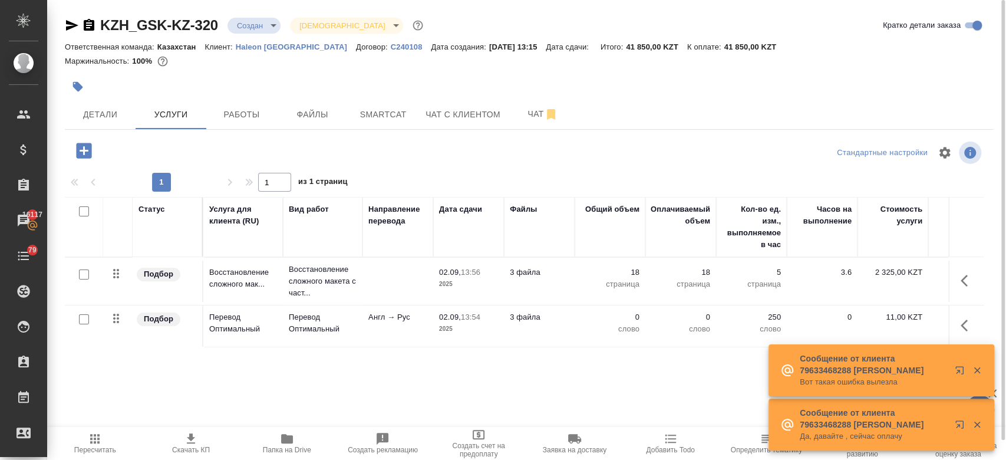
click at [258, 78] on div at bounding box center [374, 87] width 619 height 26
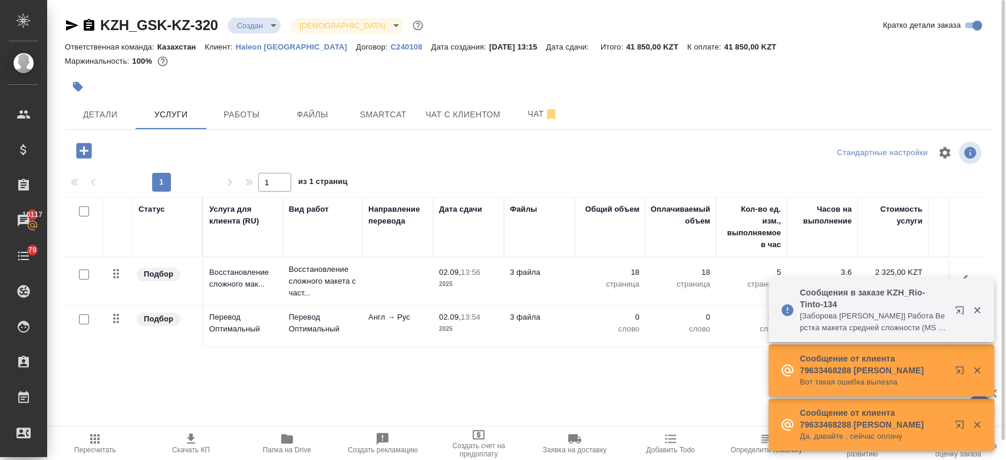
click at [740, 70] on div at bounding box center [529, 70] width 928 height 2
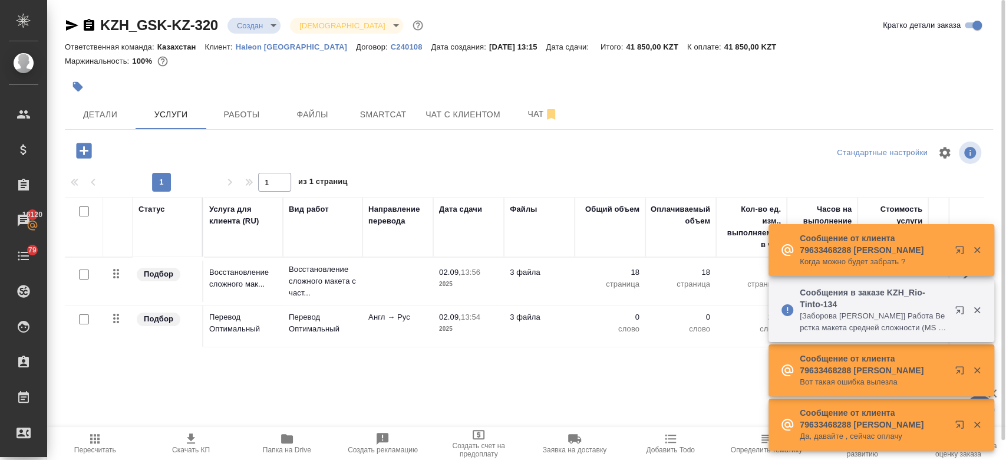
click at [269, 77] on div at bounding box center [374, 87] width 619 height 26
click at [72, 27] on icon "button" at bounding box center [72, 25] width 12 height 11
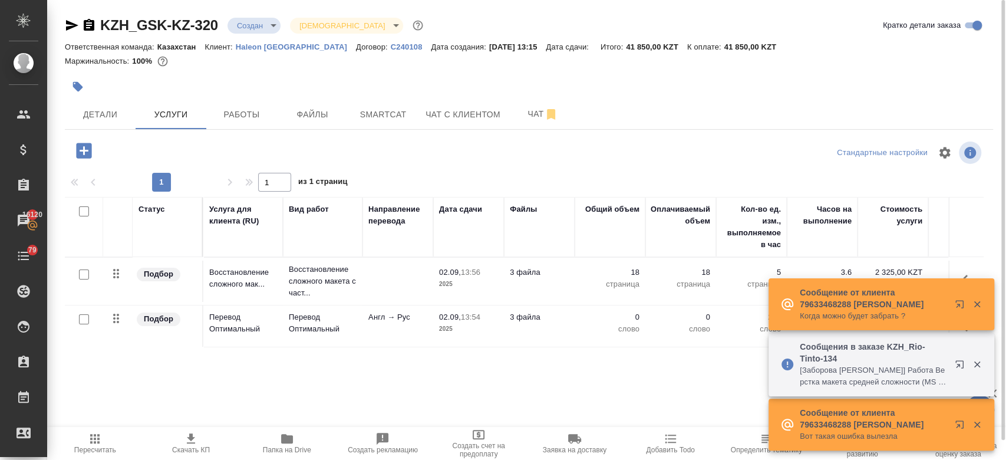
click at [548, 87] on div at bounding box center [374, 87] width 619 height 26
click at [525, 65] on div "Маржинальность: 100%" at bounding box center [529, 61] width 928 height 15
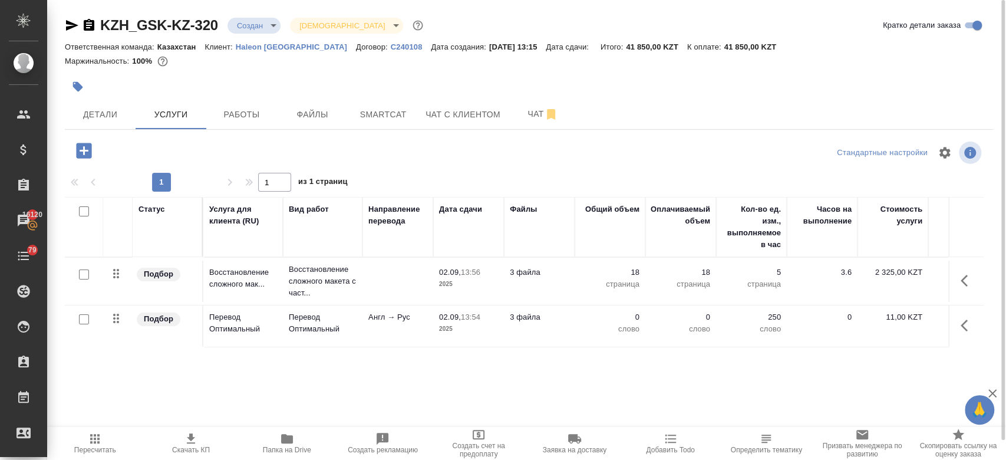
click at [361, 54] on div "Маржинальность: 100%" at bounding box center [529, 61] width 928 height 15
click at [548, 72] on div at bounding box center [529, 72] width 928 height 2
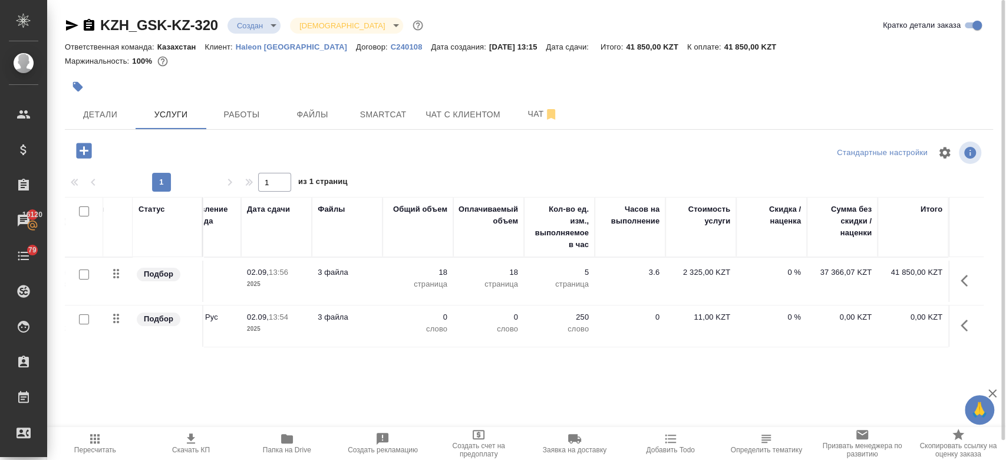
scroll to position [20, 0]
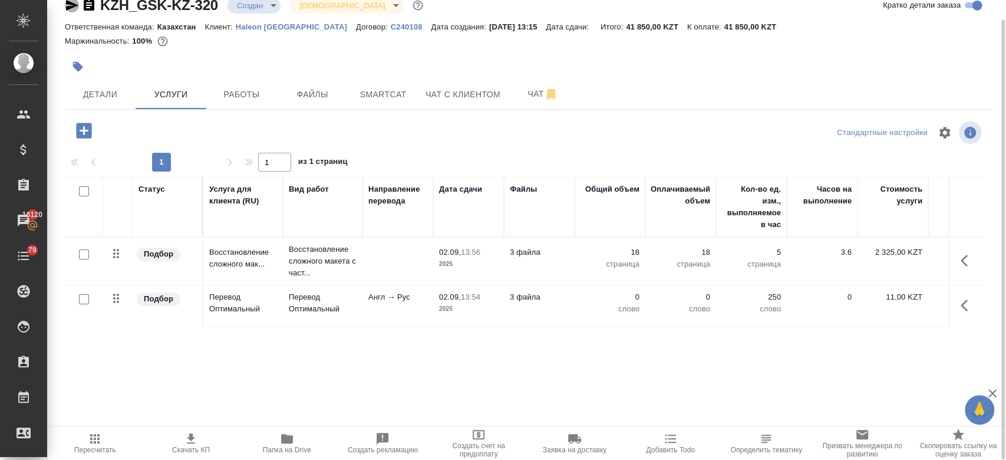
click at [72, 0] on icon "button" at bounding box center [72, 5] width 14 height 14
click at [88, 130] on icon "button" at bounding box center [84, 130] width 21 height 21
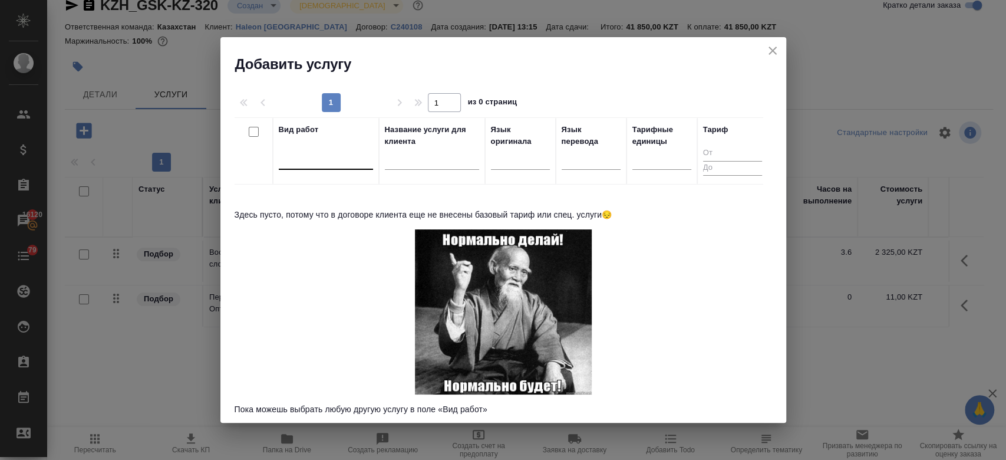
click at [334, 152] on div at bounding box center [326, 157] width 94 height 17
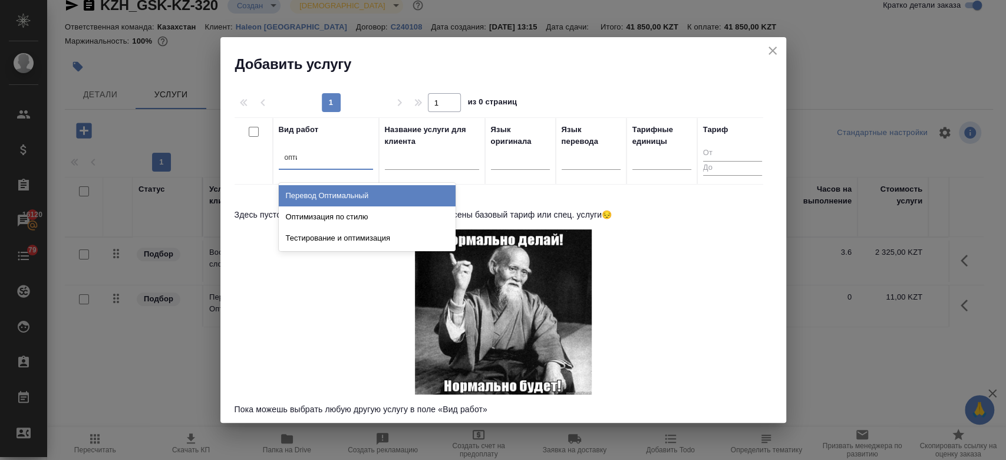
type input "оптим"
click at [339, 188] on div "Перевод Оптимальный" at bounding box center [367, 195] width 177 height 21
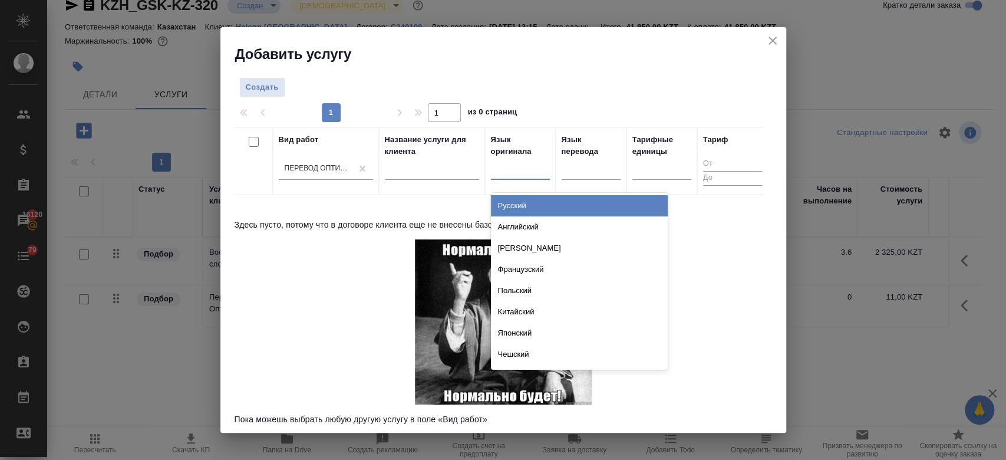
click at [526, 166] on div at bounding box center [520, 168] width 59 height 17
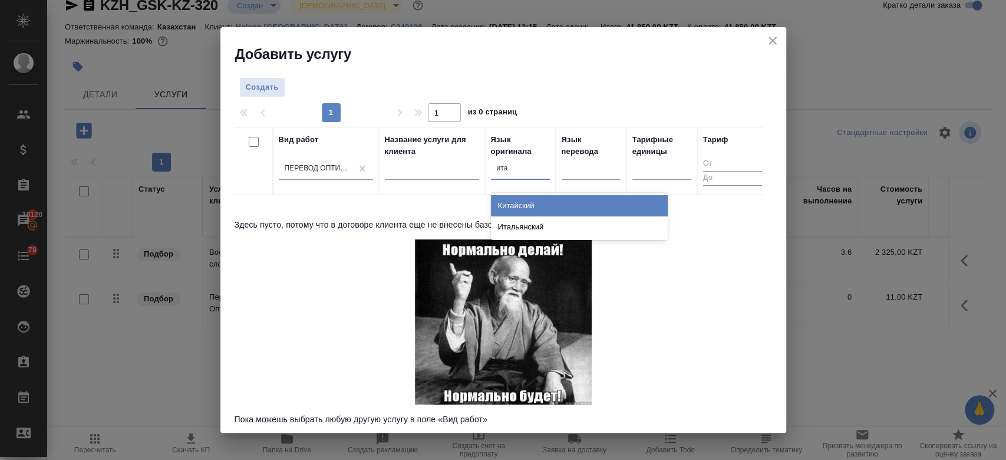
type input "итал"
click at [573, 199] on div "Итальянский" at bounding box center [579, 205] width 177 height 21
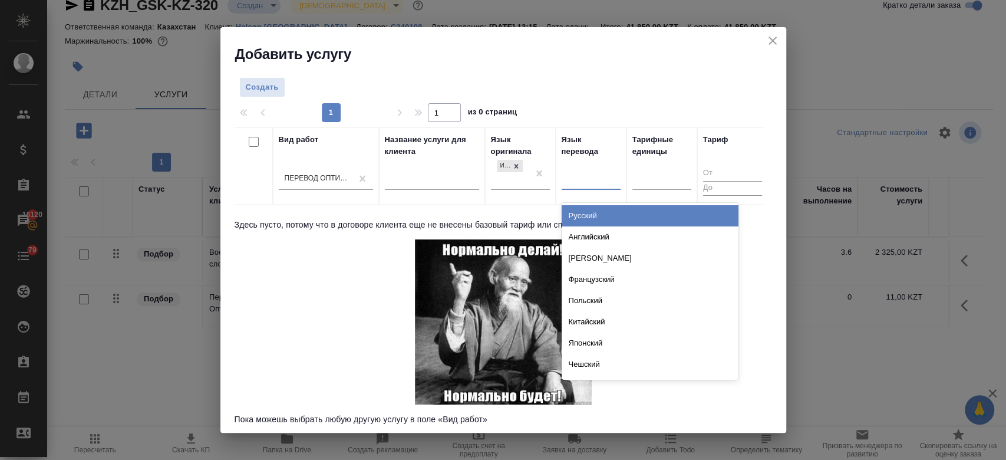
click at [588, 179] on div at bounding box center [591, 178] width 59 height 17
type input "рус"
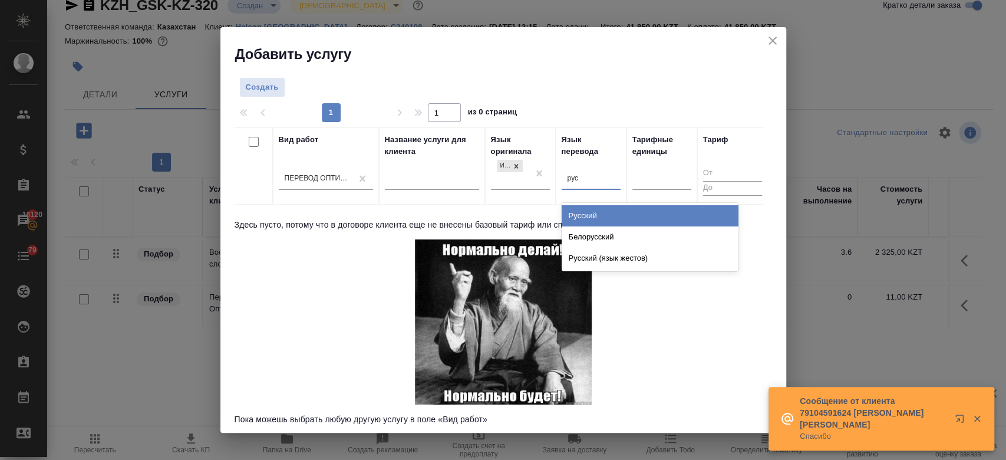
click at [591, 208] on div "Русский" at bounding box center [650, 215] width 177 height 21
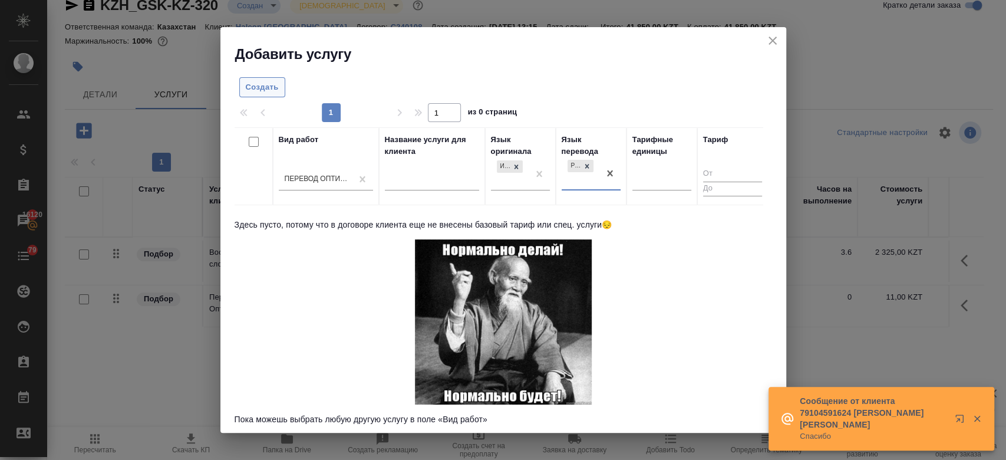
click at [252, 85] on span "Создать" at bounding box center [262, 88] width 33 height 14
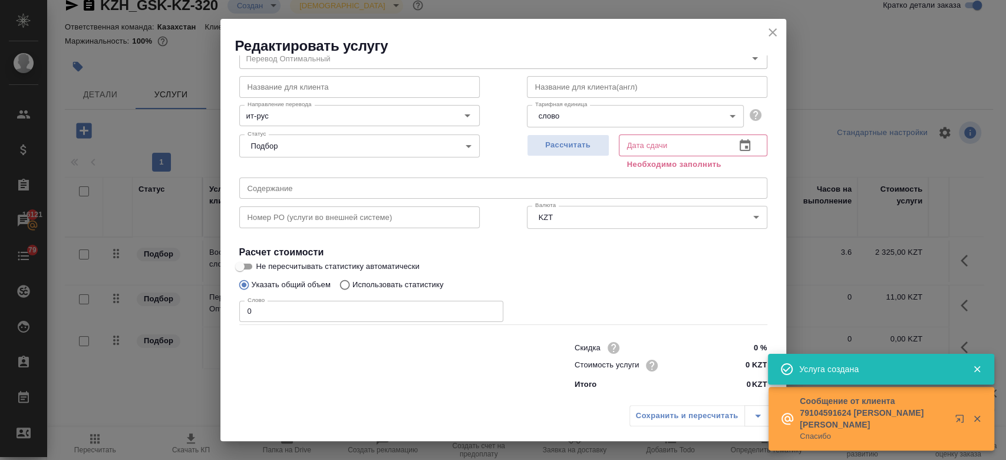
scroll to position [0, 0]
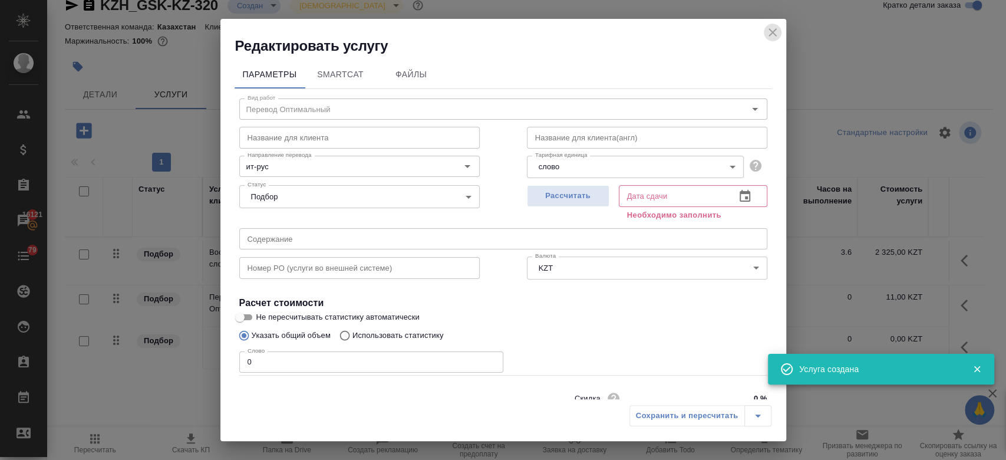
click at [771, 26] on icon "close" at bounding box center [773, 32] width 14 height 14
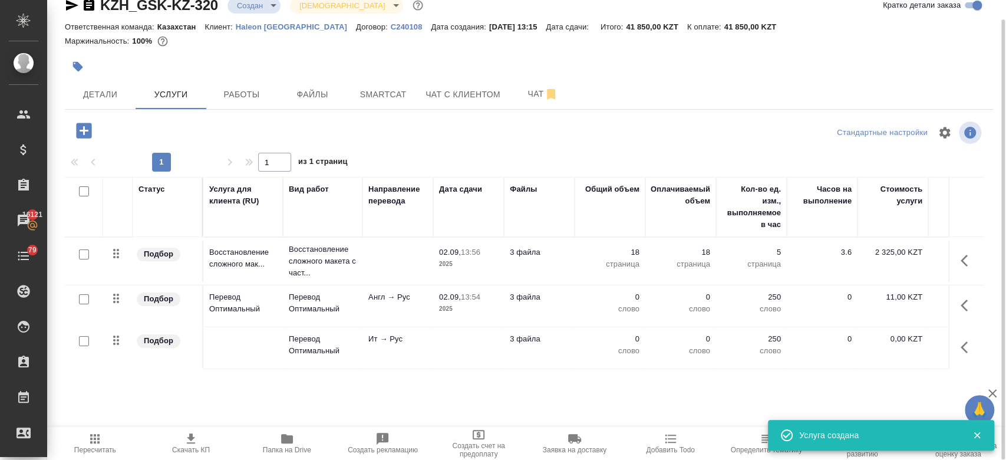
click at [361, 324] on td "Перевод Оптимальный" at bounding box center [323, 305] width 80 height 41
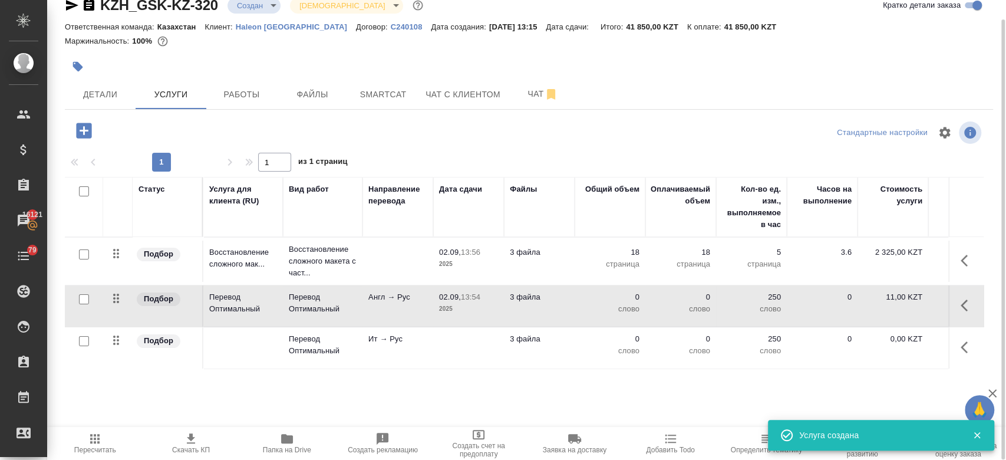
click at [361, 324] on td "Перевод Оптимальный" at bounding box center [323, 305] width 80 height 41
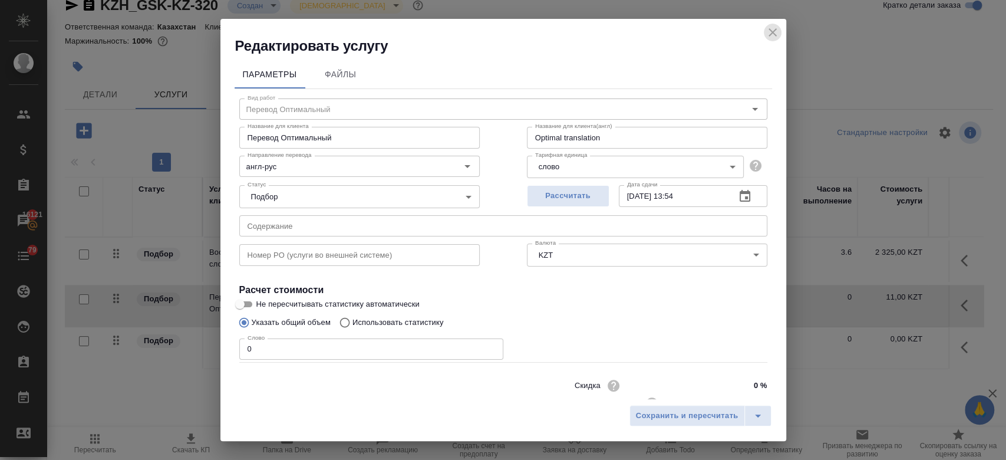
click at [769, 34] on icon "close" at bounding box center [773, 32] width 14 height 14
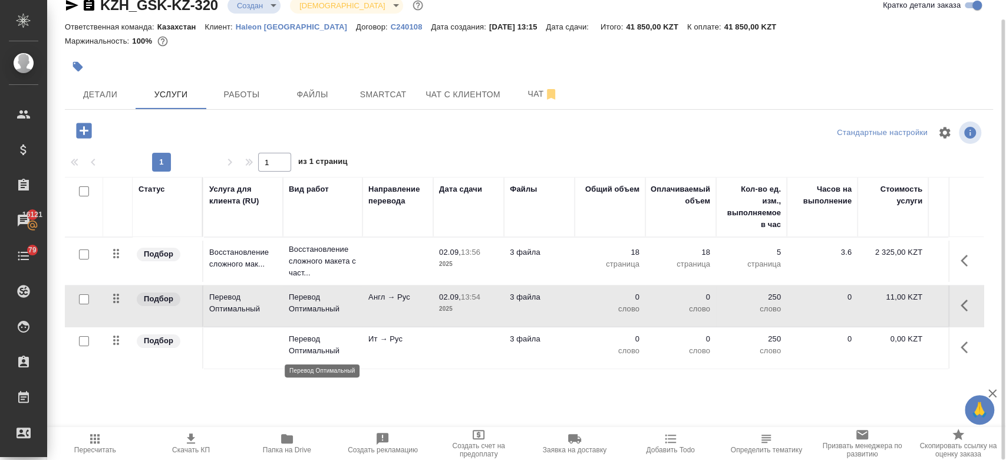
click at [352, 348] on p "Перевод Оптимальный" at bounding box center [323, 345] width 68 height 24
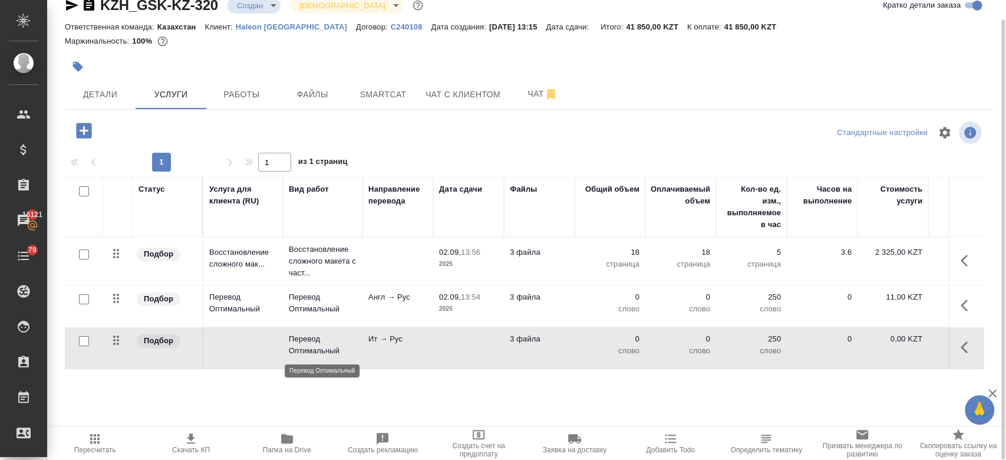
click at [352, 348] on p "Перевод Оптимальный" at bounding box center [323, 345] width 68 height 24
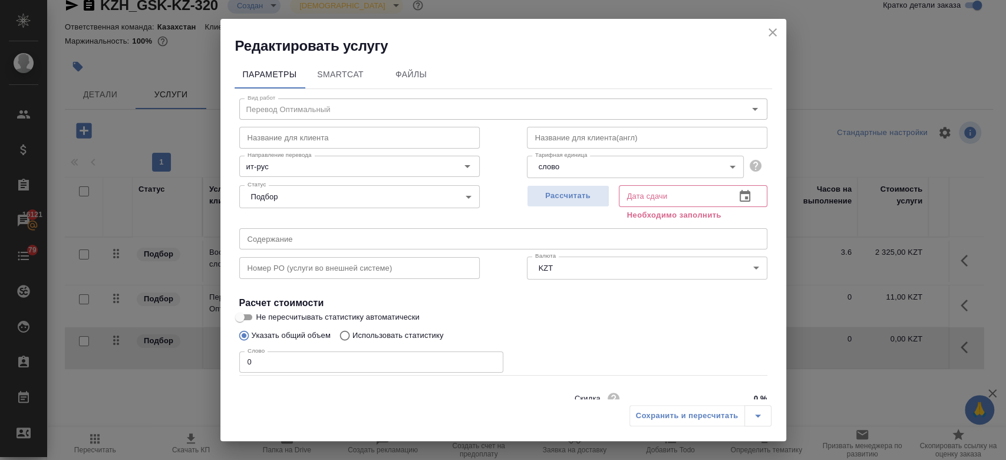
scroll to position [51, 0]
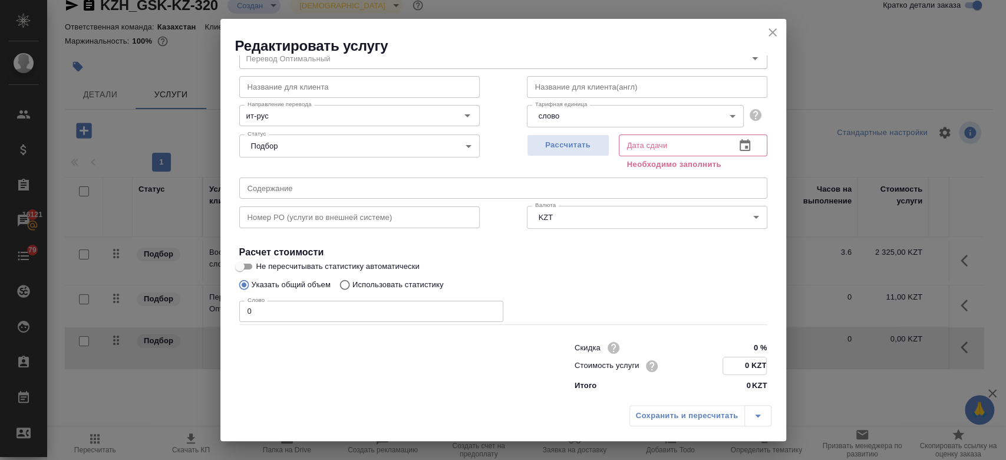
click at [744, 370] on input "0 KZT" at bounding box center [744, 365] width 43 height 17
type input "10.8 KZT"
click at [550, 156] on div "Рассчитать" at bounding box center [568, 151] width 83 height 42
click at [550, 156] on button "Рассчитать" at bounding box center [568, 145] width 83 height 22
type input "02.09.2025 14:14"
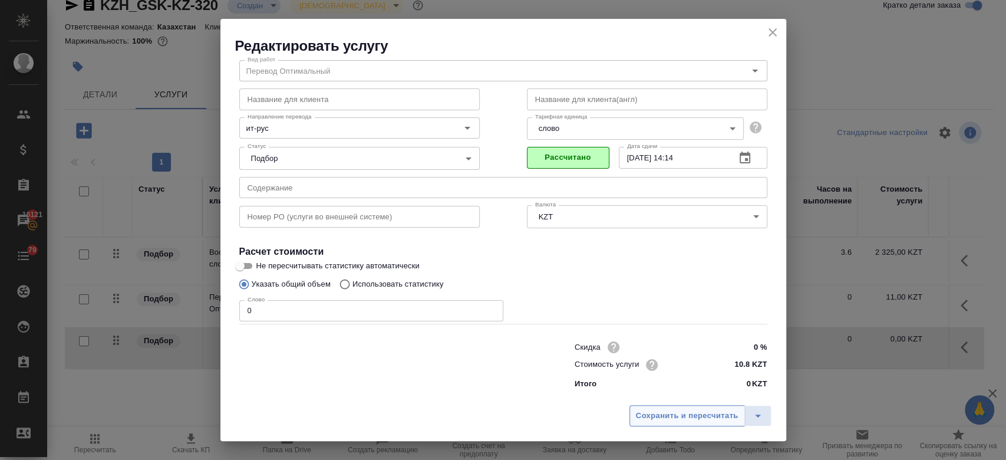
scroll to position [38, 0]
click at [684, 423] on button "Сохранить и пересчитать" at bounding box center [687, 415] width 116 height 21
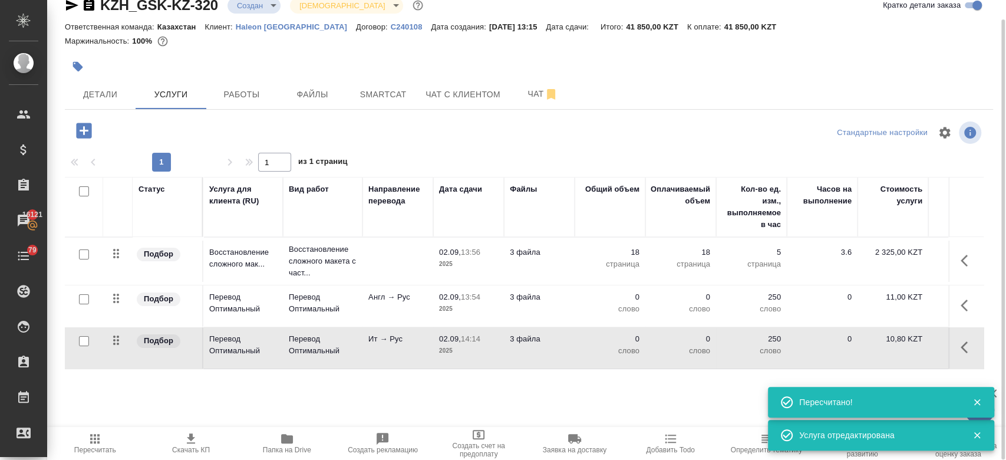
click at [80, 338] on input "checkbox" at bounding box center [84, 341] width 10 height 10
checkbox input "true"
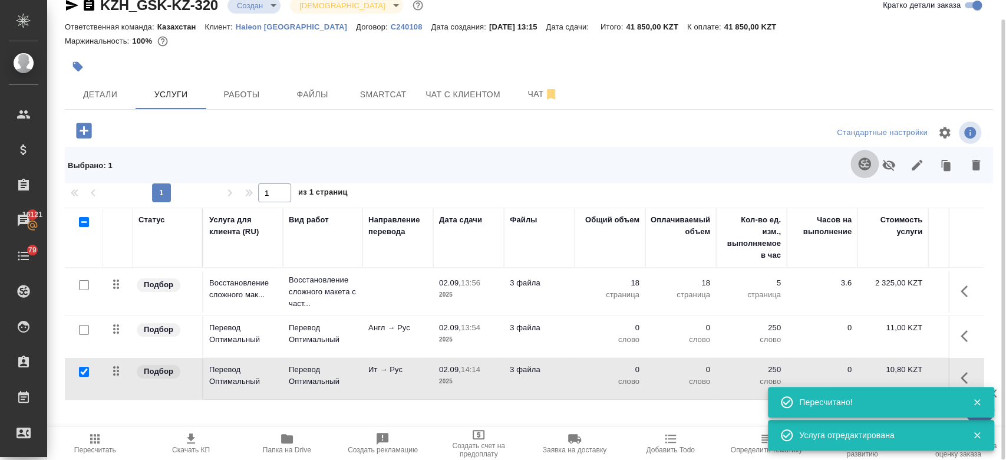
click at [869, 158] on icon "button" at bounding box center [865, 164] width 14 height 14
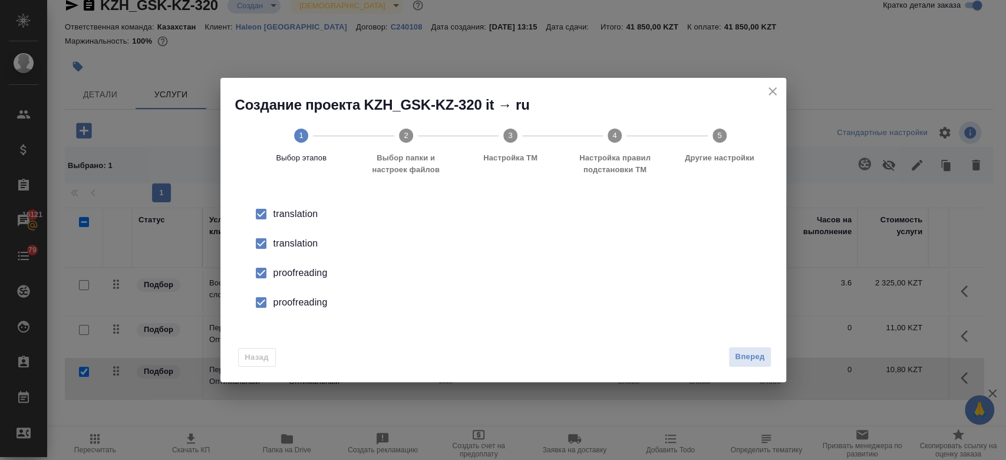
click at [283, 249] on div "translation" at bounding box center [515, 243] width 484 height 14
click at [284, 262] on li "proofreading" at bounding box center [503, 272] width 528 height 29
click at [284, 295] on div "proofreading" at bounding box center [515, 302] width 484 height 14
click at [754, 365] on button "Вперед" at bounding box center [749, 357] width 42 height 21
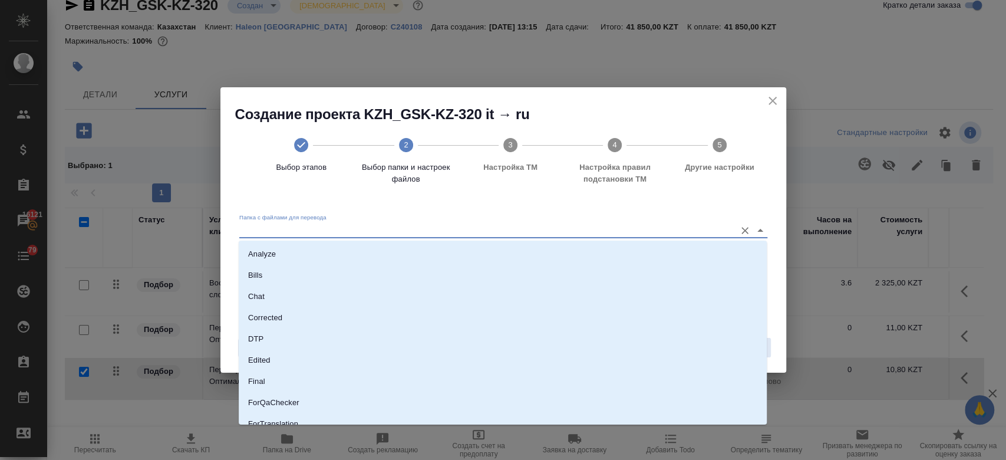
click at [547, 223] on input "Папка с файлами для перевода" at bounding box center [484, 230] width 490 height 14
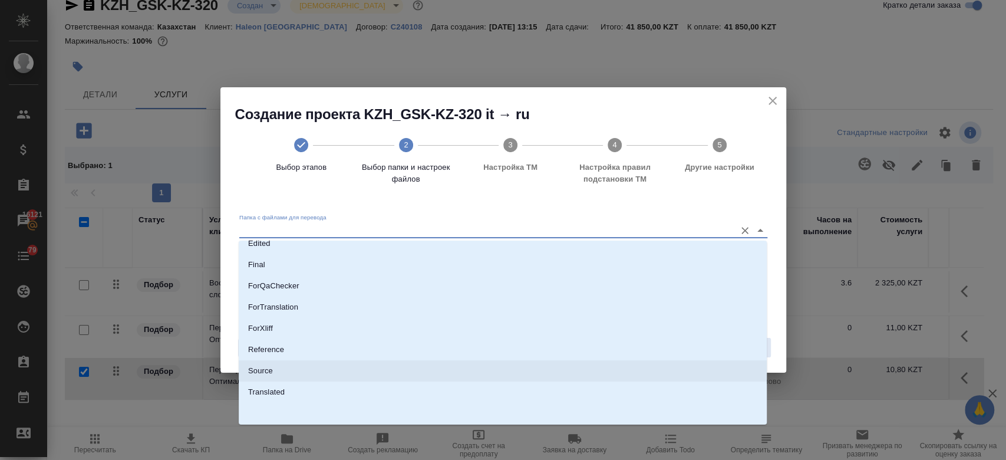
click at [363, 368] on li "Source" at bounding box center [503, 370] width 528 height 21
type input "Source"
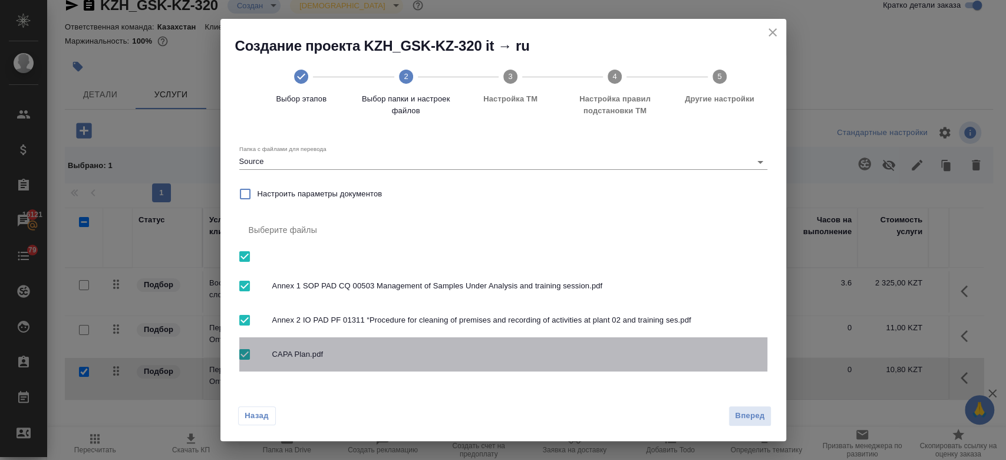
click at [294, 351] on span "CAPA Plan.pdf" at bounding box center [515, 354] width 486 height 12
checkbox input "false"
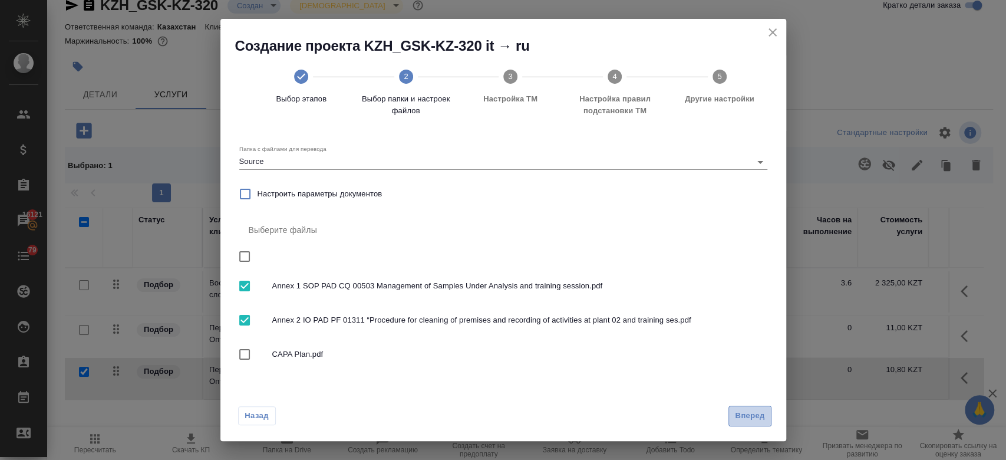
click at [748, 418] on span "Вперед" at bounding box center [749, 416] width 29 height 14
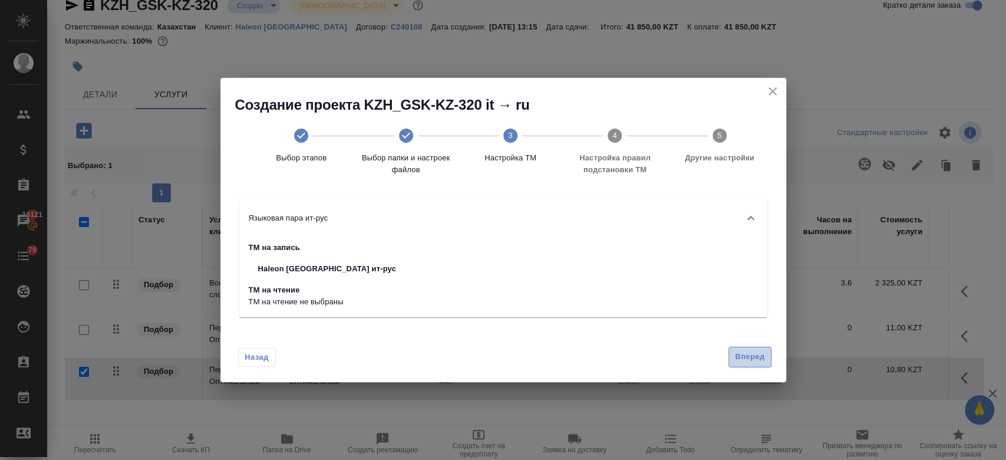
click at [747, 360] on span "Вперед" at bounding box center [749, 357] width 29 height 14
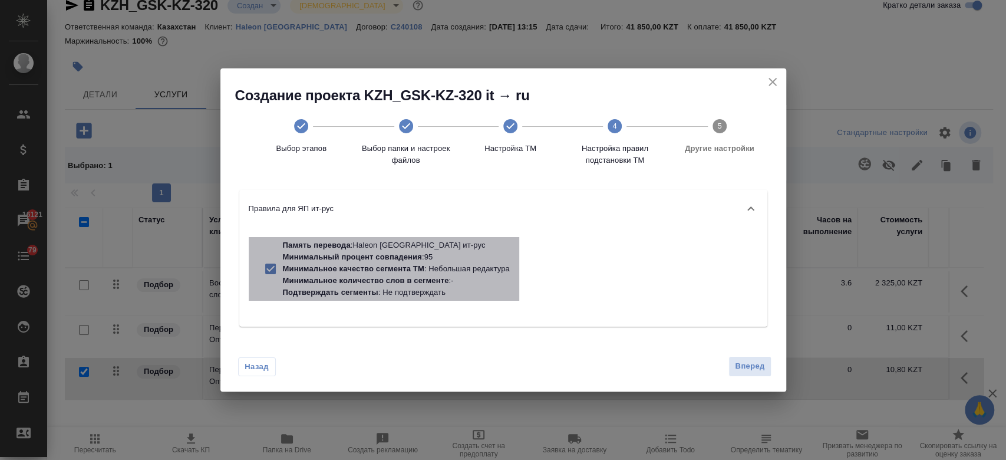
click at [477, 288] on p "Подтверждать сегменты : Не подтверждать" at bounding box center [396, 292] width 227 height 12
checkbox input "false"
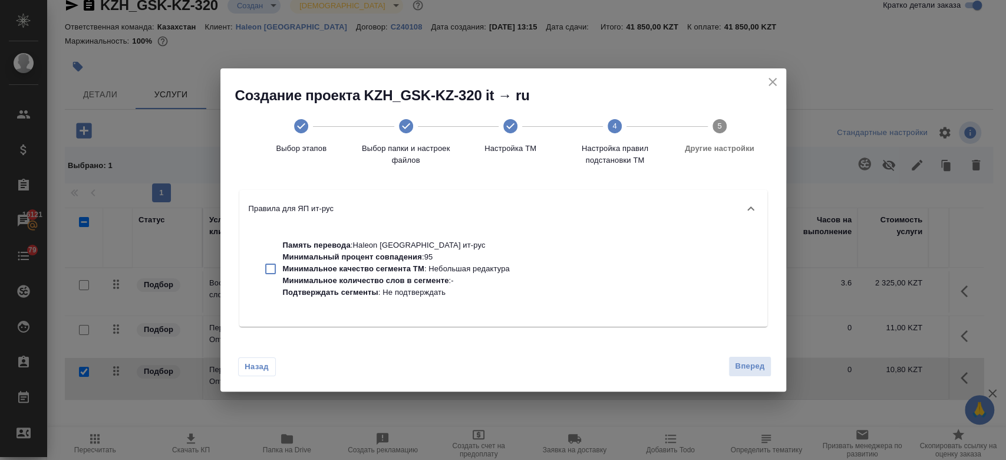
click at [773, 358] on div "Назад Вперед" at bounding box center [503, 363] width 566 height 55
click at [753, 370] on span "Вперед" at bounding box center [749, 367] width 29 height 14
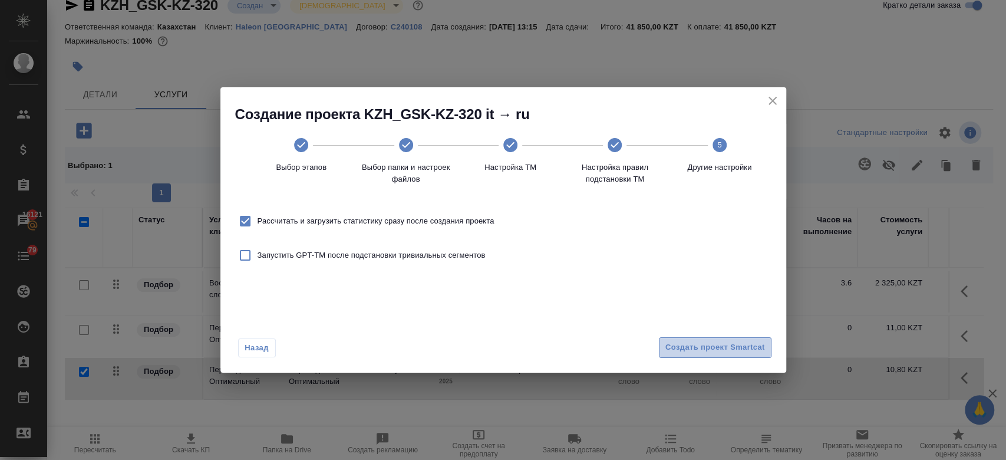
click at [693, 342] on span "Создать проект Smartcat" at bounding box center [715, 348] width 100 height 14
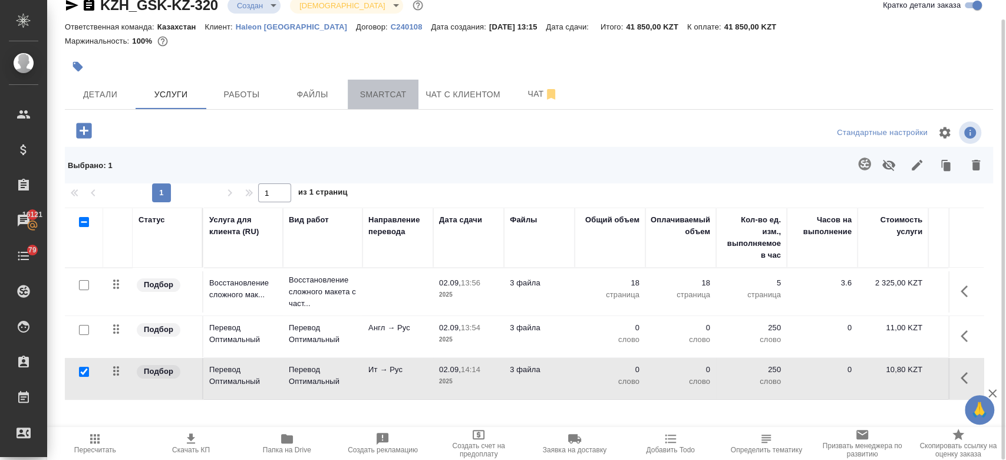
click at [363, 91] on span "Smartcat" at bounding box center [383, 94] width 57 height 15
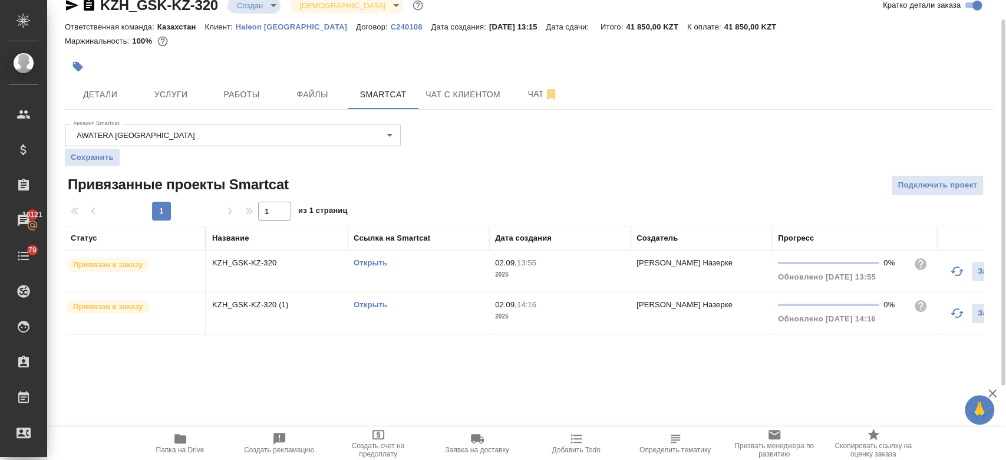
click at [367, 306] on link "Открыть" at bounding box center [371, 304] width 34 height 9
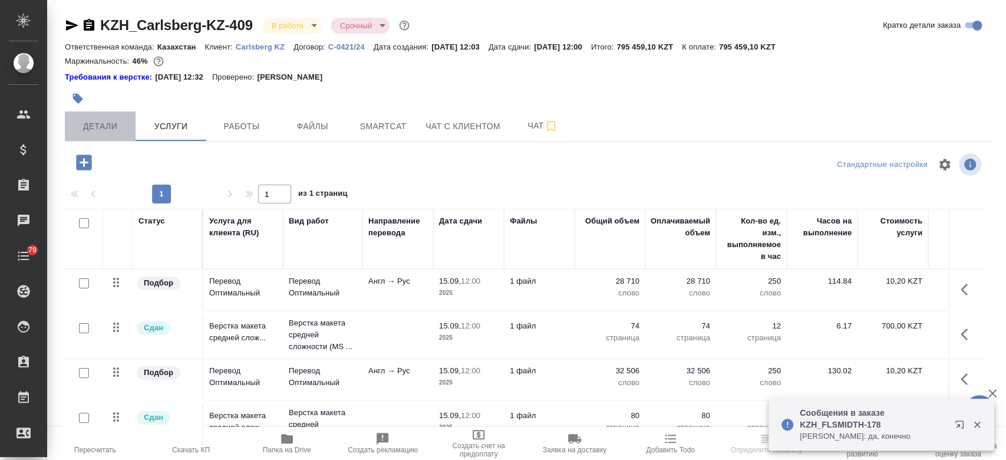
click at [110, 130] on span "Детали" at bounding box center [100, 126] width 57 height 15
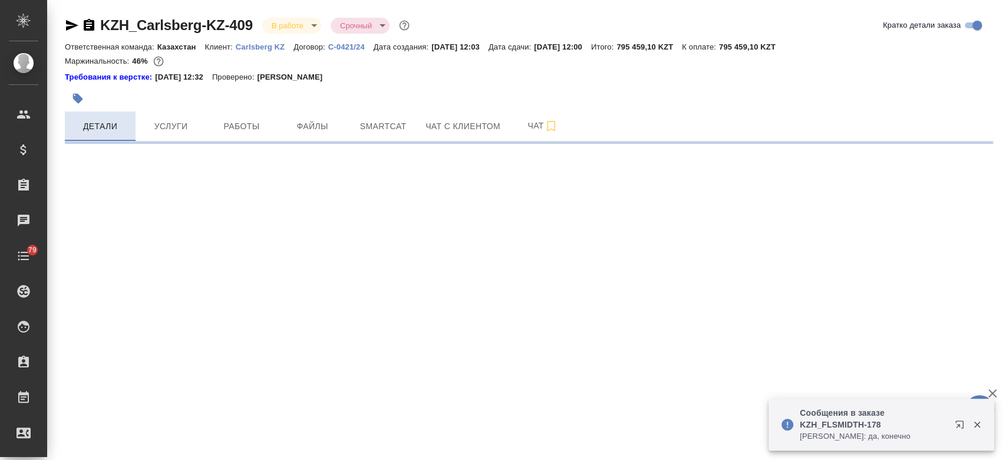
select select "RU"
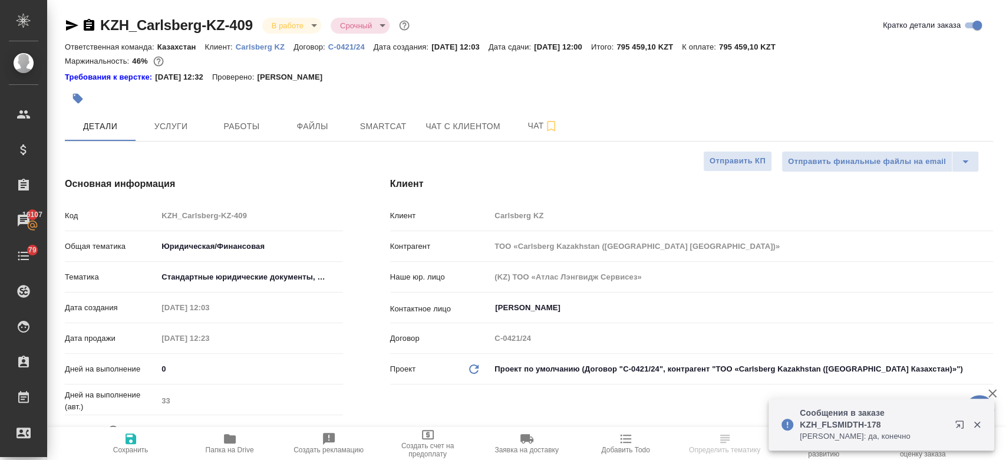
type textarea "x"
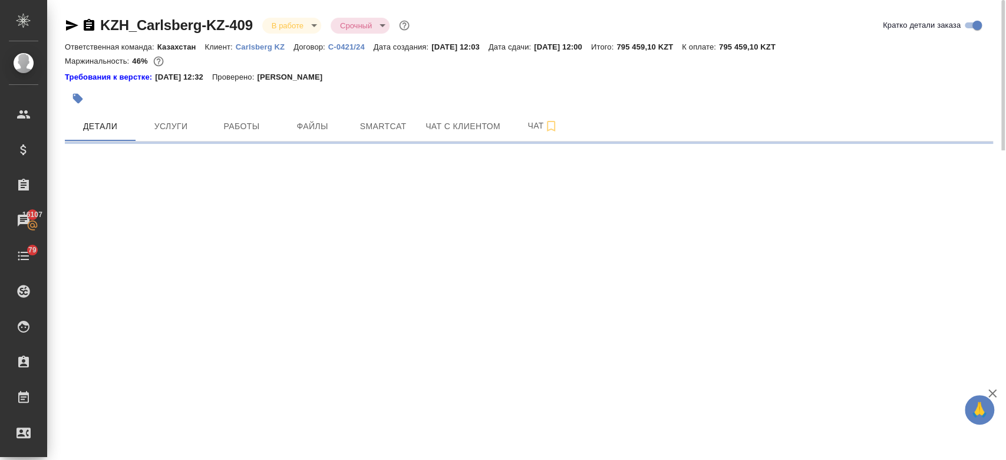
select select "RU"
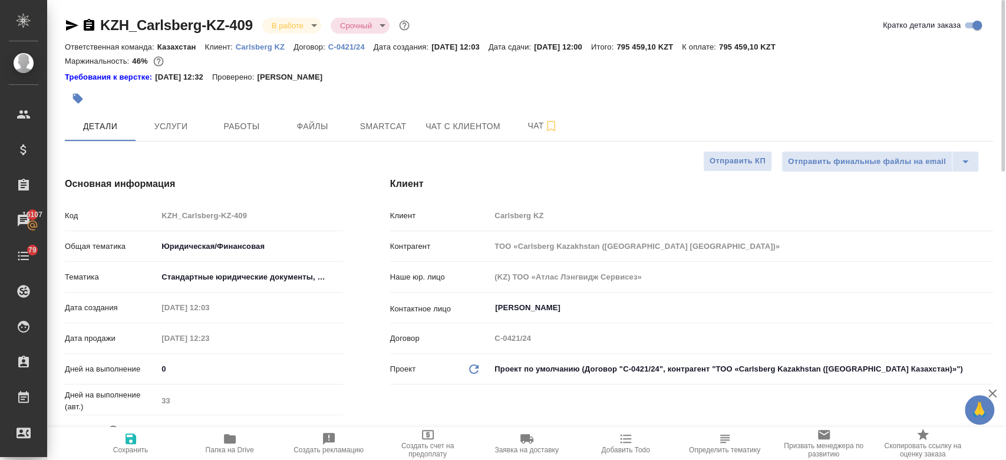
type textarea "x"
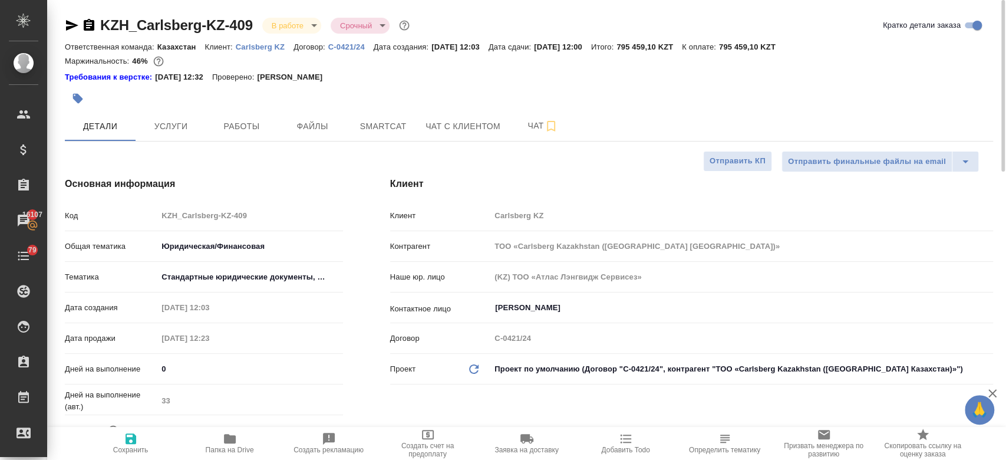
type textarea "x"
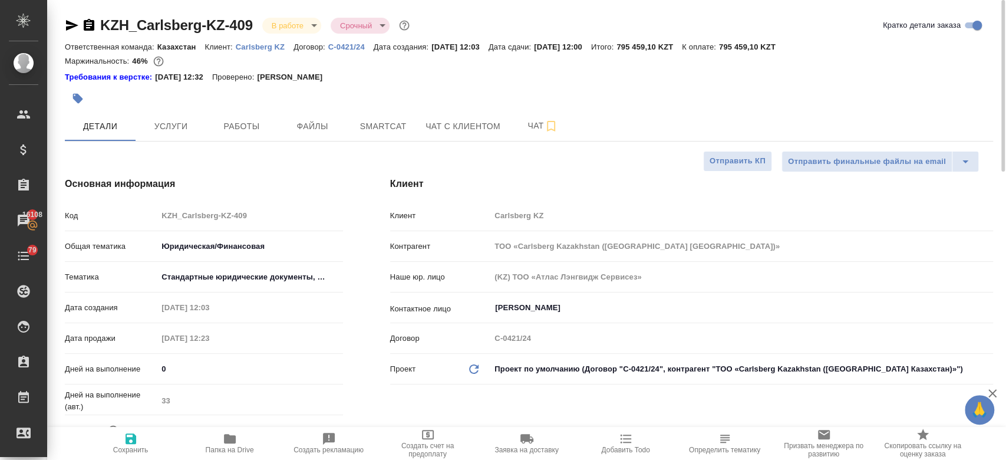
type textarea "x"
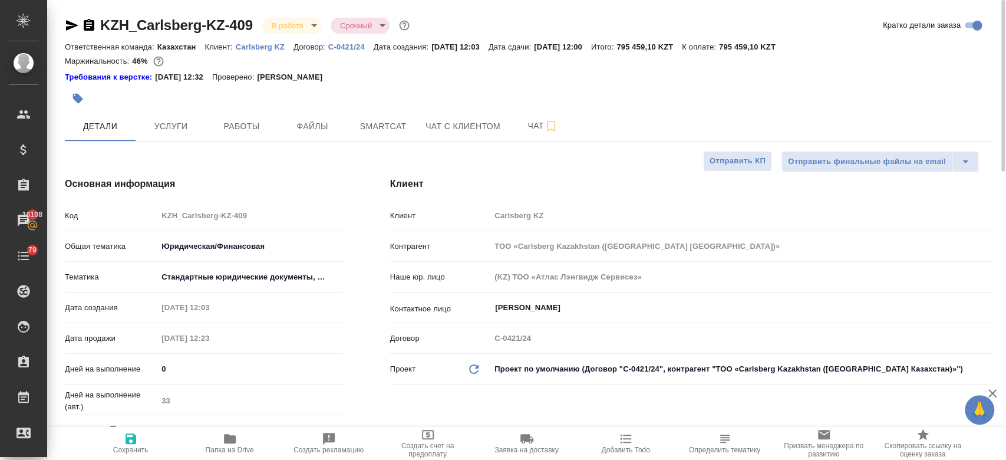
type textarea "x"
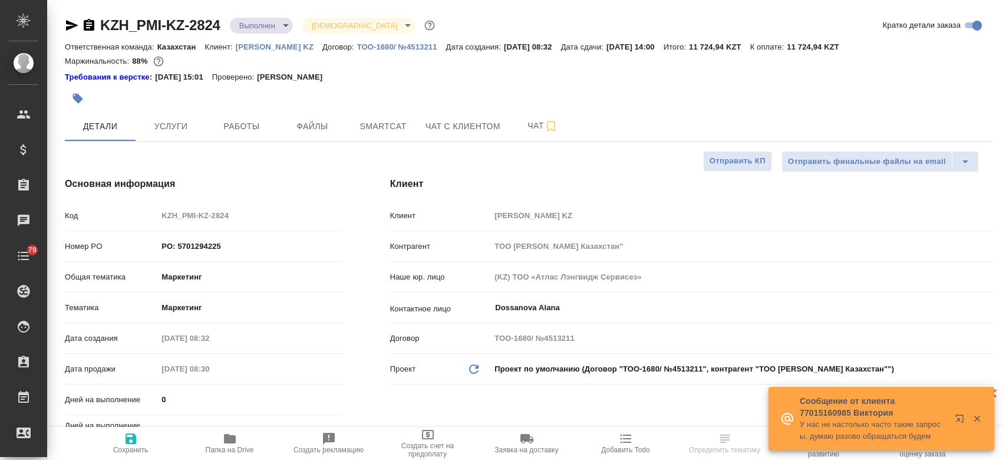
select select "RU"
click at [225, 443] on icon "button" at bounding box center [230, 438] width 12 height 9
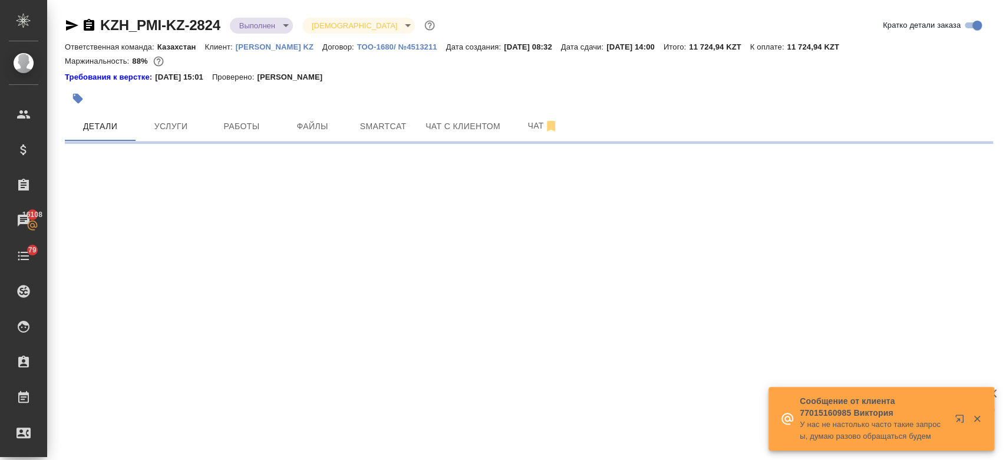
select select "RU"
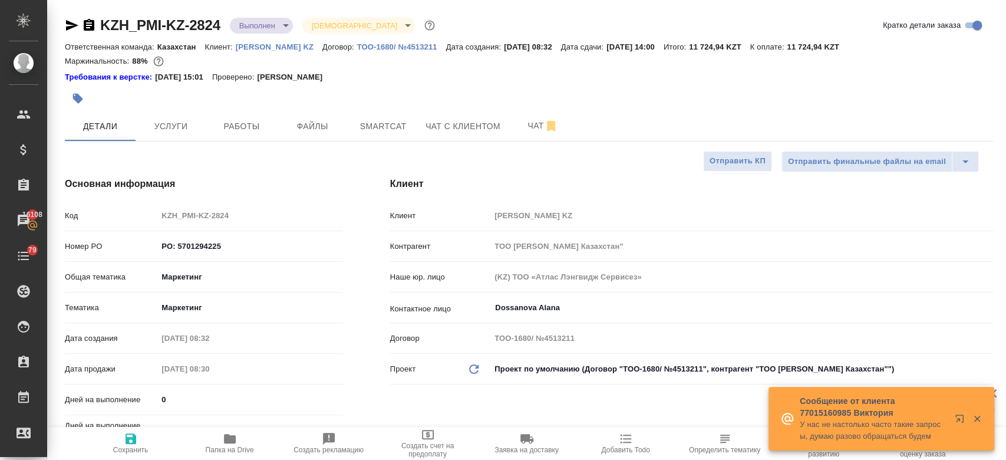
type textarea "x"
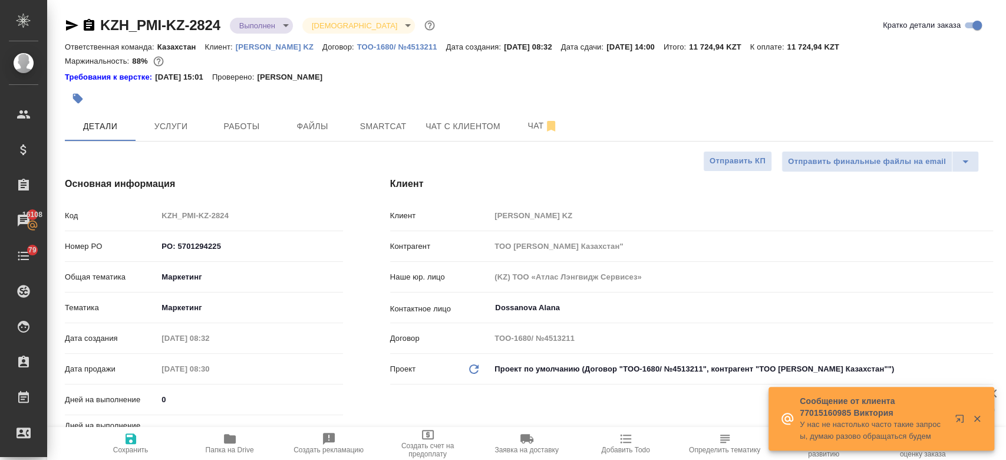
type textarea "x"
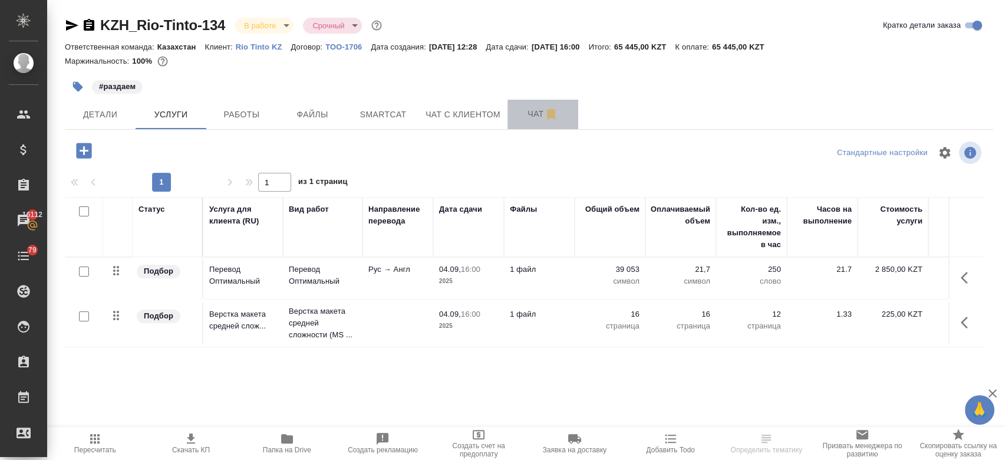
click at [539, 119] on span "Чат" at bounding box center [543, 114] width 57 height 15
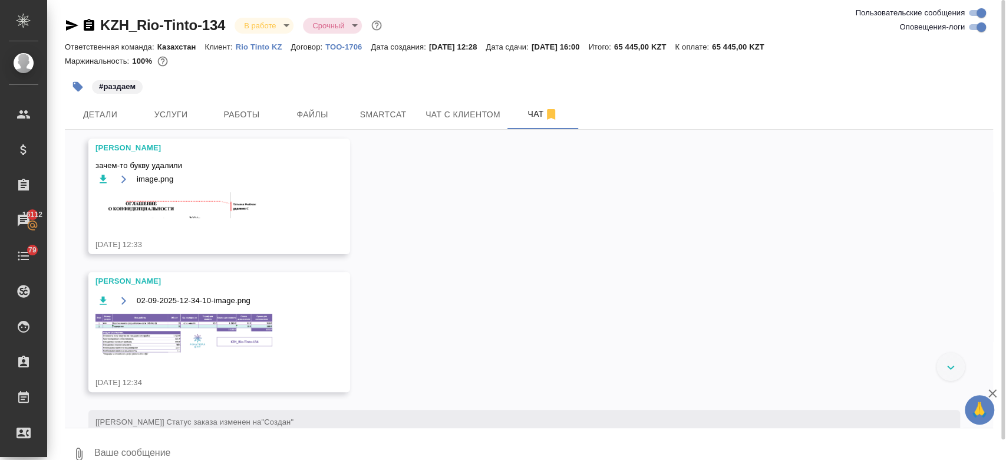
scroll to position [236, 0]
click at [387, 264] on div "02.09, вторник [Кошербаева Назерке] Клиент оставил комментарий: "инструкция: ht…" at bounding box center [529, 279] width 928 height 298
click at [160, 117] on span "Услуги" at bounding box center [171, 114] width 57 height 15
click at [222, 60] on div "Маржинальность: 100%" at bounding box center [529, 61] width 928 height 15
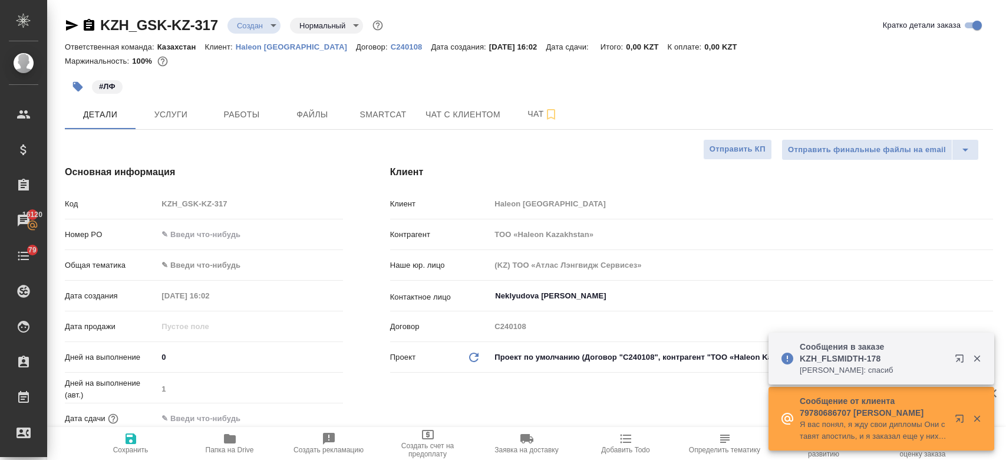
select select "RU"
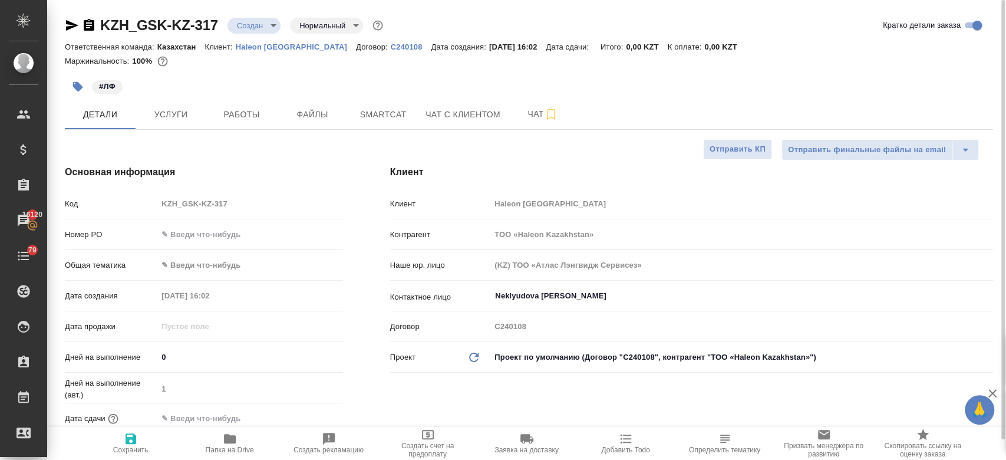
click at [421, 97] on div "#ЛФ" at bounding box center [374, 87] width 619 height 26
click at [225, 69] on div at bounding box center [529, 70] width 928 height 2
click at [80, 83] on icon "button" at bounding box center [78, 87] width 12 height 12
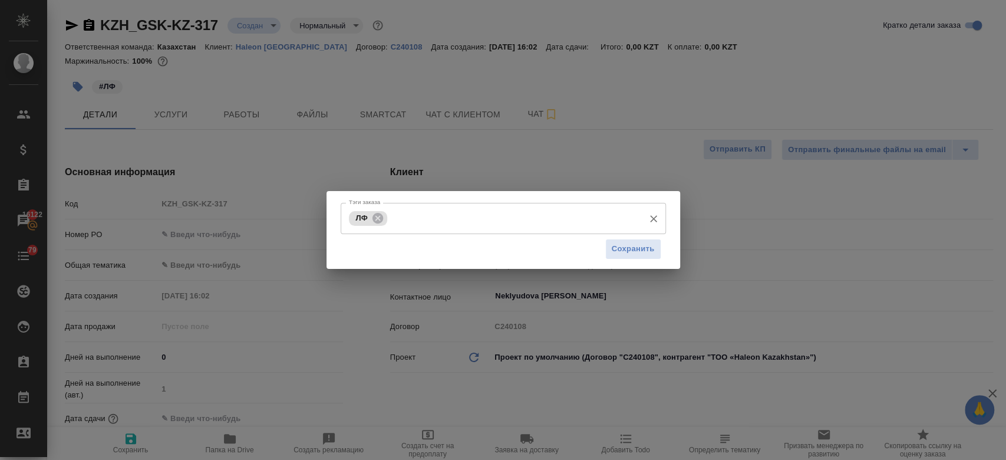
click at [448, 228] on input "Тэги заказа" at bounding box center [514, 218] width 248 height 20
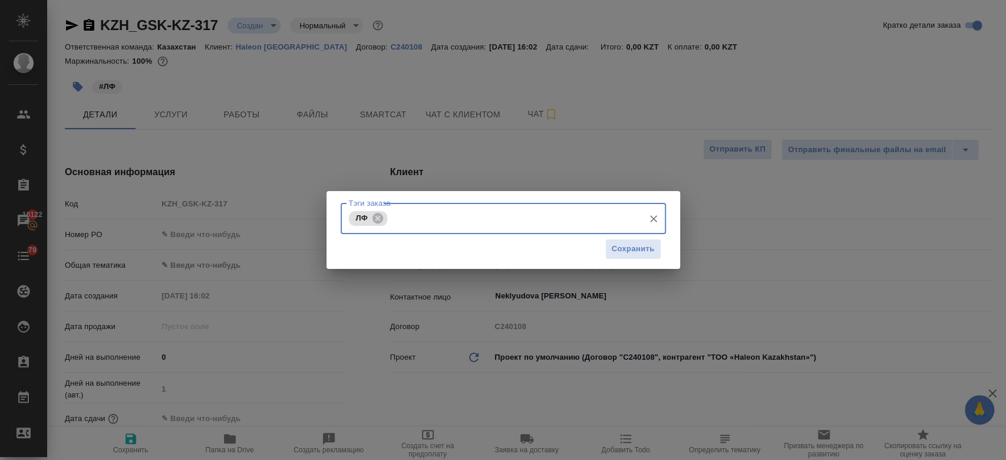
click at [436, 219] on input "Тэги заказа" at bounding box center [514, 218] width 248 height 20
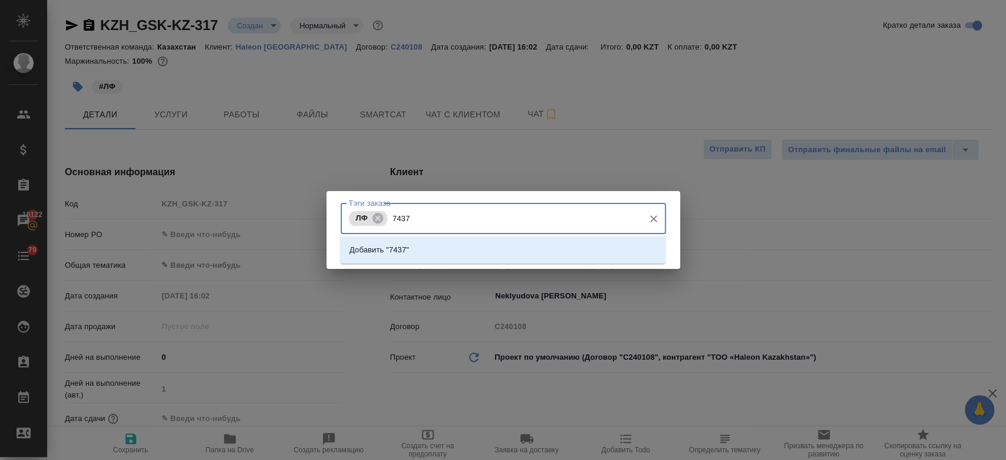
type input "74375"
click at [575, 255] on li "Добавить "74375"" at bounding box center [502, 249] width 325 height 21
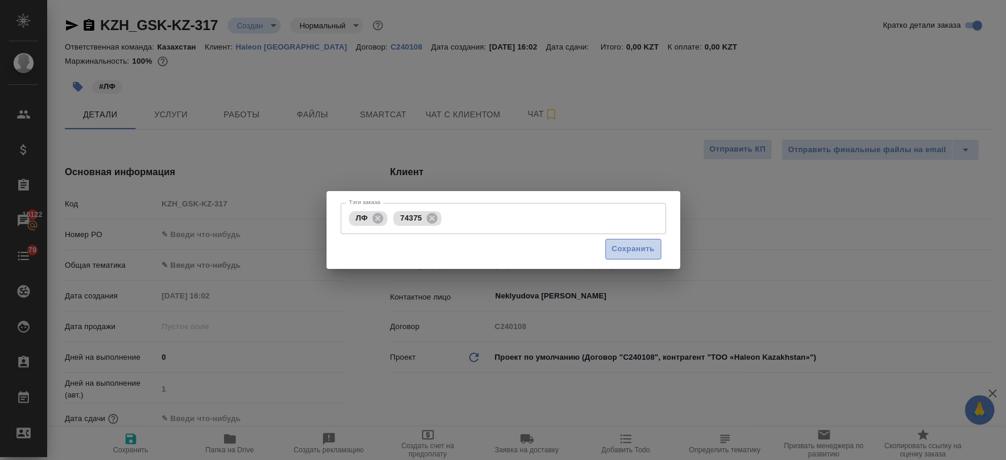
click at [637, 258] on button "Сохранить" at bounding box center [633, 249] width 56 height 21
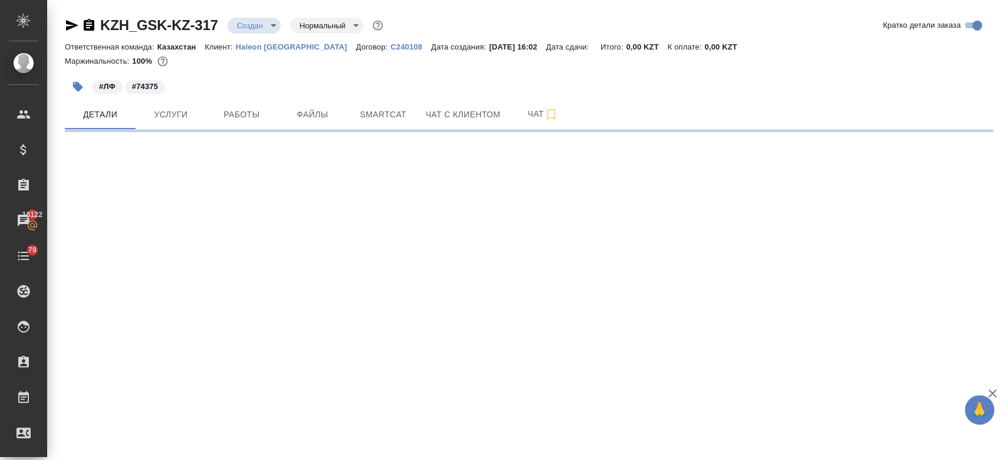
select select "RU"
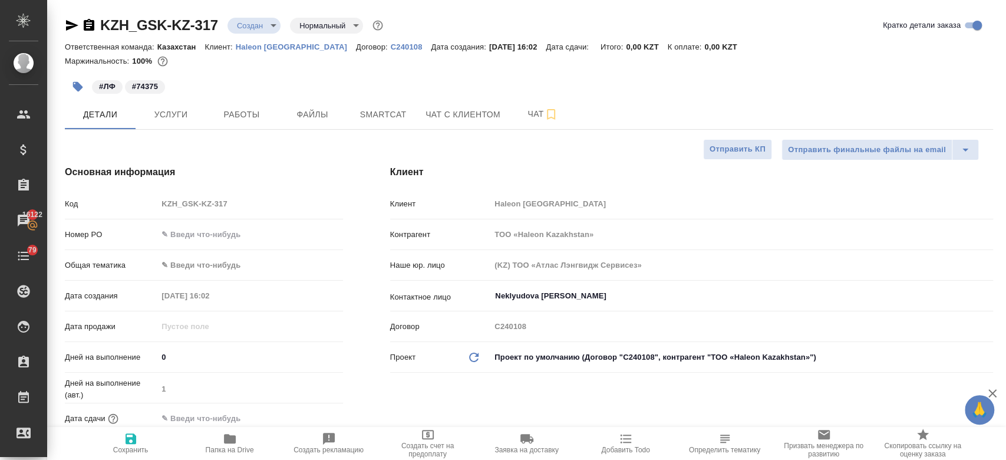
type textarea "x"
click at [179, 126] on button "Услуги" at bounding box center [171, 114] width 71 height 29
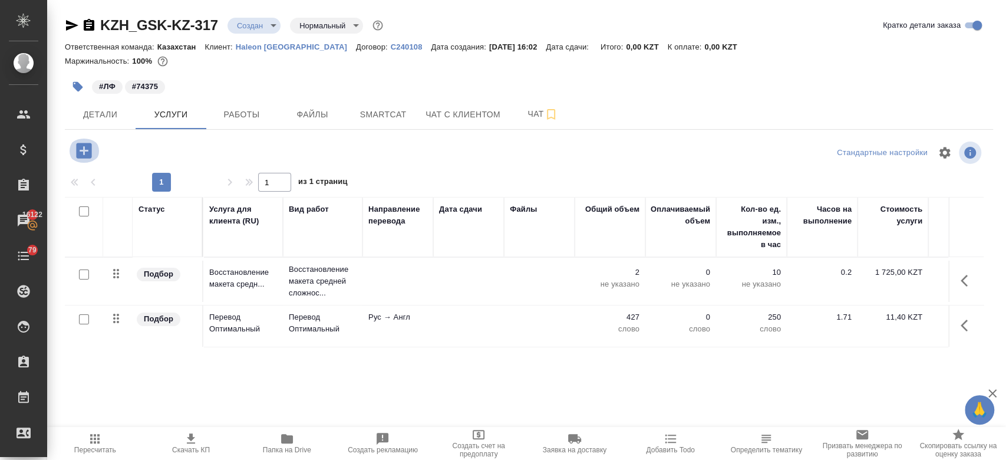
click at [87, 150] on icon "button" at bounding box center [84, 150] width 21 height 21
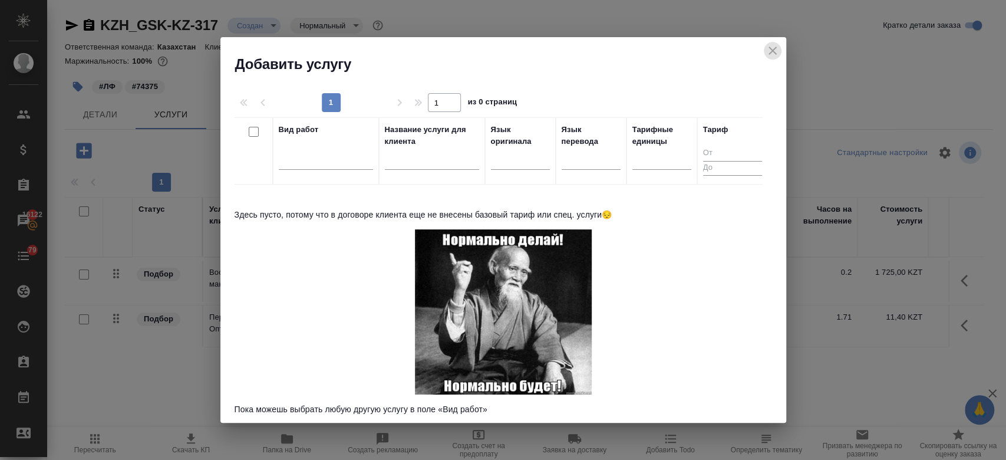
click at [776, 50] on icon "close" at bounding box center [773, 51] width 14 height 14
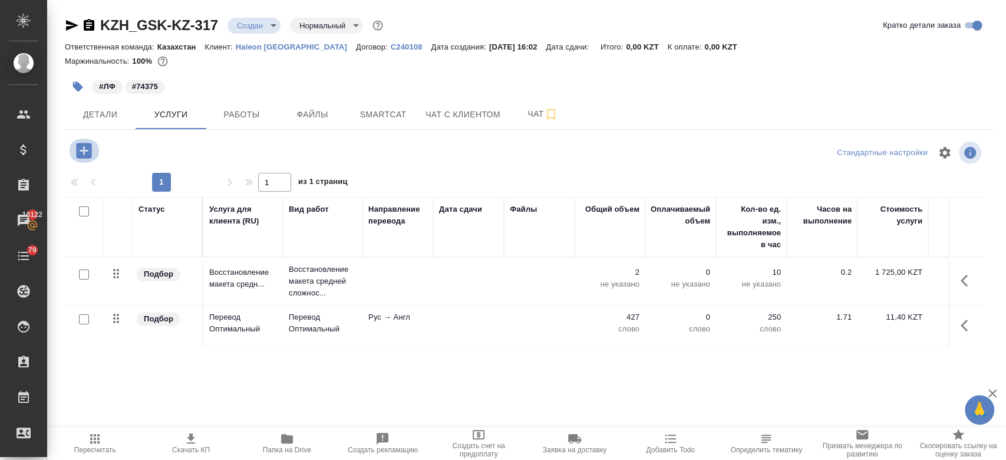
click at [83, 148] on icon "button" at bounding box center [84, 150] width 21 height 21
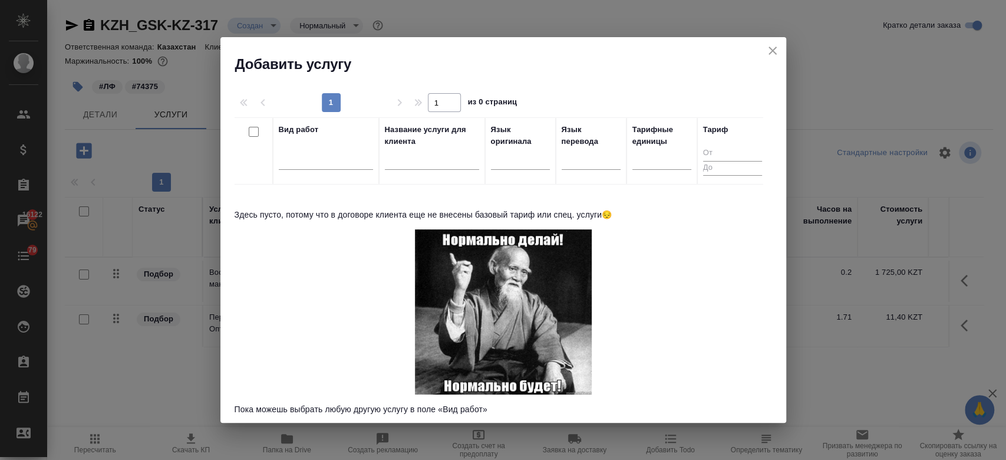
click at [374, 140] on th "Вид работ" at bounding box center [326, 150] width 106 height 67
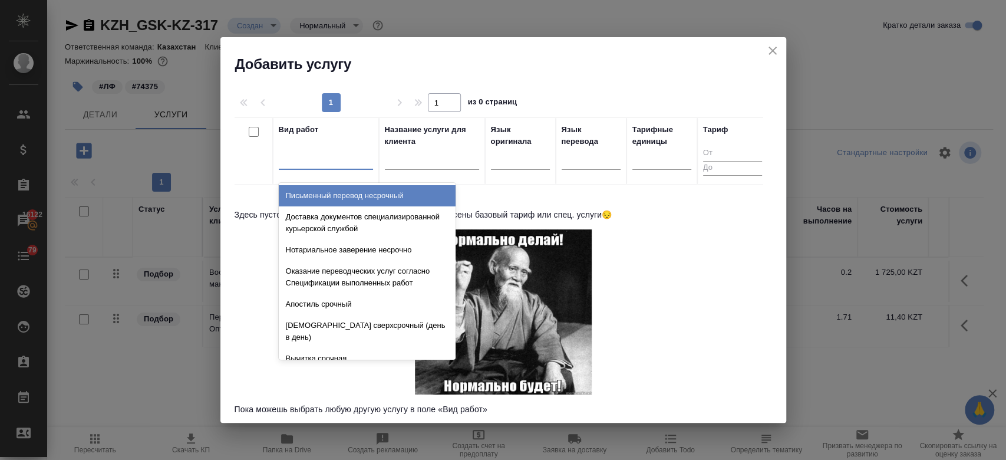
click at [335, 154] on div at bounding box center [326, 157] width 94 height 17
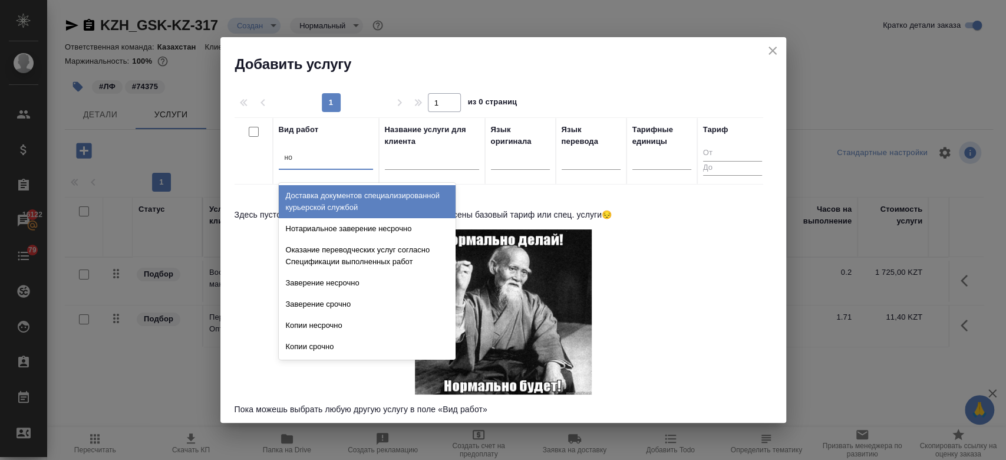
type input "нот"
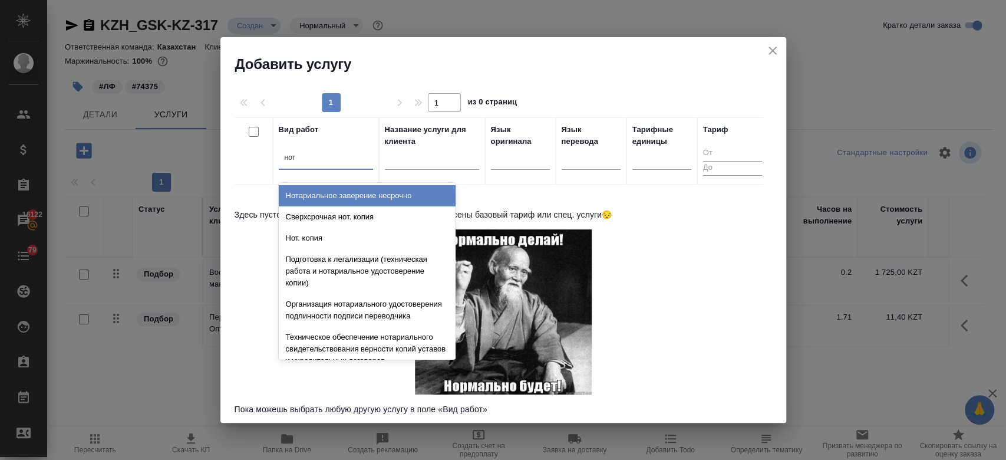
click at [355, 200] on div "Нотариальное заверение несрочно" at bounding box center [367, 195] width 177 height 21
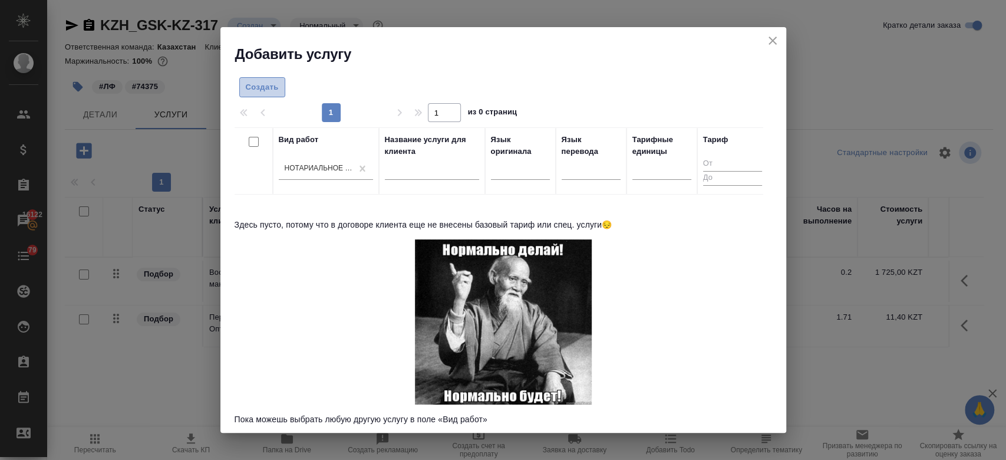
click at [256, 81] on span "Создать" at bounding box center [262, 88] width 33 height 14
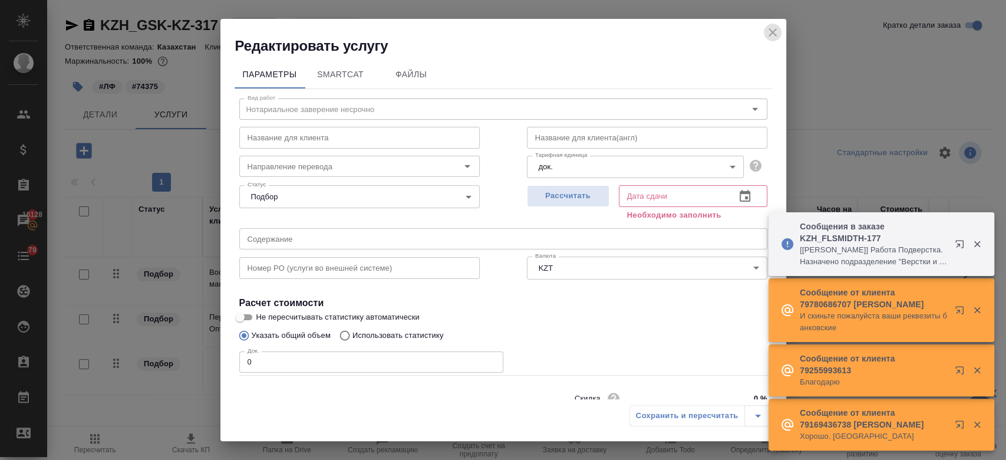
click at [771, 32] on icon "close" at bounding box center [773, 32] width 8 height 8
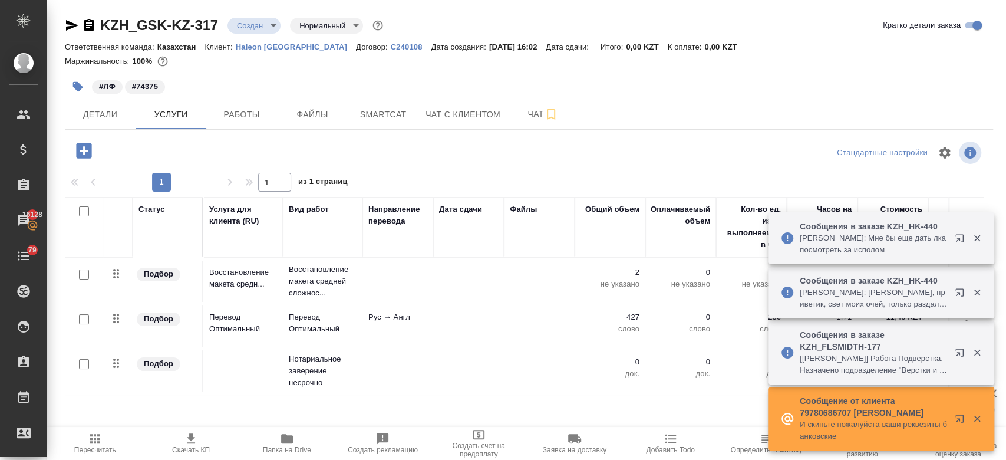
click at [229, 378] on td at bounding box center [243, 370] width 80 height 41
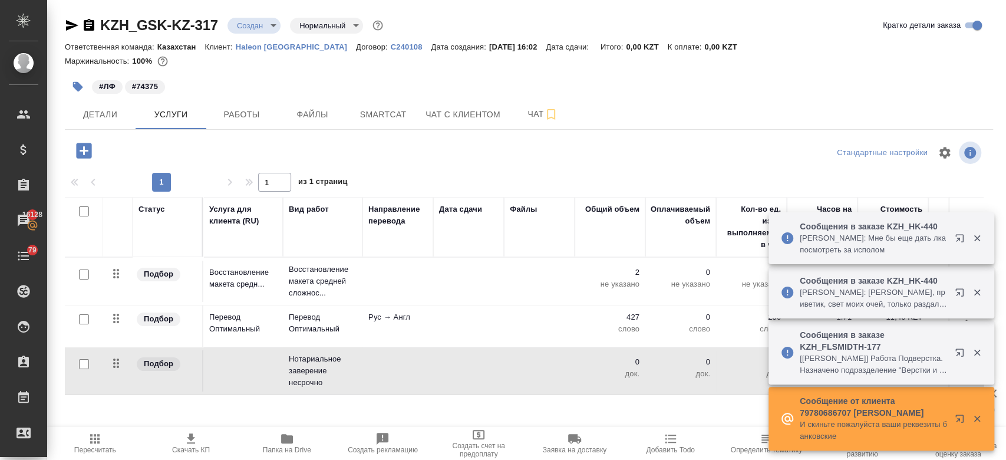
click at [229, 378] on td at bounding box center [243, 370] width 80 height 41
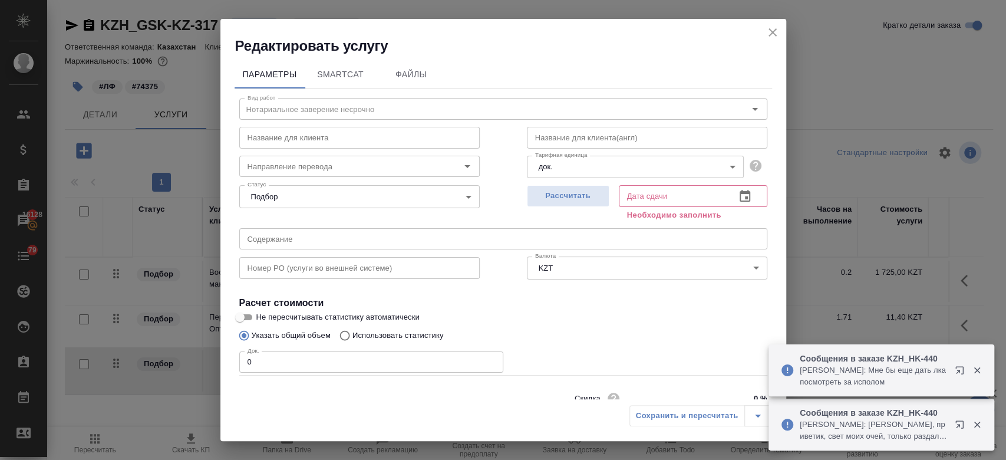
scroll to position [51, 0]
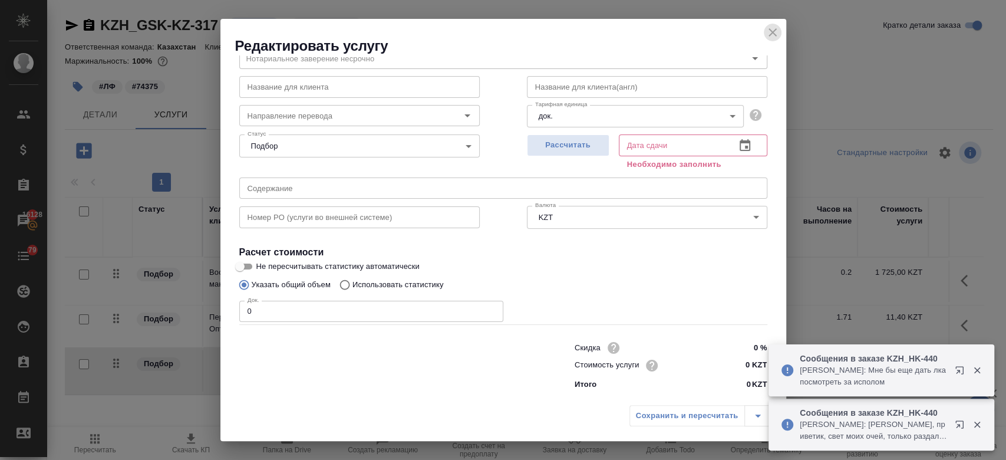
click at [773, 32] on icon "close" at bounding box center [773, 32] width 8 height 8
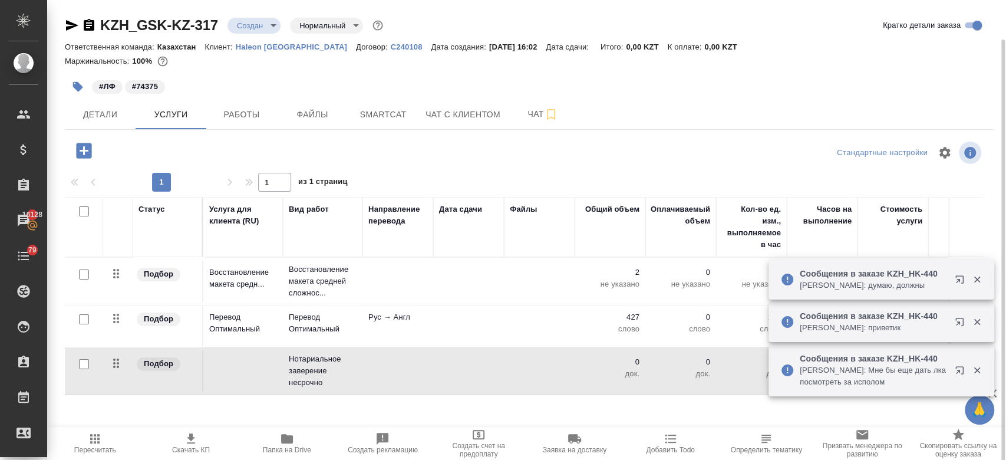
scroll to position [20, 0]
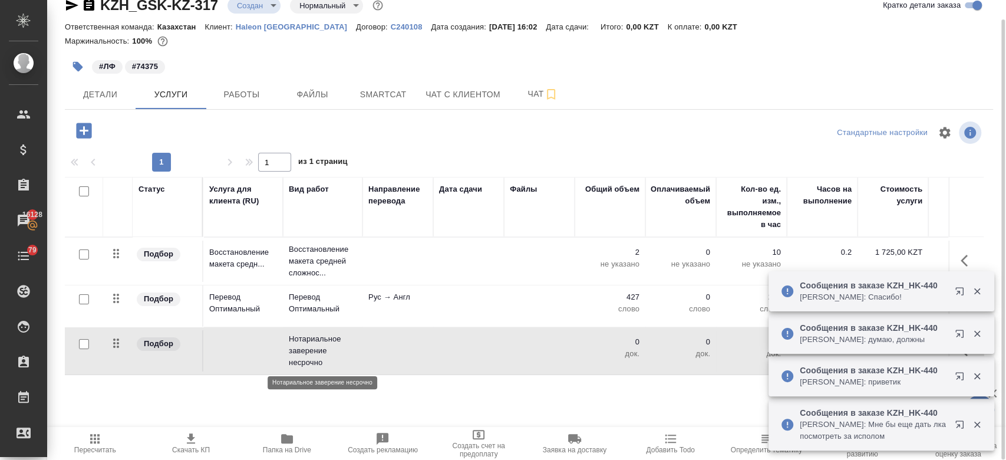
click at [354, 342] on p "Нотариальное заверение несрочно" at bounding box center [323, 350] width 68 height 35
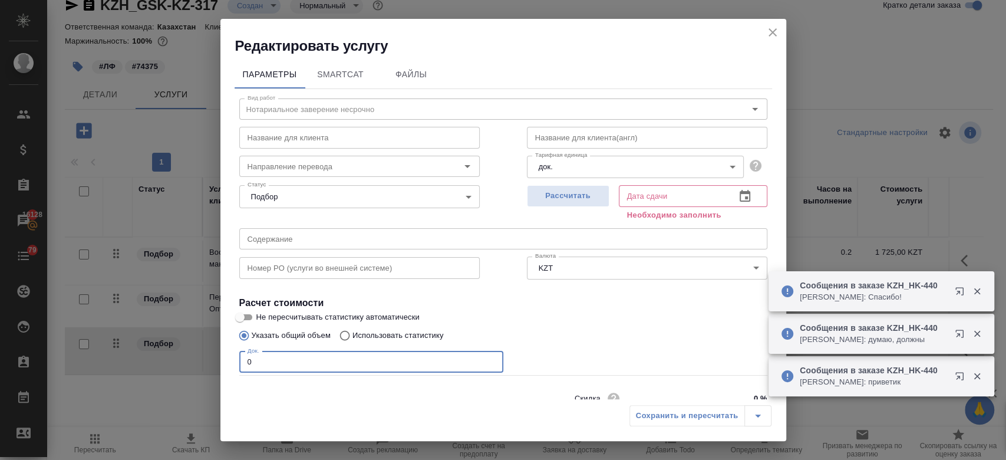
click at [316, 360] on input "0" at bounding box center [371, 361] width 264 height 21
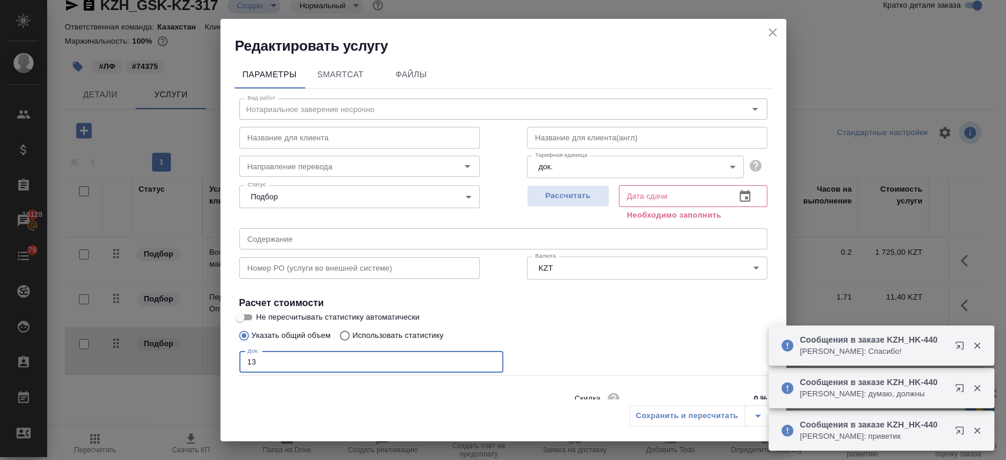
scroll to position [51, 0]
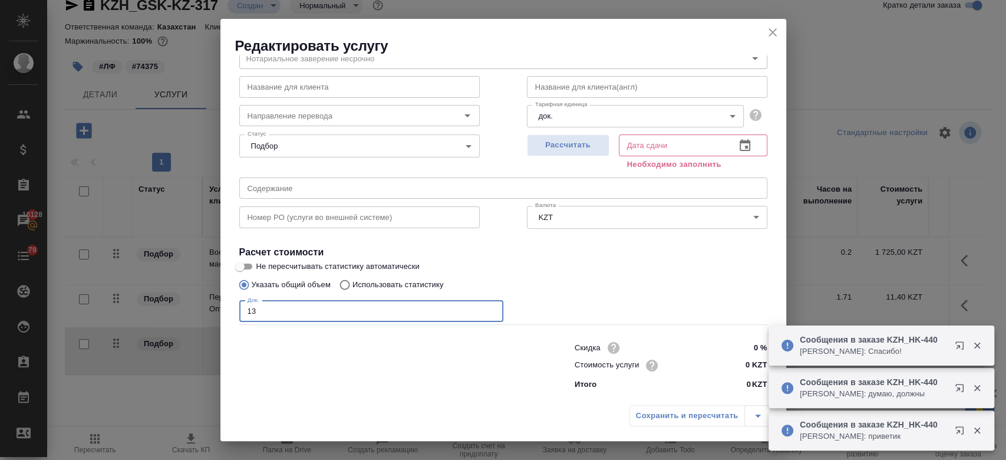
type input "13"
click at [741, 370] on input "0 KZT" at bounding box center [744, 365] width 43 height 17
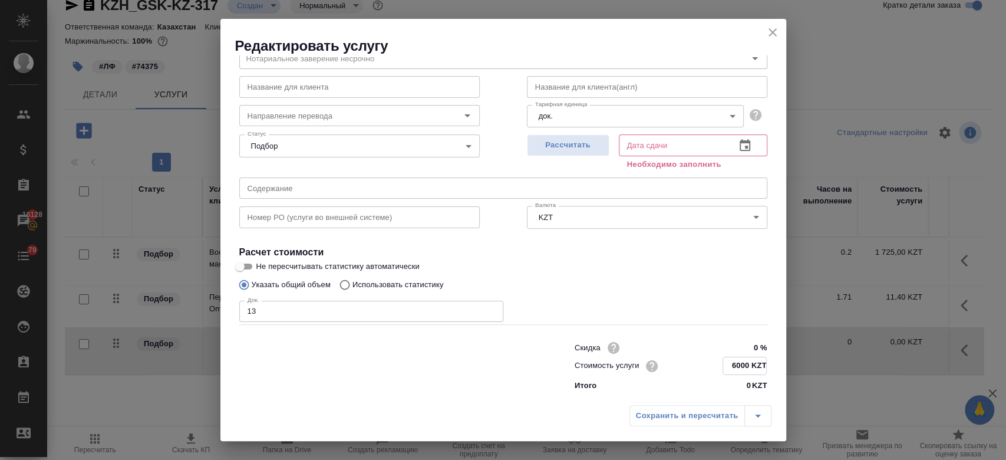
type input "6000 KZT"
click at [609, 276] on div "Указать общий объем Использовать статистику" at bounding box center [503, 284] width 528 height 22
click at [575, 153] on button "Рассчитать" at bounding box center [568, 145] width 83 height 22
type input "02.09.2025 17:32"
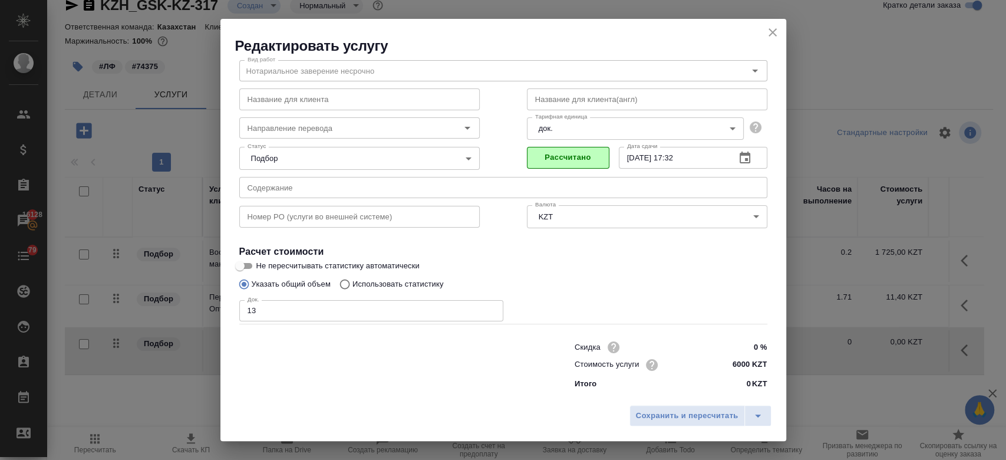
scroll to position [38, 0]
click at [658, 415] on span "Сохранить и пересчитать" at bounding box center [687, 416] width 103 height 14
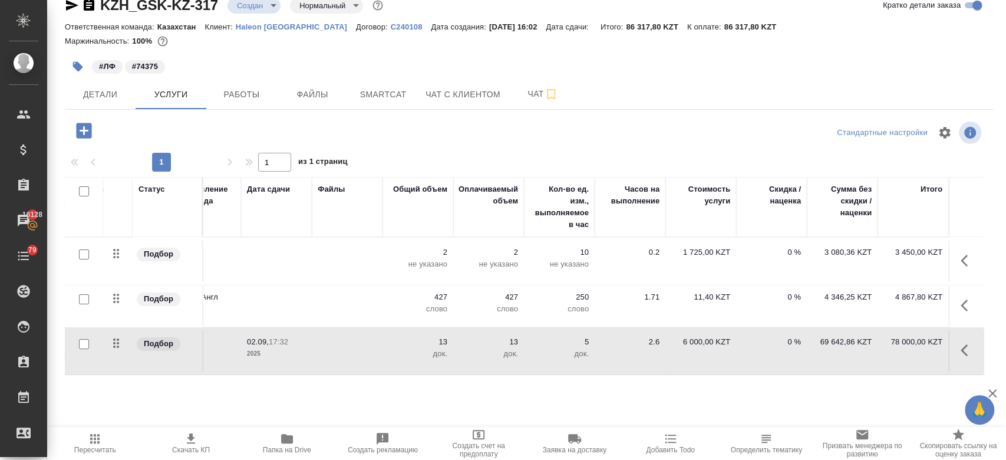
scroll to position [0, 0]
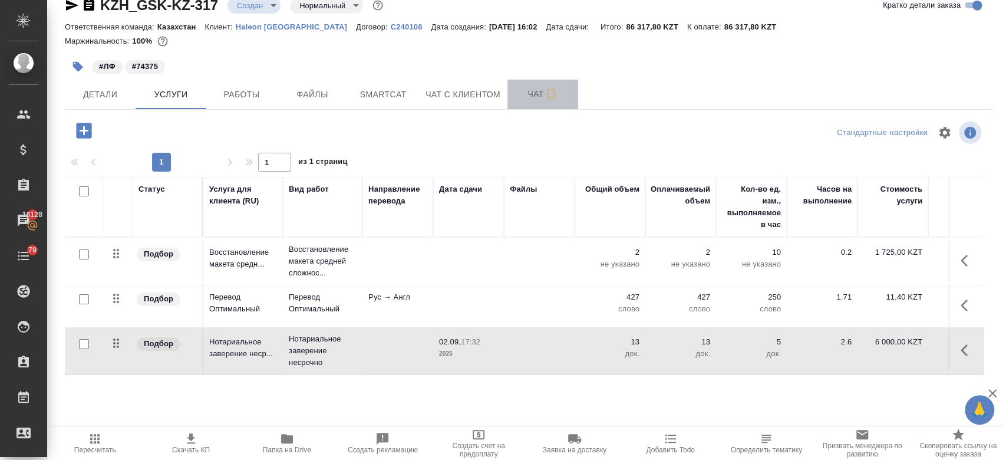
click at [526, 100] on span "Чат" at bounding box center [543, 94] width 57 height 15
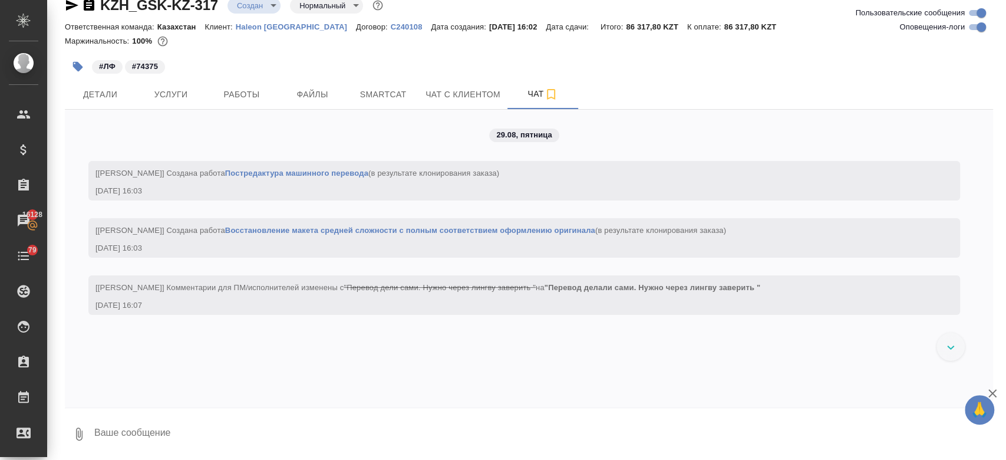
scroll to position [21, 0]
click at [160, 106] on button "Услуги" at bounding box center [171, 93] width 71 height 29
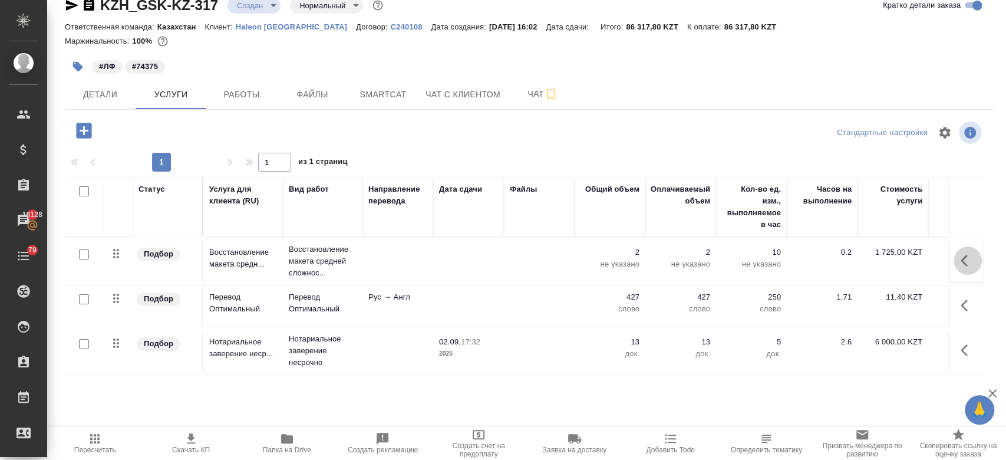
click at [961, 259] on icon "button" at bounding box center [968, 260] width 14 height 14
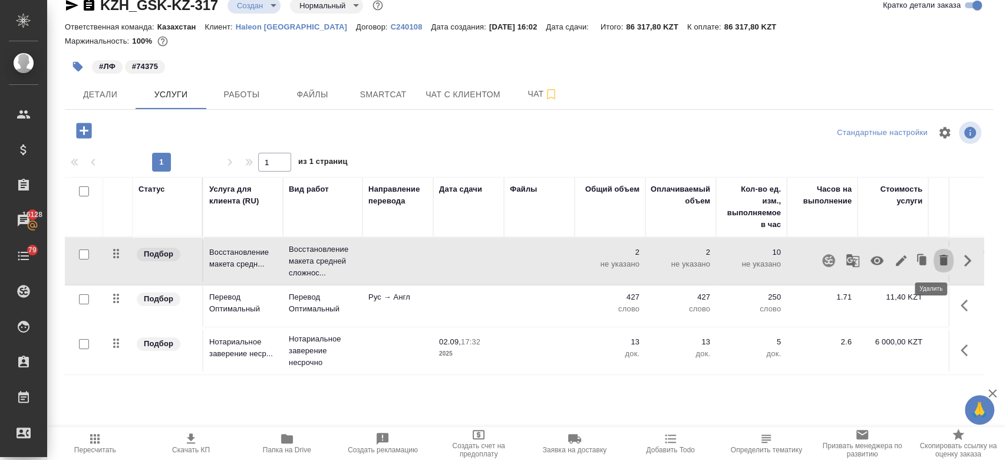
click at [939, 262] on icon "button" at bounding box center [943, 260] width 8 height 11
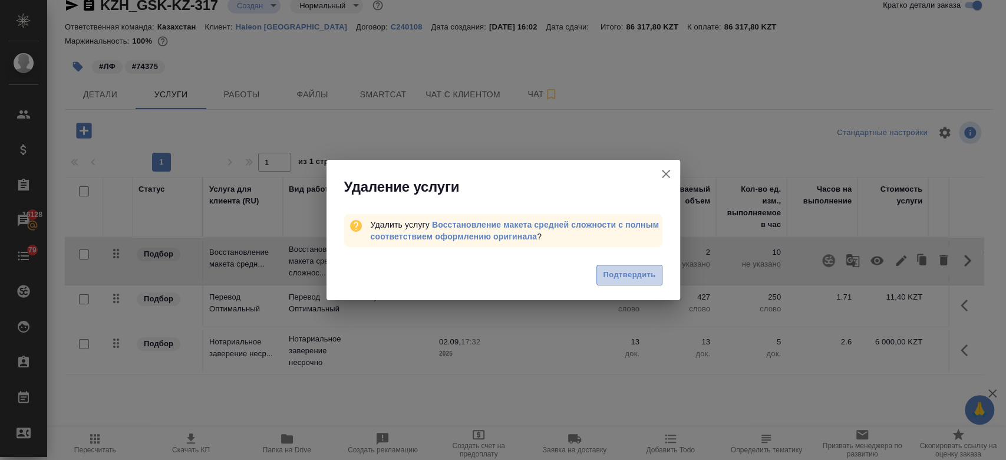
click at [640, 278] on span "Подтвердить" at bounding box center [629, 275] width 52 height 14
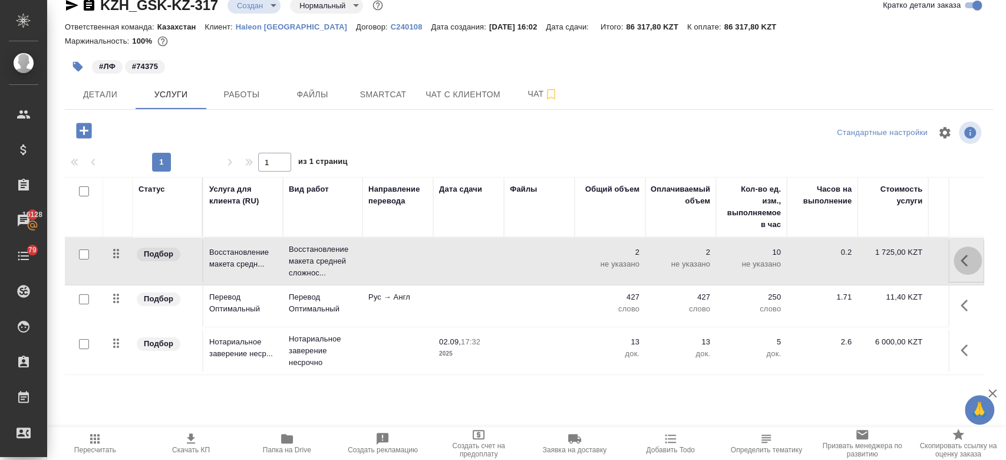
click at [961, 264] on icon "button" at bounding box center [968, 260] width 14 height 14
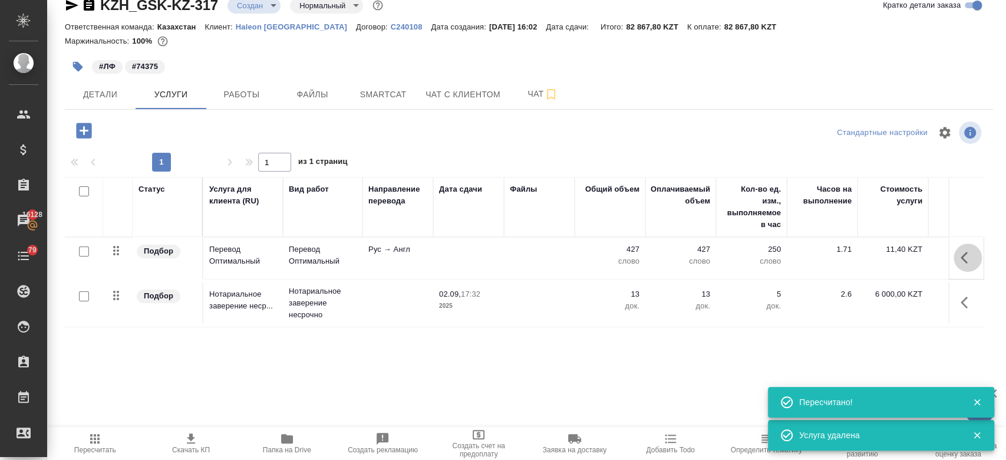
click at [961, 263] on icon "button" at bounding box center [968, 257] width 14 height 14
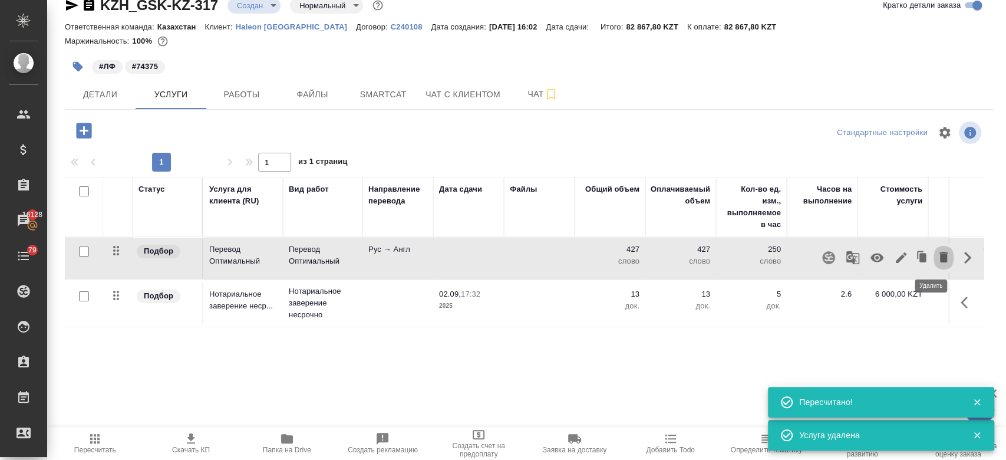
click at [939, 259] on icon "button" at bounding box center [943, 257] width 8 height 11
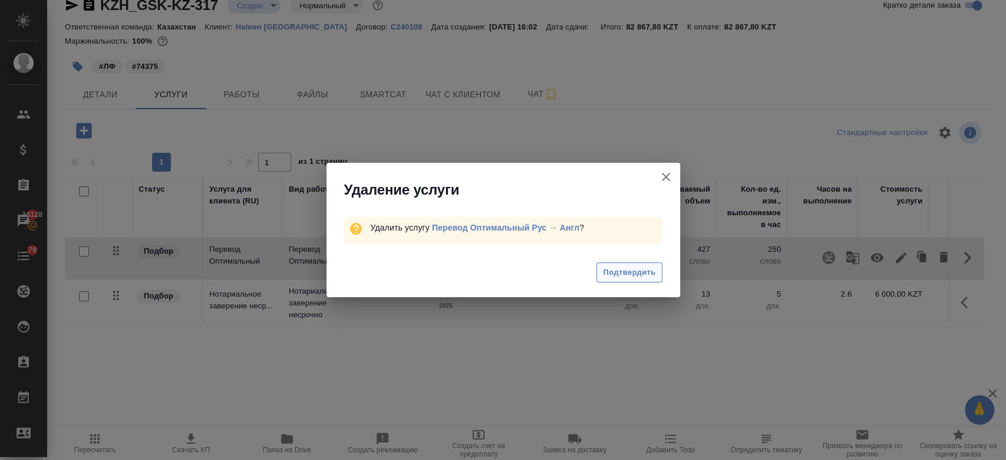
click at [642, 271] on span "Подтвердить" at bounding box center [629, 273] width 52 height 14
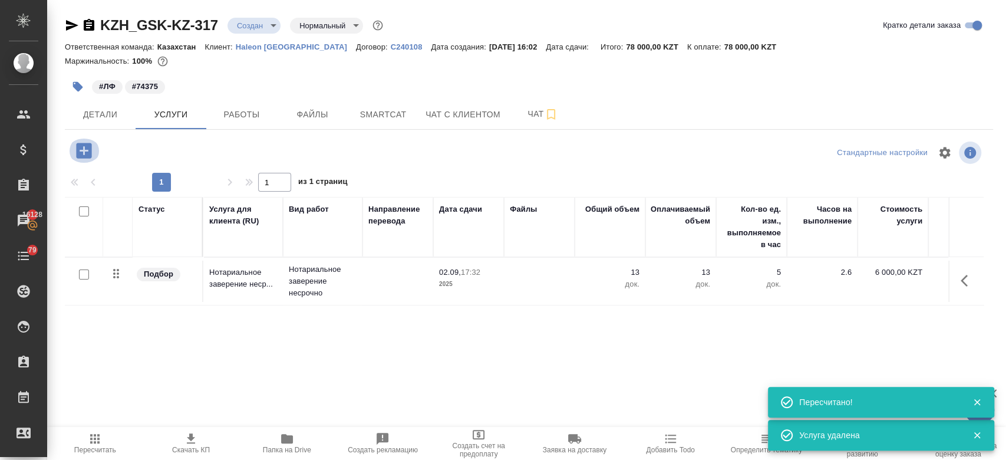
click at [85, 149] on icon "button" at bounding box center [83, 150] width 15 height 15
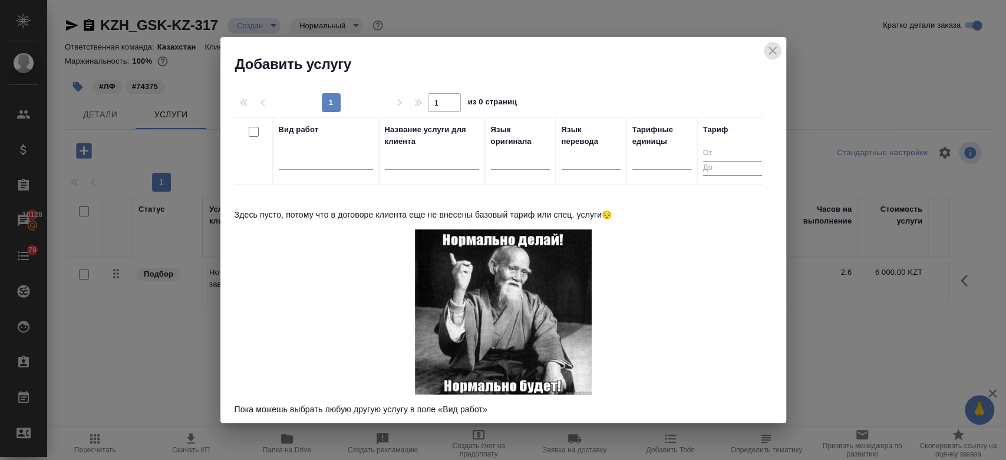
click at [779, 54] on icon "close" at bounding box center [773, 51] width 14 height 14
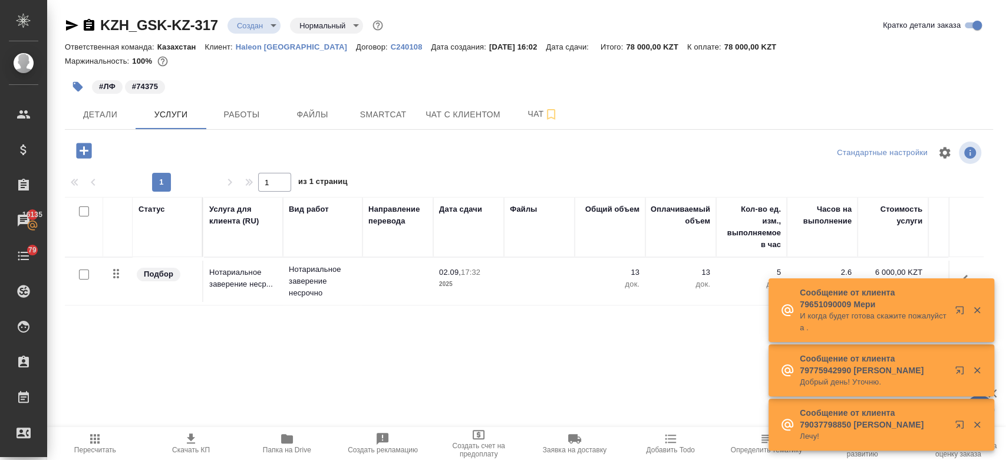
click at [269, 45] on p "Haleon [GEOGRAPHIC_DATA]" at bounding box center [296, 46] width 120 height 9
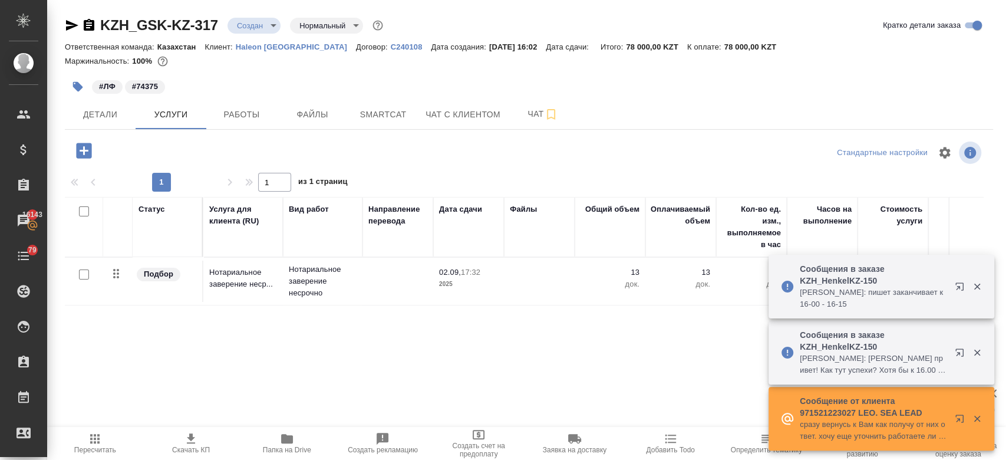
click at [329, 91] on div "#ЛФ #74375" at bounding box center [374, 87] width 619 height 26
click at [294, 74] on div "#ЛФ #74375" at bounding box center [374, 87] width 619 height 26
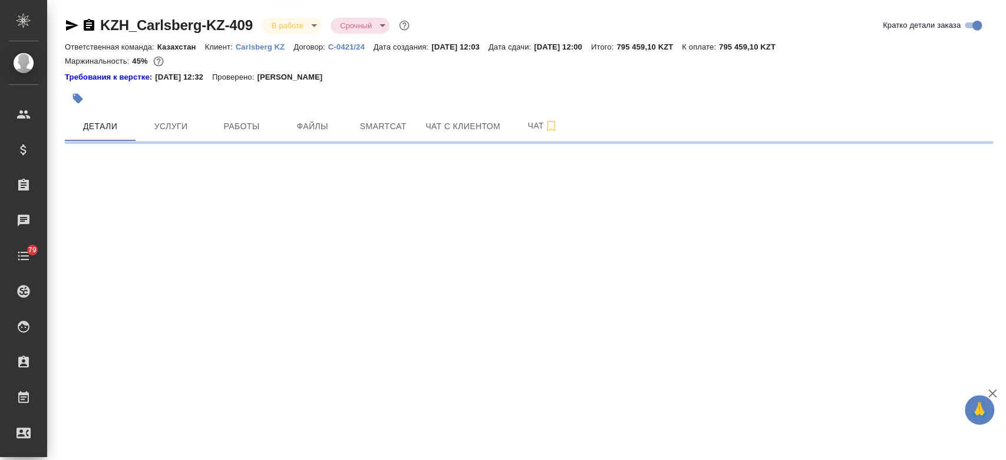
select select "RU"
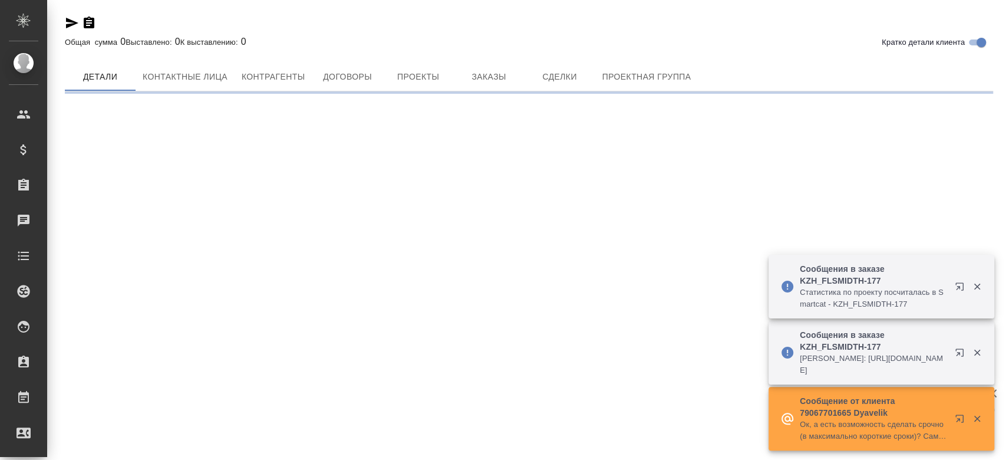
click at [72, 23] on icon "button" at bounding box center [72, 23] width 12 height 11
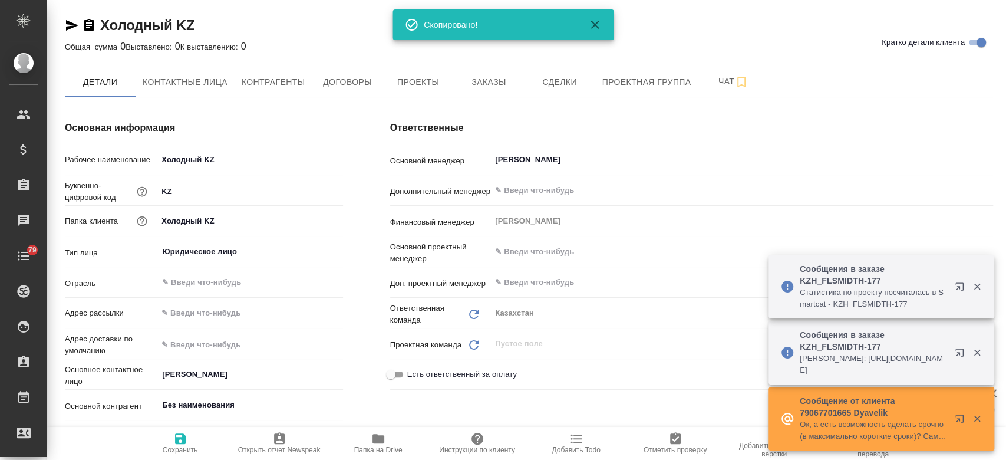
type textarea "x"
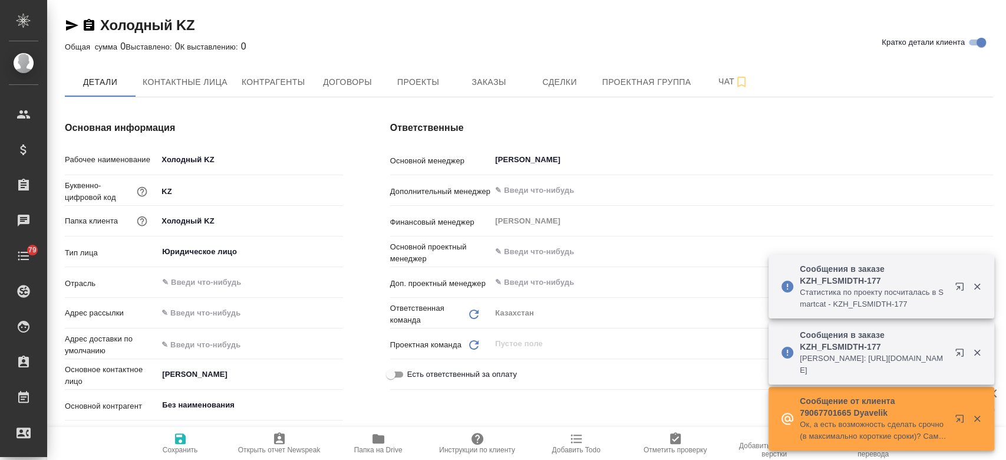
type textarea "x"
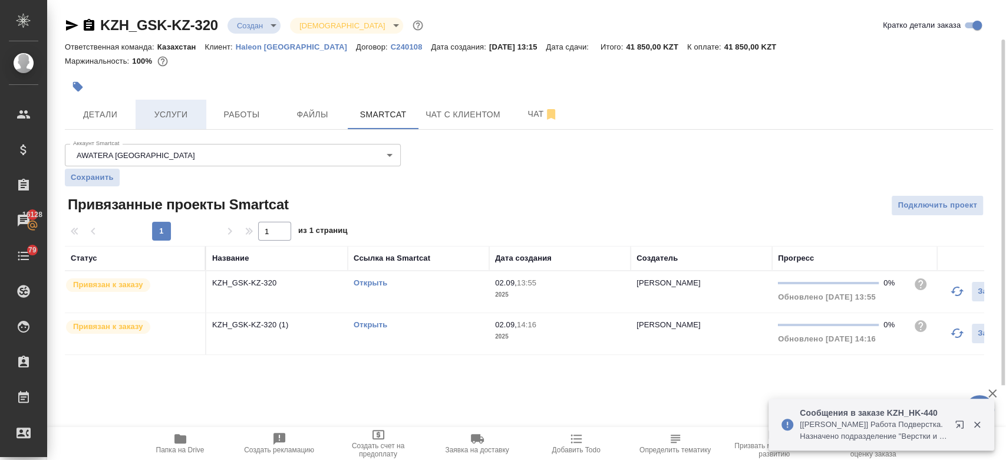
scroll to position [20, 0]
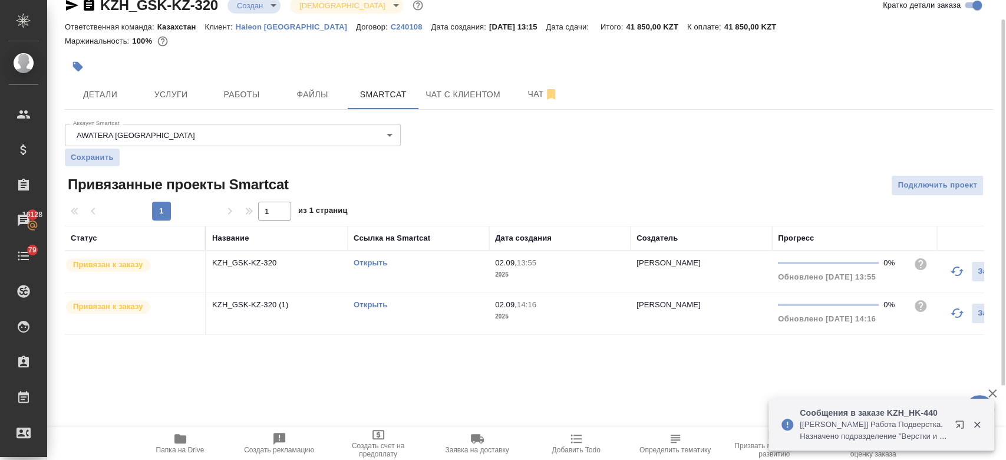
click at [630, 71] on div at bounding box center [374, 67] width 619 height 26
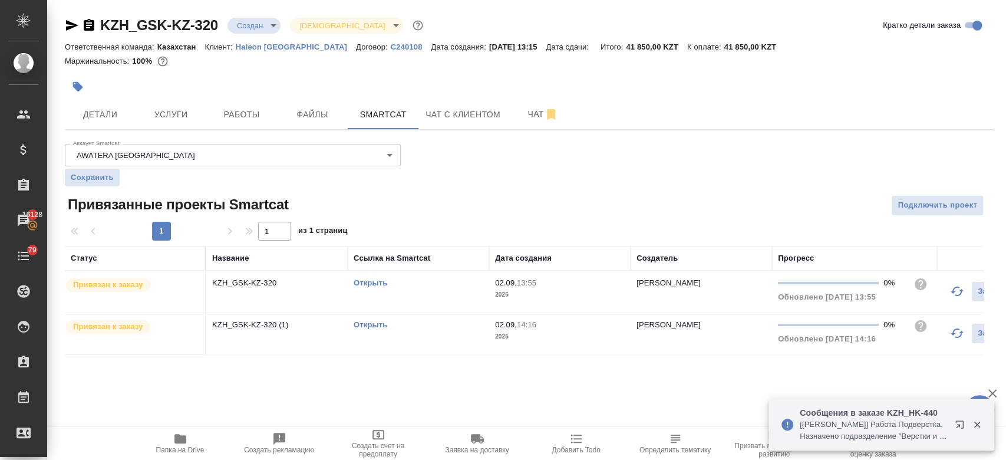
scroll to position [0, 0]
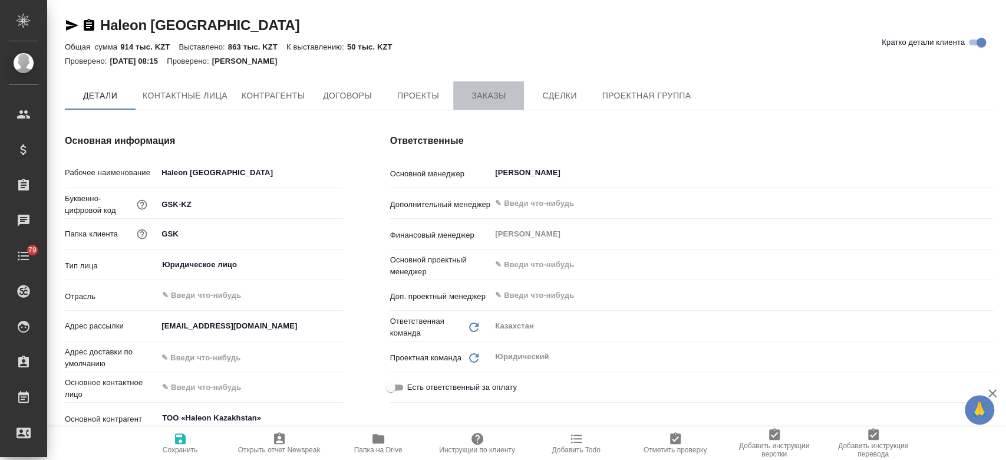
click at [480, 90] on span "Заказы" at bounding box center [488, 95] width 57 height 15
type textarea "x"
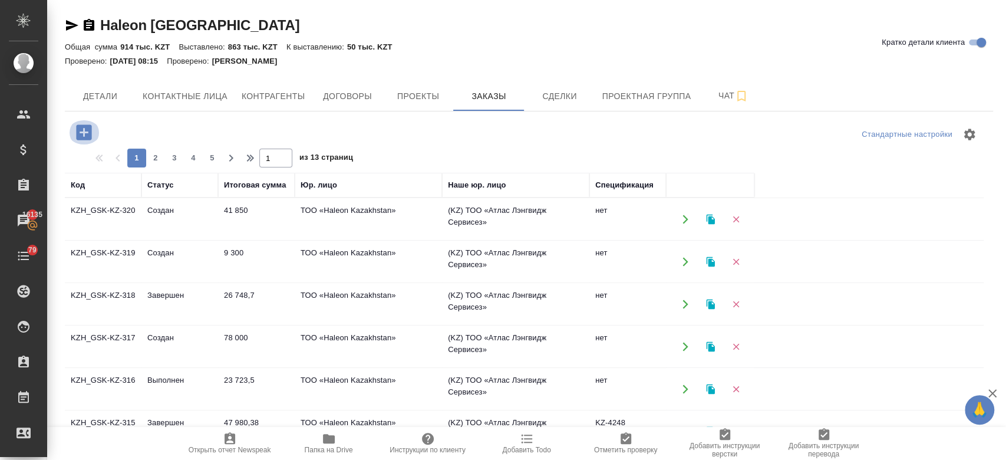
click at [82, 141] on icon "button" at bounding box center [84, 132] width 21 height 21
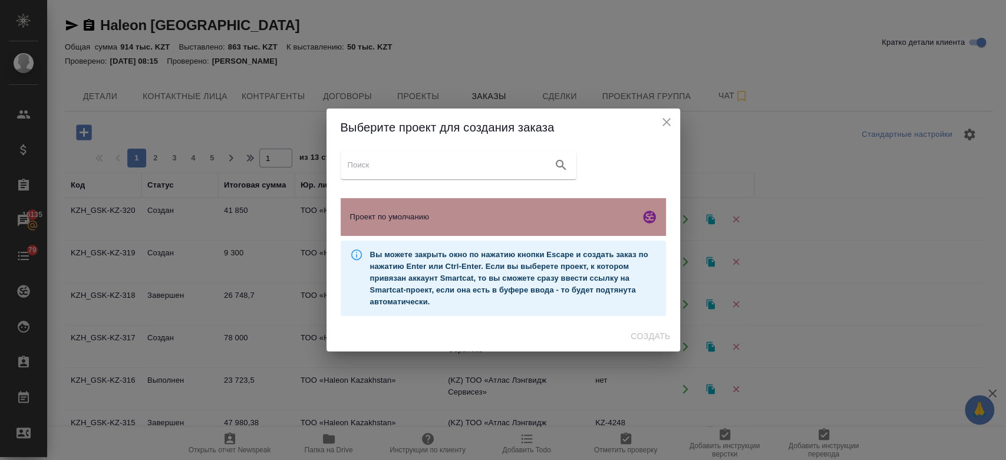
click at [405, 229] on div "Проект по умолчанию" at bounding box center [503, 217] width 325 height 38
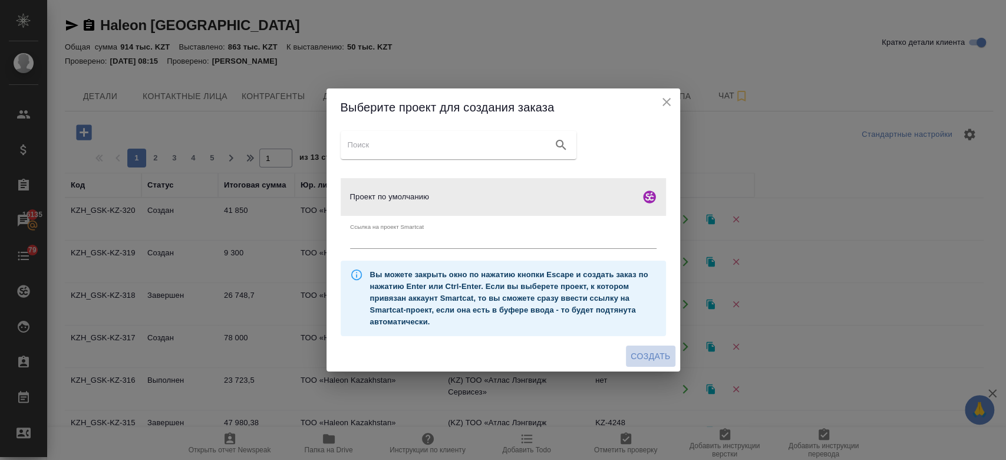
click at [655, 357] on span "Создать" at bounding box center [650, 356] width 39 height 15
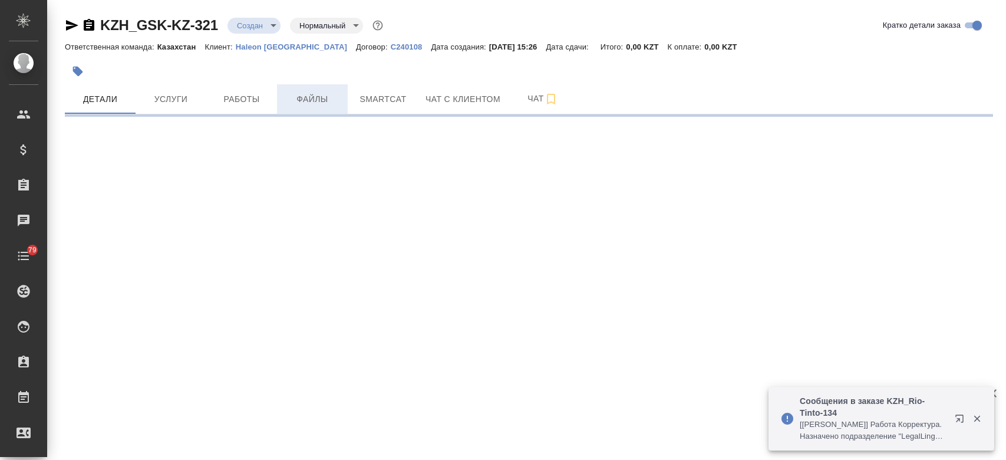
select select "RU"
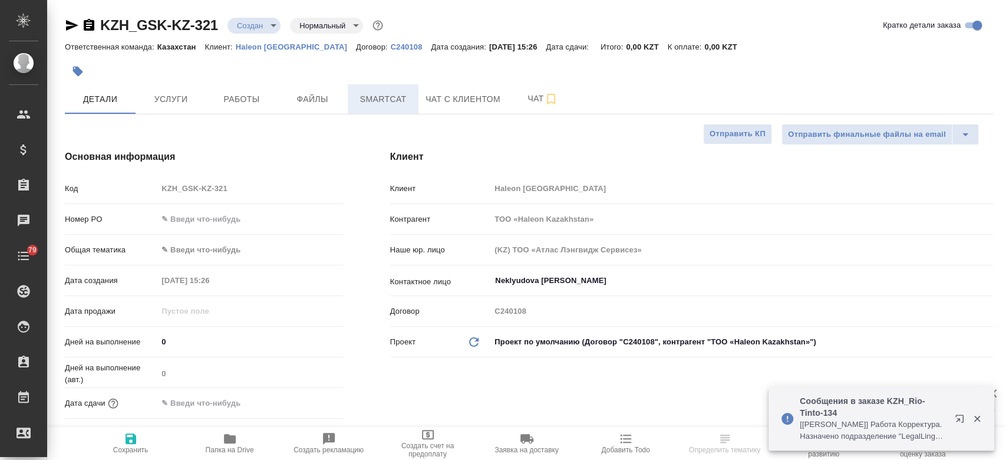
type textarea "x"
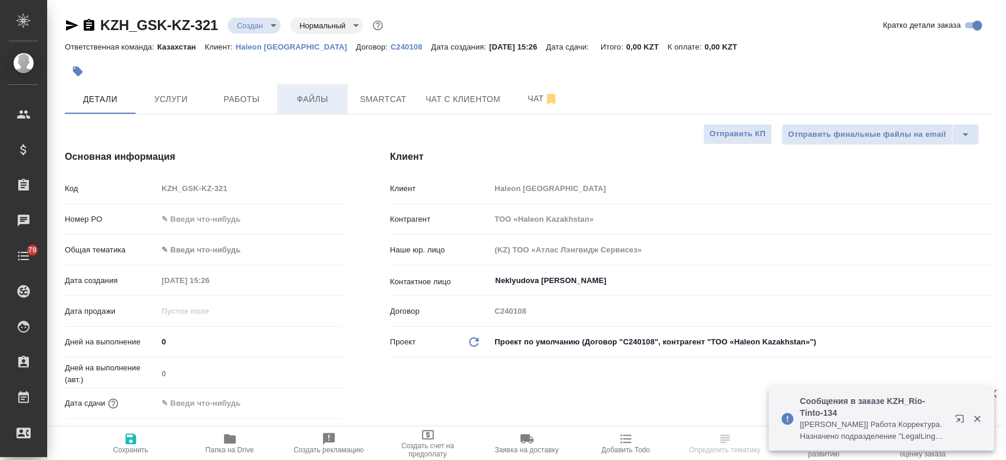
type textarea "x"
click at [225, 443] on icon "button" at bounding box center [230, 438] width 12 height 9
type textarea "x"
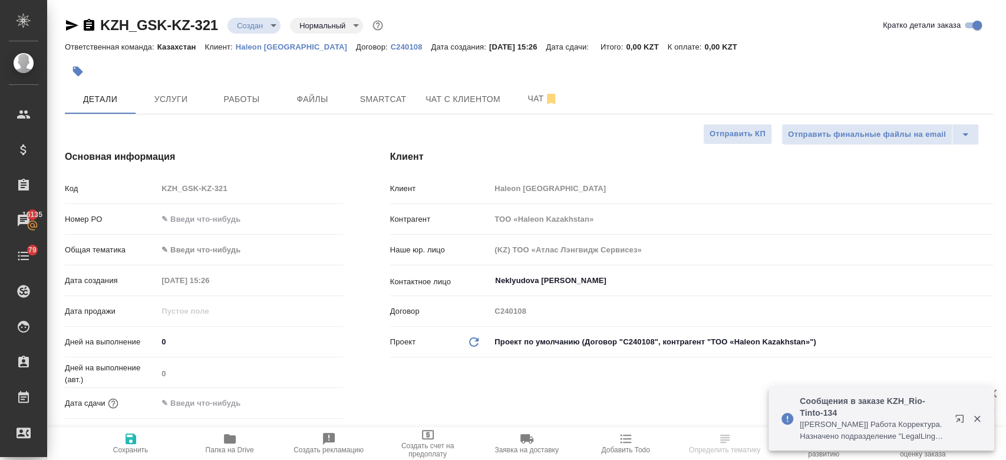
type textarea "x"
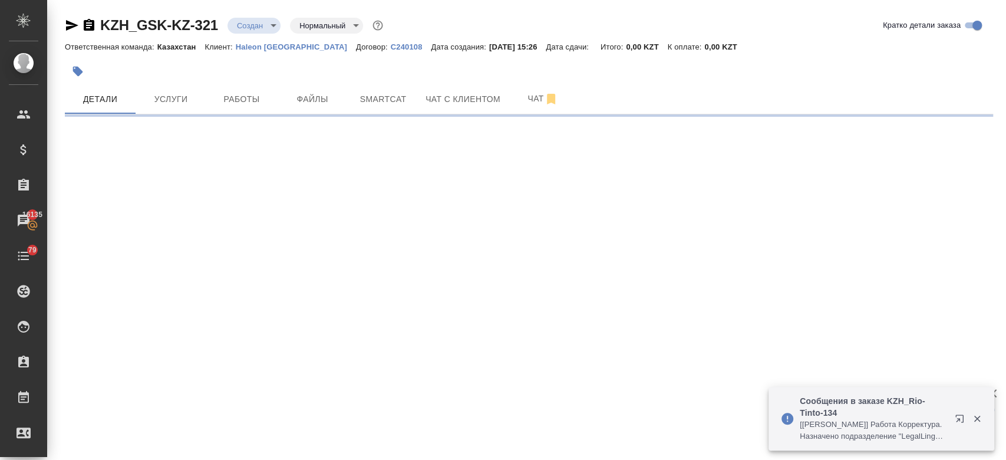
select select "RU"
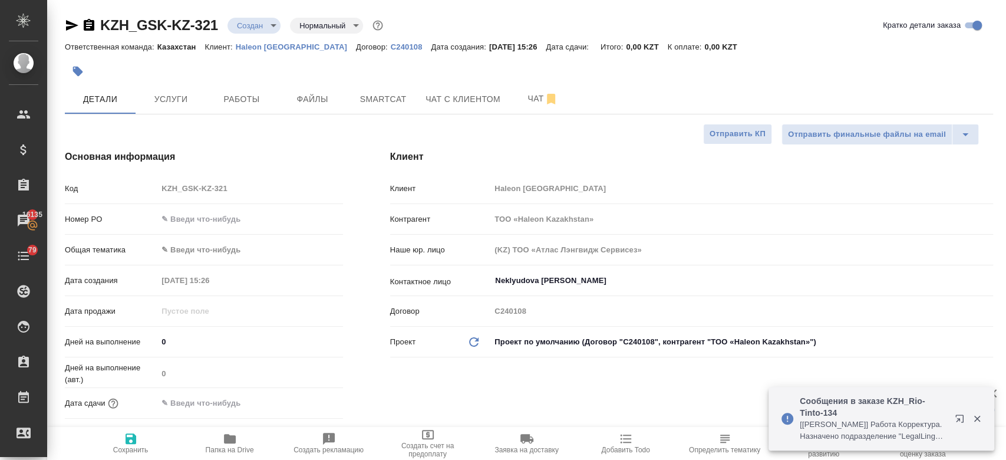
type textarea "x"
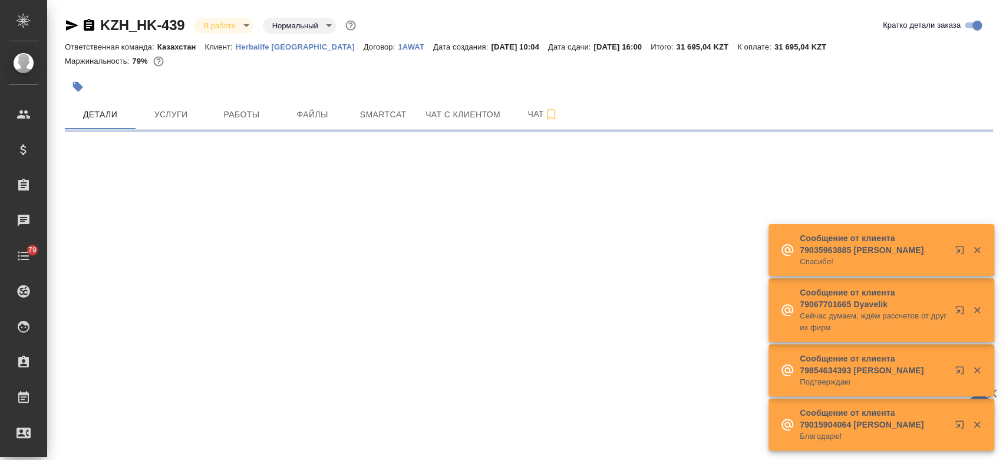
select select "RU"
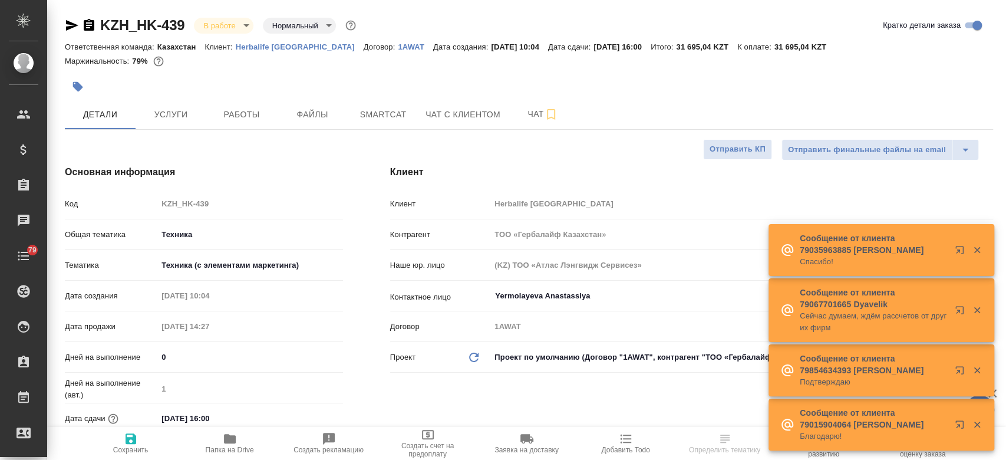
type textarea "x"
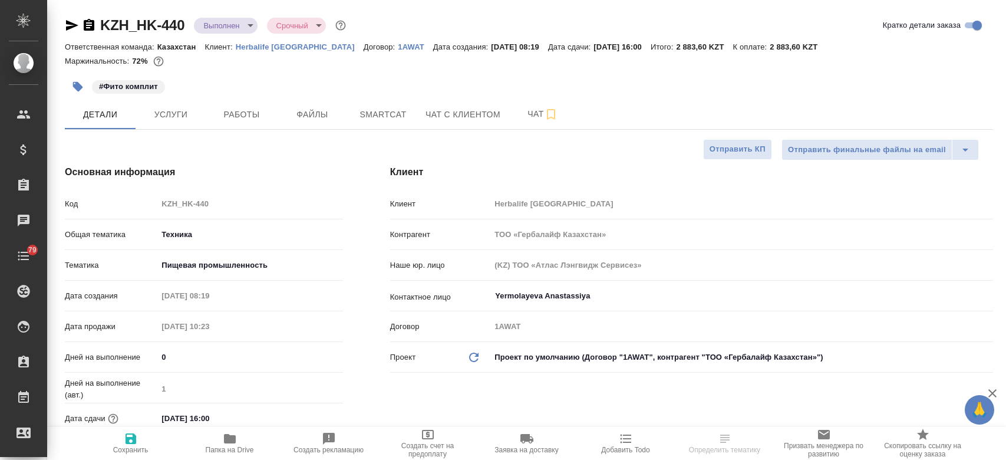
select select "RU"
click at [218, 447] on span "Папка на Drive" at bounding box center [230, 450] width 48 height 8
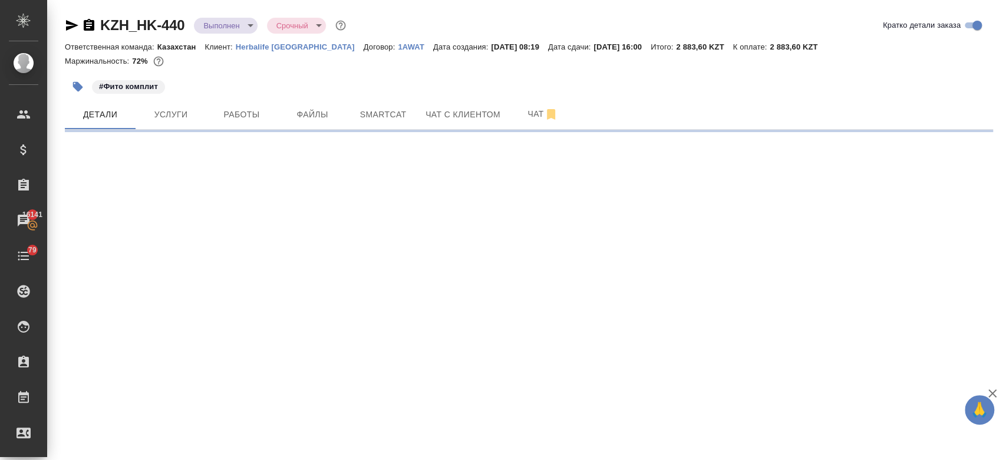
select select "RU"
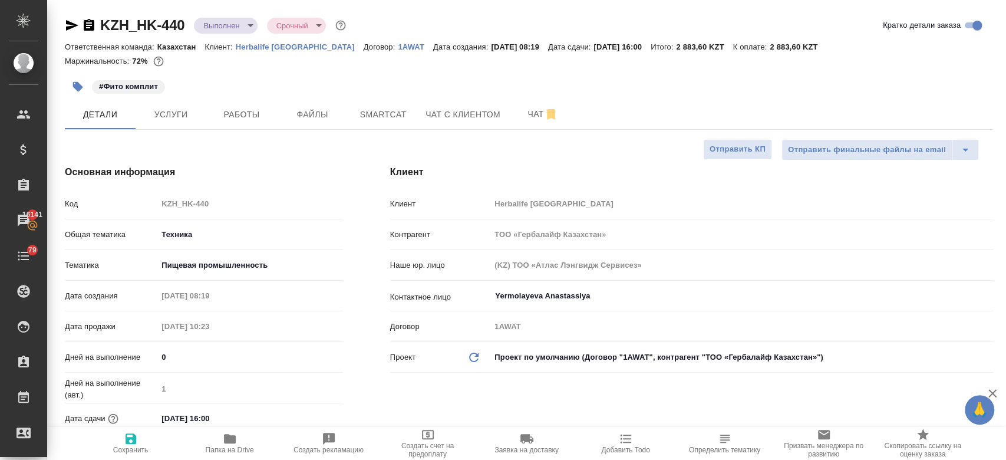
type textarea "x"
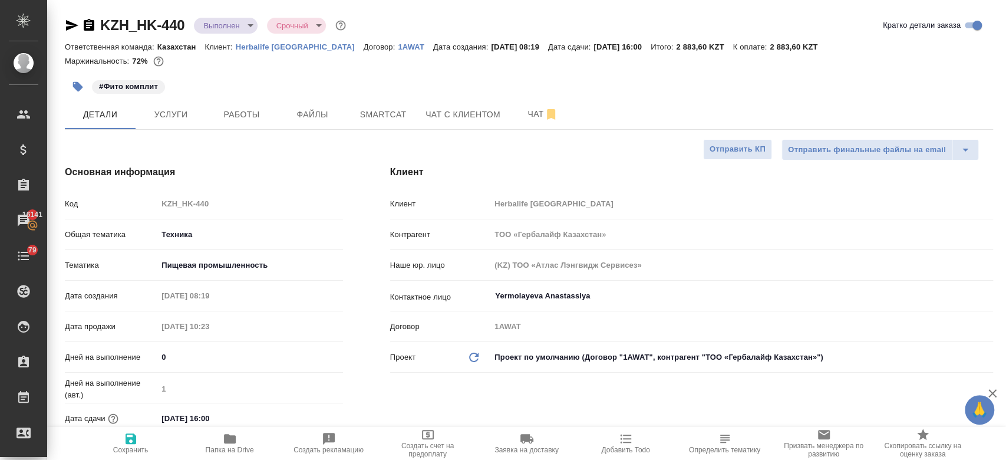
type textarea "x"
click at [253, 76] on div "#Фито комплит" at bounding box center [374, 87] width 619 height 26
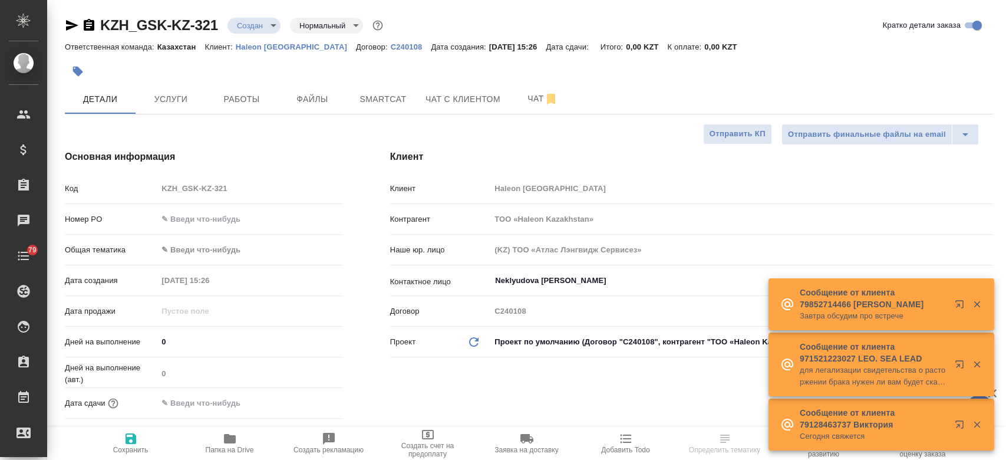
select select "RU"
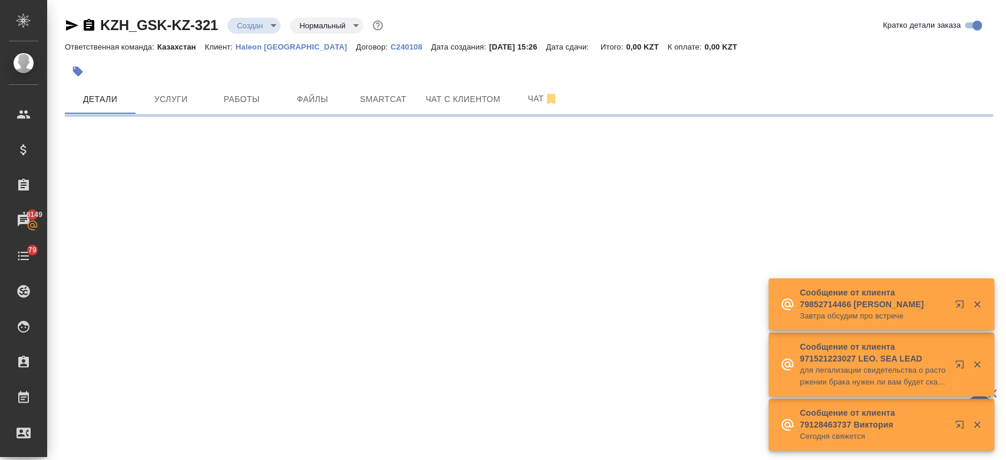
select select "RU"
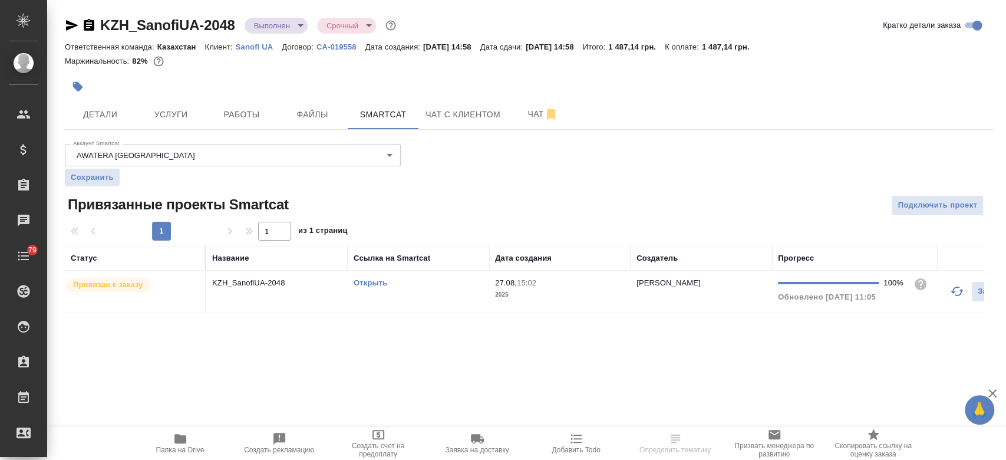
click at [248, 47] on p "Sanofi UA" at bounding box center [259, 46] width 46 height 9
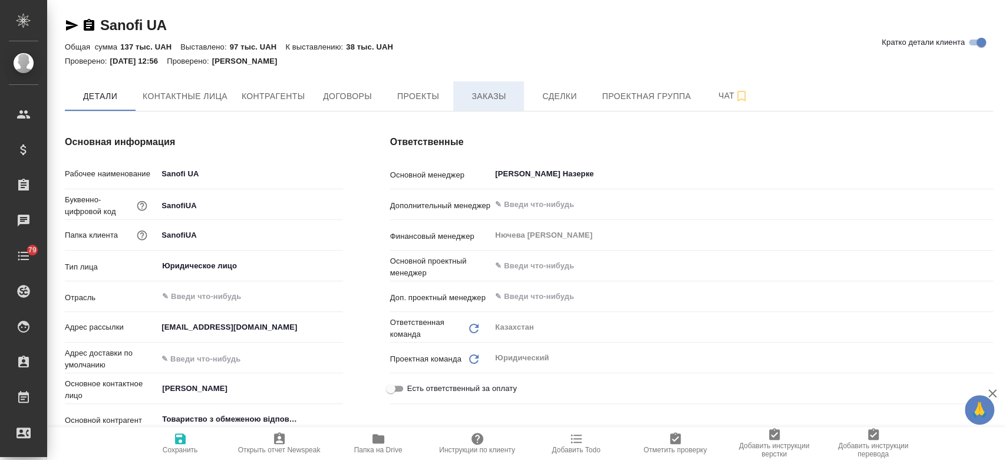
type textarea "x"
click at [500, 108] on button "Заказы" at bounding box center [488, 95] width 71 height 29
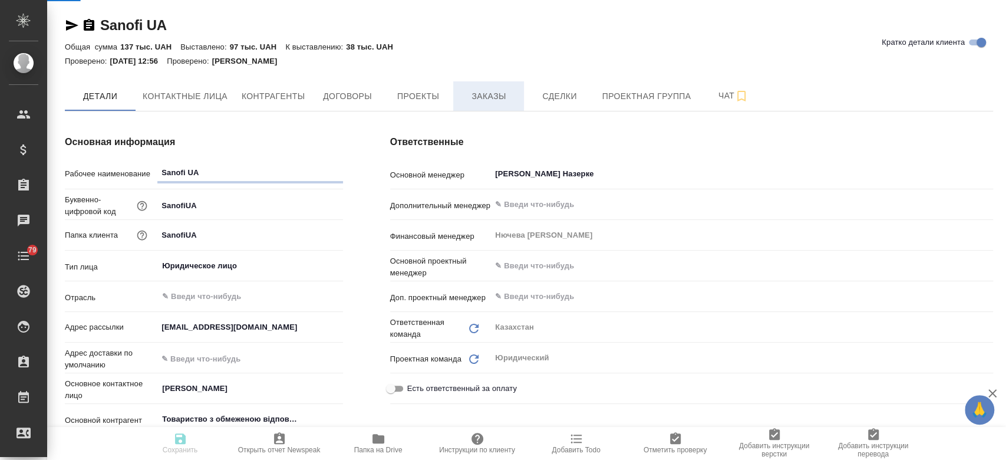
type textarea "x"
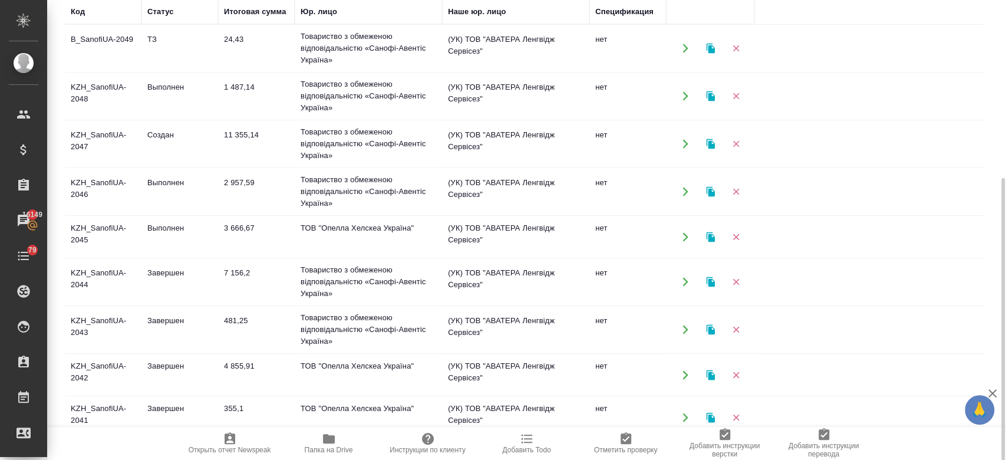
scroll to position [208, 0]
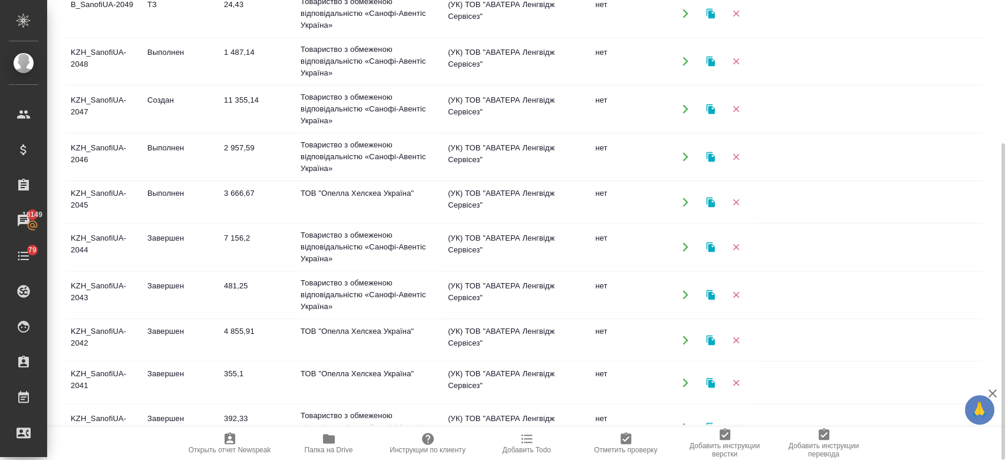
click at [105, 118] on td "KZH_SanofiUA-2047" at bounding box center [103, 108] width 77 height 41
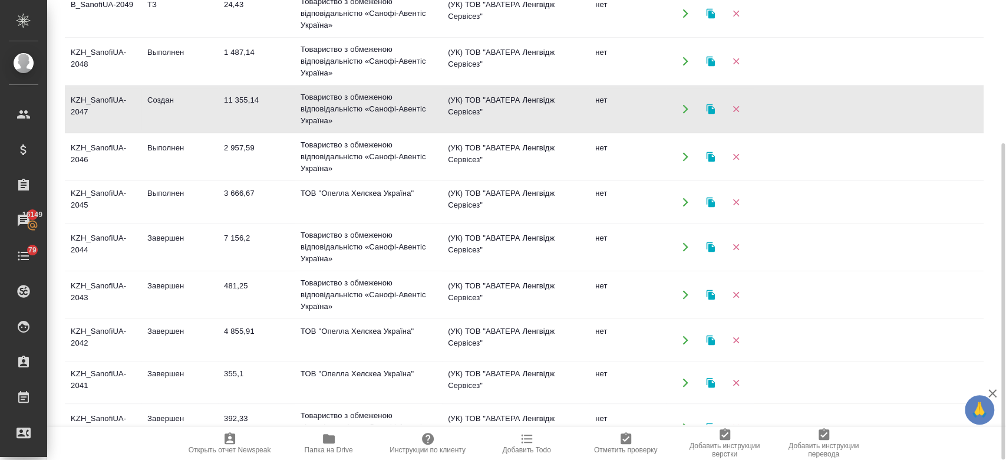
click at [105, 118] on td "KZH_SanofiUA-2047" at bounding box center [103, 108] width 77 height 41
click at [112, 410] on td "KZH_SanofiUA-2040" at bounding box center [103, 427] width 77 height 41
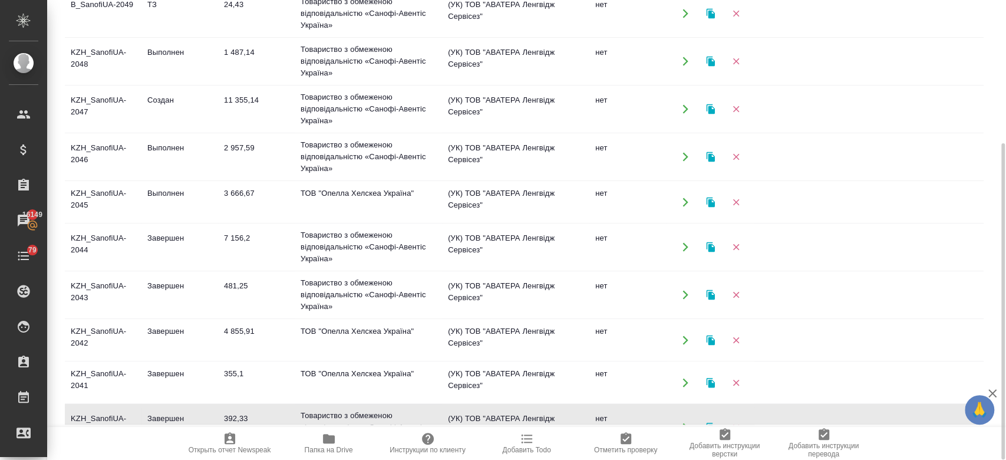
click at [112, 410] on td "KZH_SanofiUA-2040" at bounding box center [103, 427] width 77 height 41
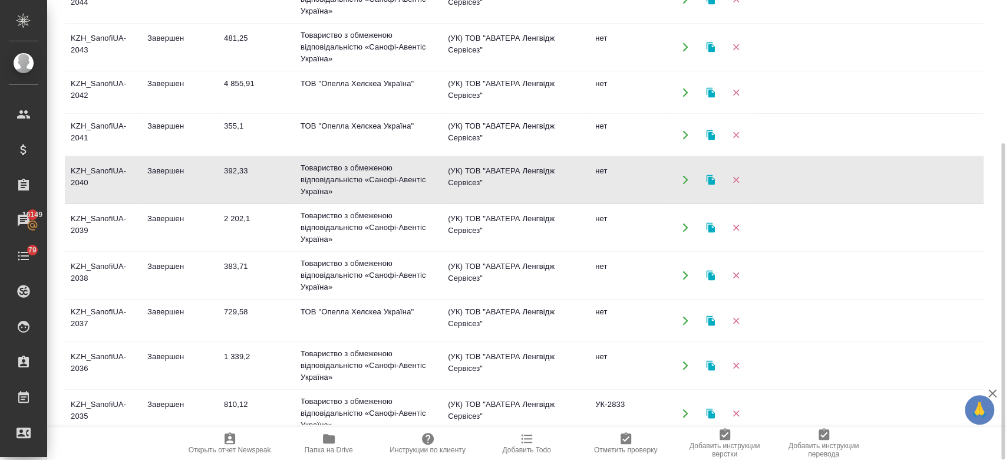
scroll to position [288, 0]
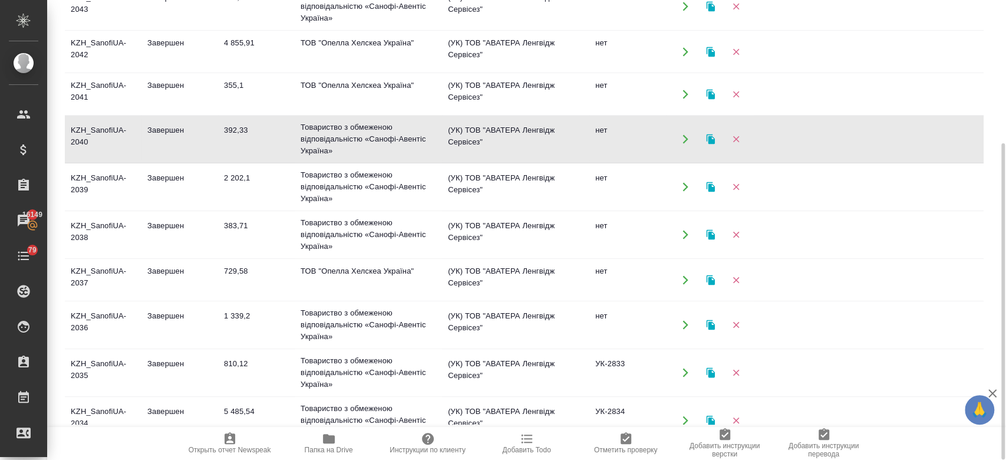
click at [103, 317] on td "KZH_SanofiUA-2036" at bounding box center [103, 324] width 77 height 41
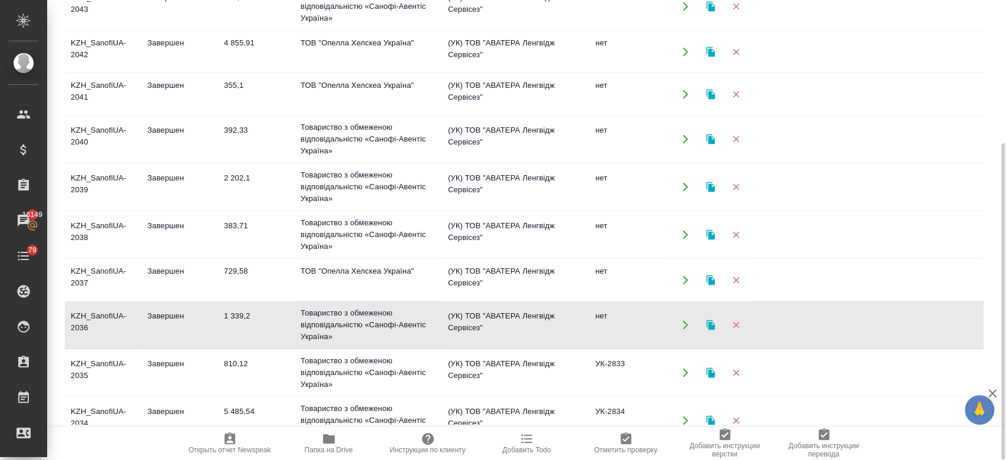
click at [103, 317] on td "KZH_SanofiUA-2036" at bounding box center [103, 324] width 77 height 41
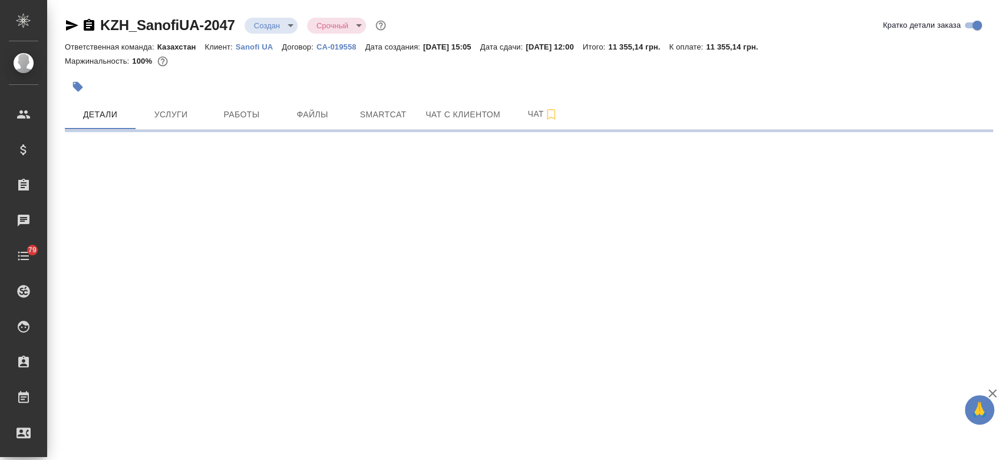
select select "RU"
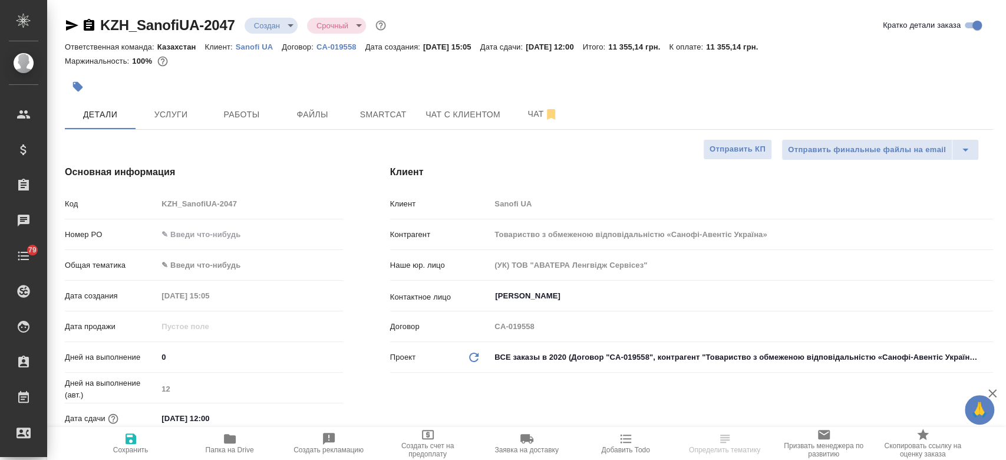
type textarea "x"
click at [203, 227] on input "text" at bounding box center [250, 234] width 184 height 17
paste input "РО E005616038"
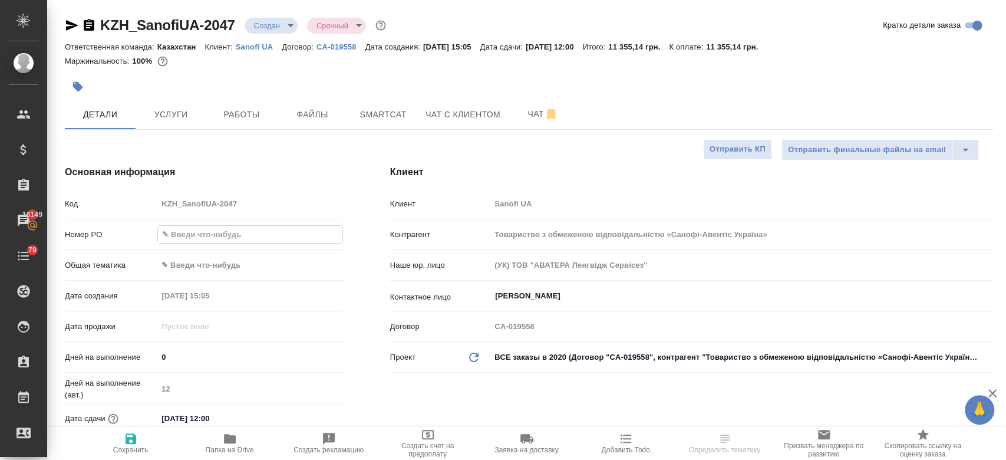
type input "РО E005616038"
type textarea "x"
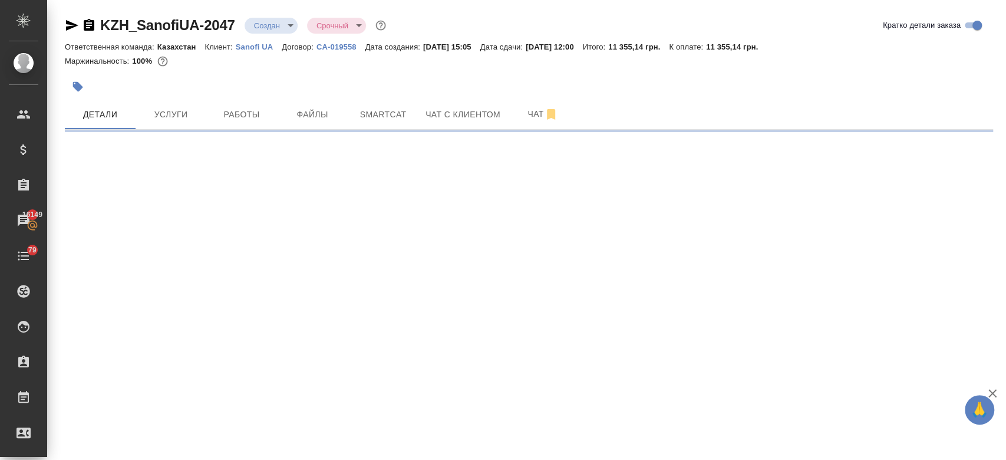
click at [132, 436] on div ".cls-1 fill:#fff; AWATERA Kosherbayeva Nazerke Клиенты Спецификации Заказы 1614…" at bounding box center [503, 230] width 1006 height 460
select select "RU"
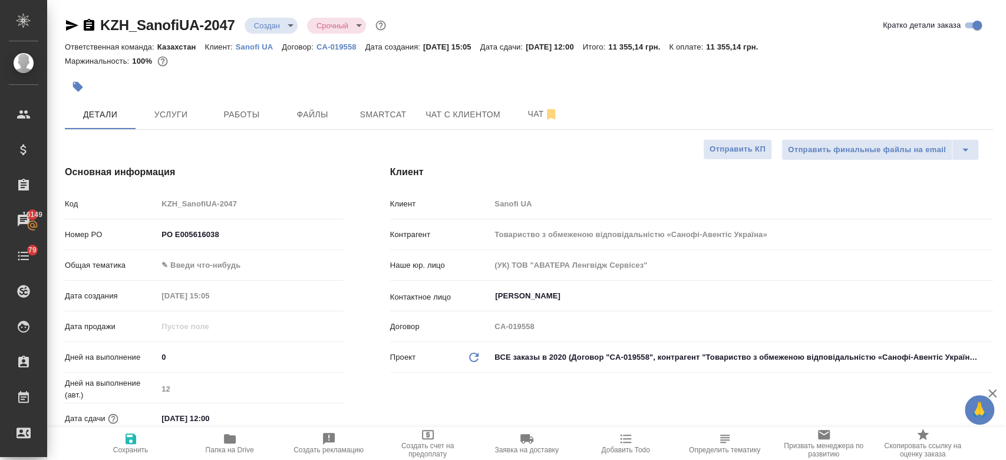
type textarea "x"
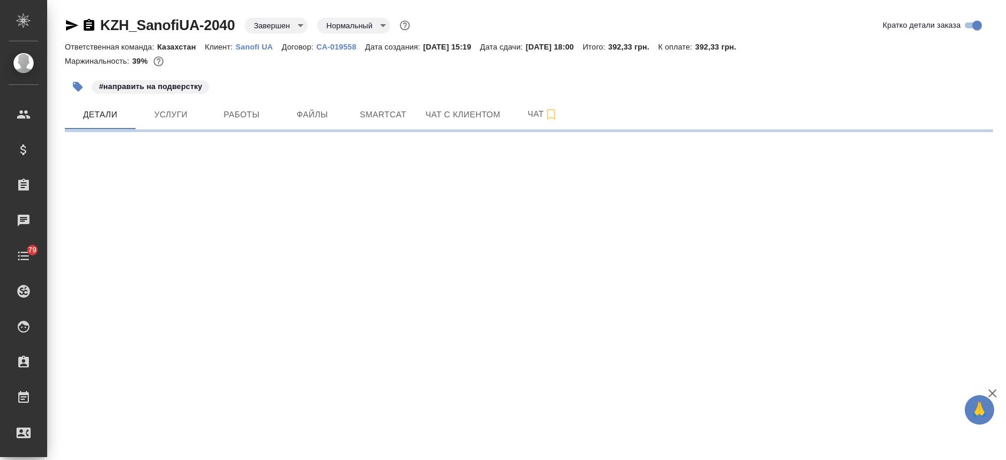
select select "RU"
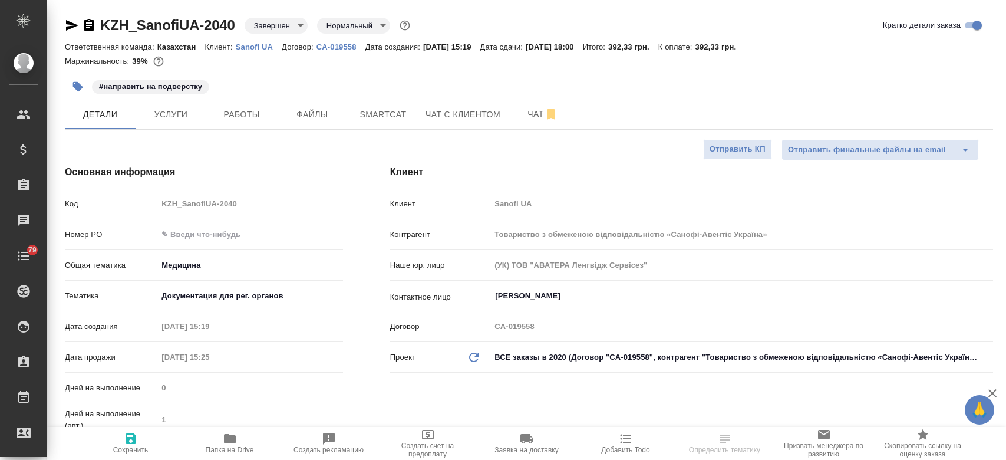
type textarea "x"
click at [200, 235] on input "text" at bounding box center [250, 234] width 184 height 17
paste input "РО E005616038"
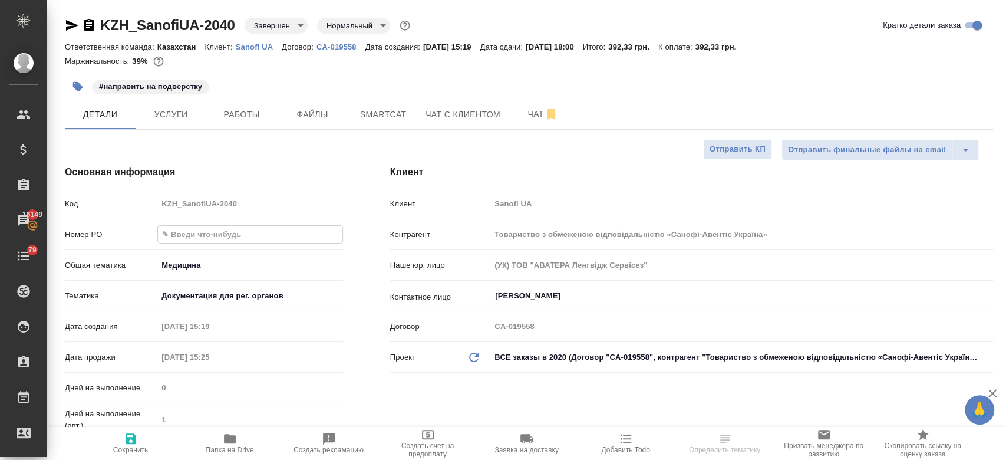
type input "РО E005616038"
type textarea "x"
type input "РО E005616038"
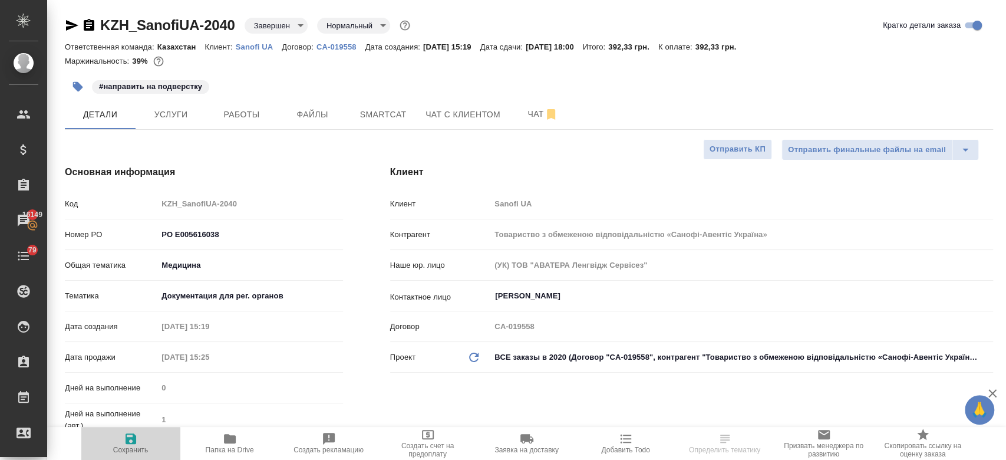
click at [124, 441] on icon "button" at bounding box center [131, 438] width 14 height 14
type textarea "x"
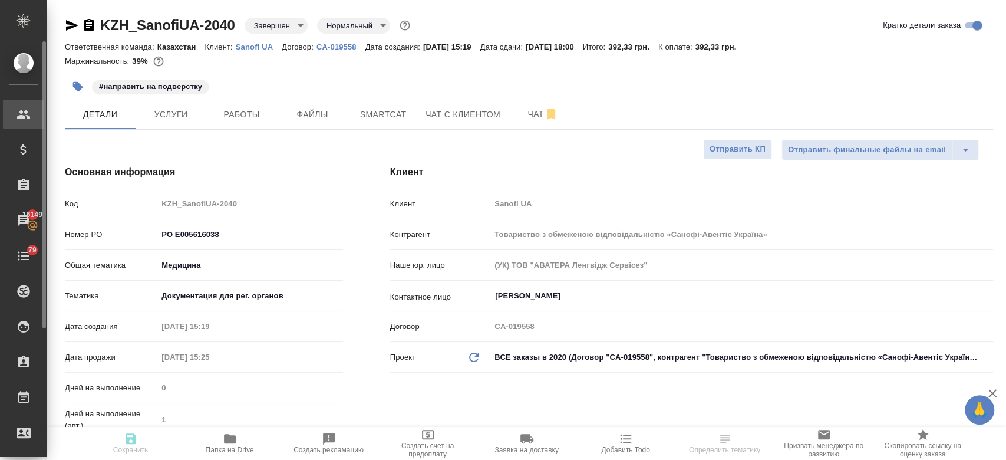
type textarea "x"
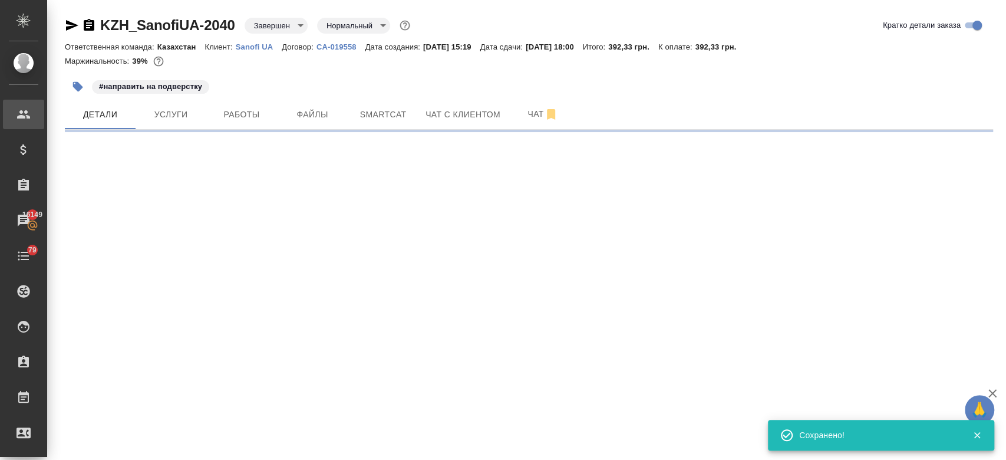
select select "RU"
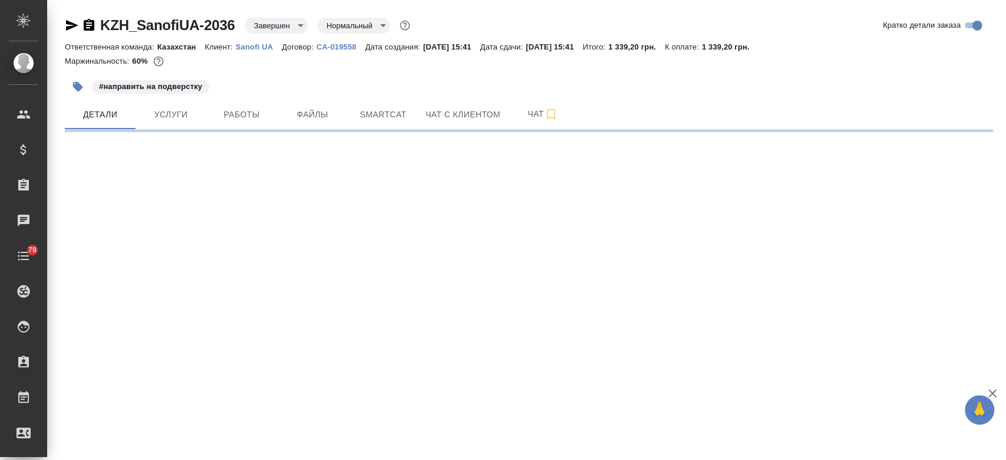
select select "RU"
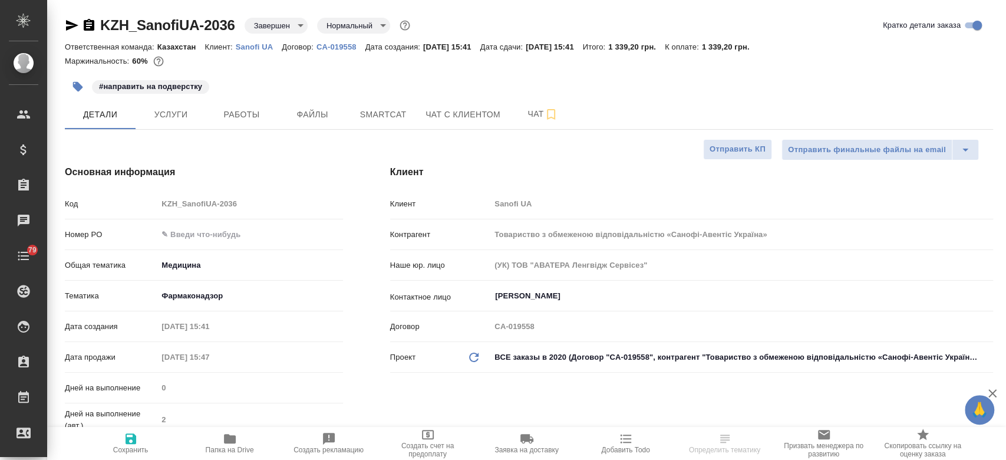
type textarea "x"
drag, startPoint x: 0, startPoint y: 0, endPoint x: 183, endPoint y: 234, distance: 297.2
click at [183, 234] on input "text" at bounding box center [250, 234] width 184 height 17
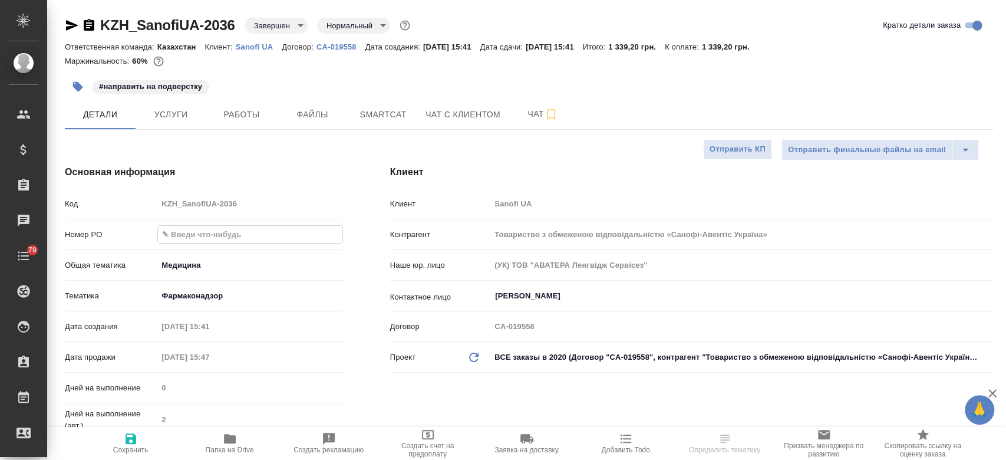
type textarea "x"
paste input "РО E005616038"
type input "РО E005616038"
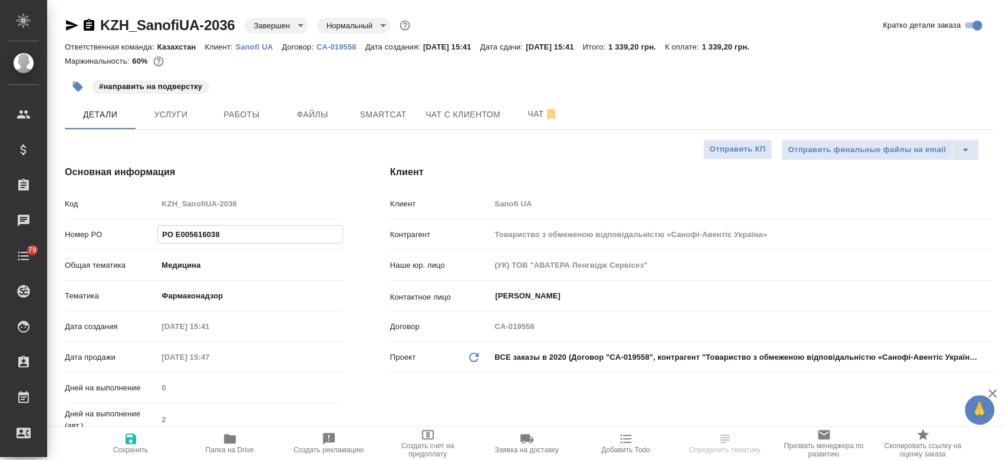
type textarea "x"
type input "РО E005616038"
click at [127, 448] on span "Сохранить" at bounding box center [130, 450] width 35 height 8
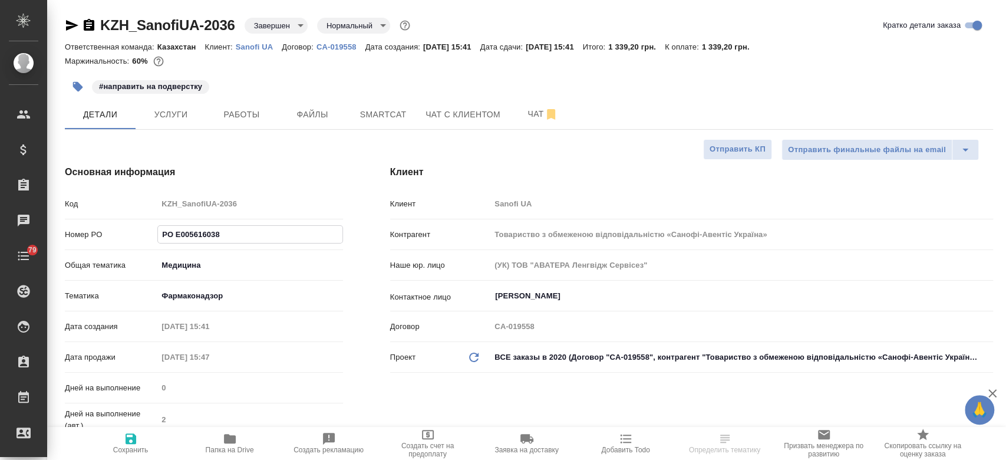
type textarea "x"
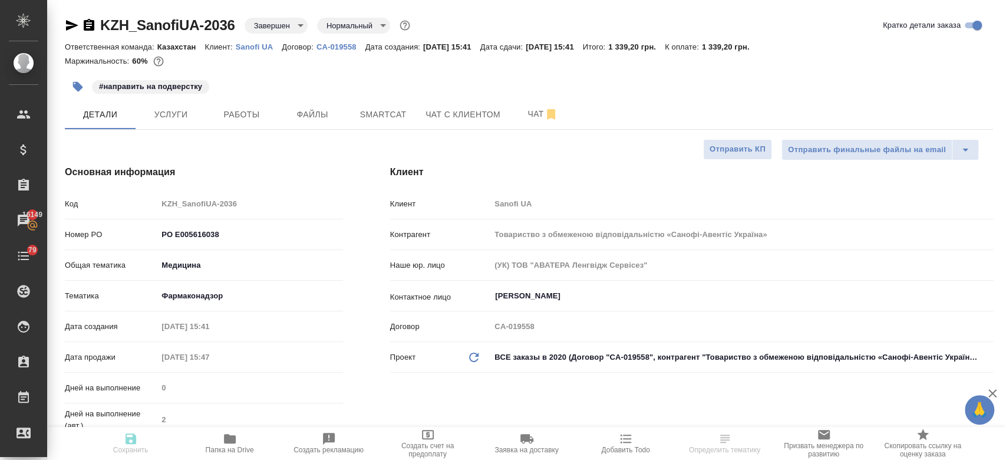
type textarea "x"
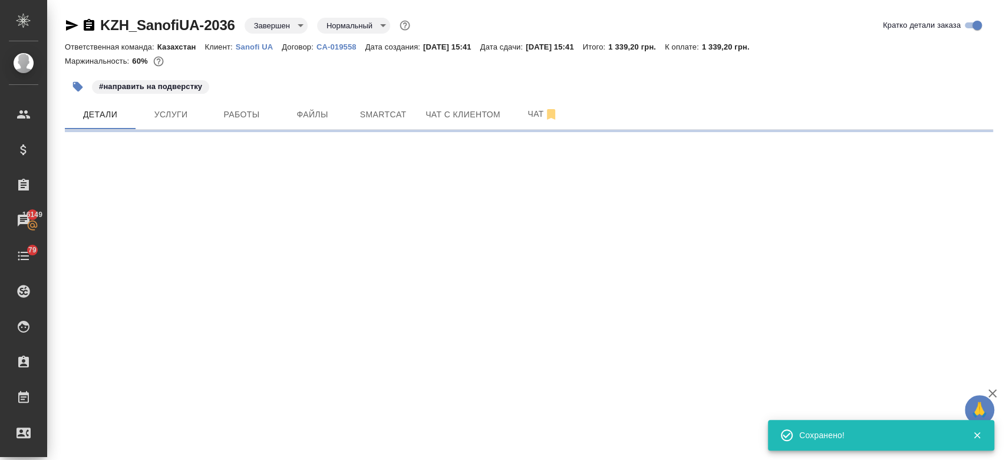
select select "RU"
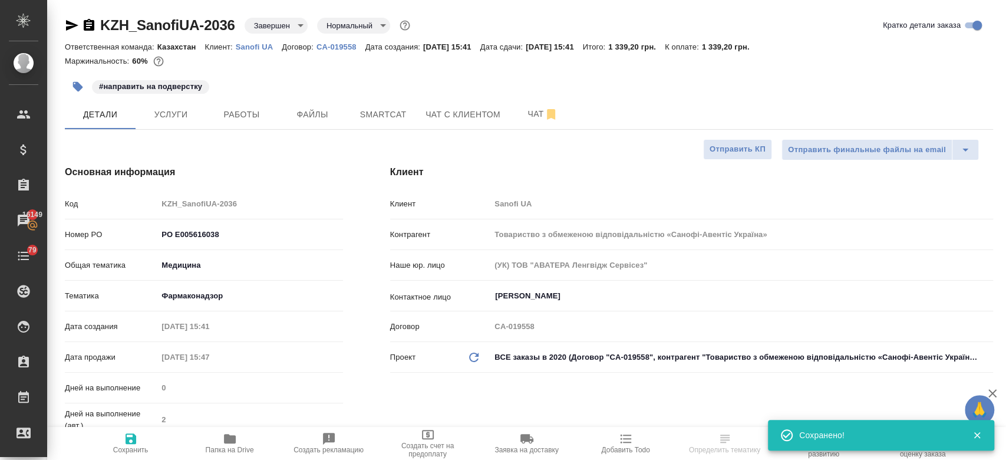
type textarea "x"
